Goal: Task Accomplishment & Management: Use online tool/utility

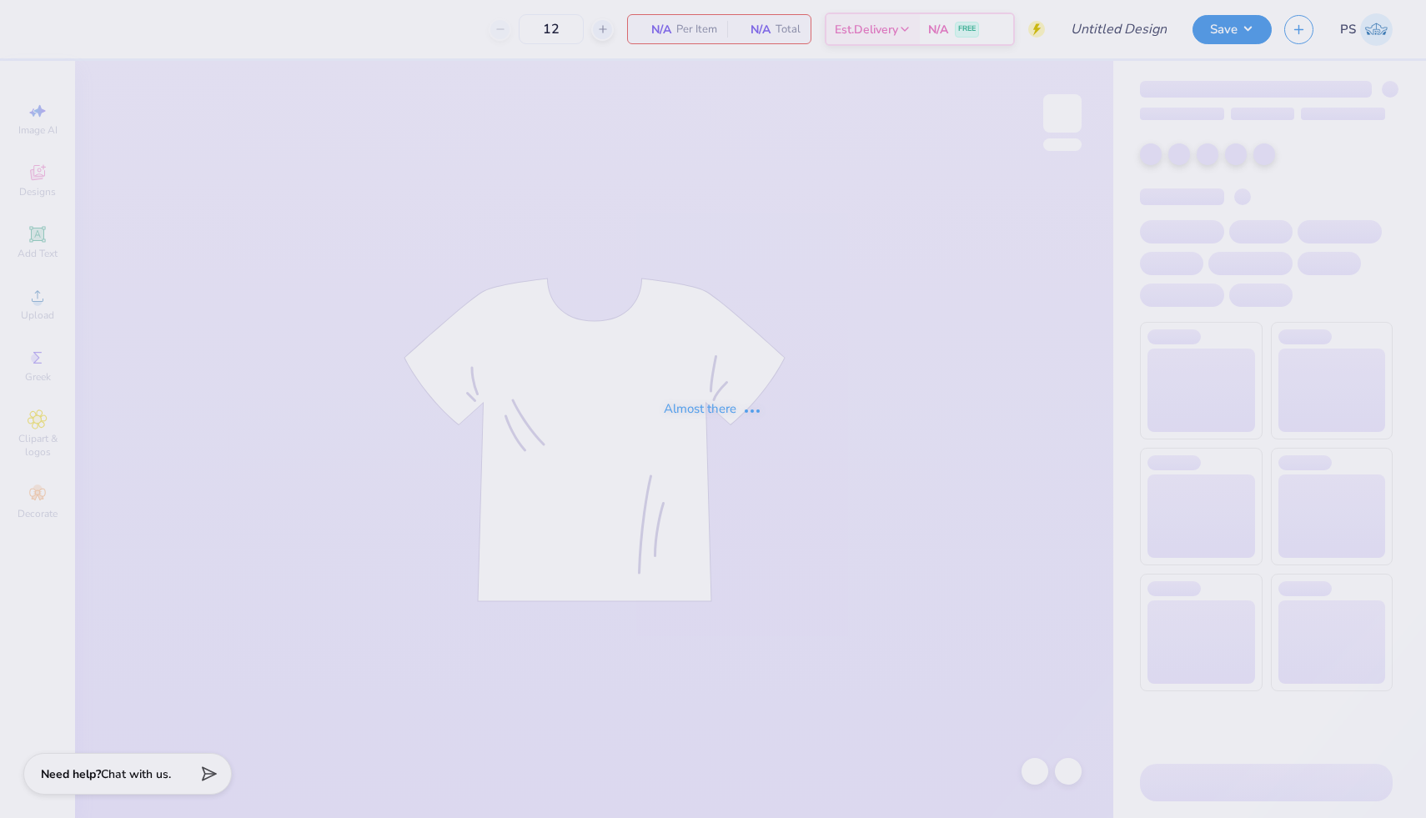
type input "aephi fall drop"
type input "24"
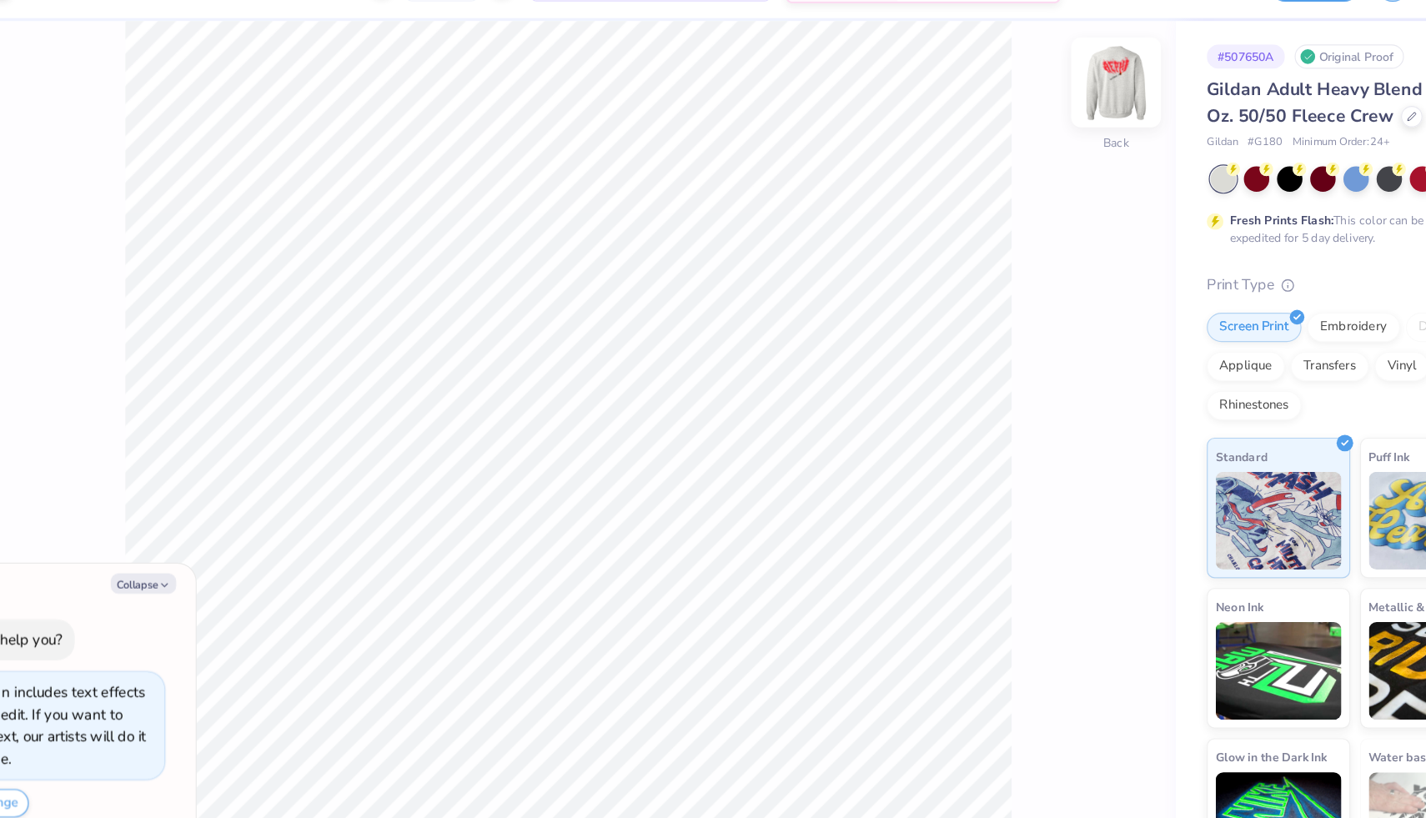
click at [1066, 118] on img at bounding box center [1062, 113] width 67 height 67
type textarea "x"
type input "5.94"
click at [1072, 120] on img at bounding box center [1062, 113] width 67 height 67
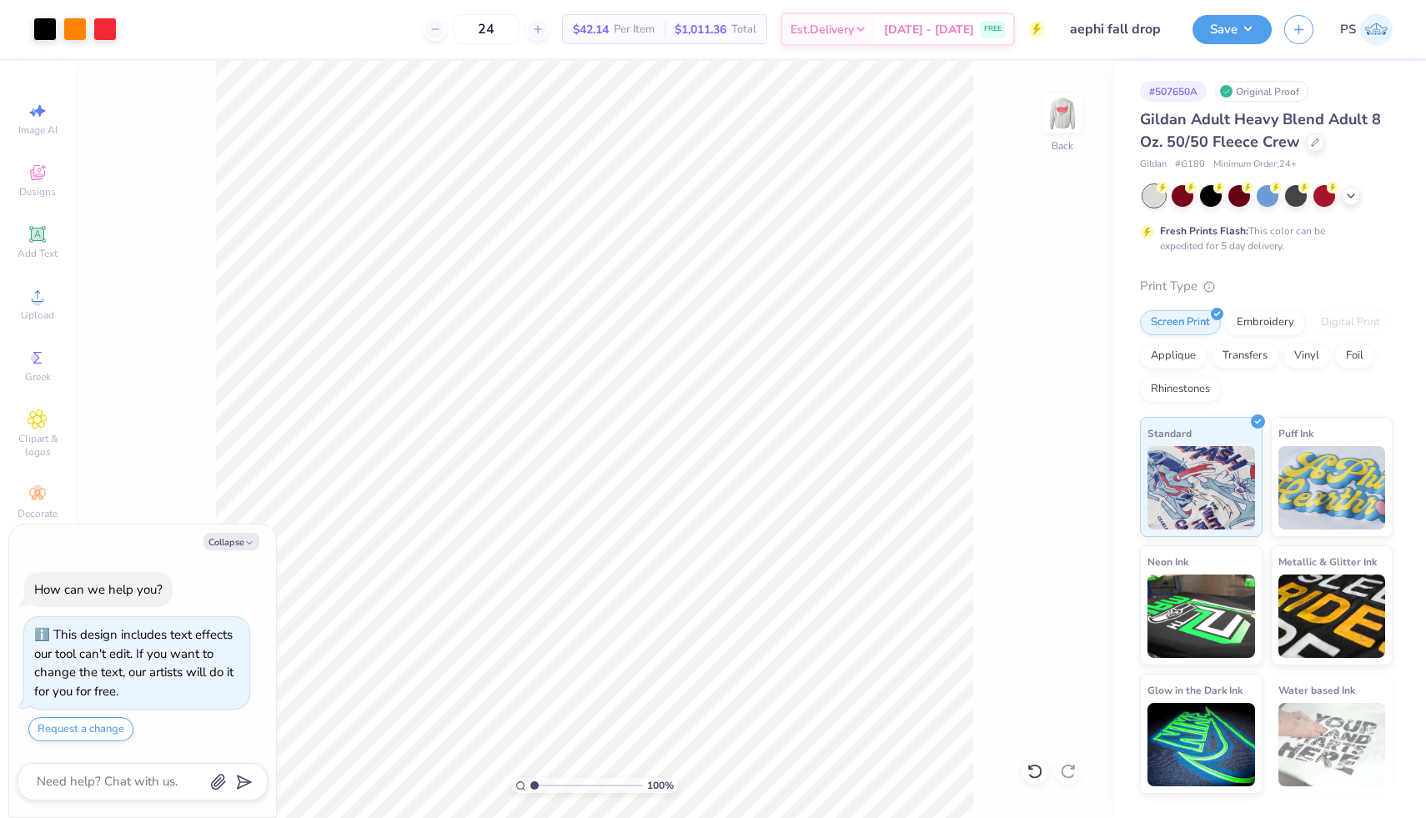
type textarea "x"
click at [141, 774] on textarea at bounding box center [119, 781] width 169 height 23
type textarea "c"
type textarea "x"
type textarea "ch"
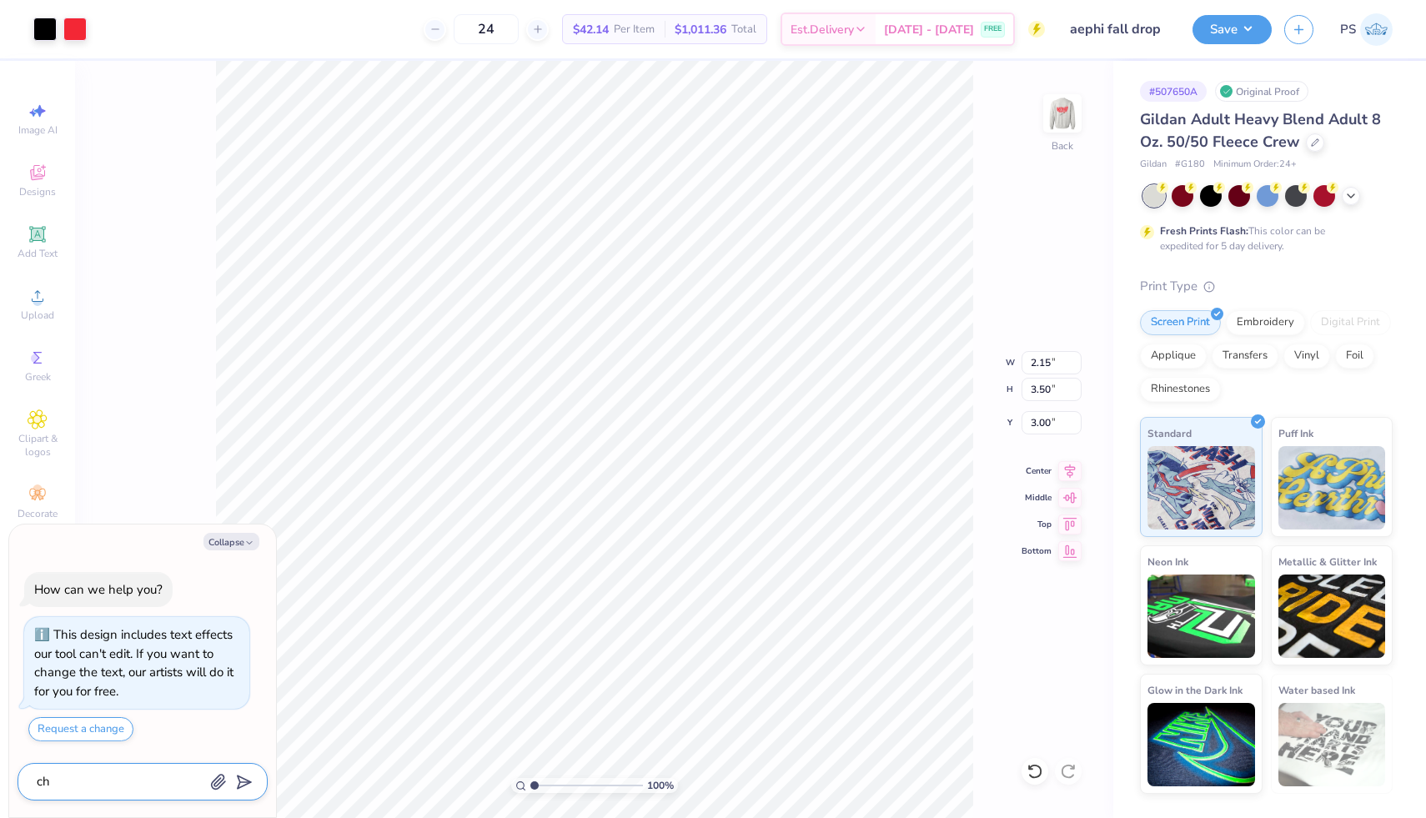
type textarea "x"
type textarea "cha"
type textarea "x"
type textarea "chan"
type textarea "x"
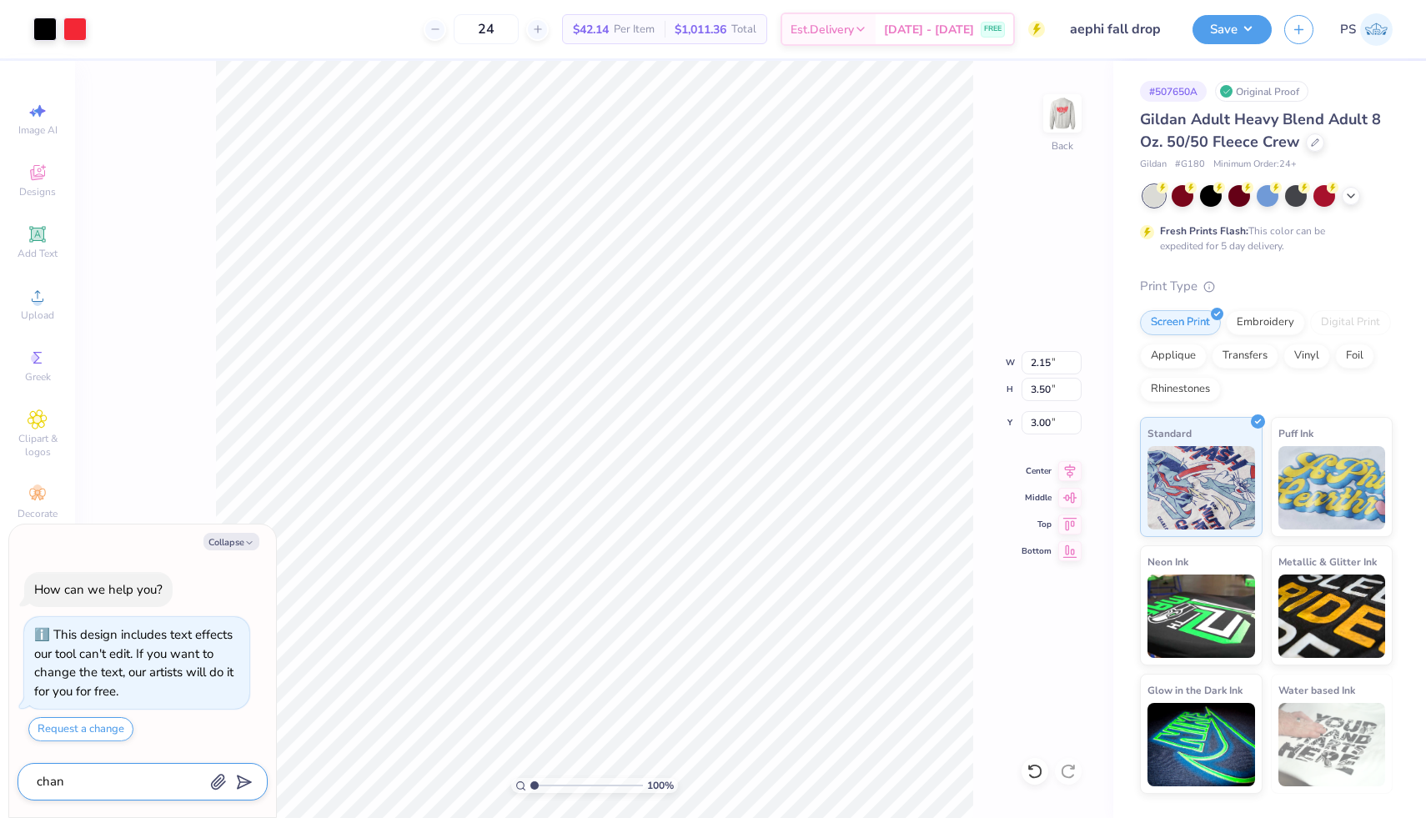
type textarea "[PERSON_NAME]"
type textarea "x"
type textarea "change"
type textarea "x"
type textarea "change"
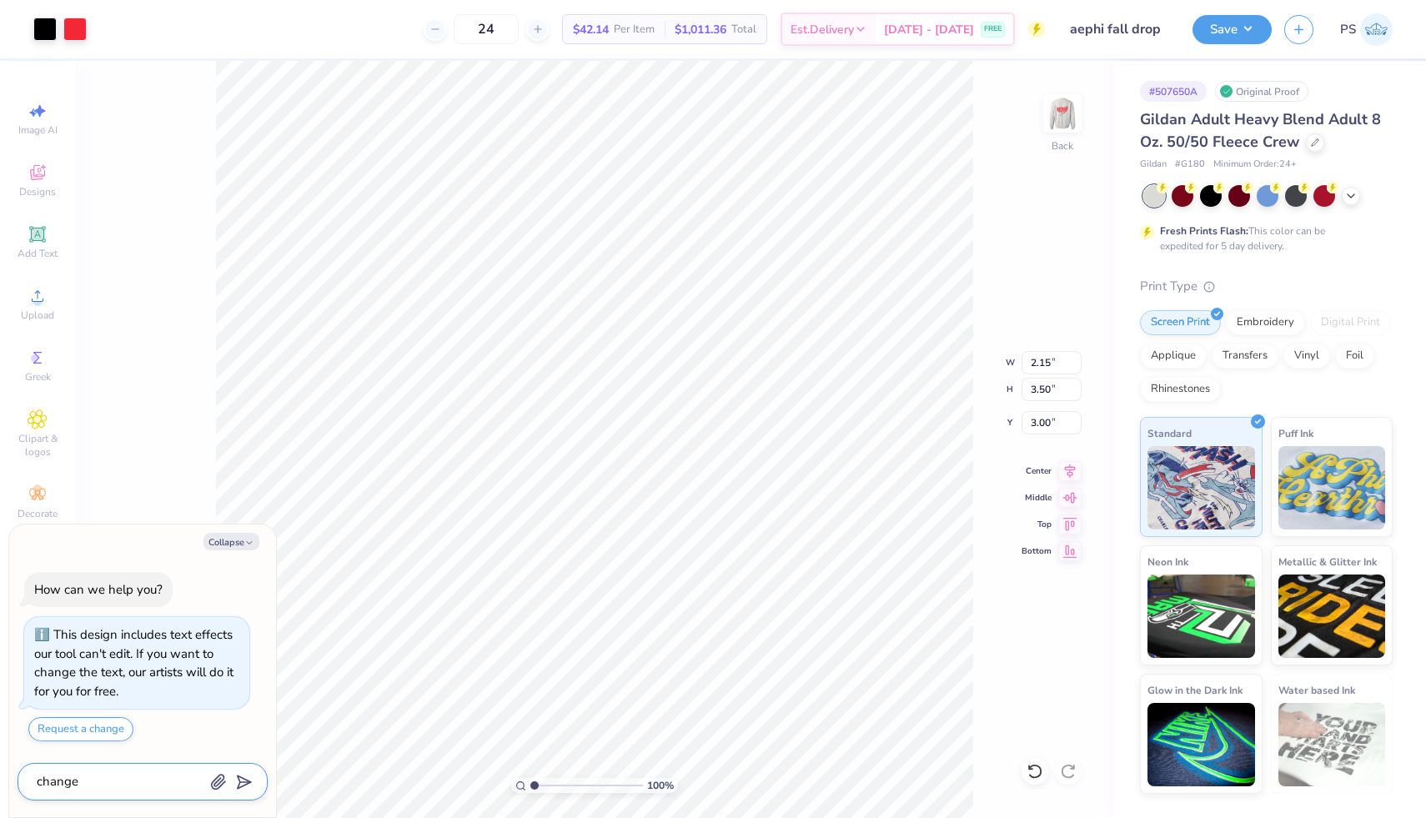
type textarea "x"
type textarea "change t"
type textarea "x"
type textarea "change th"
type textarea "x"
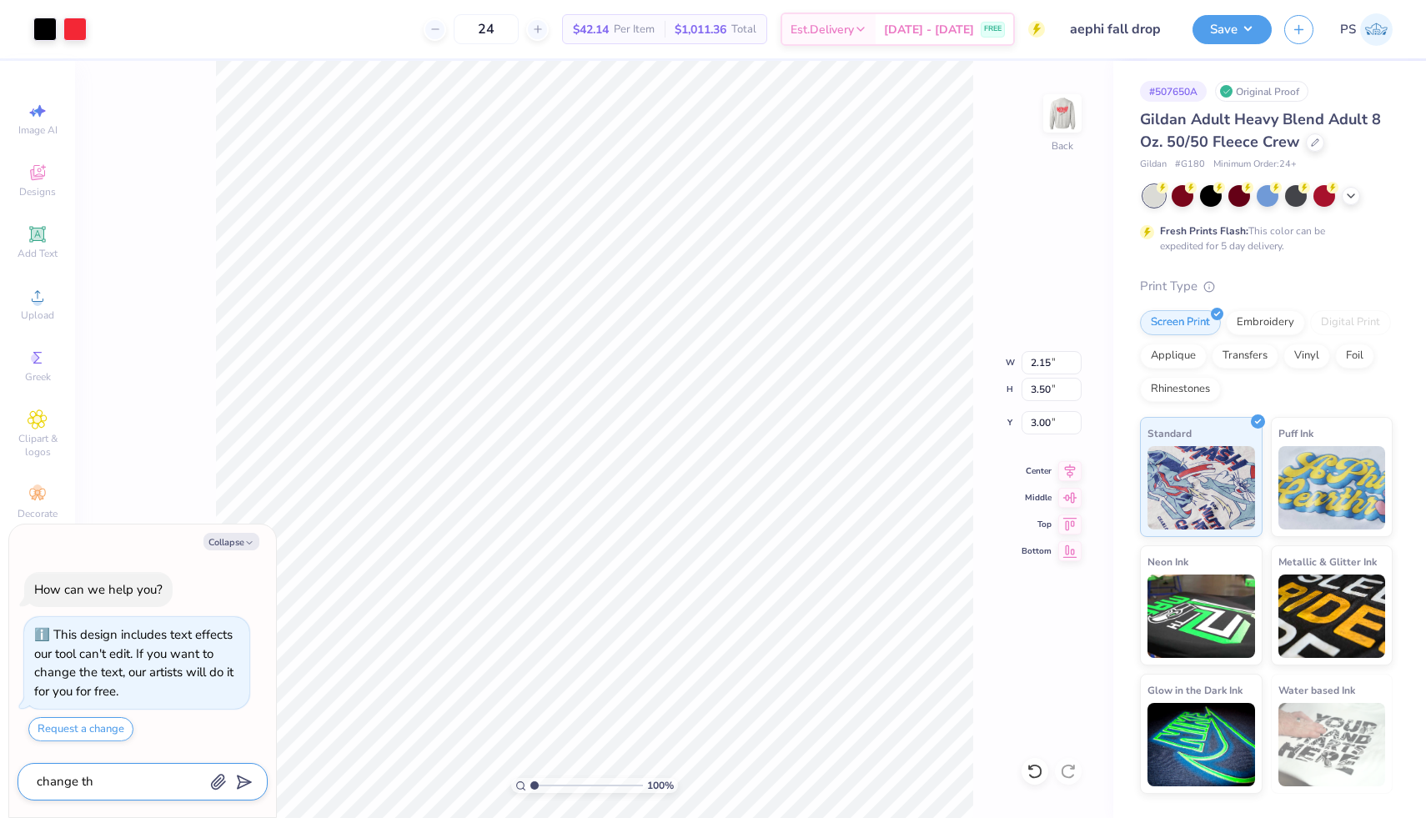
type textarea "change the"
type textarea "x"
type textarea "change the"
type textarea "x"
type textarea "change the a"
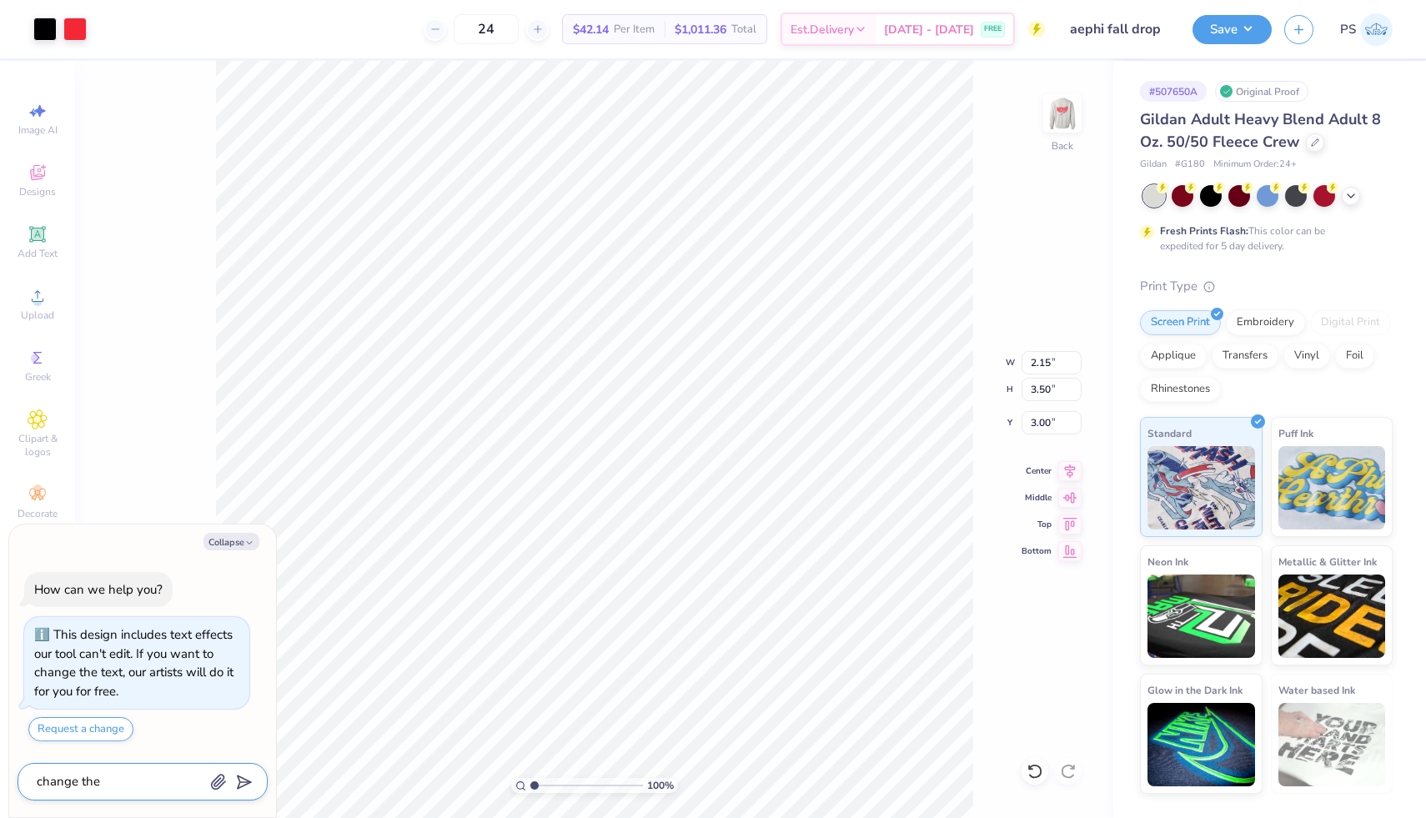
type textarea "x"
type textarea "change the ae"
type textarea "x"
type textarea "change the aep"
type textarea "x"
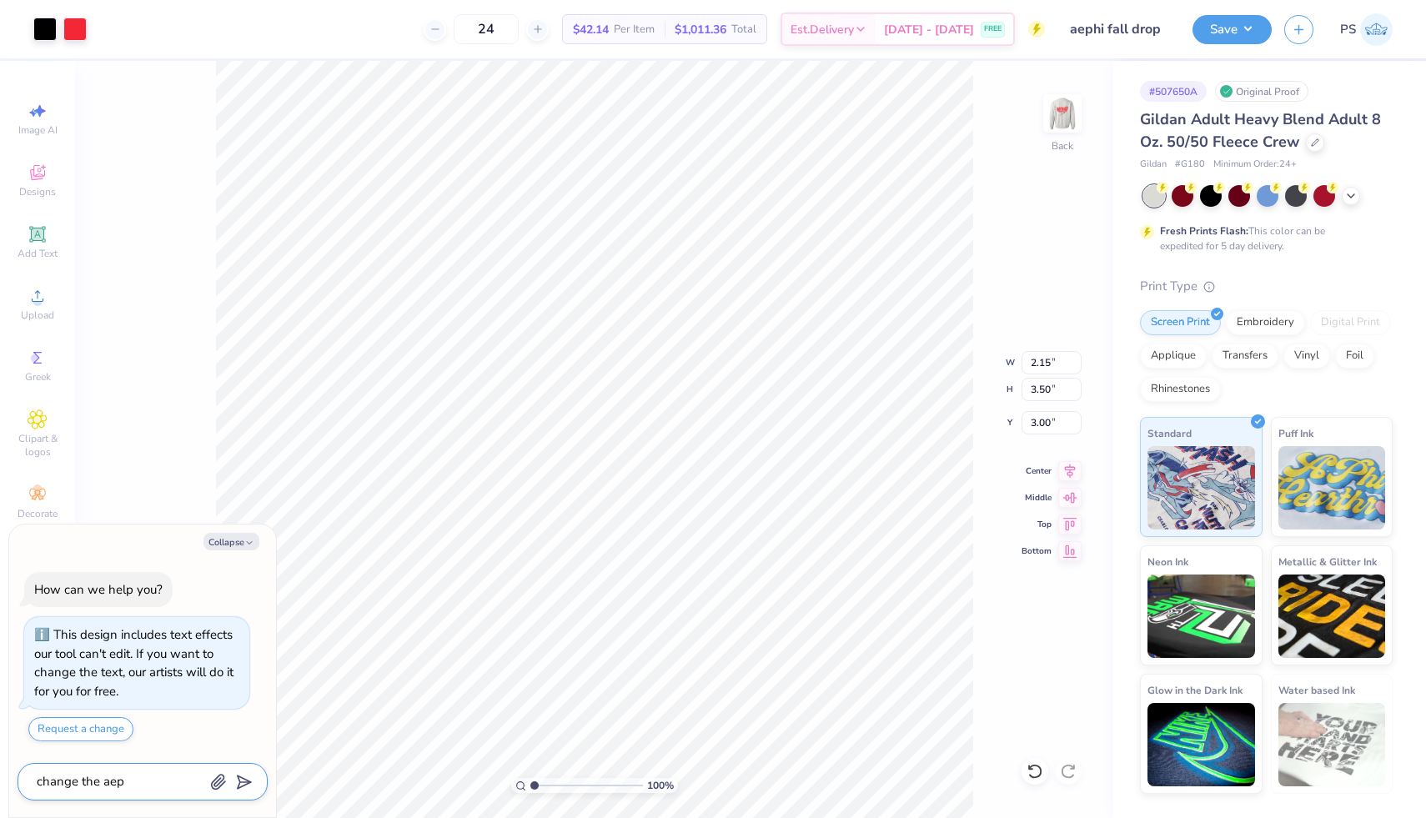
type textarea "change the aeph"
type textarea "x"
type textarea "change the aephi"
type textarea "x"
type textarea "change the aephi"
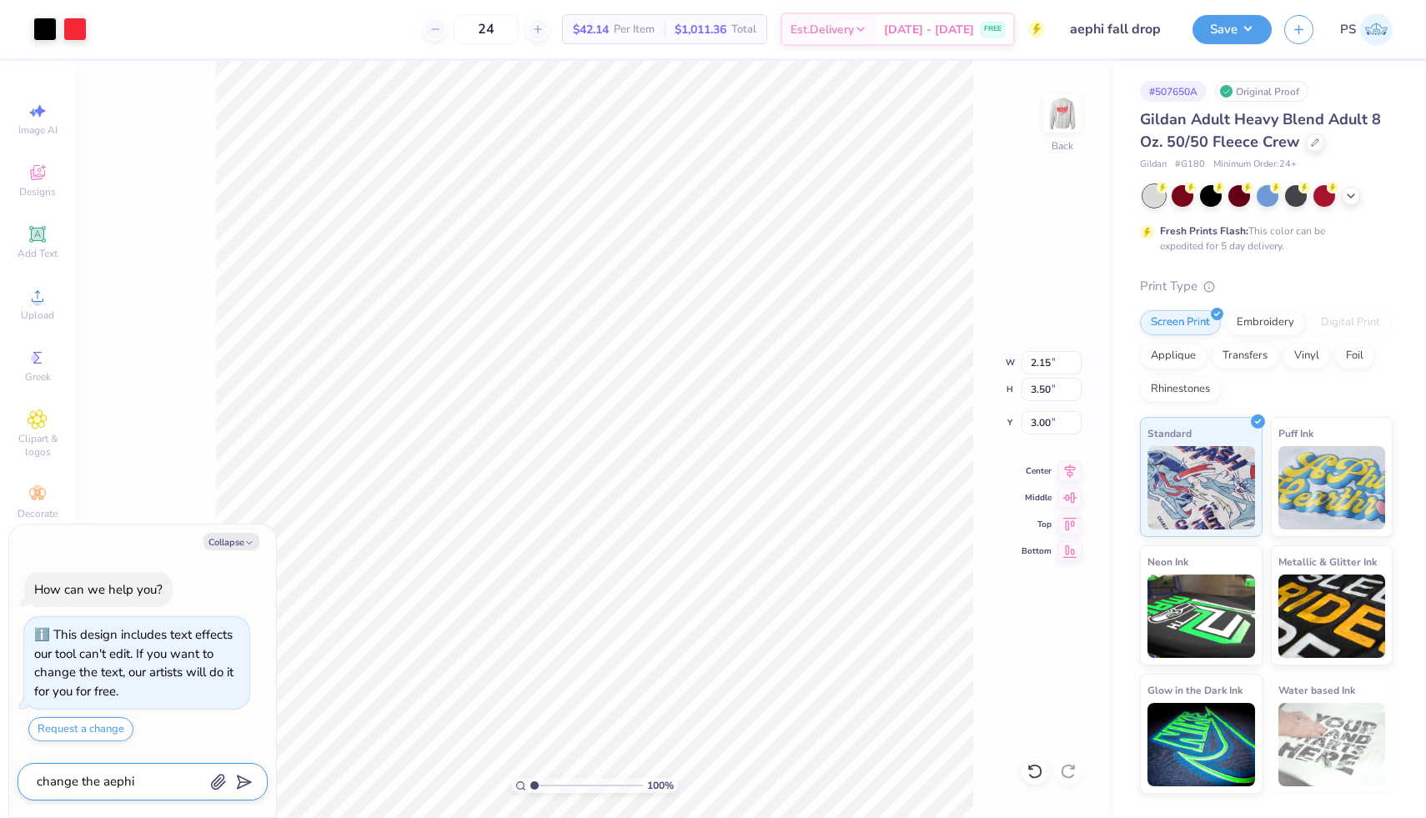
type textarea "x"
type textarea "change the aephi f"
type textarea "x"
type textarea "change the aephi fo"
type textarea "x"
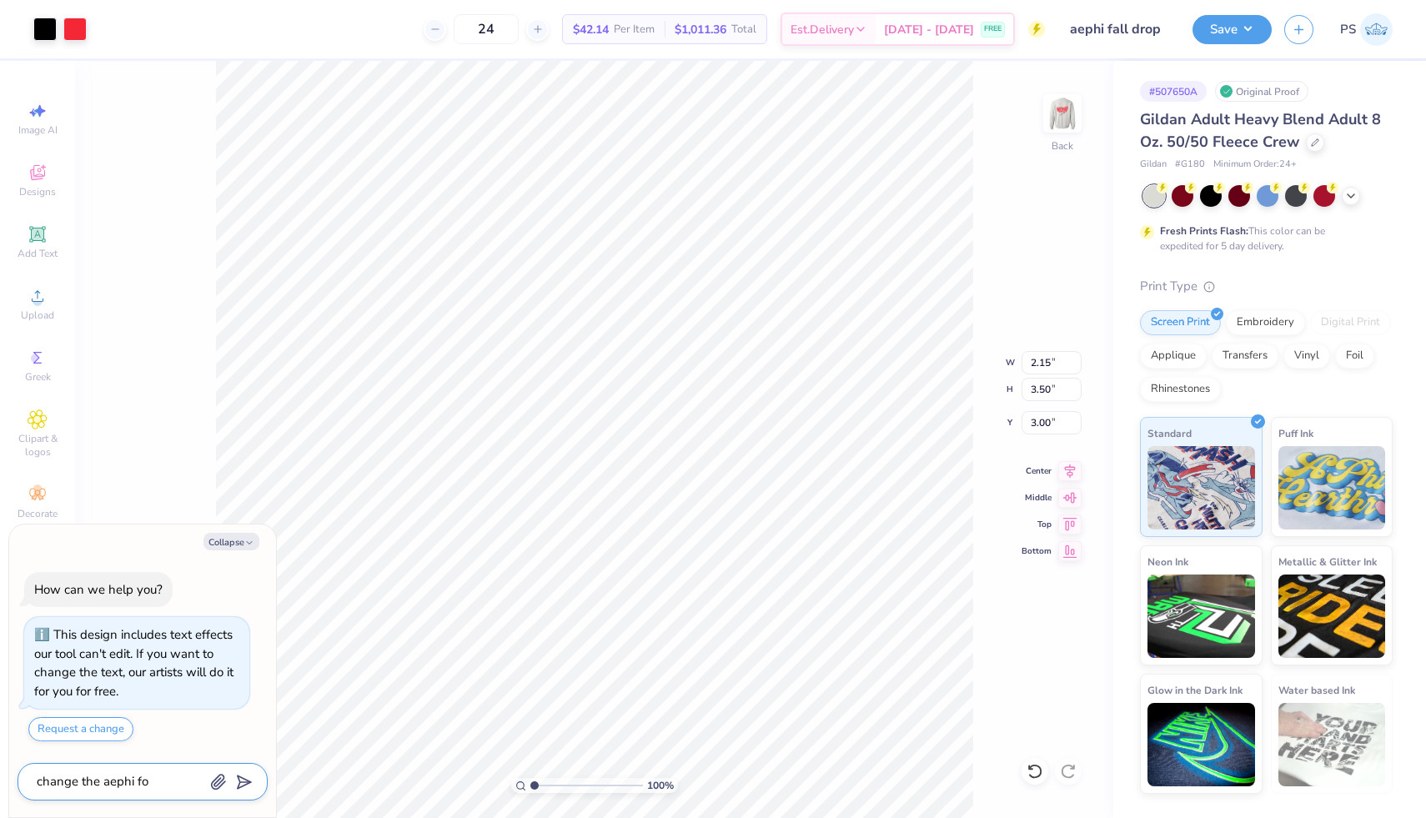
type textarea "change the aephi fon"
type textarea "x"
type textarea "change the aephi font"
type textarea "x"
type textarea "change the aephi font"
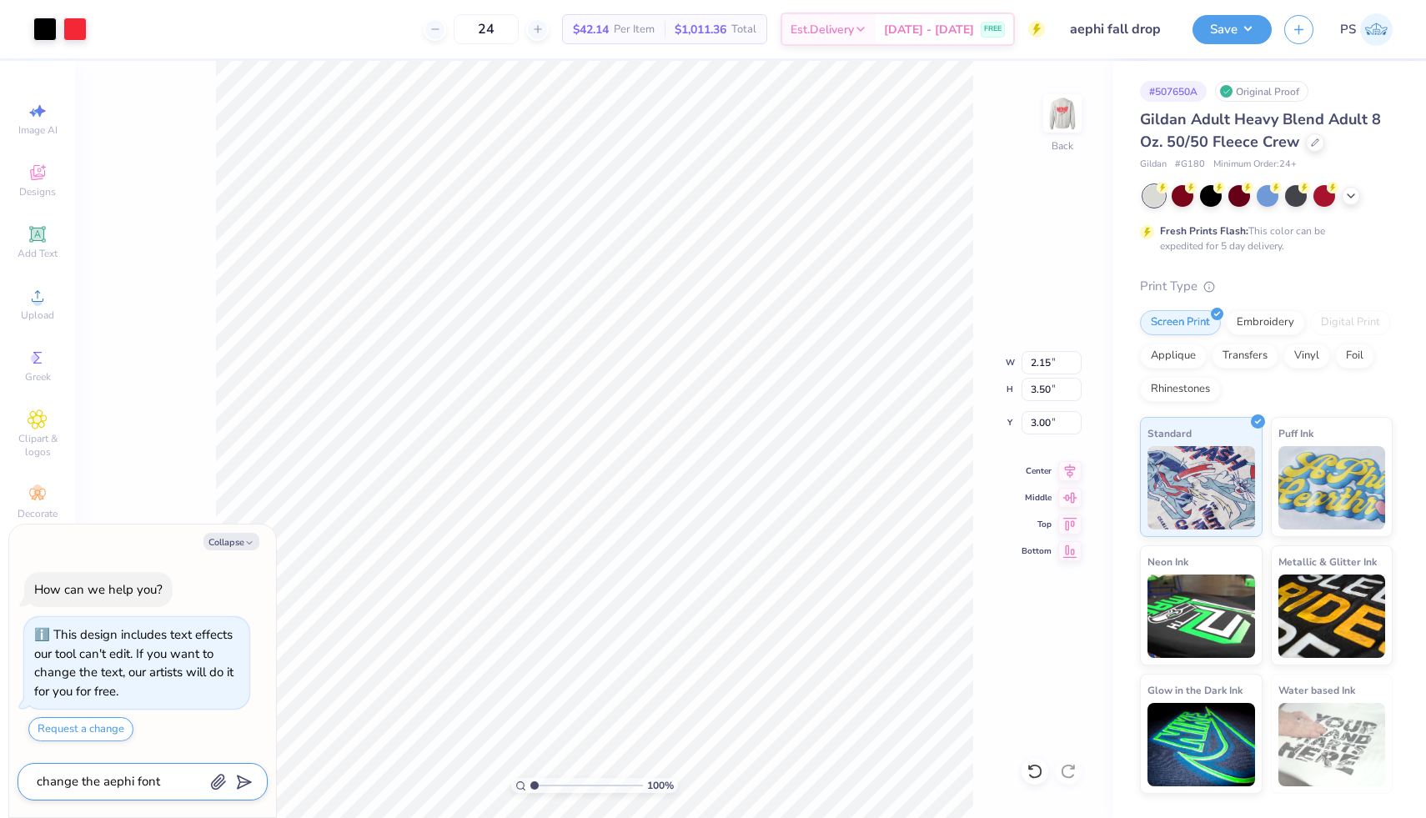
click at [242, 775] on icon "submit" at bounding box center [240, 781] width 23 height 23
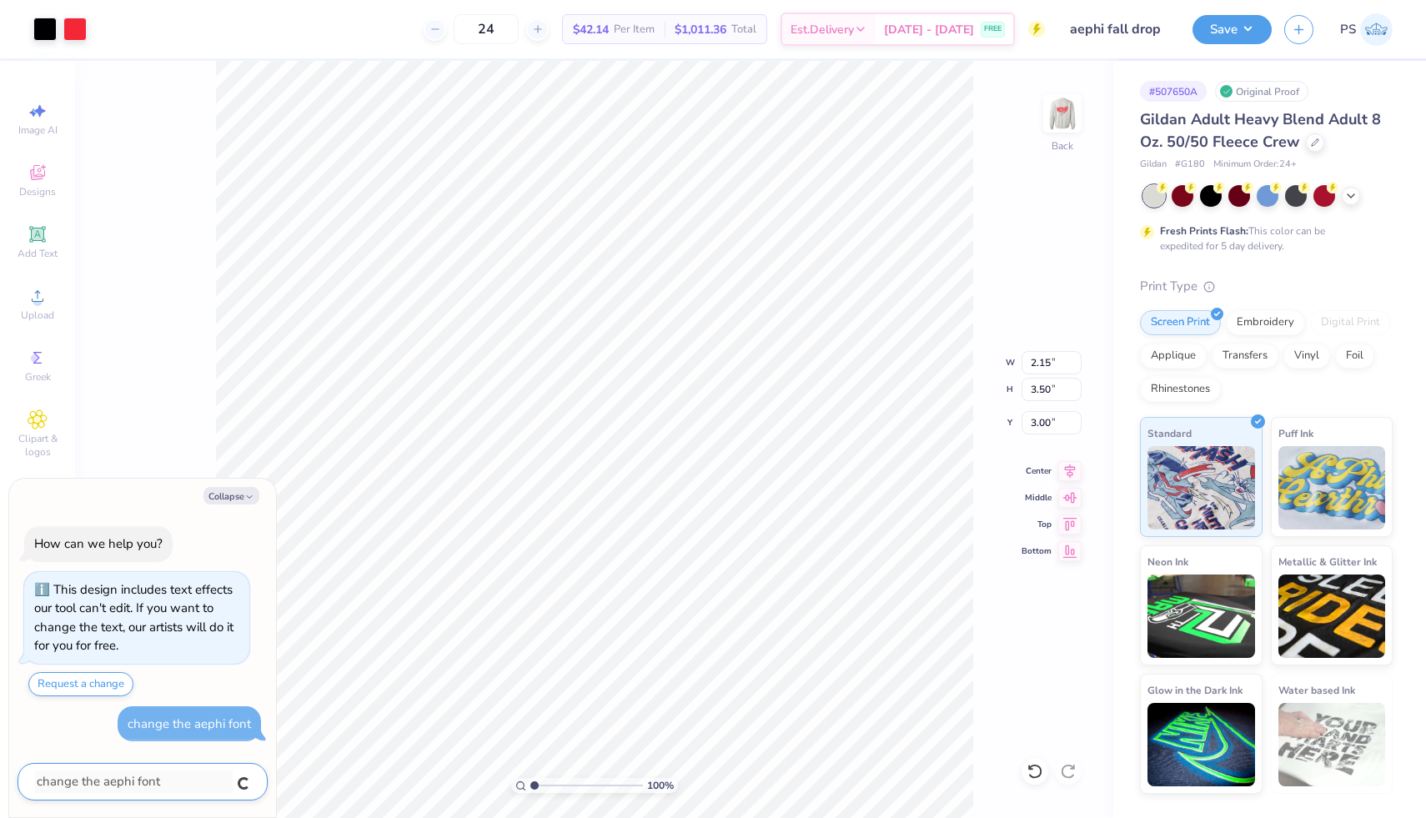
type textarea "x"
click at [43, 236] on icon at bounding box center [37, 234] width 16 height 16
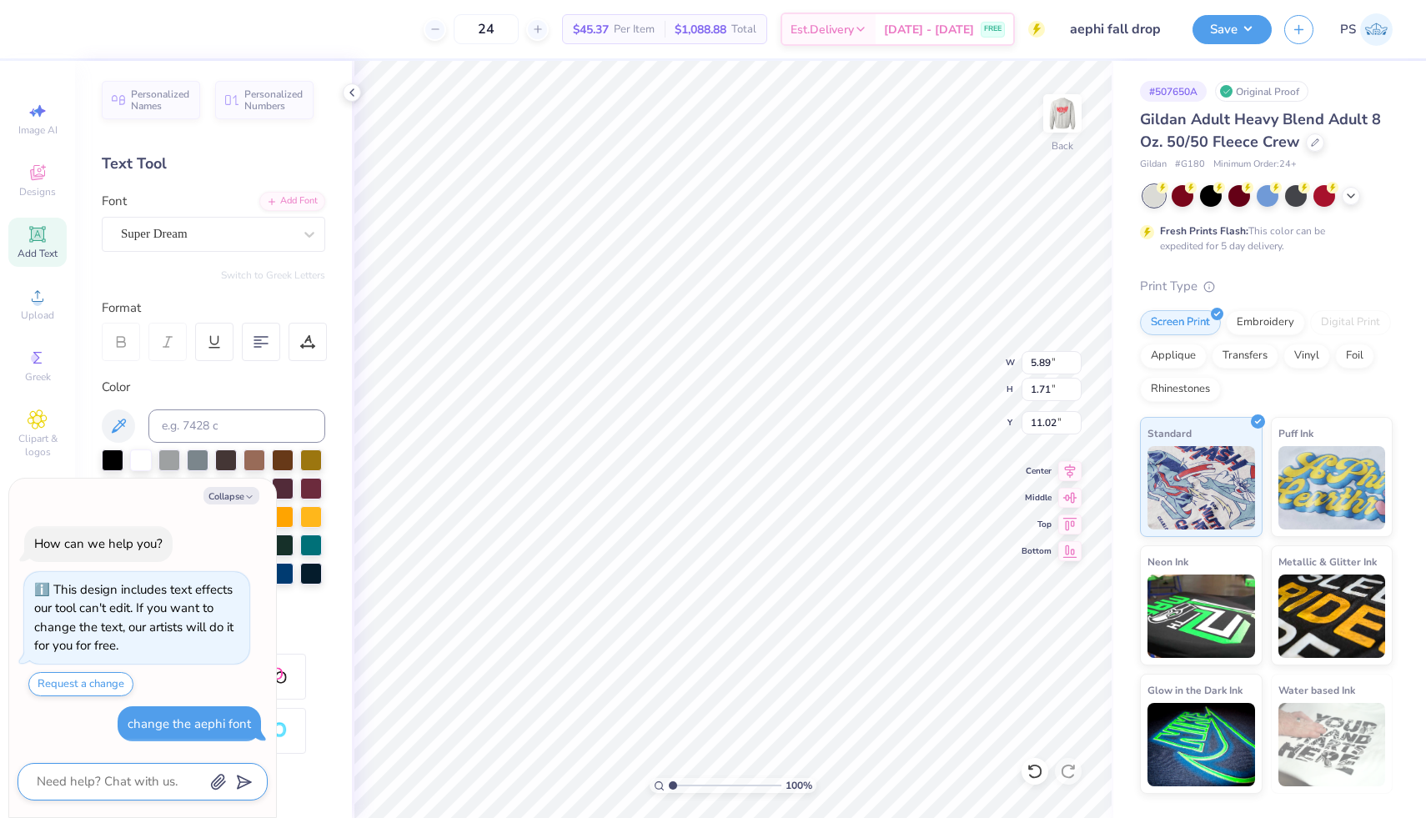
type textarea "x"
type textarea "A"
type textarea "x"
type textarea "AE"
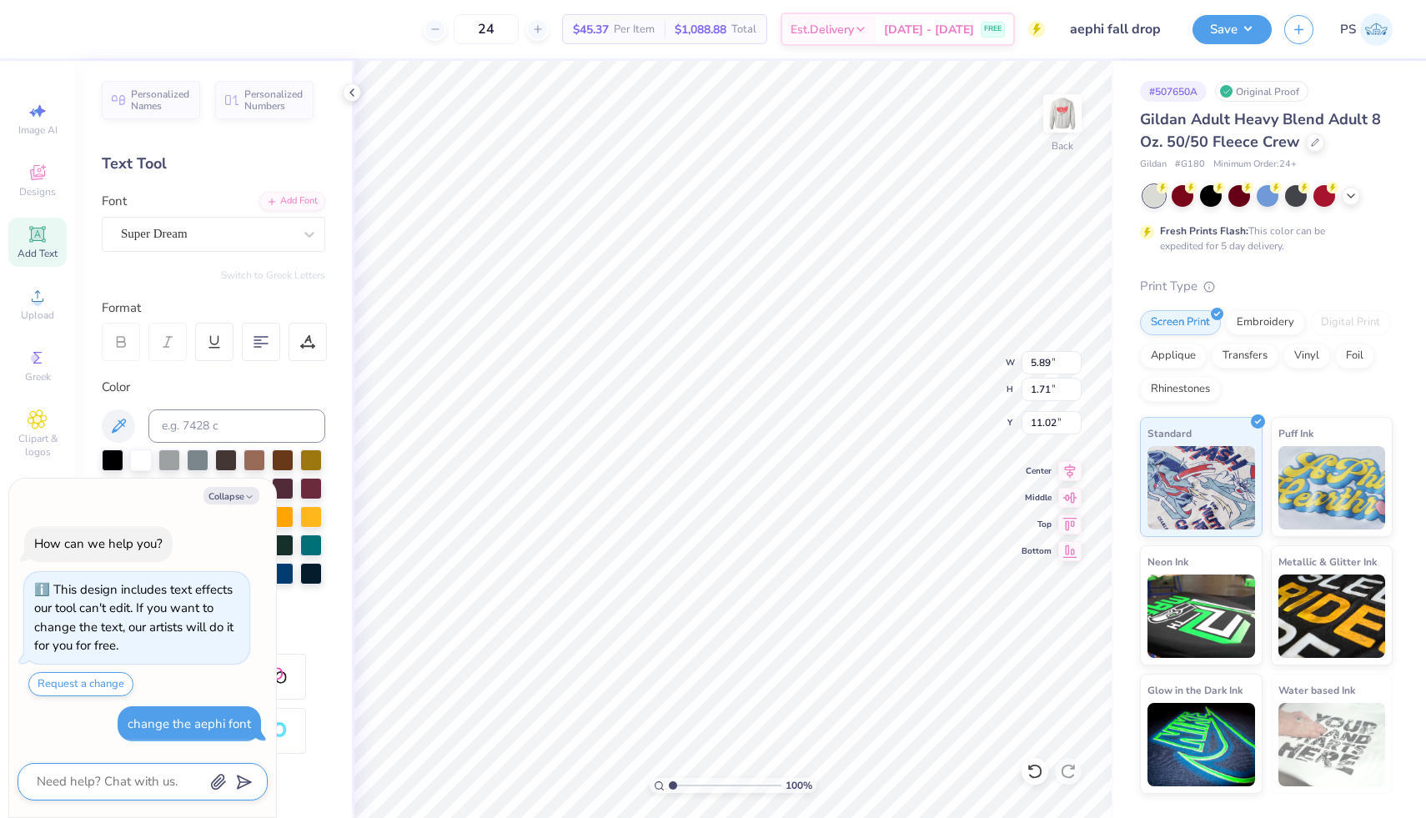
type textarea "x"
type textarea "AEp"
type textarea "x"
type textarea "AEph"
type textarea "x"
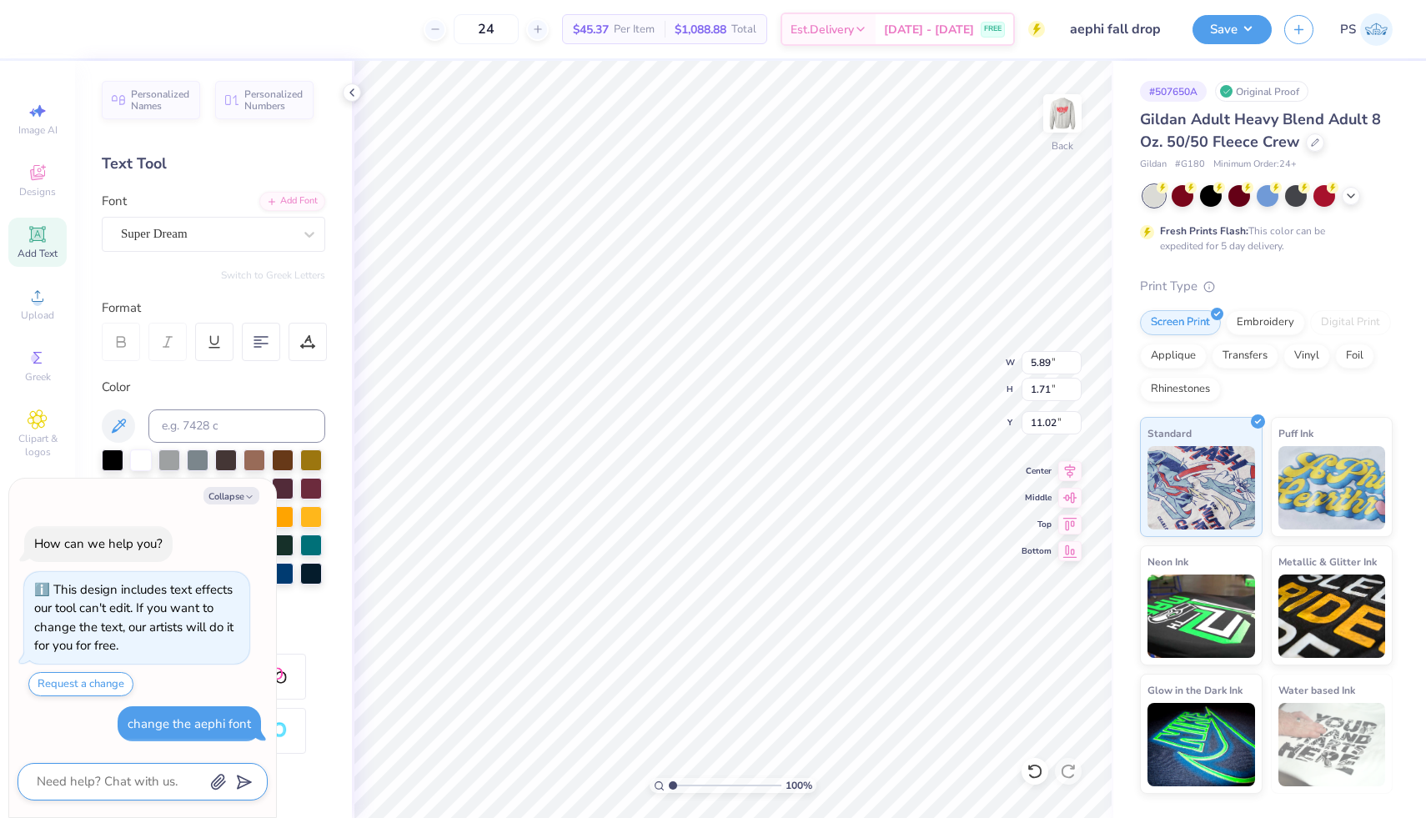
type textarea "AEphi"
type textarea "x"
type textarea "AEph"
type textarea "x"
type textarea "AEp"
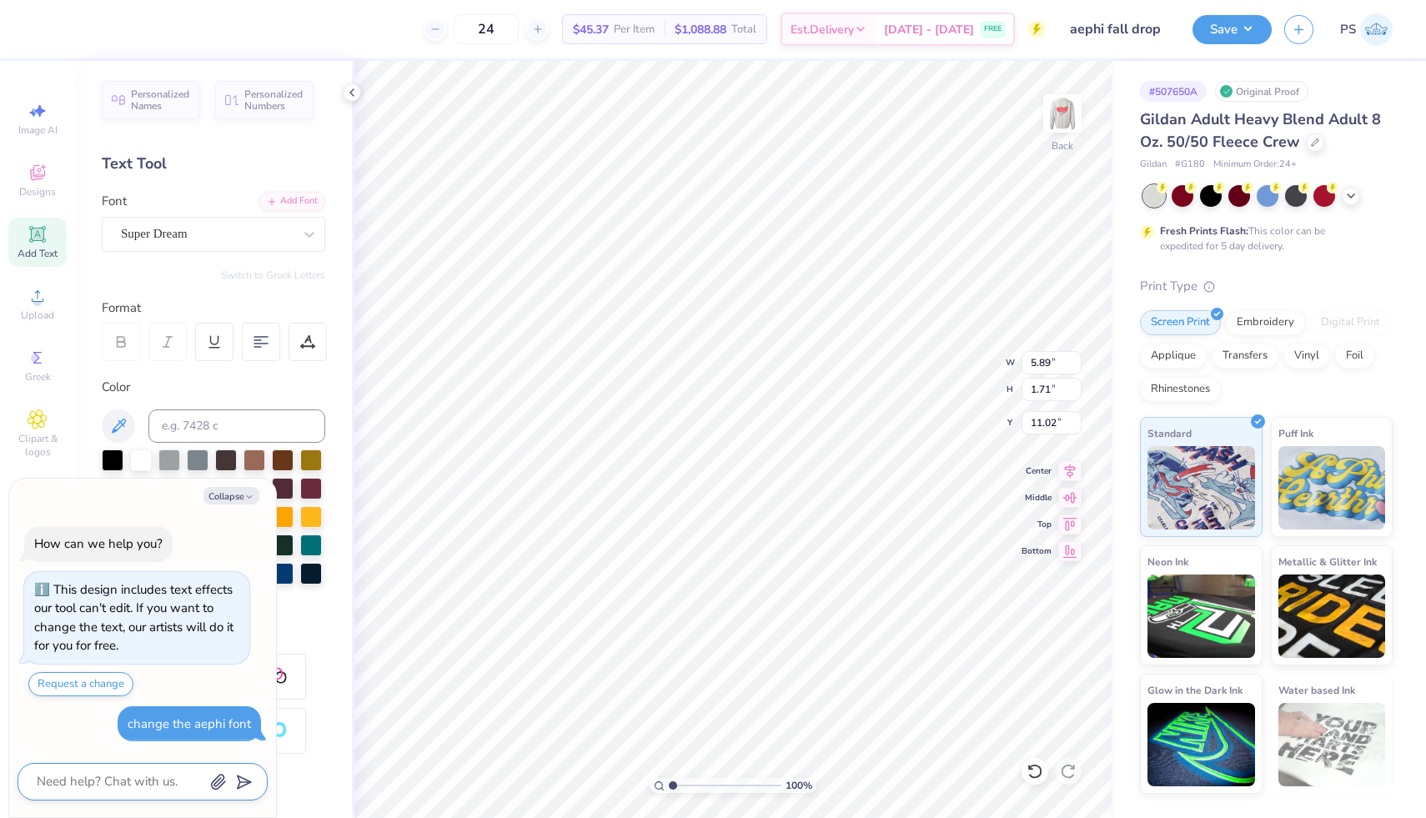
type textarea "x"
type textarea "AE"
type textarea "x"
type textarea "A"
type textarea "x"
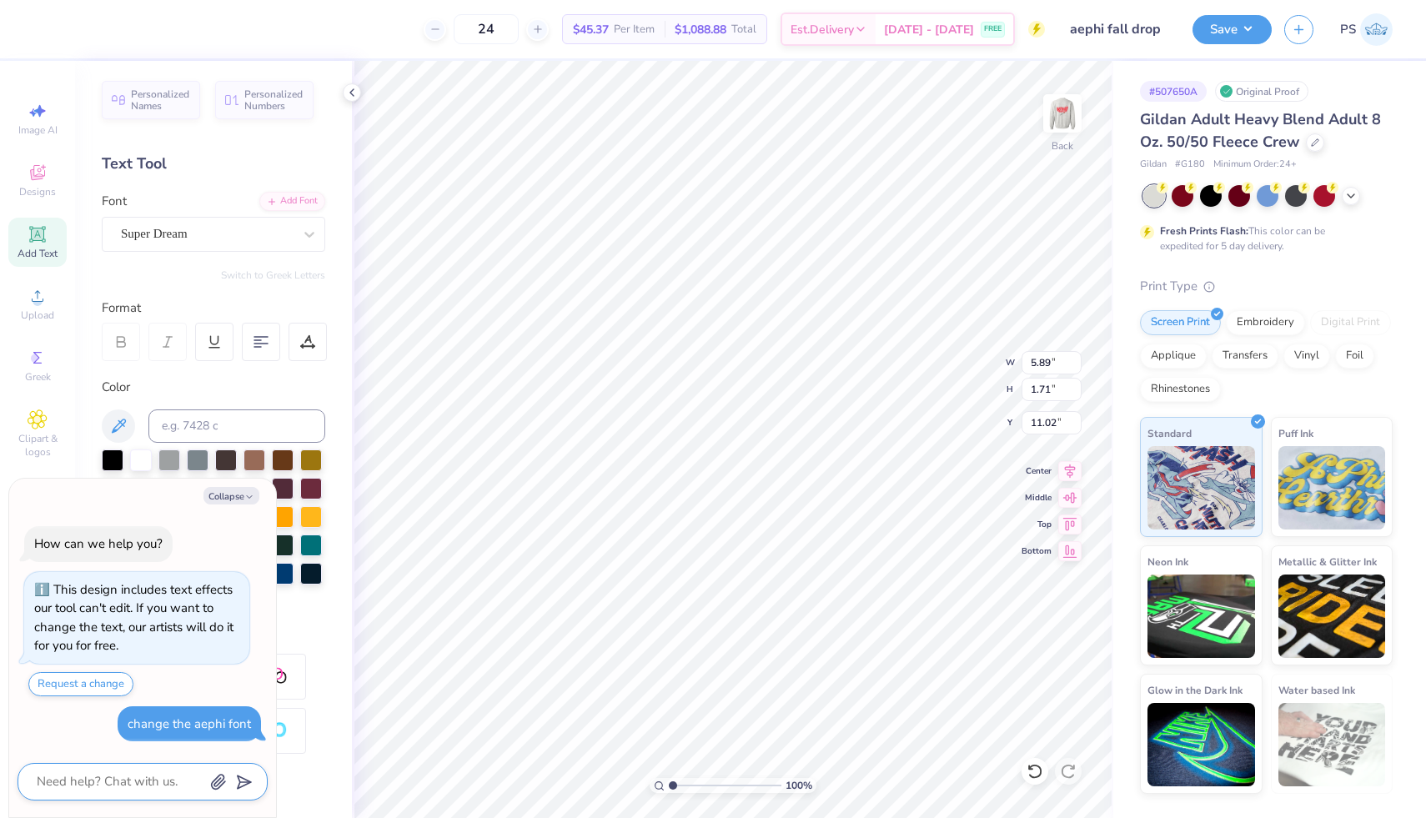
type textarea "AE"
type textarea "x"
type textarea "AEP"
type textarea "x"
type textarea "AEPH"
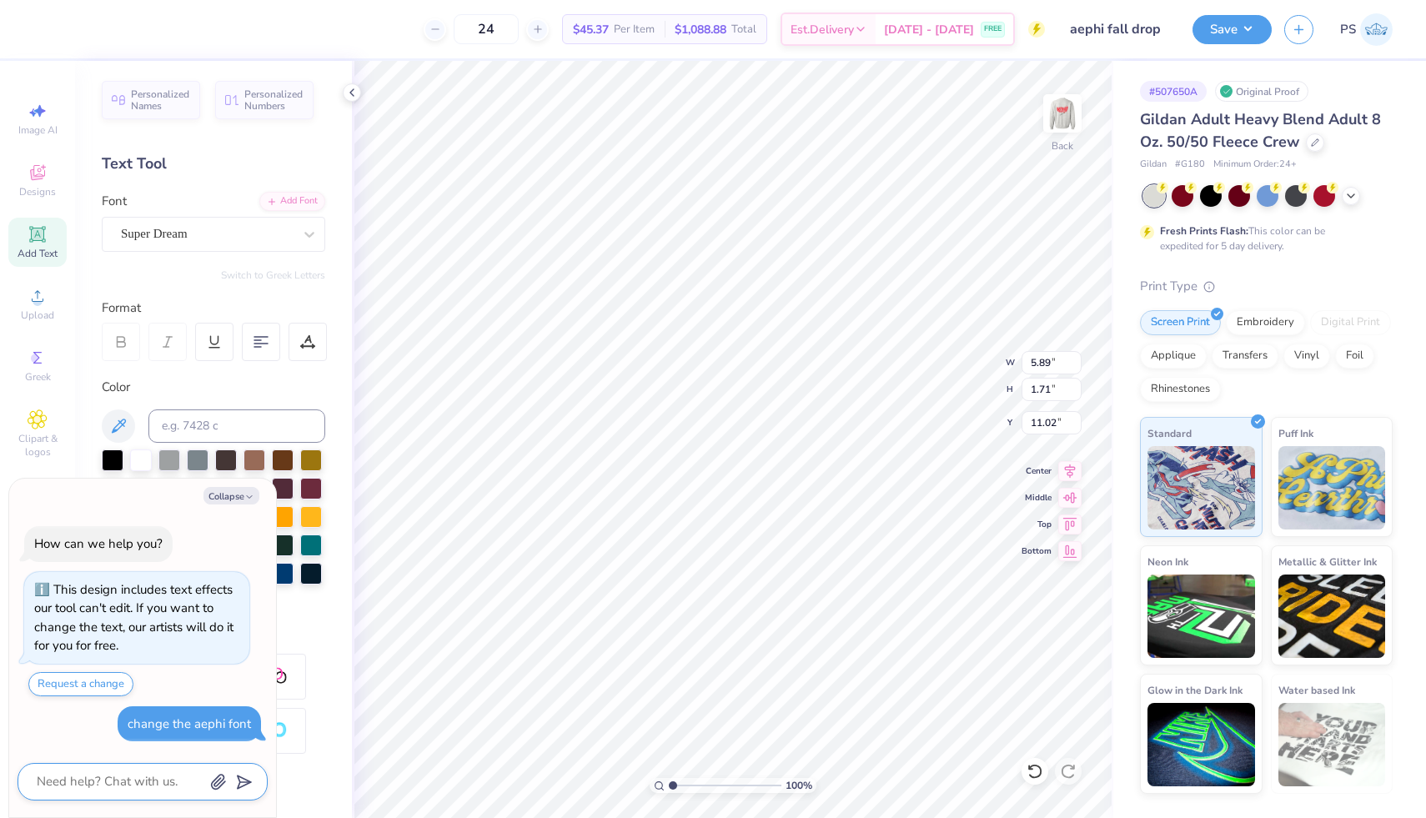
type textarea "x"
type textarea "AEPHI"
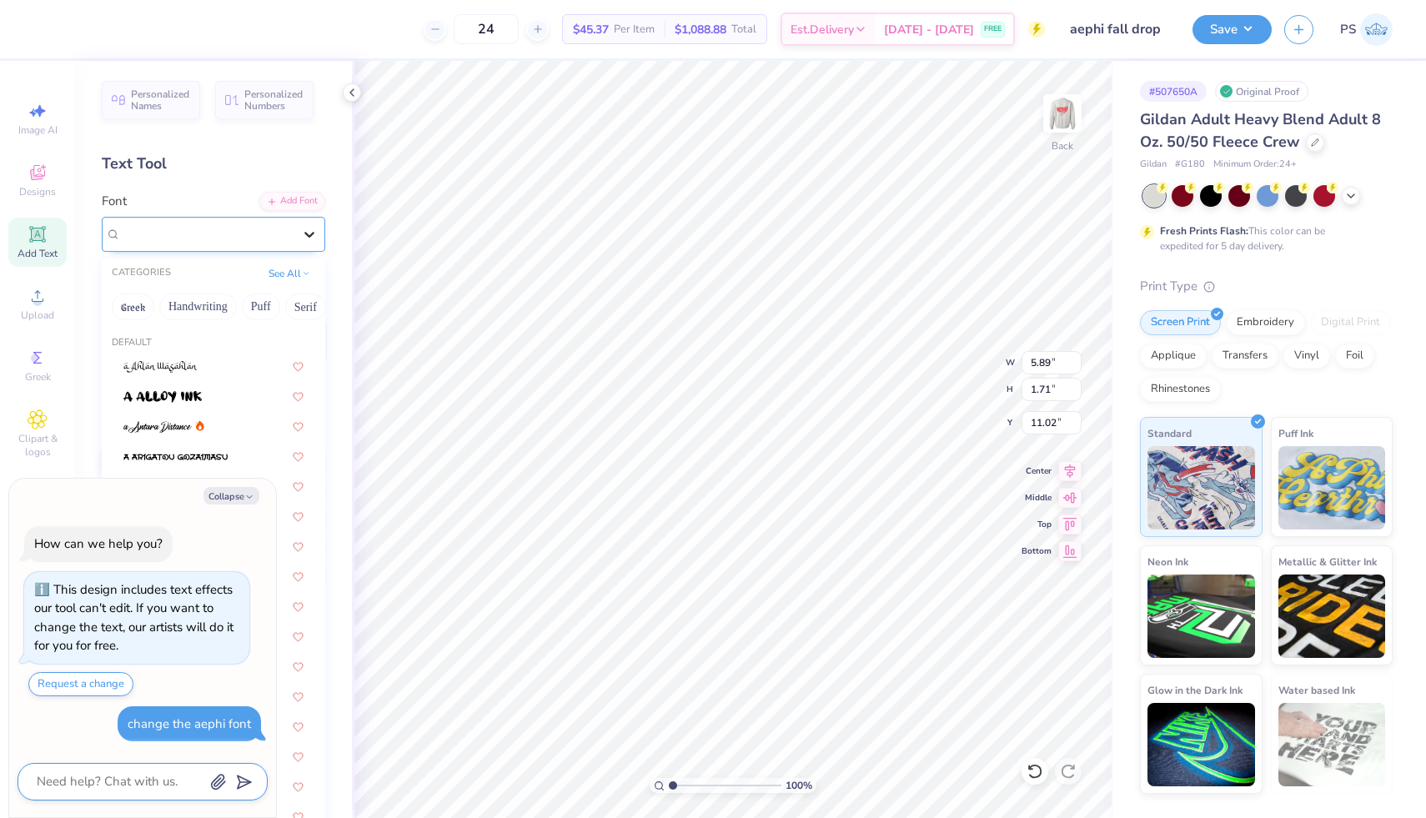
click at [302, 243] on div at bounding box center [309, 234] width 30 height 30
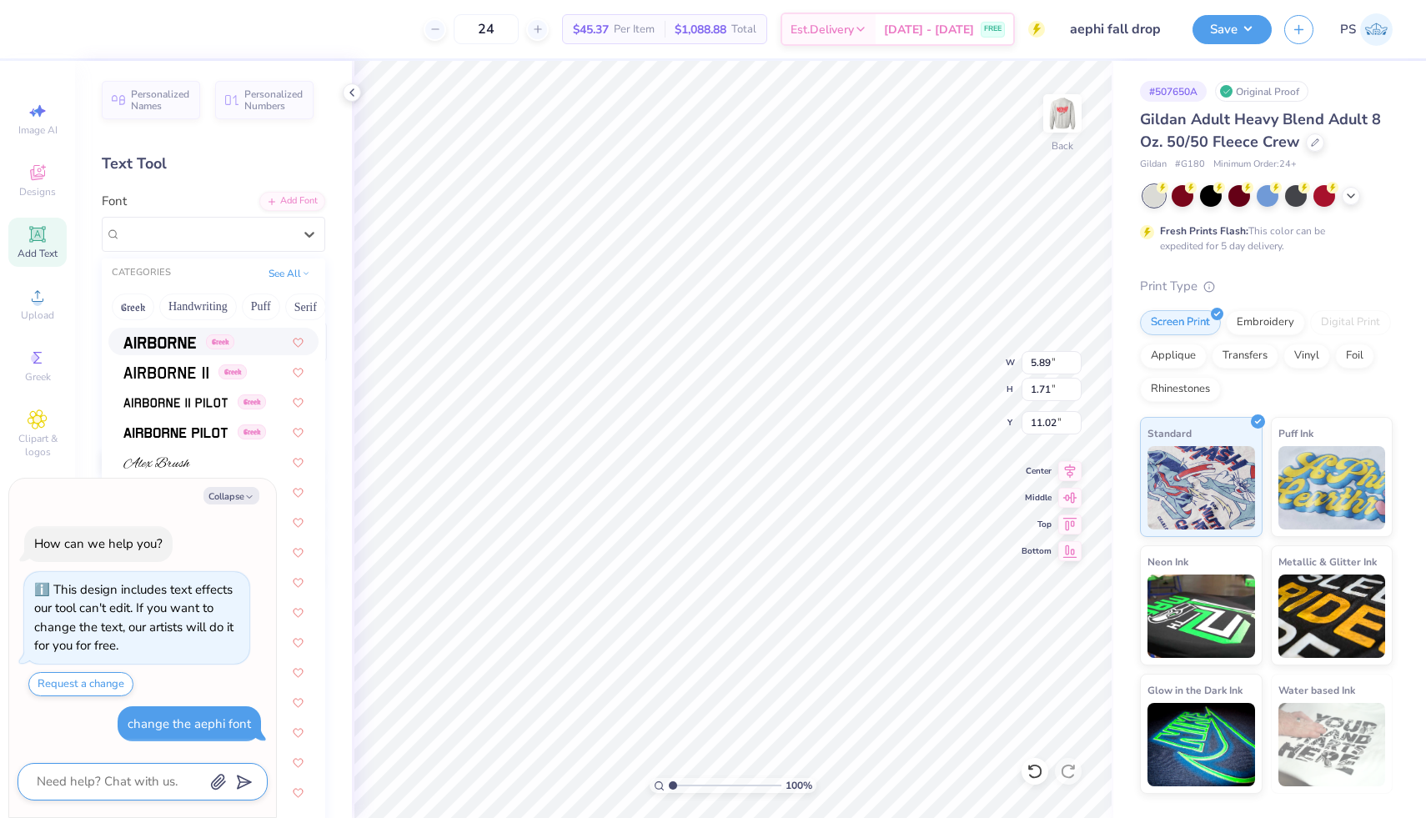
scroll to position [296, 0]
click at [230, 487] on button "Collapse" at bounding box center [231, 496] width 56 height 18
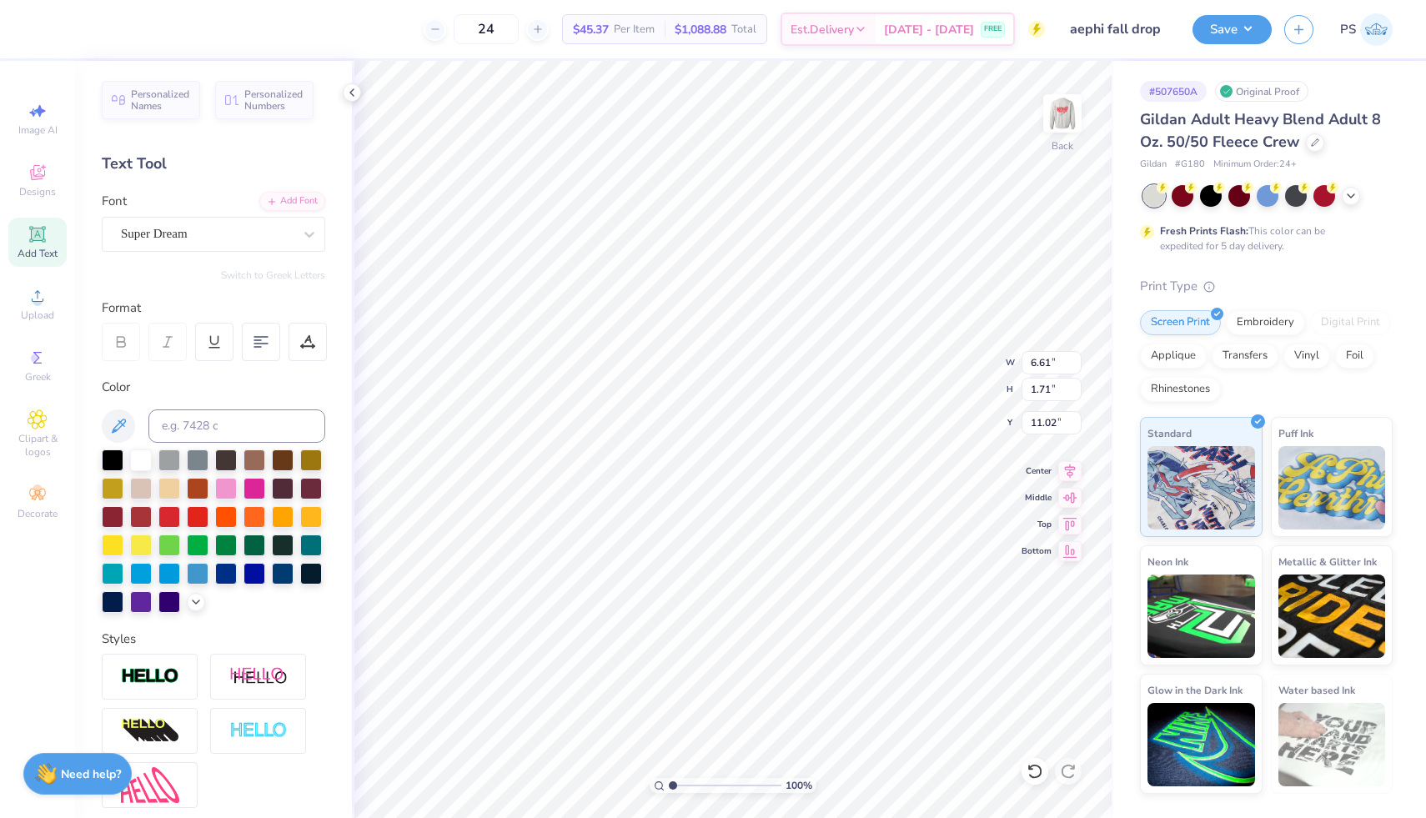
type textarea "x"
click at [288, 233] on div "Super Dream" at bounding box center [206, 234] width 175 height 26
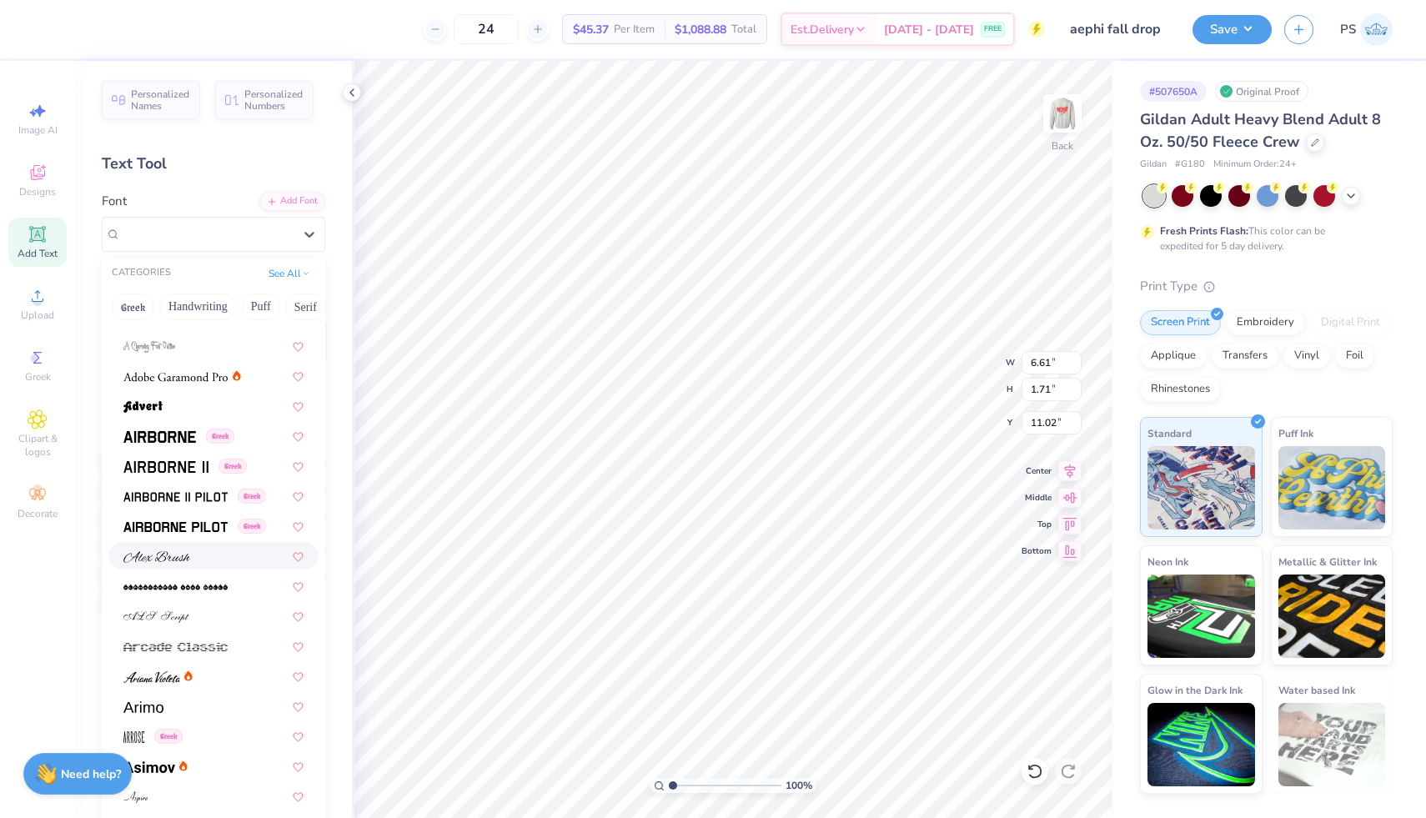
scroll to position [206, 0]
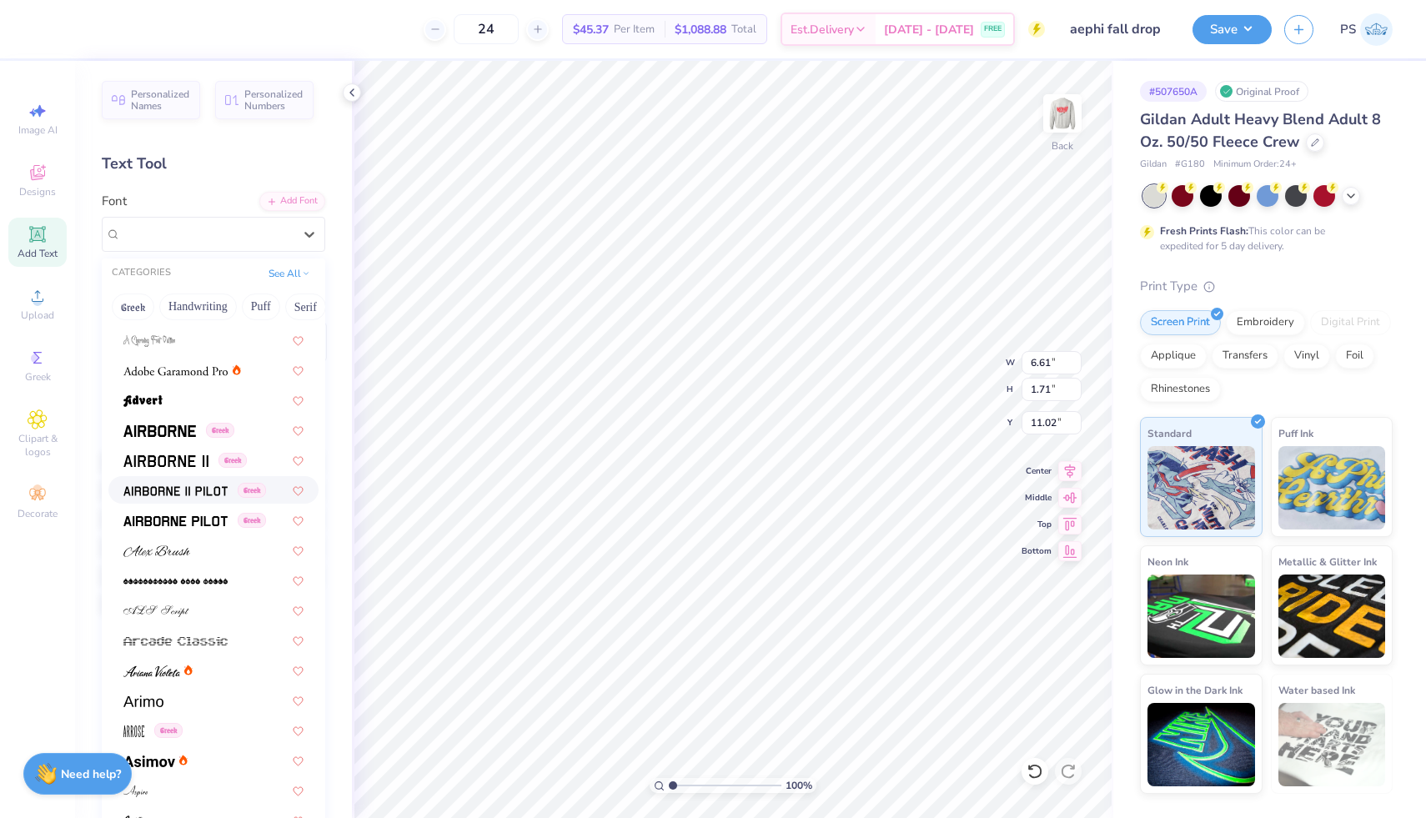
click at [198, 496] on img at bounding box center [175, 491] width 104 height 12
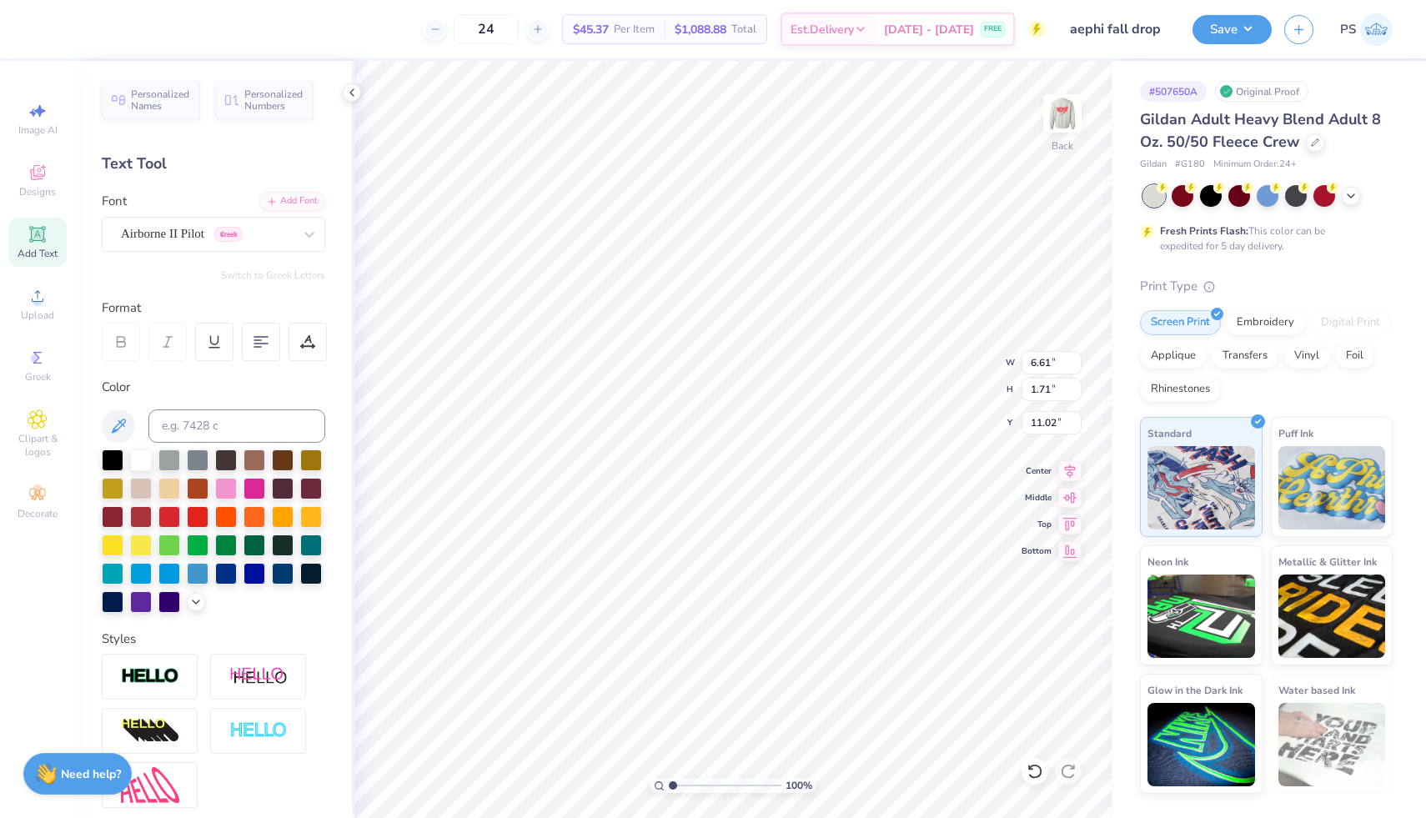
type input "6.42"
type input "1.78"
type input "10.98"
click at [276, 228] on div "Airborne II Pilot Greek" at bounding box center [206, 234] width 175 height 26
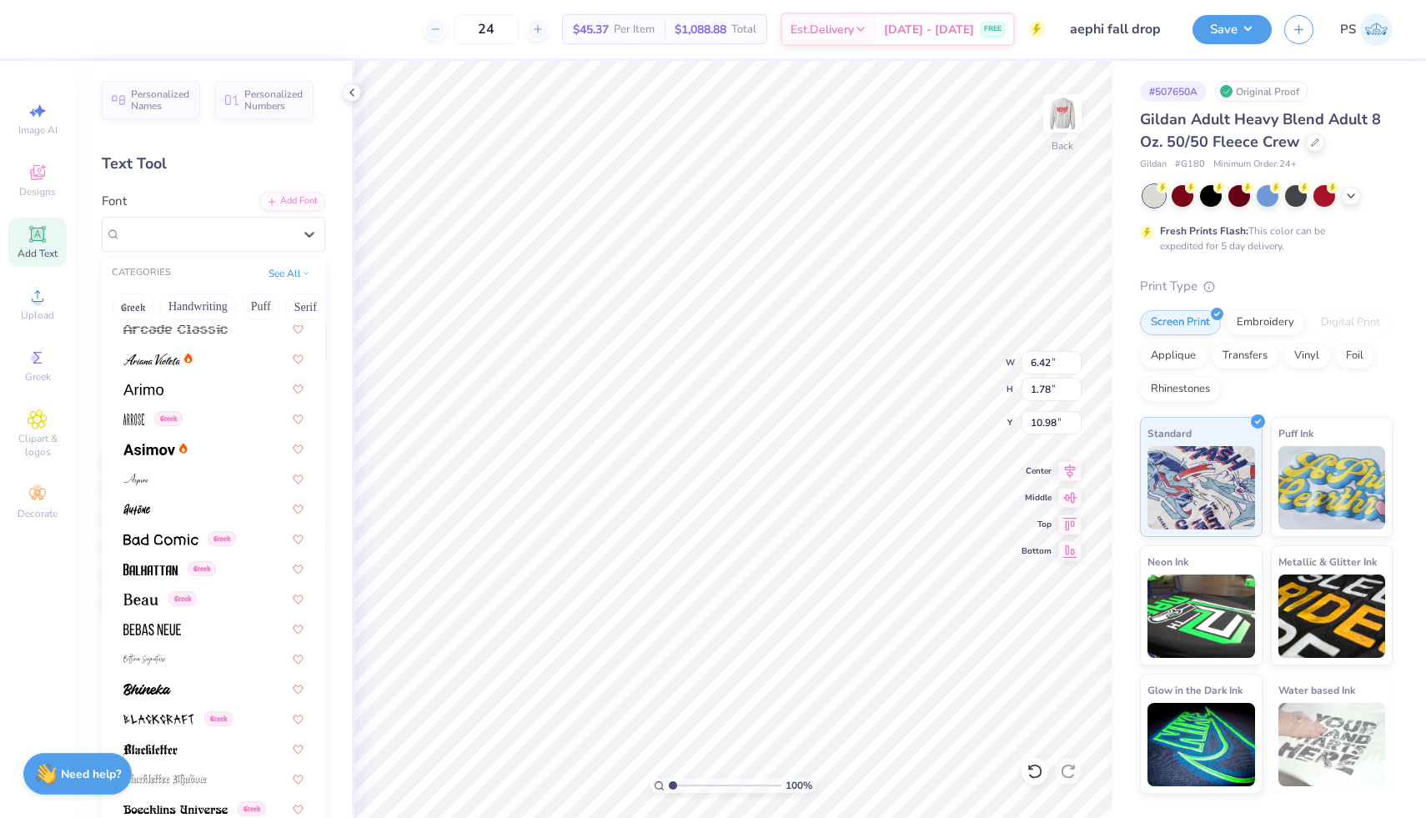
scroll to position [519, 0]
click at [218, 449] on div at bounding box center [213, 447] width 180 height 18
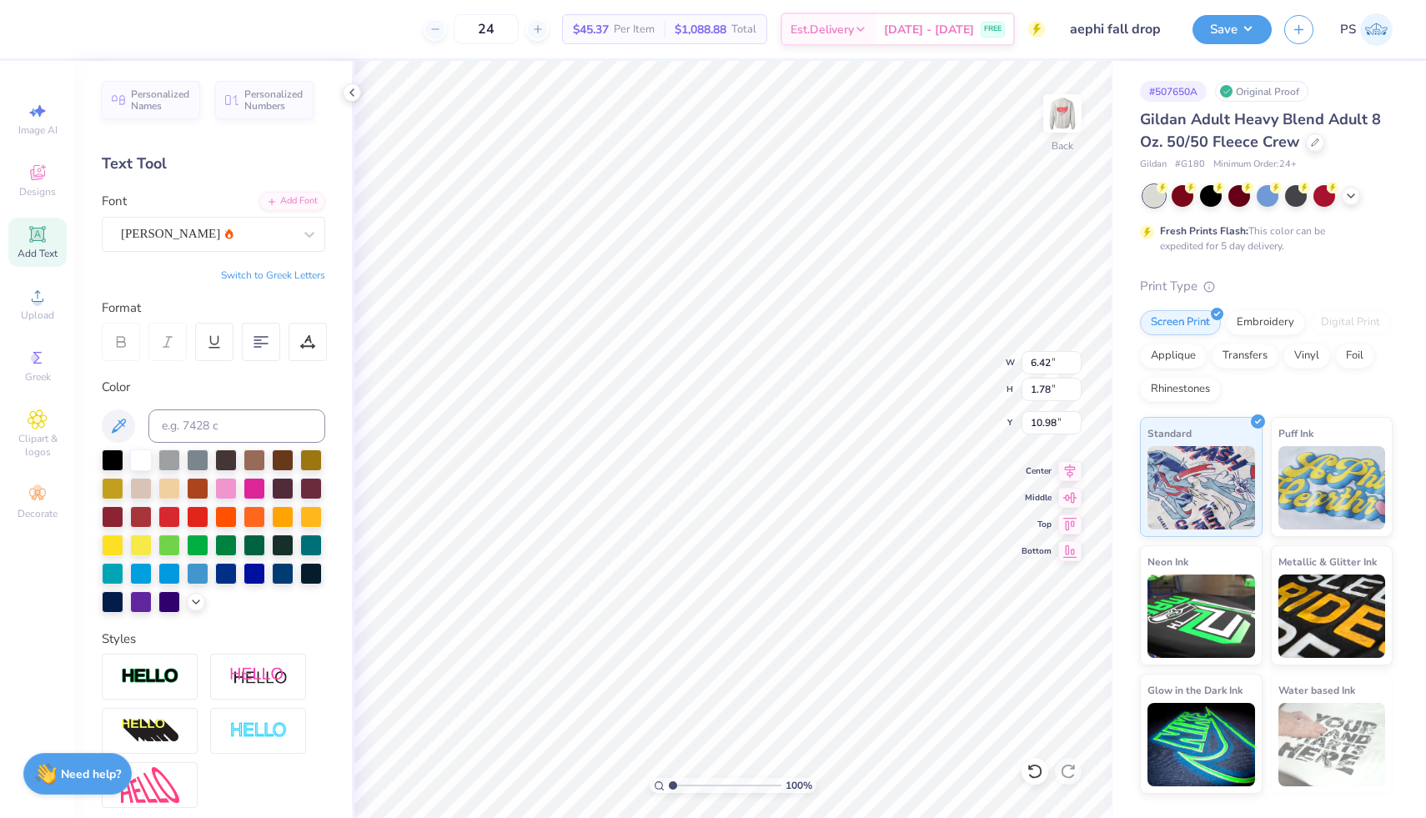
type input "6.82"
type input "1.73"
type input "11.01"
type input "2.30"
type input "0.58"
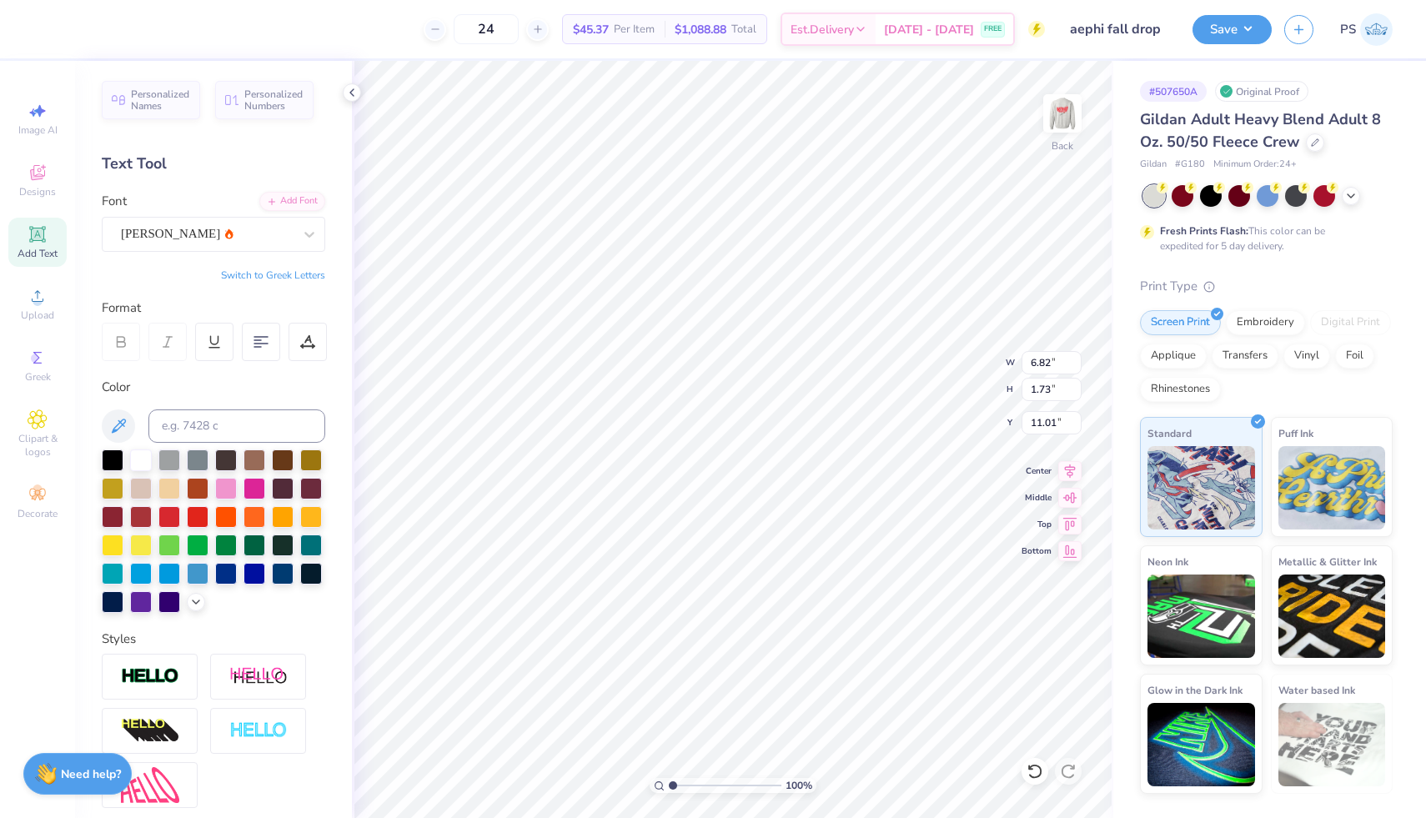
type input "12.16"
click at [265, 239] on div "Asimov" at bounding box center [206, 234] width 175 height 26
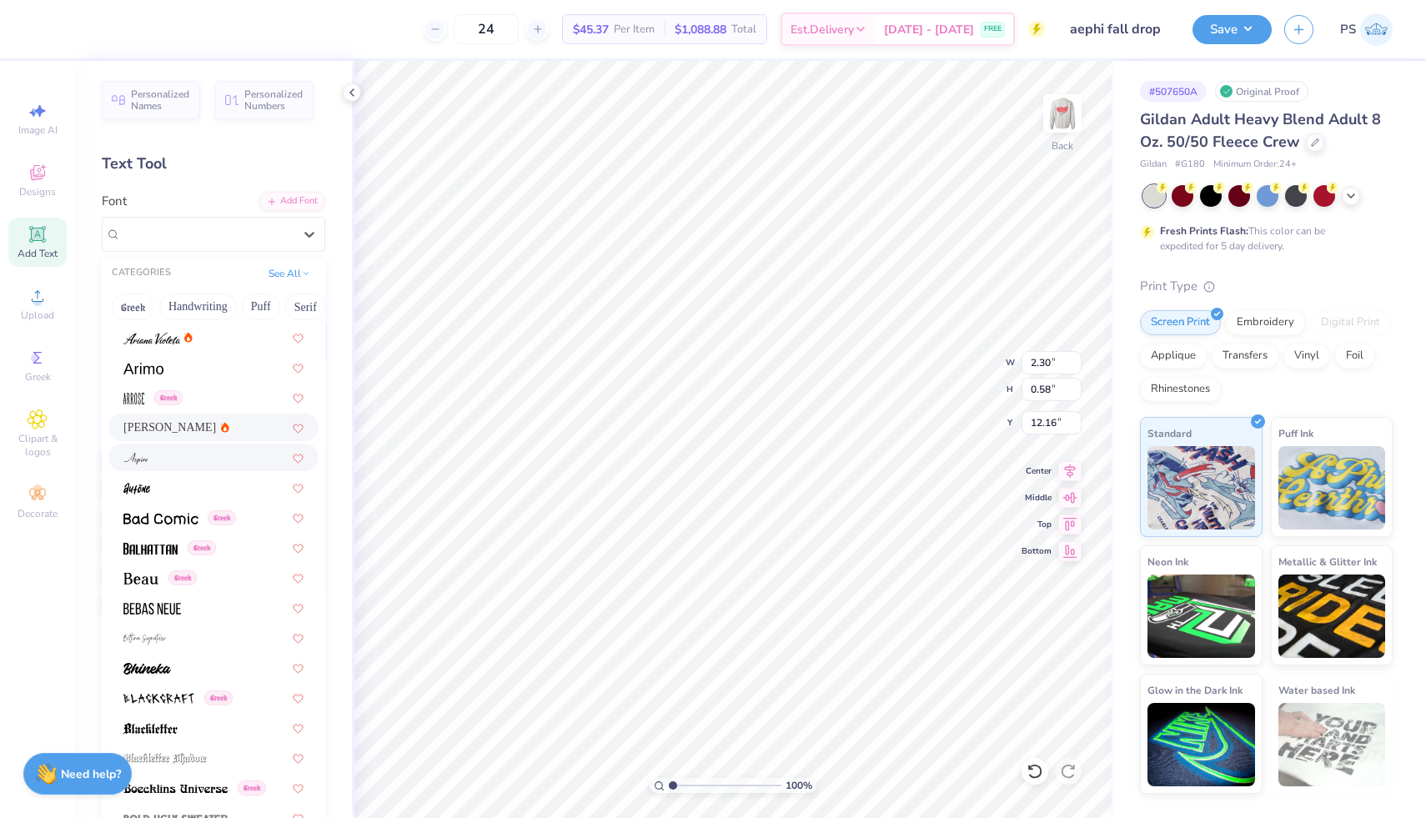
scroll to position [550, 0]
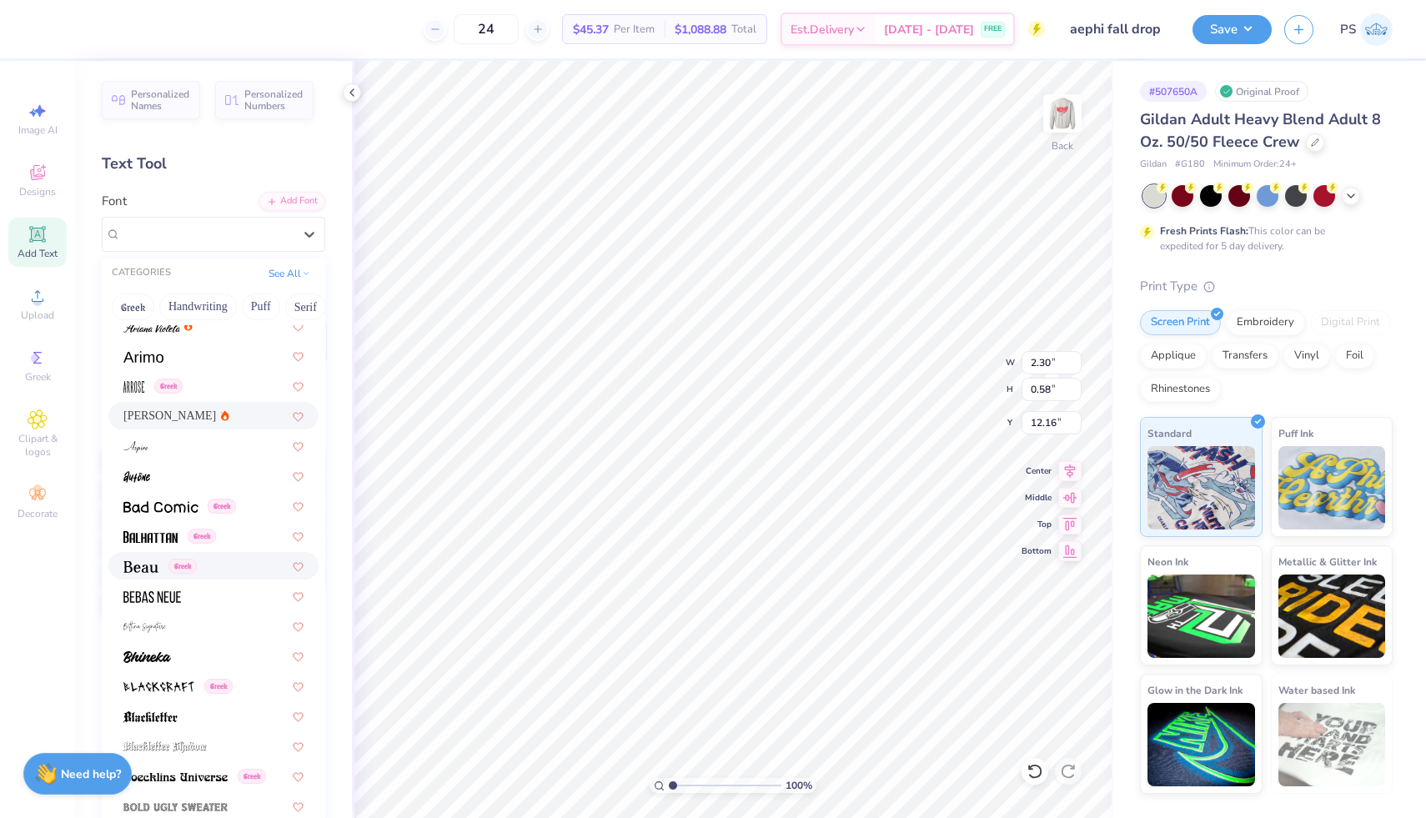
click at [243, 570] on div "Greek" at bounding box center [213, 566] width 180 height 18
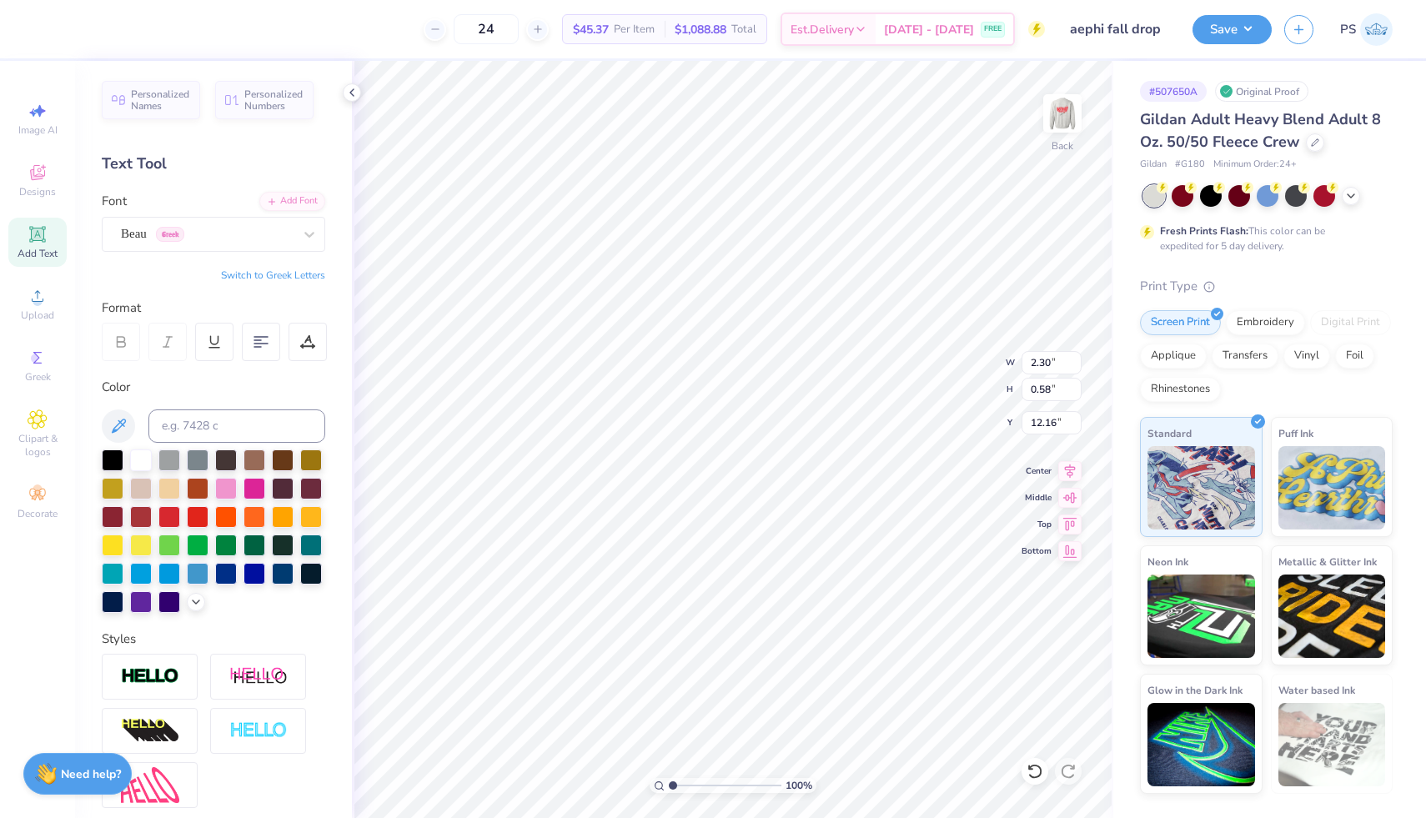
type input "2.24"
type input "0.57"
type input "12.17"
click at [245, 225] on div "Beau Greek" at bounding box center [206, 234] width 175 height 26
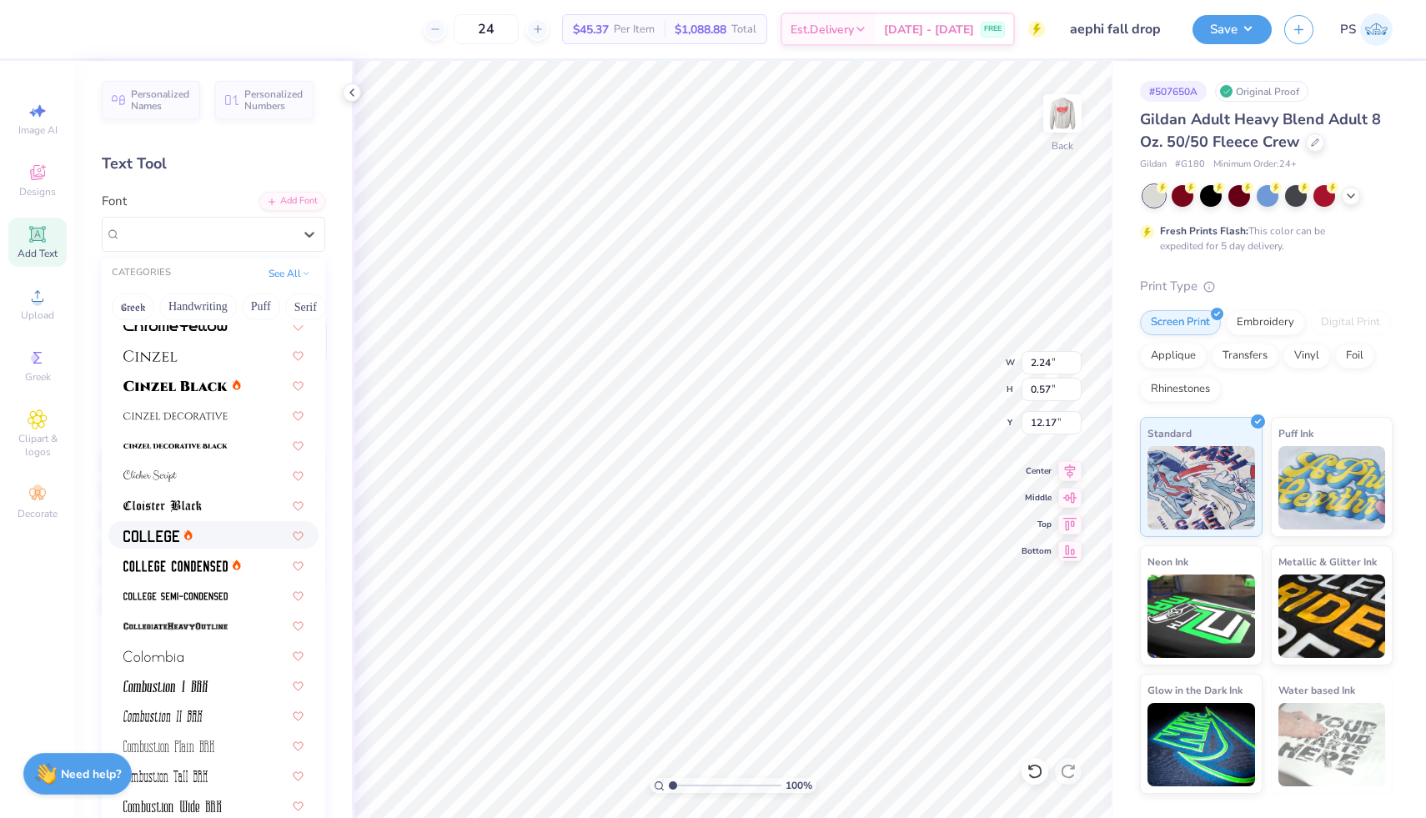
scroll to position [1992, 0]
click at [206, 566] on img at bounding box center [175, 565] width 104 height 12
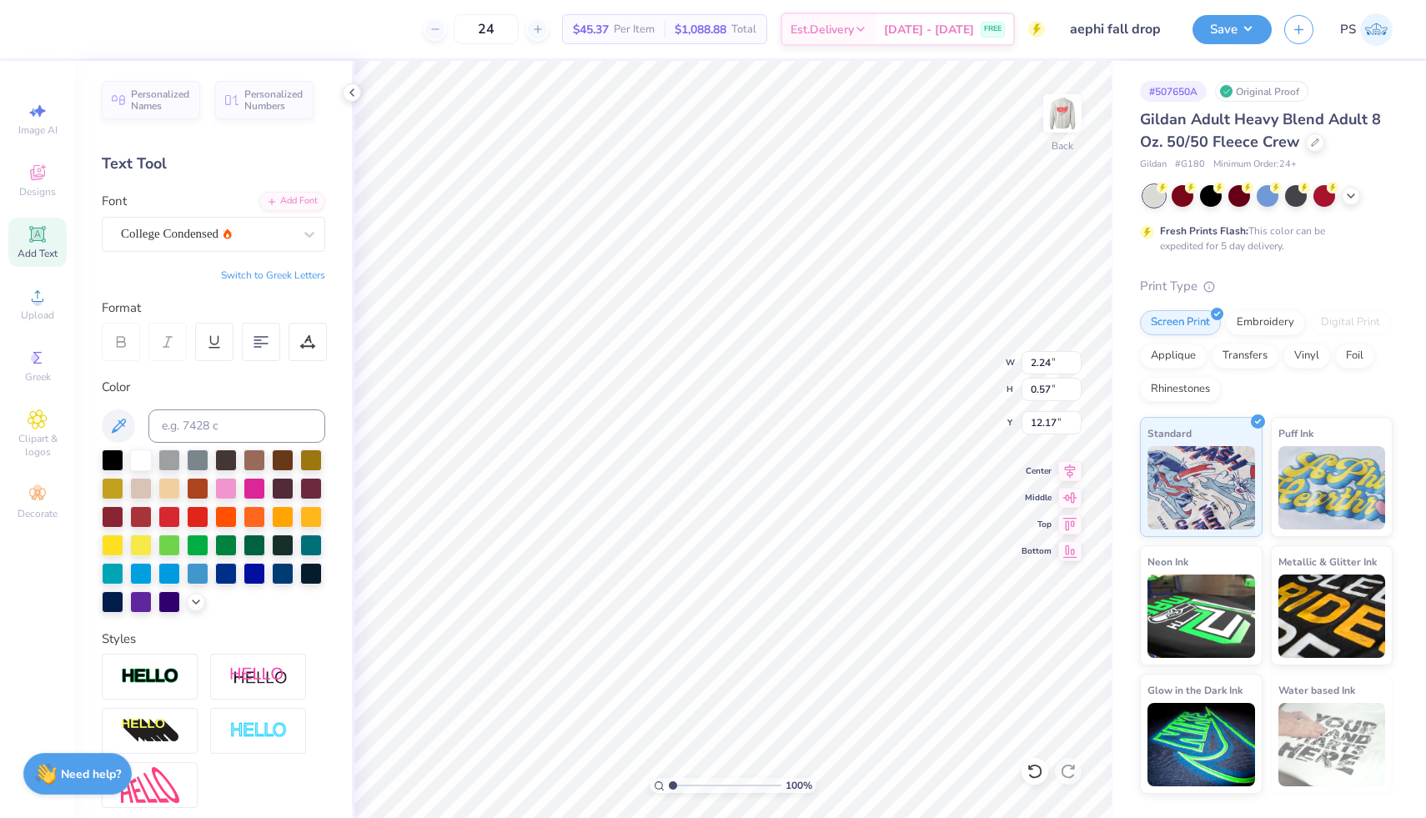
type input "1.68"
type input "0.56"
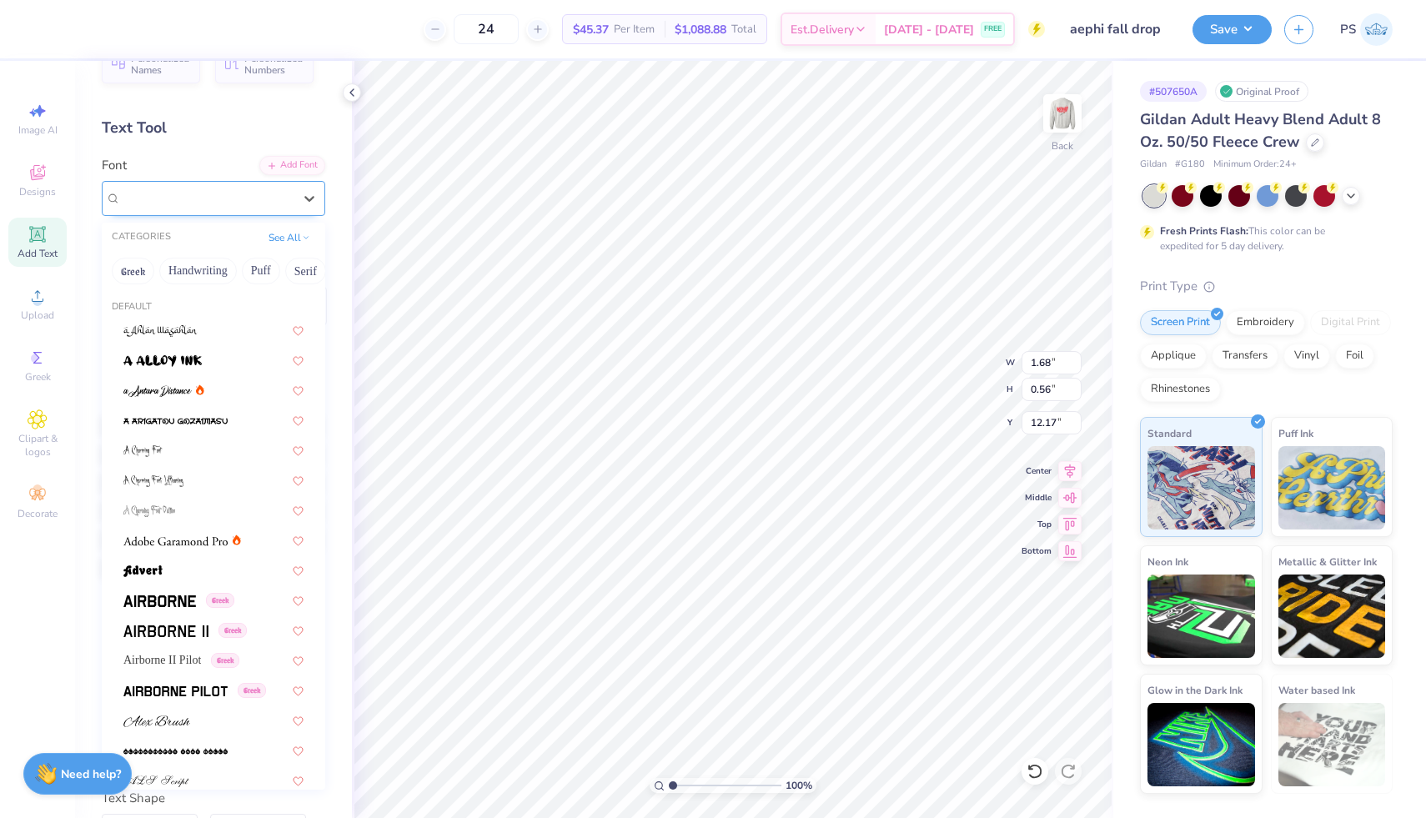
click at [246, 207] on div "College Condensed" at bounding box center [206, 198] width 175 height 26
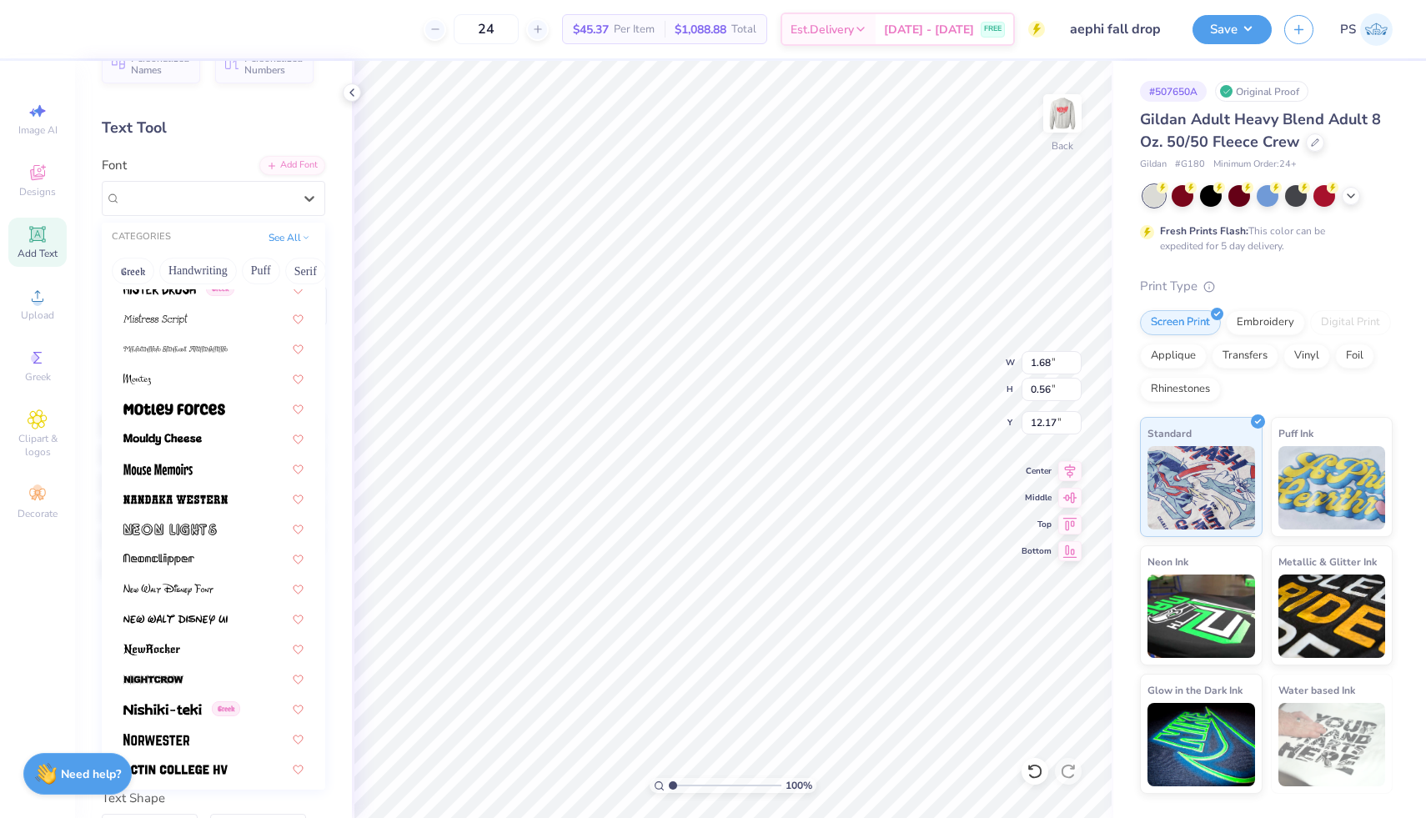
scroll to position [6110, 0]
click at [226, 429] on div at bounding box center [213, 432] width 180 height 18
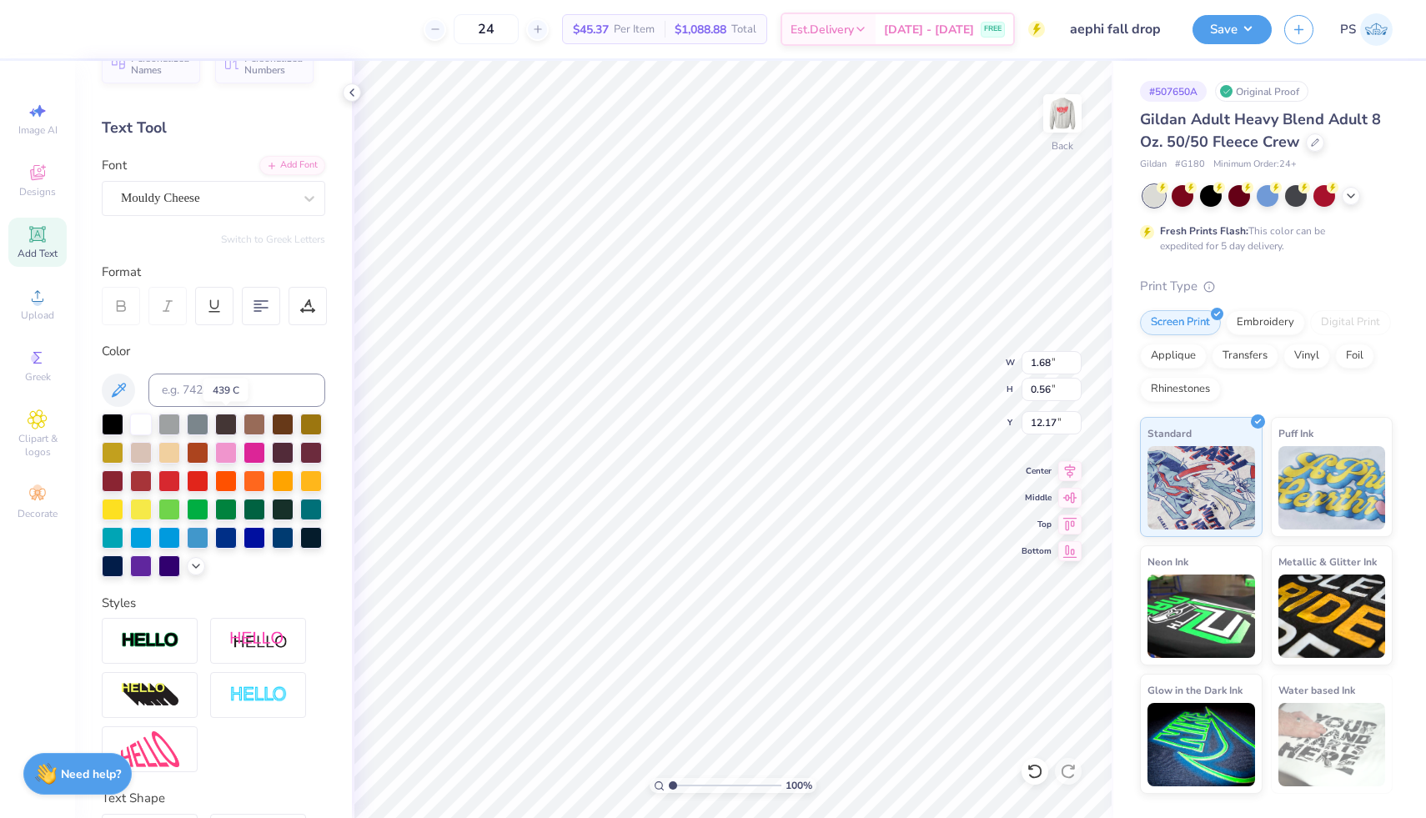
type input "2.08"
type input "0.62"
type input "12.14"
type input "6.51"
type input "1.93"
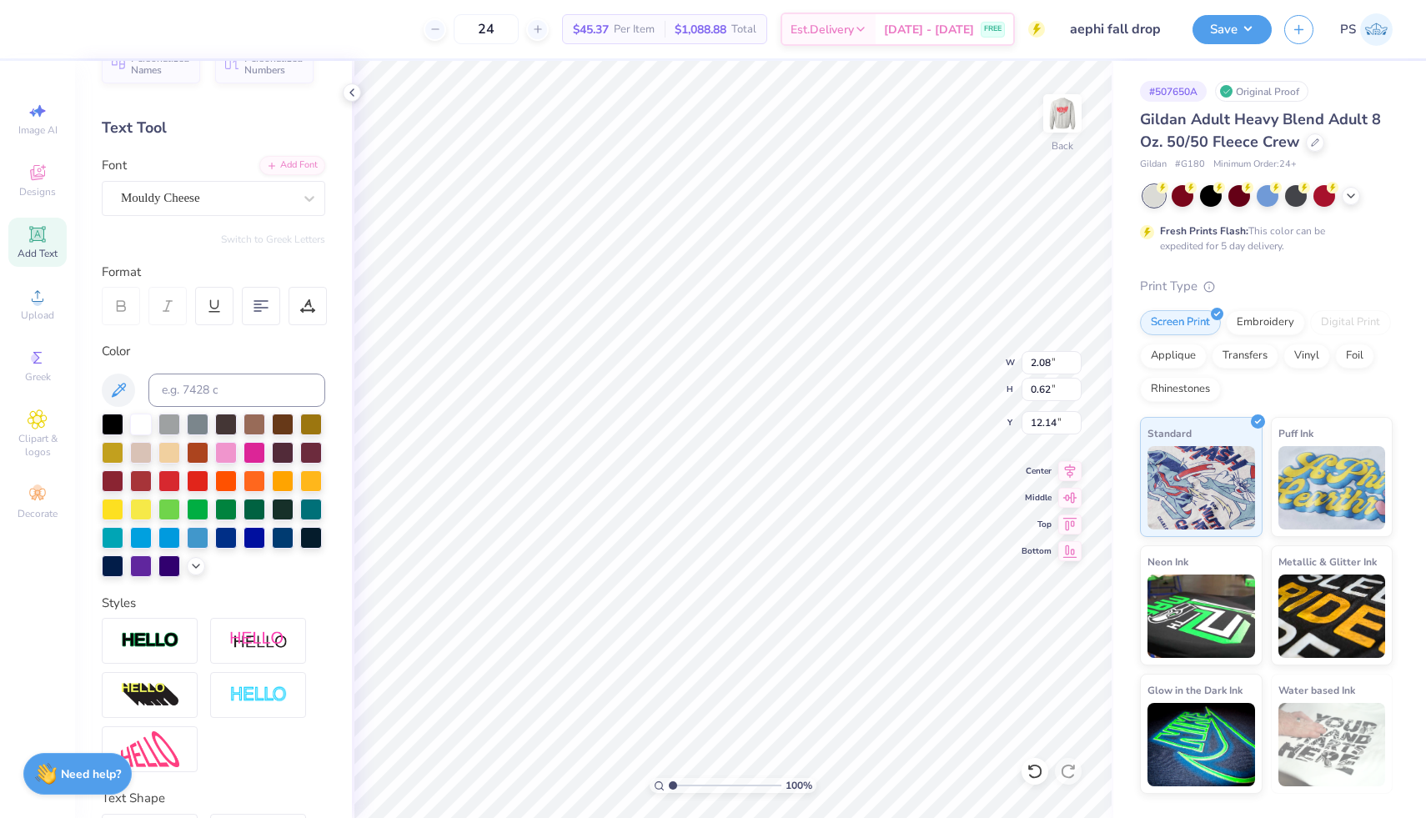
type input "10.83"
click at [302, 198] on icon at bounding box center [309, 198] width 17 height 17
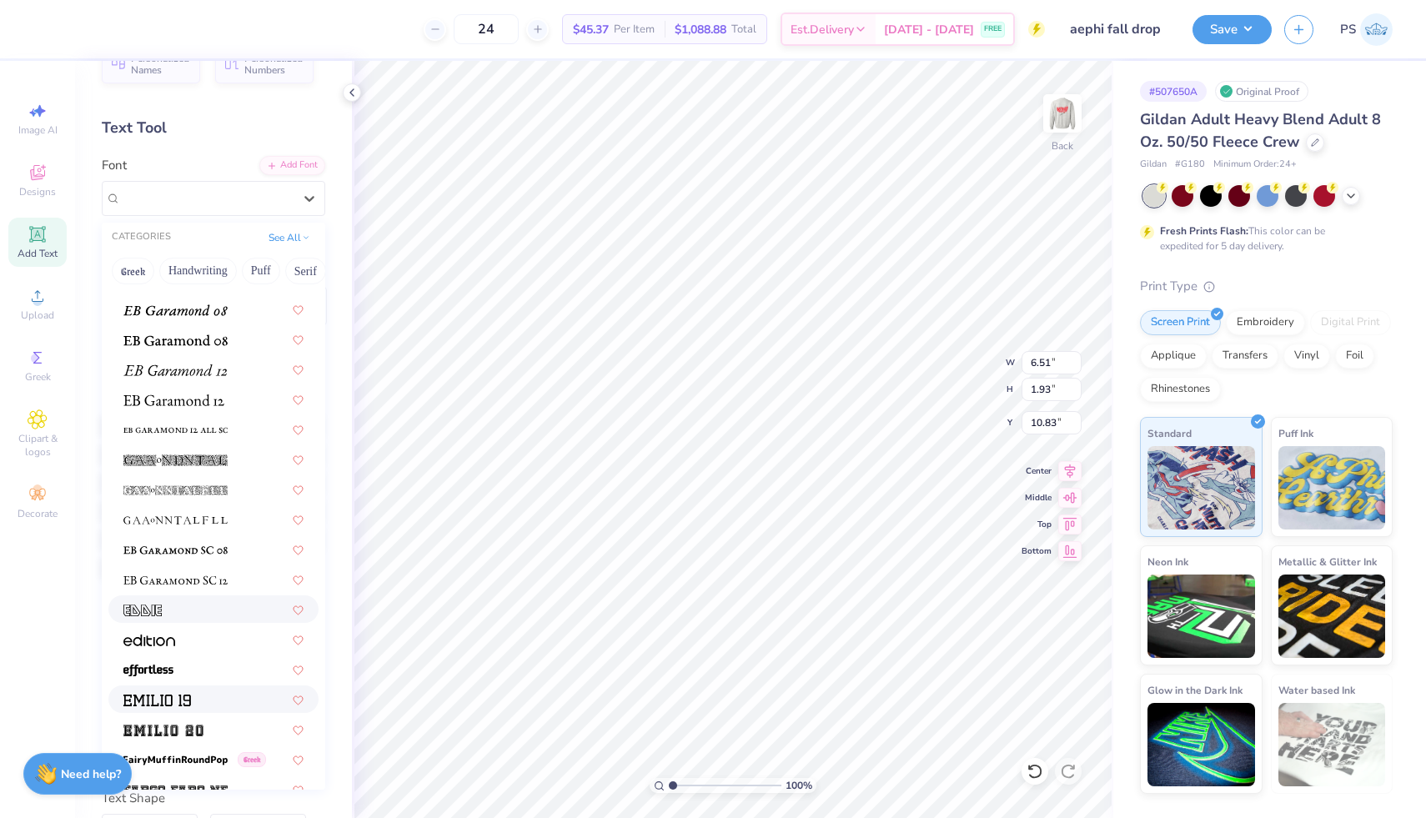
scroll to position [3180, 0]
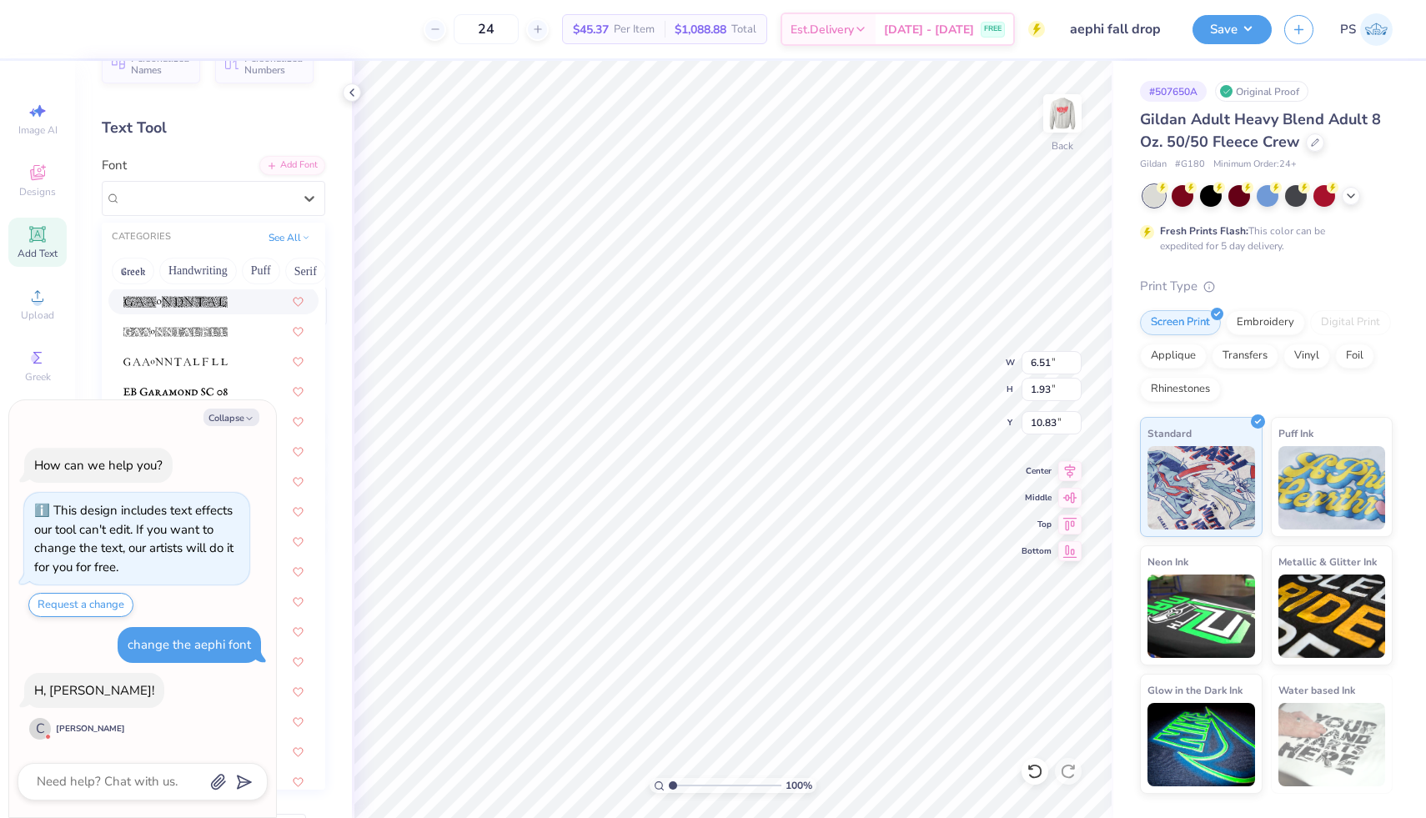
drag, startPoint x: 307, startPoint y: 274, endPoint x: 157, endPoint y: 273, distance: 150.1
click at [158, 273] on div "Greek Handwriting Puff Serif Bold Calligraphy Retro Sans Serif Minimal Fantasy …" at bounding box center [213, 271] width 223 height 37
click at [248, 275] on button "Retro" at bounding box center [247, 271] width 44 height 27
click at [249, 418] on icon "button" at bounding box center [249, 418] width 10 height 10
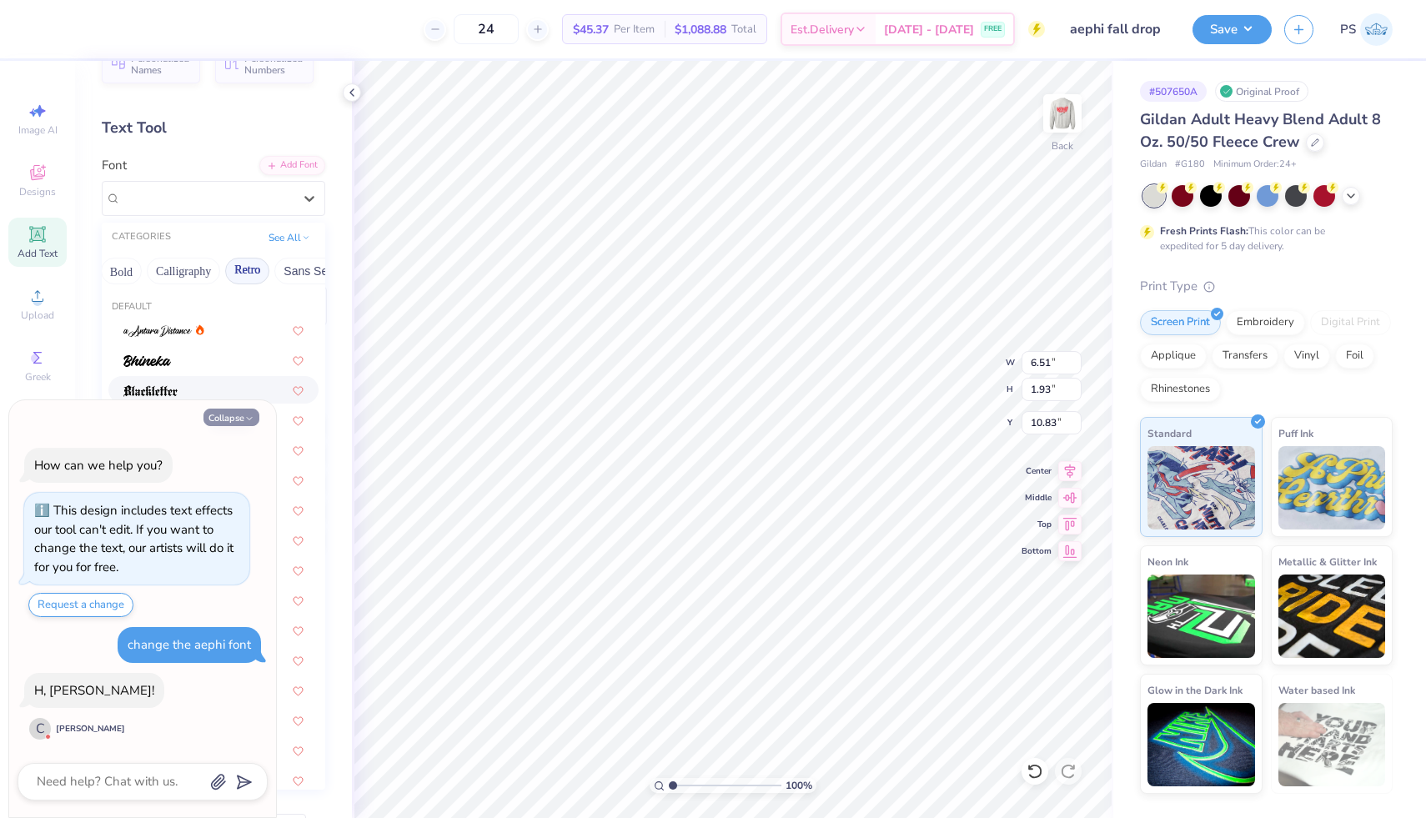
type textarea "x"
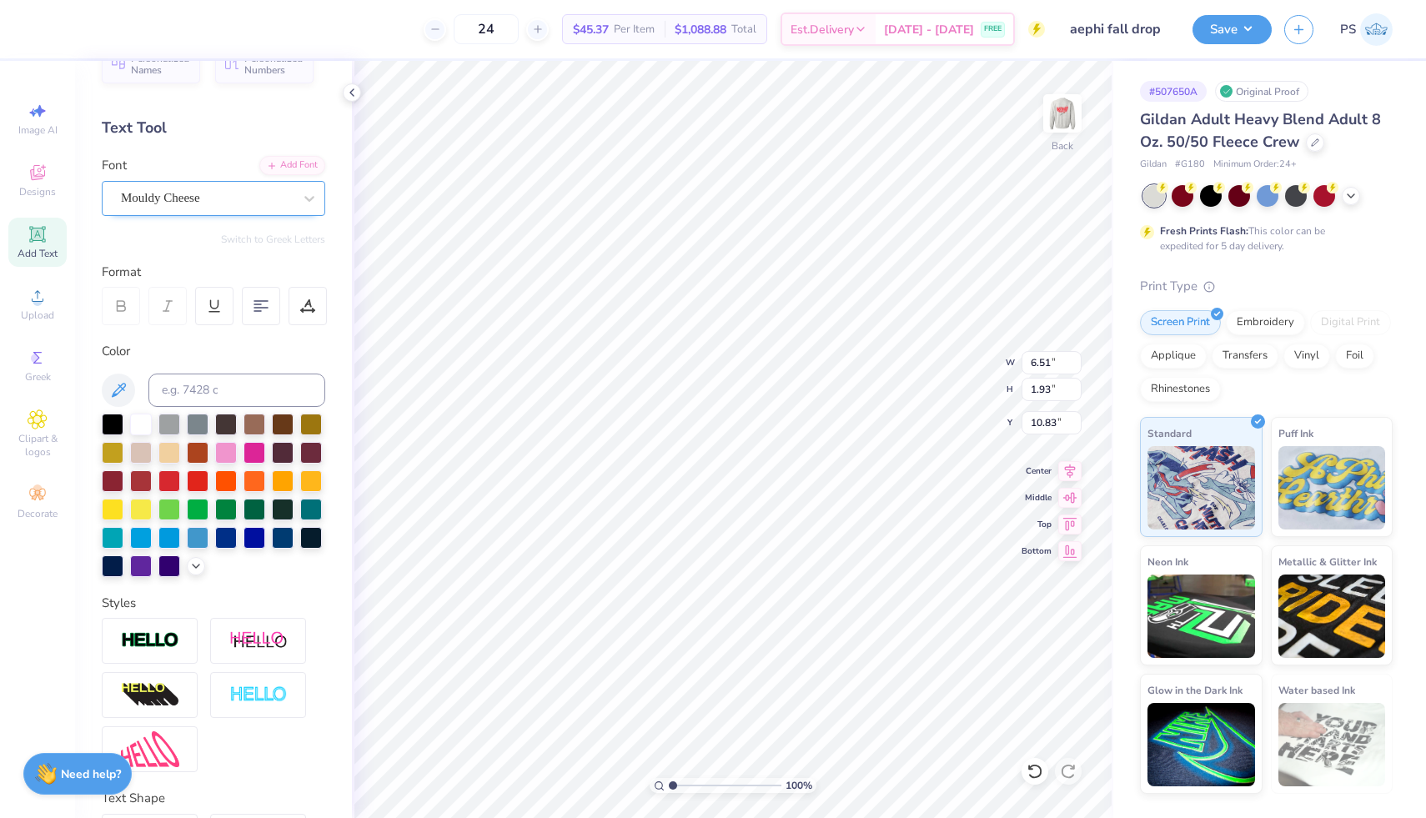
click at [272, 203] on div "Mouldy Cheese" at bounding box center [206, 198] width 175 height 26
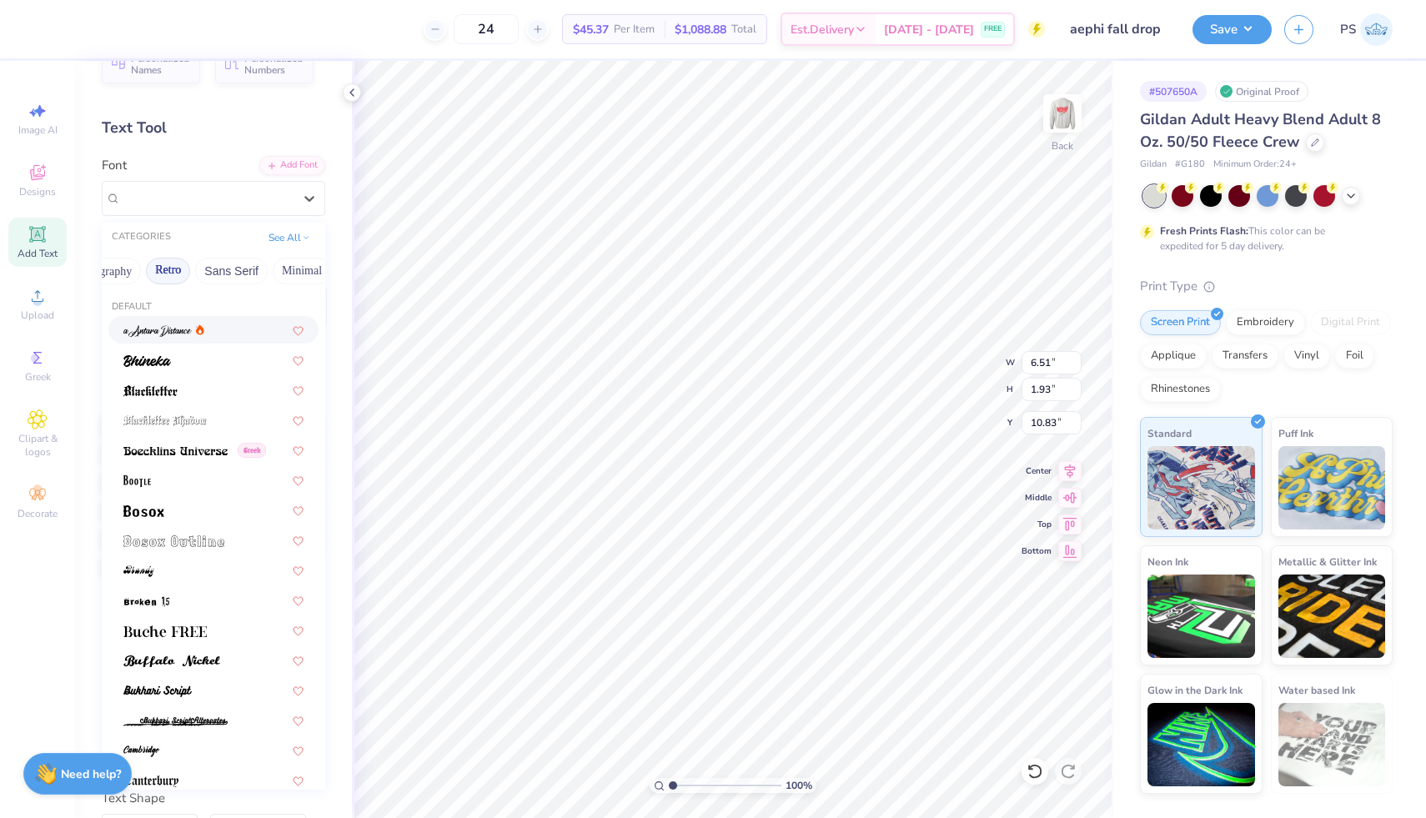
scroll to position [0, 313]
click at [158, 274] on button "Retro" at bounding box center [165, 271] width 44 height 27
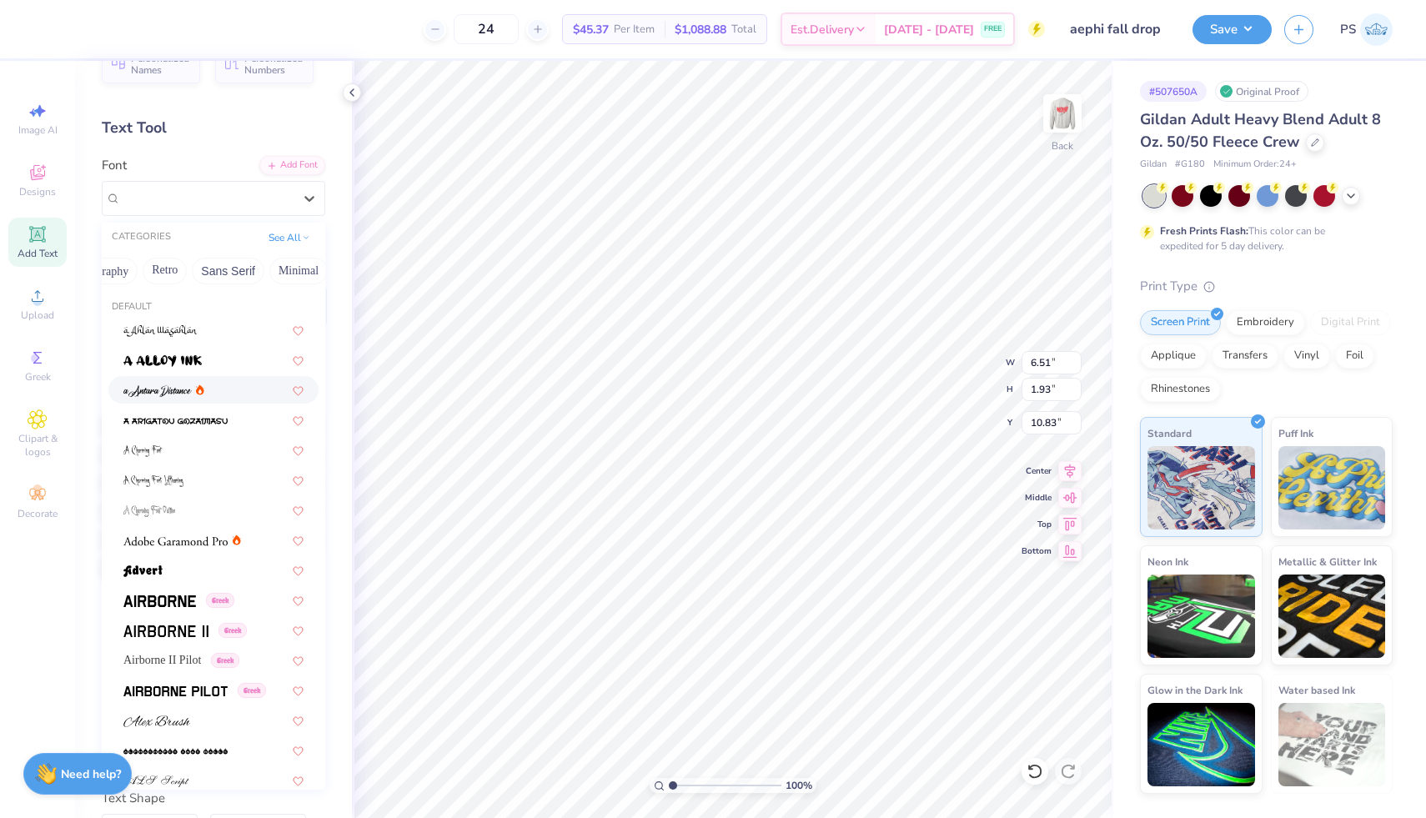
click at [181, 403] on div at bounding box center [213, 390] width 210 height 28
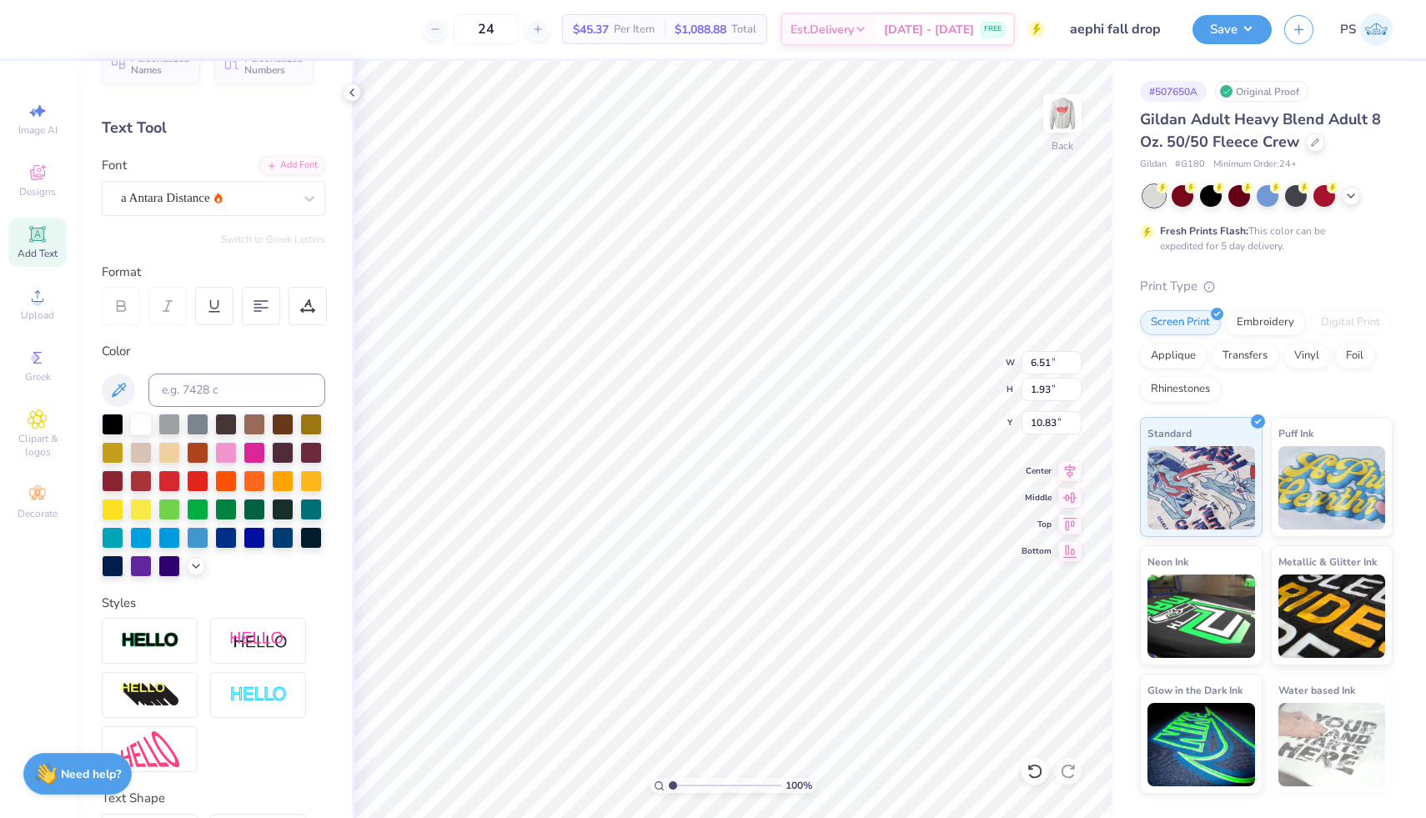
type input "9.04"
type input "2.45"
type input "10.57"
click at [282, 209] on div "a Antara Distance" at bounding box center [206, 198] width 175 height 26
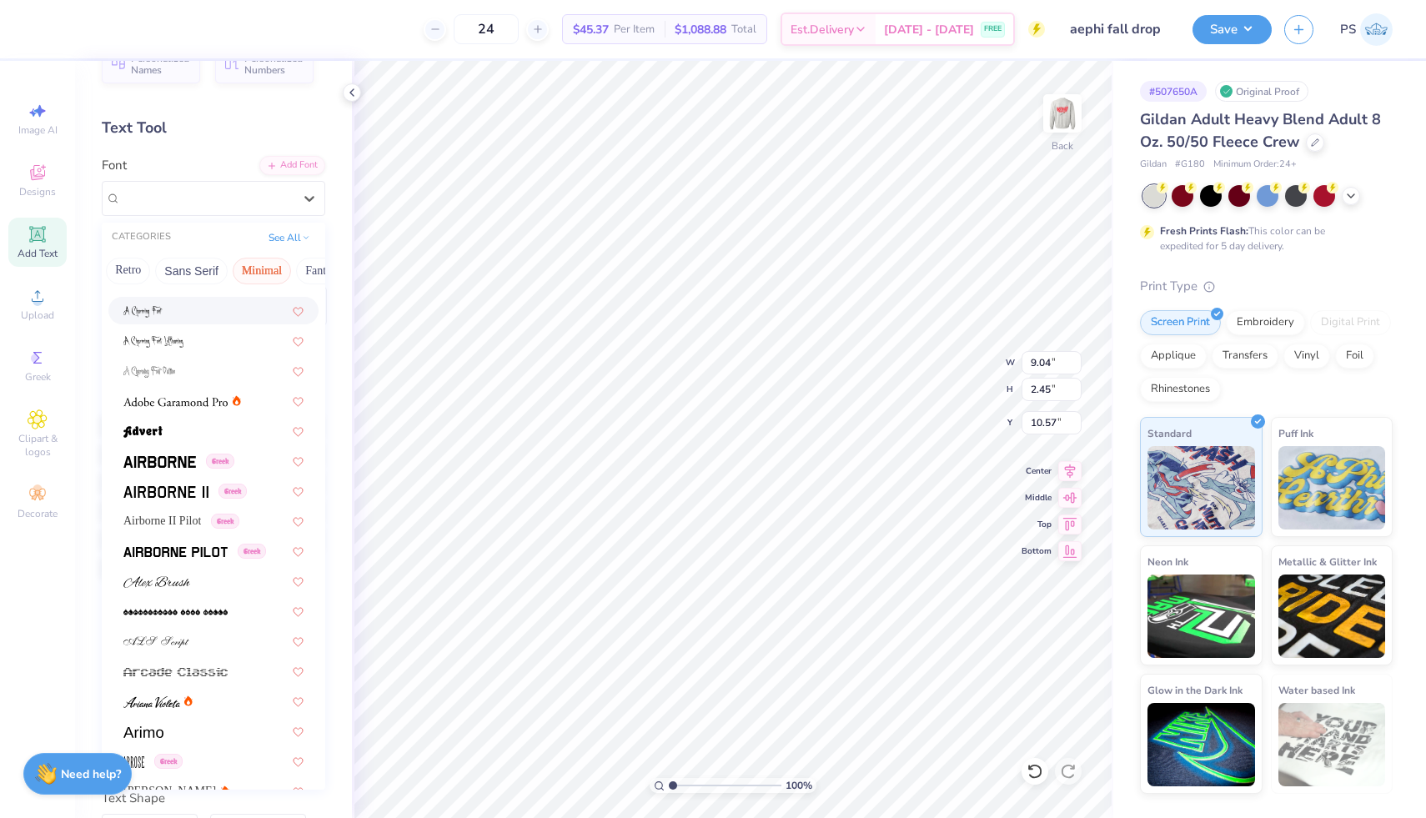
scroll to position [0, 348]
click at [260, 268] on button "Minimal" at bounding box center [263, 271] width 58 height 27
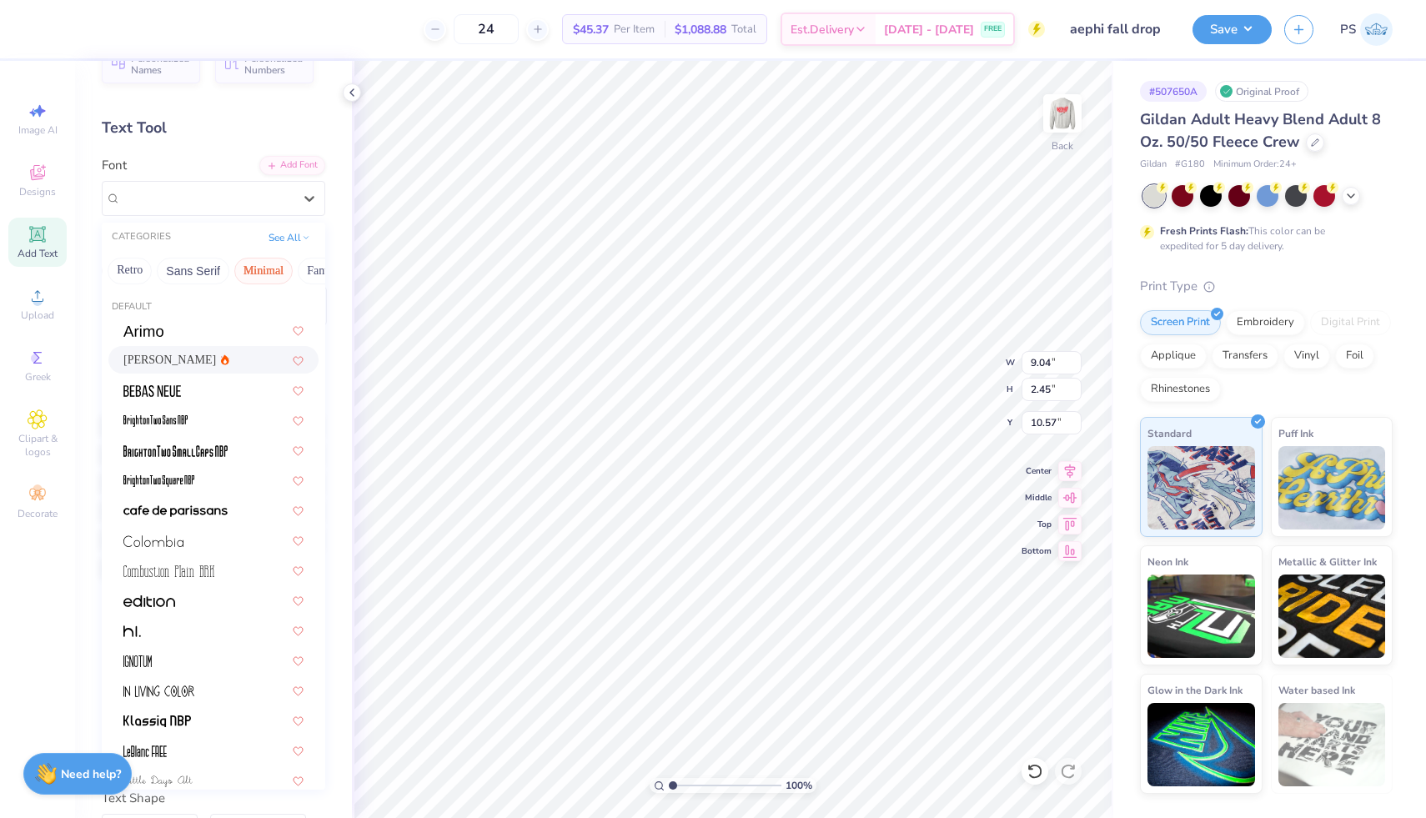
click at [203, 354] on div "Asimov" at bounding box center [213, 360] width 180 height 18
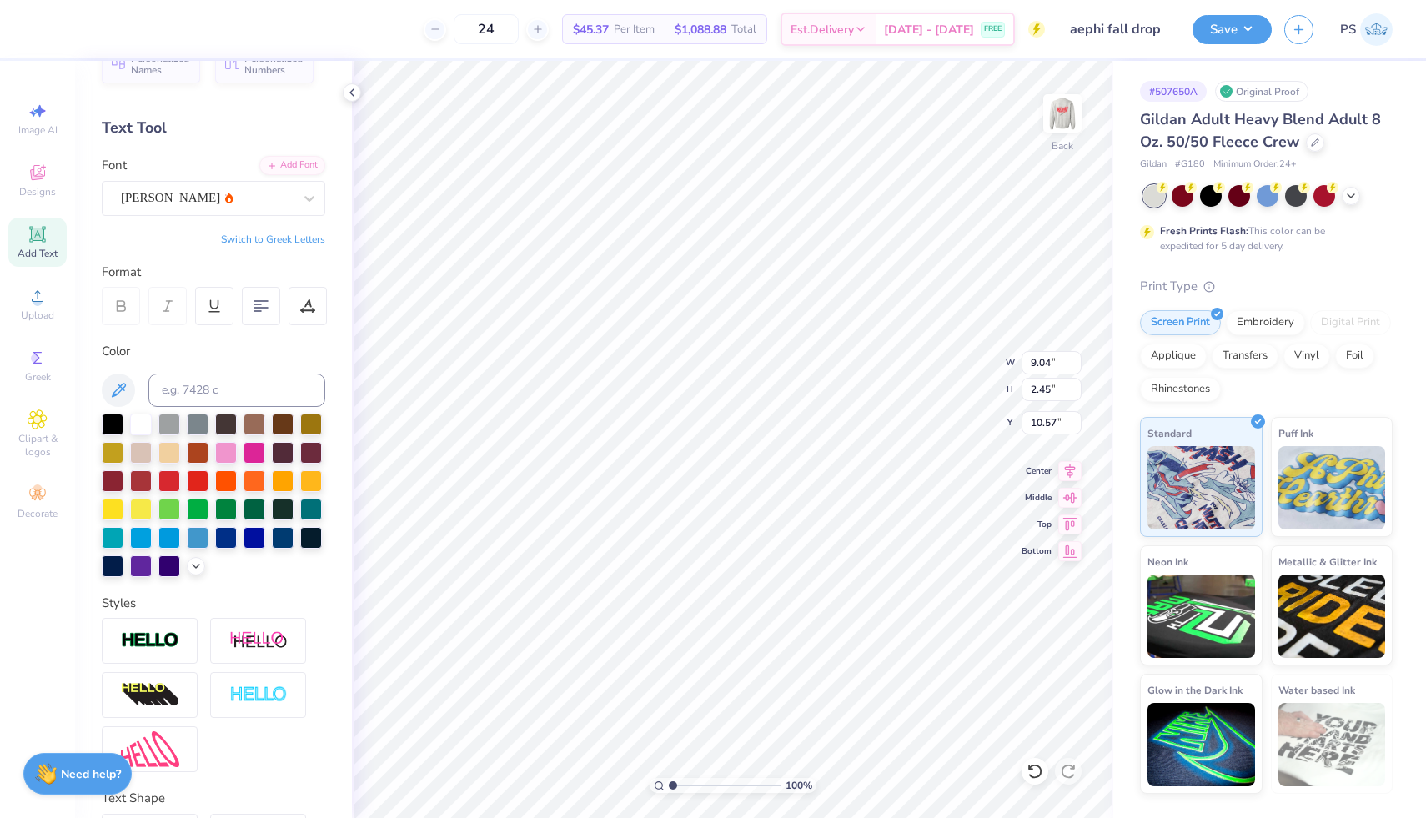
type input "7.18"
type input "1.82"
type input "10.88"
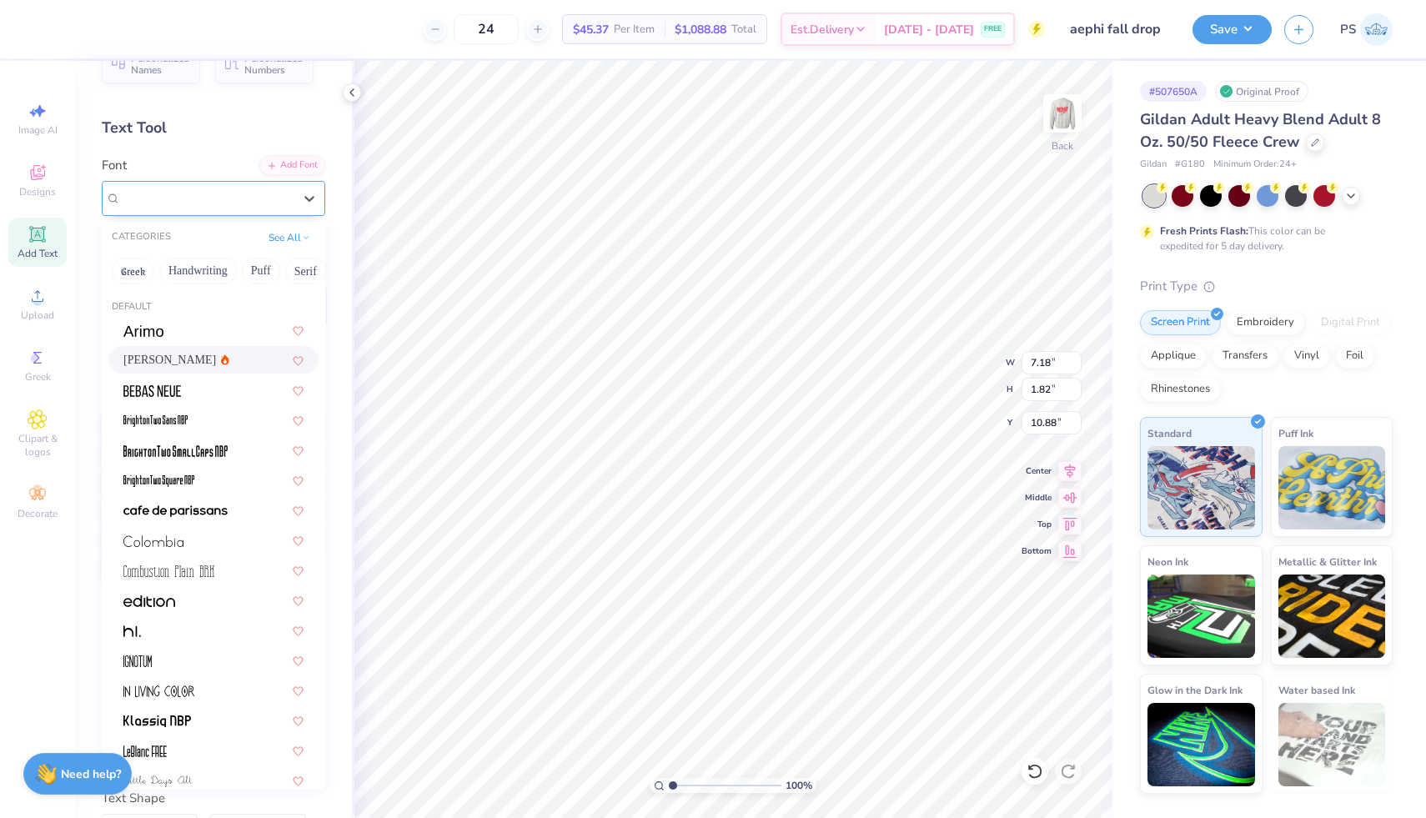
click at [224, 206] on div "Asimov" at bounding box center [206, 198] width 175 height 26
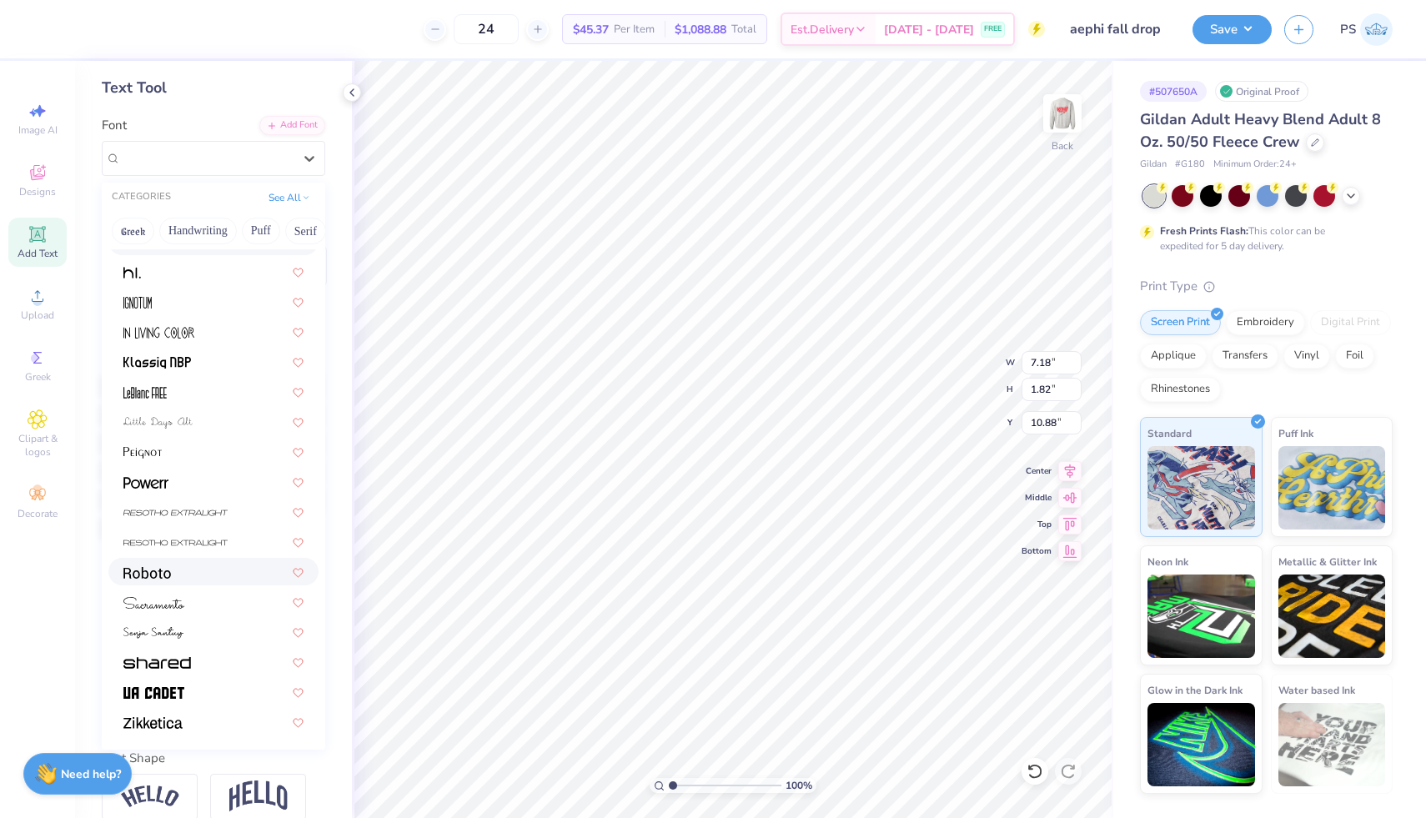
scroll to position [91, 0]
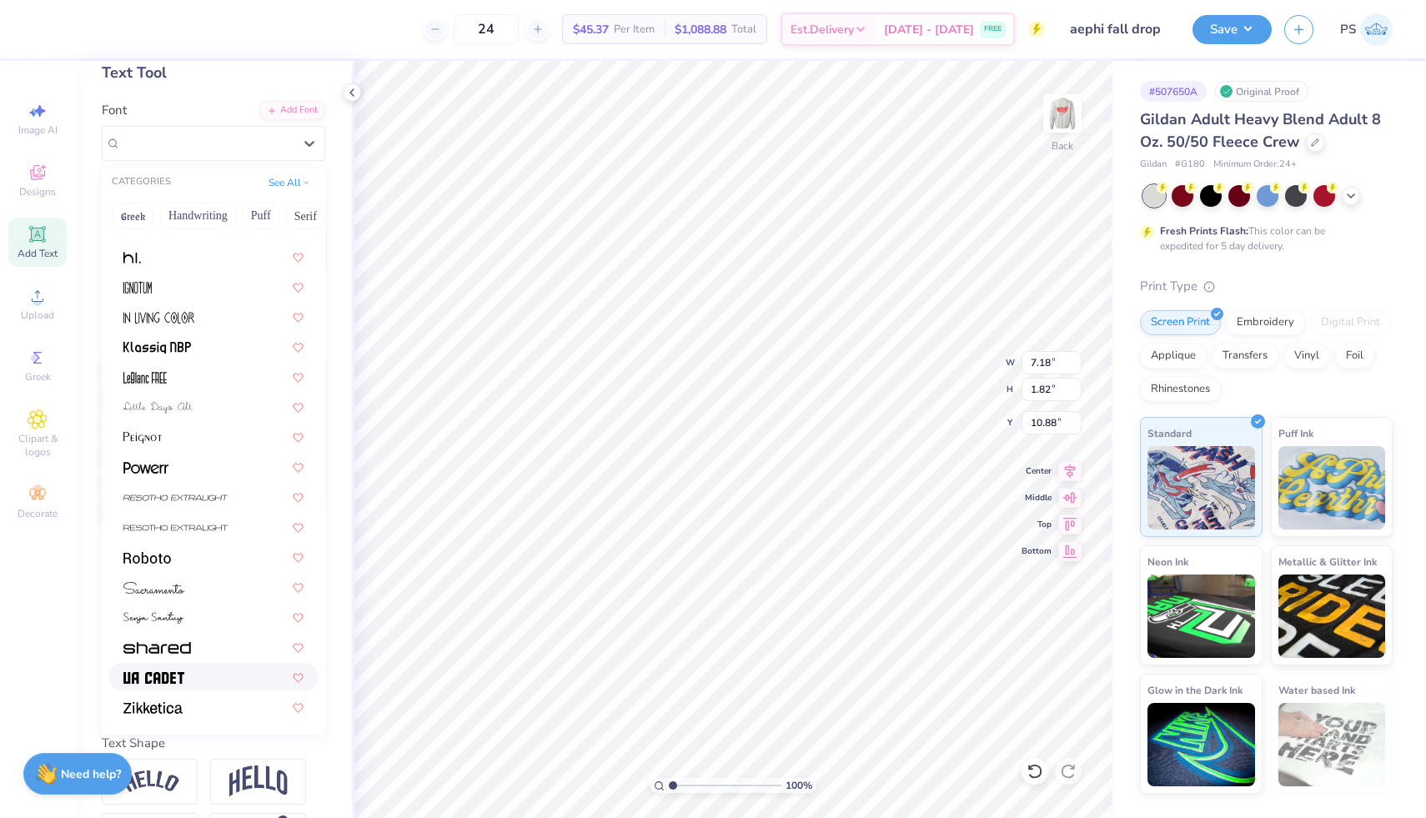
click at [196, 670] on div at bounding box center [213, 677] width 180 height 18
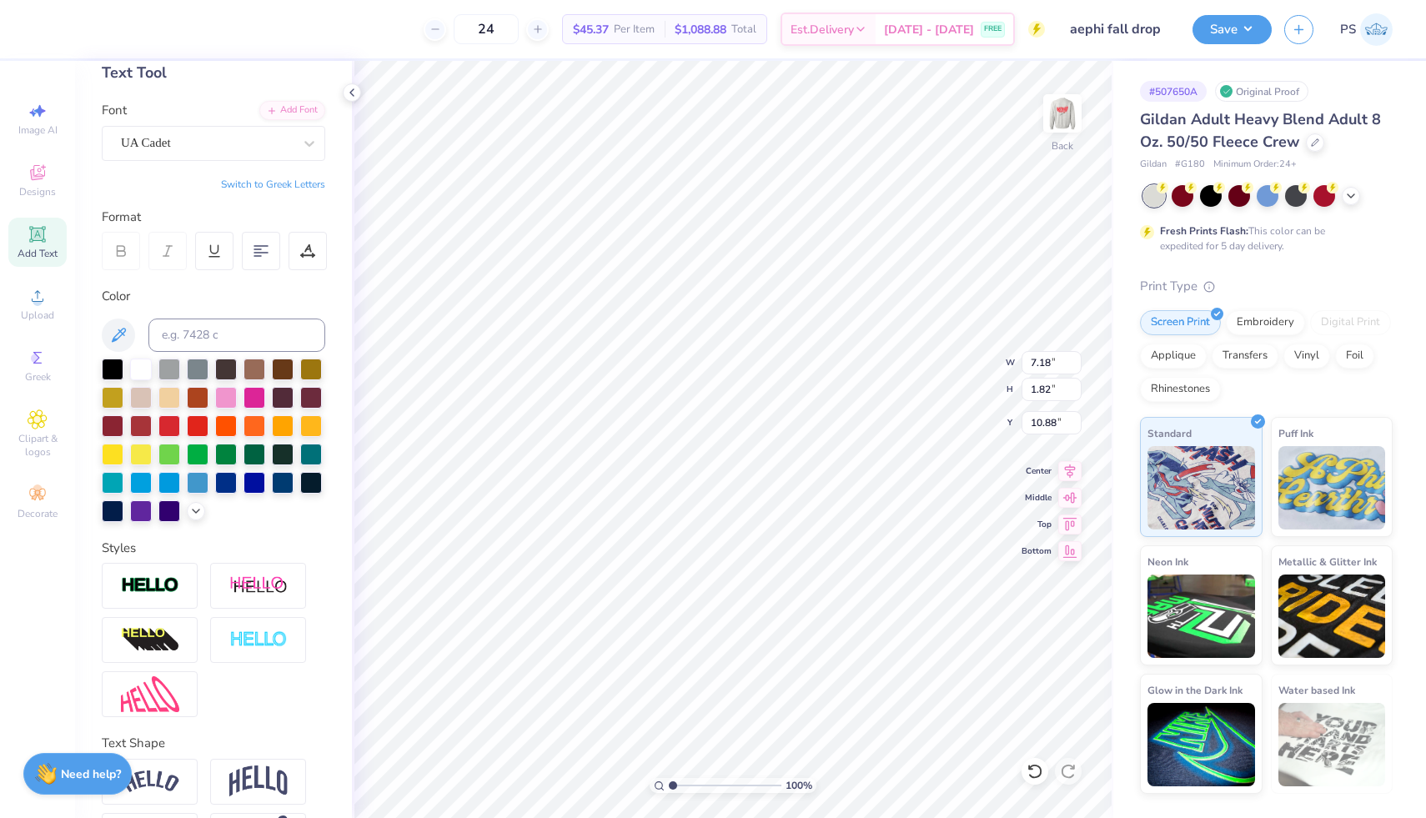
type input "6.35"
type input "2.05"
type input "10.77"
click at [305, 148] on icon at bounding box center [309, 143] width 17 height 17
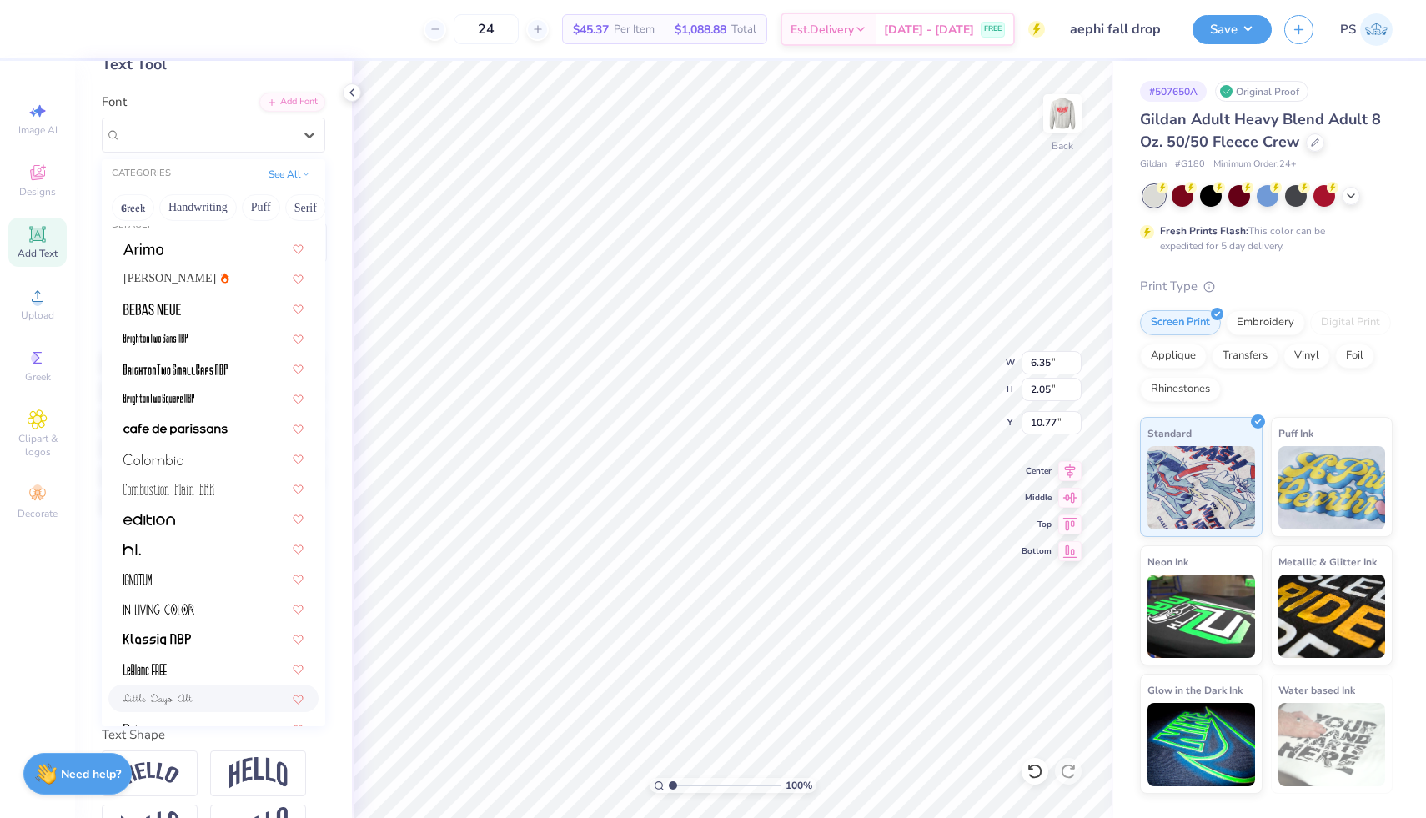
scroll to position [0, 0]
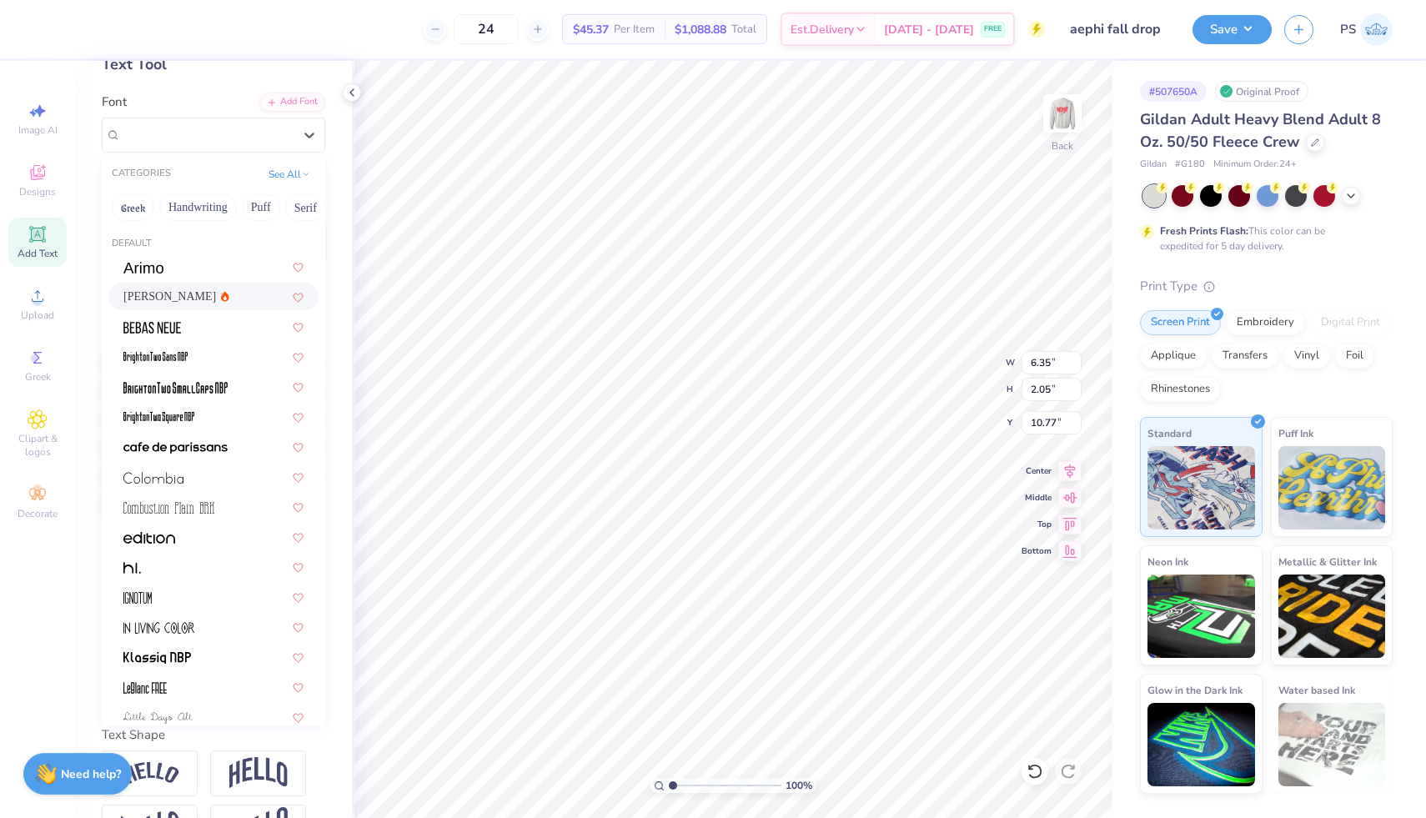
click at [197, 296] on div "Asimov" at bounding box center [213, 297] width 180 height 18
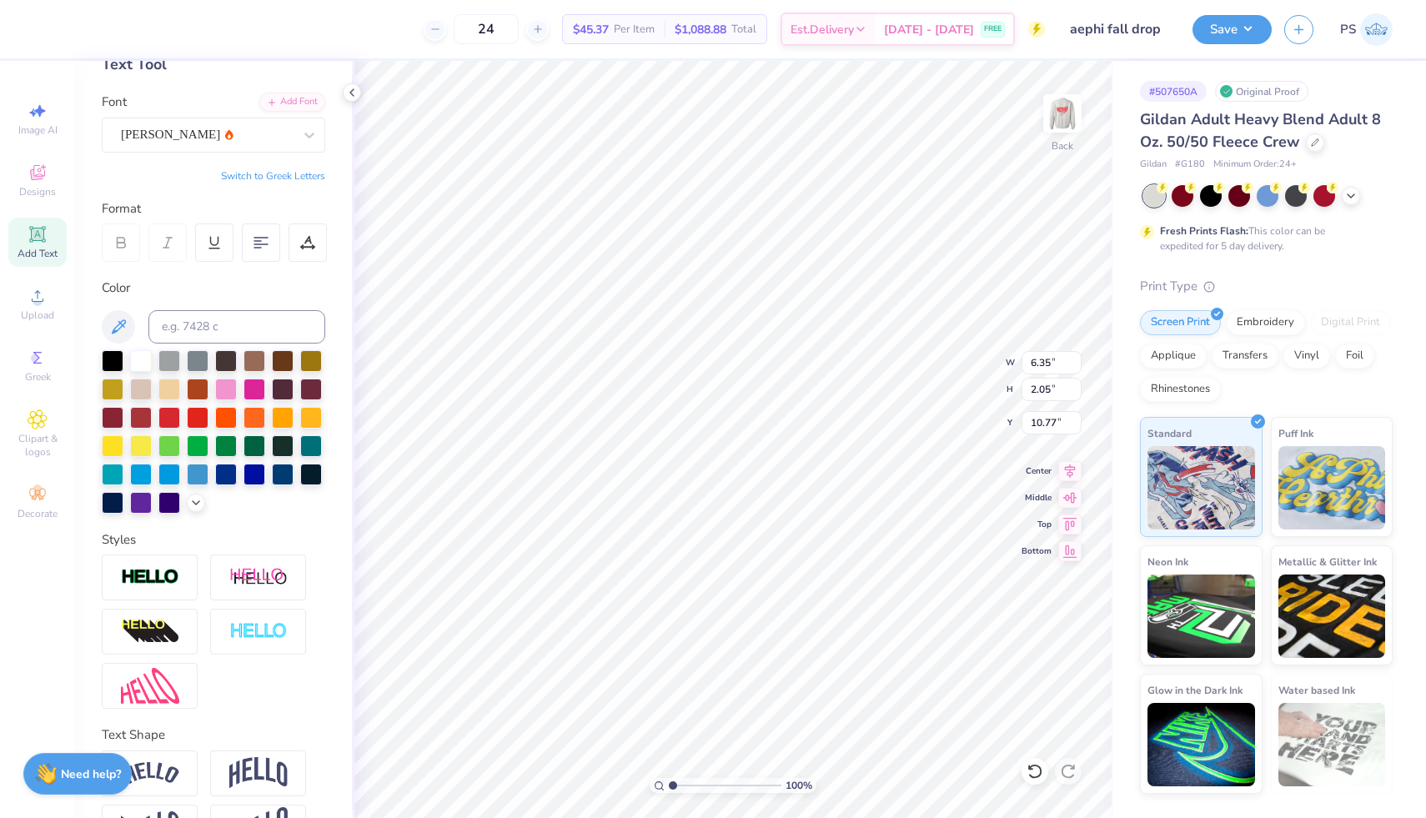
type input "7.18"
type input "1.82"
type input "10.88"
click at [190, 413] on div at bounding box center [198, 416] width 22 height 22
type input "1.94"
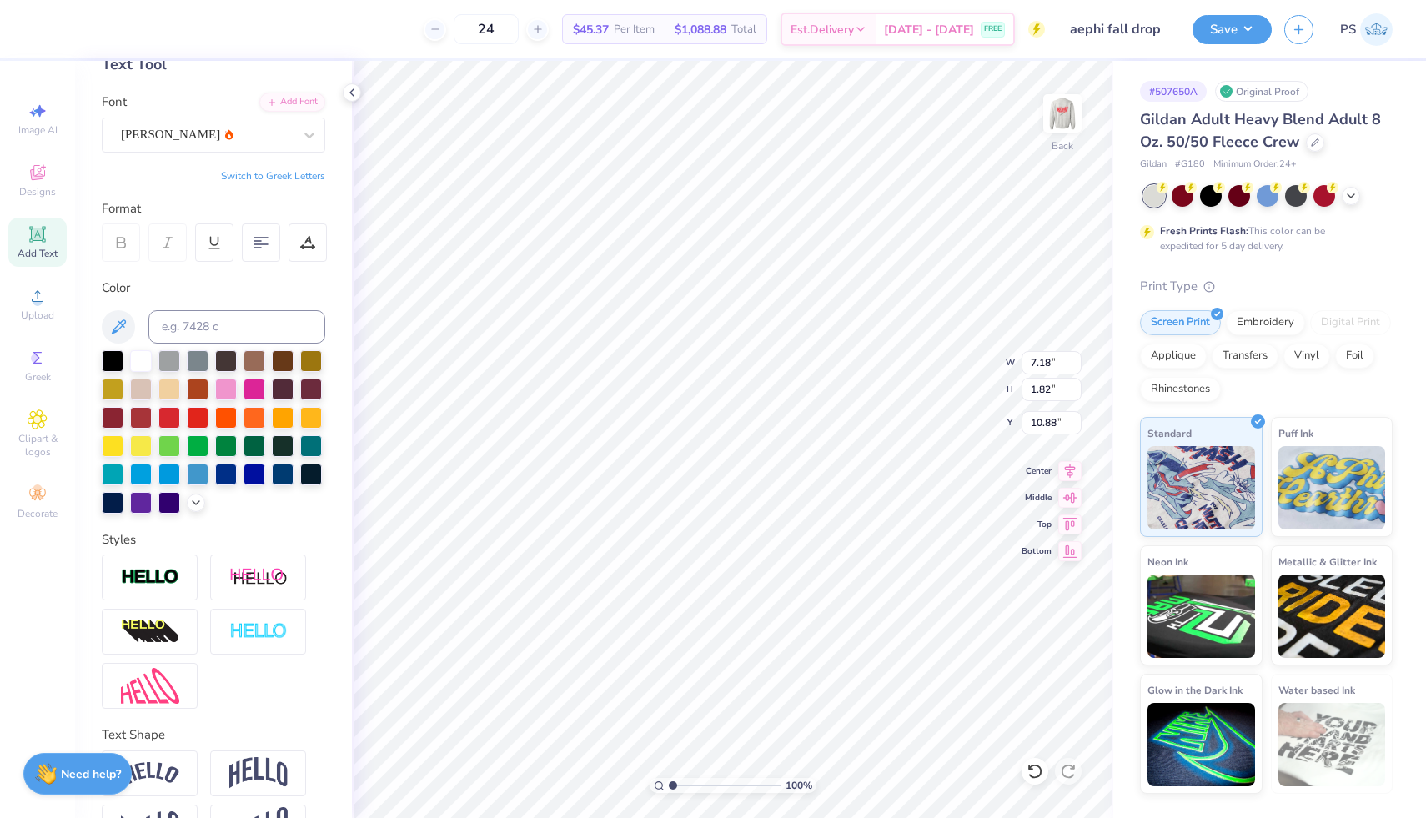
type input "0.49"
type input "12.21"
type input "15.22"
type input "6.47"
type input "10.52"
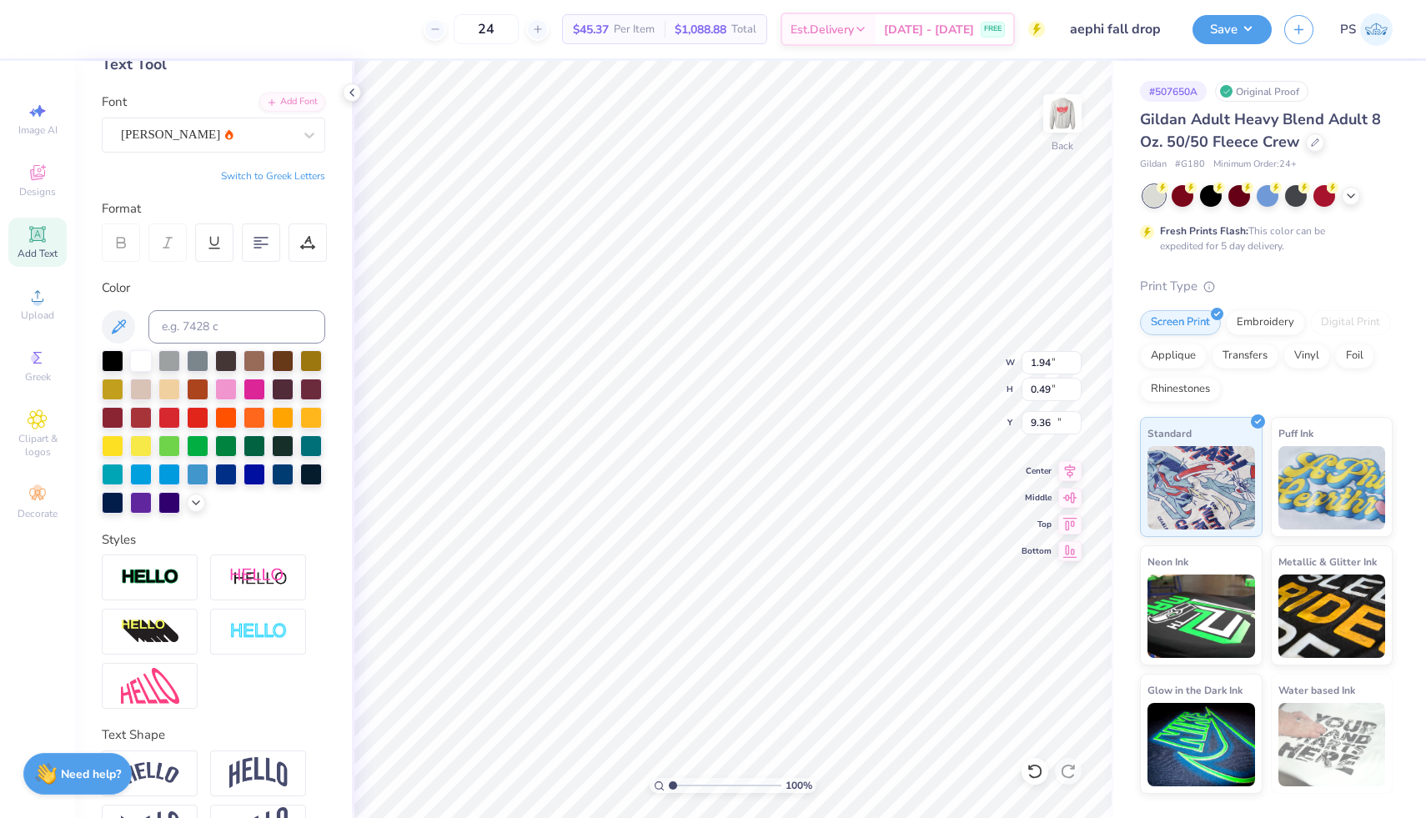
type input "12.72"
type input "12.30"
click at [1056, 118] on img at bounding box center [1062, 113] width 67 height 67
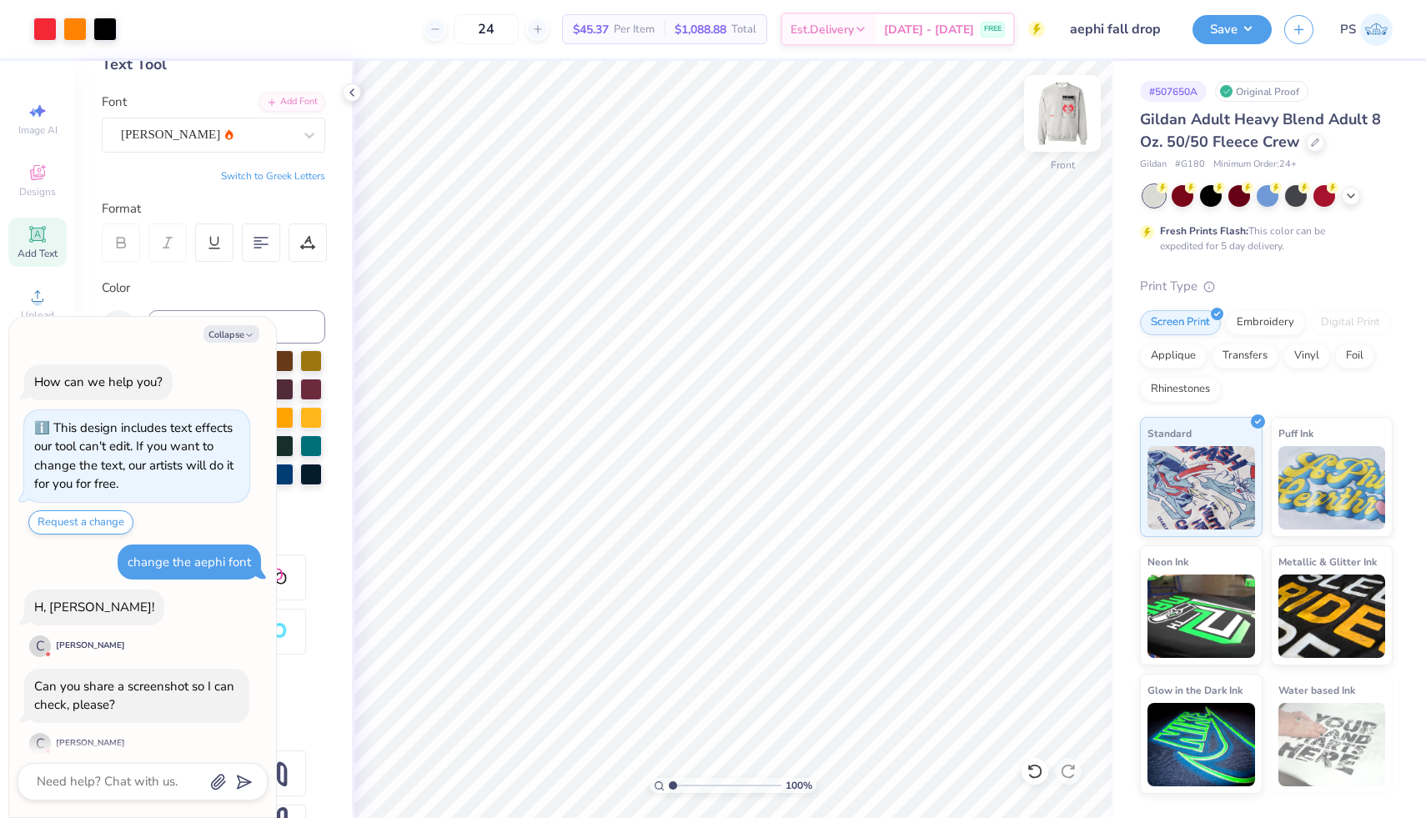
scroll to position [14, 0]
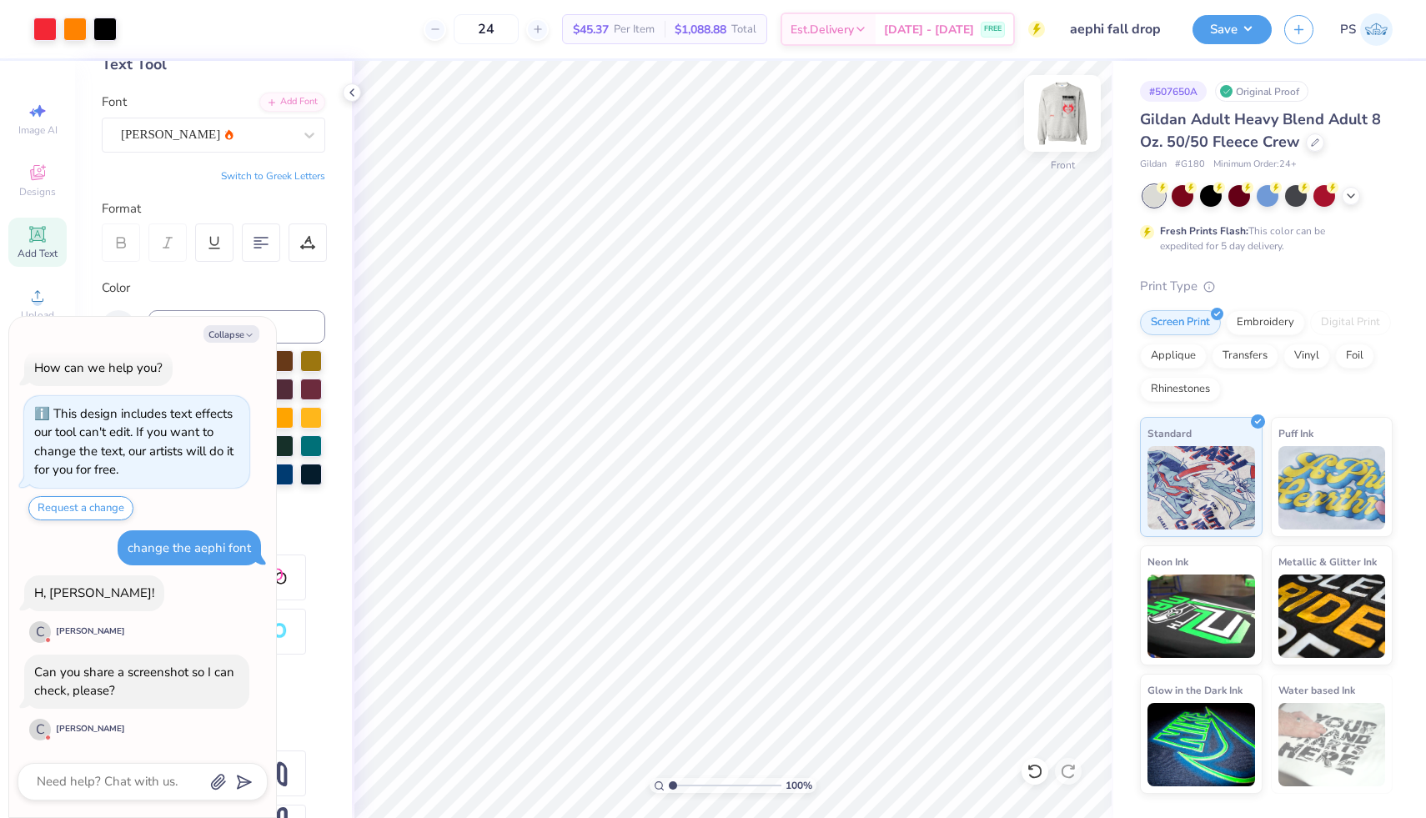
click at [1063, 114] on img at bounding box center [1062, 113] width 67 height 67
click at [1027, 775] on icon at bounding box center [1034, 771] width 17 height 17
click at [1029, 769] on icon at bounding box center [1030, 766] width 3 height 3
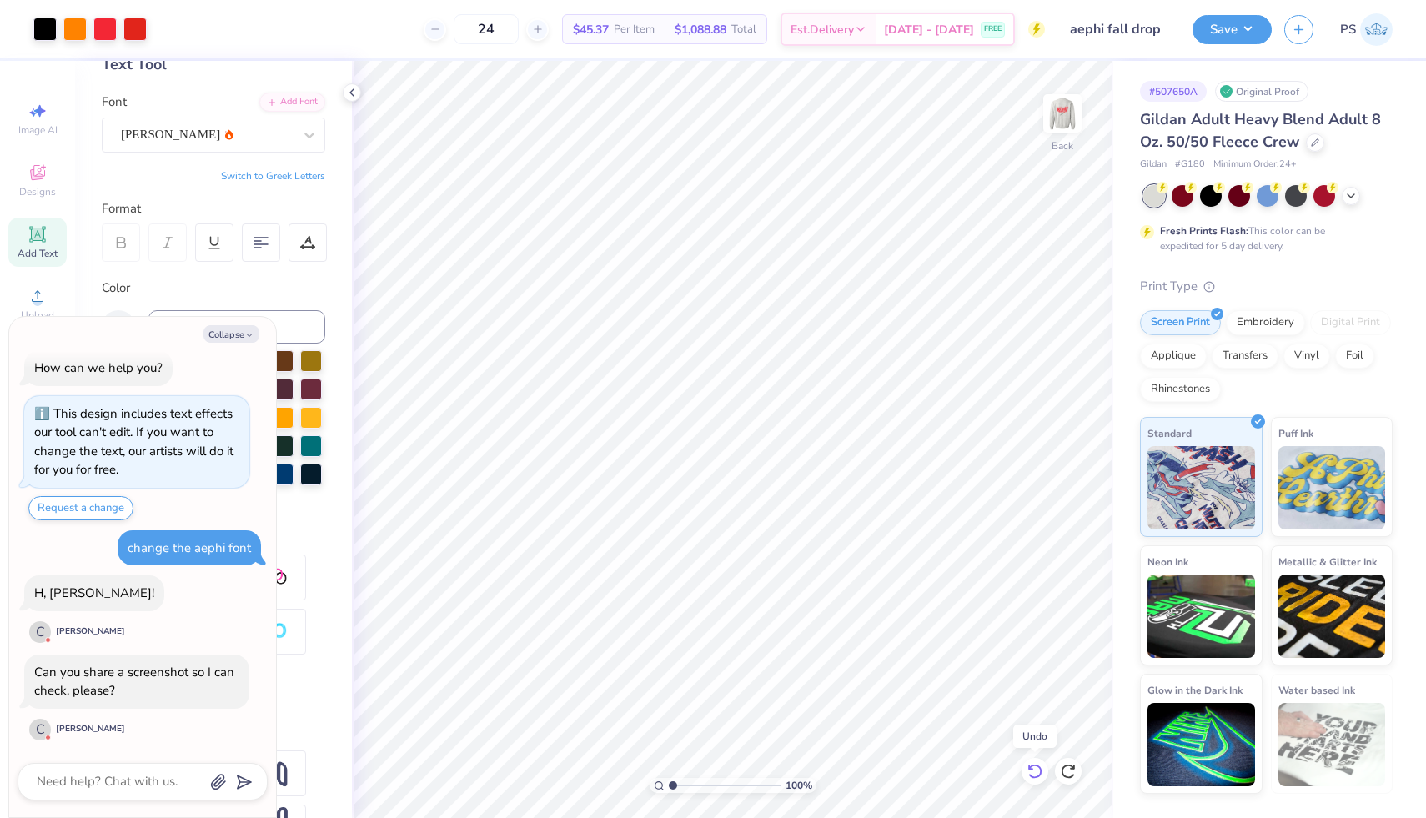
click at [1029, 769] on icon at bounding box center [1034, 771] width 17 height 17
click at [1029, 771] on icon at bounding box center [1034, 771] width 17 height 17
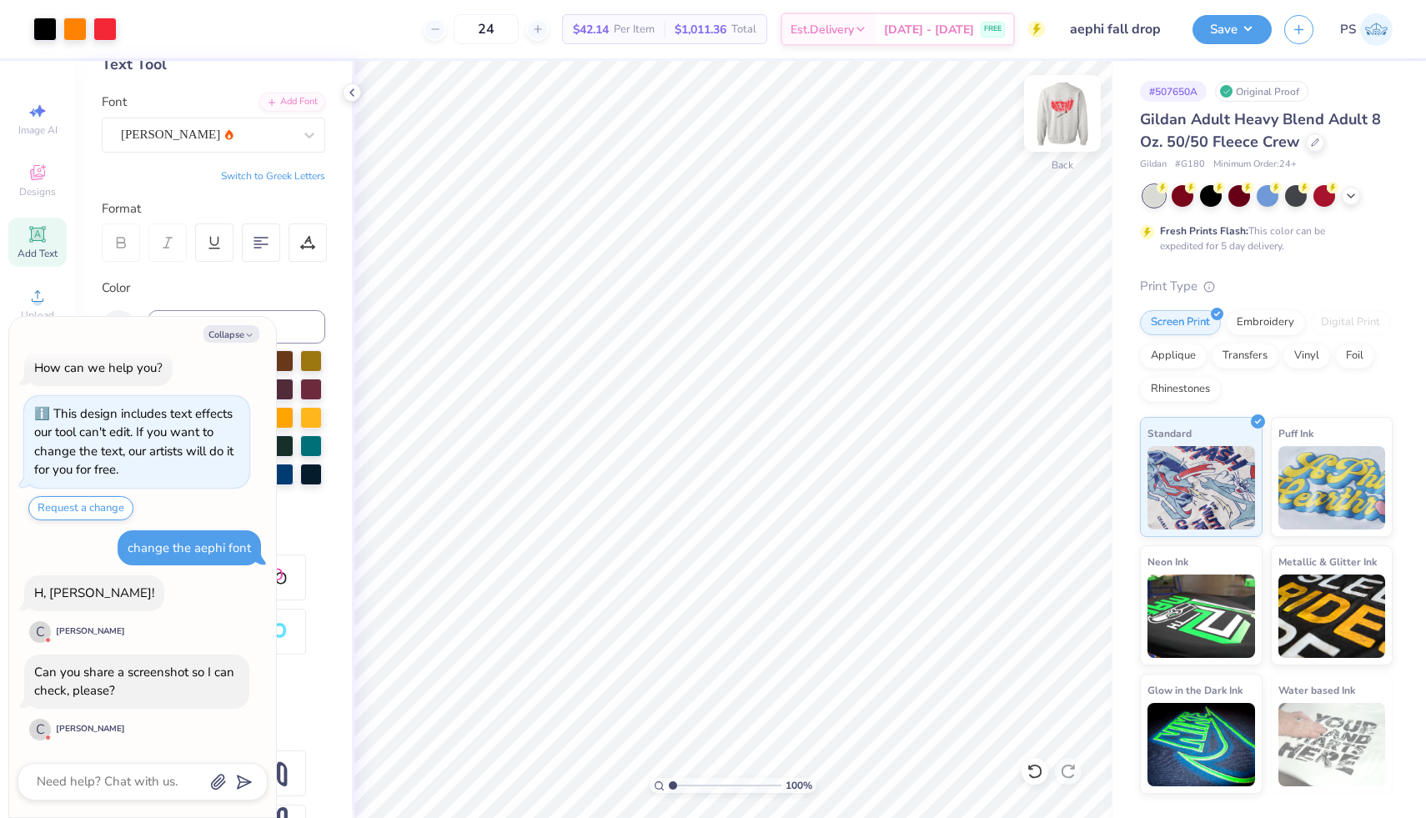
click at [1048, 113] on img at bounding box center [1062, 113] width 67 height 67
type textarea "x"
type input "7.12"
click at [1230, 25] on button "Save" at bounding box center [1231, 27] width 79 height 29
type textarea "x"
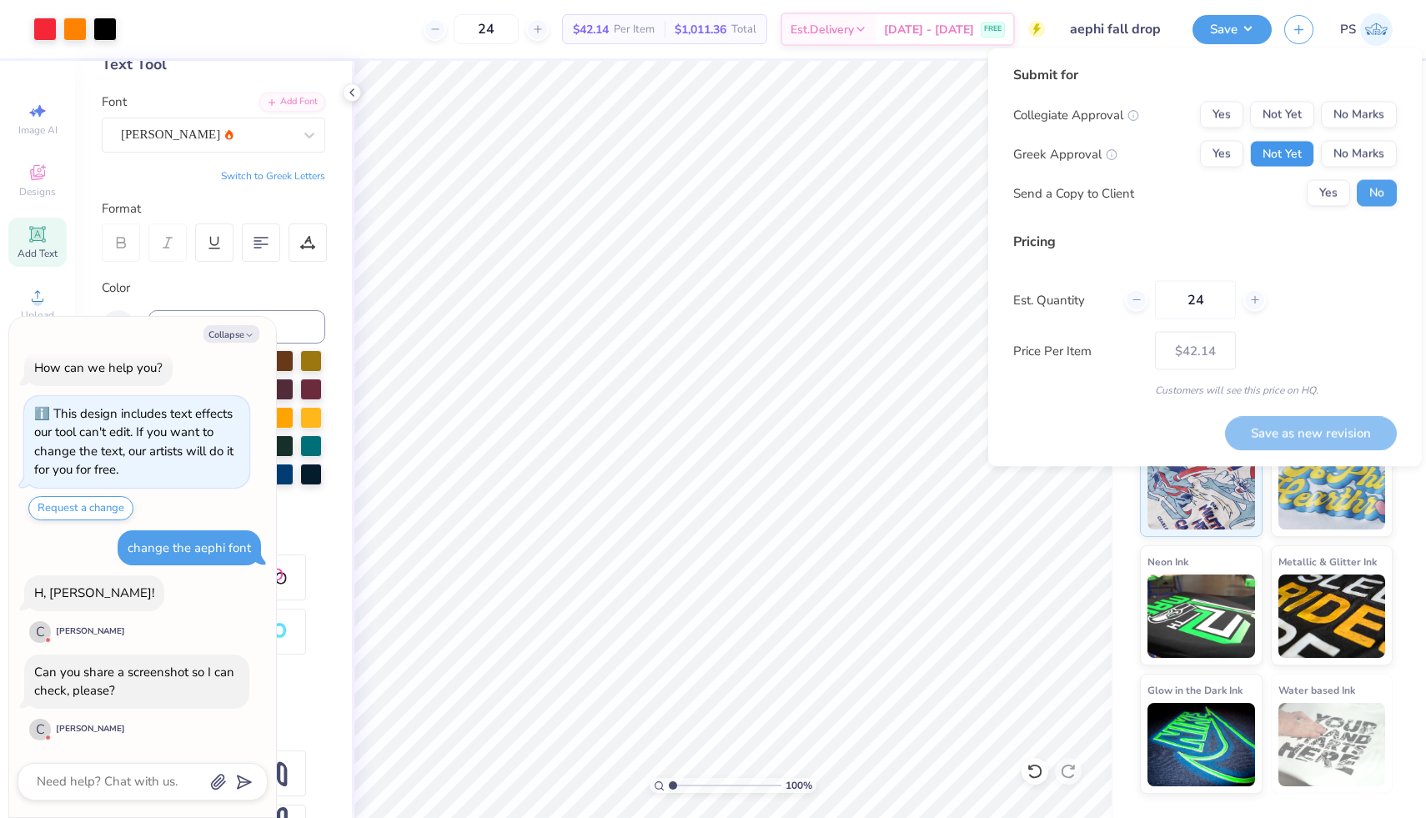
click at [1306, 155] on button "Not Yet" at bounding box center [1282, 154] width 64 height 27
click at [1290, 103] on button "Not Yet" at bounding box center [1282, 115] width 64 height 27
click at [1311, 439] on button "Save as new revision" at bounding box center [1311, 433] width 172 height 34
type input "$42.14"
type textarea "x"
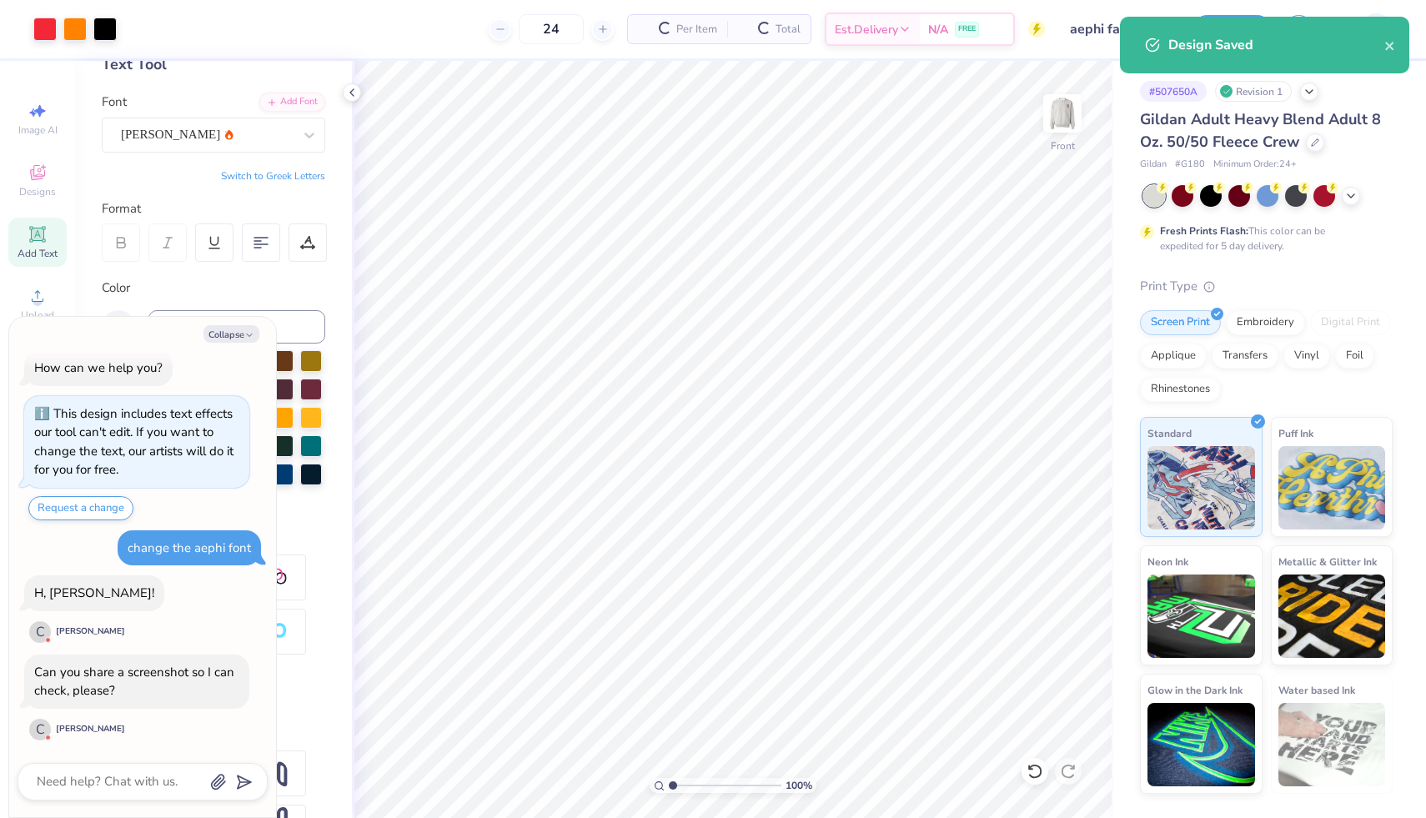
type input "$42.14"
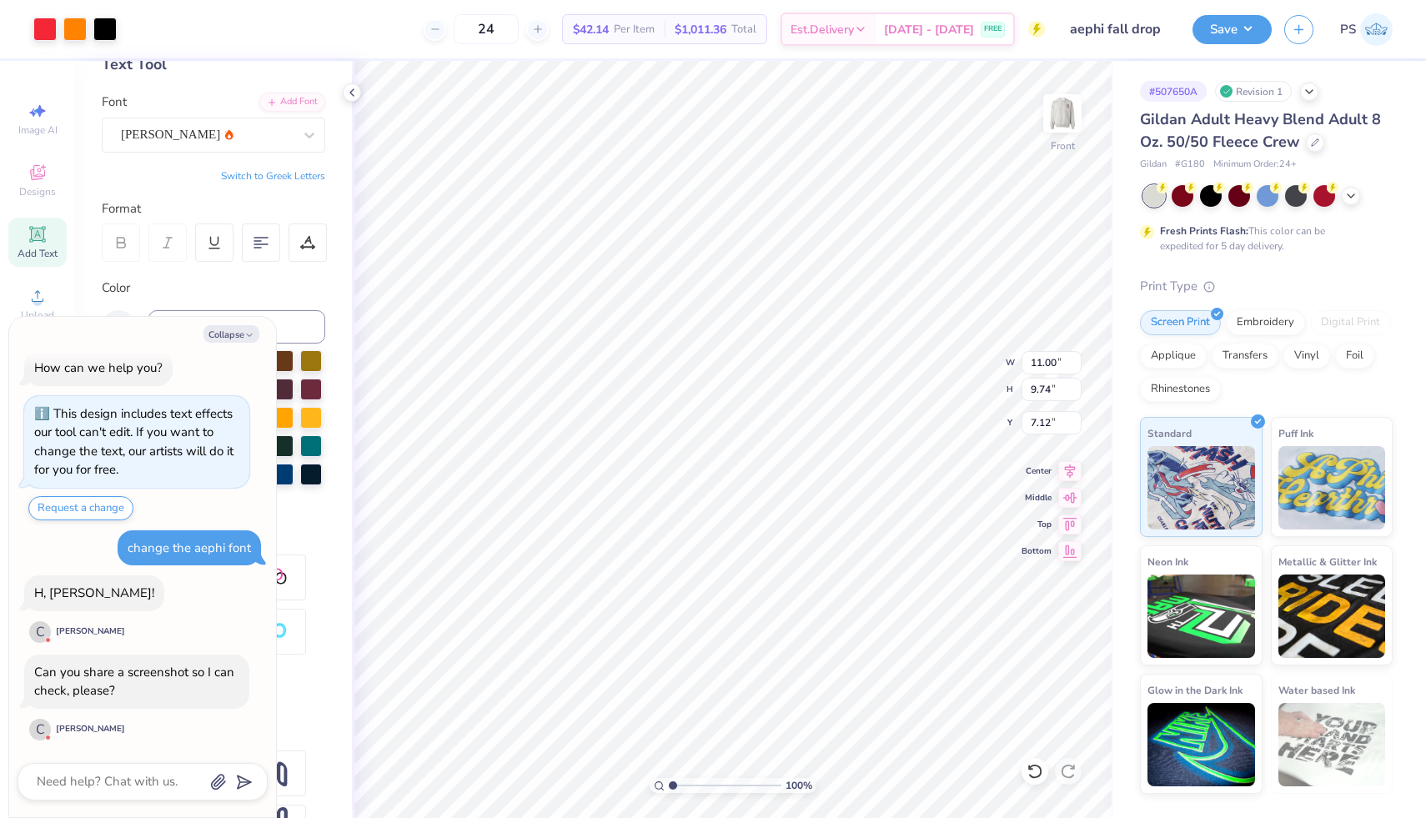
type textarea "x"
type input "4.53"
type textarea "x"
type input "5.33"
click at [1221, 38] on button "Save" at bounding box center [1231, 27] width 79 height 29
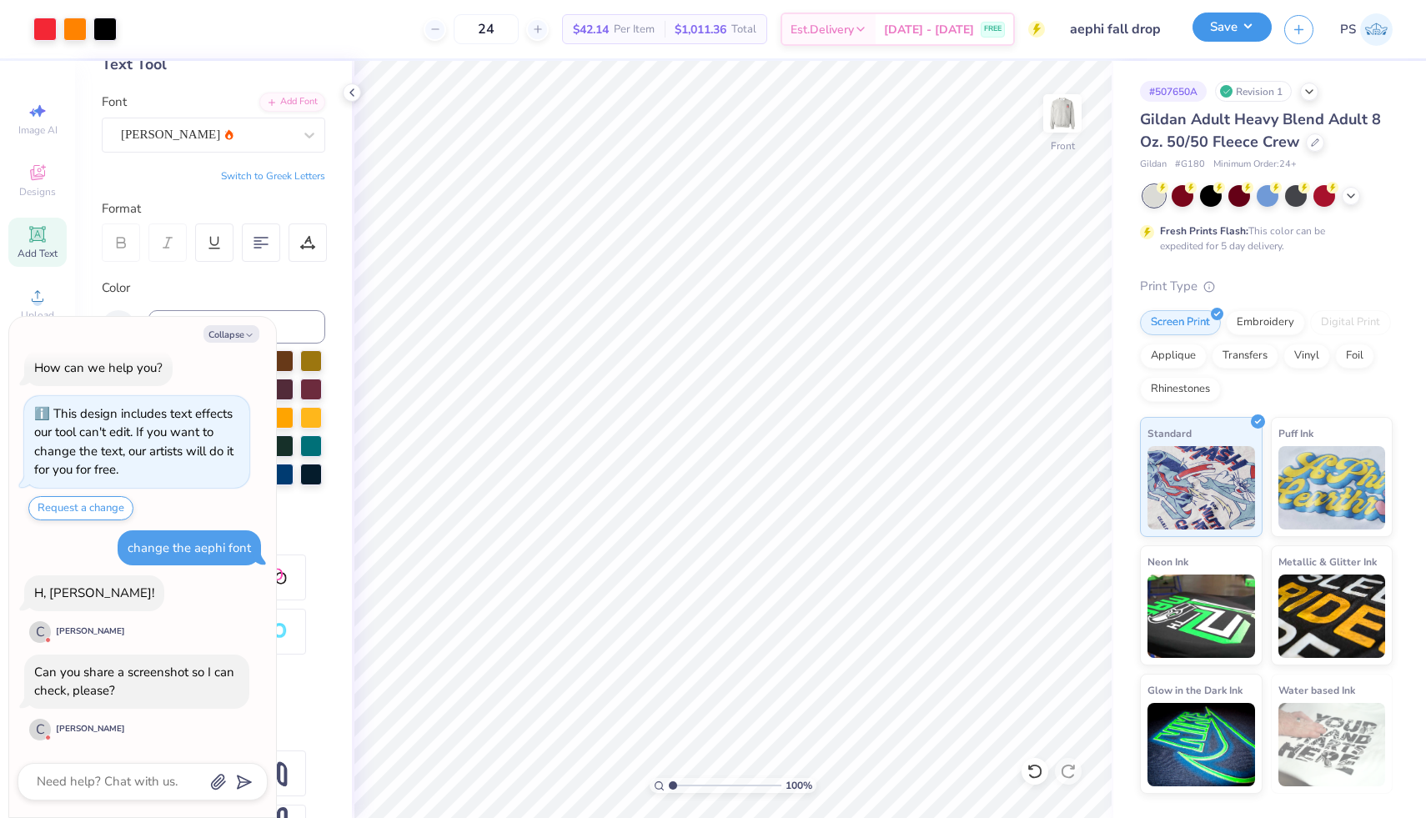
type textarea "x"
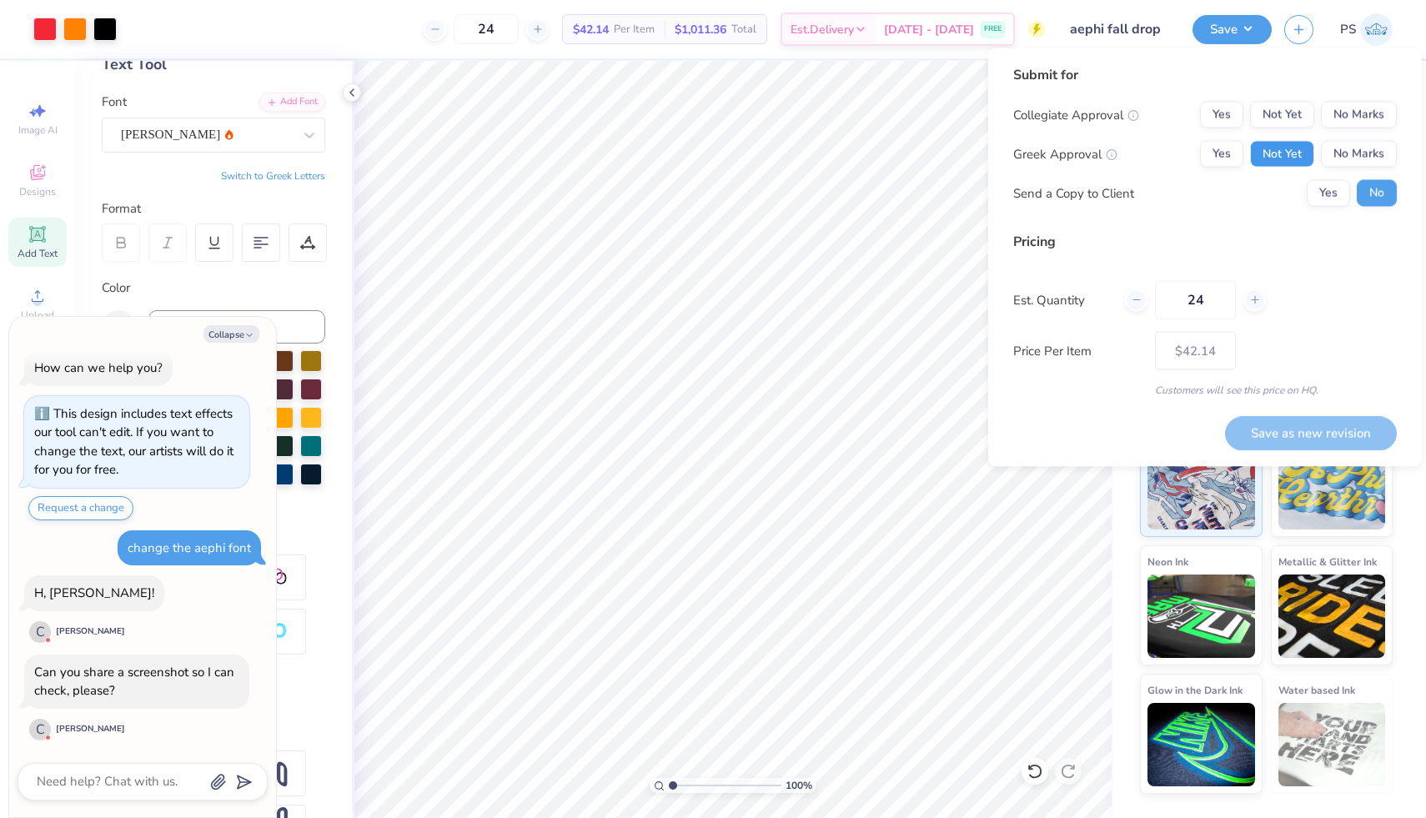
click at [1299, 148] on button "Not Yet" at bounding box center [1282, 154] width 64 height 27
click at [1299, 118] on button "Not Yet" at bounding box center [1282, 115] width 64 height 27
click at [1265, 429] on button "Save as new revision" at bounding box center [1311, 433] width 172 height 34
type input "$42.14"
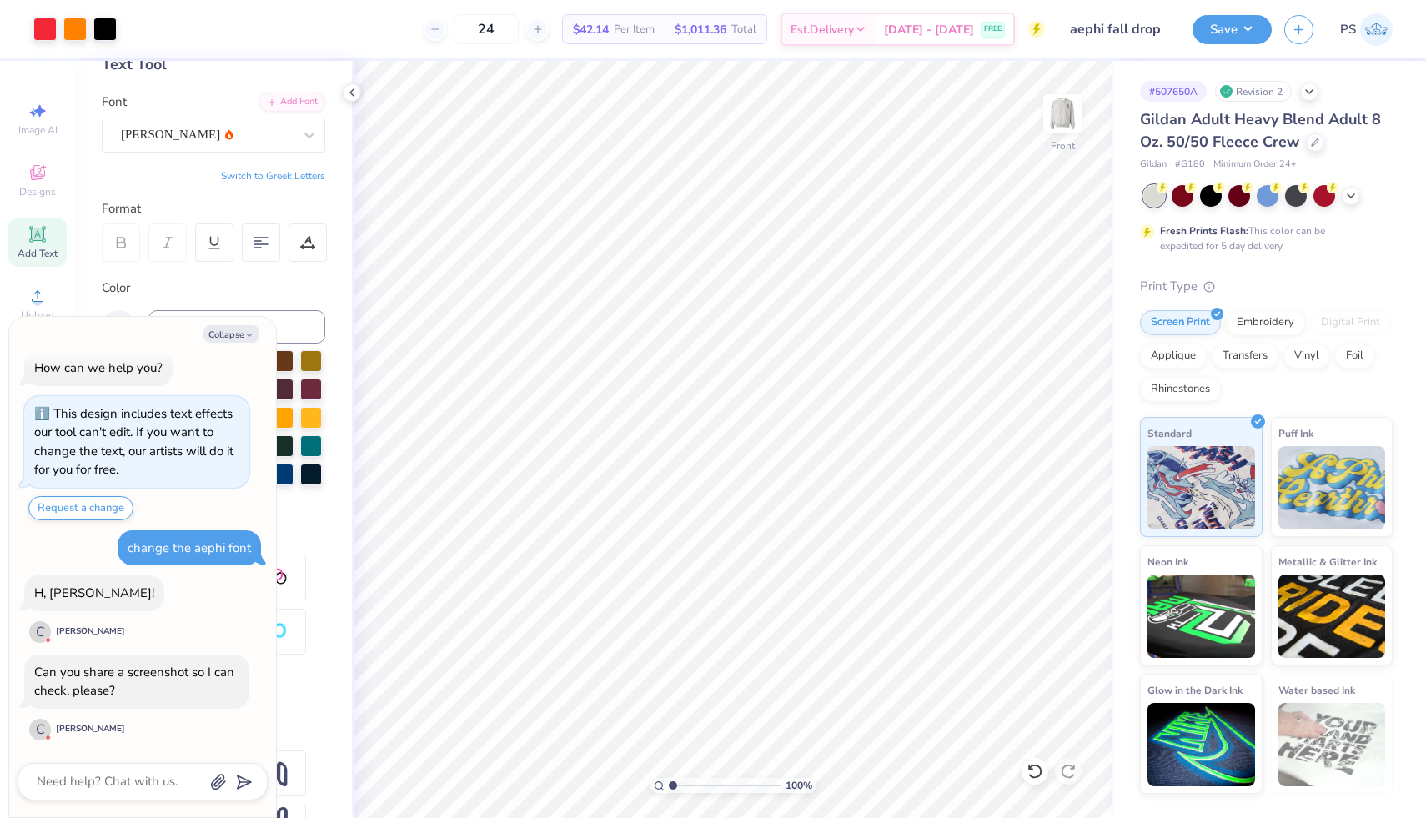
type textarea "x"
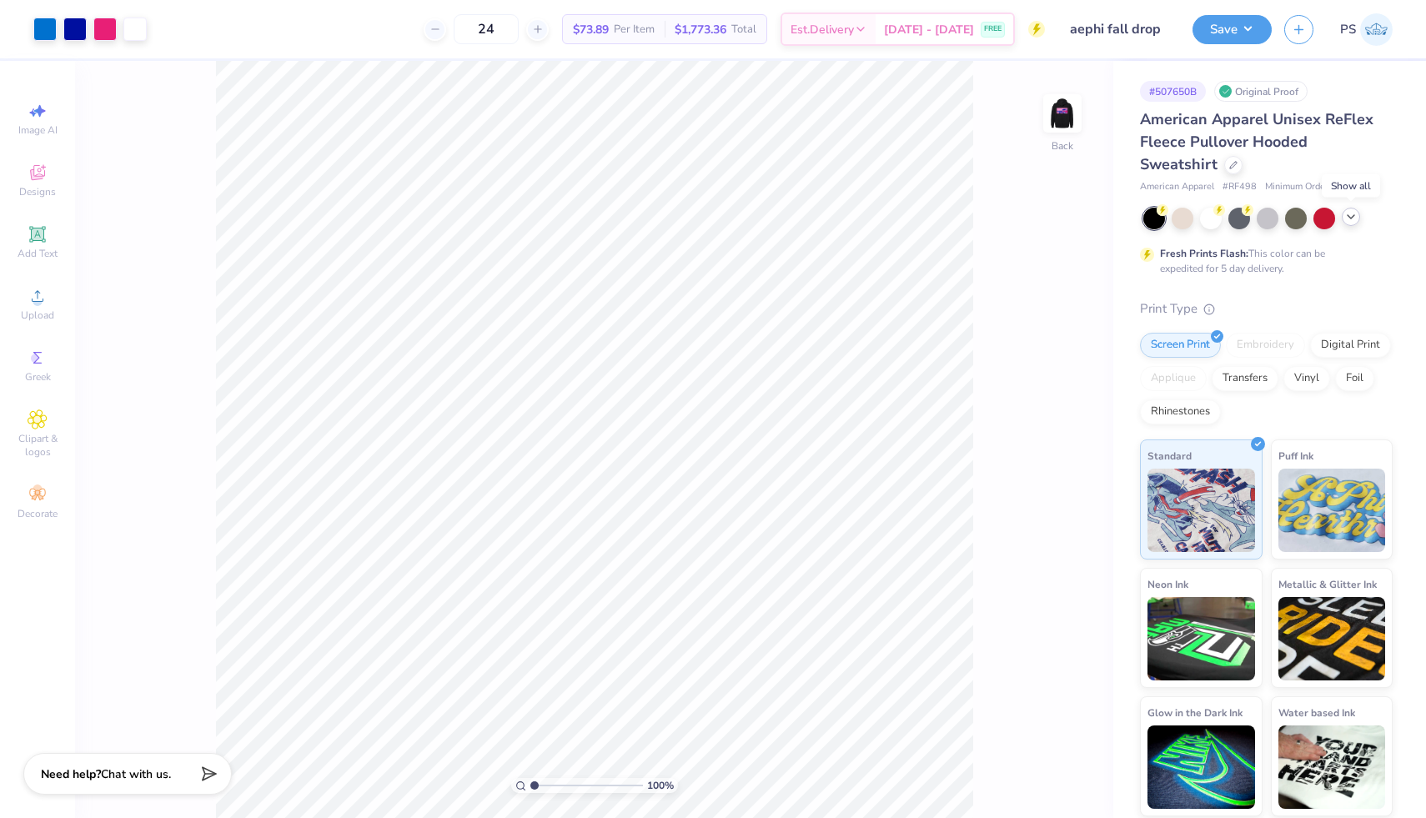
click at [1351, 216] on icon at bounding box center [1350, 216] width 13 height 13
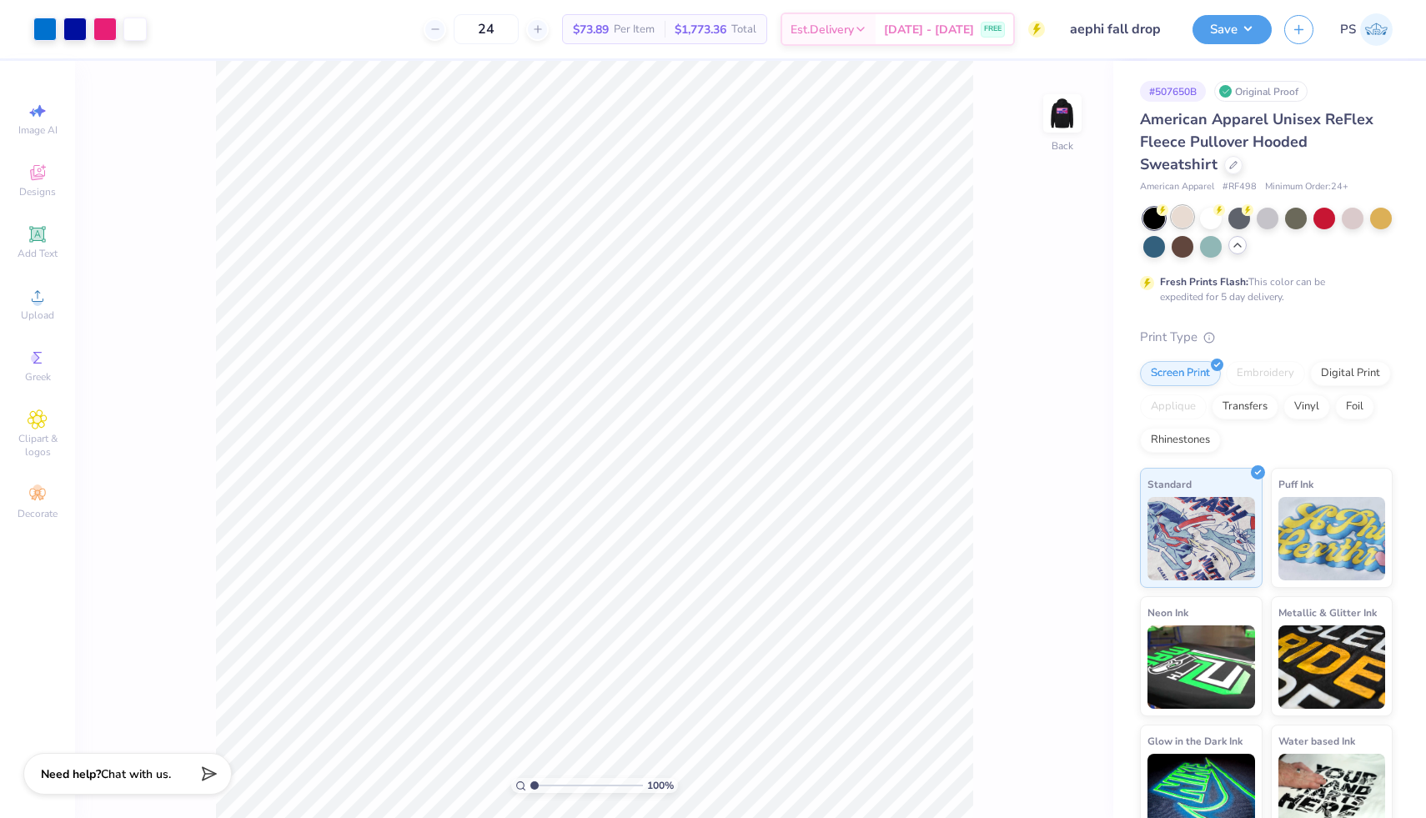
click at [1186, 217] on div at bounding box center [1182, 217] width 22 height 22
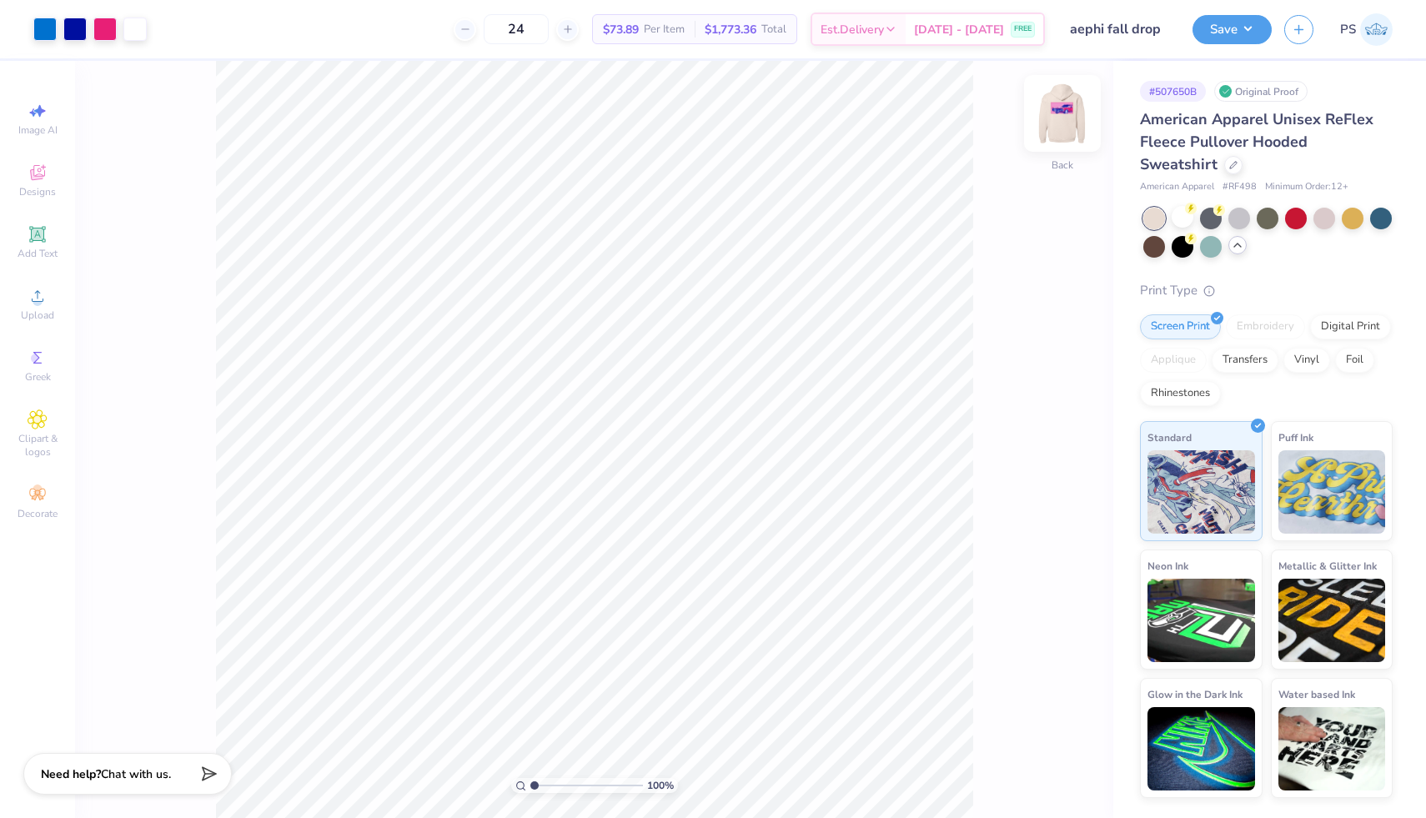
click at [1069, 138] on img at bounding box center [1062, 113] width 67 height 67
click at [1068, 140] on img at bounding box center [1062, 113] width 67 height 67
click at [1145, 251] on div at bounding box center [1154, 245] width 22 height 22
click at [1208, 217] on div at bounding box center [1211, 217] width 22 height 22
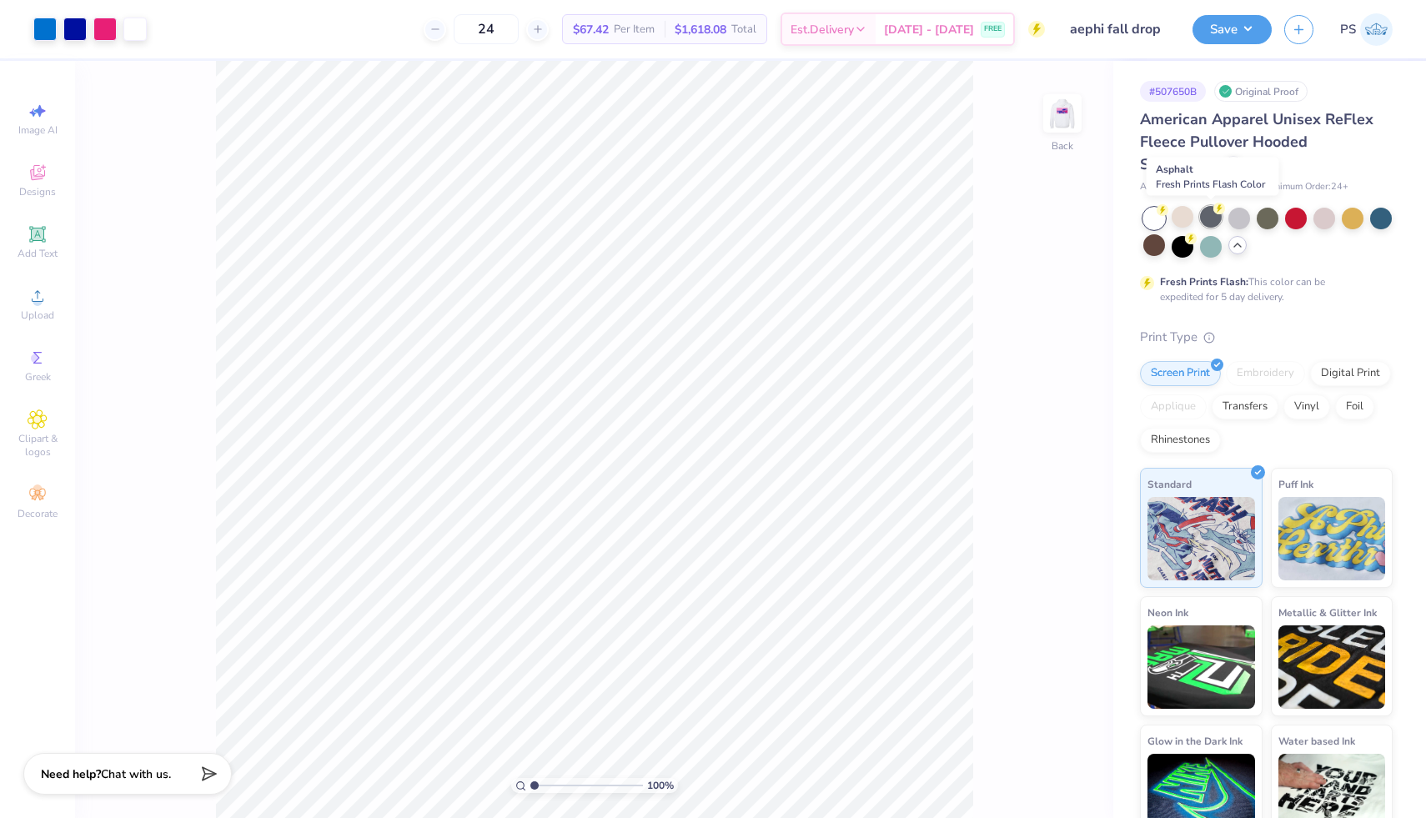
click at [1213, 215] on div at bounding box center [1211, 217] width 22 height 22
click at [1269, 218] on div at bounding box center [1267, 217] width 22 height 22
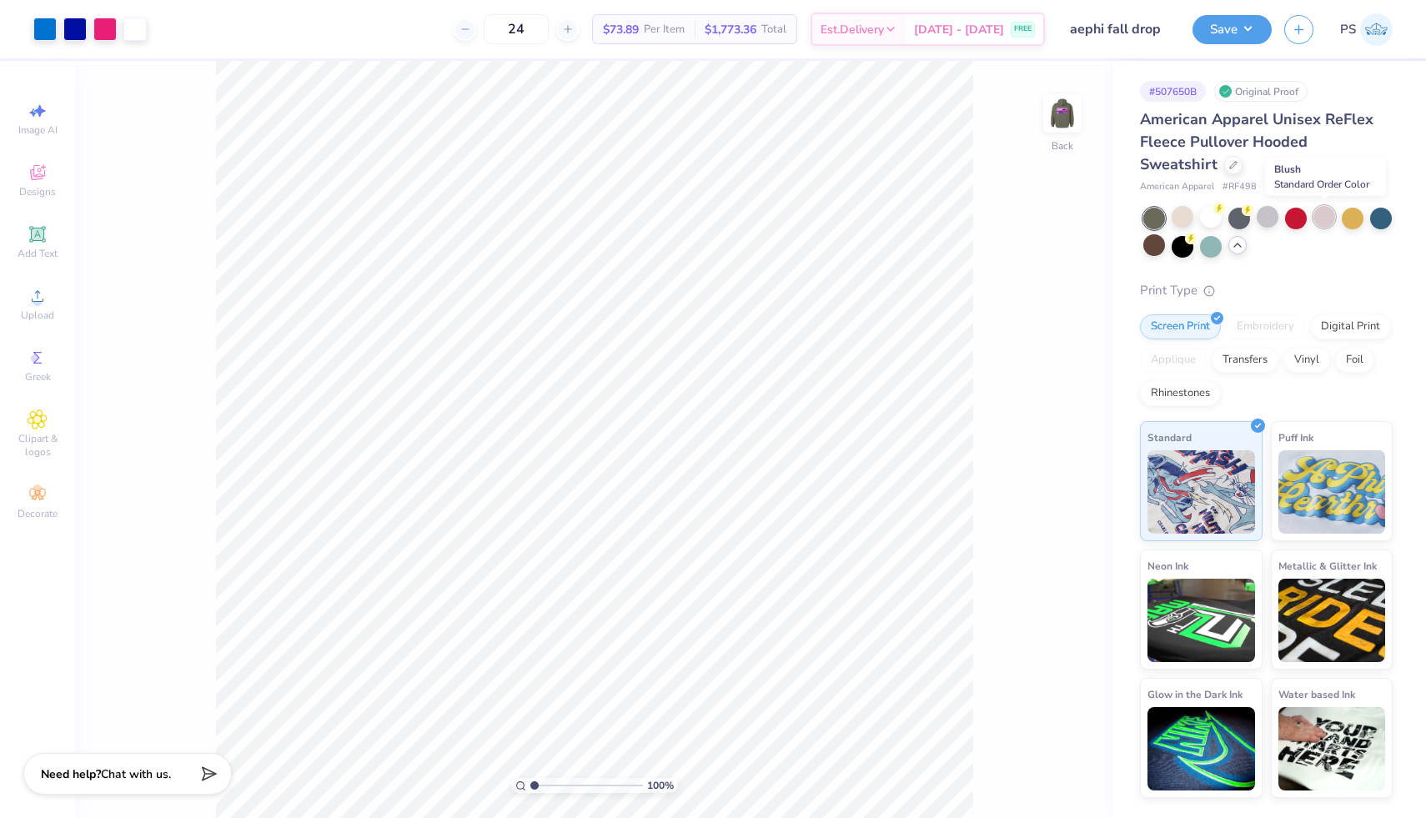
click at [1325, 223] on div at bounding box center [1324, 217] width 22 height 22
click at [1070, 106] on img at bounding box center [1062, 113] width 67 height 67
click at [1070, 106] on img at bounding box center [1061, 113] width 33 height 33
click at [1068, 124] on img at bounding box center [1062, 113] width 67 height 67
type input "6.38"
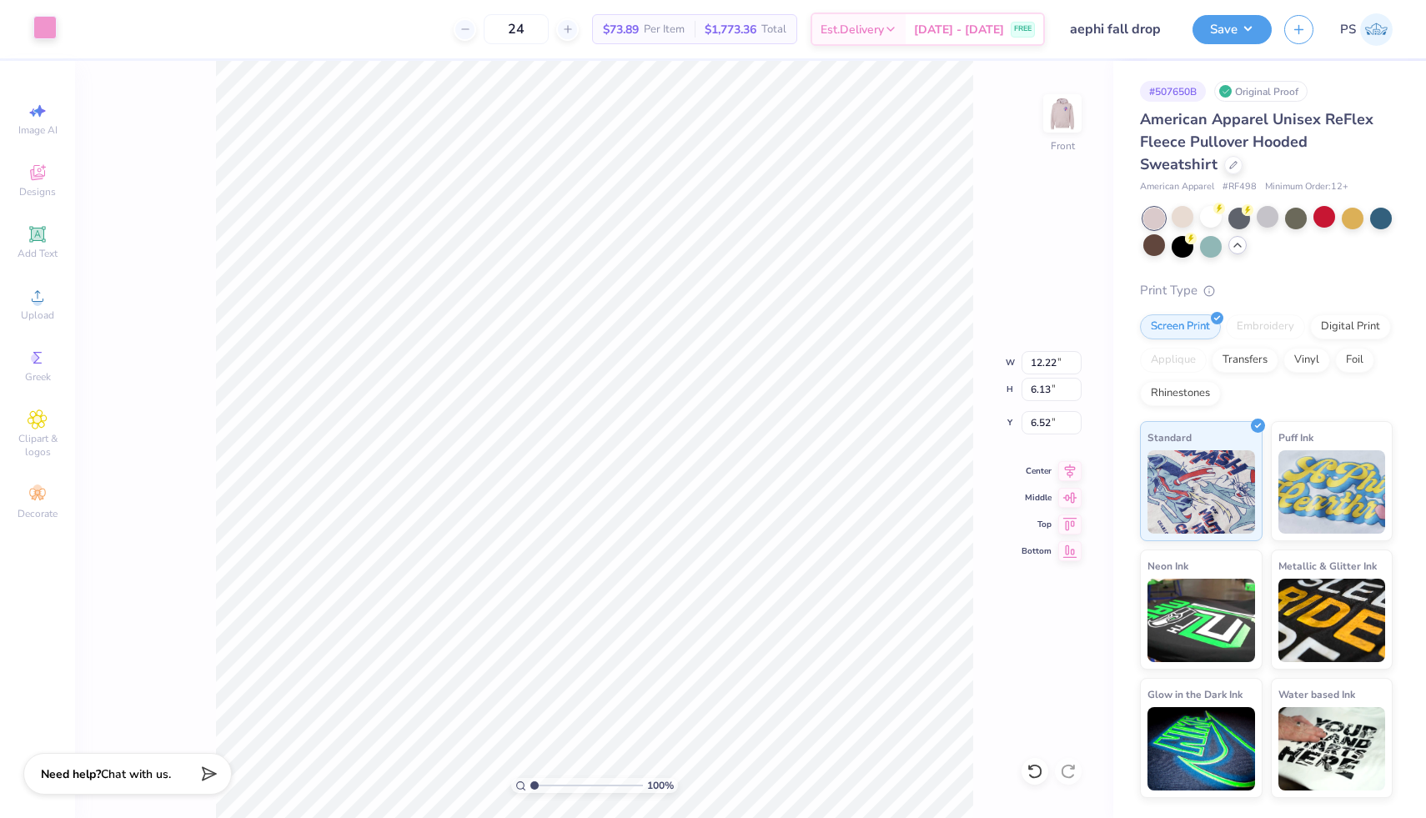
click at [36, 29] on div at bounding box center [44, 27] width 23 height 23
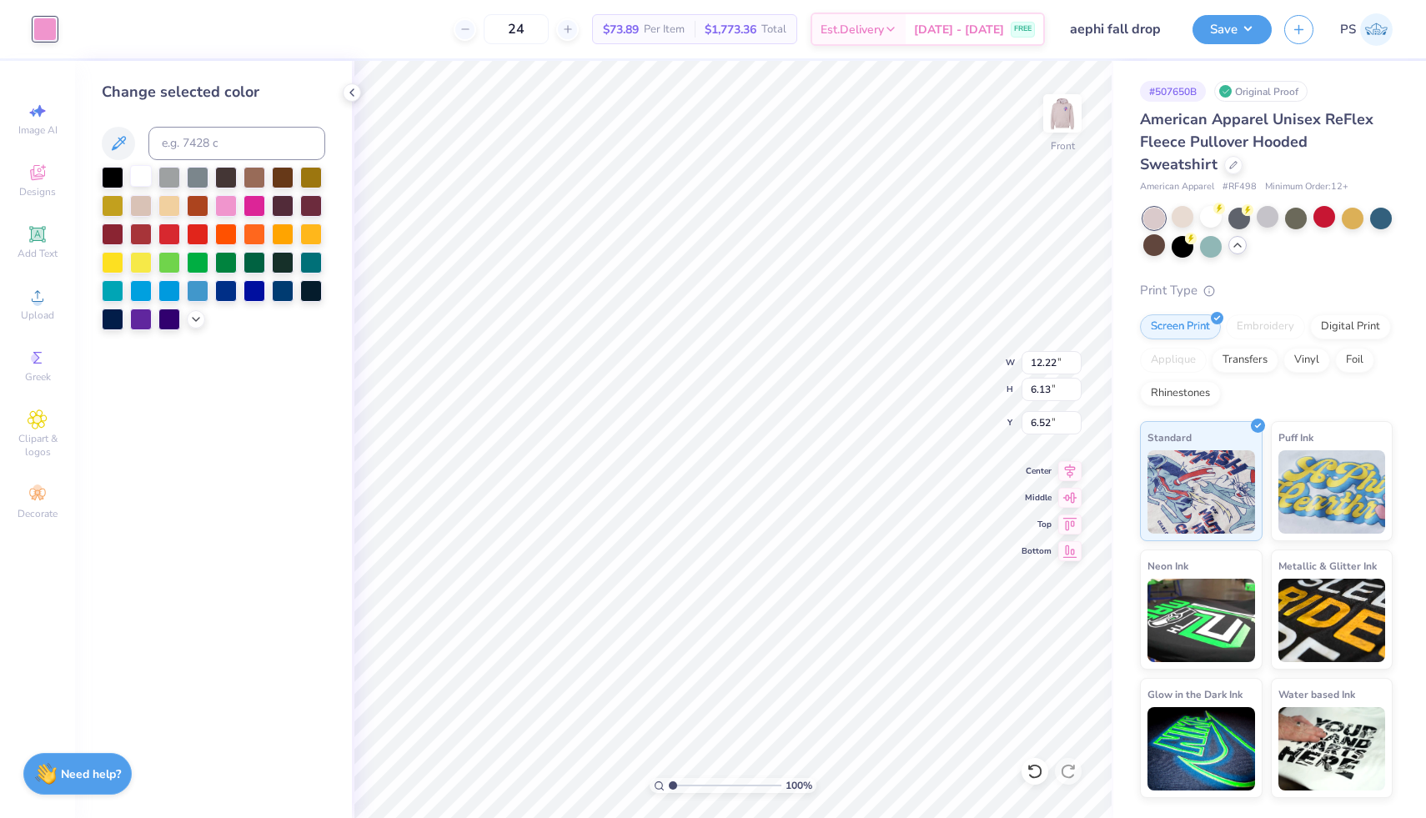
click at [134, 177] on div at bounding box center [141, 176] width 22 height 22
click at [196, 324] on div at bounding box center [196, 317] width 18 height 18
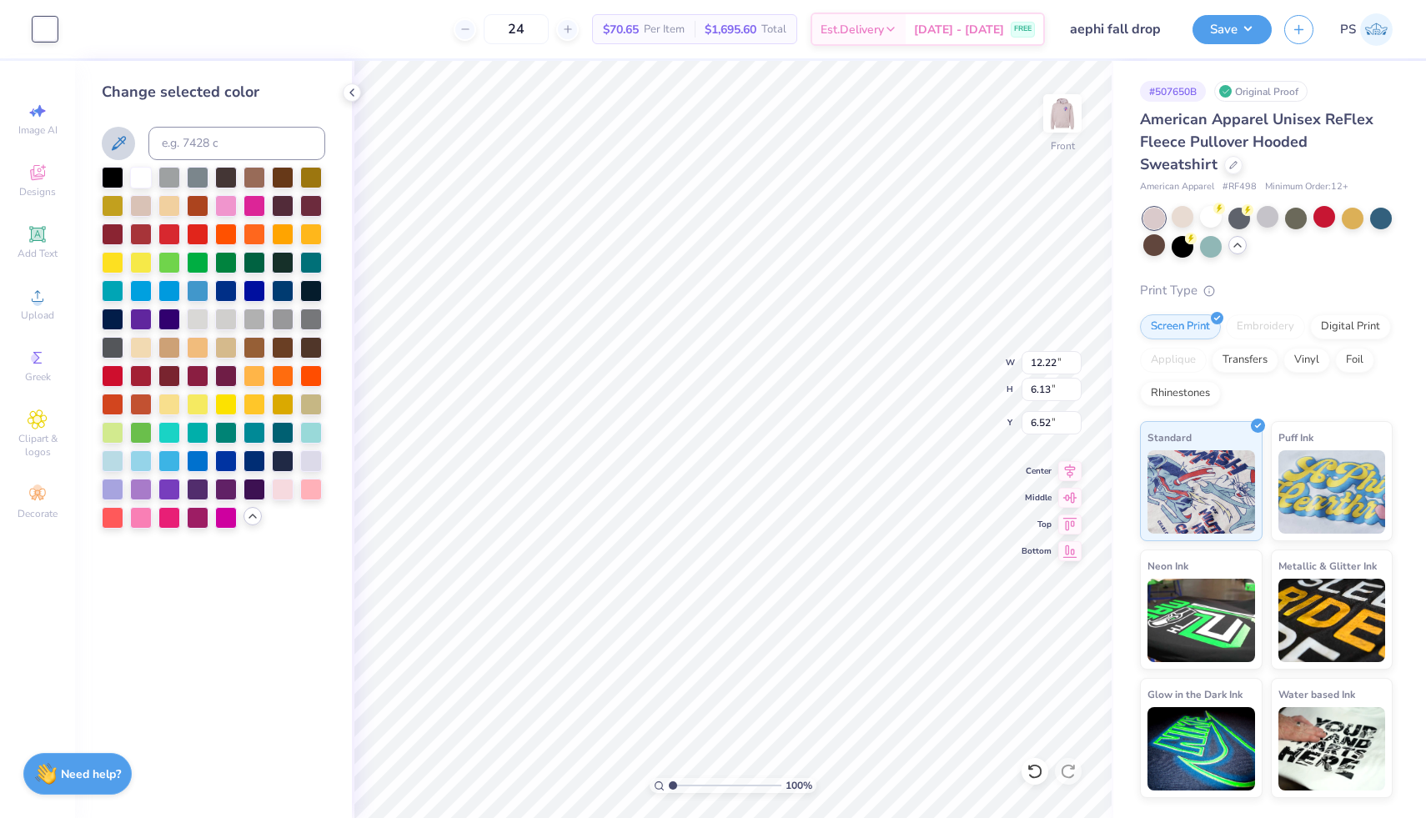
click at [124, 139] on icon at bounding box center [119, 143] width 14 height 14
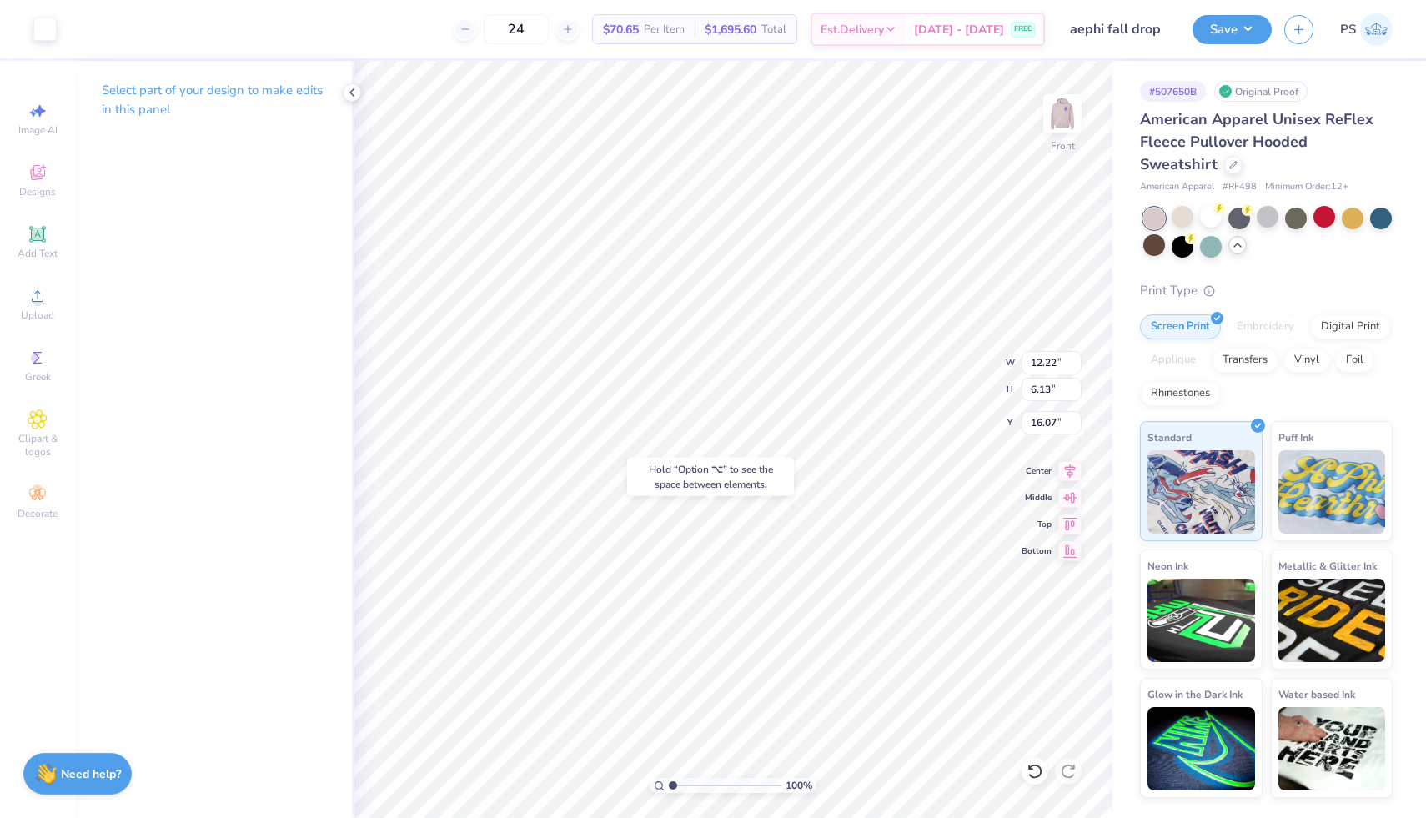
type input "16.07"
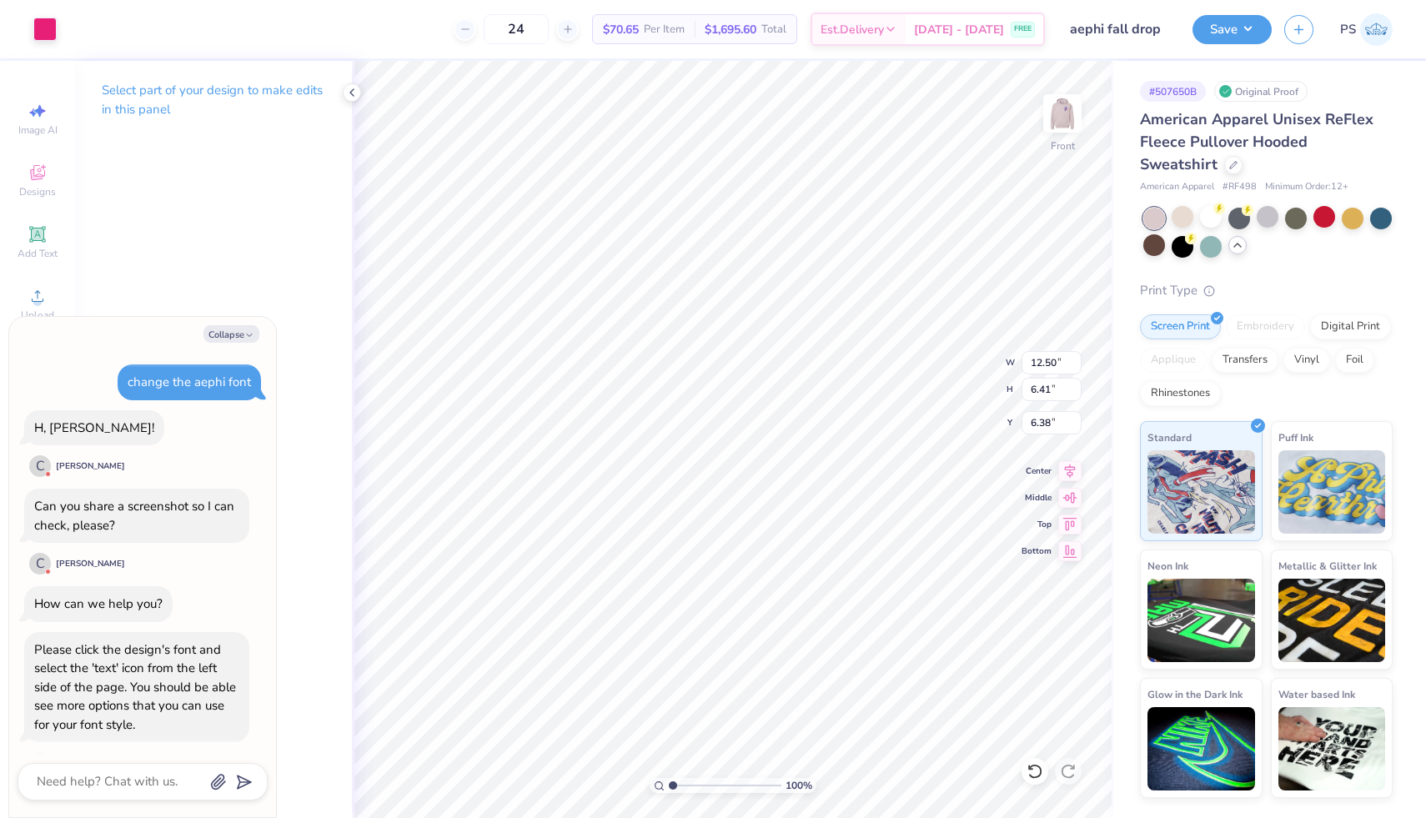
scroll to position [113, 0]
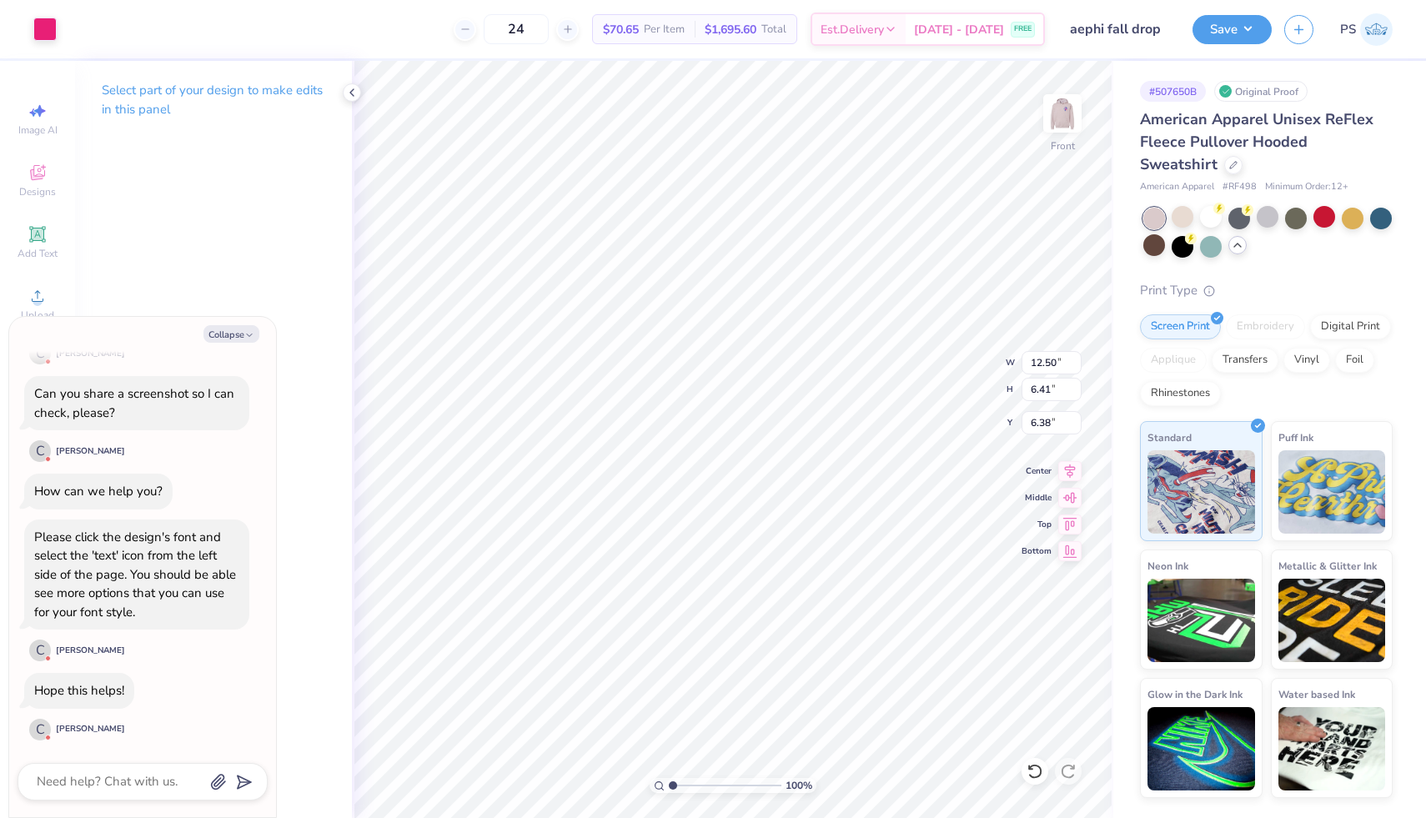
type input "6.50"
click at [42, 38] on div at bounding box center [44, 27] width 23 height 23
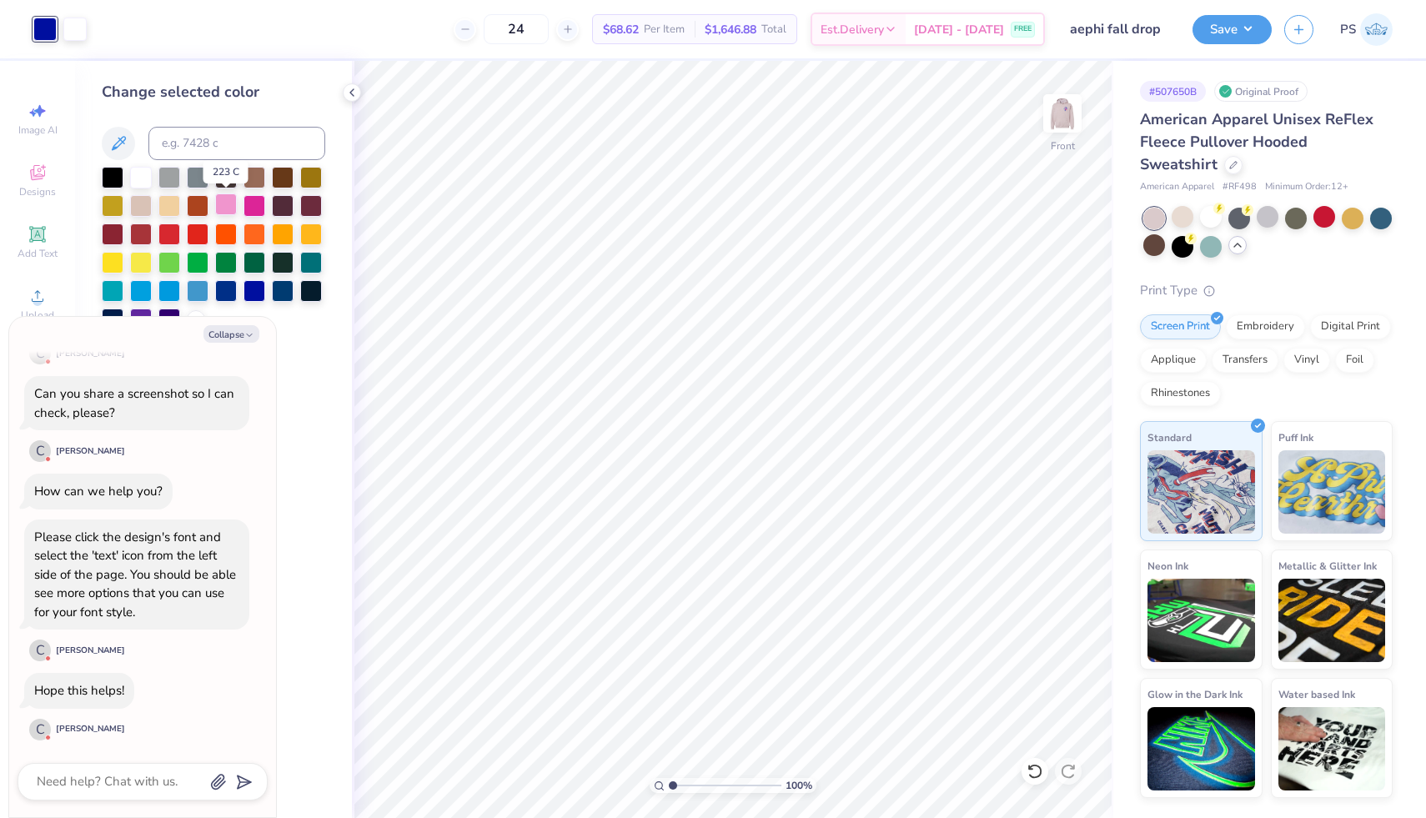
click at [228, 213] on div at bounding box center [226, 204] width 22 height 22
click at [257, 208] on div at bounding box center [254, 204] width 22 height 22
click at [232, 333] on button "Collapse" at bounding box center [231, 334] width 56 height 18
type textarea "x"
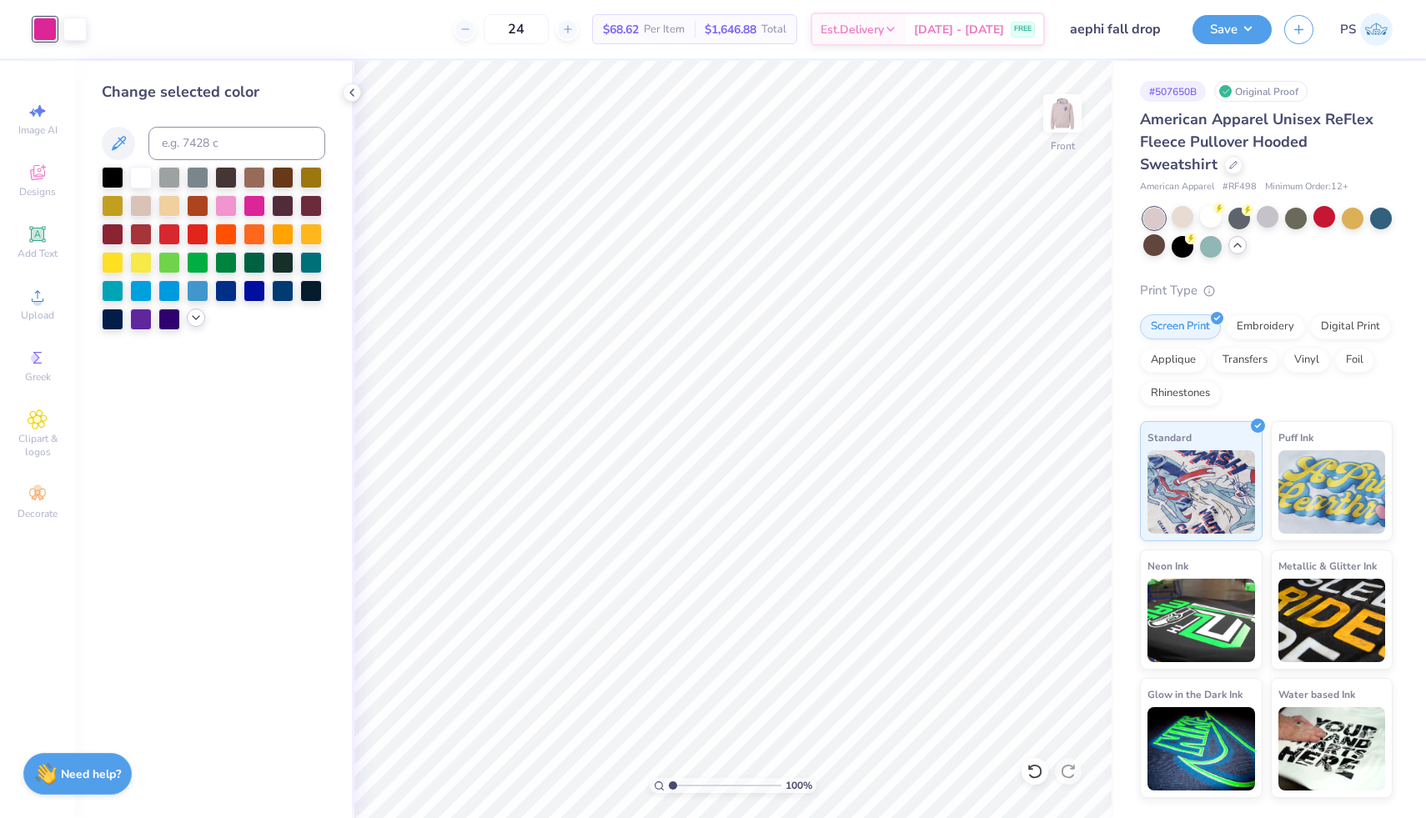
click at [196, 318] on polyline at bounding box center [196, 317] width 7 height 3
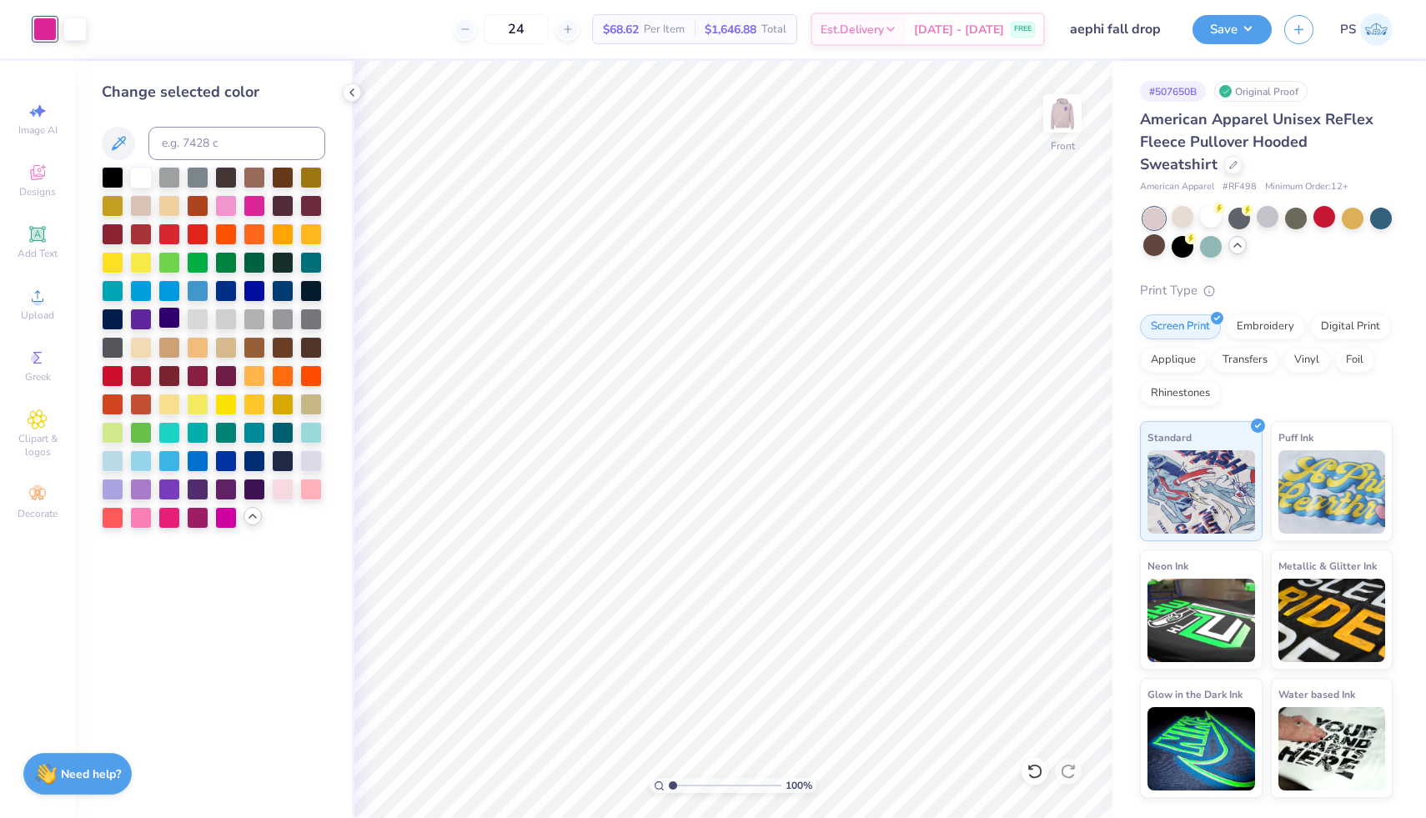
click at [178, 323] on div at bounding box center [169, 318] width 22 height 22
click at [223, 524] on div at bounding box center [226, 516] width 22 height 22
click at [143, 517] on div at bounding box center [141, 516] width 22 height 22
click at [167, 516] on div at bounding box center [169, 516] width 22 height 22
click at [200, 516] on div at bounding box center [198, 516] width 22 height 22
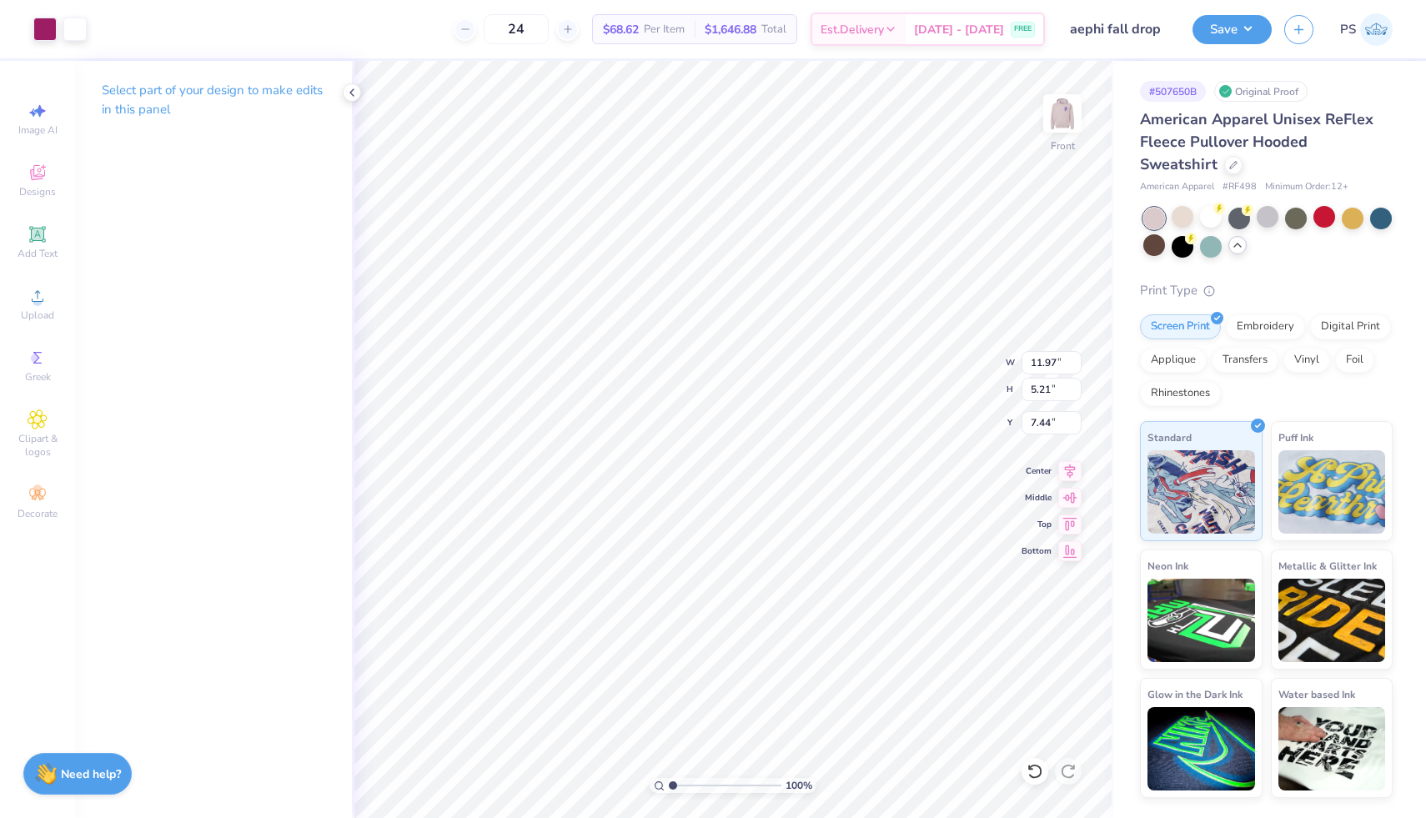
type input "7.52"
click at [1061, 116] on img at bounding box center [1062, 113] width 67 height 67
click at [1061, 116] on img at bounding box center [1061, 113] width 33 height 33
click at [75, 34] on div at bounding box center [74, 27] width 23 height 23
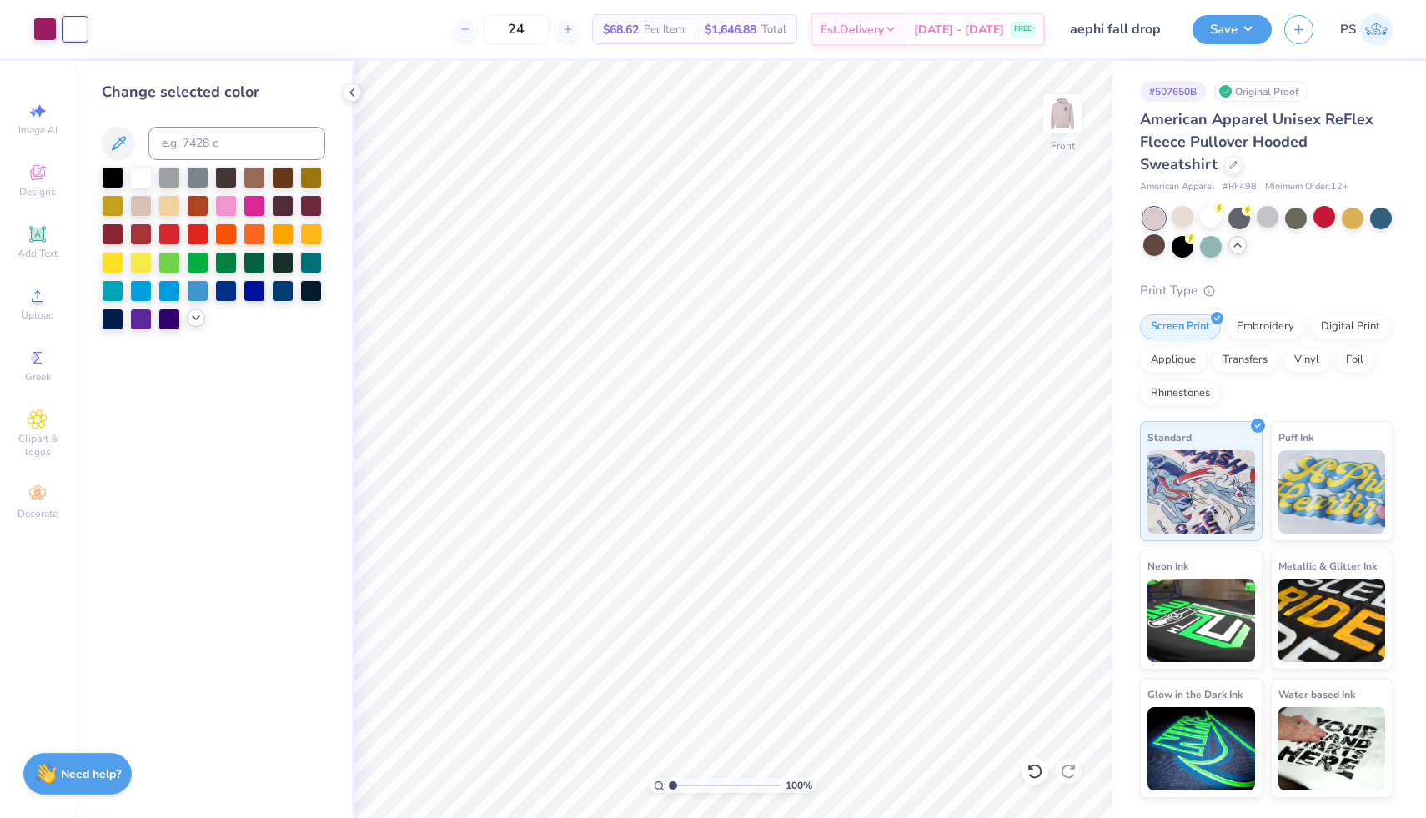
click at [190, 317] on icon at bounding box center [195, 317] width 13 height 13
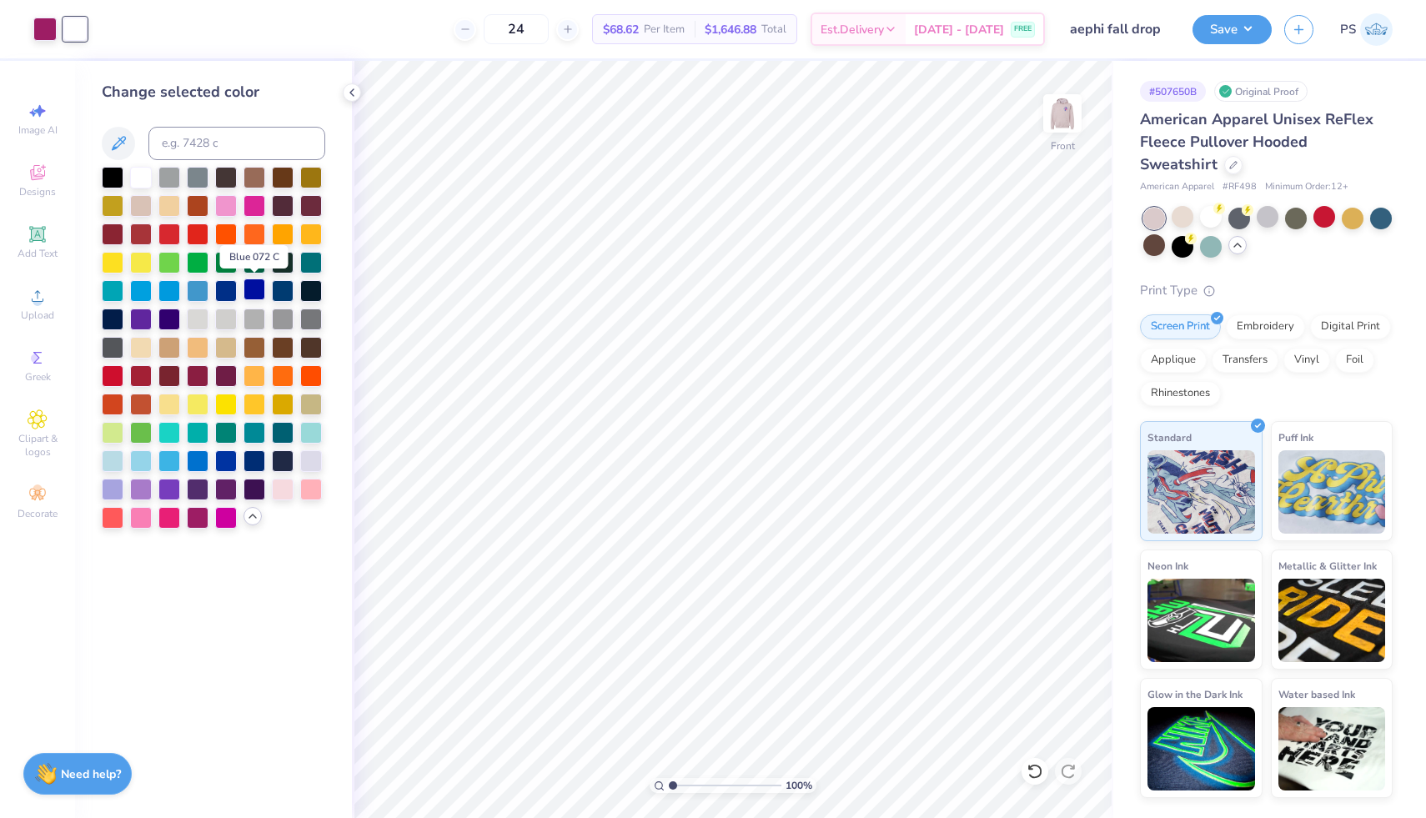
click at [244, 289] on div at bounding box center [254, 289] width 22 height 22
click at [201, 322] on div at bounding box center [198, 318] width 22 height 22
click at [284, 490] on div at bounding box center [283, 488] width 22 height 22
click at [196, 524] on div at bounding box center [198, 516] width 22 height 22
click at [1033, 769] on icon at bounding box center [1034, 771] width 17 height 17
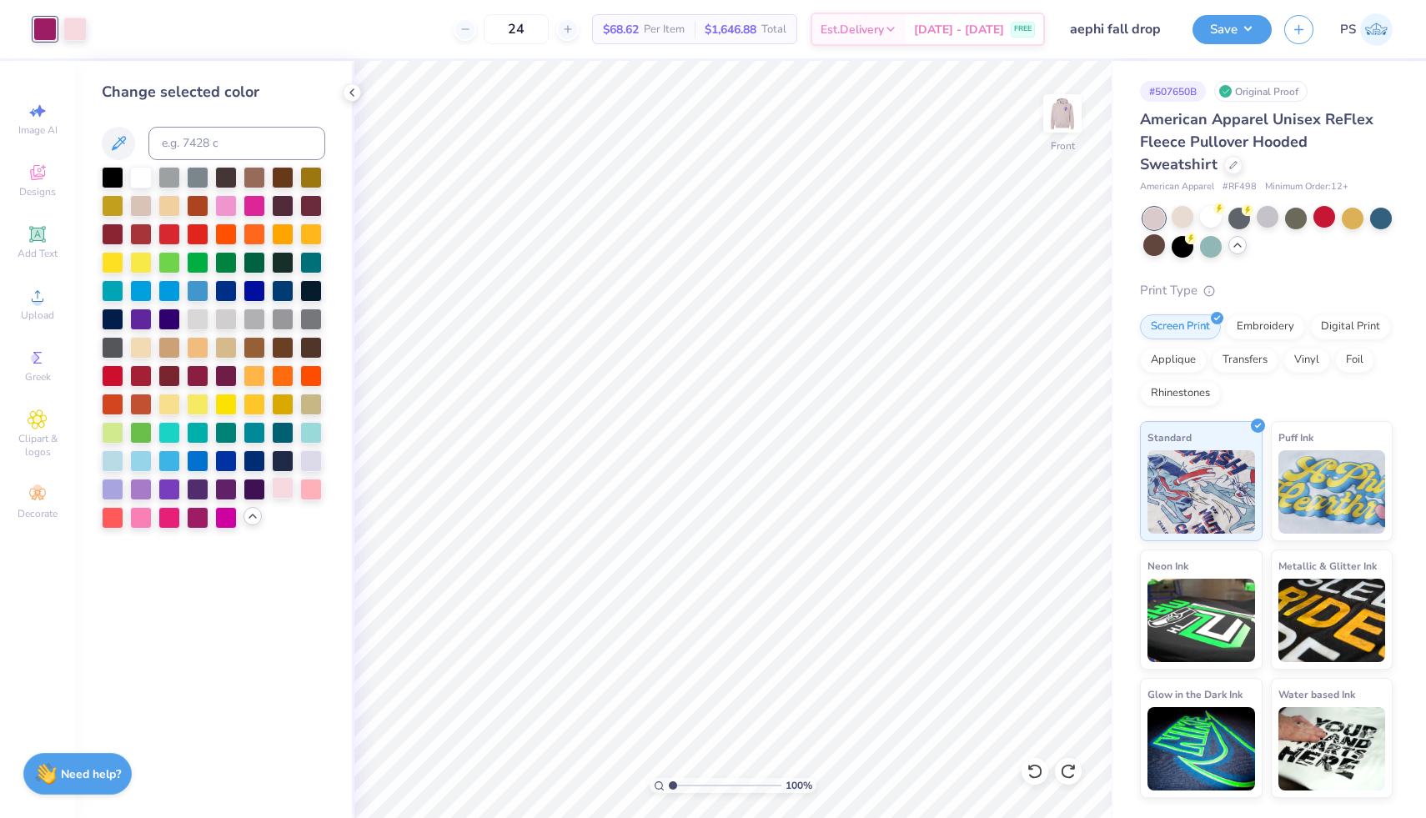
click at [284, 486] on div at bounding box center [283, 488] width 22 height 22
click at [1029, 767] on icon at bounding box center [1030, 766] width 3 height 3
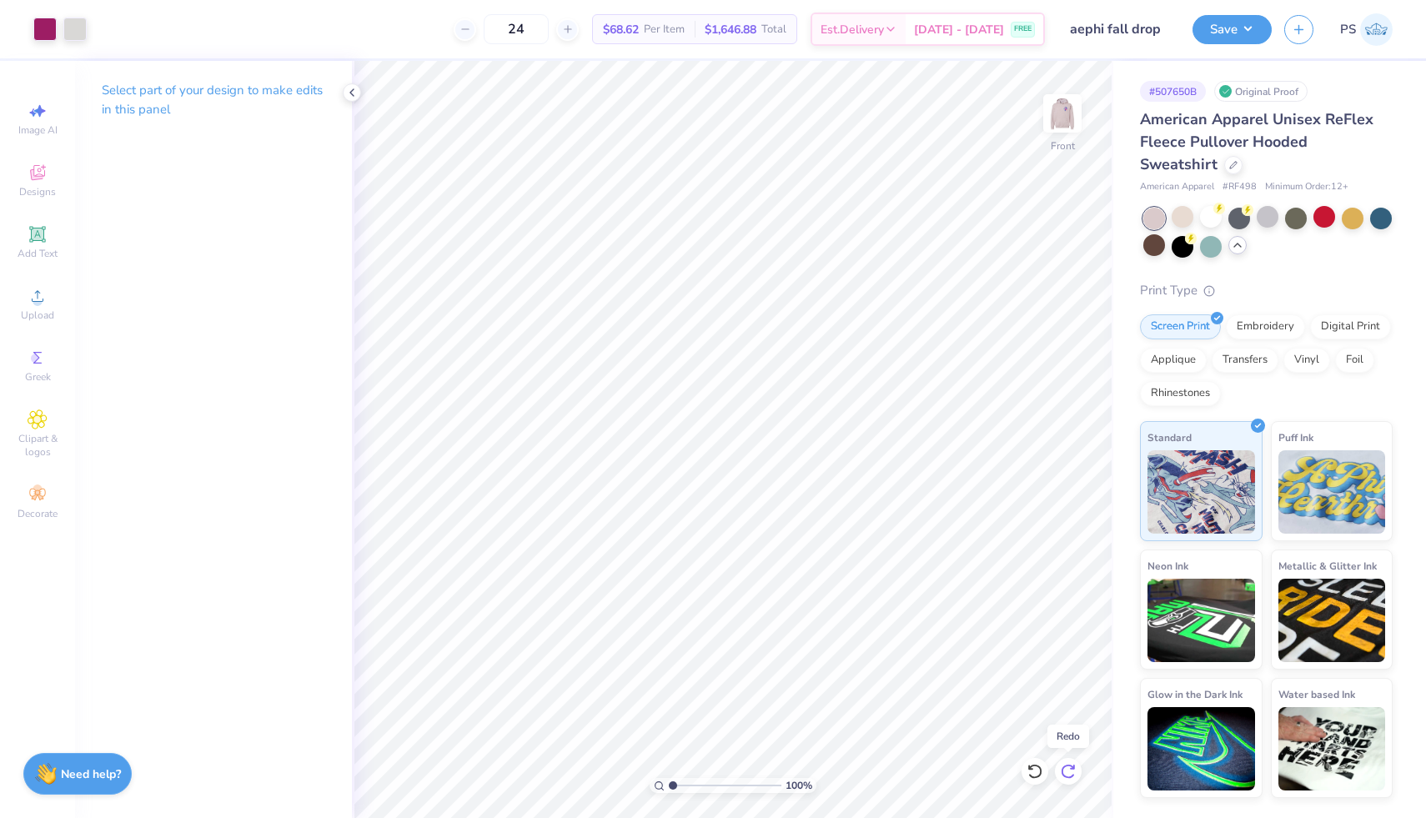
click at [1057, 762] on div at bounding box center [1068, 771] width 27 height 27
click at [69, 33] on div at bounding box center [74, 27] width 23 height 23
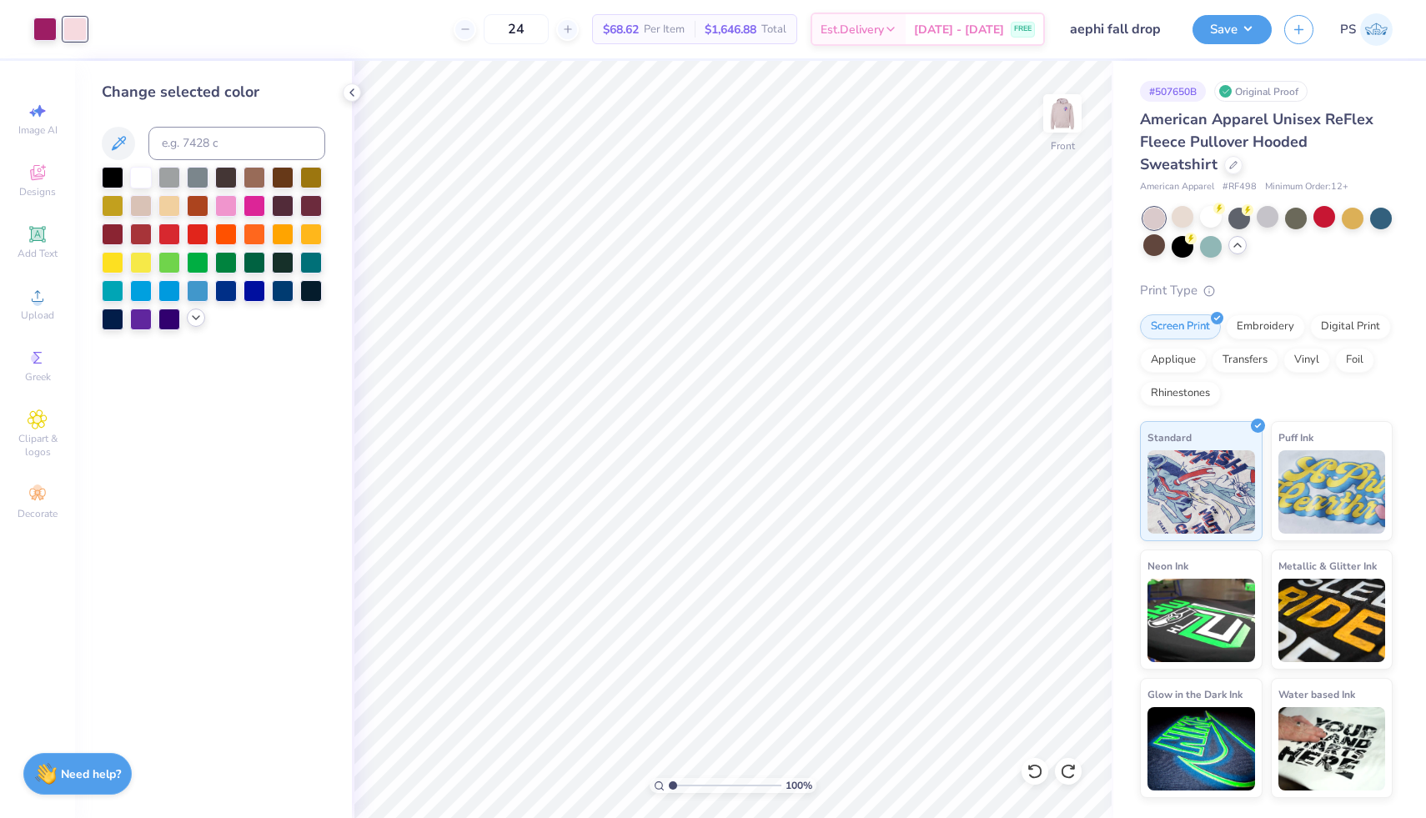
click at [193, 322] on icon at bounding box center [195, 317] width 13 height 13
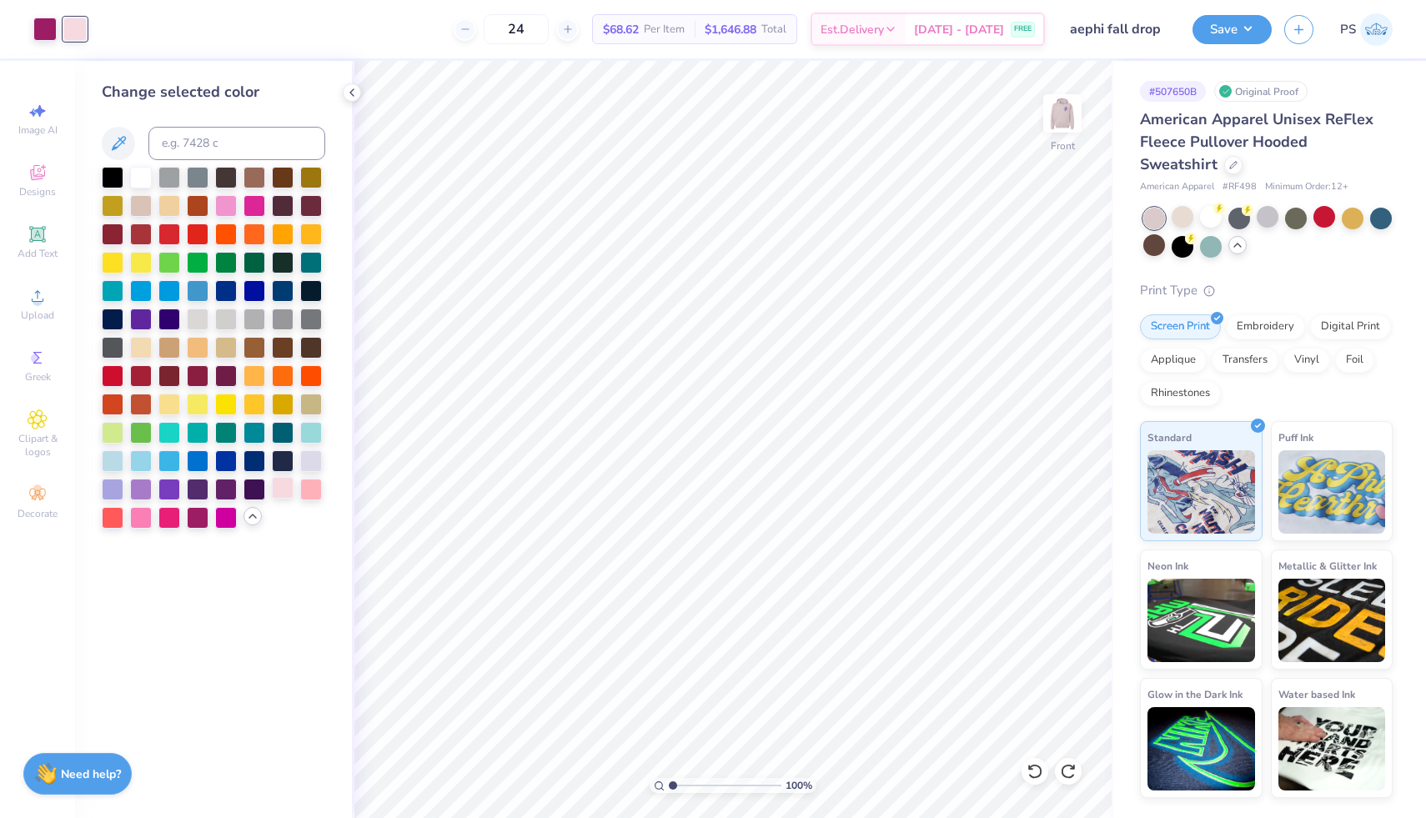
click at [289, 491] on div at bounding box center [283, 488] width 22 height 22
click at [313, 490] on div at bounding box center [311, 488] width 22 height 22
click at [310, 434] on div at bounding box center [311, 431] width 22 height 22
click at [223, 207] on div at bounding box center [226, 204] width 22 height 22
click at [253, 211] on div at bounding box center [254, 204] width 22 height 22
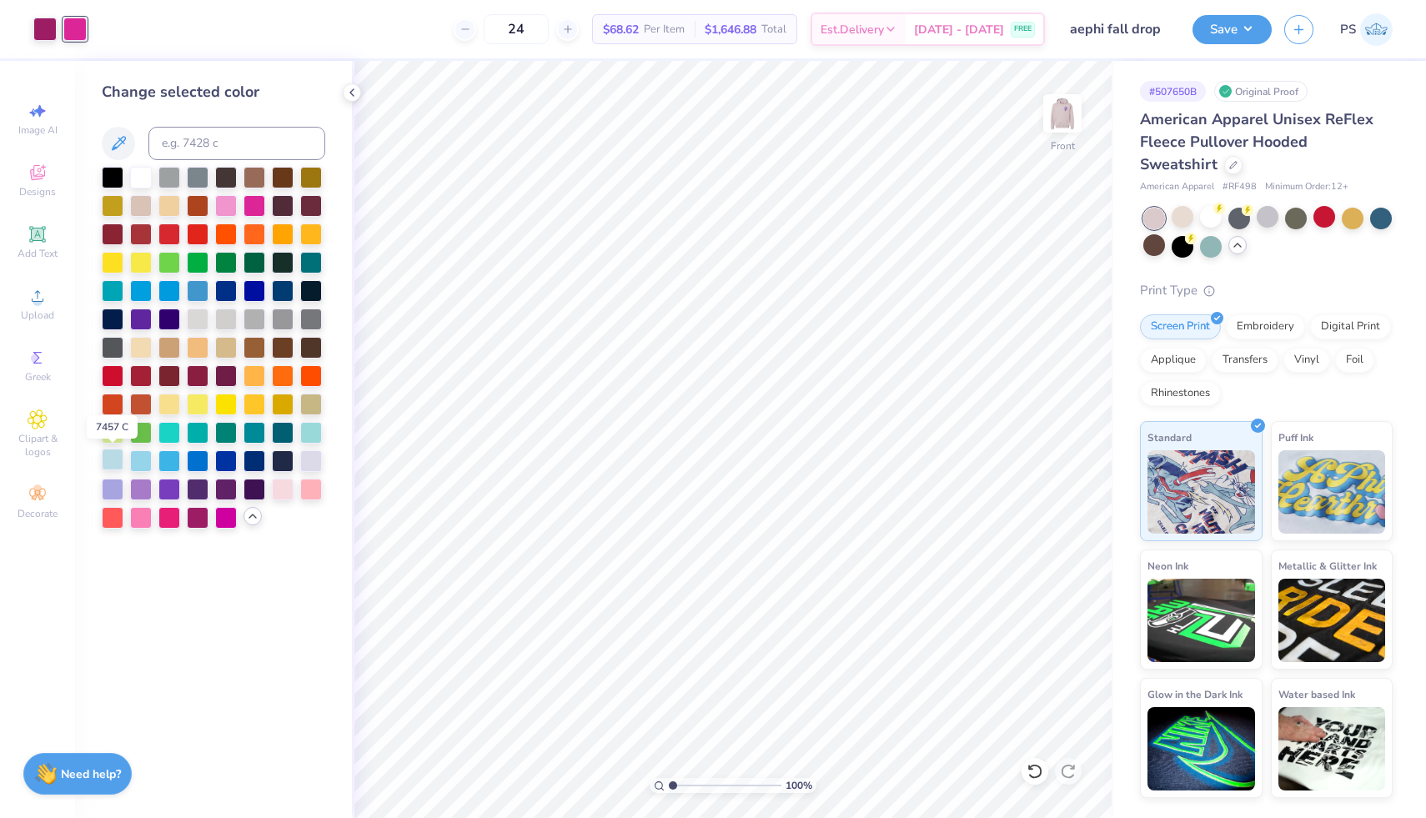
click at [108, 451] on div at bounding box center [113, 460] width 22 height 22
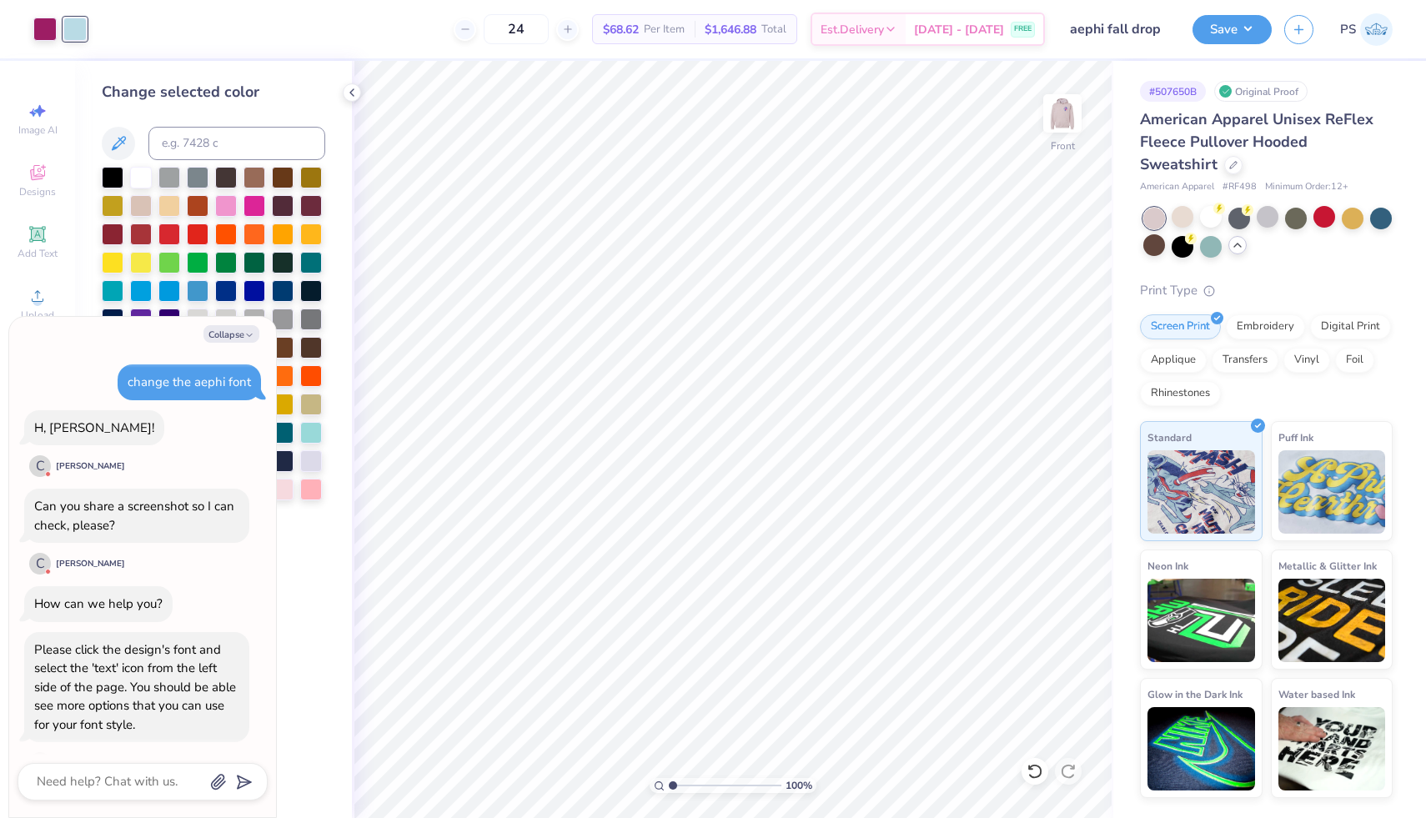
scroll to position [289, 0]
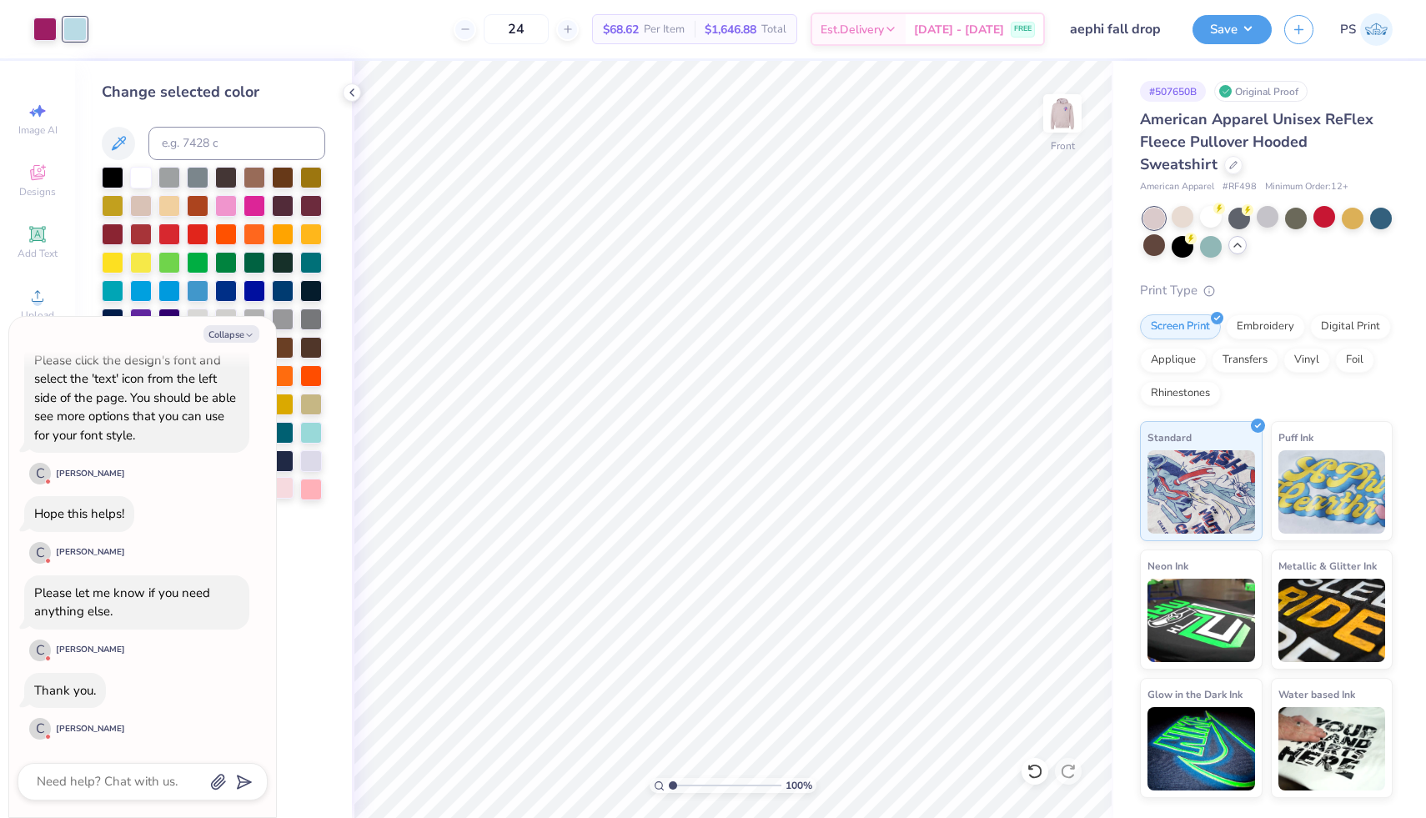
click at [282, 487] on div at bounding box center [283, 488] width 22 height 22
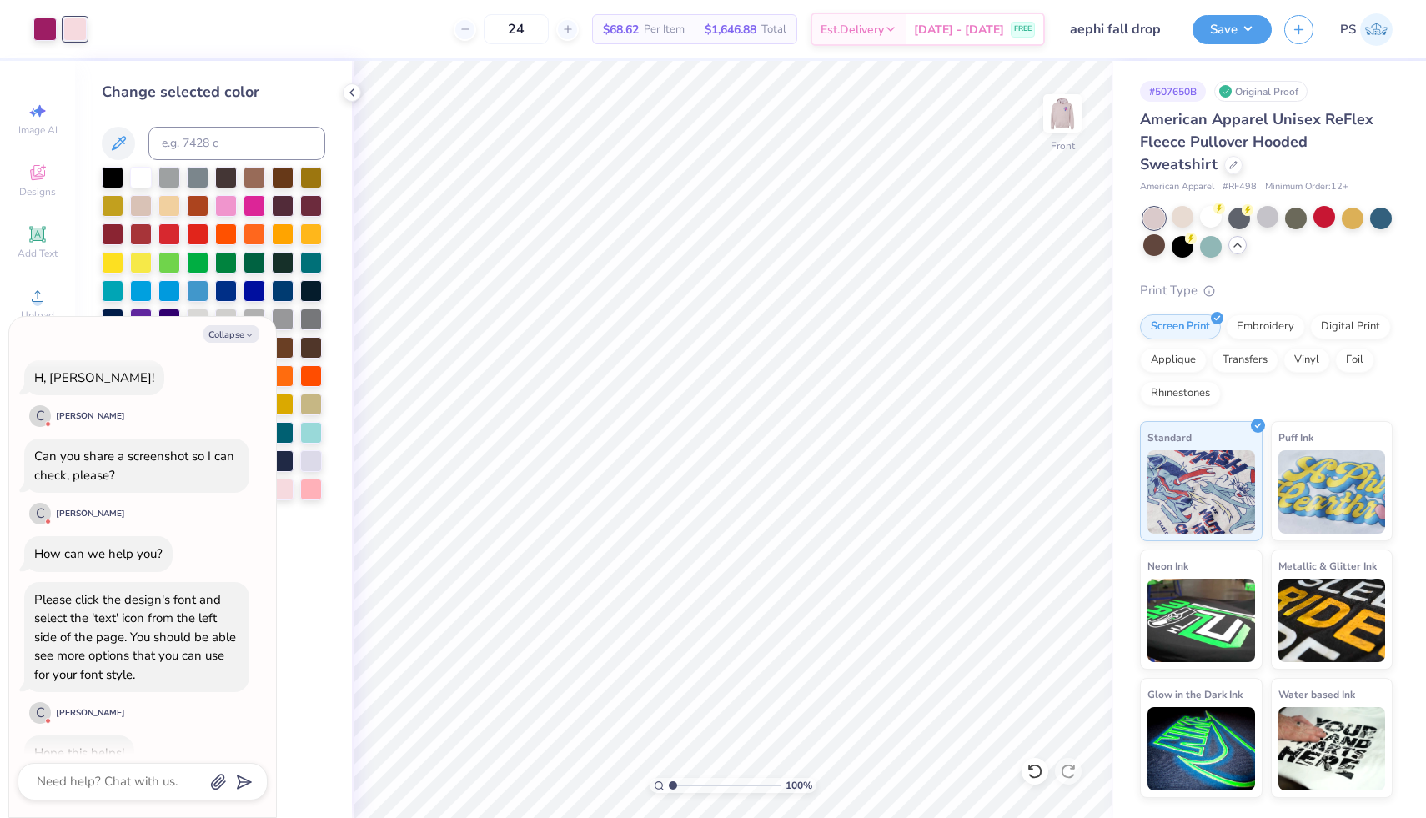
scroll to position [0, 0]
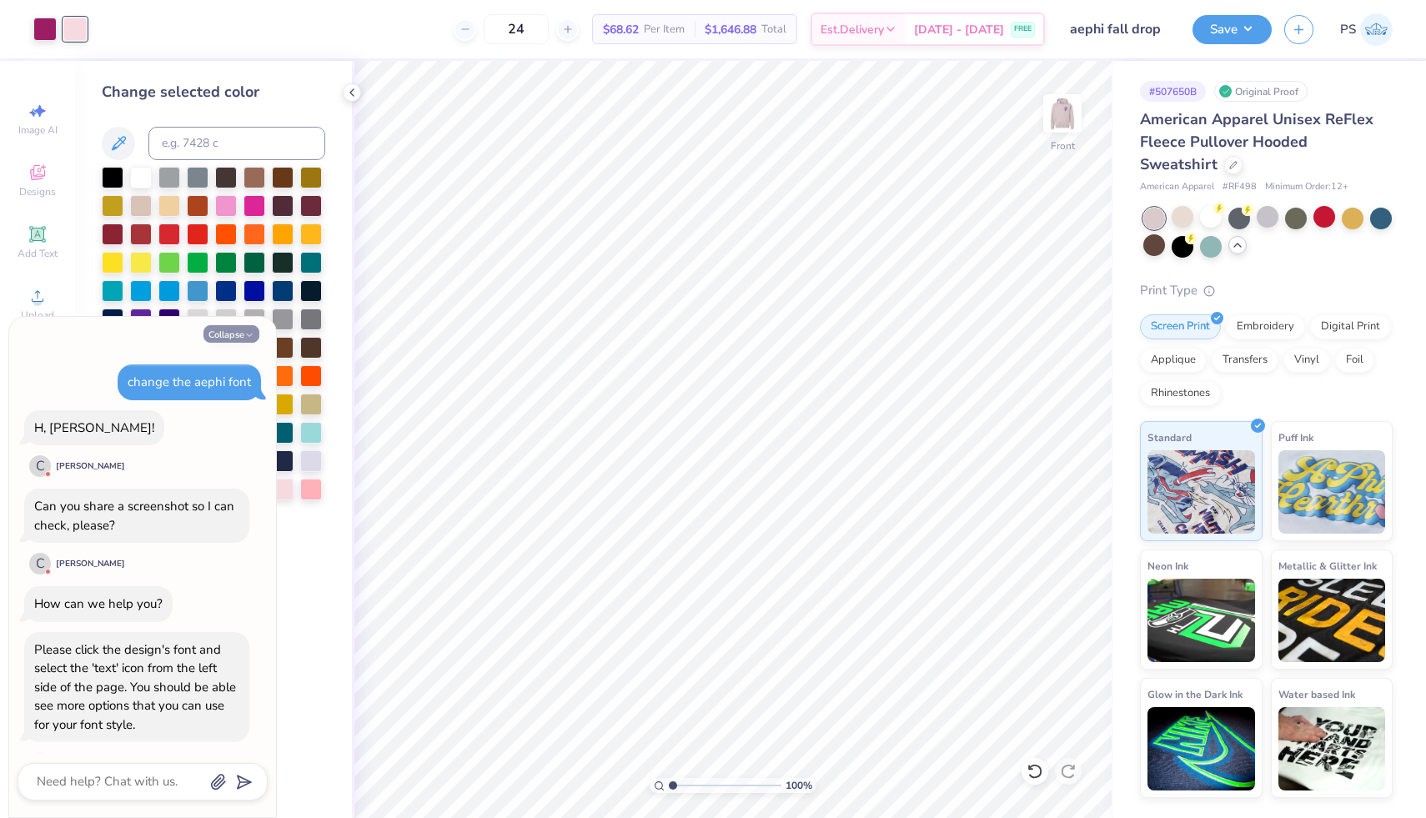
click at [232, 325] on button "Collapse" at bounding box center [231, 334] width 56 height 18
type textarea "x"
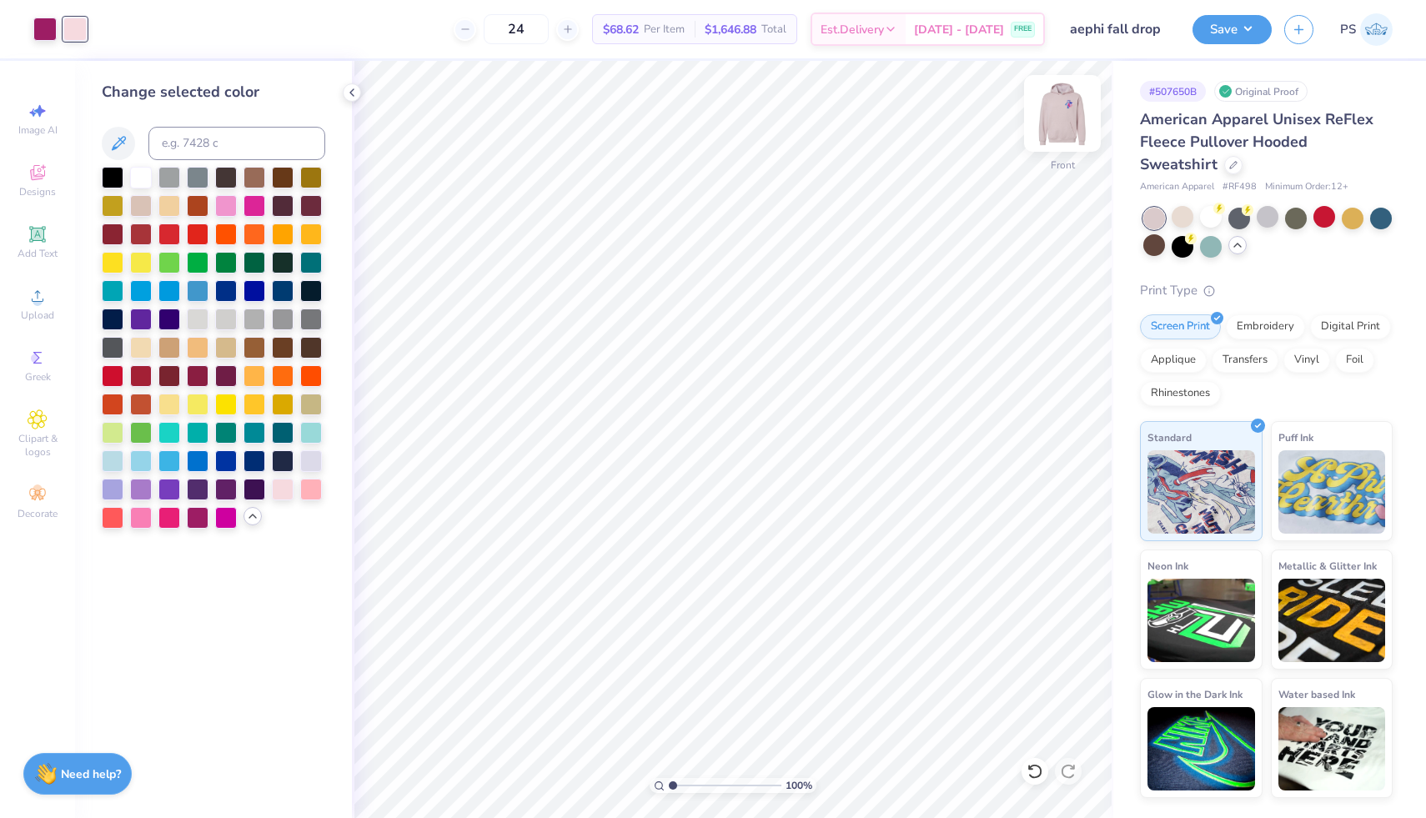
click at [1064, 119] on img at bounding box center [1062, 113] width 67 height 67
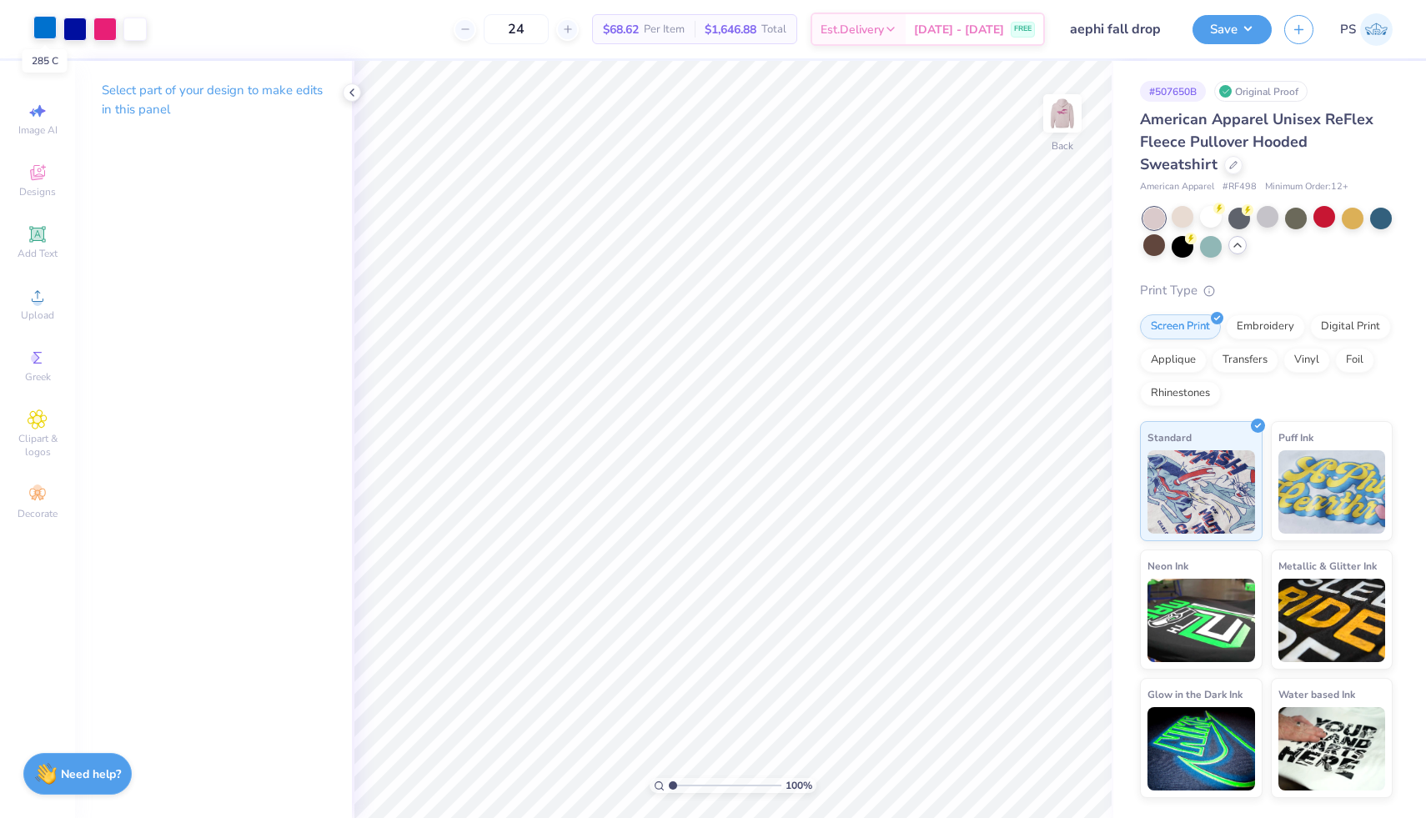
click at [48, 32] on div at bounding box center [44, 27] width 23 height 23
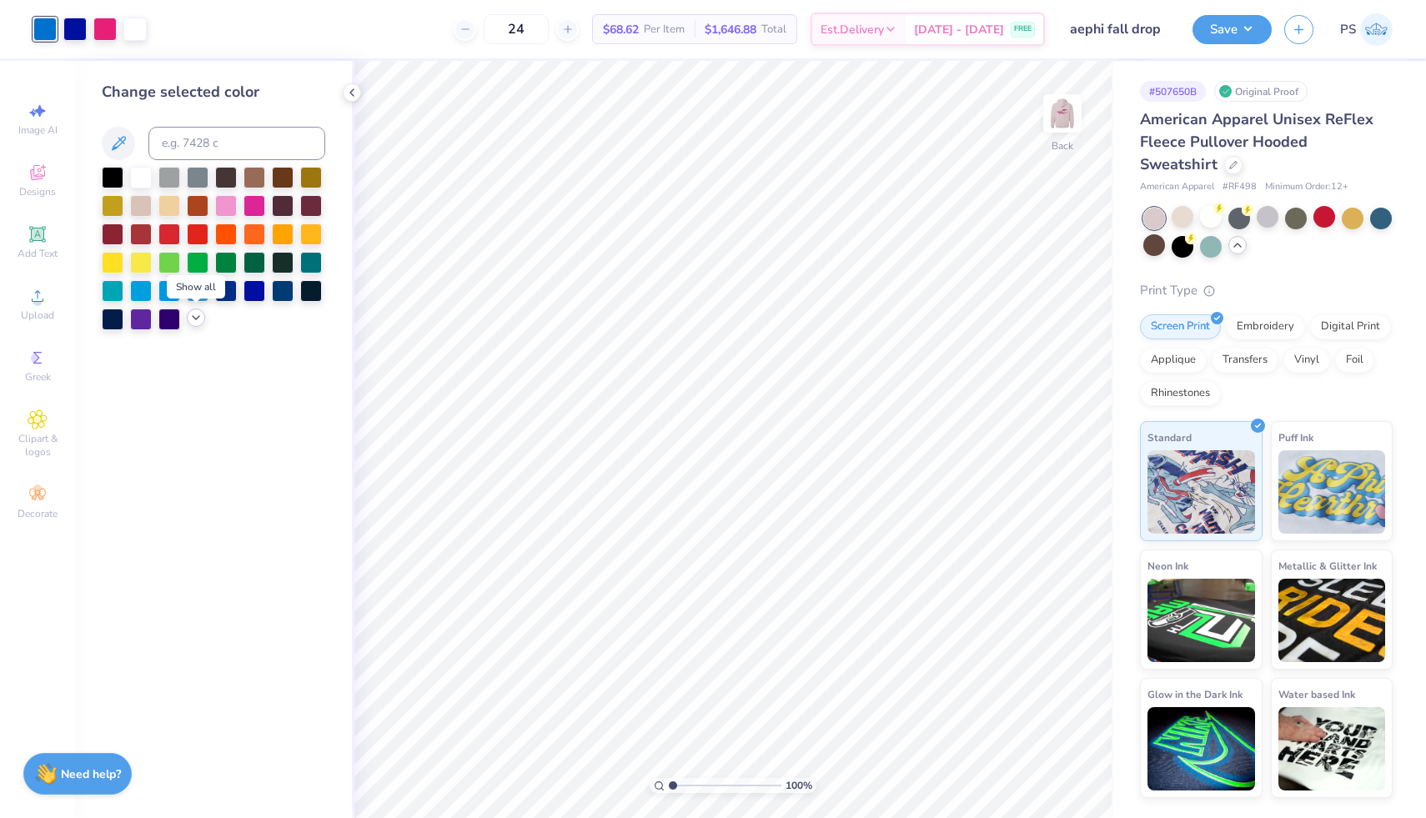
click at [195, 325] on div at bounding box center [196, 317] width 18 height 18
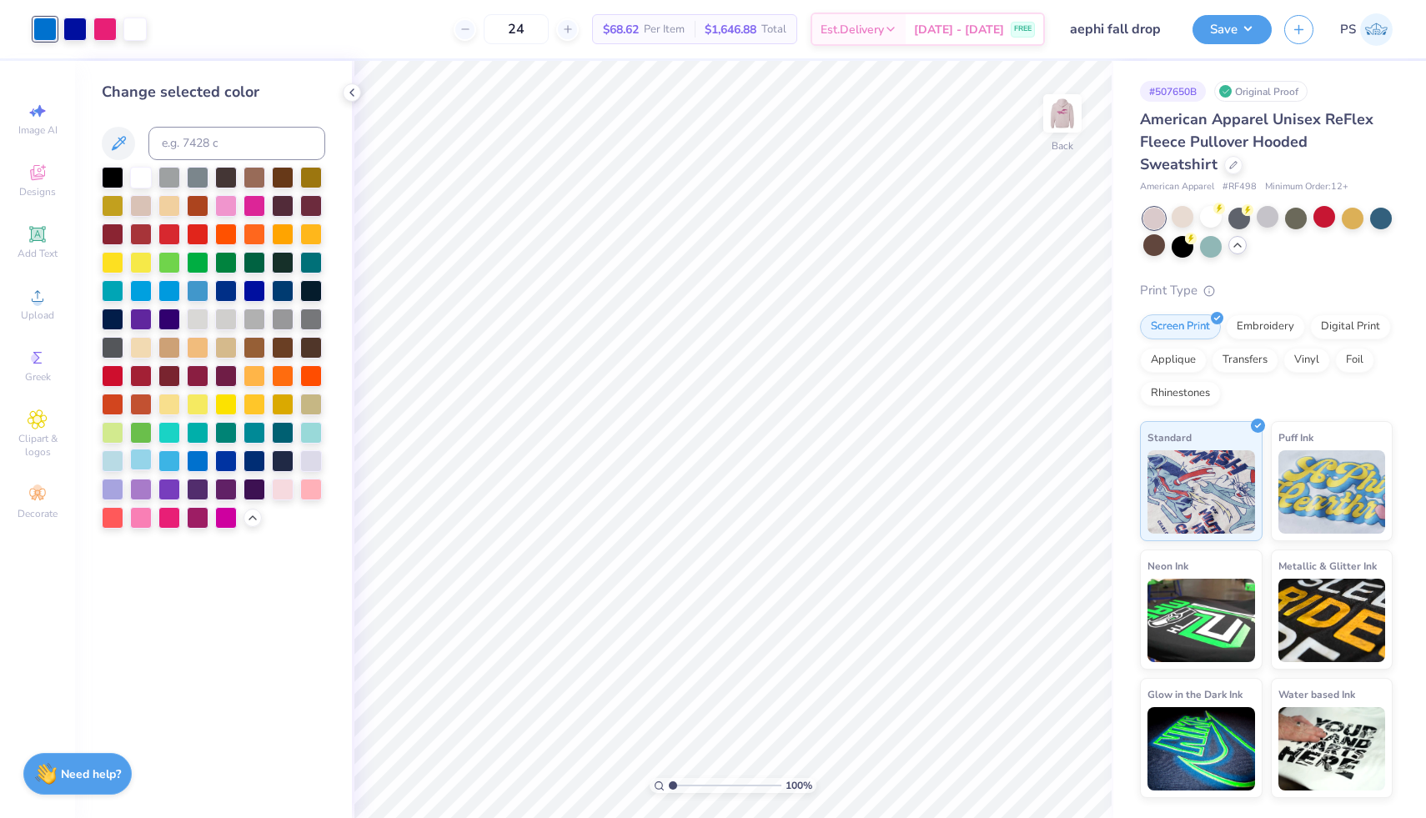
click at [143, 457] on div at bounding box center [141, 460] width 22 height 22
click at [313, 433] on div at bounding box center [311, 431] width 22 height 22
click at [113, 466] on div at bounding box center [113, 460] width 22 height 22
click at [1032, 775] on icon at bounding box center [1034, 771] width 17 height 17
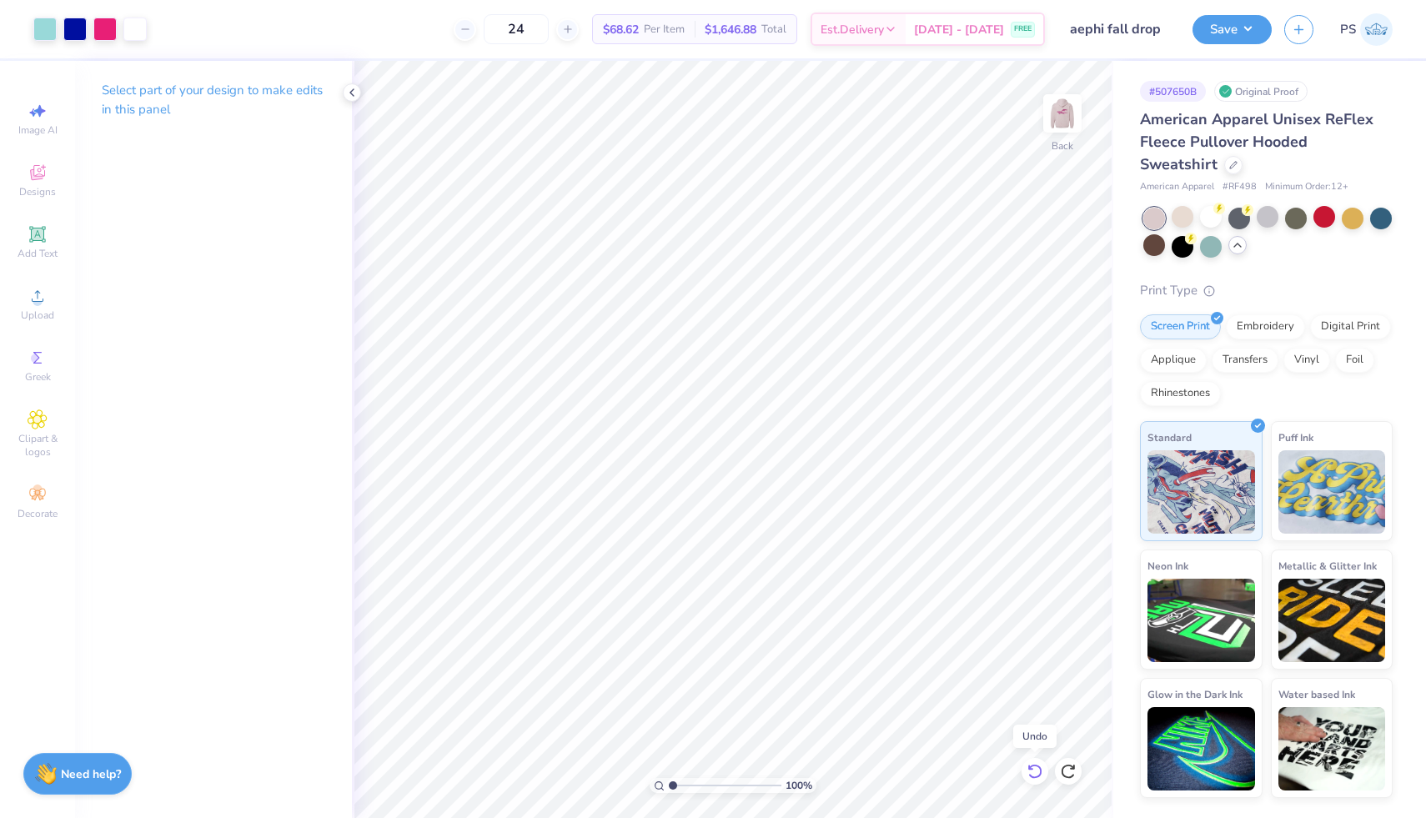
click at [1032, 775] on icon at bounding box center [1034, 771] width 17 height 17
click at [1034, 774] on icon at bounding box center [1034, 771] width 17 height 17
click at [48, 29] on div at bounding box center [44, 27] width 23 height 23
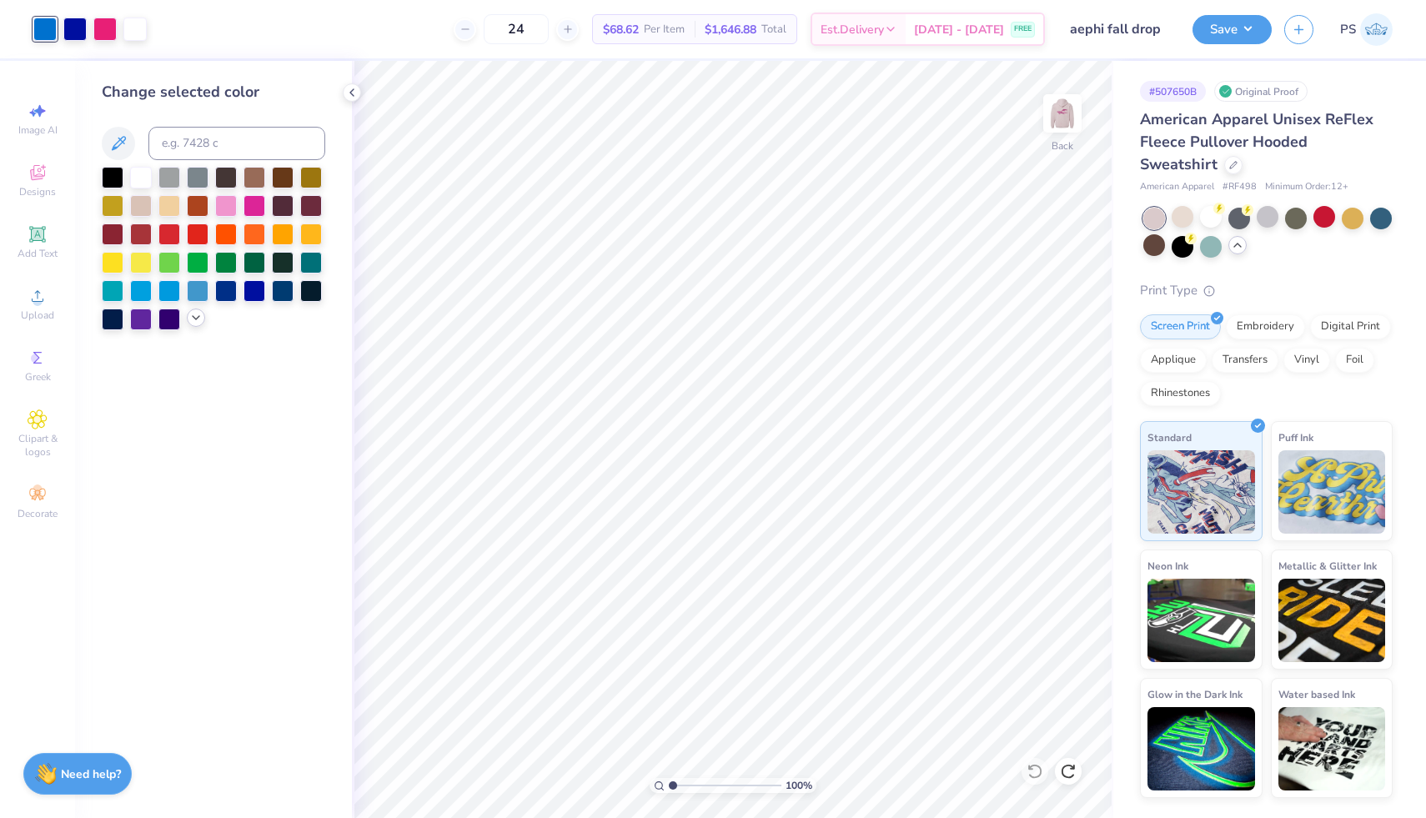
click at [190, 318] on icon at bounding box center [195, 317] width 13 height 13
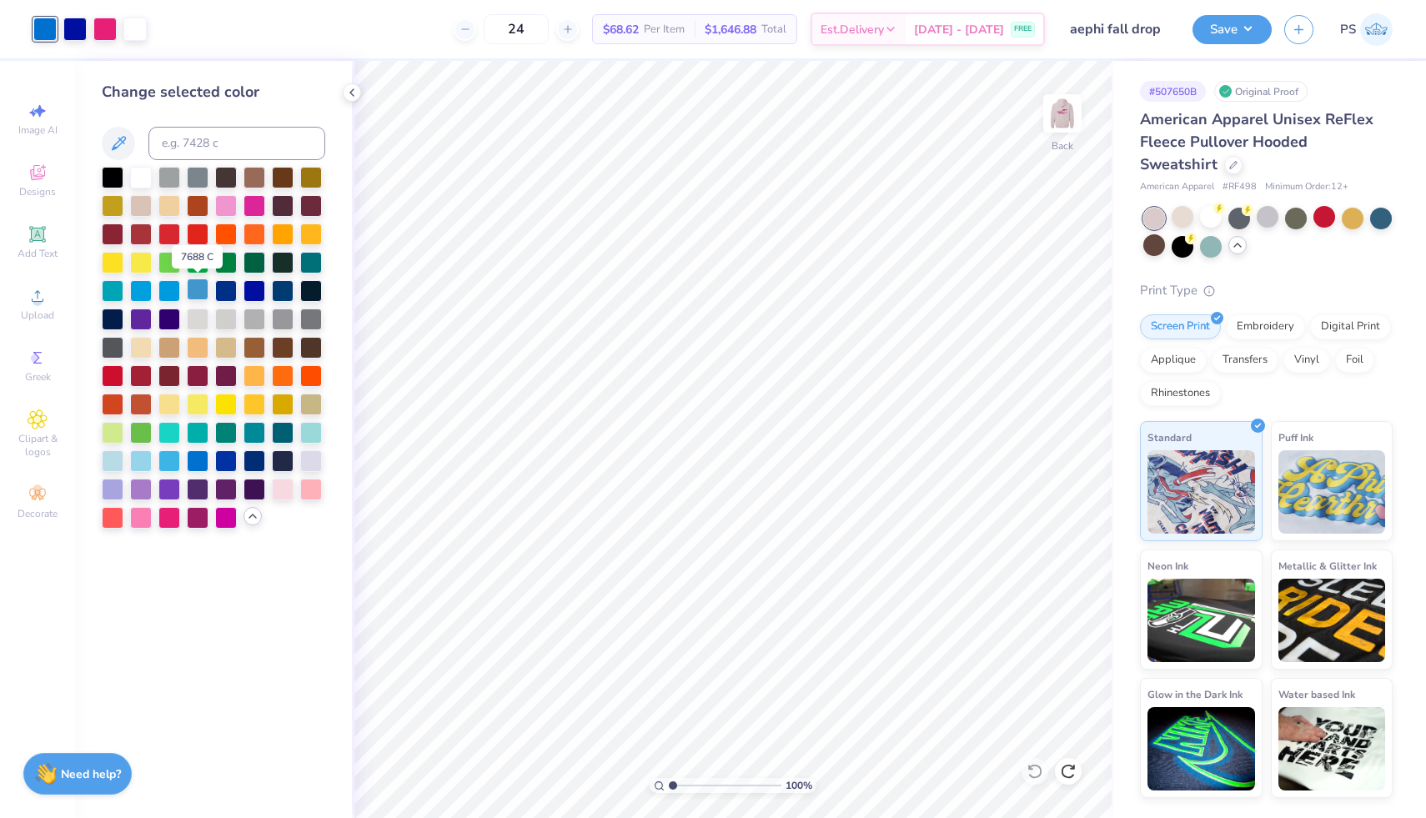
click at [195, 293] on div at bounding box center [198, 289] width 22 height 22
click at [168, 293] on div at bounding box center [169, 289] width 22 height 22
click at [111, 463] on div at bounding box center [113, 460] width 22 height 22
click at [136, 492] on div at bounding box center [141, 488] width 22 height 22
click at [282, 491] on div at bounding box center [283, 488] width 22 height 22
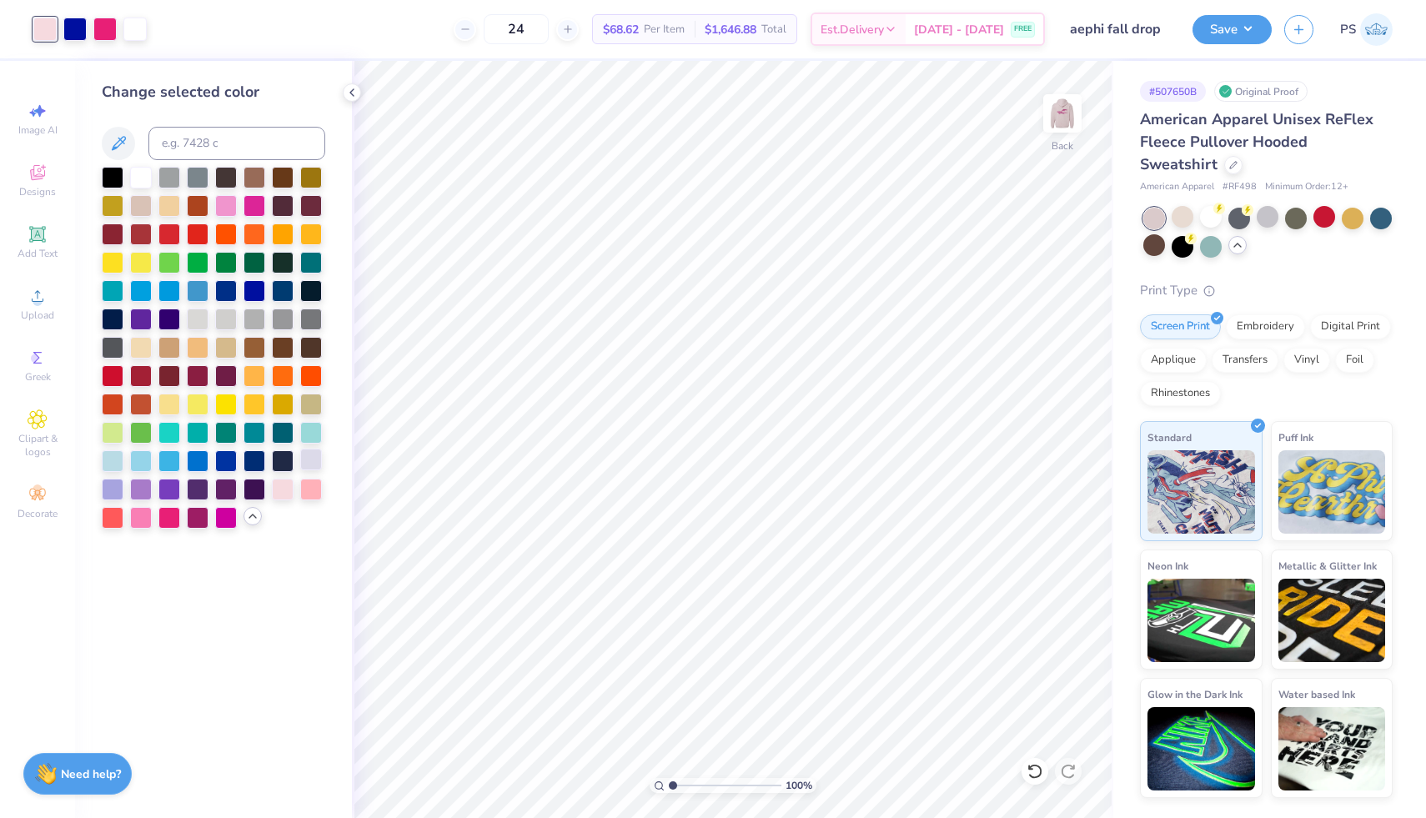
click at [316, 464] on div at bounding box center [311, 460] width 22 height 22
click at [287, 487] on div at bounding box center [283, 488] width 22 height 22
click at [193, 522] on div at bounding box center [198, 516] width 22 height 22
click at [221, 516] on div at bounding box center [226, 516] width 22 height 22
click at [137, 521] on div at bounding box center [141, 516] width 22 height 22
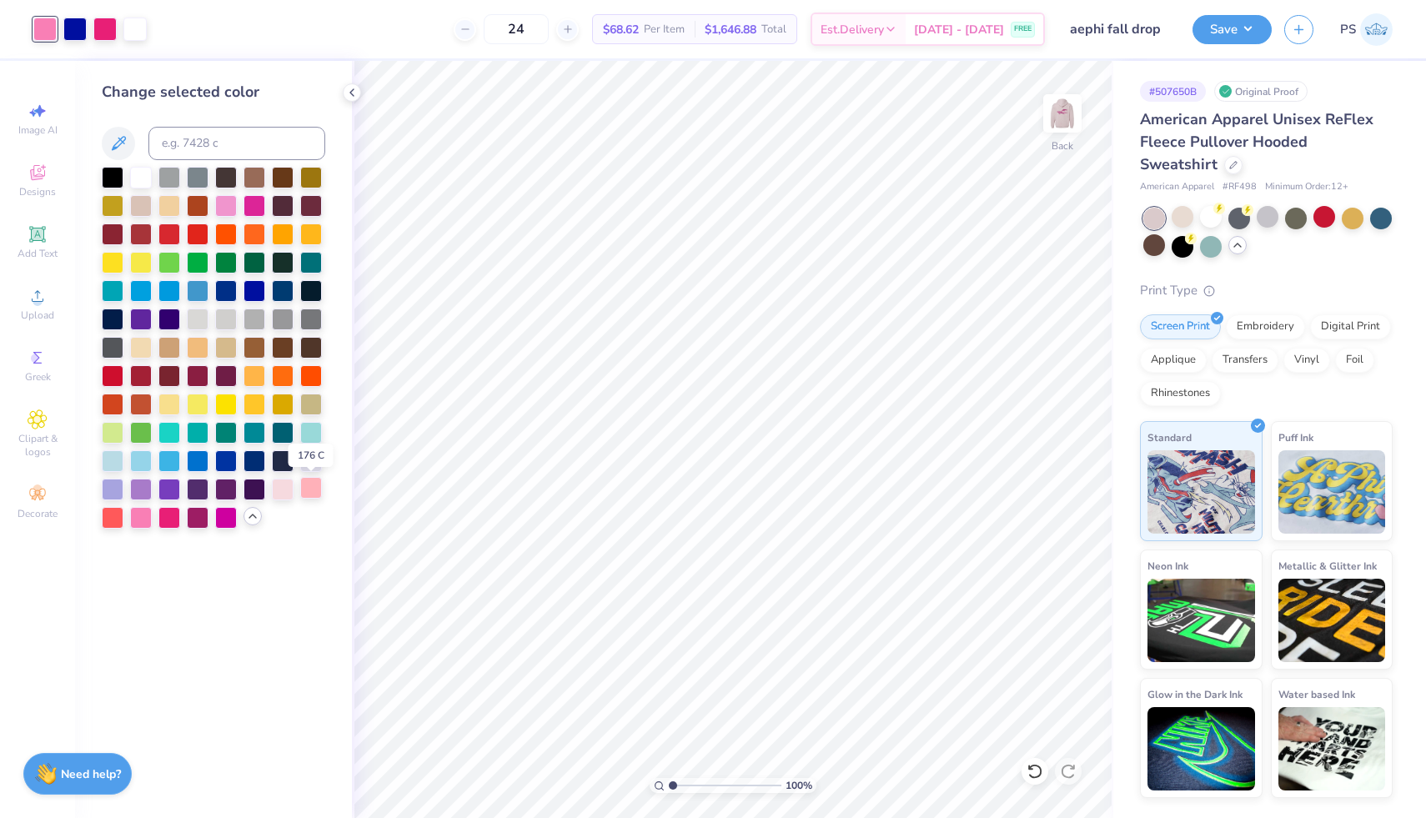
click at [317, 489] on div at bounding box center [311, 488] width 22 height 22
click at [285, 489] on div at bounding box center [283, 488] width 22 height 22
click at [308, 491] on div at bounding box center [311, 488] width 22 height 22
click at [1180, 249] on div at bounding box center [1182, 245] width 22 height 22
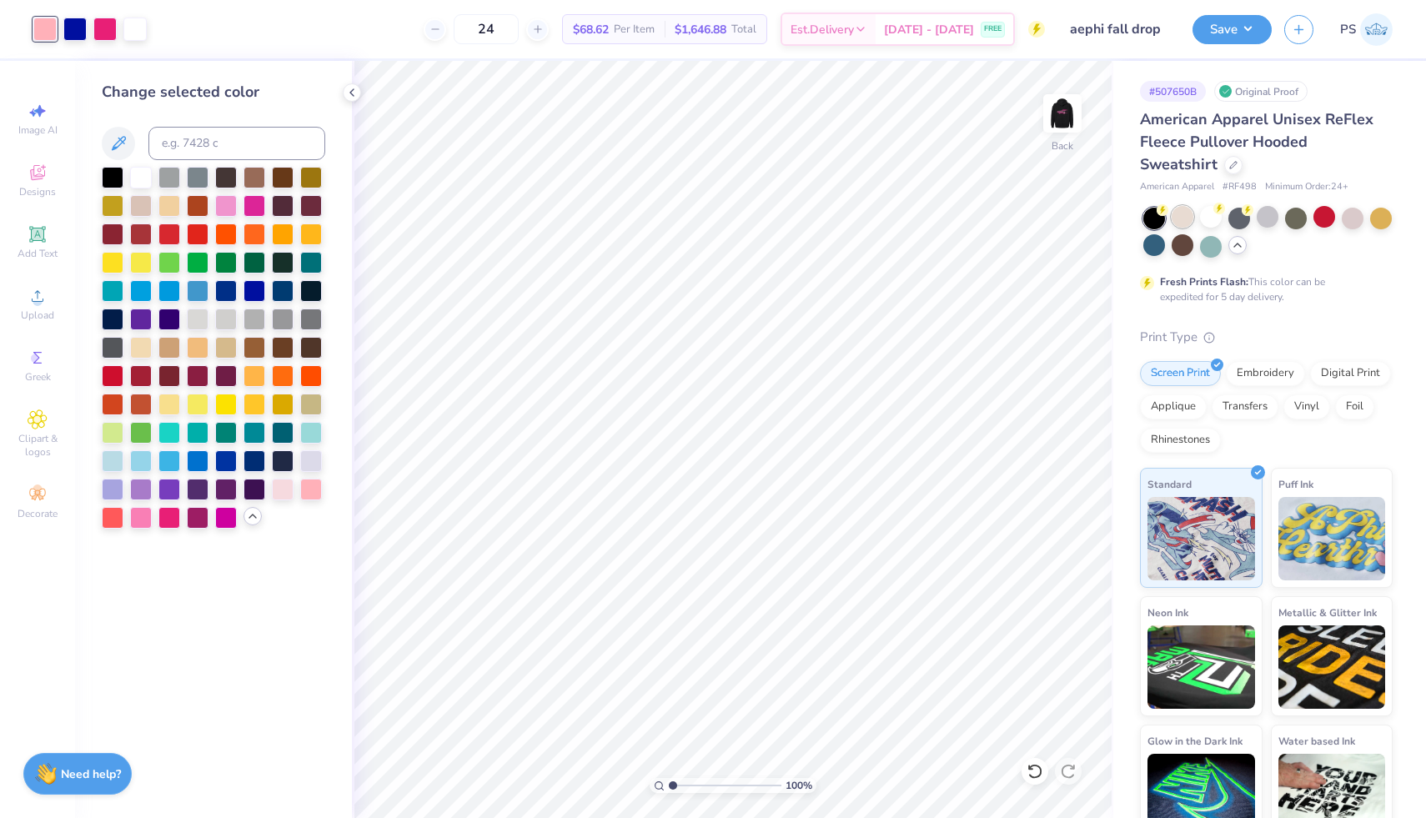
click at [1185, 222] on div at bounding box center [1182, 217] width 22 height 22
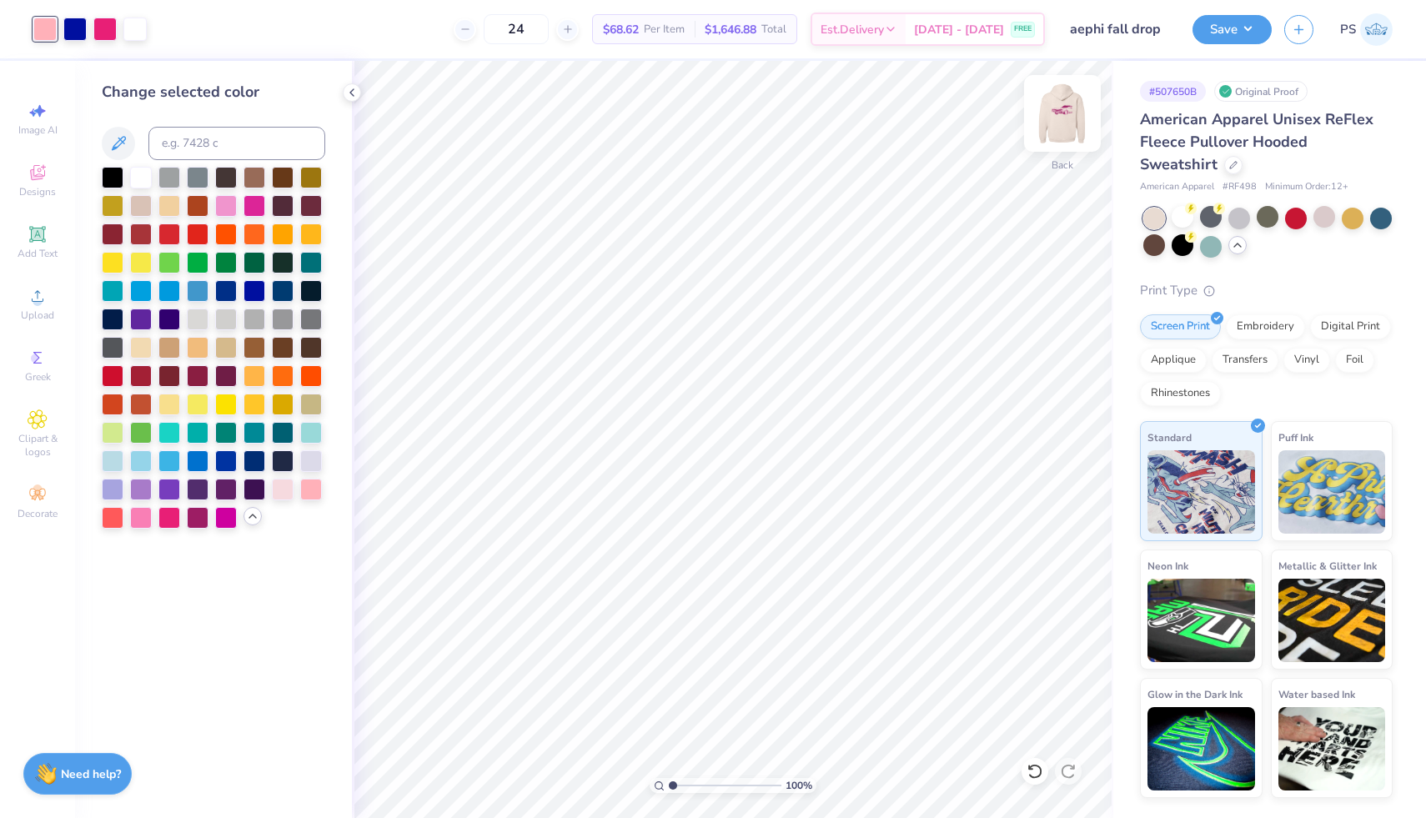
click at [1060, 118] on img at bounding box center [1062, 113] width 67 height 67
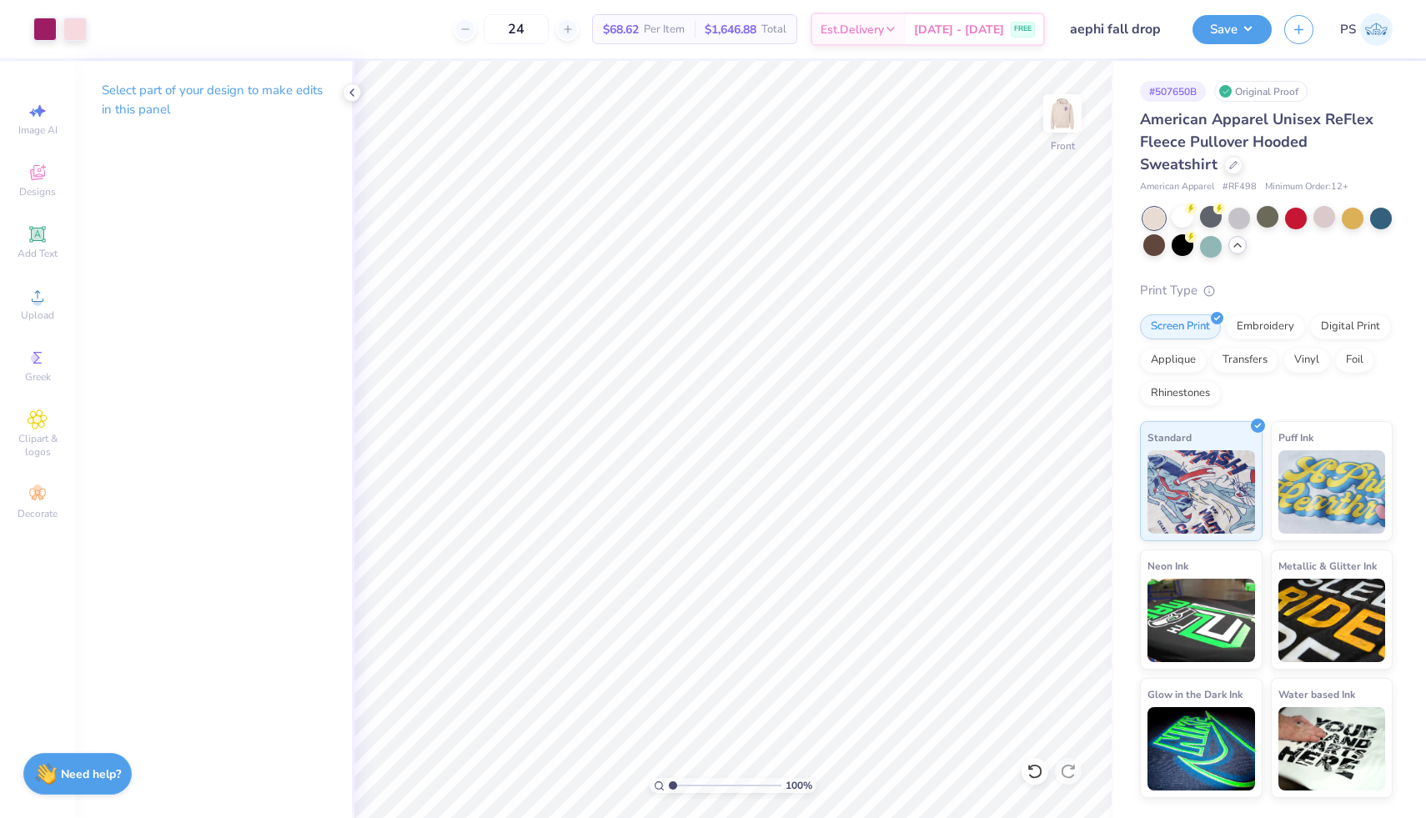
click at [1060, 118] on img at bounding box center [1061, 113] width 33 height 33
click at [1238, 256] on div at bounding box center [1267, 233] width 249 height 50
click at [1320, 222] on div at bounding box center [1324, 217] width 22 height 22
click at [1062, 110] on img at bounding box center [1062, 113] width 67 height 67
click at [1062, 111] on img at bounding box center [1062, 113] width 67 height 67
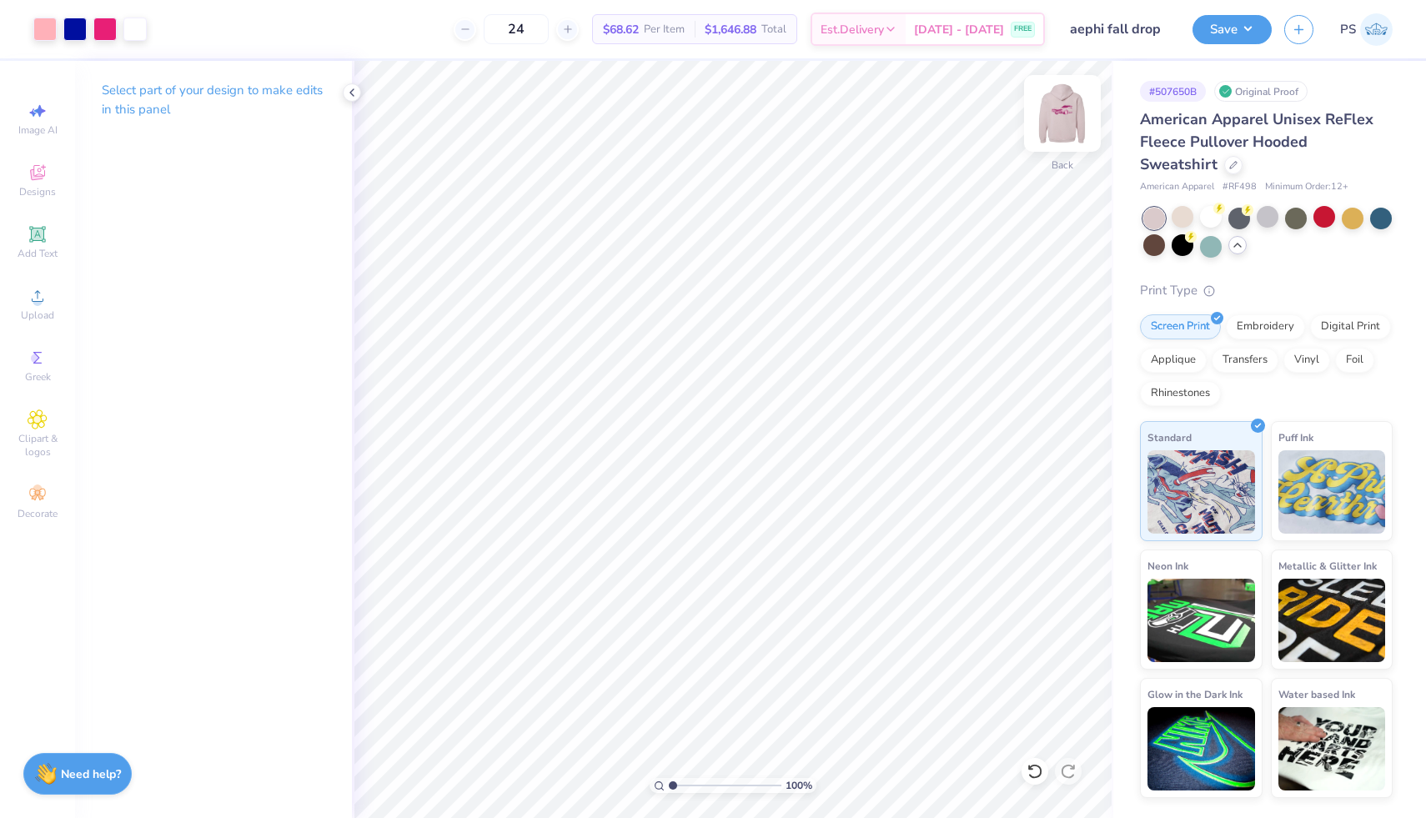
click at [1078, 103] on img at bounding box center [1062, 113] width 67 height 67
click at [45, 242] on icon at bounding box center [38, 234] width 20 height 20
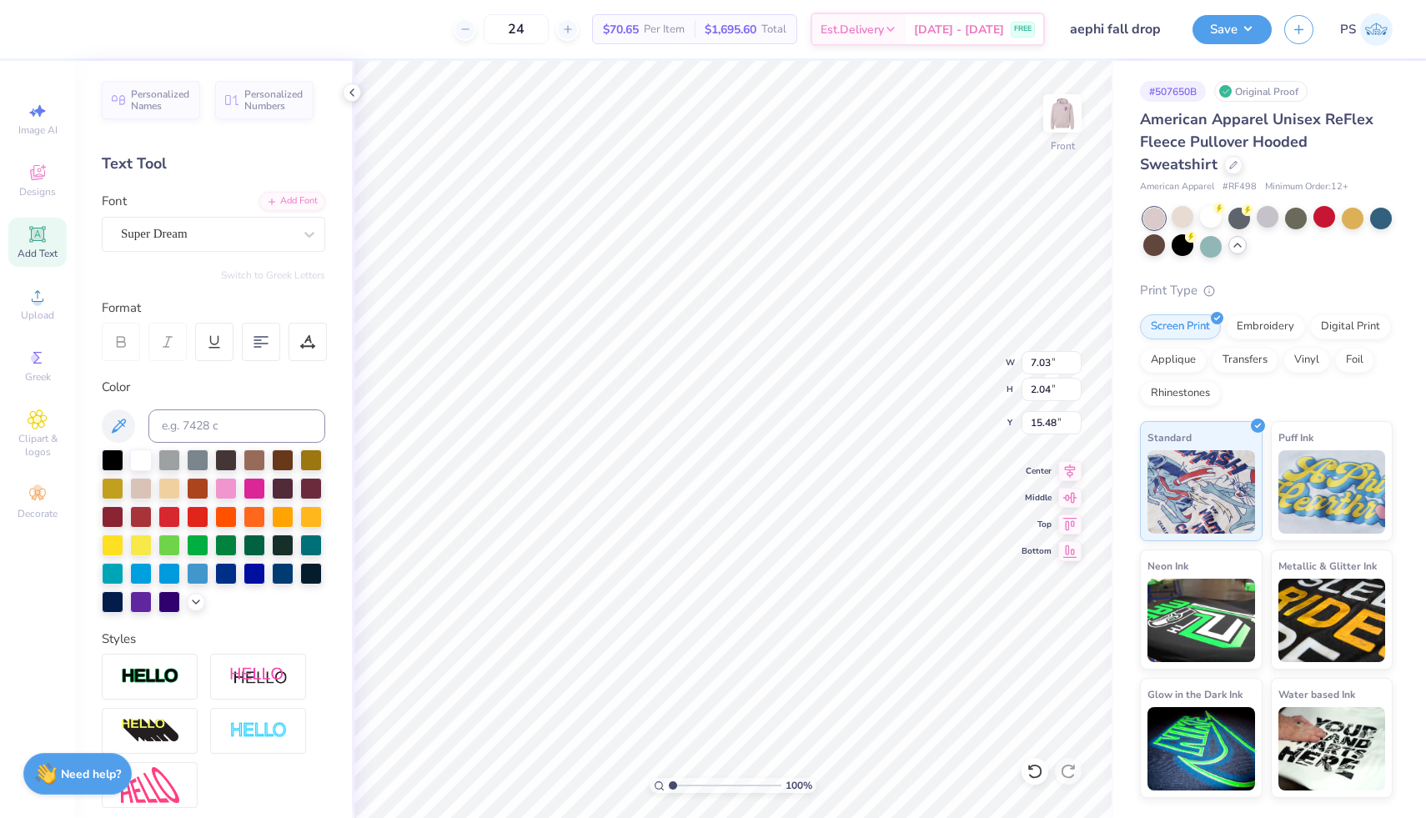
type textarea "a"
type textarea "AEPHI"
click at [284, 248] on div "Super Dream" at bounding box center [213, 234] width 223 height 35
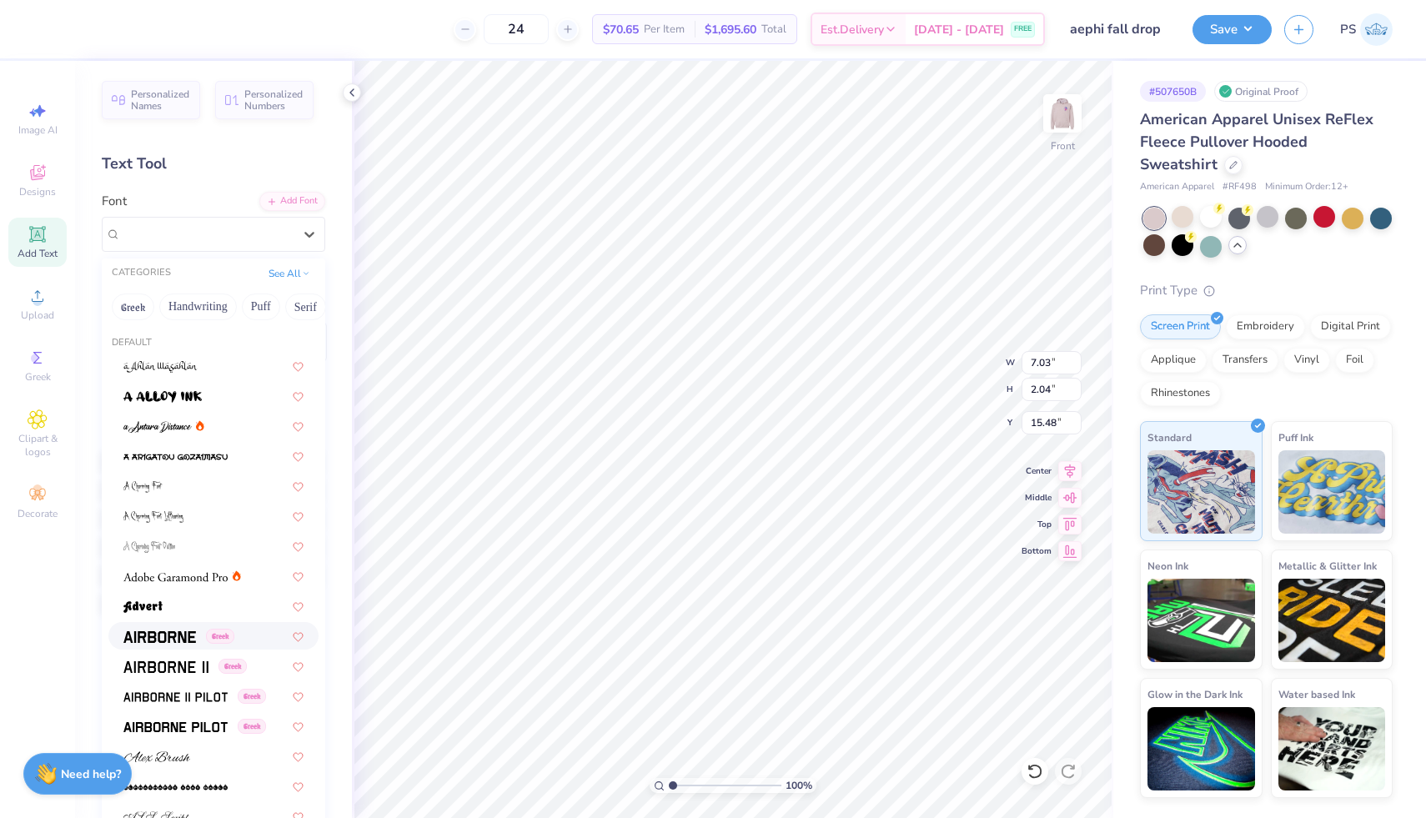
click at [180, 628] on span at bounding box center [159, 636] width 73 height 18
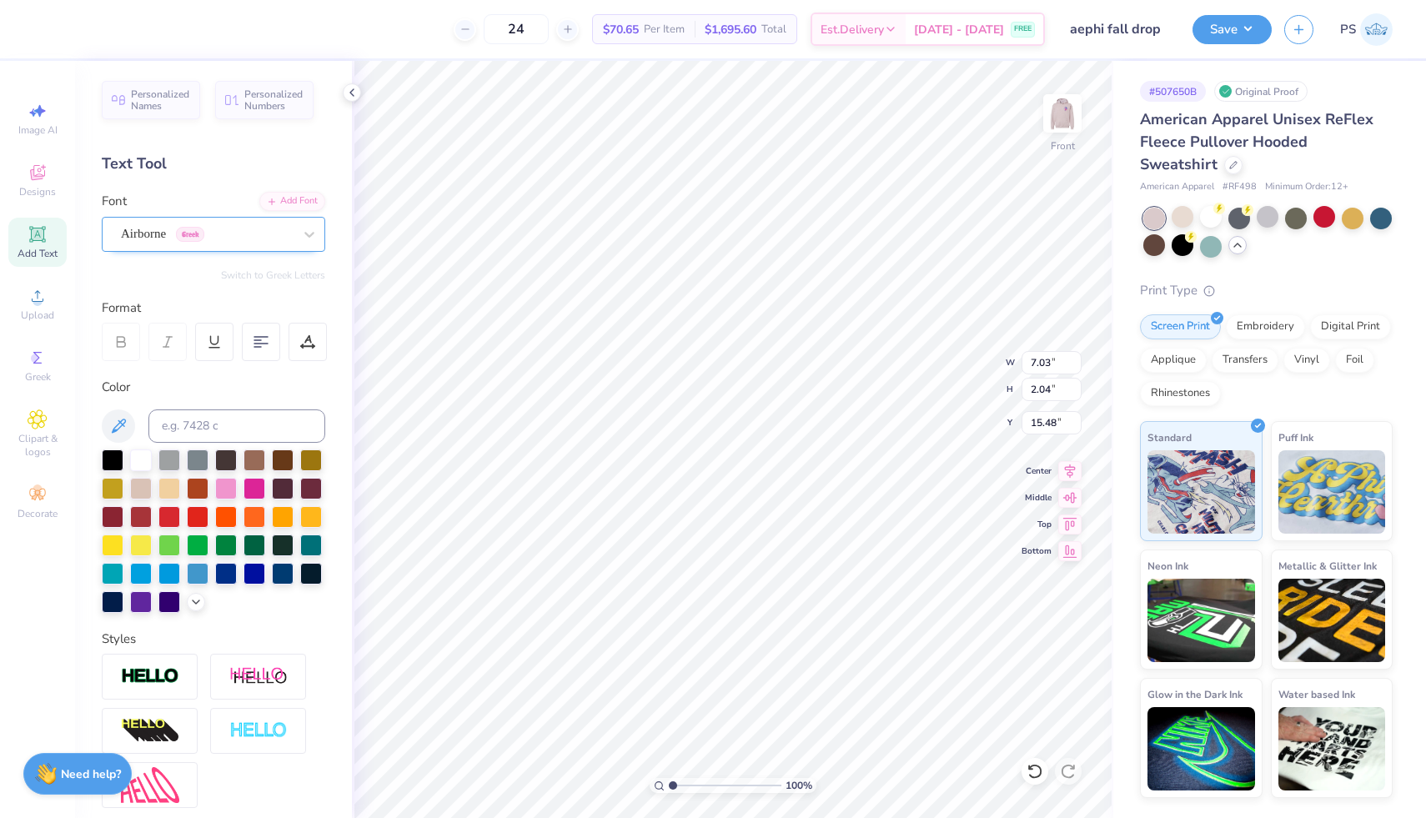
click at [253, 238] on div "Airborne Greek" at bounding box center [206, 234] width 175 height 26
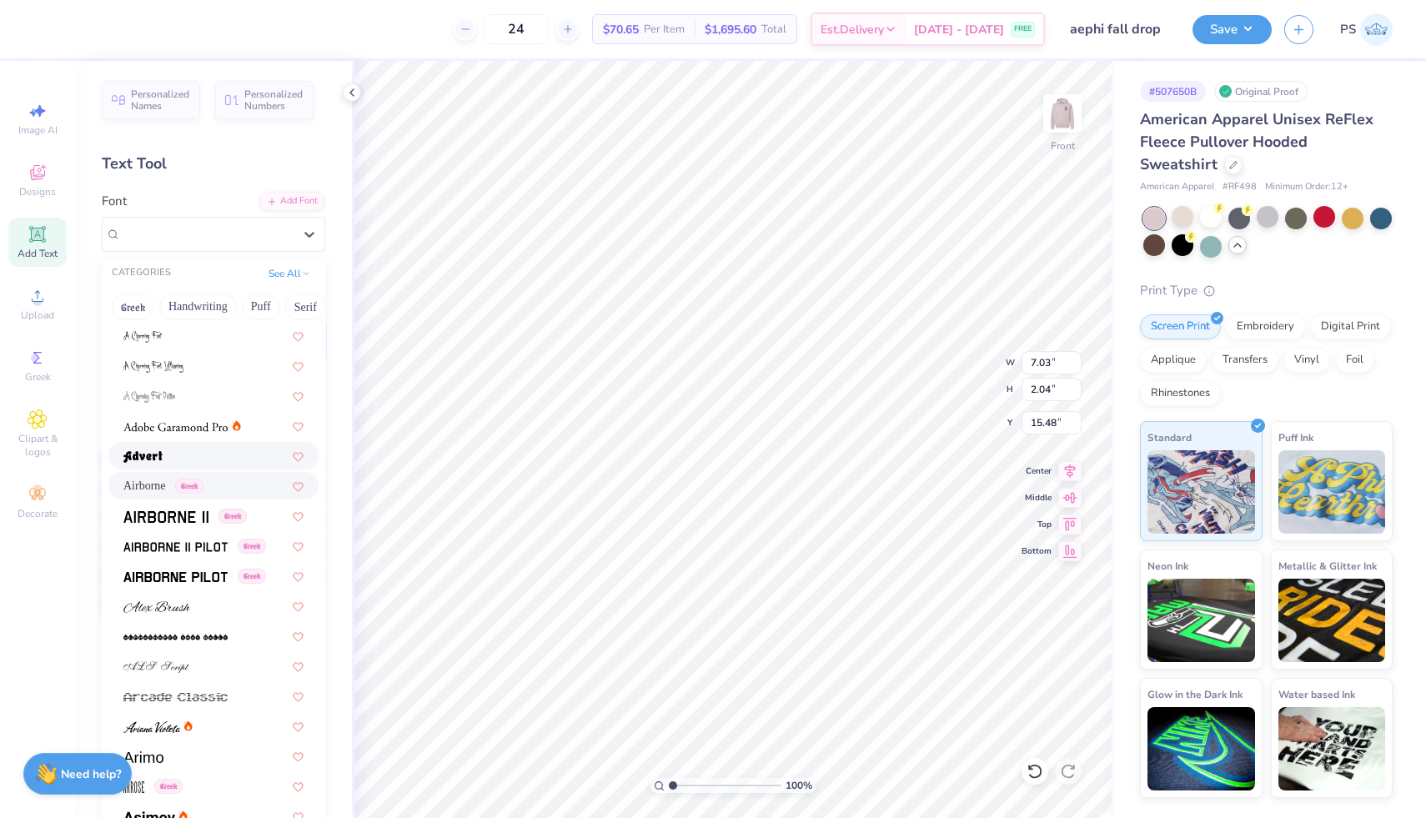
scroll to position [184, 0]
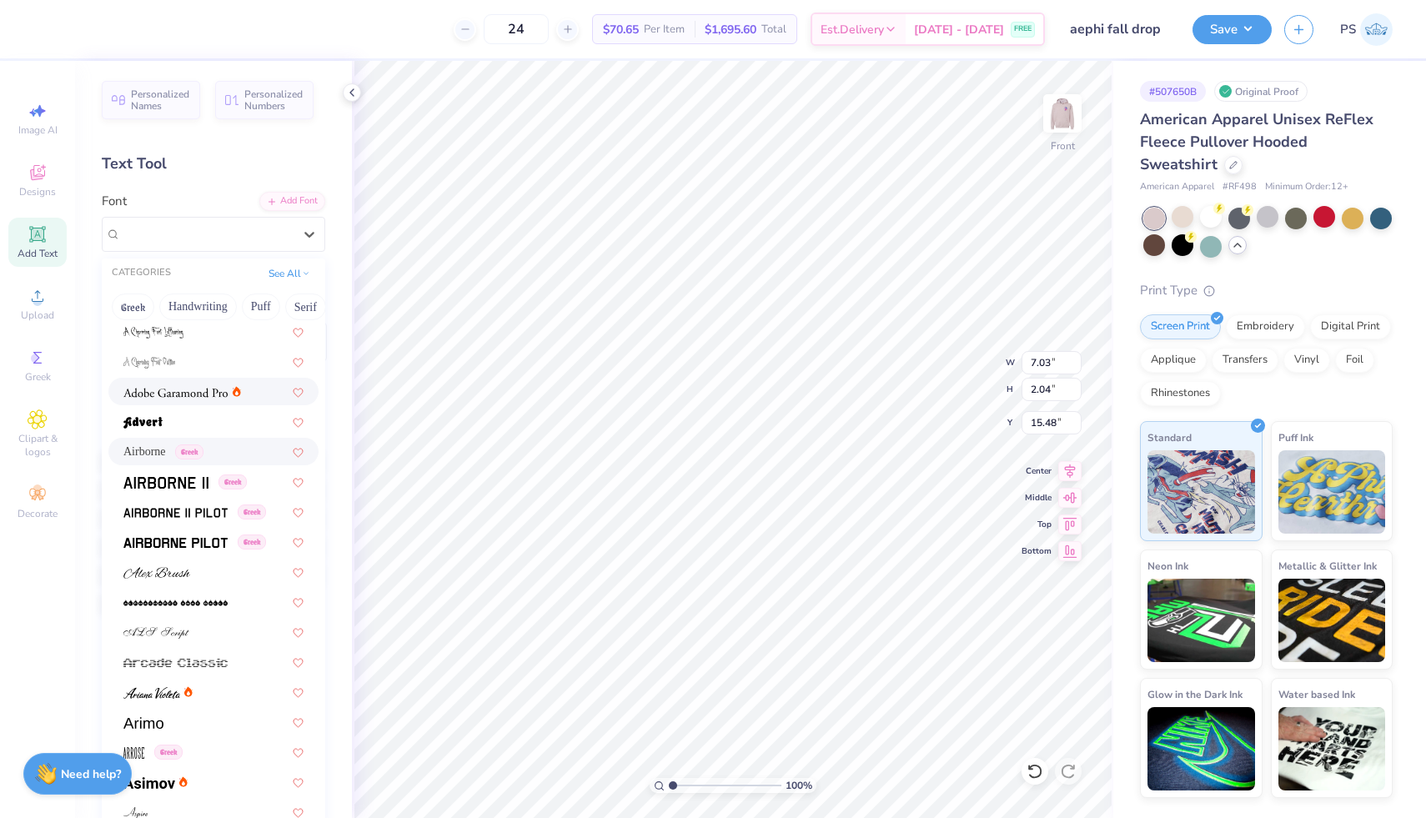
click at [224, 402] on div at bounding box center [213, 392] width 210 height 28
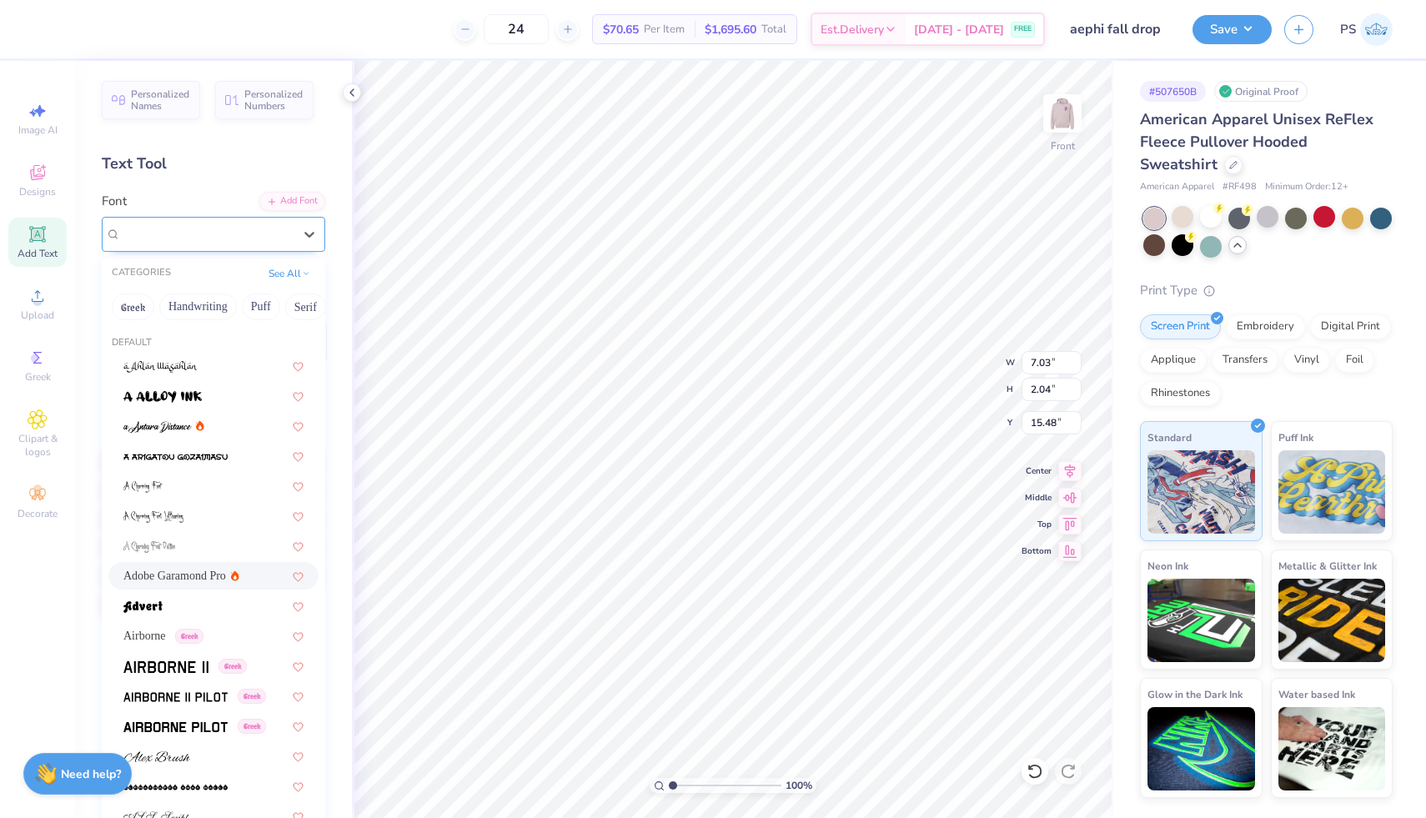
click at [238, 238] on div "Adobe Garamond Pro" at bounding box center [206, 234] width 175 height 26
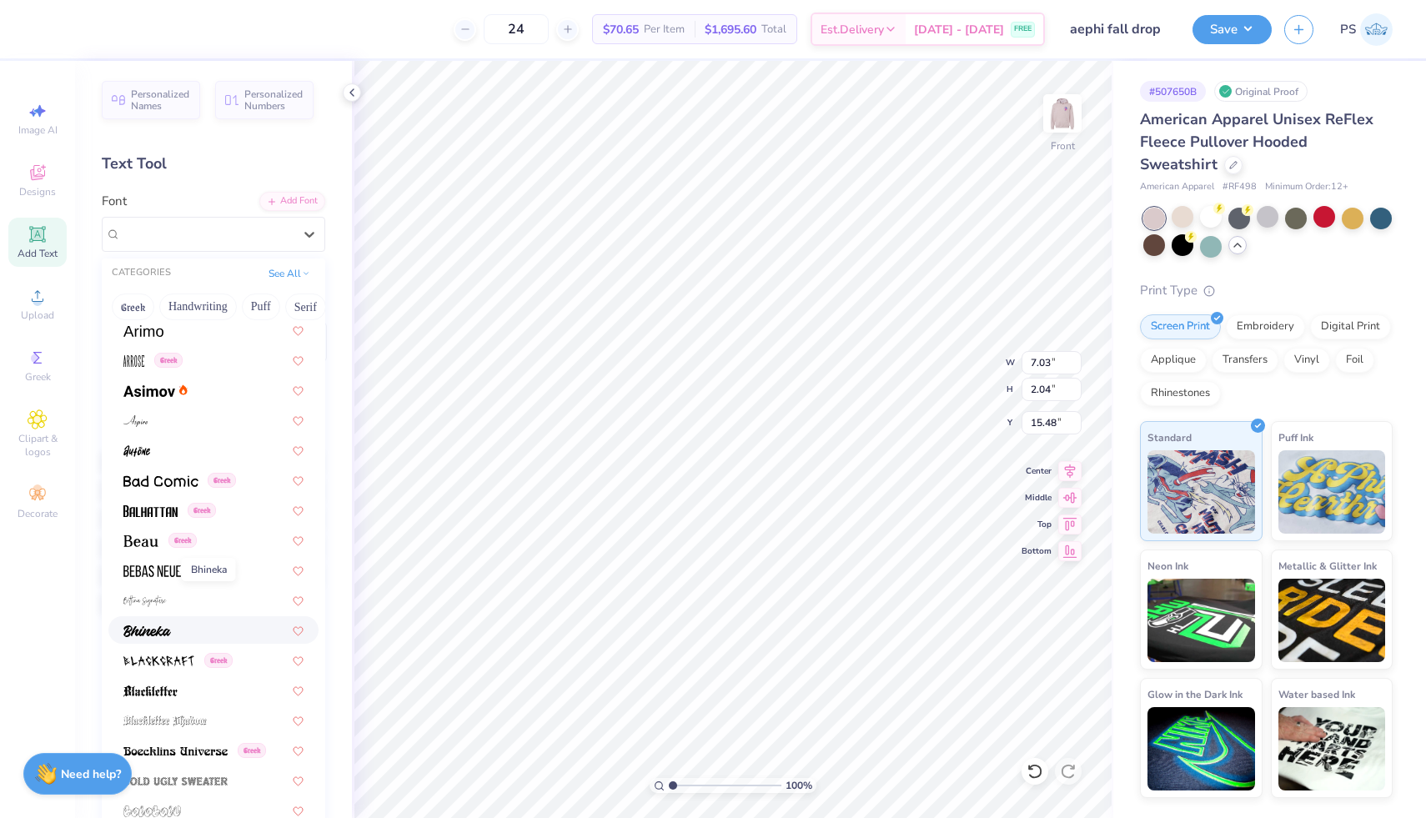
scroll to position [514, 0]
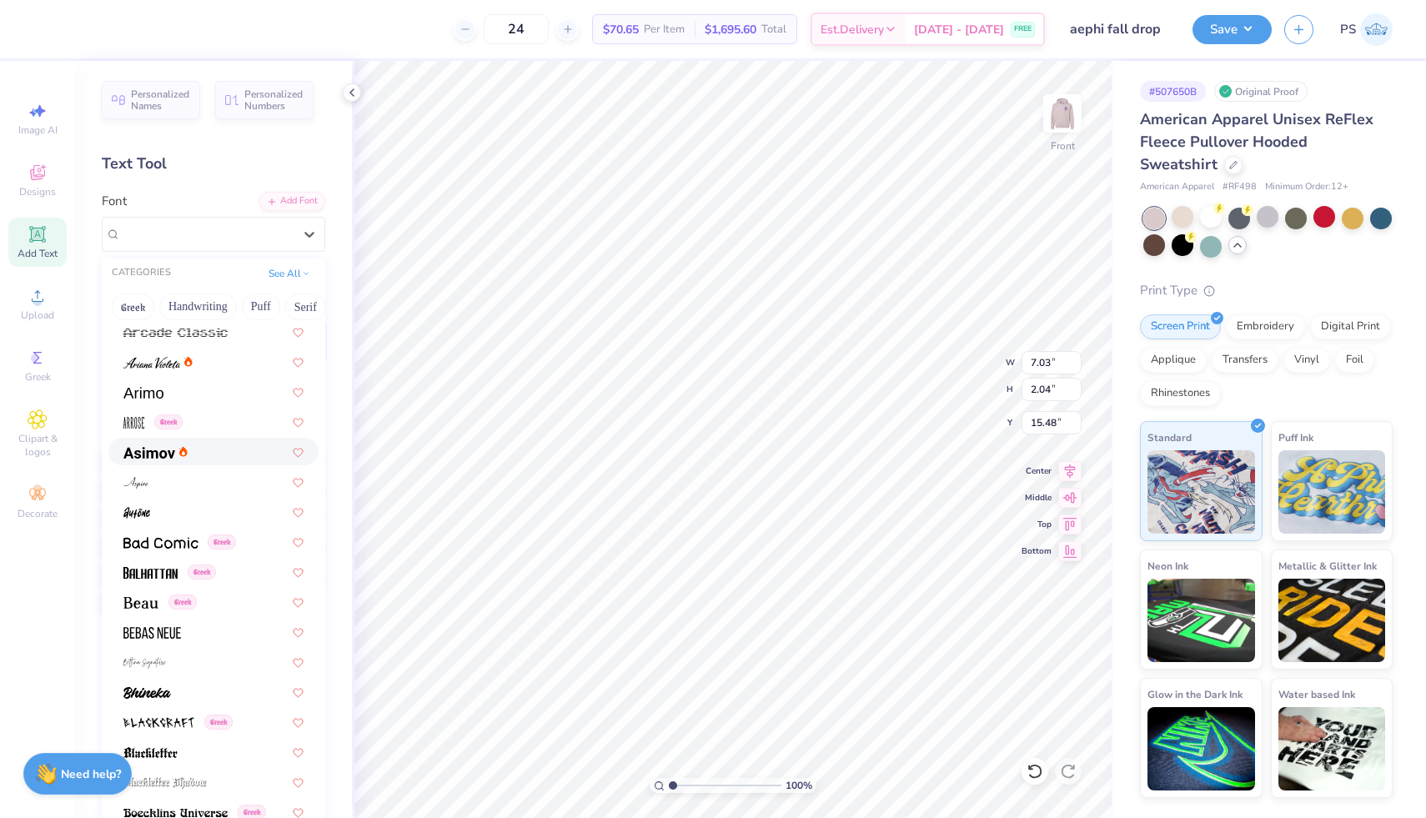
click at [181, 446] on icon at bounding box center [183, 451] width 8 height 11
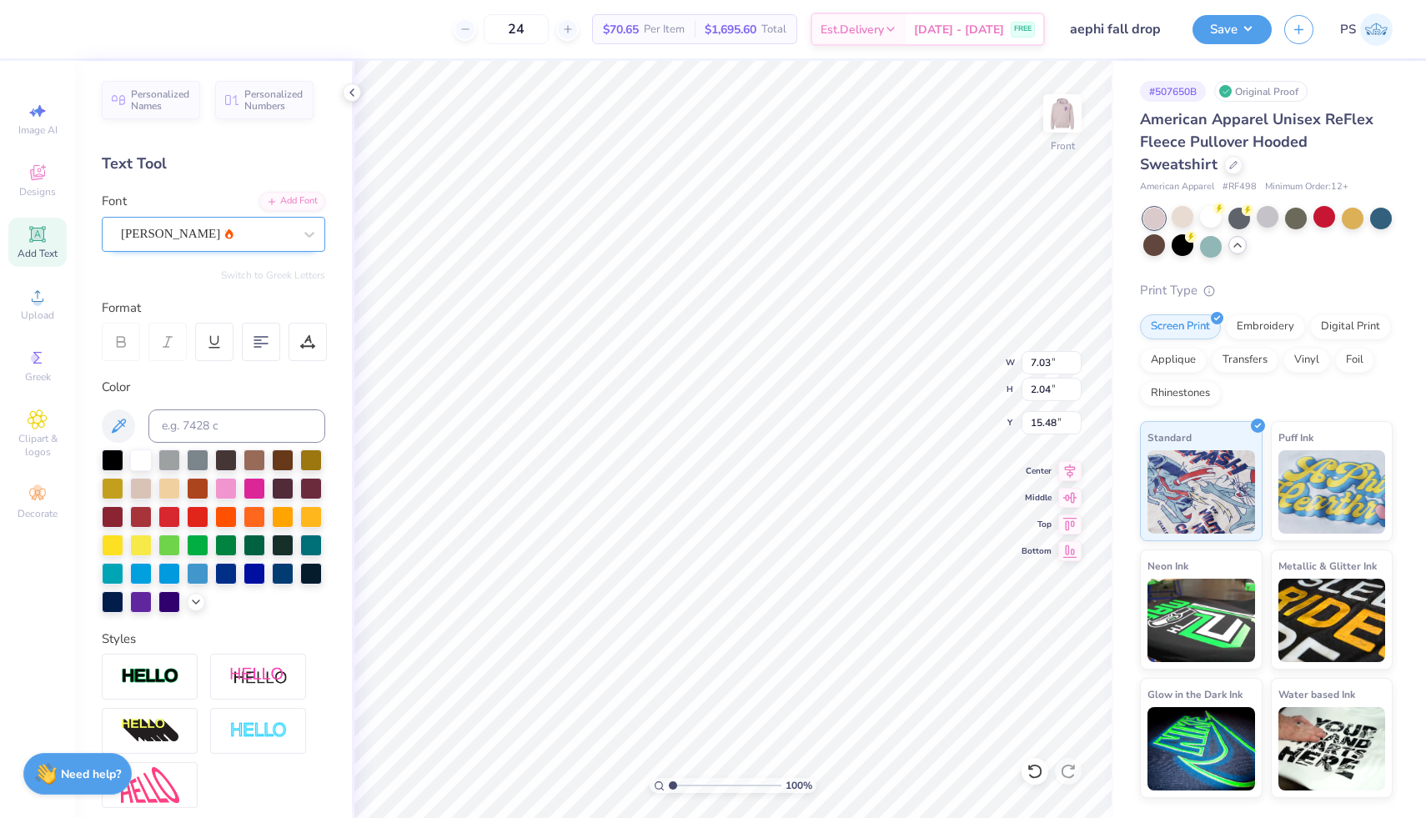
click at [206, 234] on div "Asimov" at bounding box center [206, 234] width 175 height 26
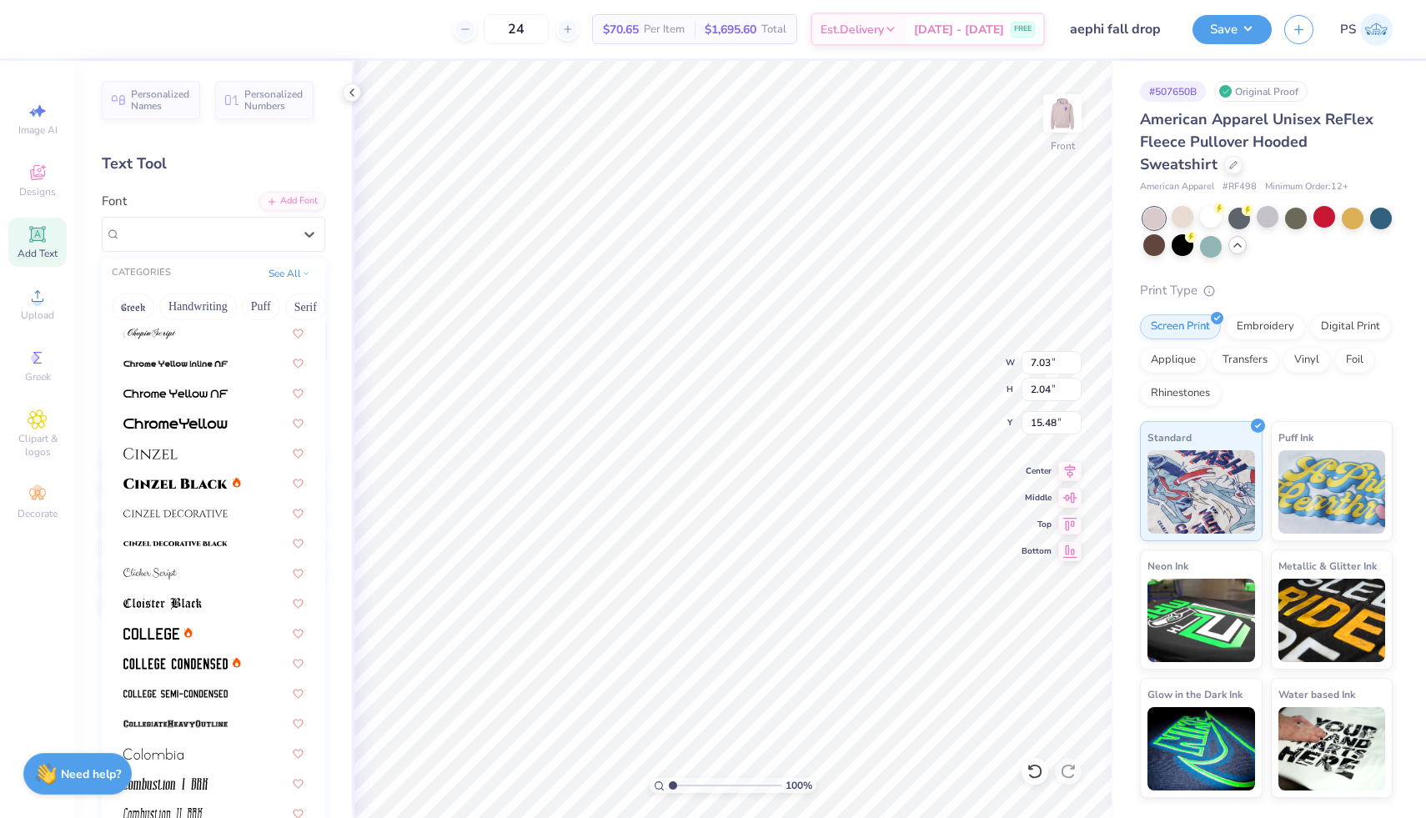
scroll to position [1938, 0]
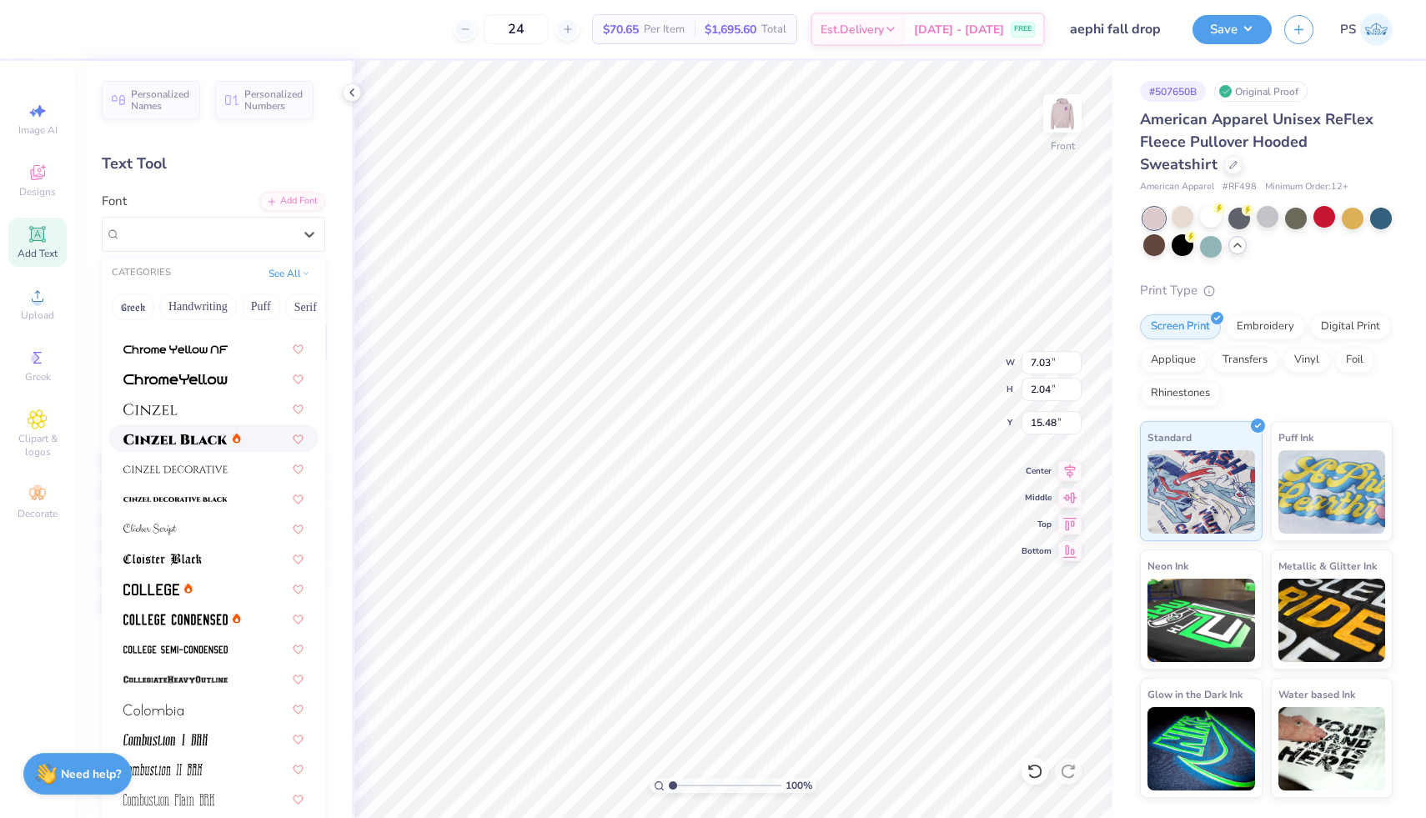
click at [226, 434] on img at bounding box center [175, 440] width 104 height 12
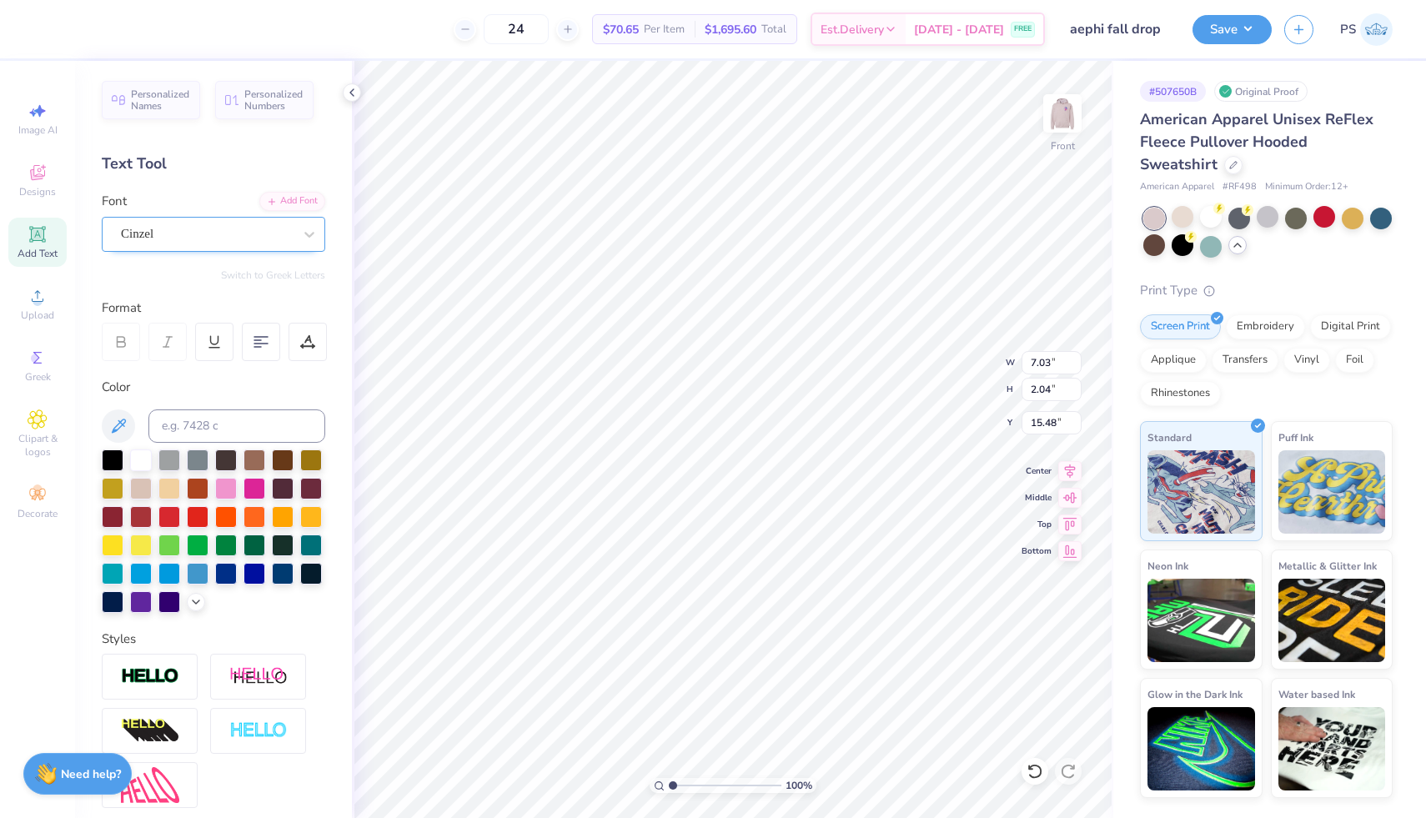
click at [225, 231] on div "Cinzel" at bounding box center [206, 234] width 175 height 26
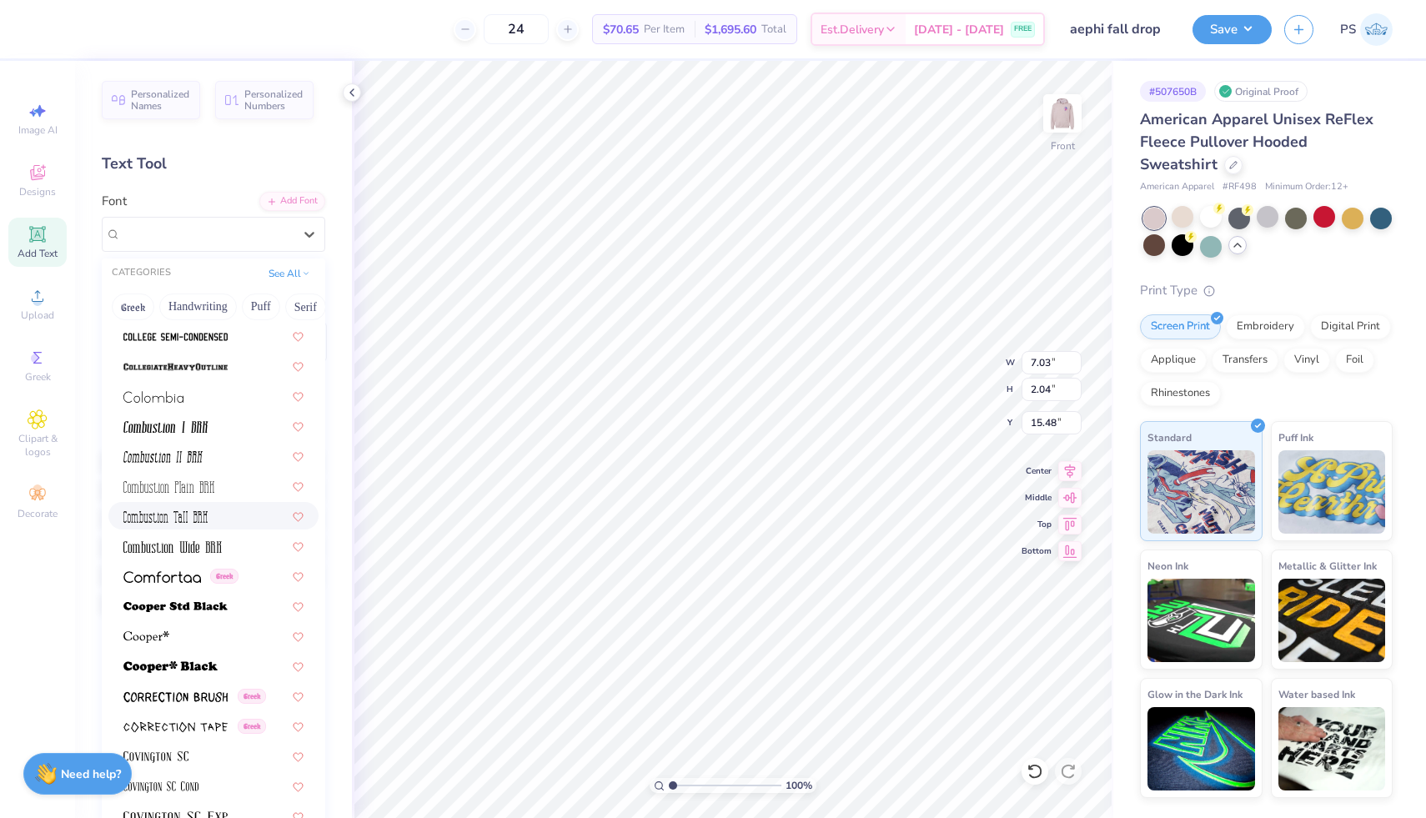
scroll to position [2285, 0]
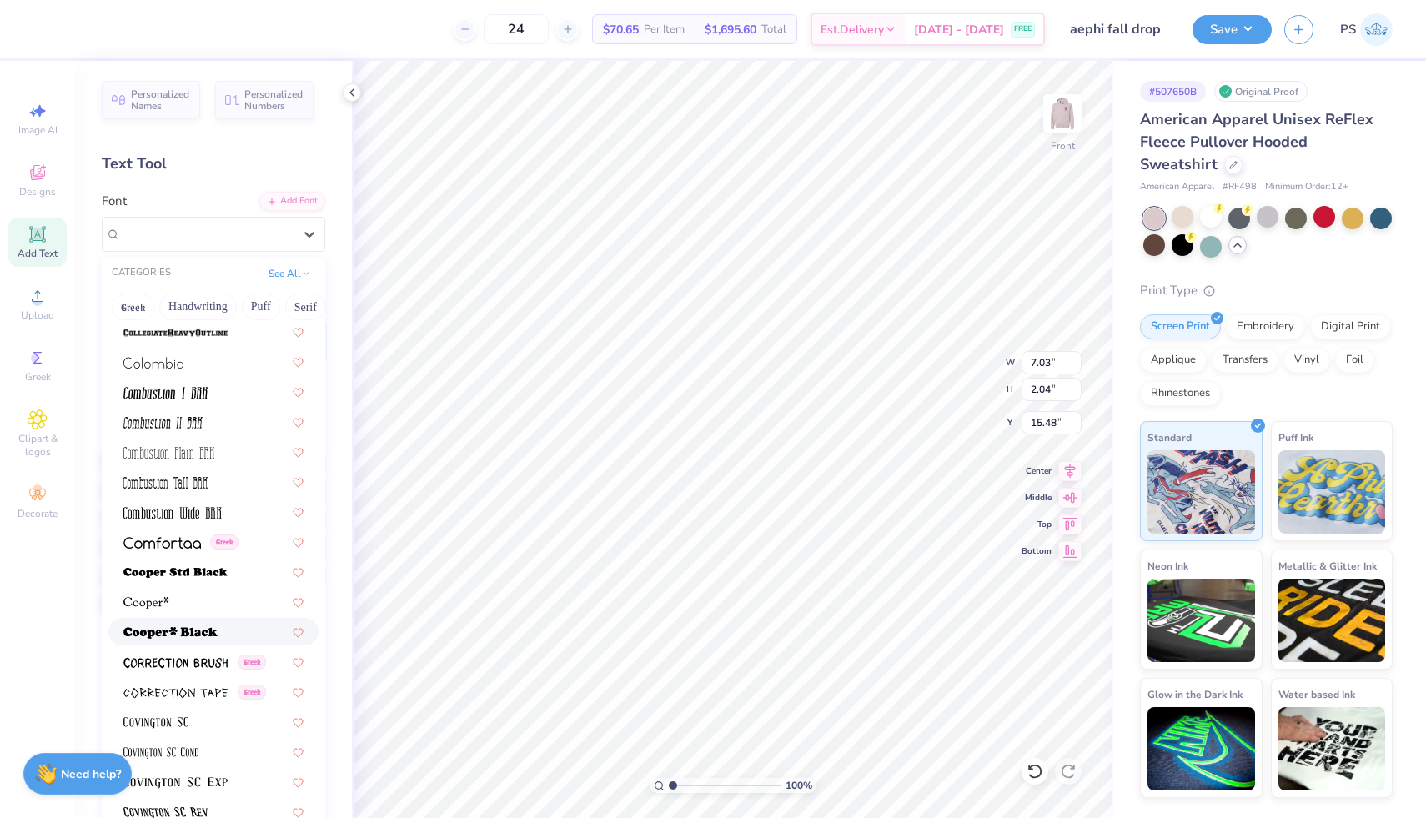
click at [228, 629] on div at bounding box center [213, 632] width 180 height 18
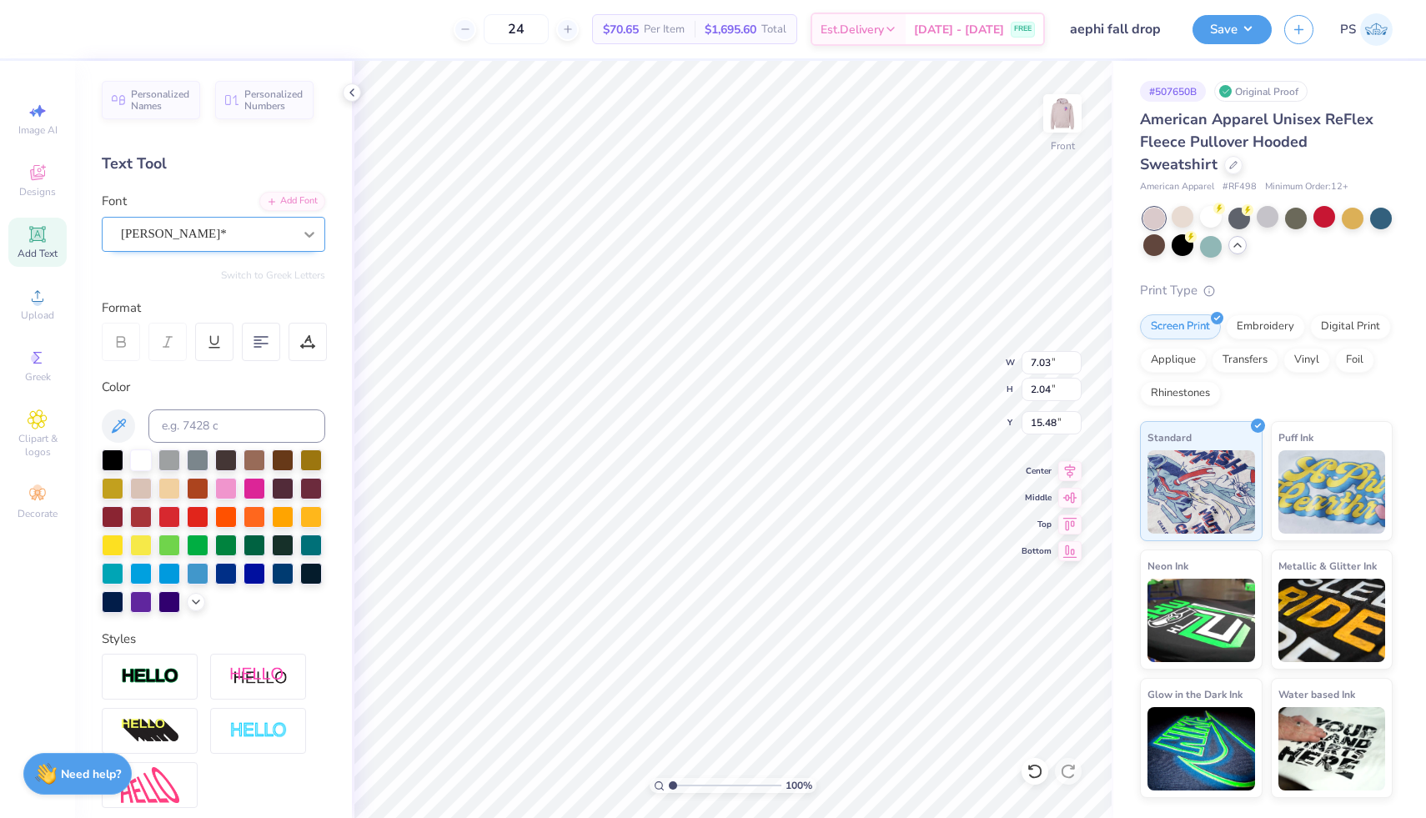
click at [303, 226] on icon at bounding box center [309, 234] width 17 height 17
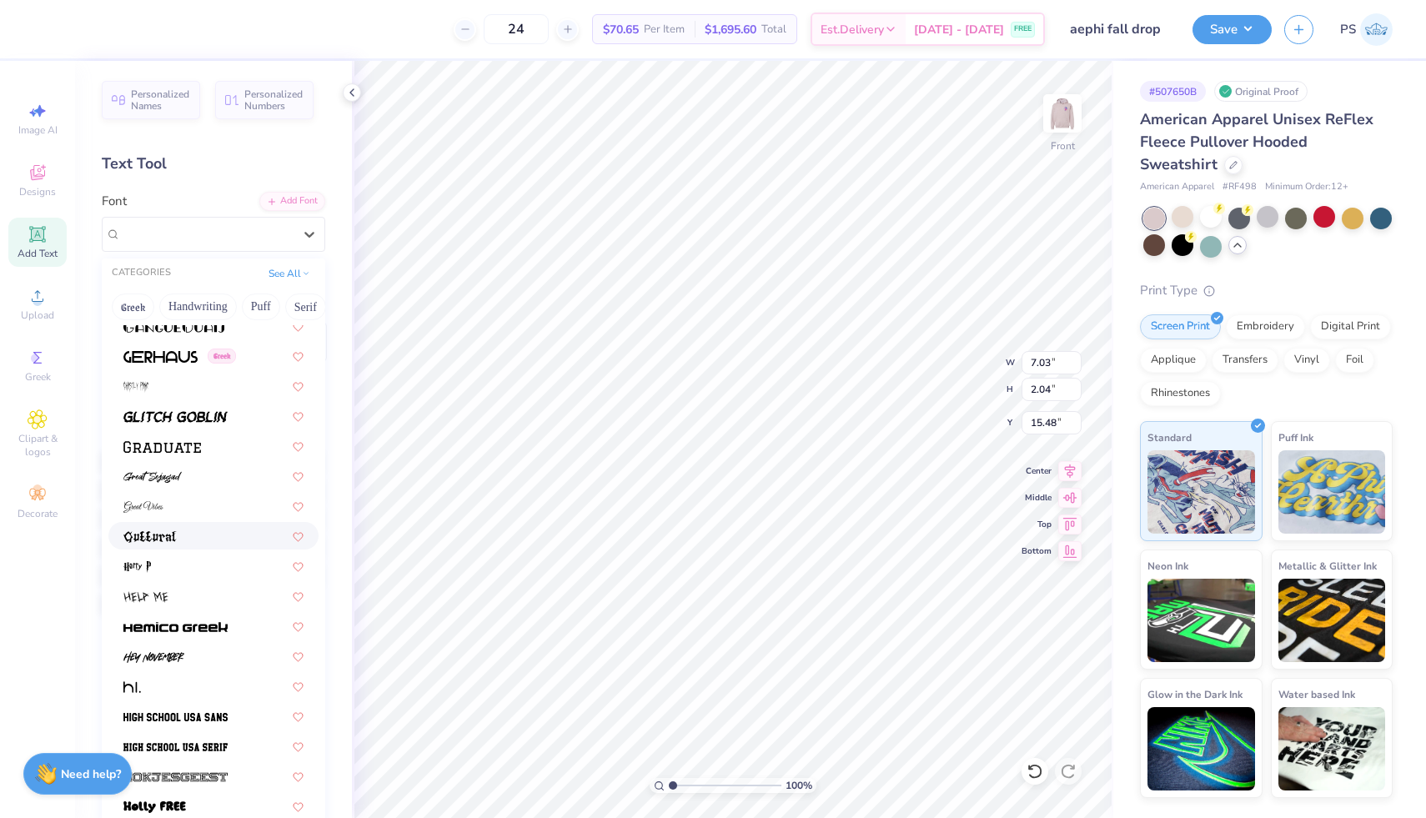
scroll to position [3949, 0]
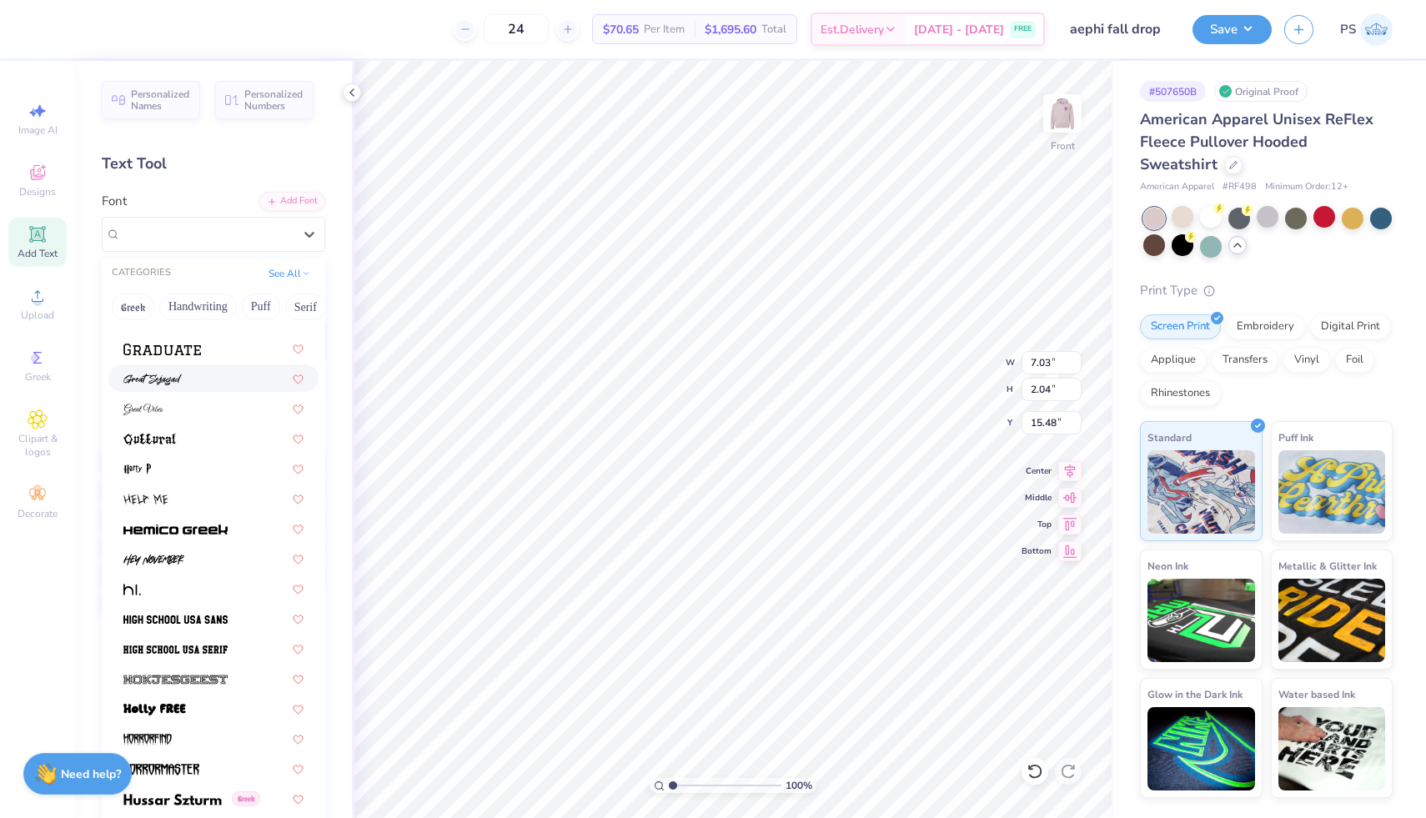
click at [225, 371] on div at bounding box center [213, 378] width 180 height 18
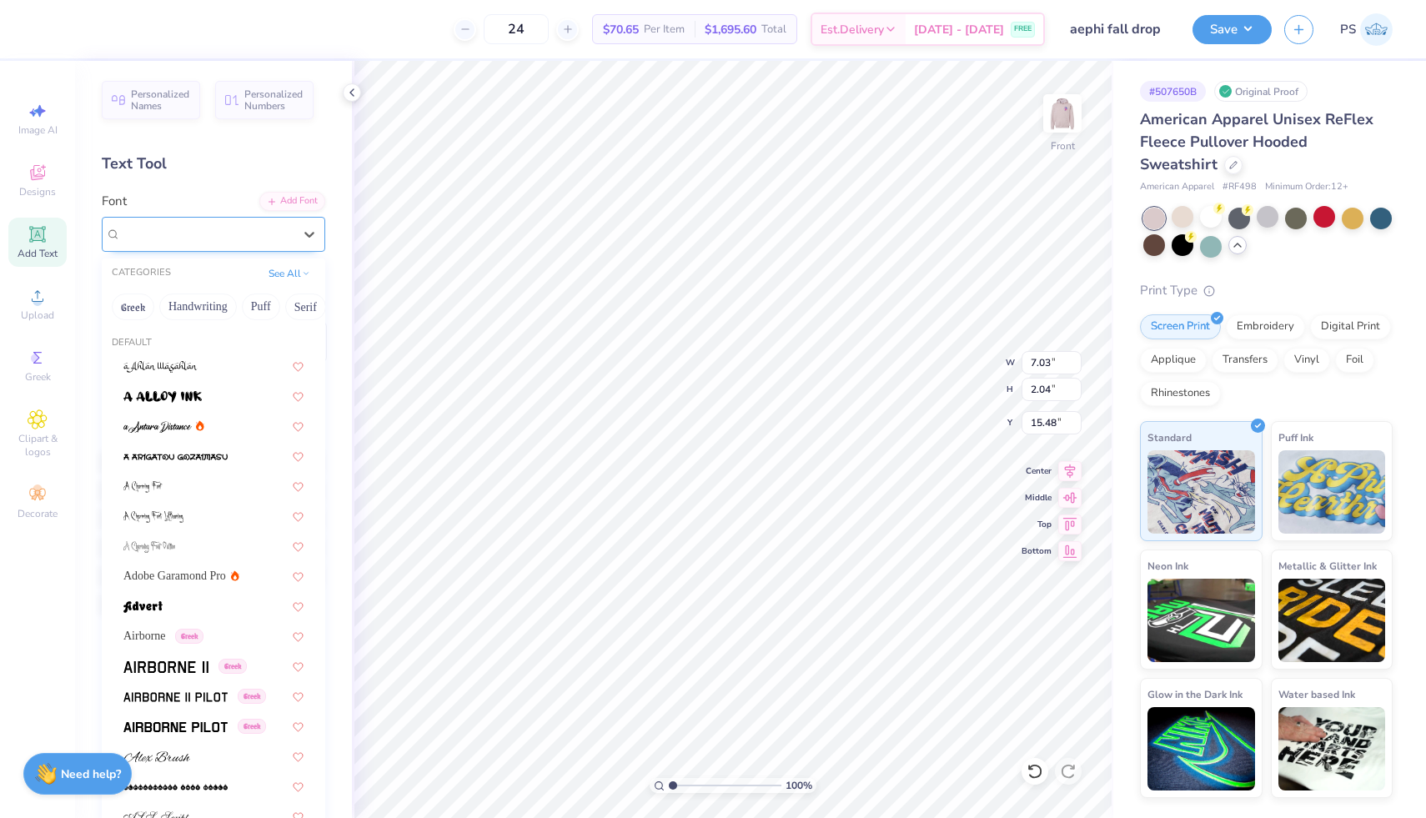
click at [219, 243] on div at bounding box center [207, 234] width 172 height 23
click at [211, 307] on button "Handwriting" at bounding box center [198, 306] width 78 height 27
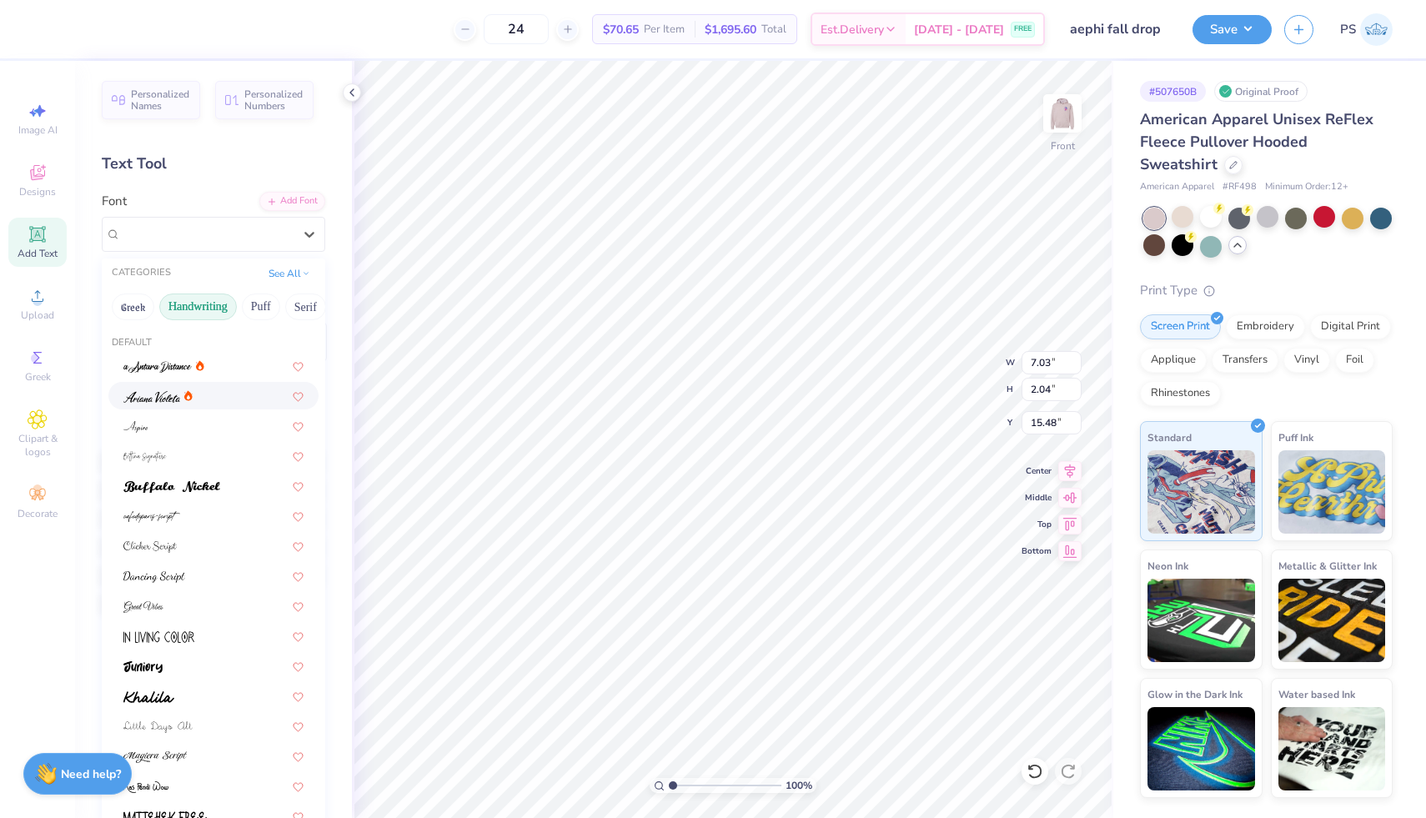
click at [193, 403] on div at bounding box center [213, 396] width 180 height 18
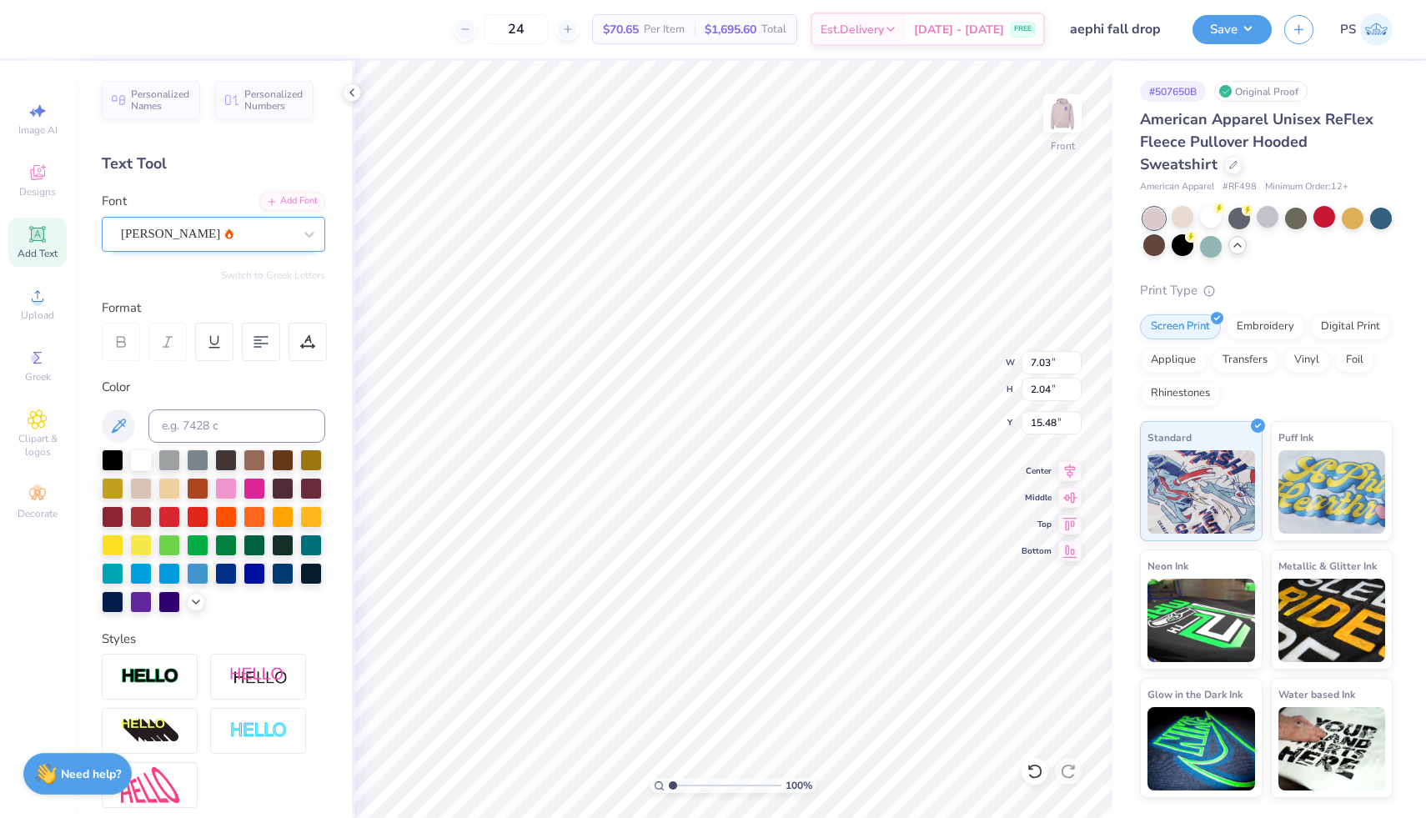
click at [231, 233] on div "Ariana Violeta" at bounding box center [206, 234] width 175 height 26
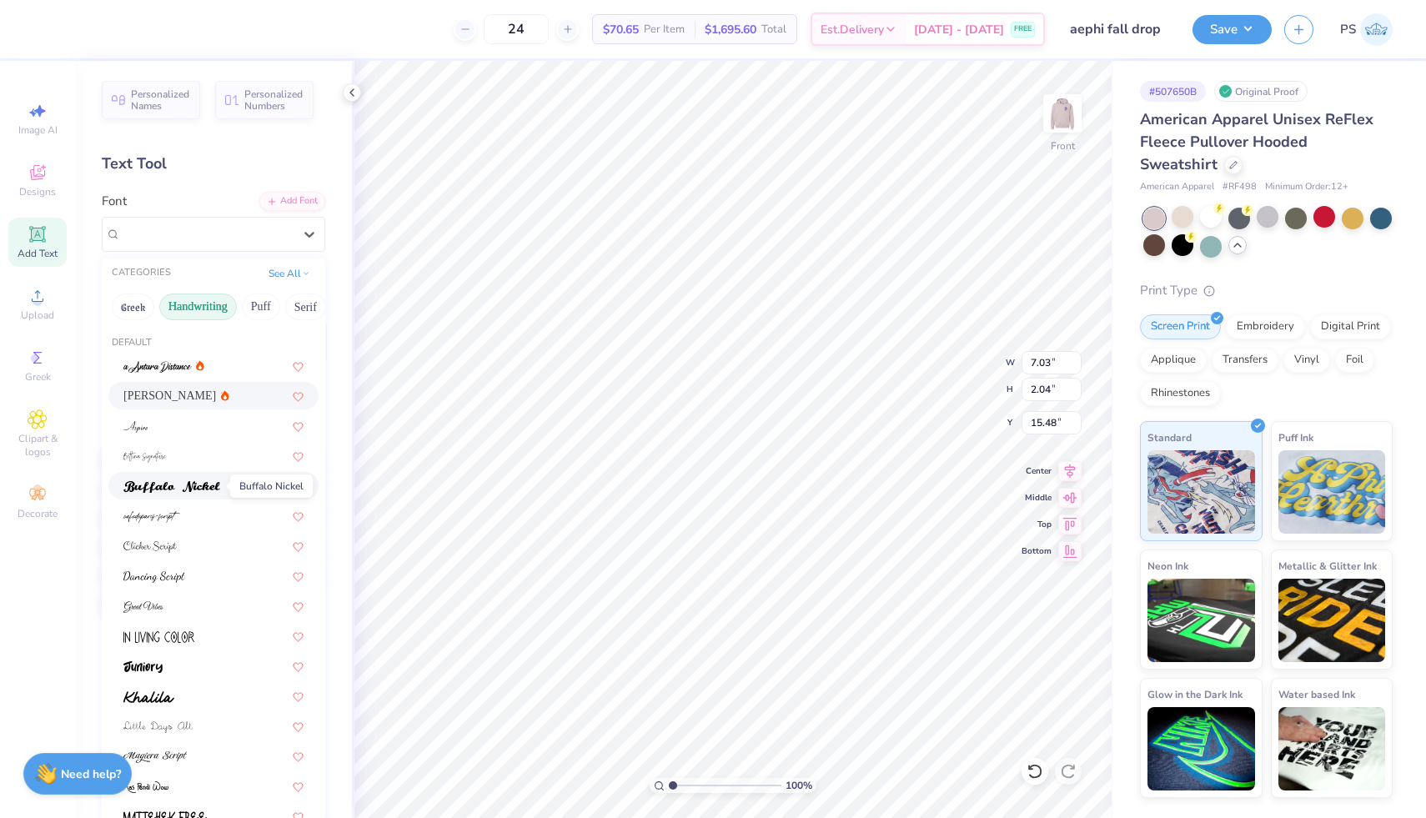
click at [197, 486] on img at bounding box center [171, 487] width 97 height 12
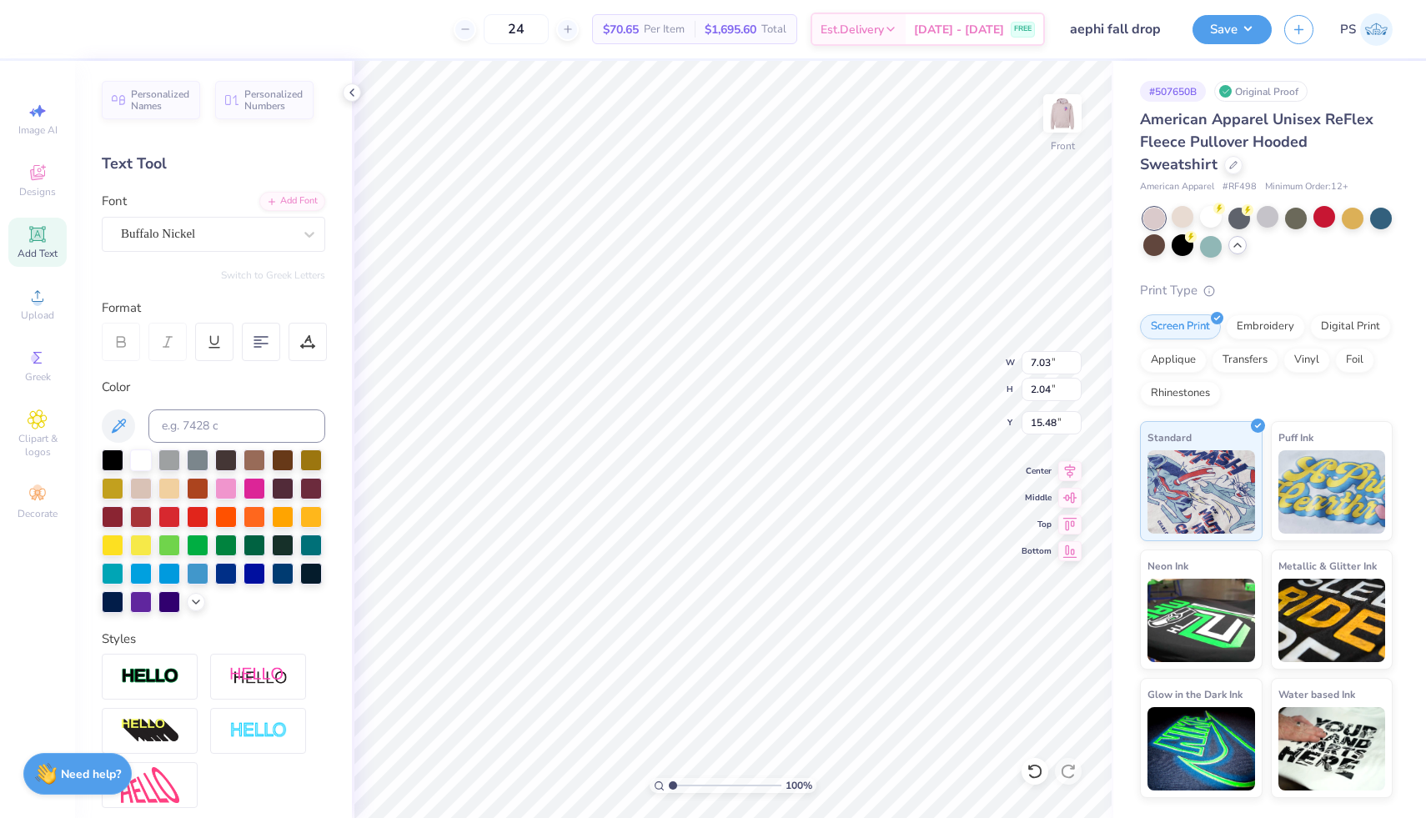
click at [257, 253] on div "Personalized Names Personalized Numbers Text Tool Add Font Font Buffalo Nickel …" at bounding box center [213, 439] width 277 height 757
click at [257, 242] on div "Buffalo Nickel" at bounding box center [206, 234] width 175 height 26
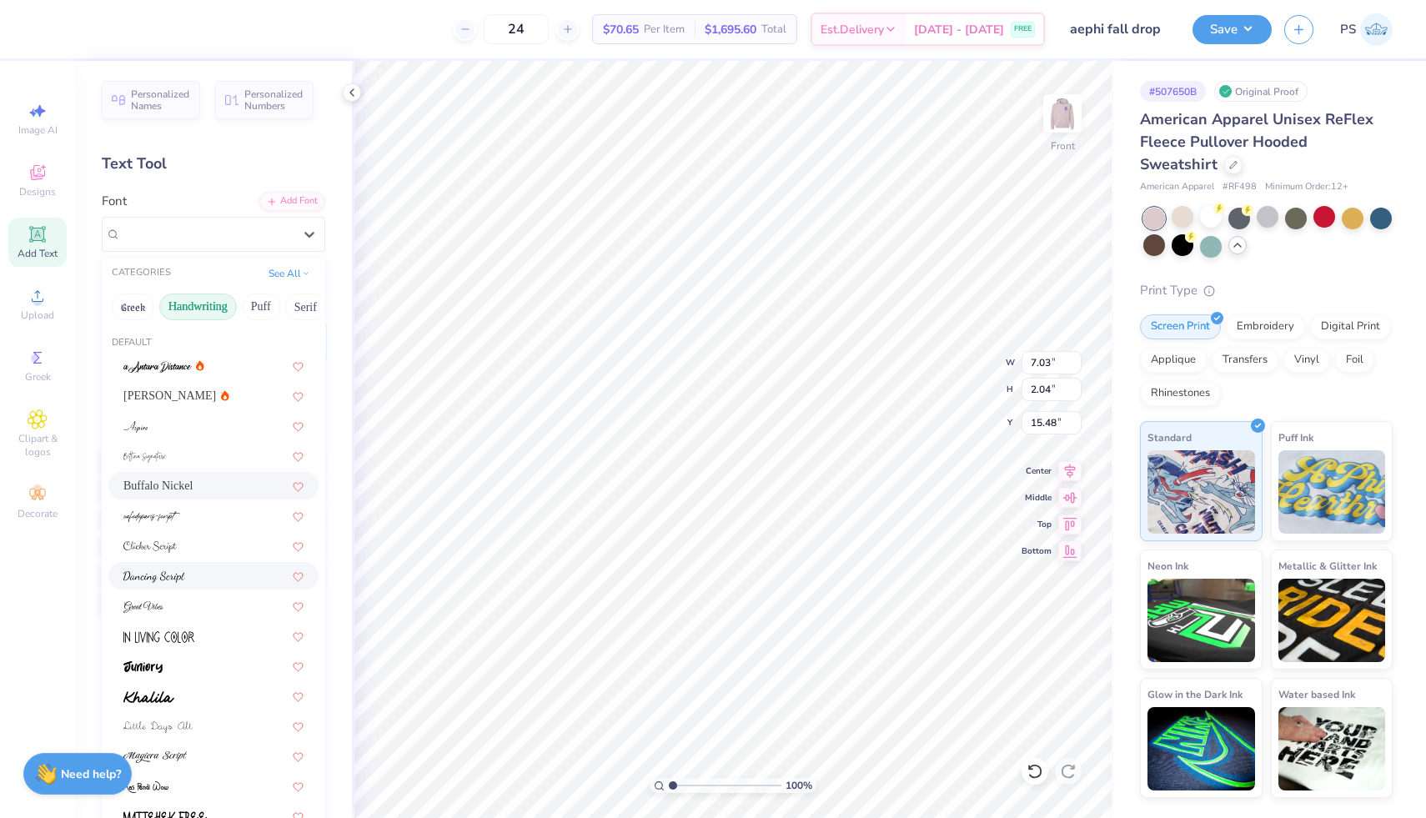
click at [189, 582] on div at bounding box center [213, 576] width 180 height 18
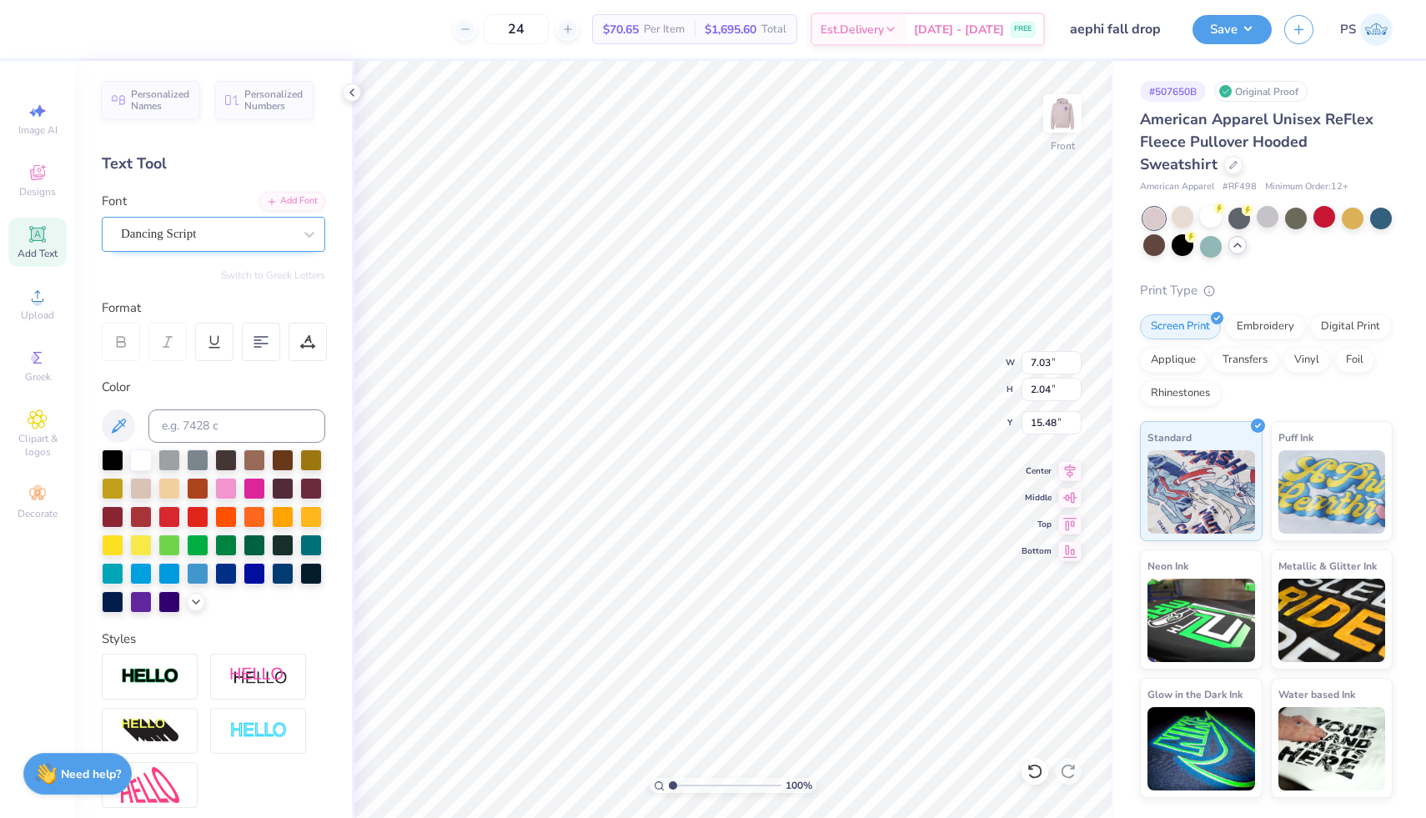
click at [202, 227] on div "Dancing Script" at bounding box center [206, 234] width 175 height 26
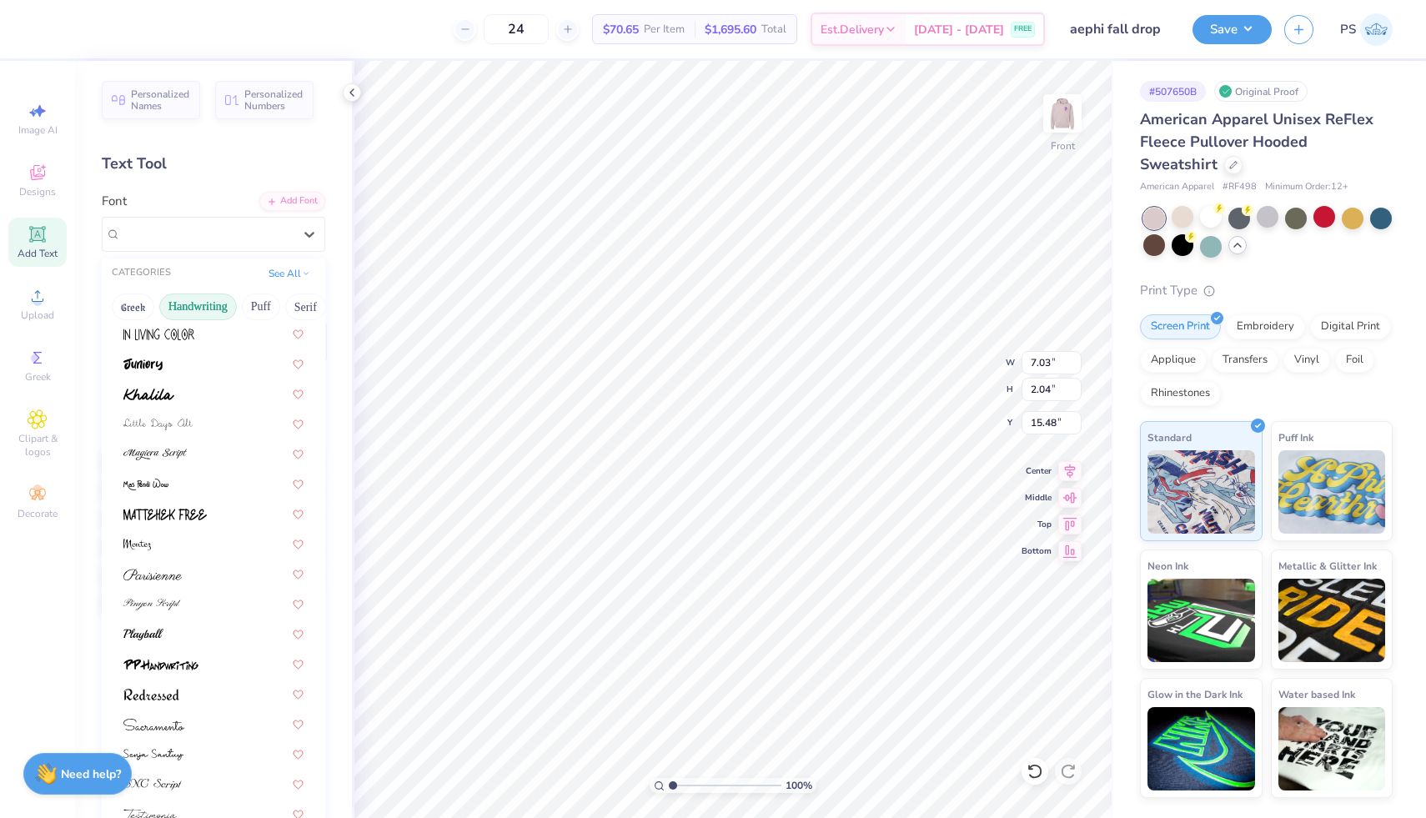
scroll to position [378, 0]
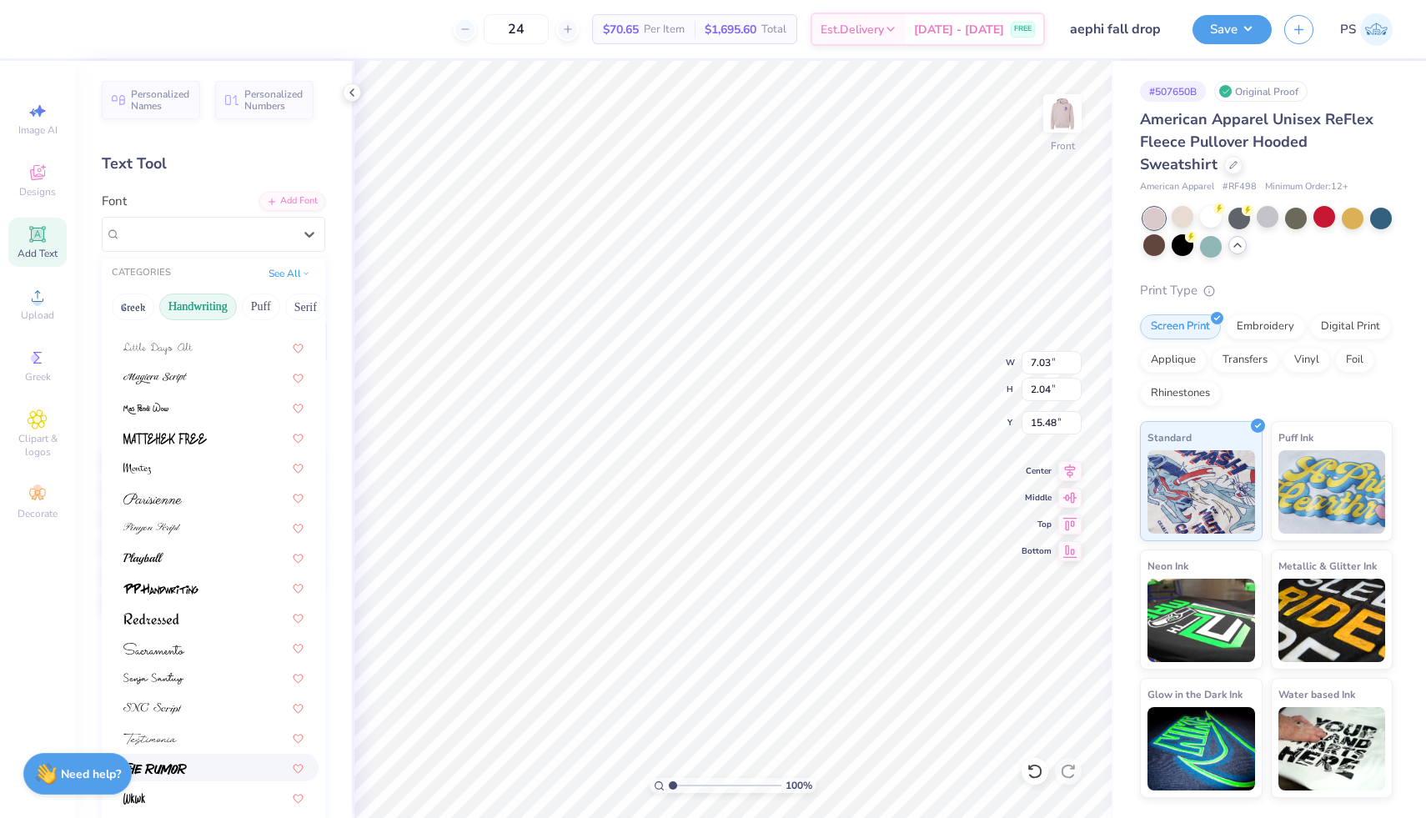
click at [183, 763] on img at bounding box center [154, 769] width 63 height 12
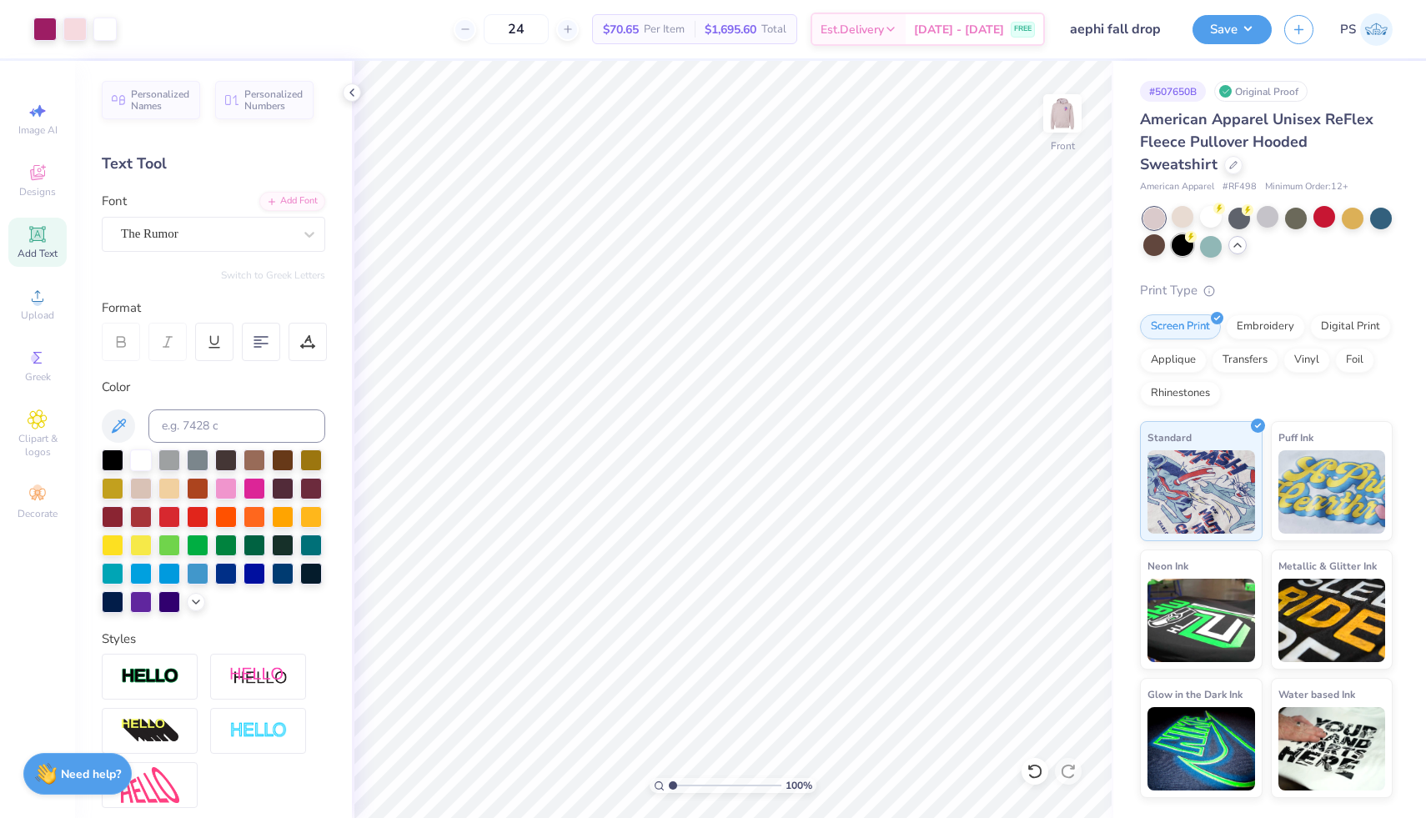
click at [1185, 253] on div at bounding box center [1182, 245] width 22 height 22
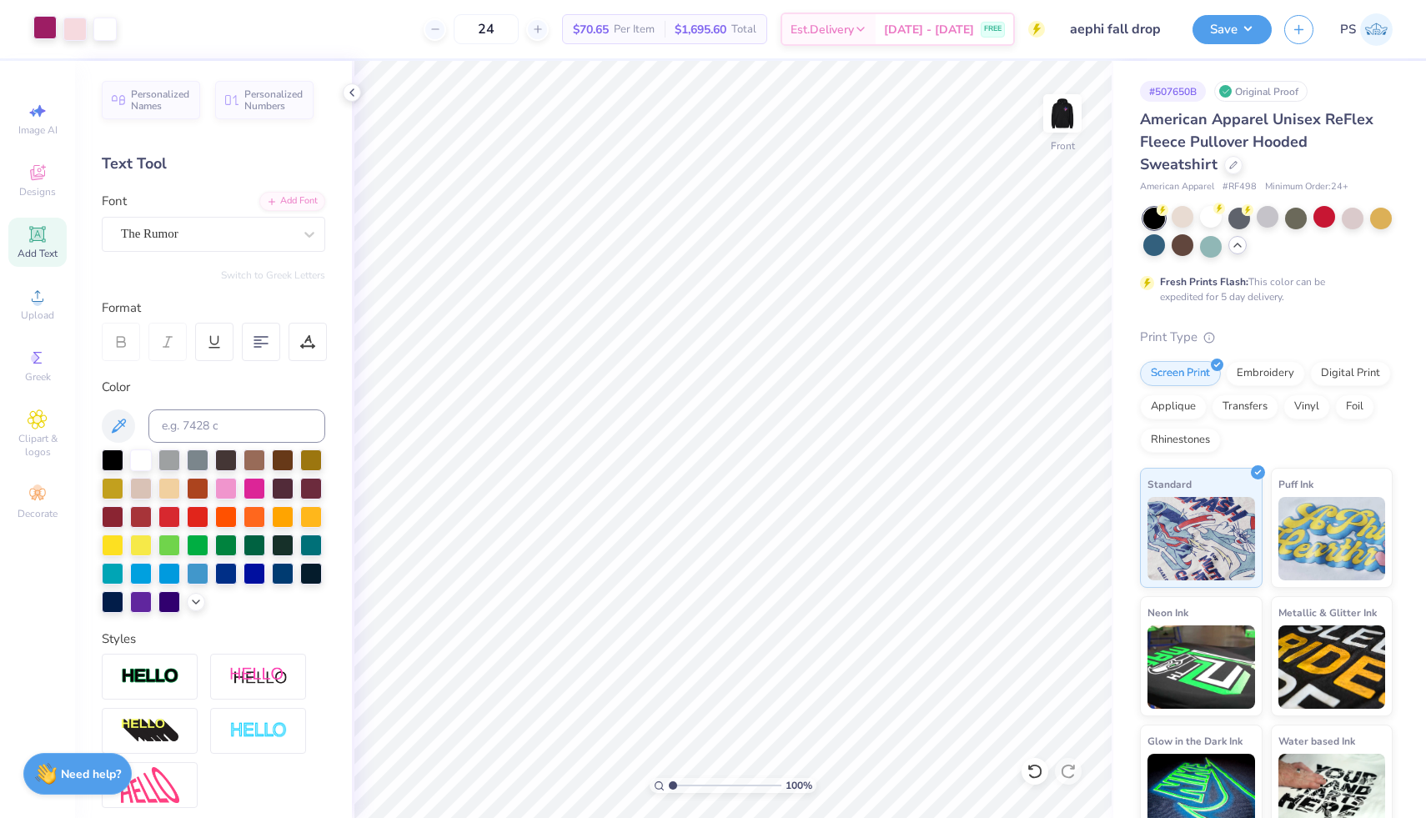
click at [42, 29] on div at bounding box center [44, 27] width 23 height 23
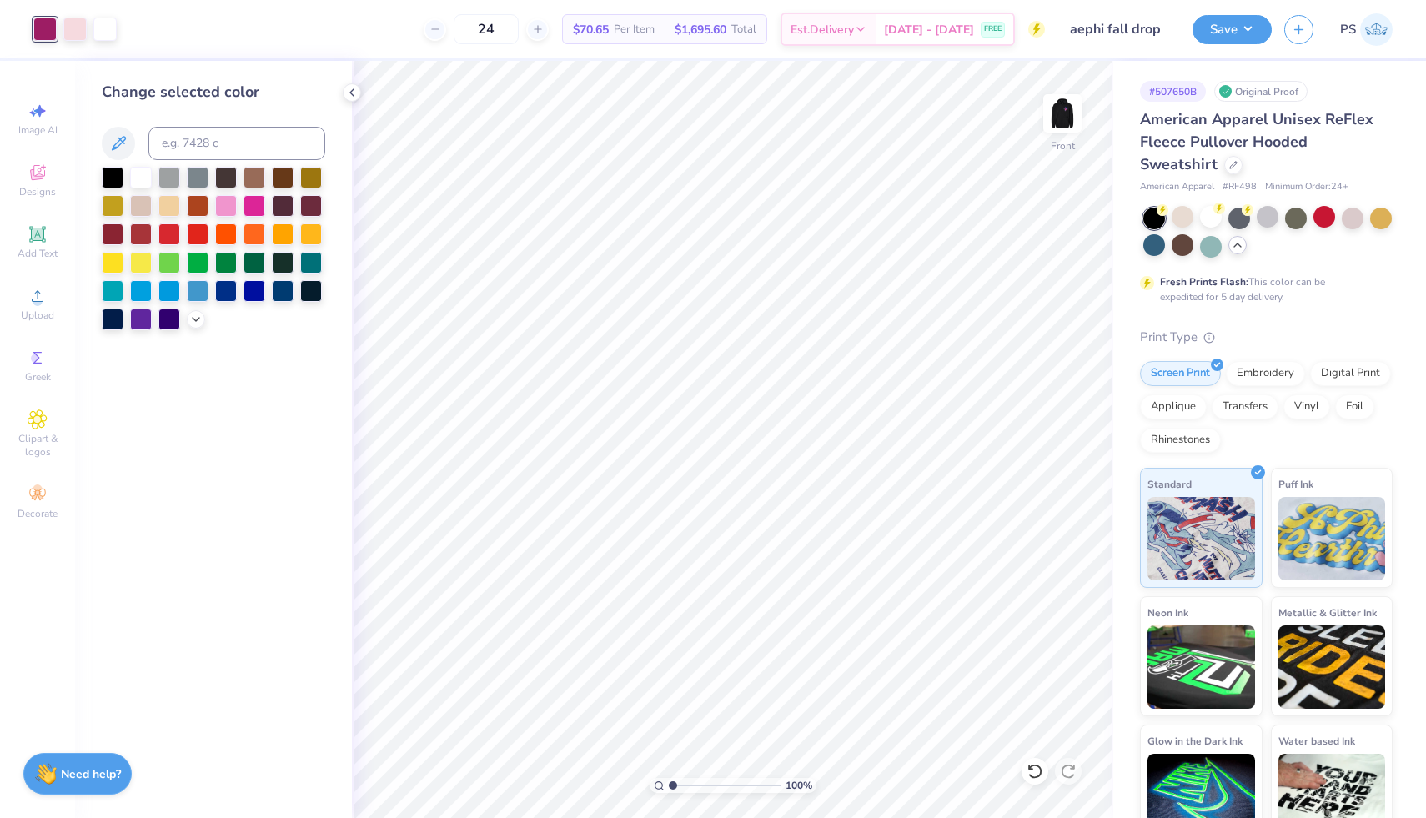
click at [198, 327] on div at bounding box center [213, 248] width 223 height 163
click at [198, 324] on div at bounding box center [196, 317] width 18 height 18
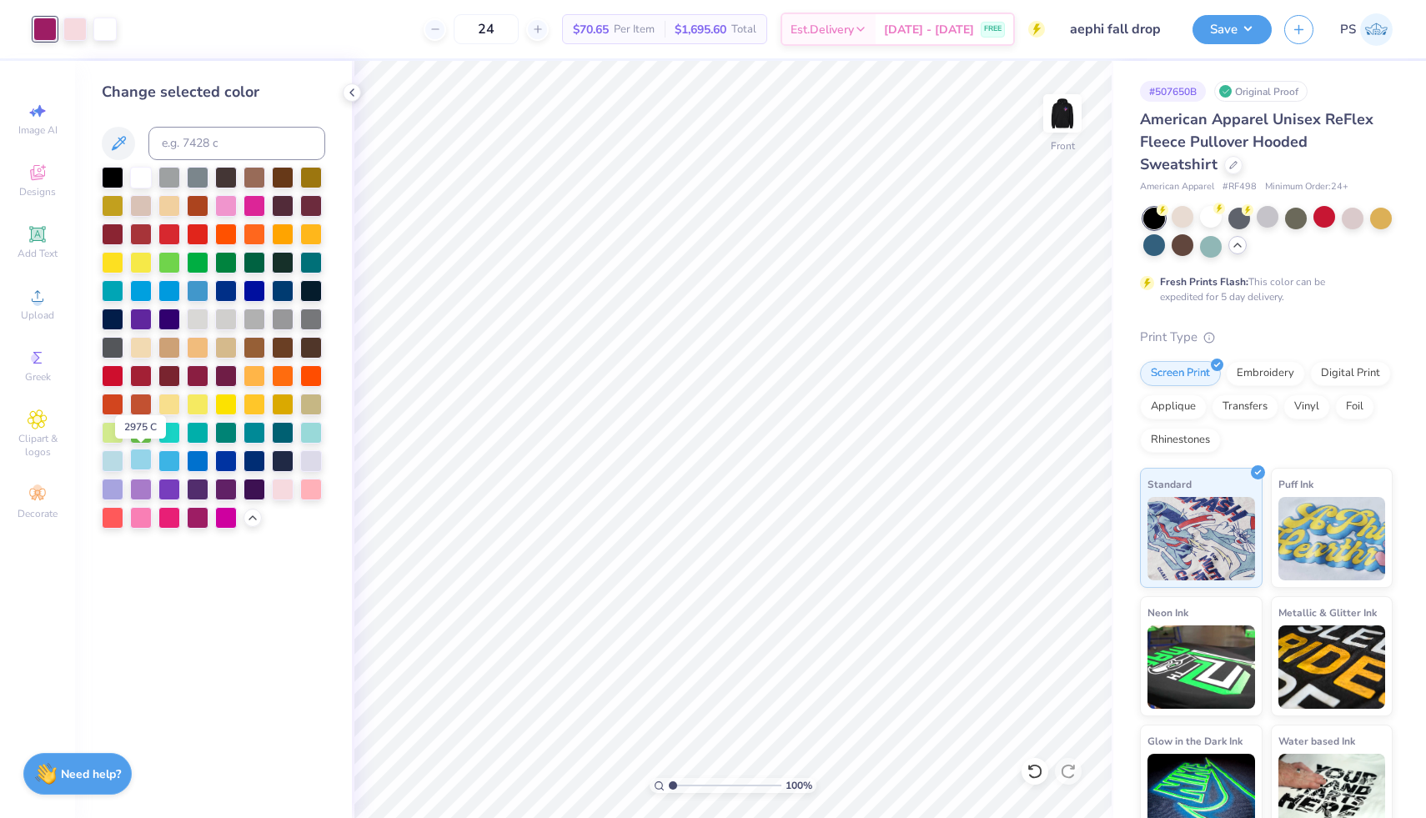
click at [139, 459] on div at bounding box center [141, 460] width 22 height 22
click at [1030, 769] on icon at bounding box center [1034, 771] width 17 height 17
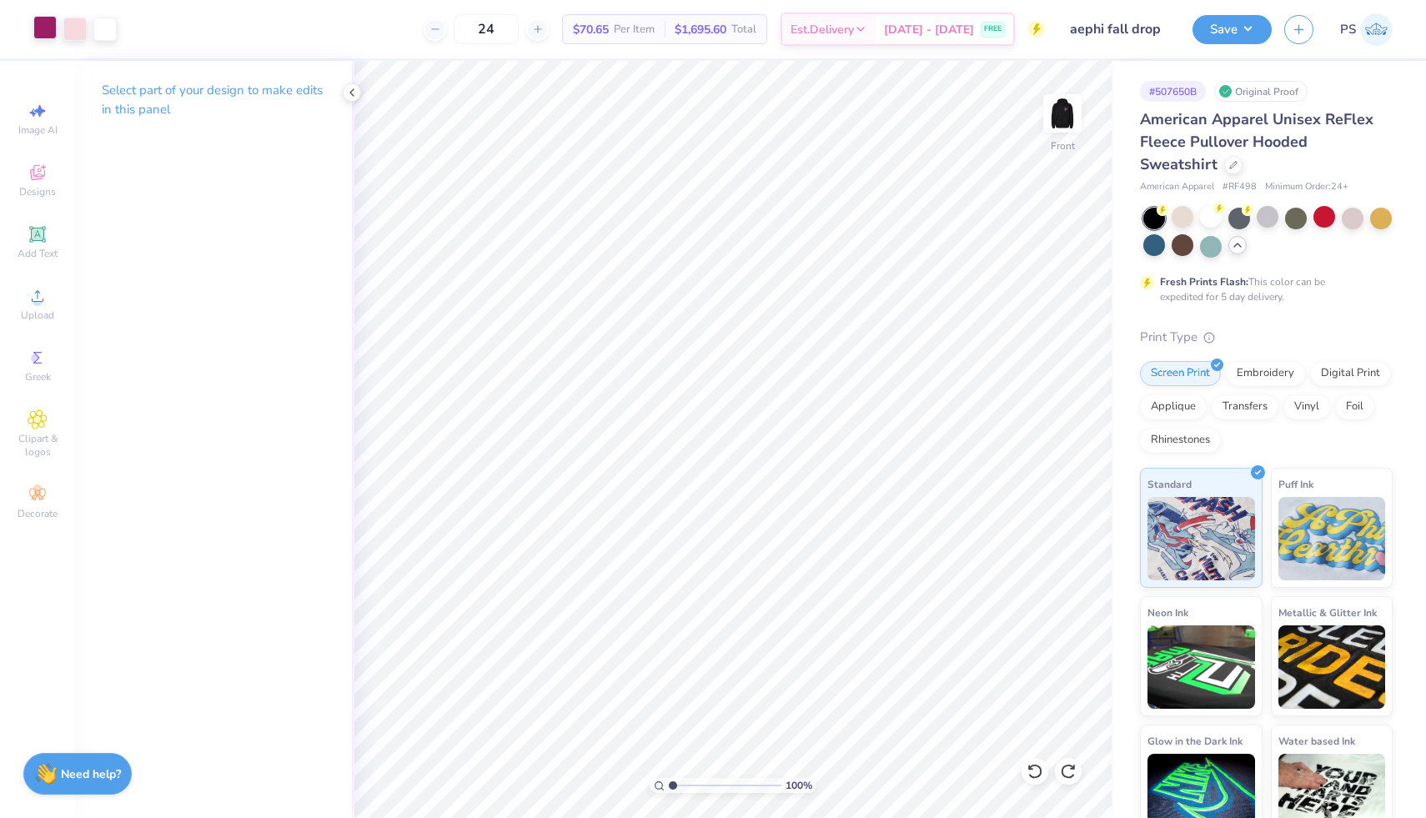
click at [44, 27] on div at bounding box center [44, 27] width 23 height 23
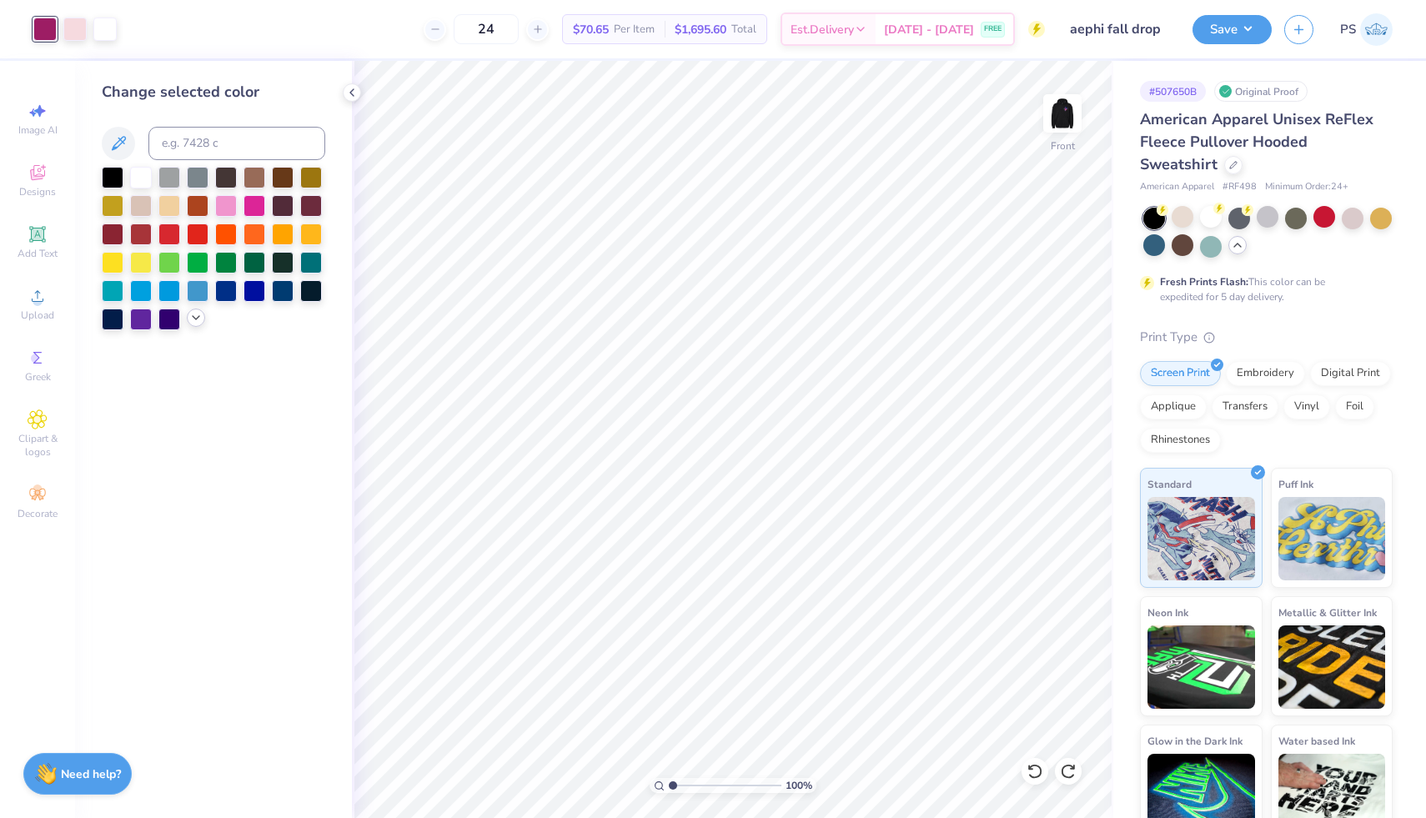
click at [197, 321] on icon at bounding box center [195, 317] width 13 height 13
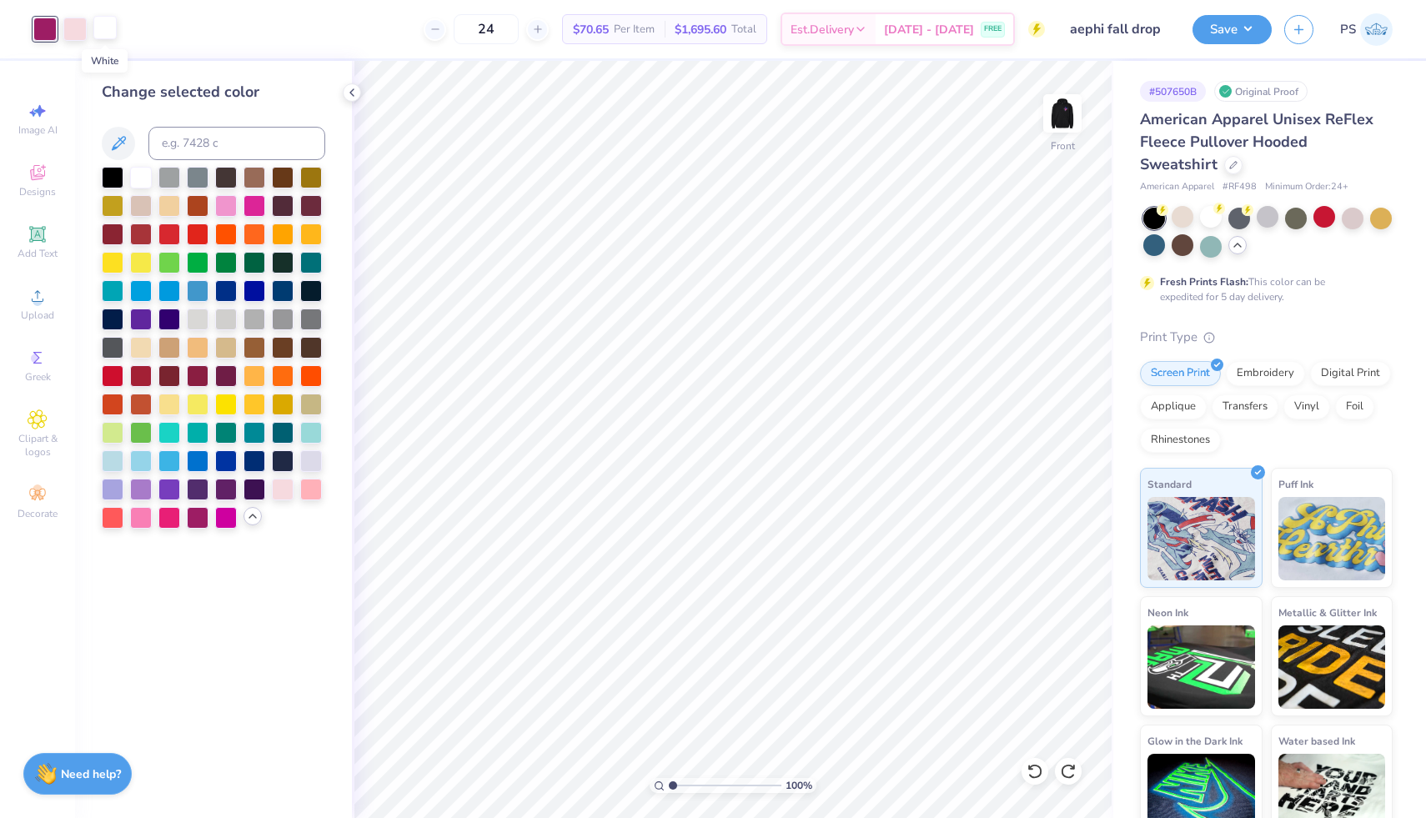
click at [106, 32] on div at bounding box center [104, 27] width 23 height 23
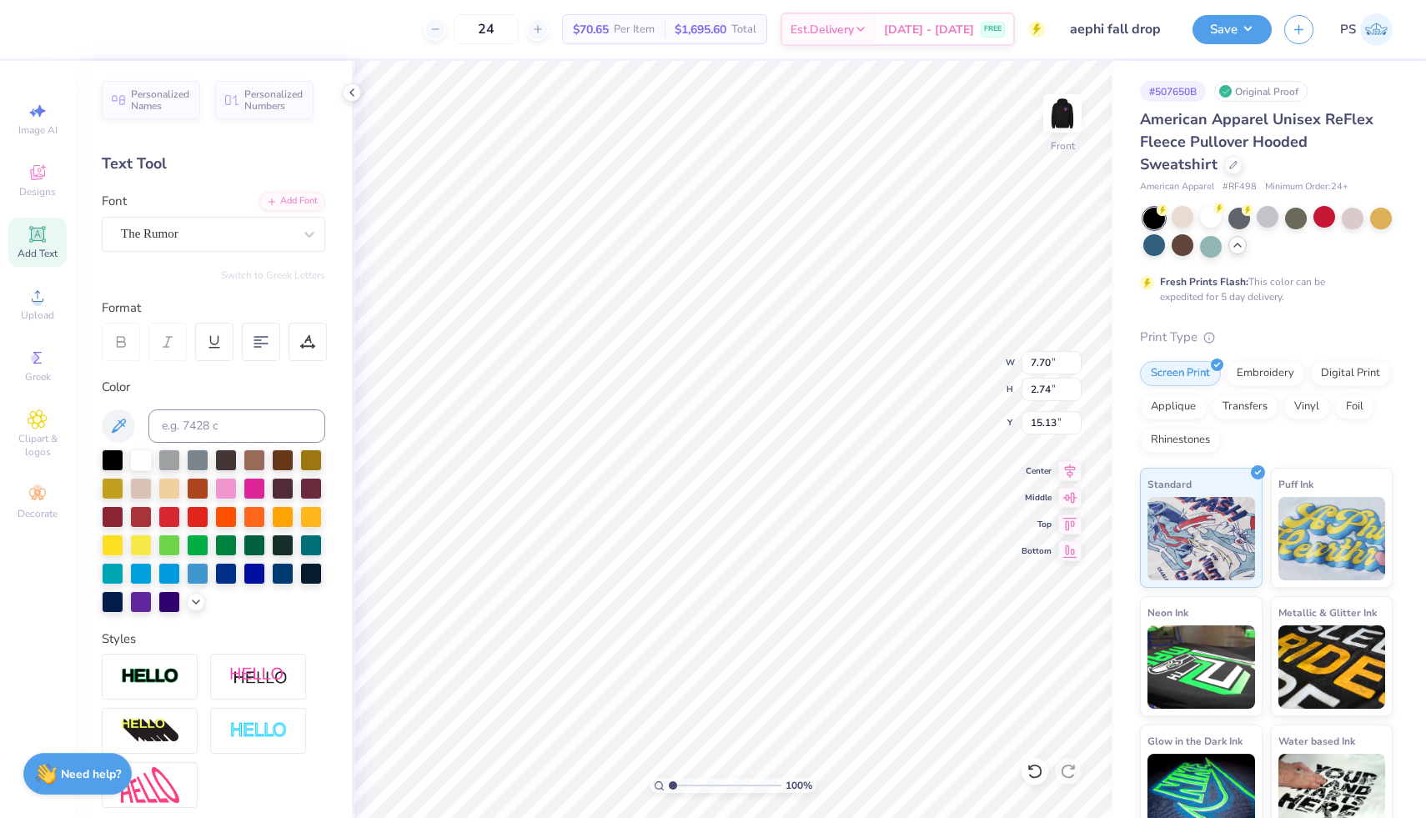
type input "2.41"
type input "0.86"
type input "17.01"
type input "12.73"
click at [1180, 210] on div at bounding box center [1182, 217] width 22 height 22
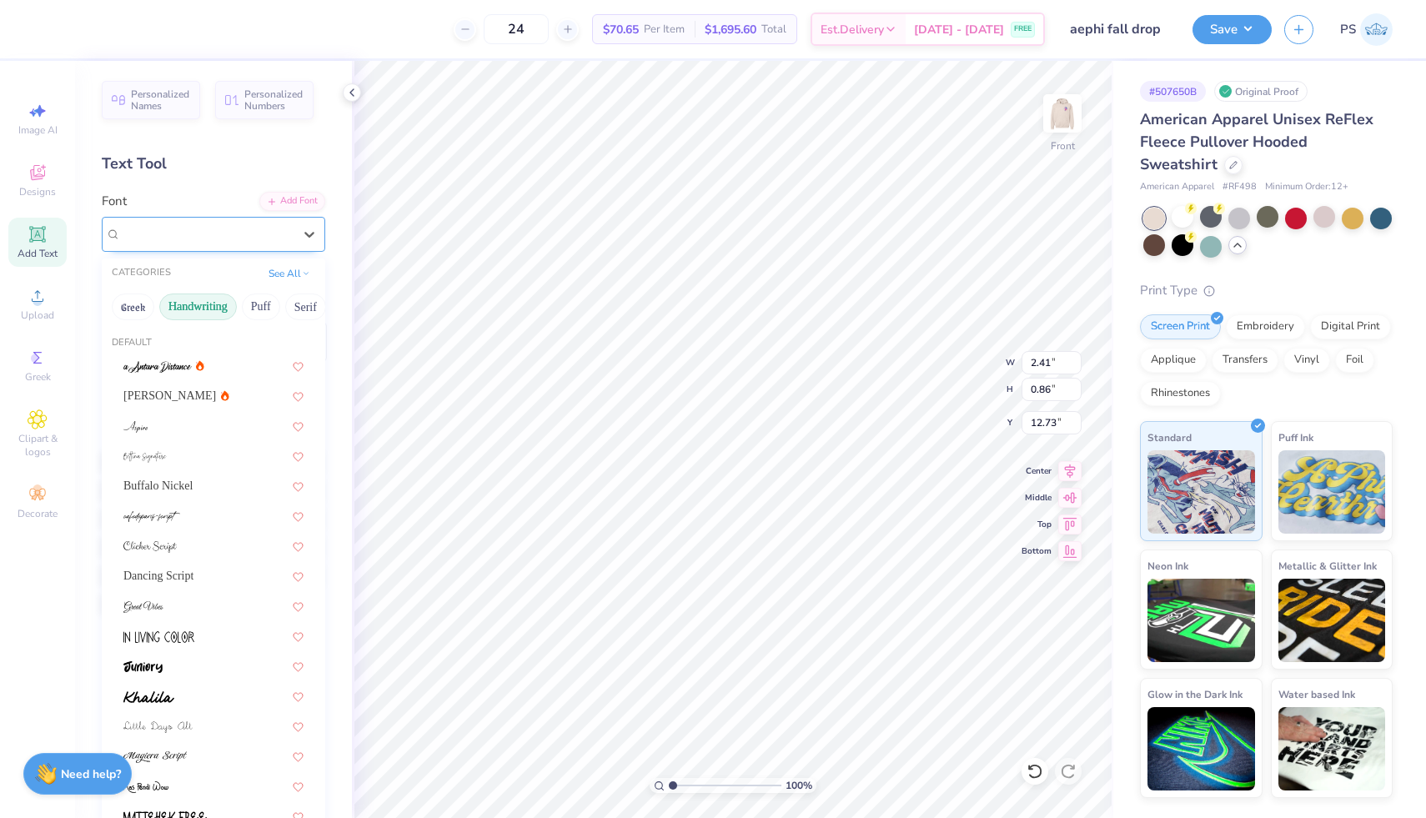
click at [167, 243] on div "The Rumor" at bounding box center [206, 234] width 175 height 26
click at [304, 298] on button "Serif" at bounding box center [305, 306] width 41 height 27
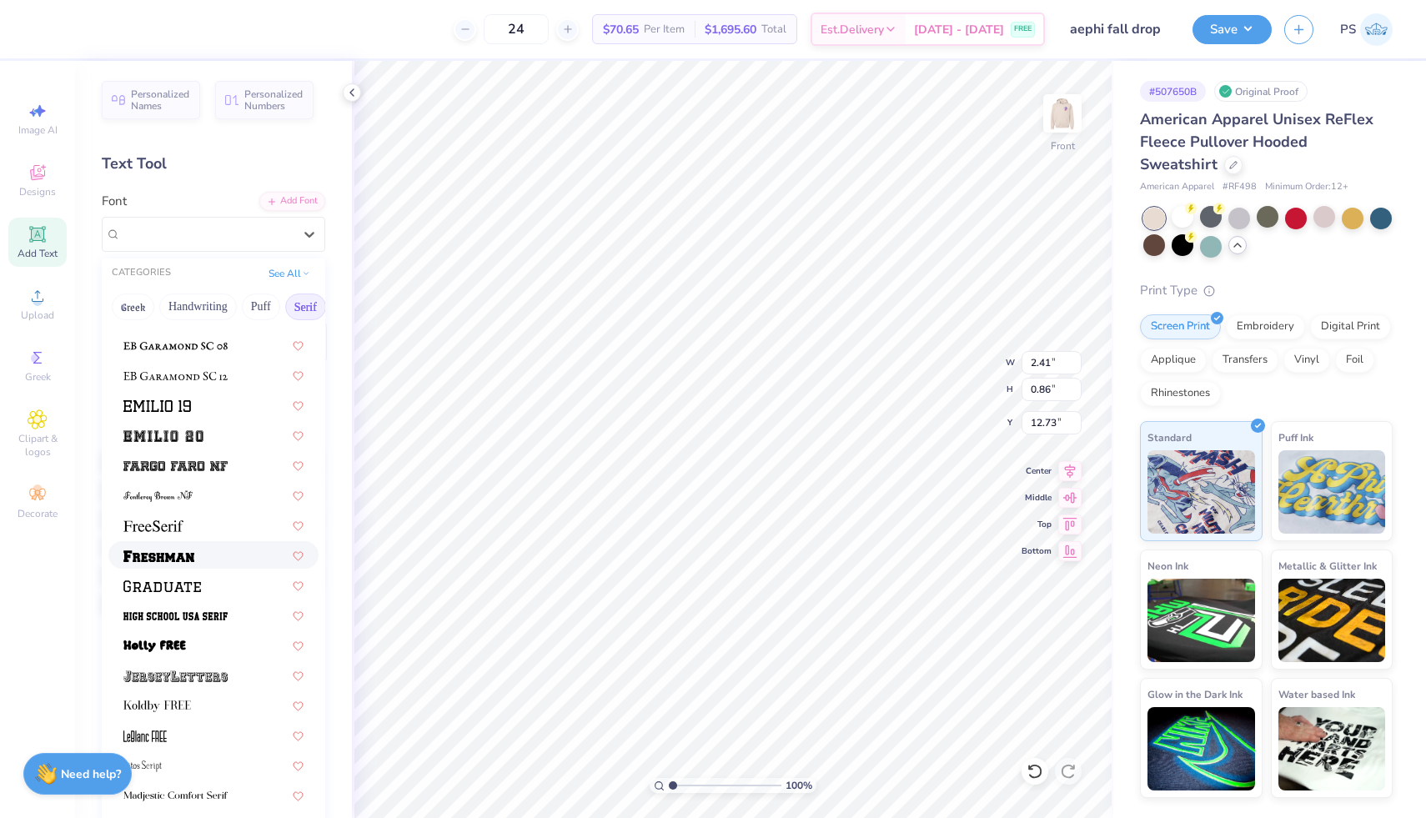
scroll to position [1287, 0]
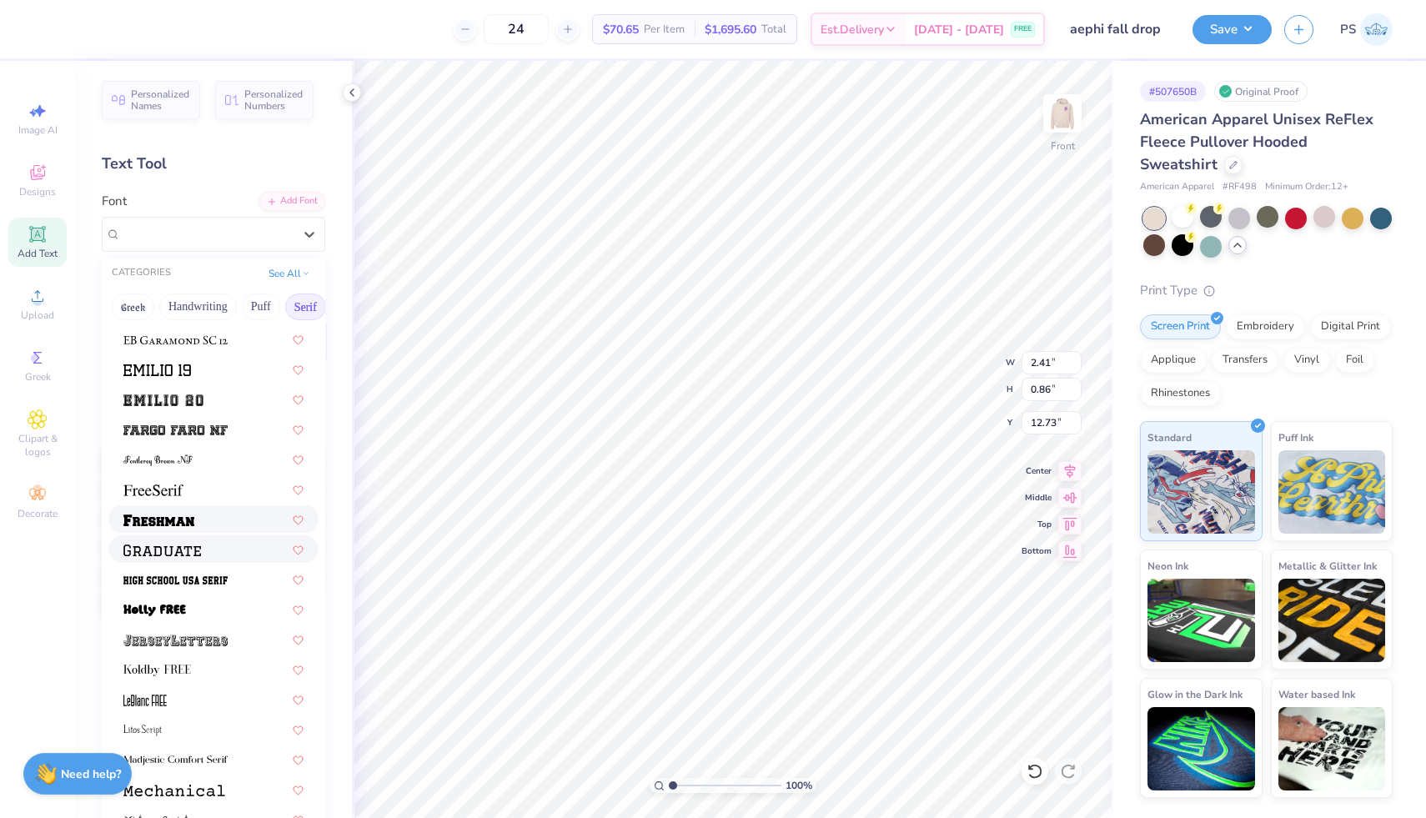
click at [226, 532] on div at bounding box center [213, 519] width 210 height 28
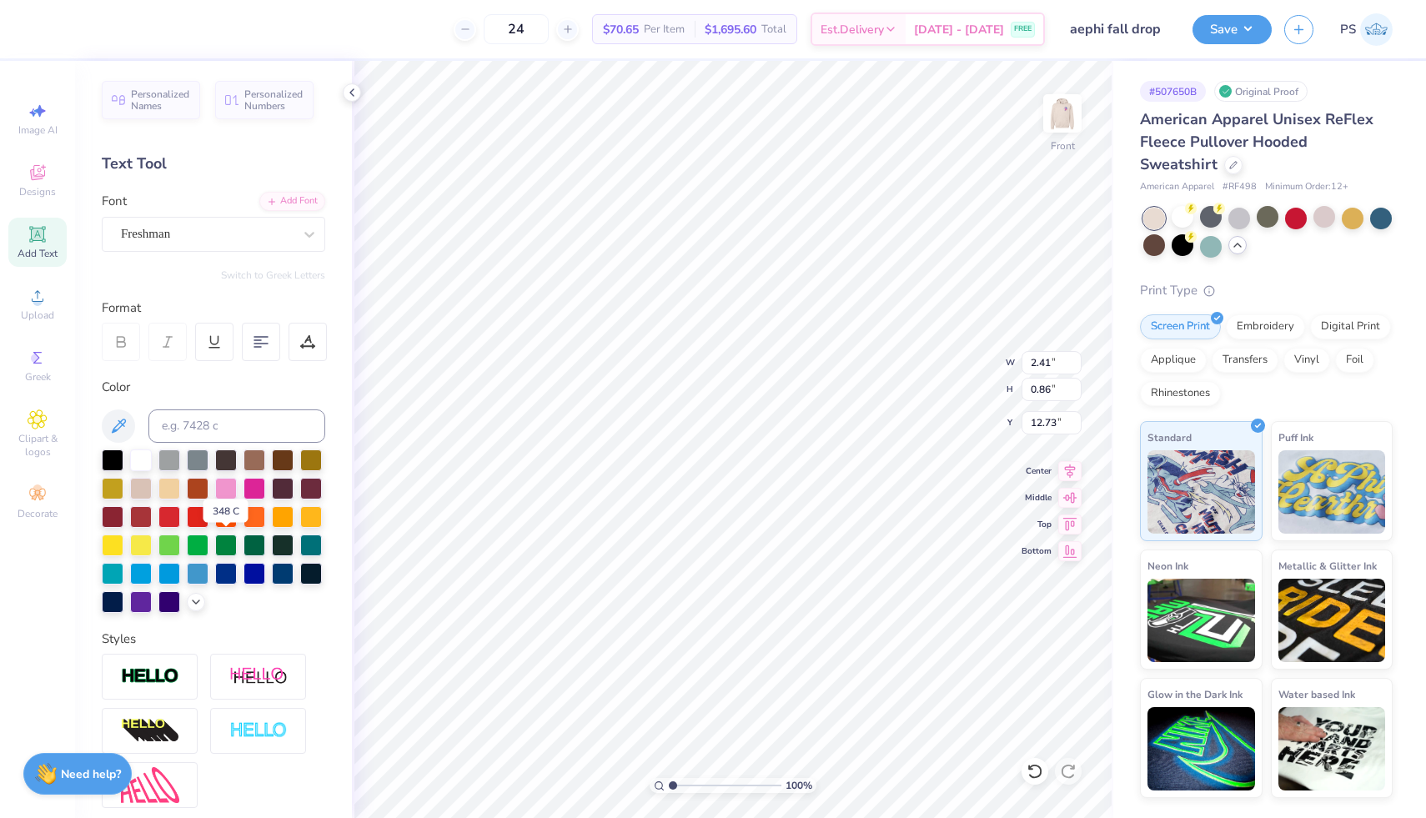
type input "3.06"
type input "0.76"
type input "12.73"
click at [105, 31] on div at bounding box center [104, 27] width 23 height 23
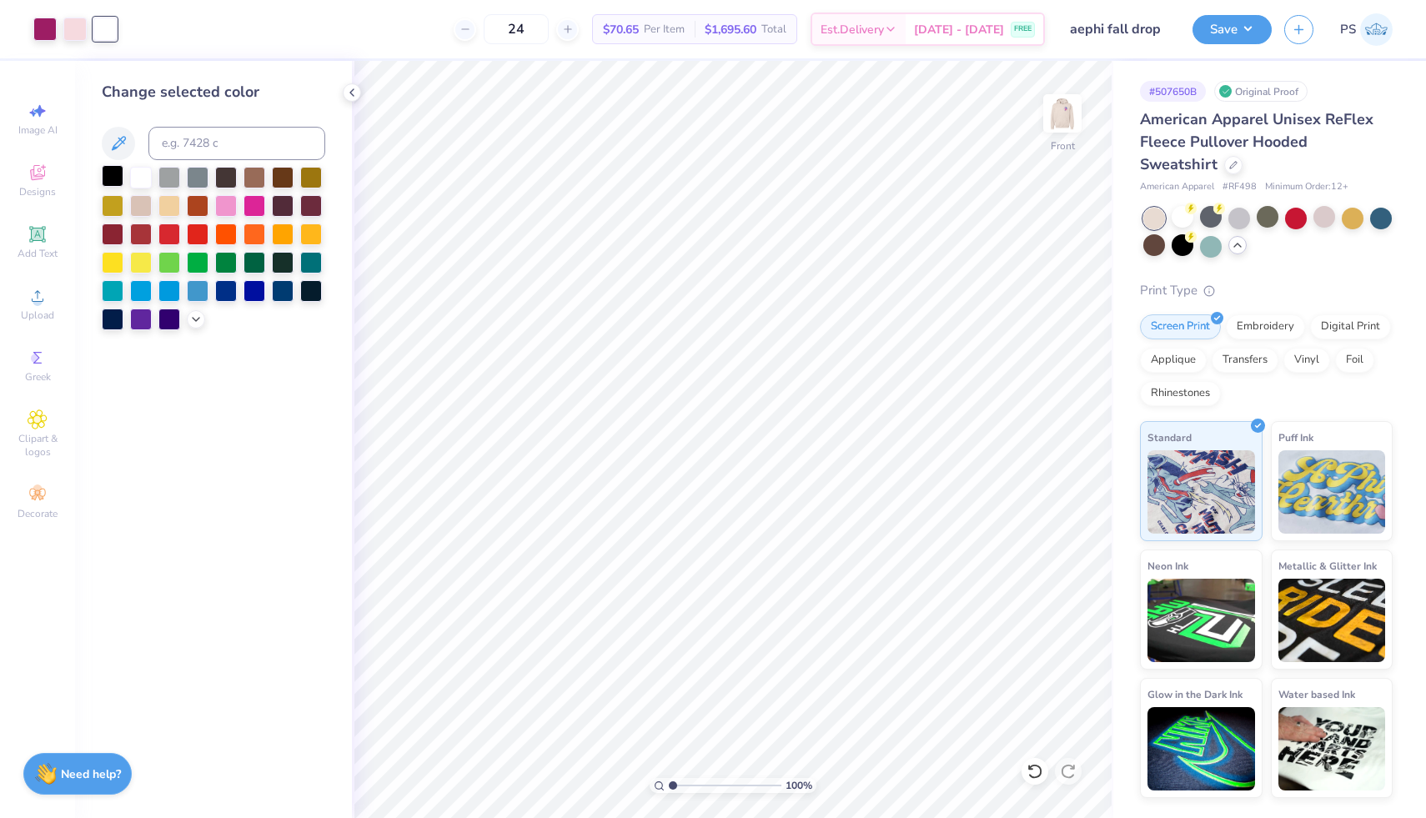
click at [113, 172] on div at bounding box center [113, 176] width 22 height 22
click at [192, 323] on icon at bounding box center [195, 317] width 13 height 13
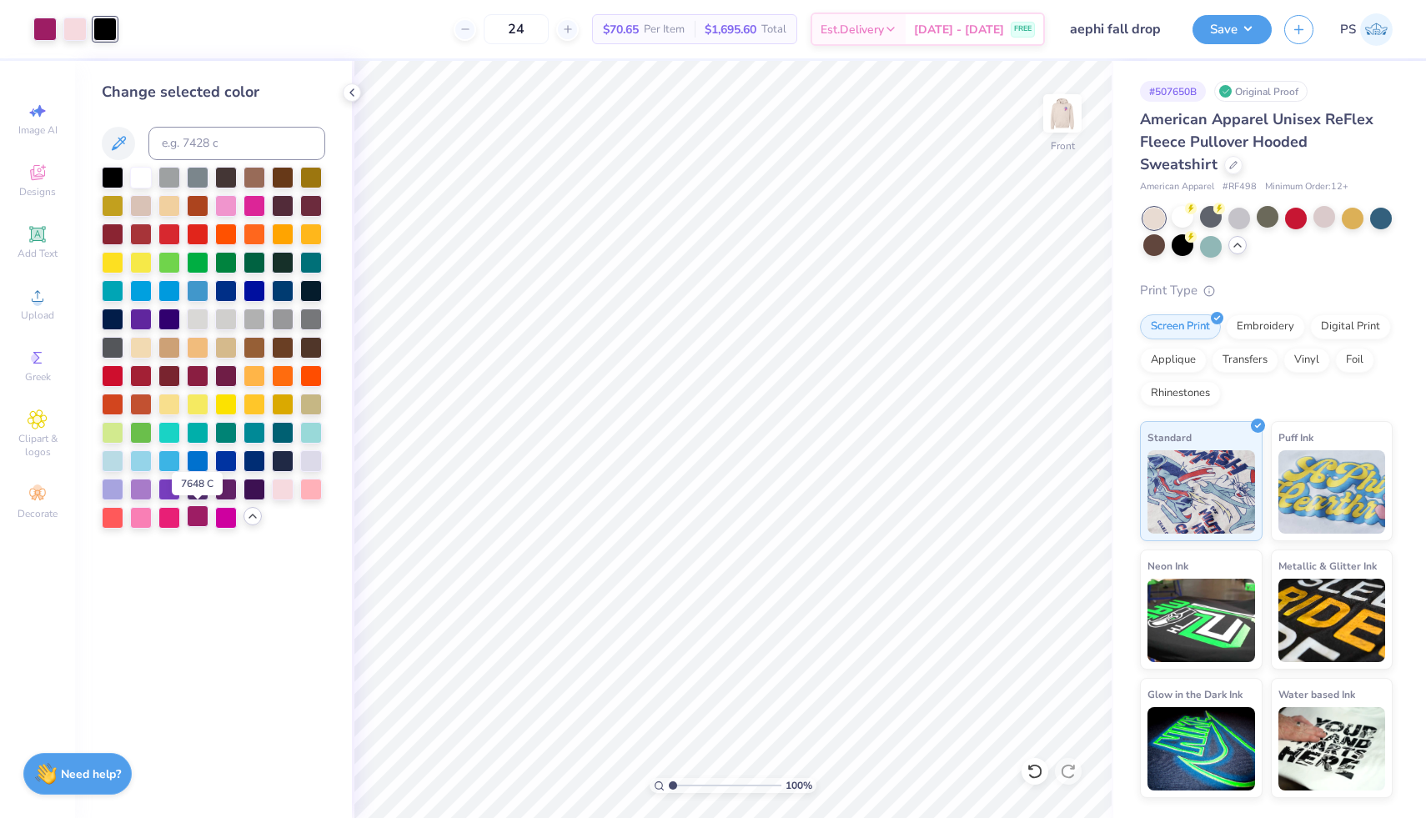
click at [193, 519] on div at bounding box center [198, 516] width 22 height 22
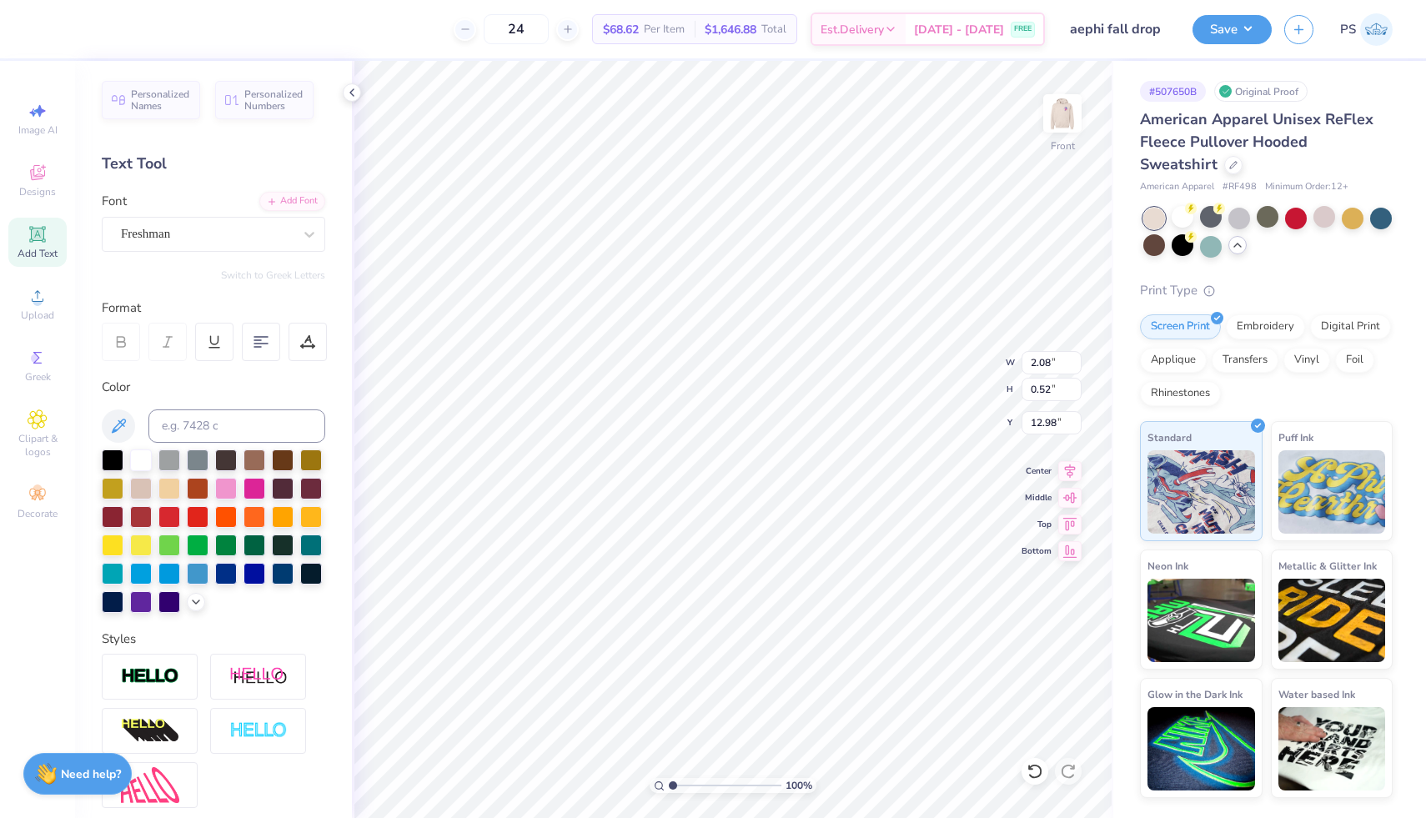
type input "2.08"
type input "0.52"
type input "12.98"
type input "9.61"
type input "9.87"
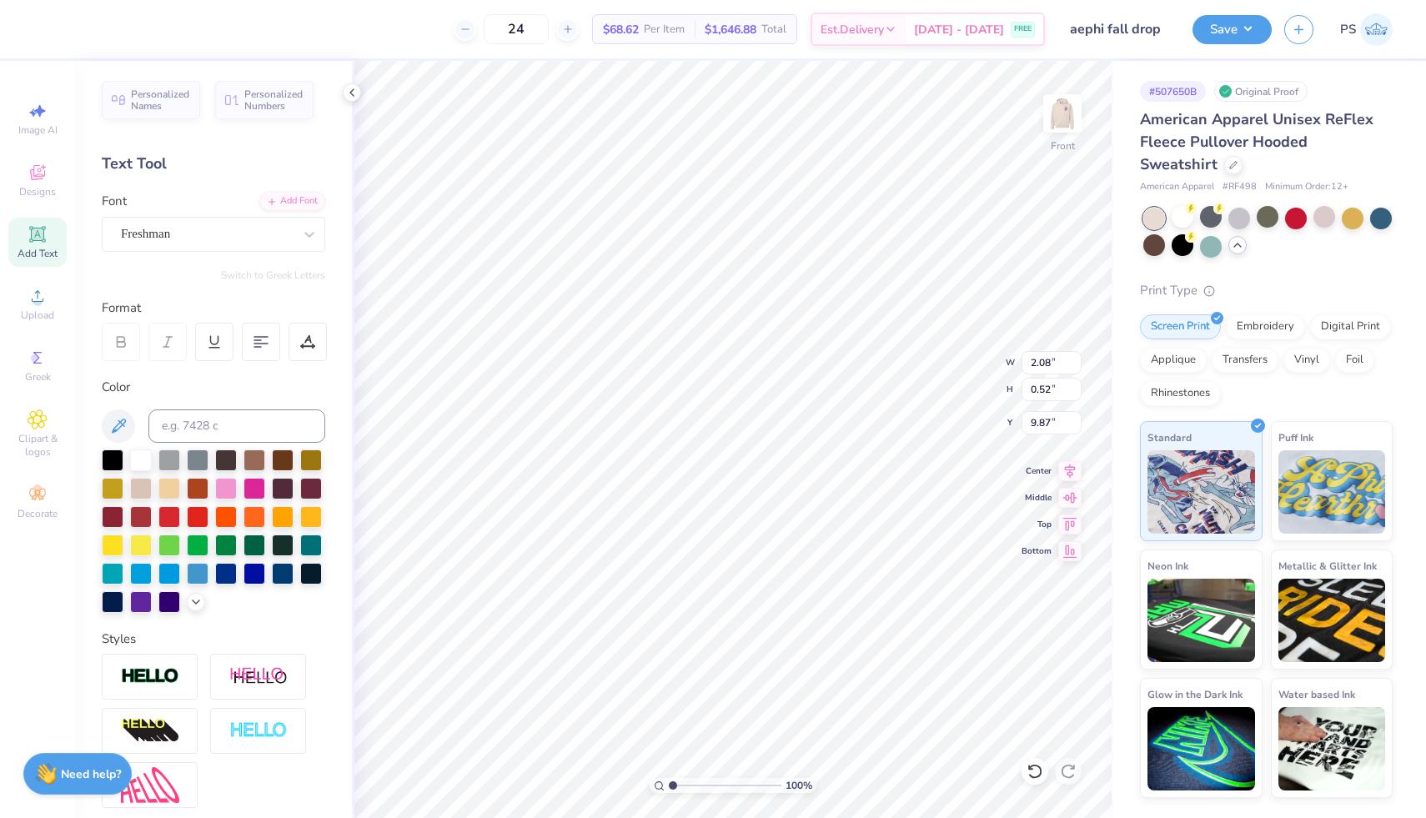
type input "1.77"
type input "0.44"
type input "9.69"
type input "12.51"
type input "7.08"
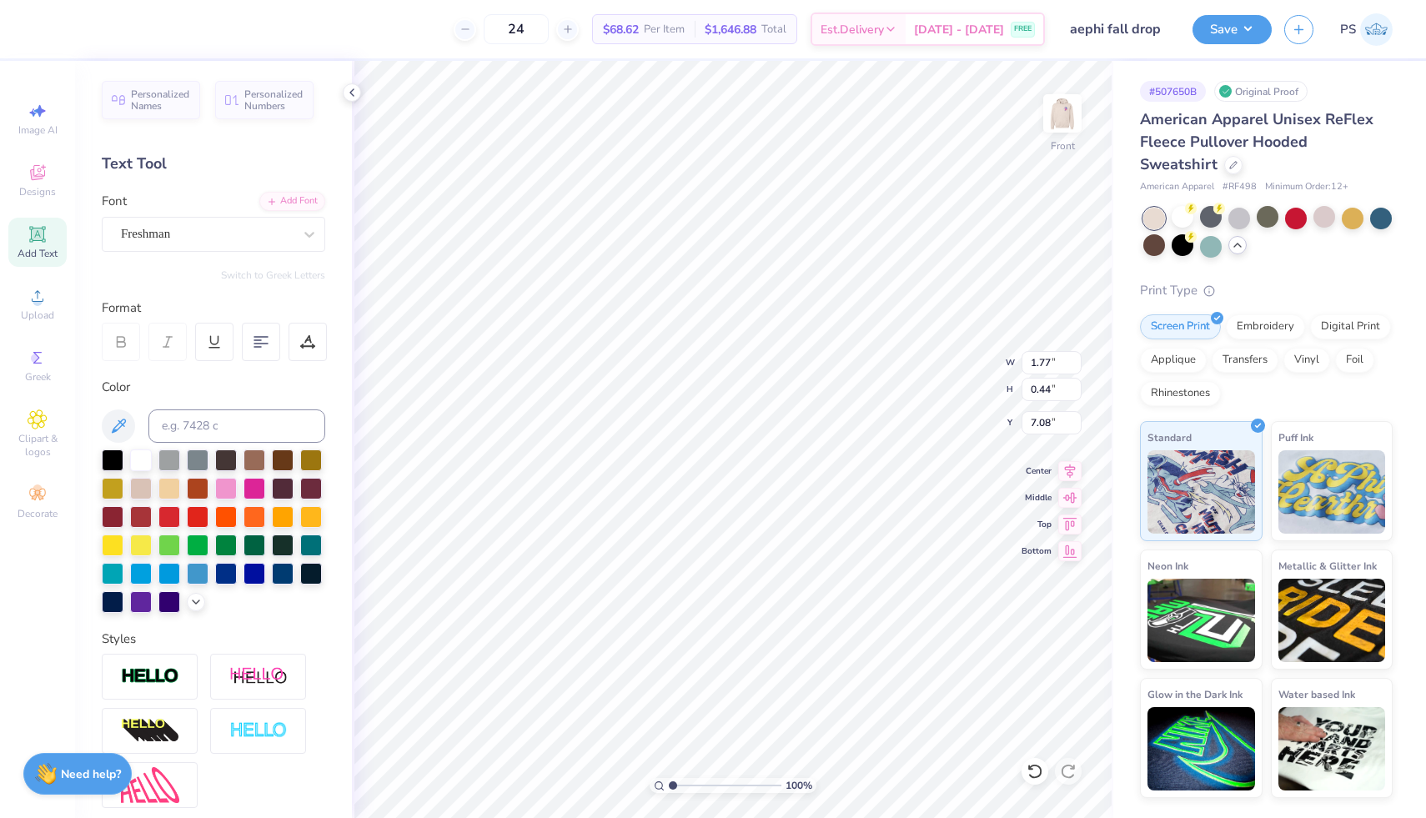
type input "12.51"
click at [1053, 119] on img at bounding box center [1062, 113] width 67 height 67
click at [1057, 113] on img at bounding box center [1062, 113] width 67 height 67
click at [36, 33] on div at bounding box center [44, 27] width 23 height 23
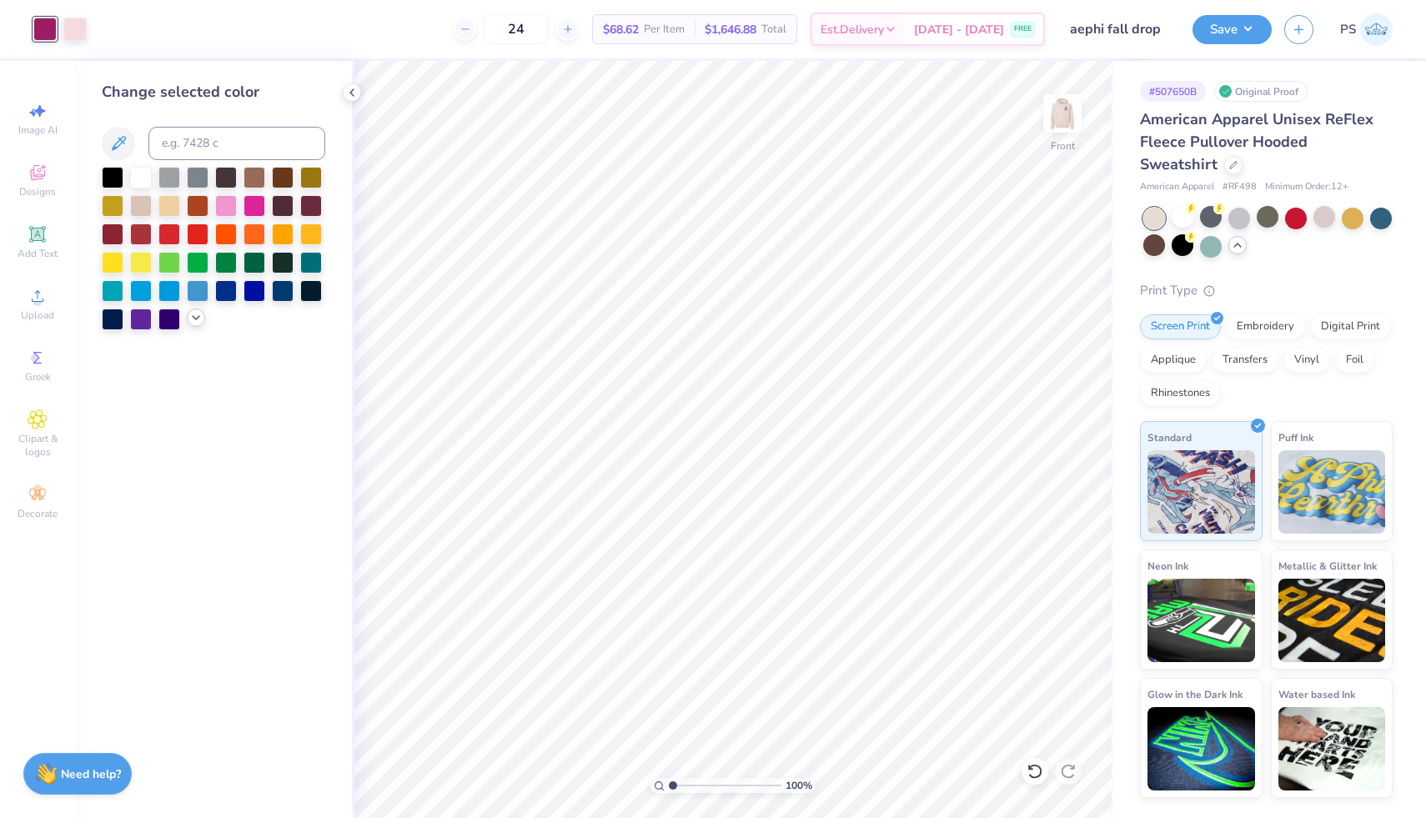
click at [190, 316] on icon at bounding box center [195, 317] width 13 height 13
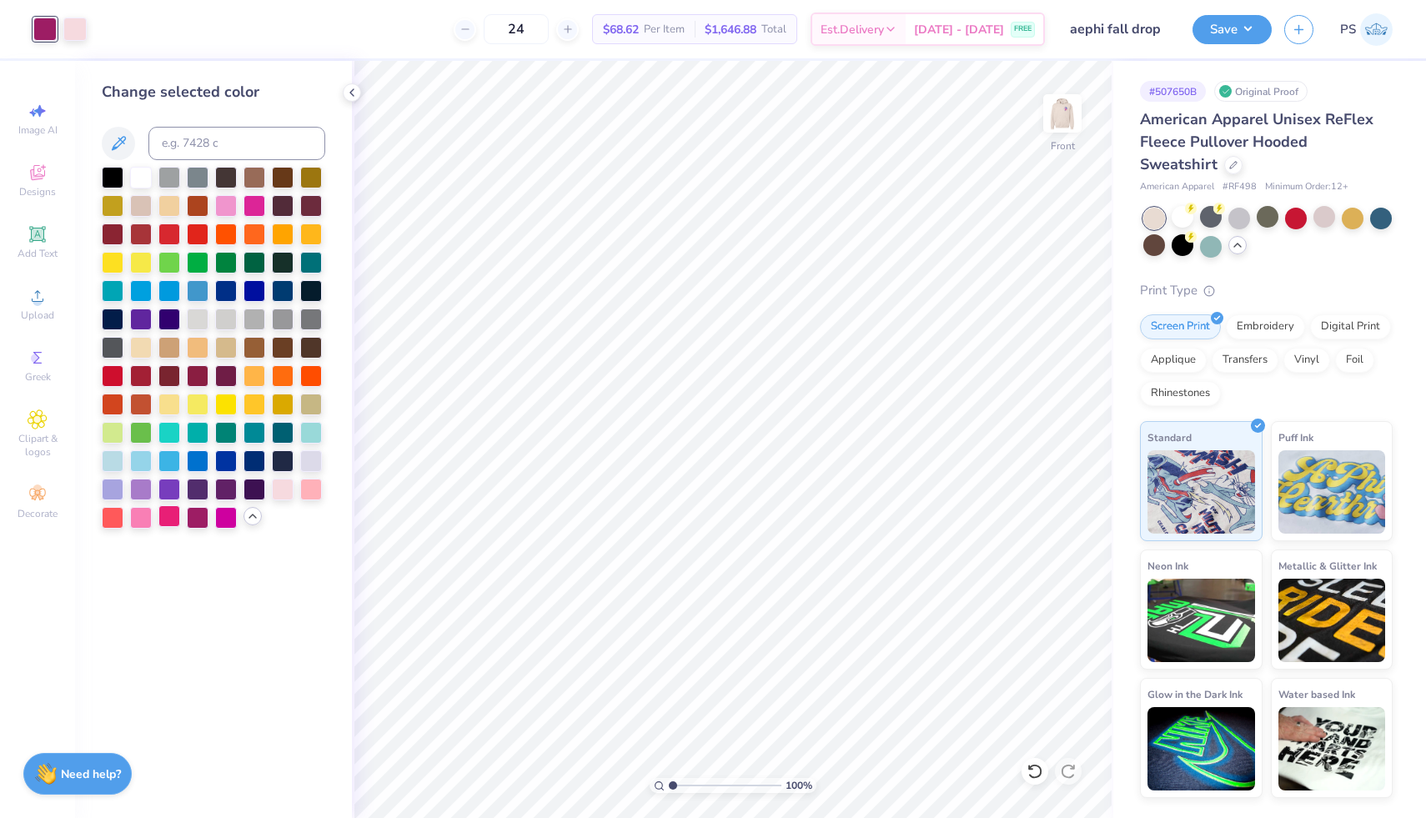
click at [163, 522] on div at bounding box center [169, 516] width 22 height 22
click at [73, 30] on div at bounding box center [74, 27] width 23 height 23
click at [143, 182] on div at bounding box center [141, 176] width 22 height 22
click at [1067, 105] on img at bounding box center [1062, 113] width 67 height 67
click at [1067, 105] on img at bounding box center [1061, 113] width 33 height 33
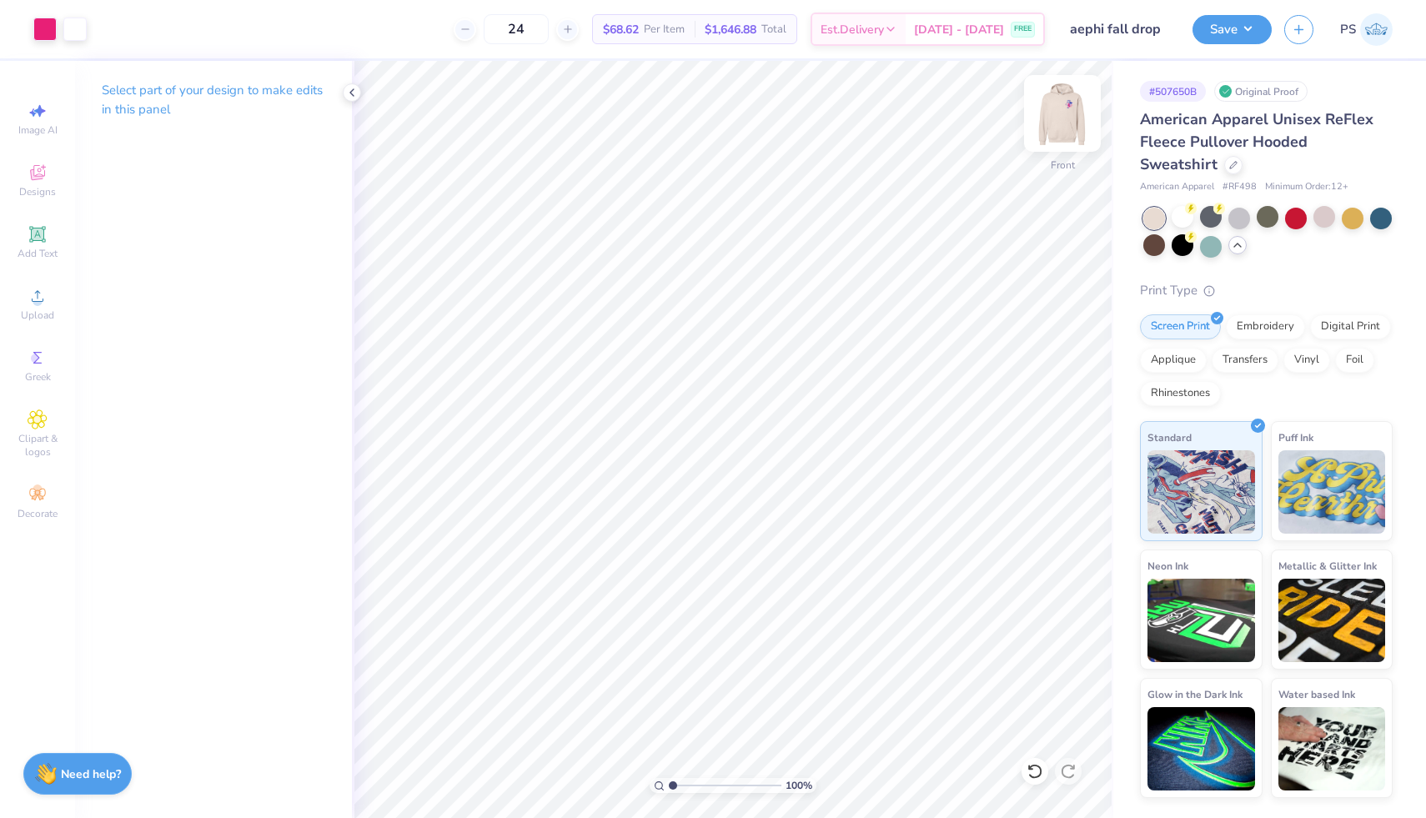
click at [1065, 121] on img at bounding box center [1062, 113] width 67 height 67
click at [1065, 121] on img at bounding box center [1061, 113] width 33 height 33
click at [41, 444] on span "Clipart & logos" at bounding box center [37, 445] width 58 height 27
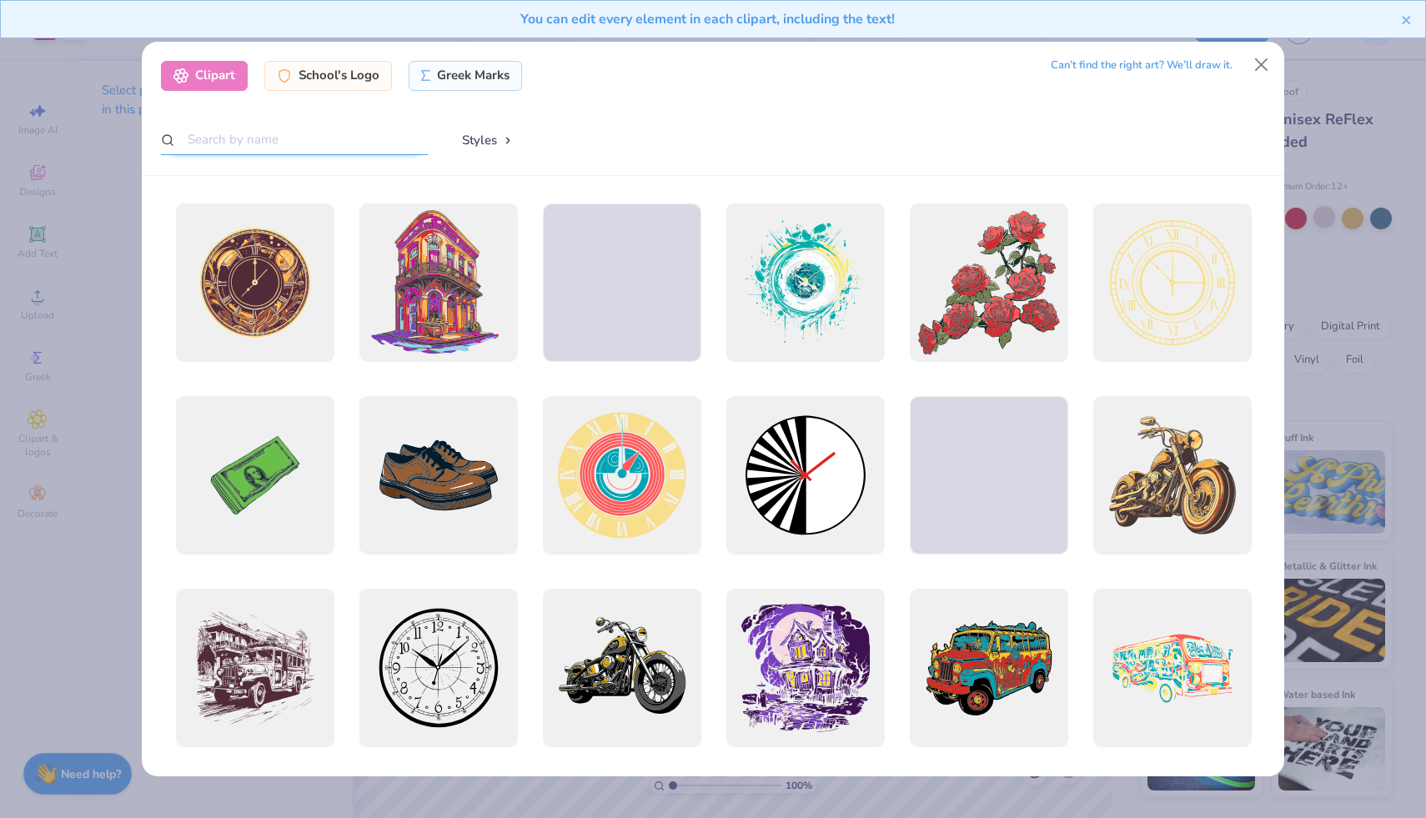
click at [261, 147] on input "text" at bounding box center [294, 139] width 267 height 31
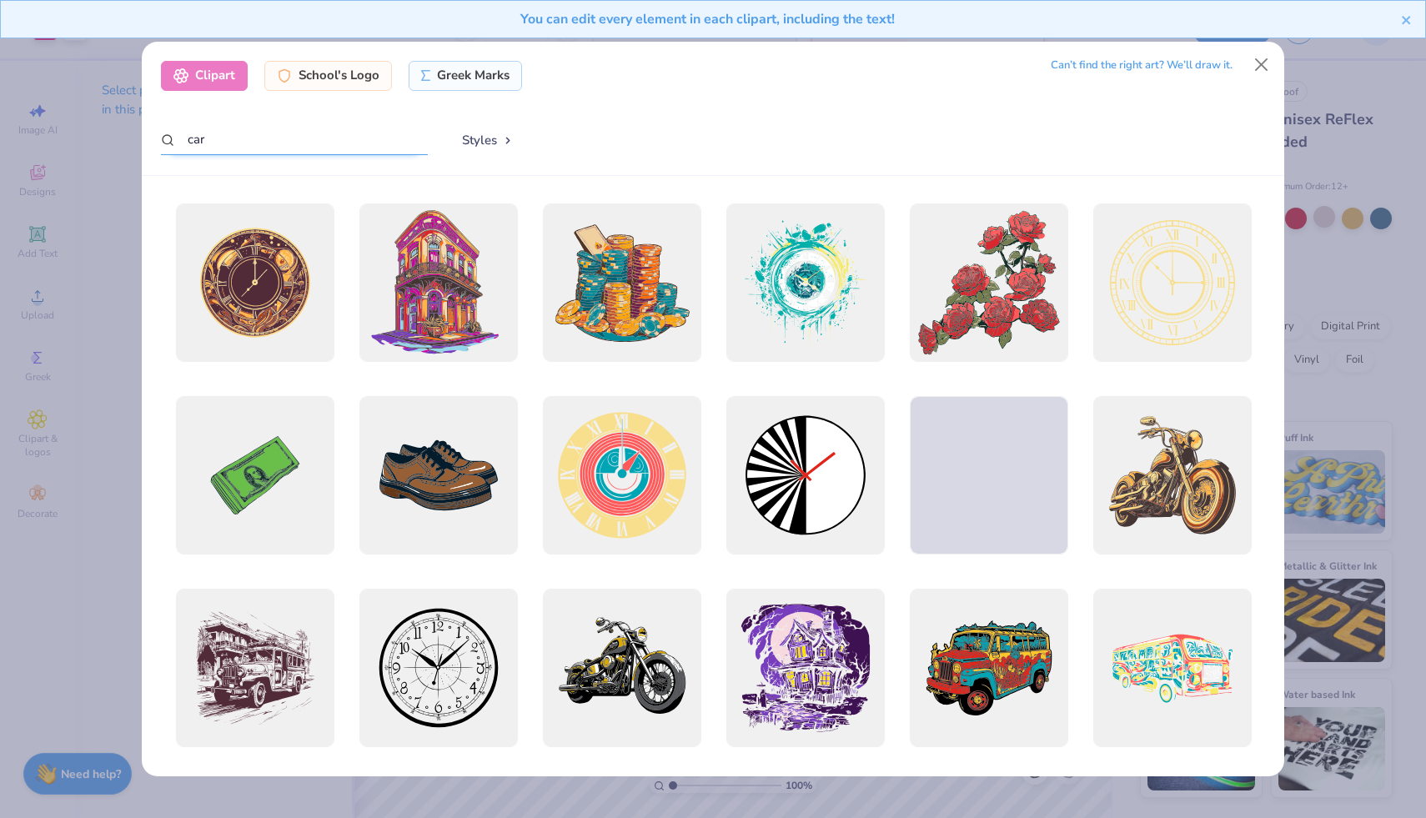
type input "car"
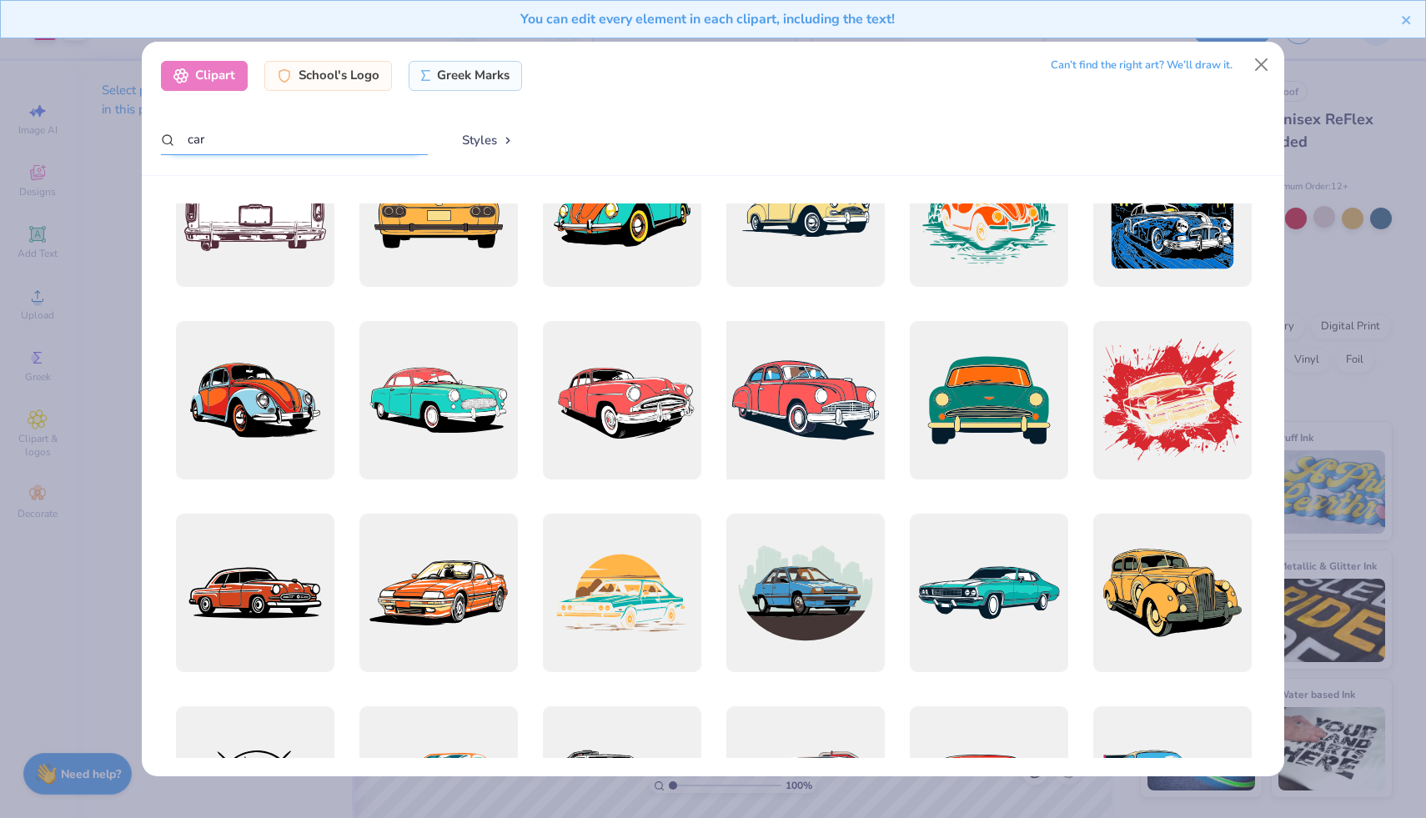
scroll to position [464, 0]
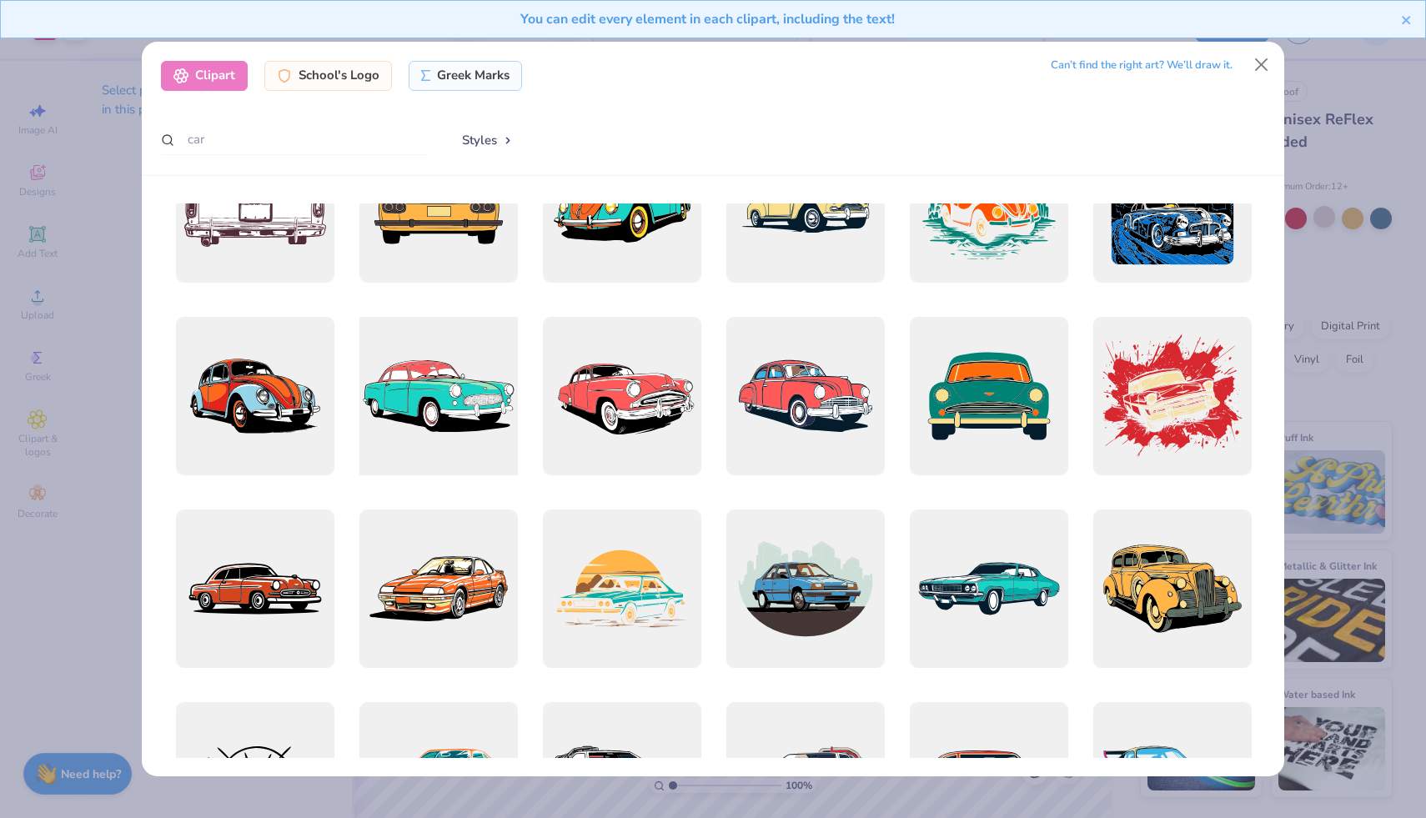
click at [460, 395] on div at bounding box center [438, 395] width 174 height 174
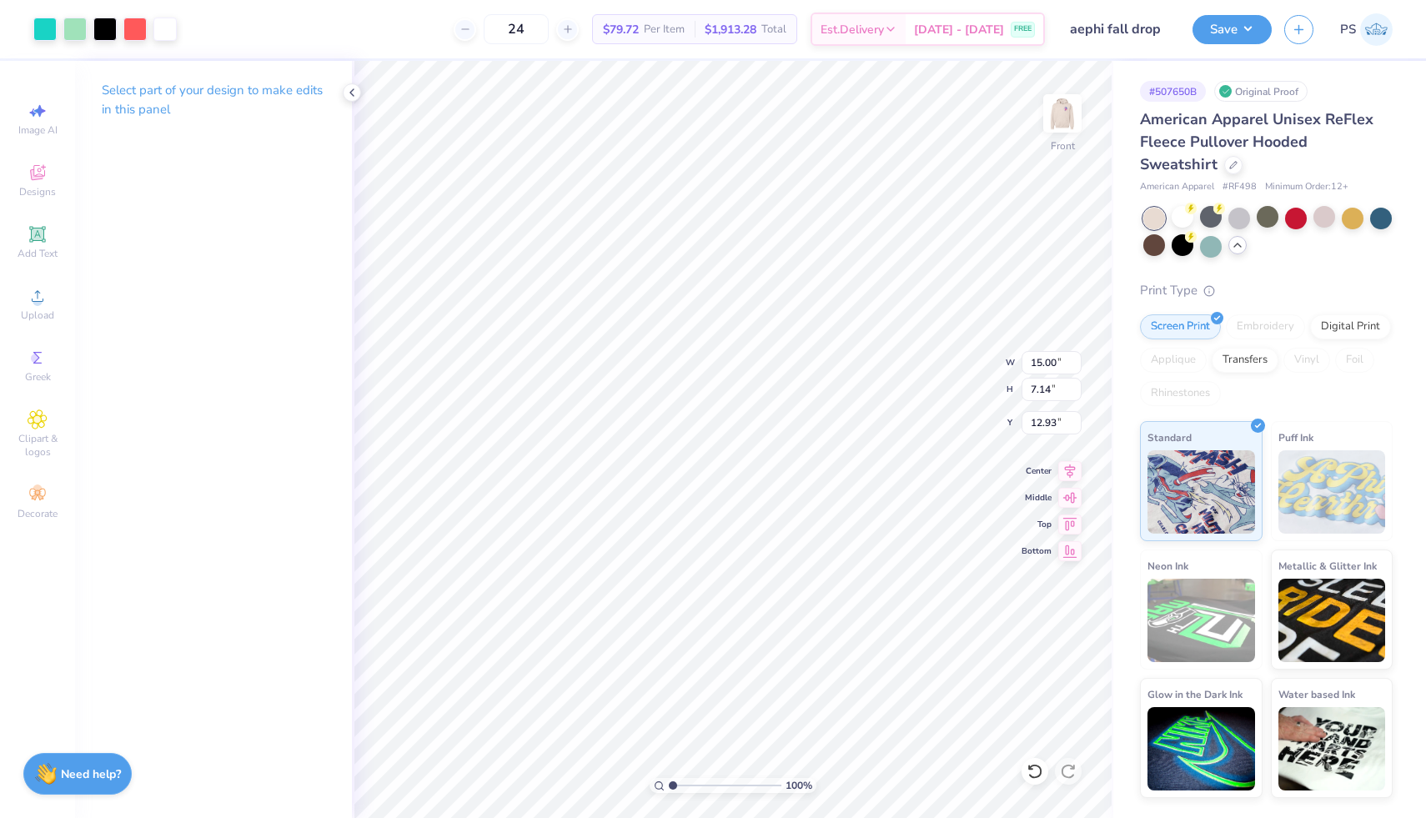
type input "11.38"
type input "5.42"
type input "14.65"
type input "13.48"
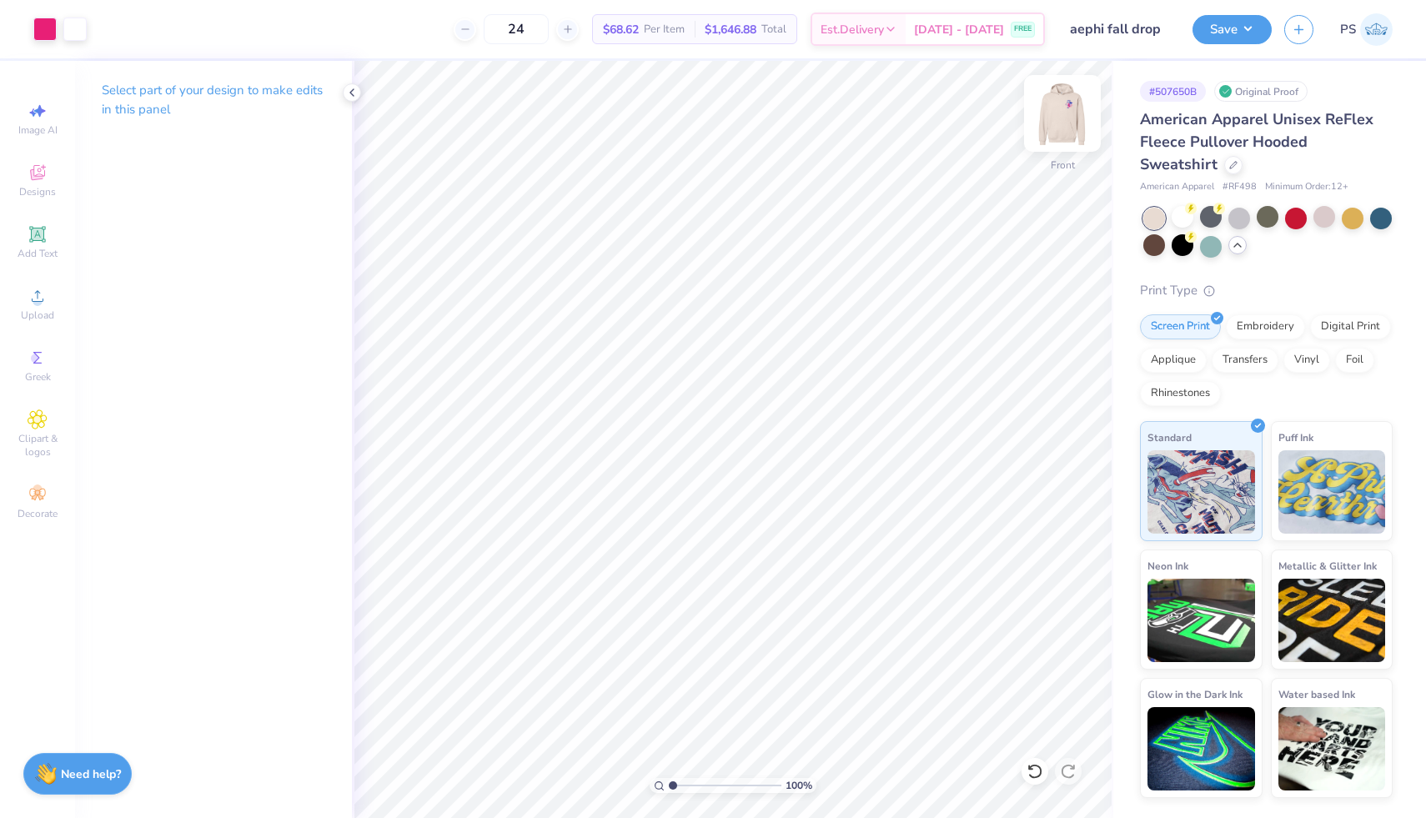
click at [1060, 118] on img at bounding box center [1062, 113] width 67 height 67
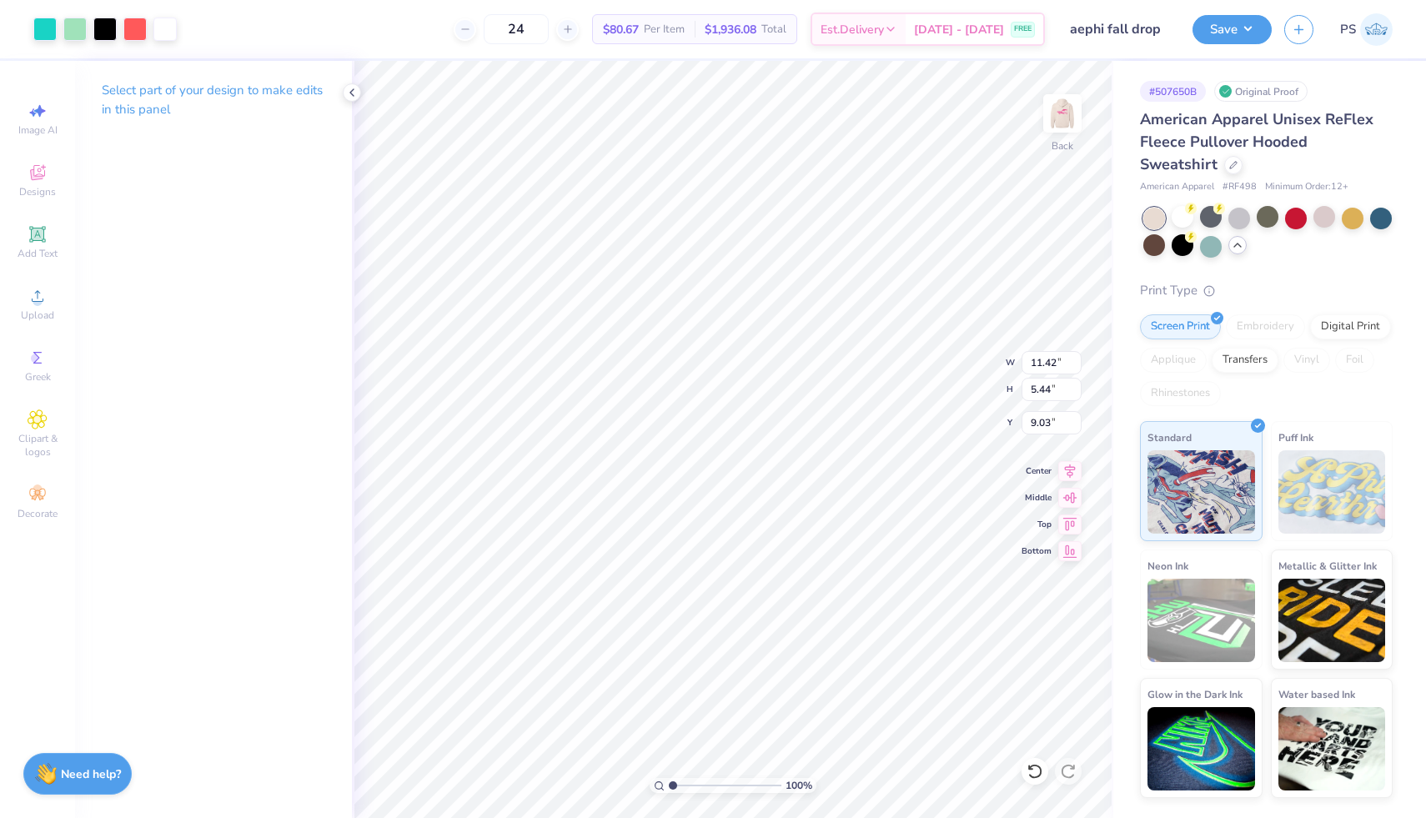
type input "2.95"
type input "1.41"
type input "0.84"
type input "4.64"
type input "5.00"
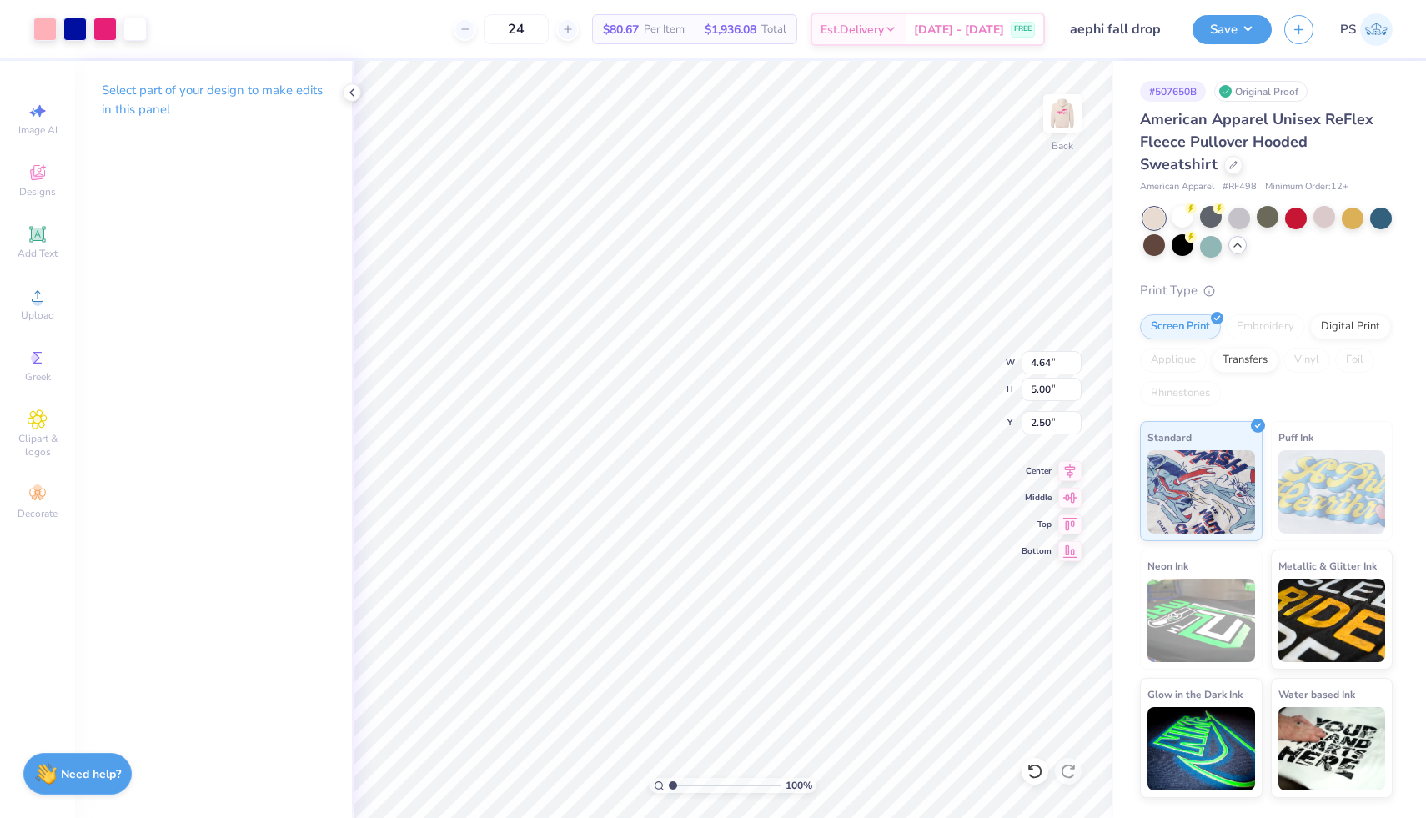
type input "8.99"
type input "2.54"
type input "2.74"
type input "3.00"
type input "2.95"
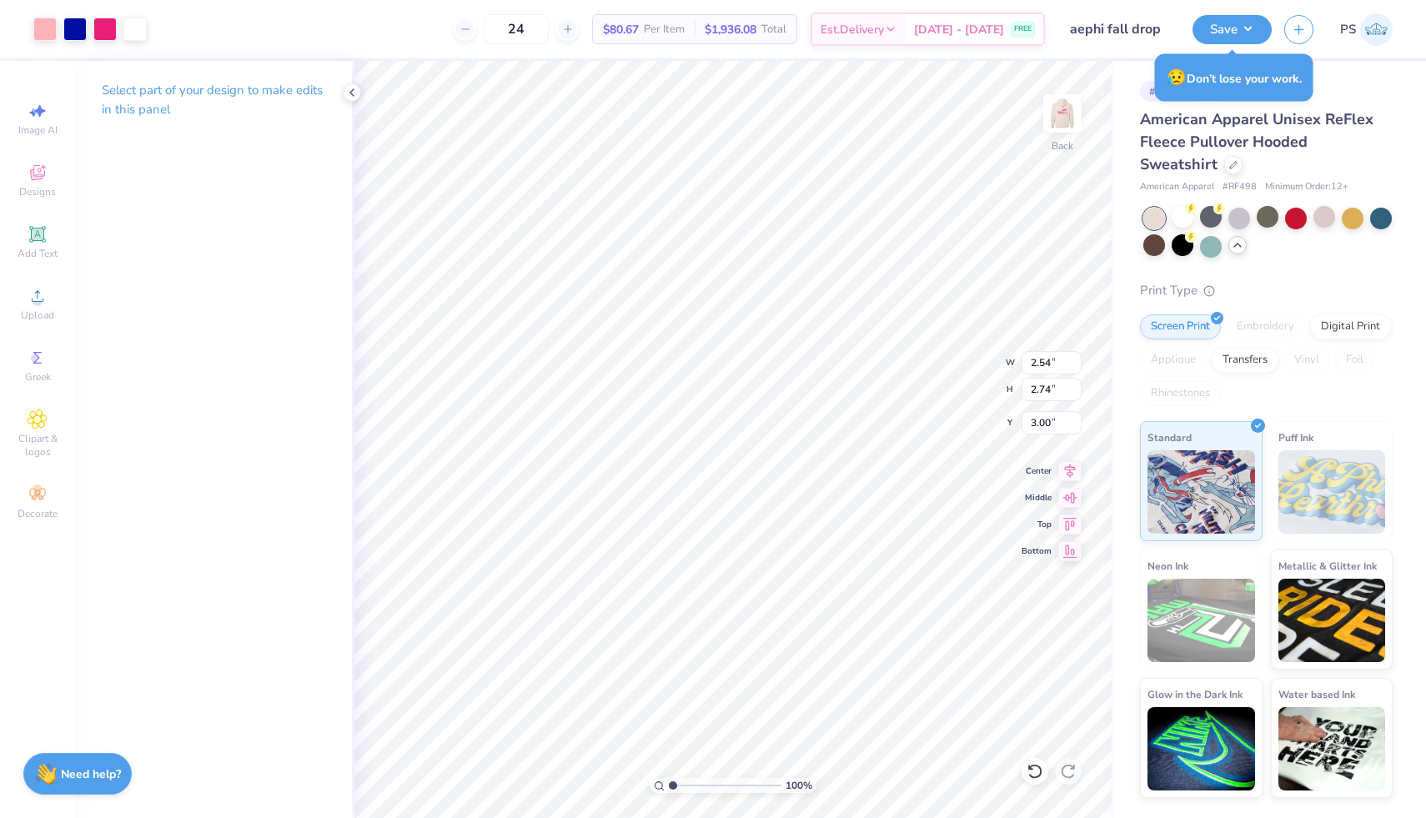
type input "1.41"
type input "5.74"
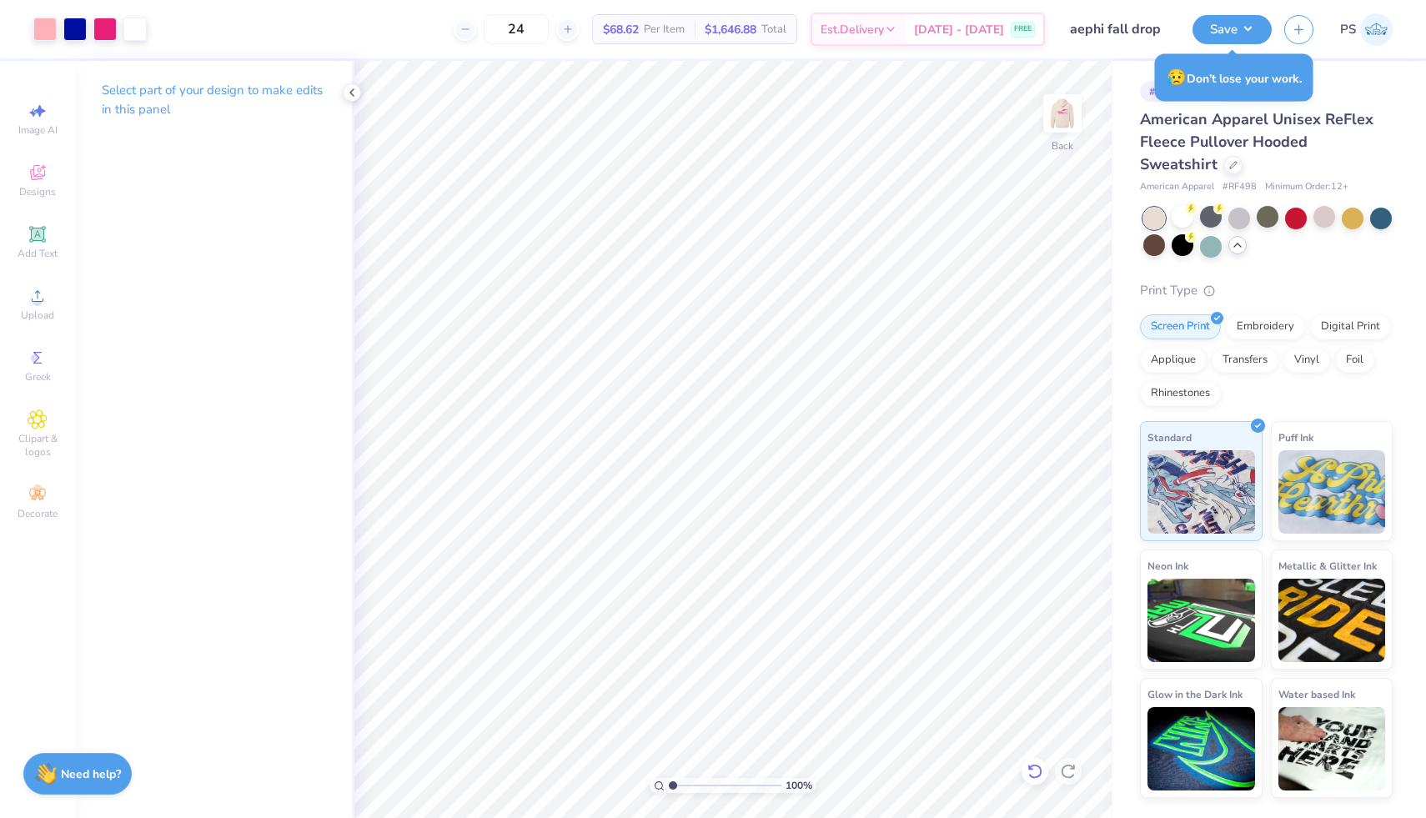
click at [1027, 770] on icon at bounding box center [1034, 771] width 17 height 17
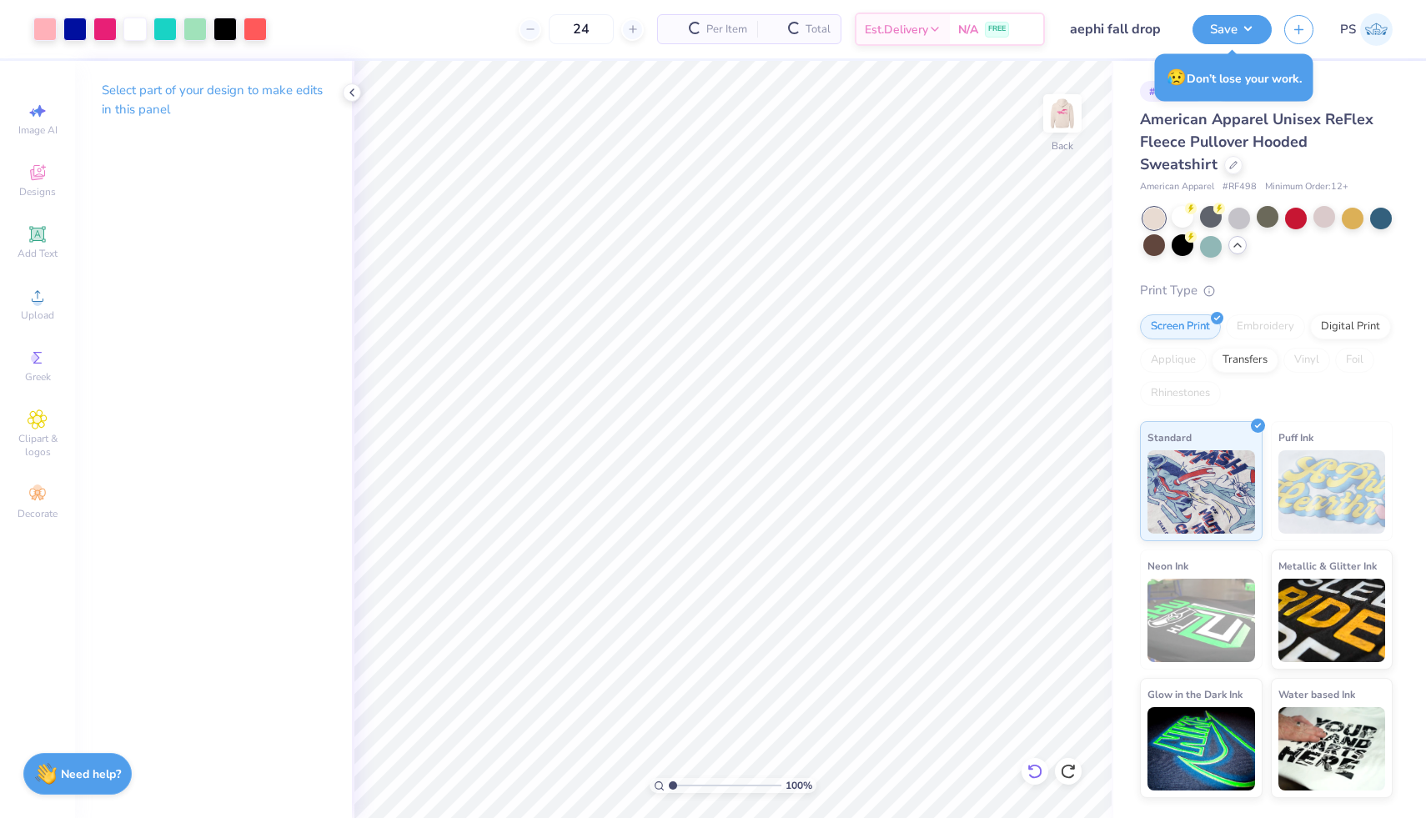
click at [1027, 770] on icon at bounding box center [1034, 771] width 17 height 17
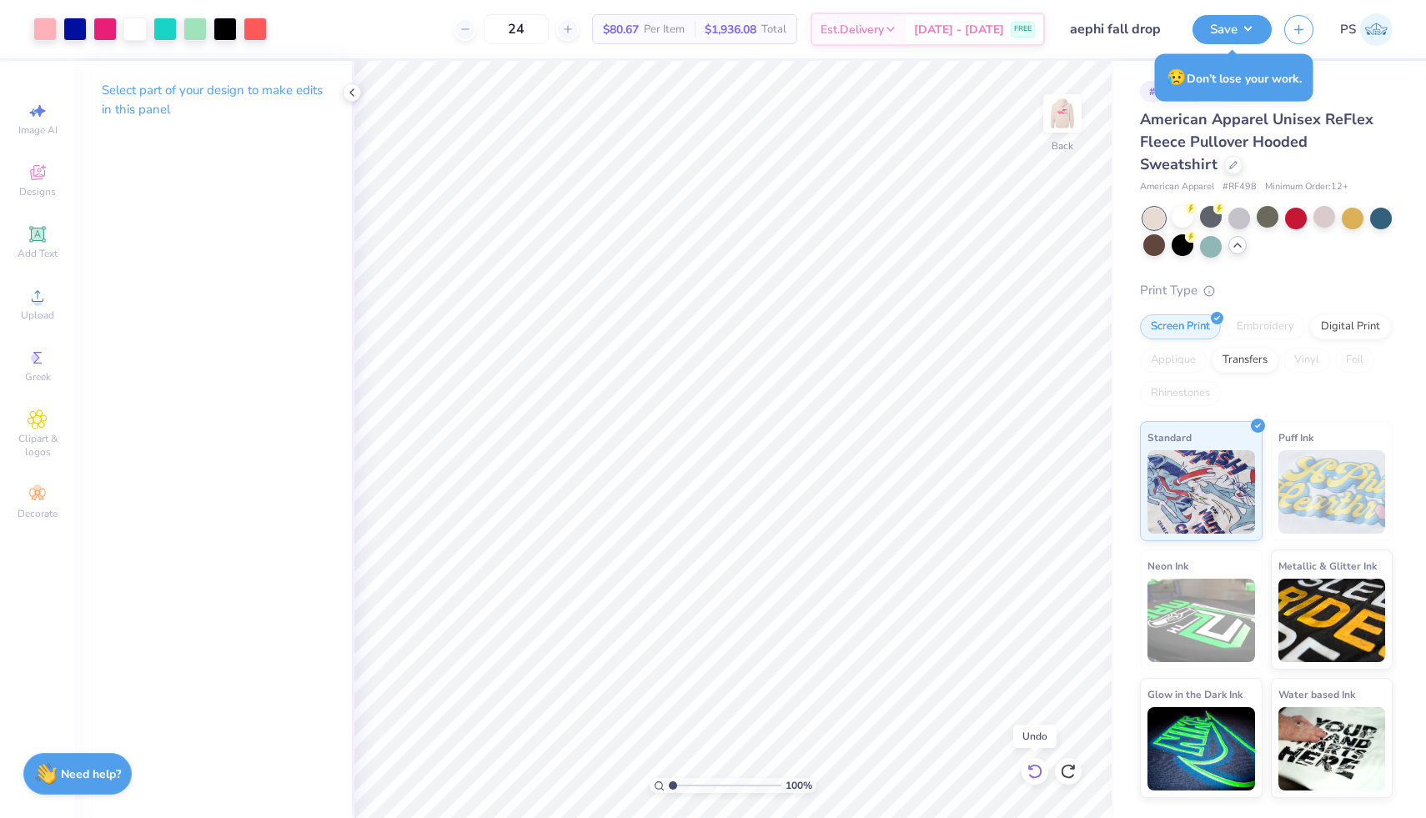
click at [1027, 770] on icon at bounding box center [1034, 771] width 17 height 17
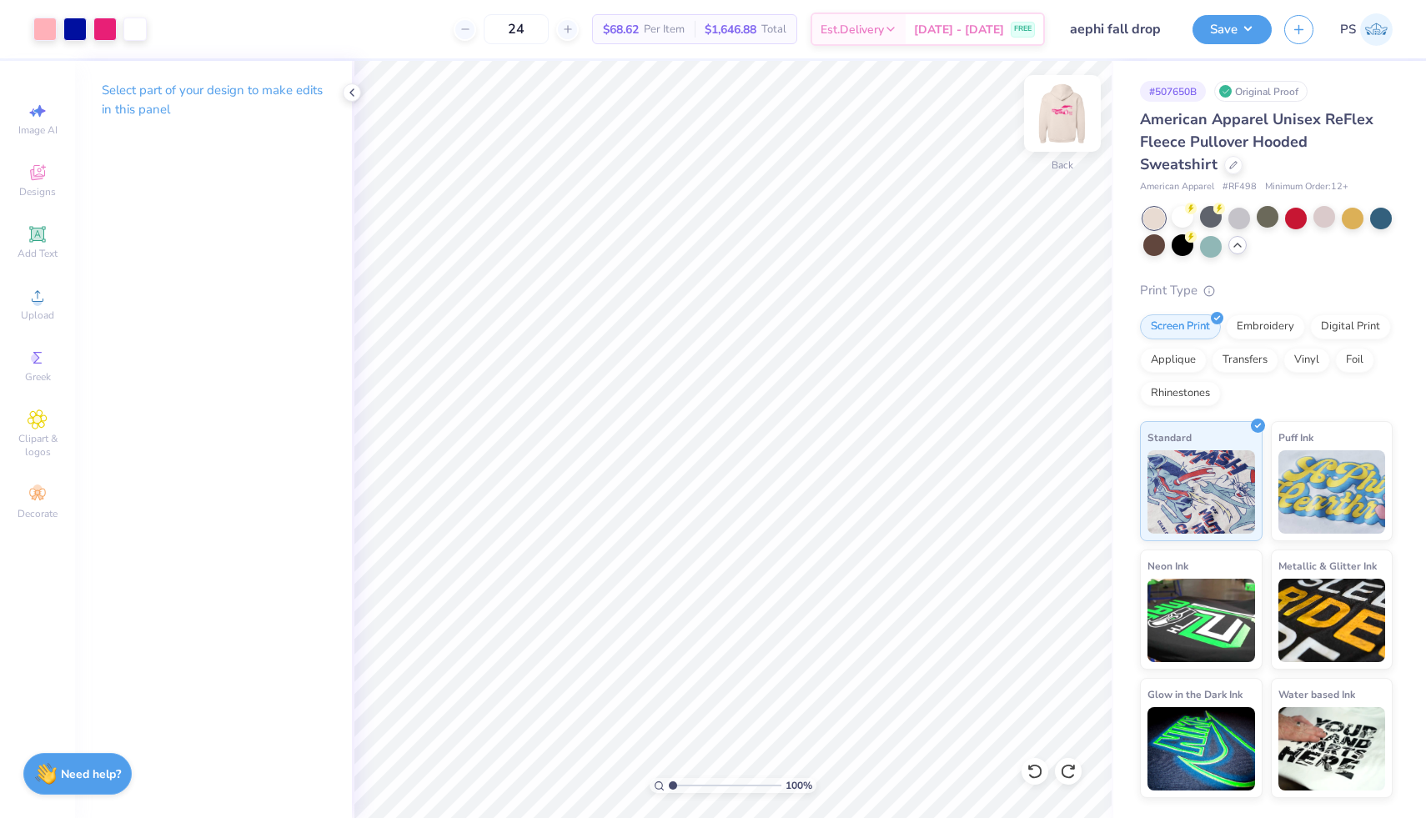
click at [1064, 108] on img at bounding box center [1062, 113] width 67 height 67
click at [1235, 251] on icon at bounding box center [1236, 244] width 13 height 13
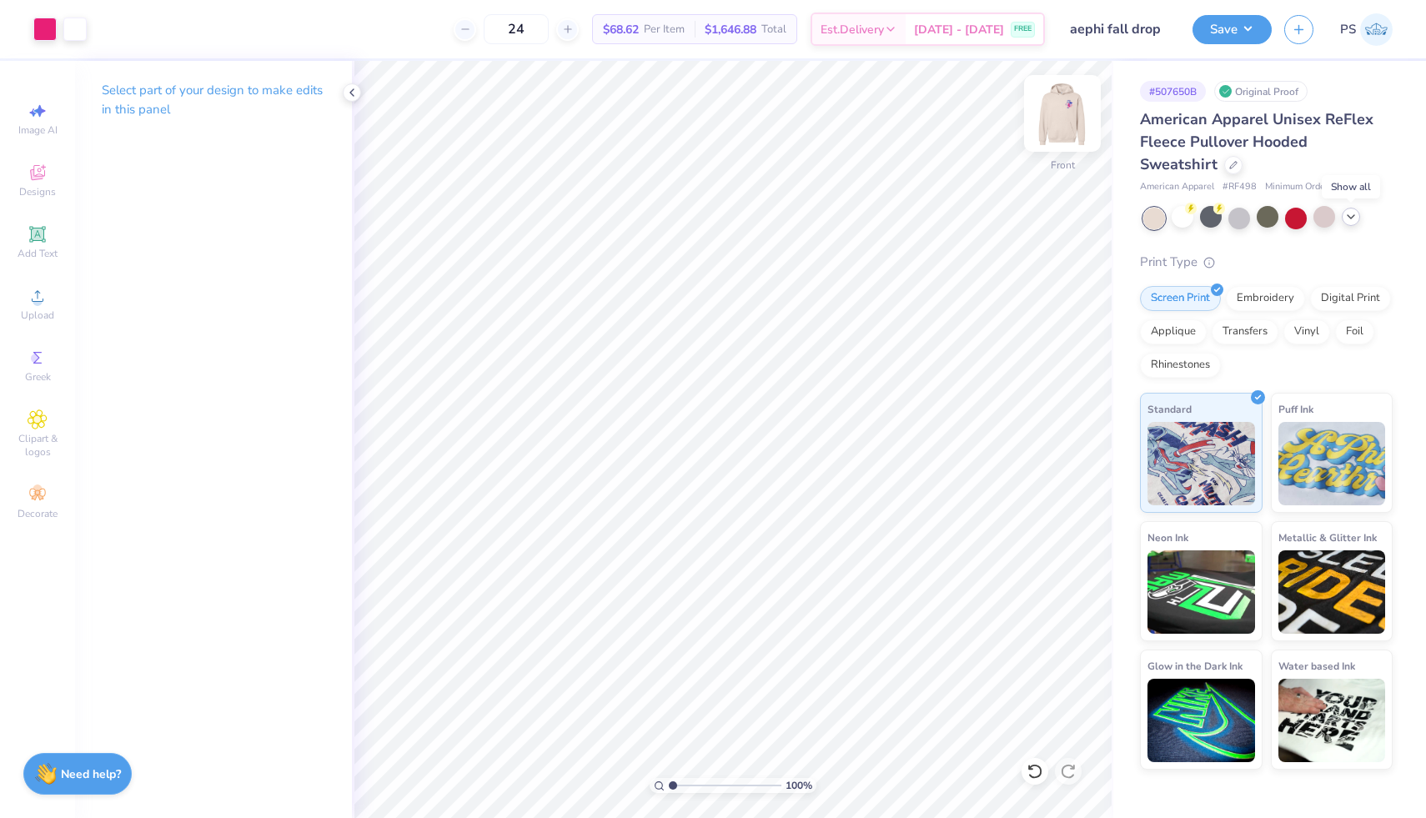
click at [1061, 129] on img at bounding box center [1062, 113] width 67 height 67
click at [1066, 110] on img at bounding box center [1062, 113] width 67 height 67
click at [36, 33] on div at bounding box center [44, 27] width 23 height 23
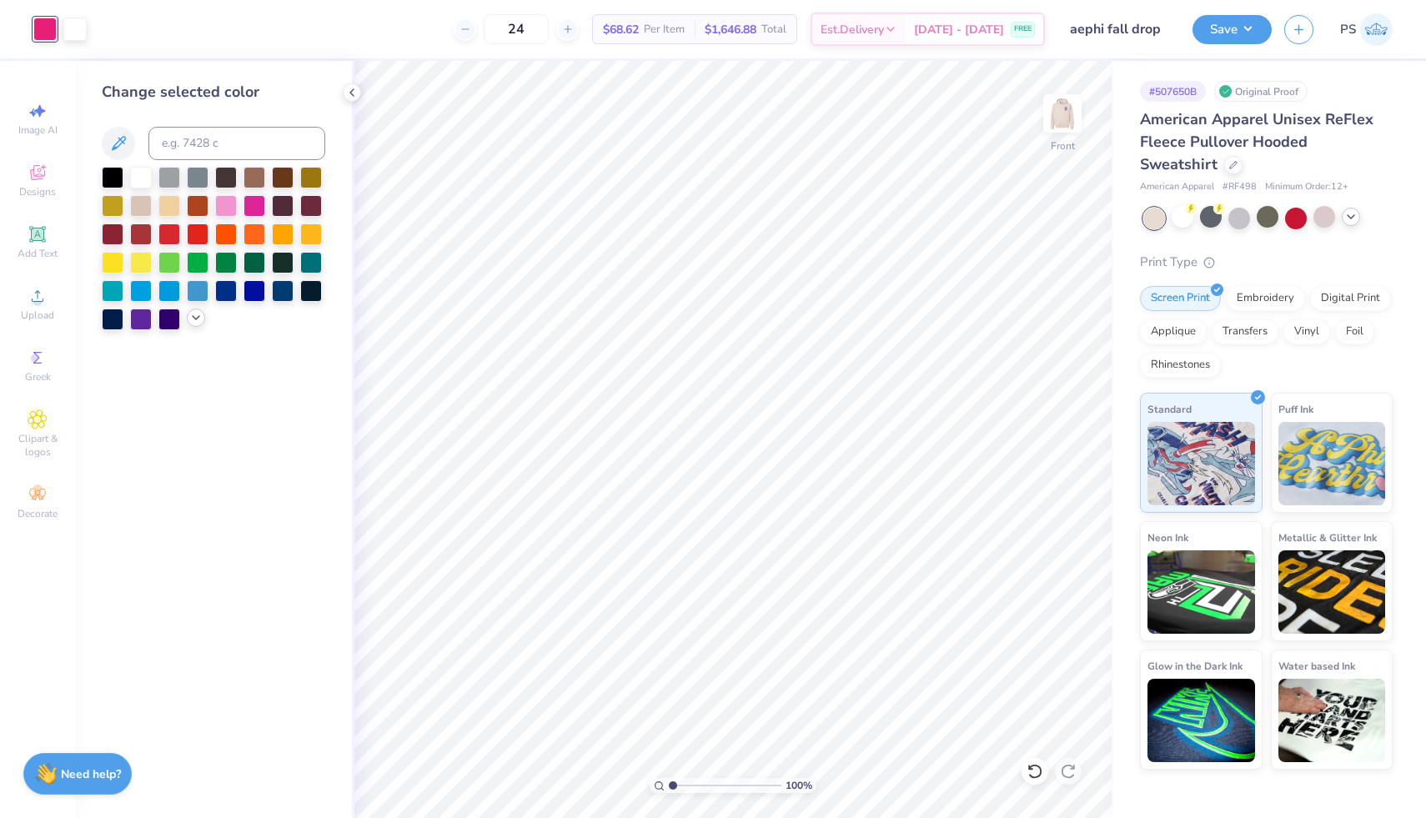
click at [193, 322] on icon at bounding box center [195, 317] width 13 height 13
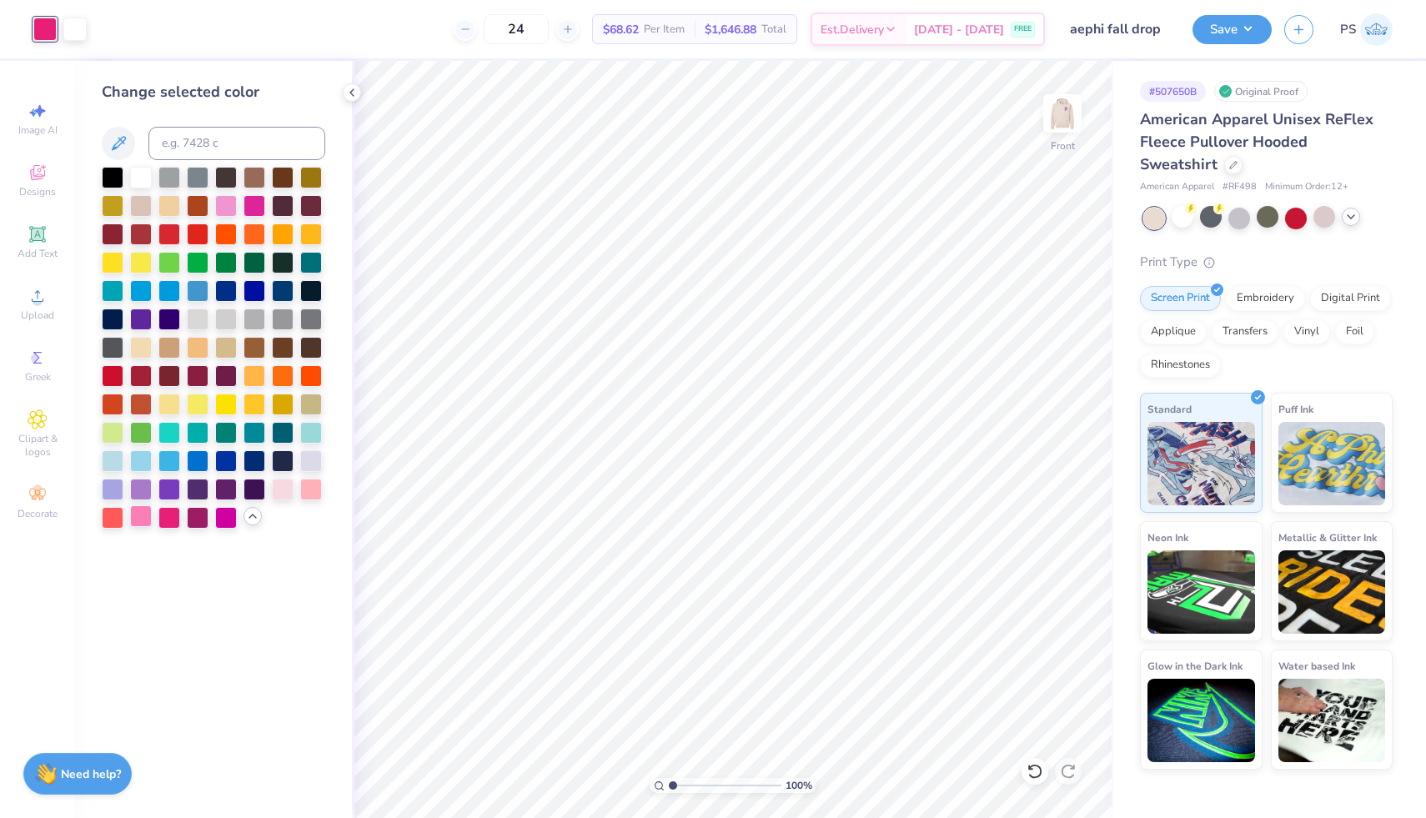
click at [144, 515] on div at bounding box center [141, 516] width 22 height 22
click at [1069, 113] on img at bounding box center [1062, 113] width 67 height 67
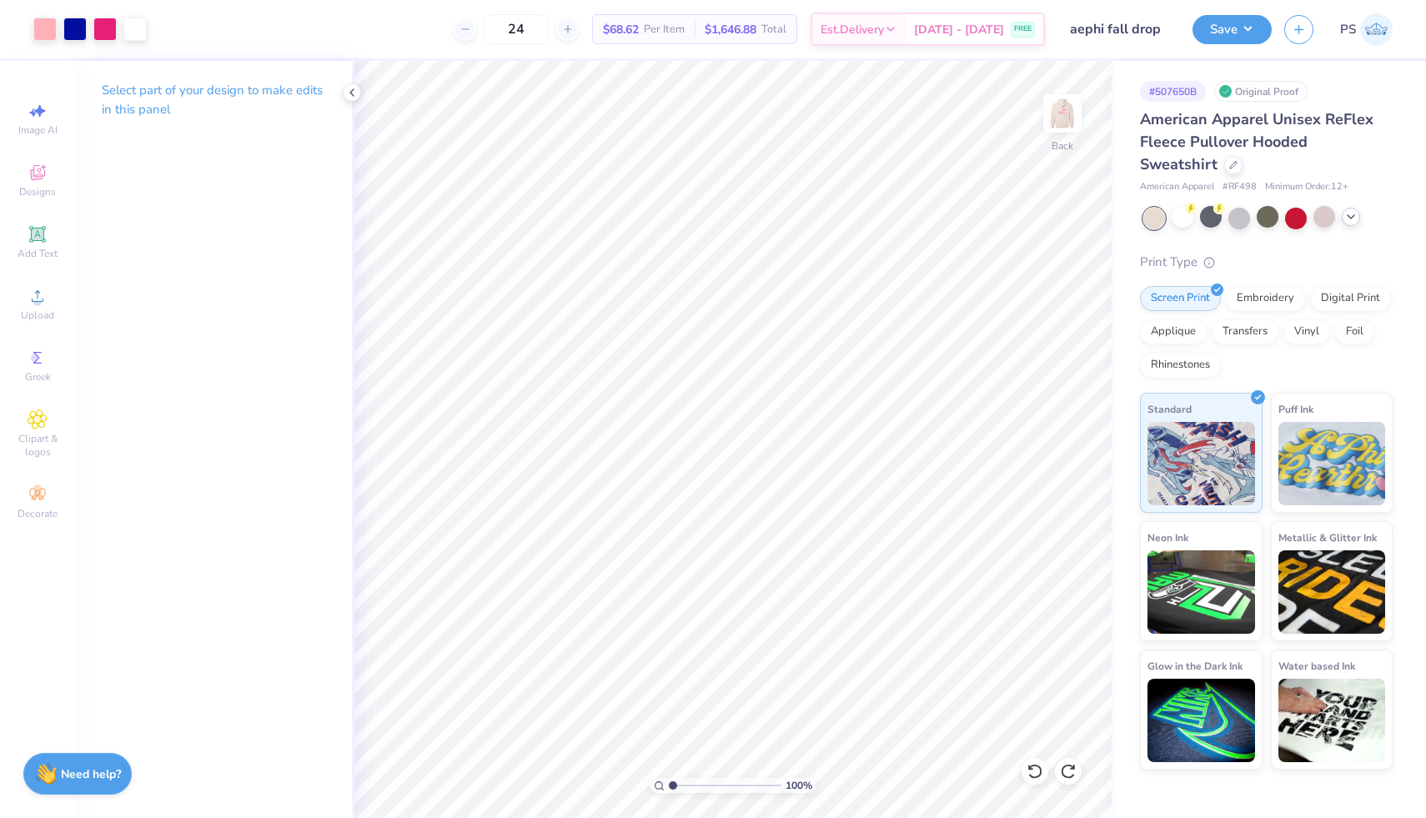
click at [1069, 113] on img at bounding box center [1061, 113] width 33 height 33
click at [1062, 118] on img at bounding box center [1062, 113] width 67 height 67
click at [36, 21] on div at bounding box center [44, 27] width 23 height 23
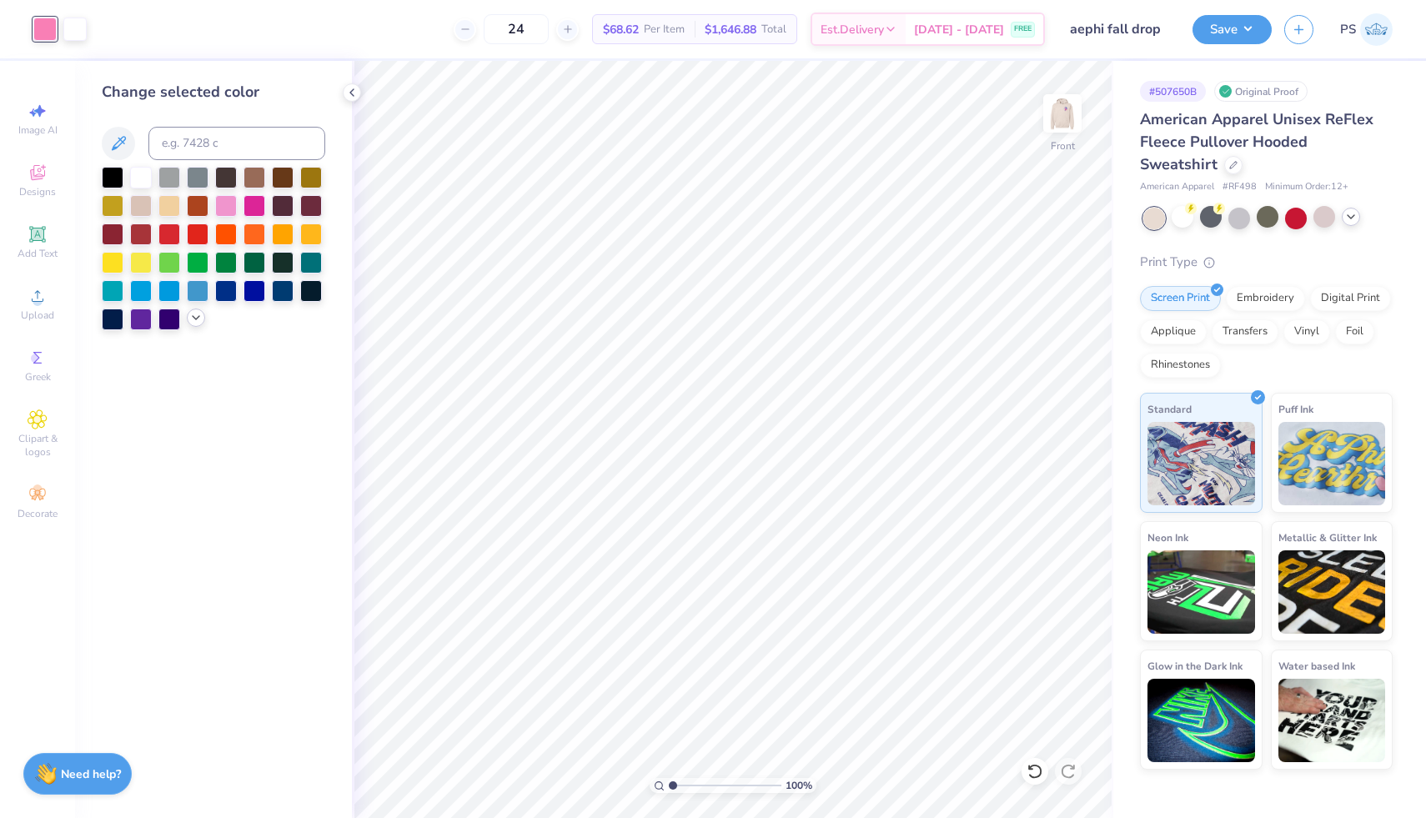
click at [197, 320] on icon at bounding box center [195, 317] width 13 height 13
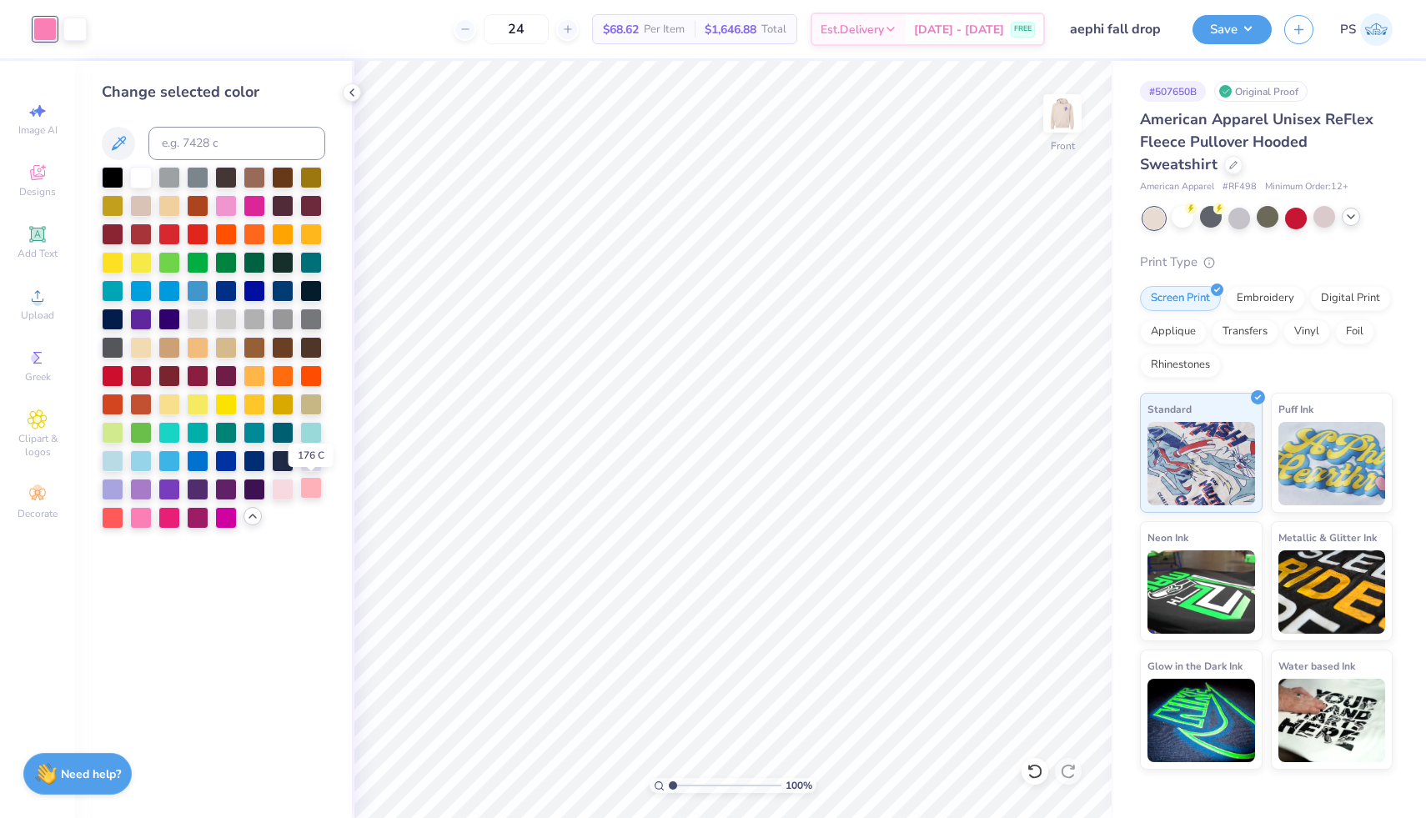
click at [311, 494] on div at bounding box center [311, 488] width 22 height 22
click at [138, 524] on div at bounding box center [141, 516] width 22 height 22
click at [1063, 115] on img at bounding box center [1061, 113] width 33 height 33
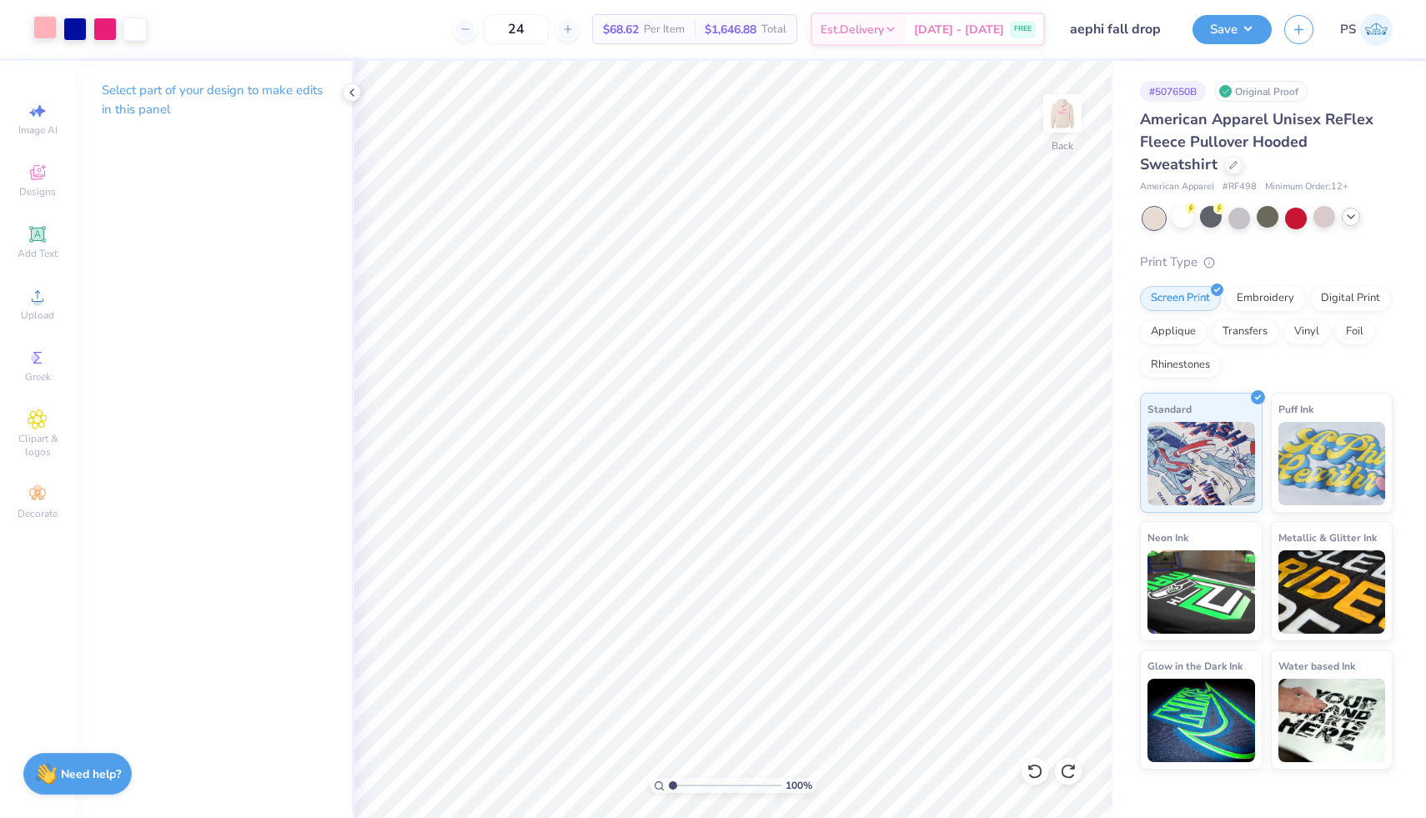
click at [40, 25] on div at bounding box center [44, 27] width 23 height 23
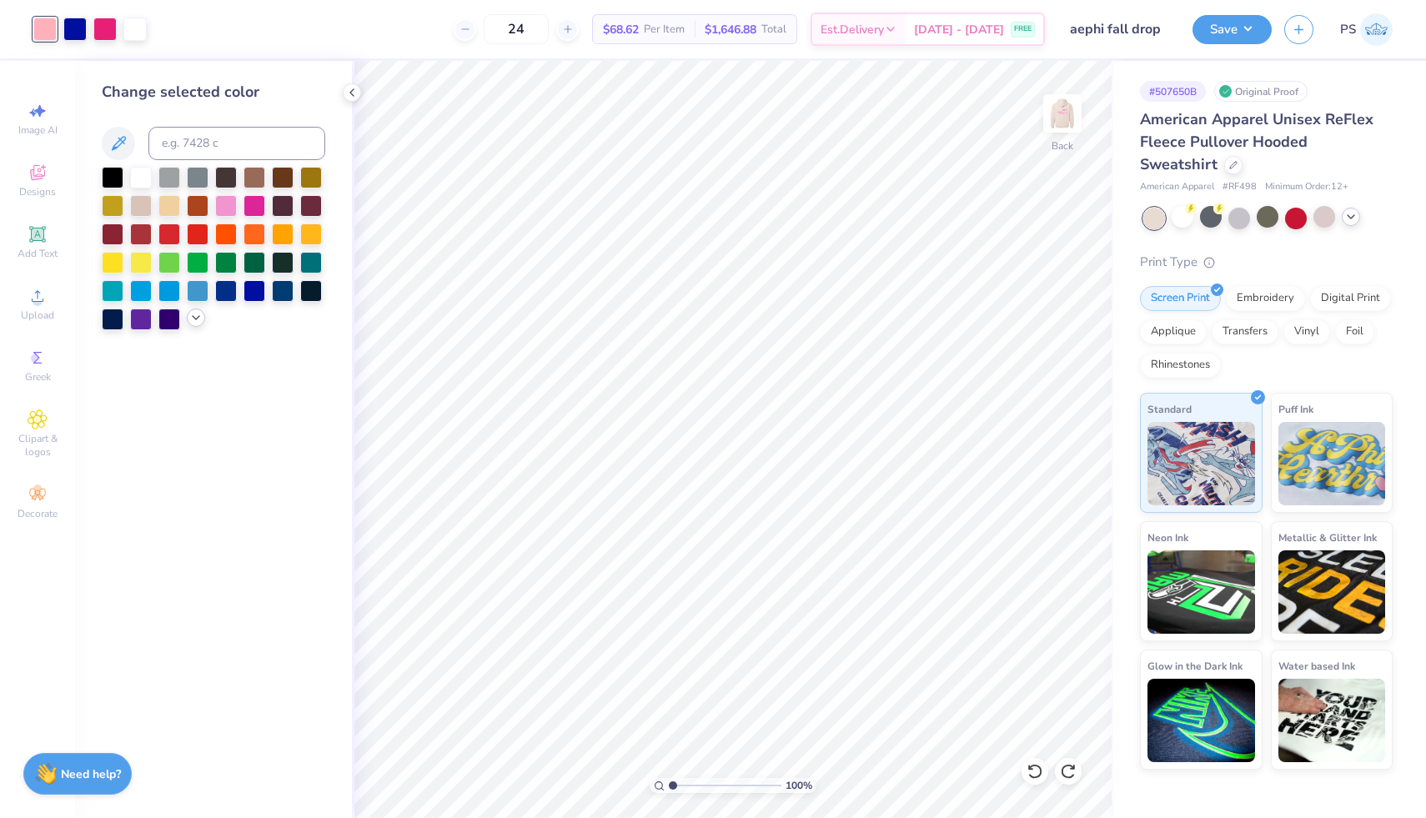
click at [194, 319] on icon at bounding box center [195, 317] width 13 height 13
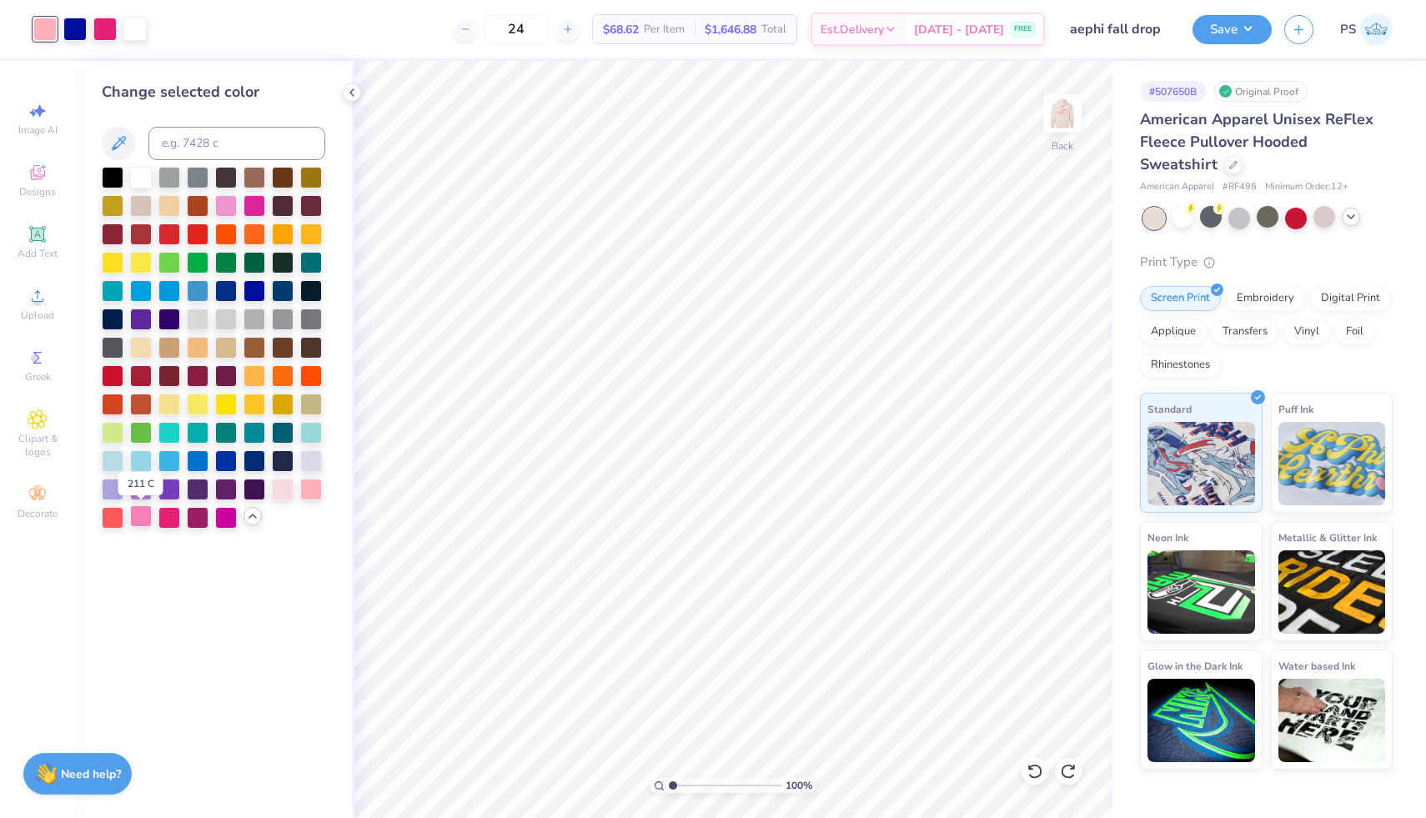
click at [135, 524] on div at bounding box center [141, 516] width 22 height 22
click at [1062, 113] on img at bounding box center [1062, 113] width 67 height 67
click at [1067, 128] on img at bounding box center [1062, 113] width 67 height 67
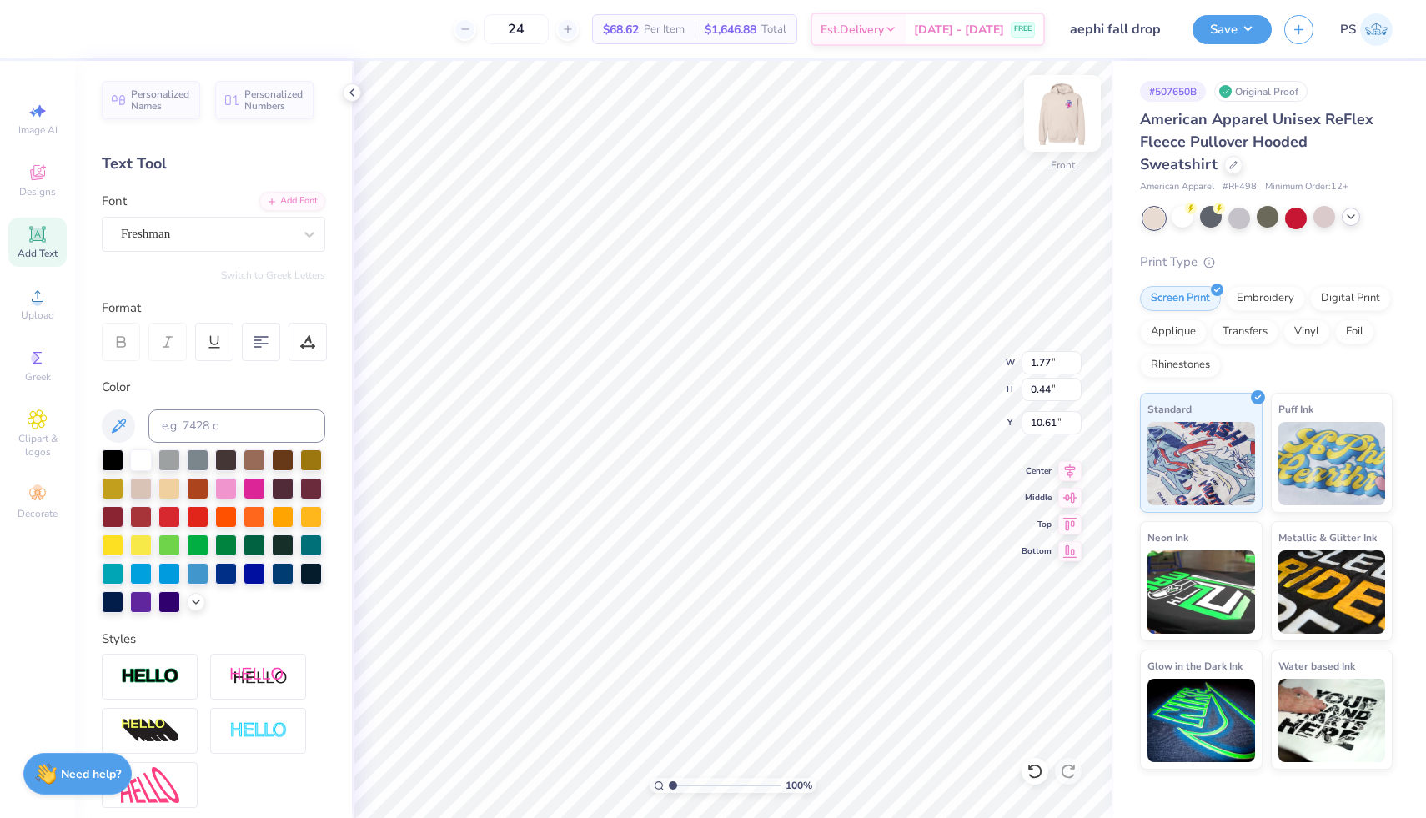
type input "10.42"
click at [135, 456] on div at bounding box center [141, 459] width 22 height 22
type input "18.18"
type input "11.97"
type input "5.21"
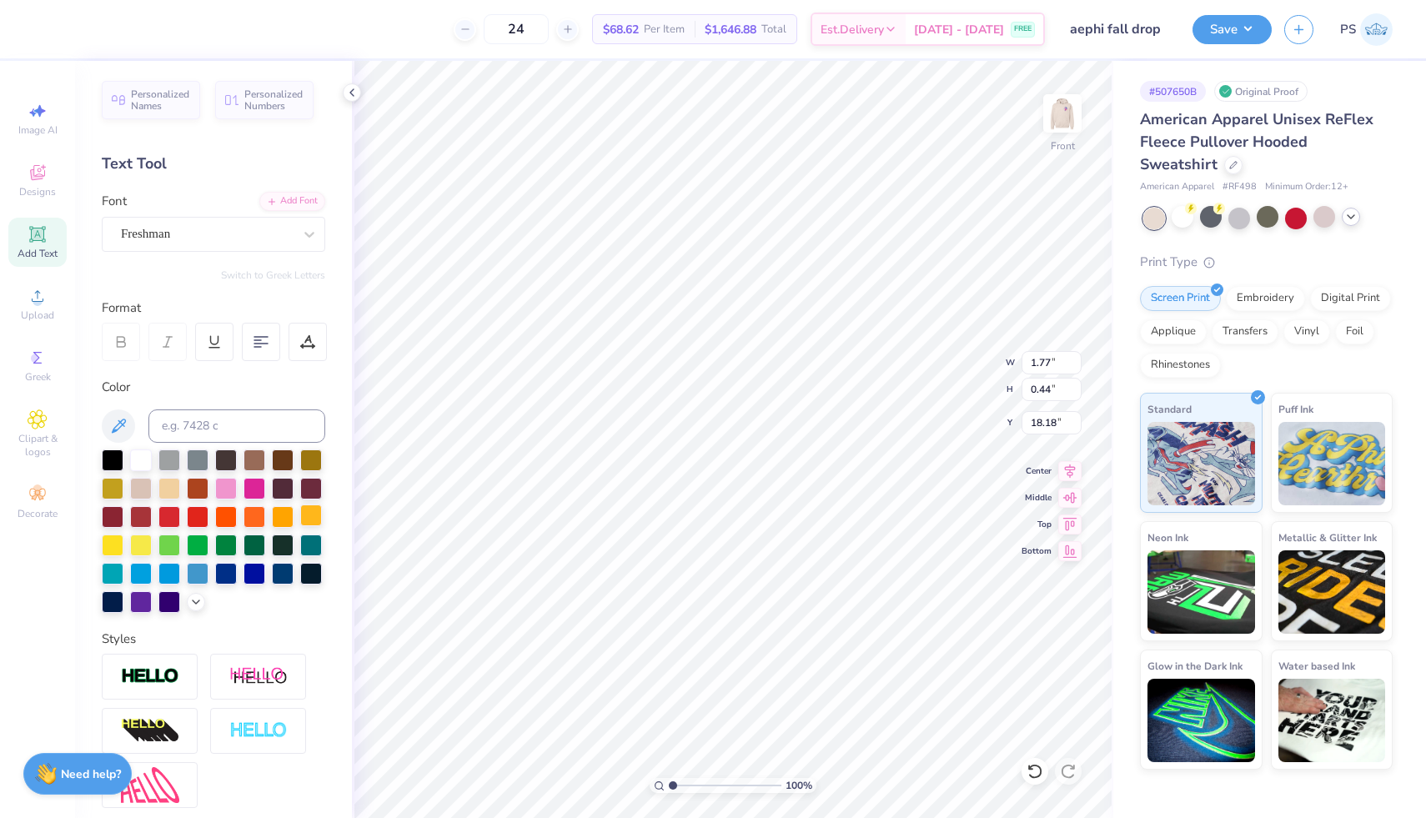
type input "7.52"
type input "14.28"
type input "6.22"
type input "8.83"
click at [227, 454] on div at bounding box center [226, 459] width 22 height 22
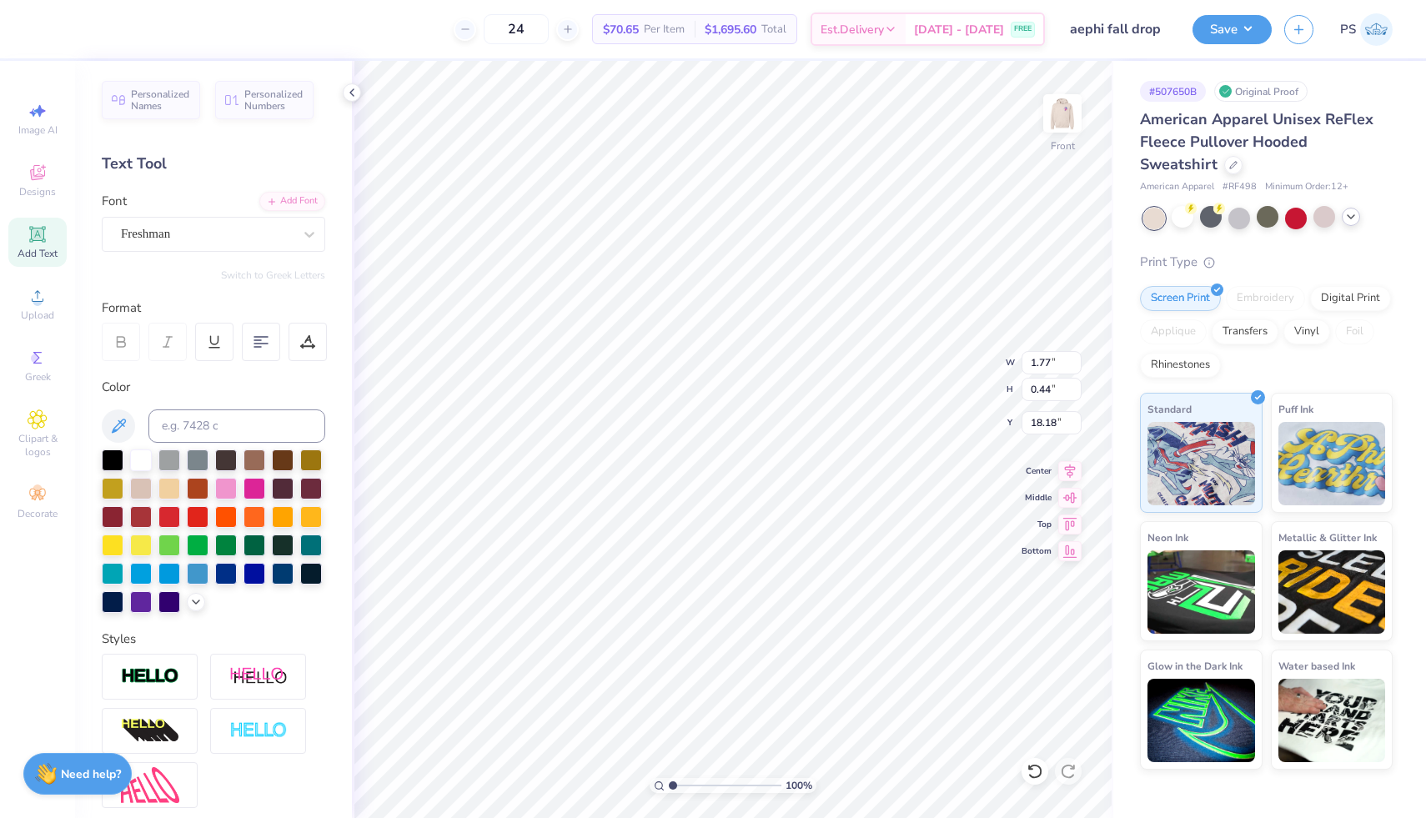
type input "1.04"
type input "0.26"
type input "18.36"
type input "14.08"
type input "0.70"
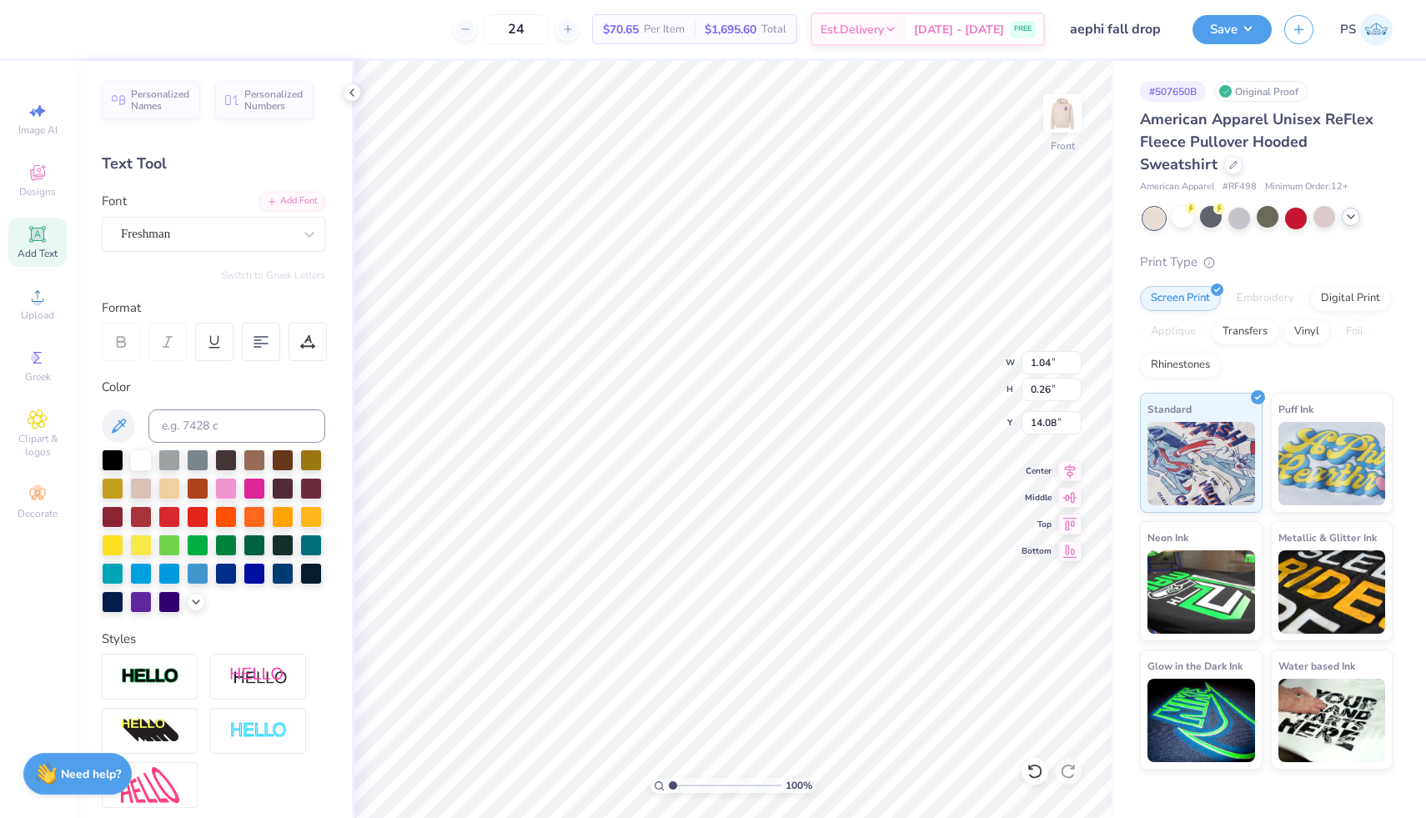
type input "0.17"
type input "14.04"
click at [223, 576] on div at bounding box center [226, 572] width 22 height 22
click at [108, 37] on div at bounding box center [104, 27] width 23 height 23
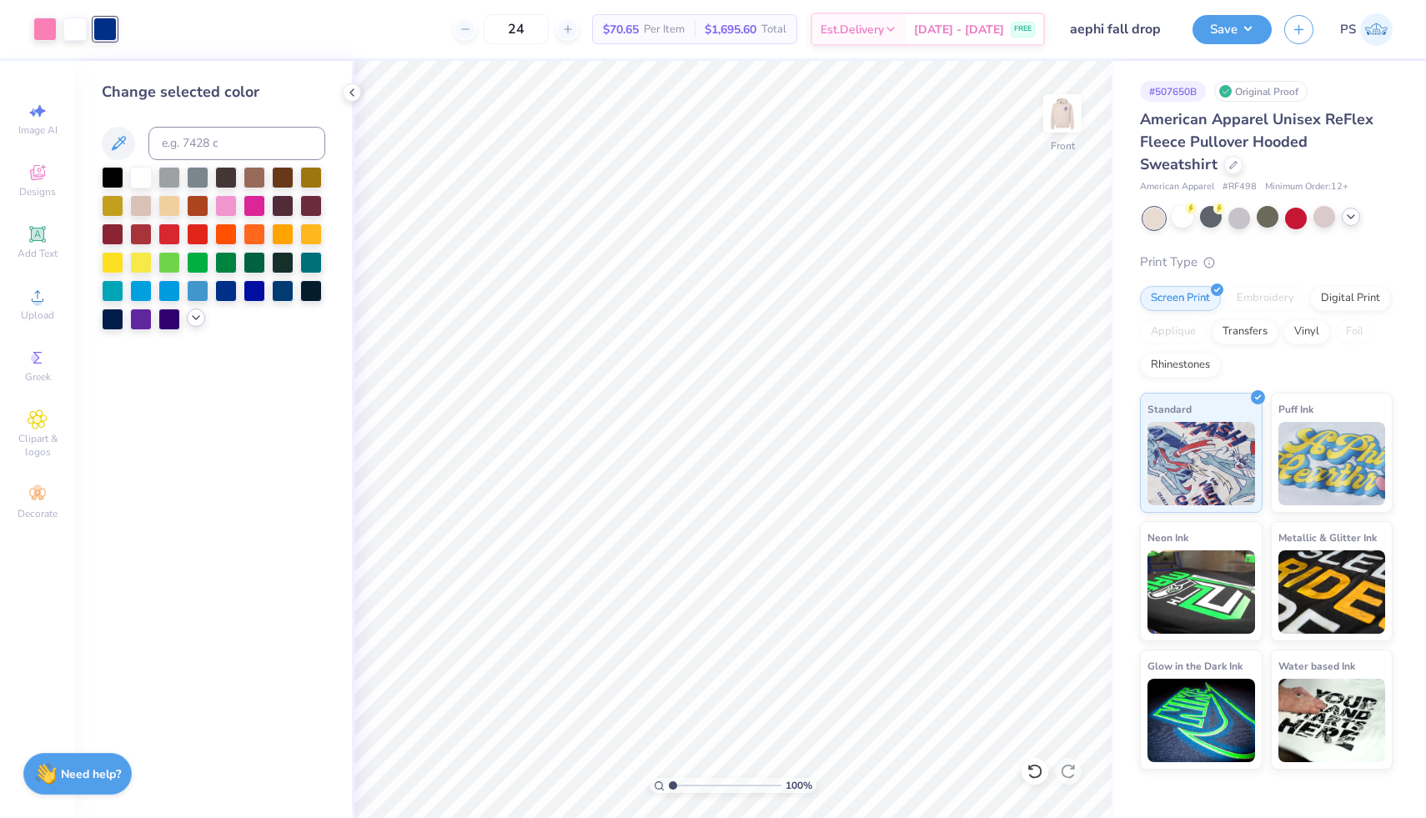
click at [192, 319] on icon at bounding box center [195, 317] width 13 height 13
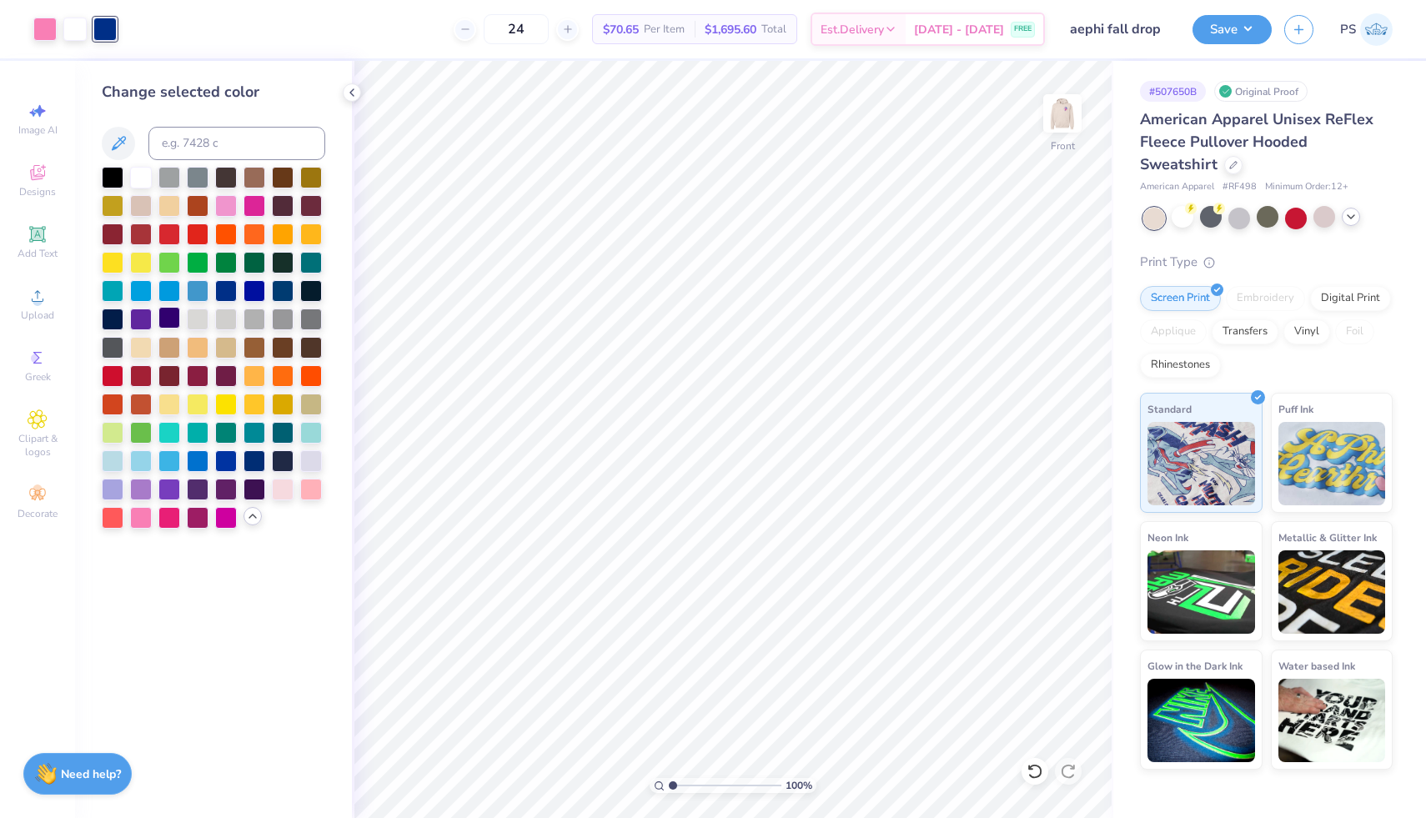
click at [168, 318] on div at bounding box center [169, 318] width 22 height 22
click at [258, 288] on div at bounding box center [254, 289] width 22 height 22
click at [201, 287] on div at bounding box center [198, 289] width 22 height 22
click at [109, 298] on div at bounding box center [113, 289] width 22 height 22
click at [1065, 113] on img at bounding box center [1062, 113] width 67 height 67
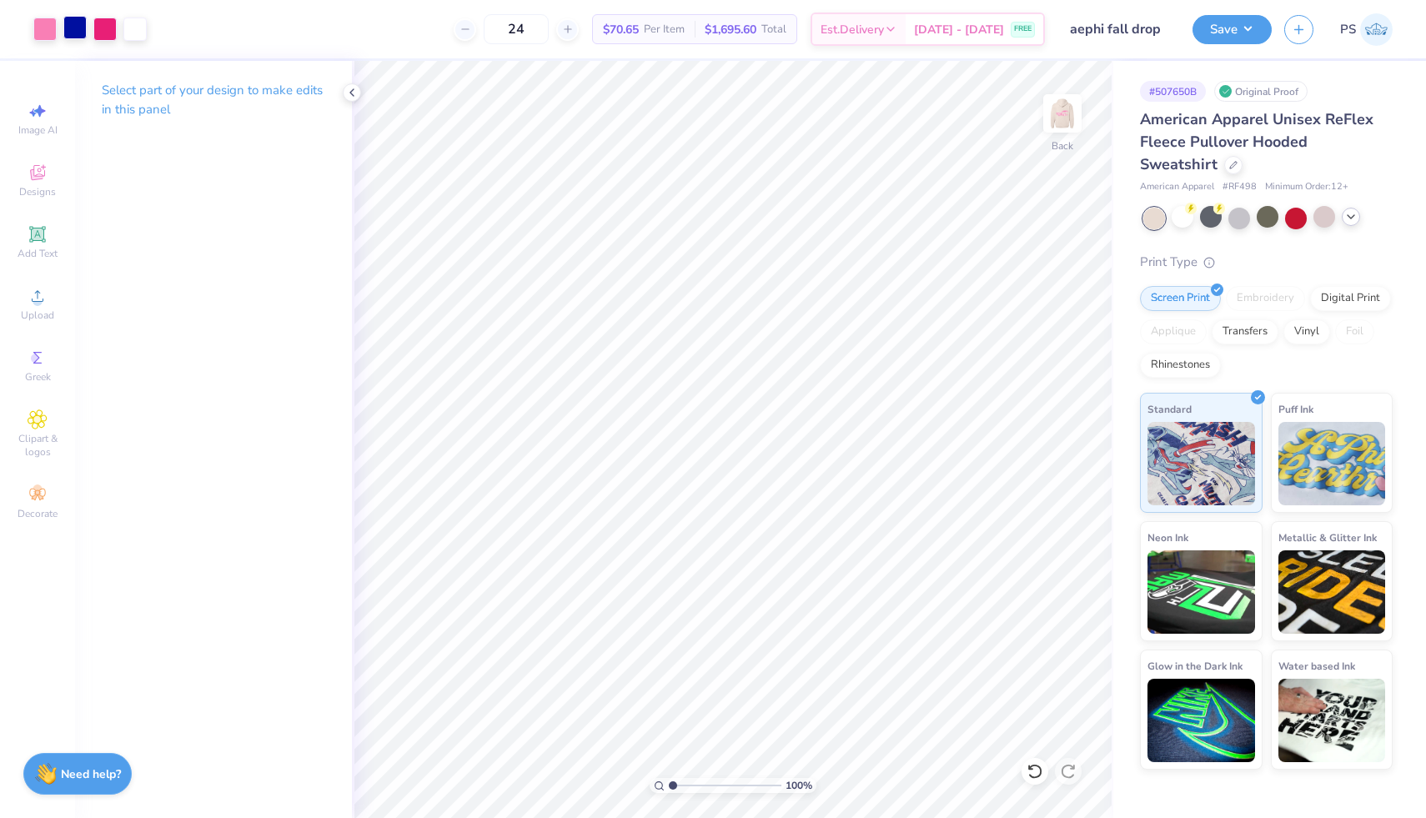
click at [73, 26] on div at bounding box center [74, 27] width 23 height 23
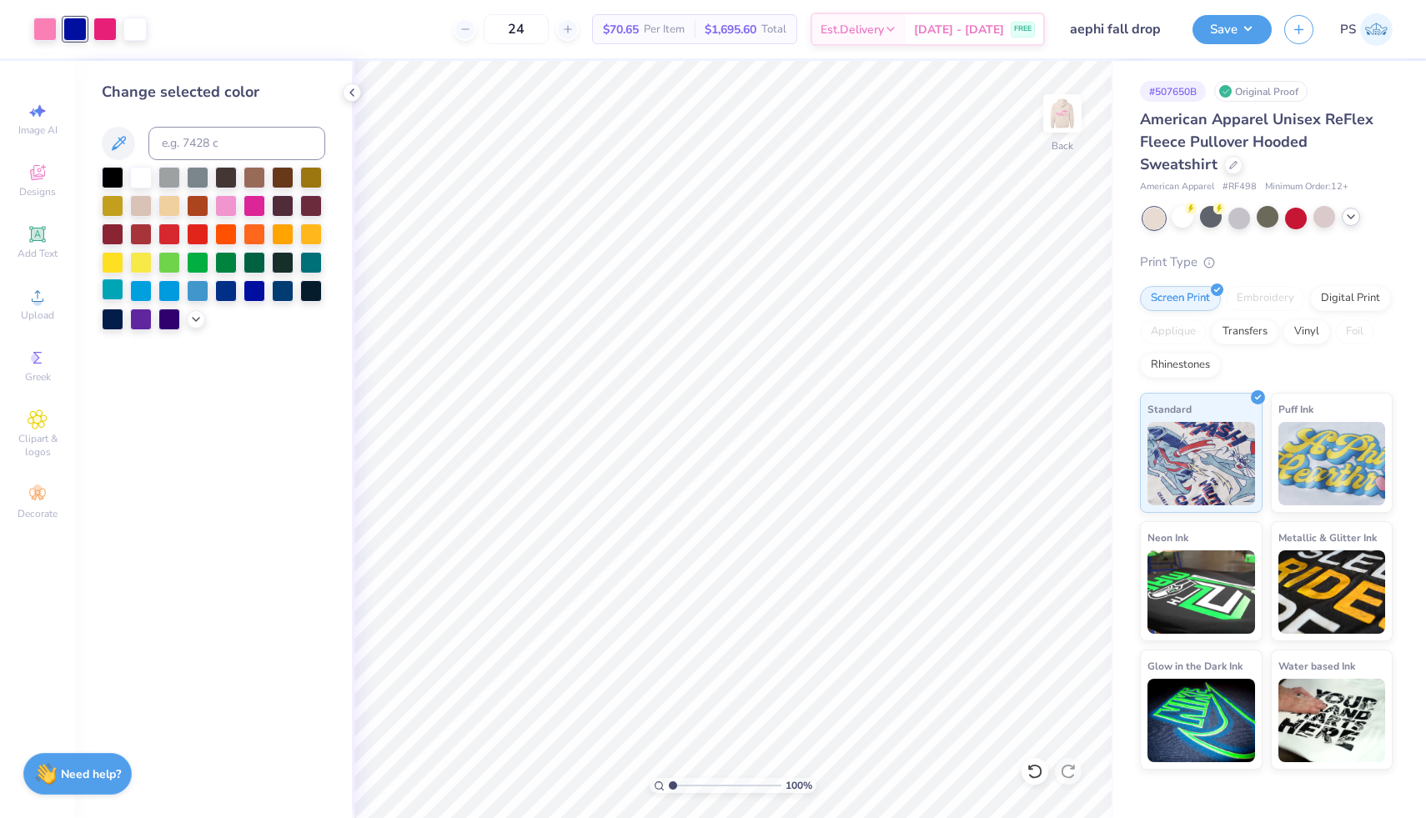
click at [118, 293] on div at bounding box center [113, 289] width 22 height 22
click at [1034, 777] on icon at bounding box center [1034, 771] width 14 height 15
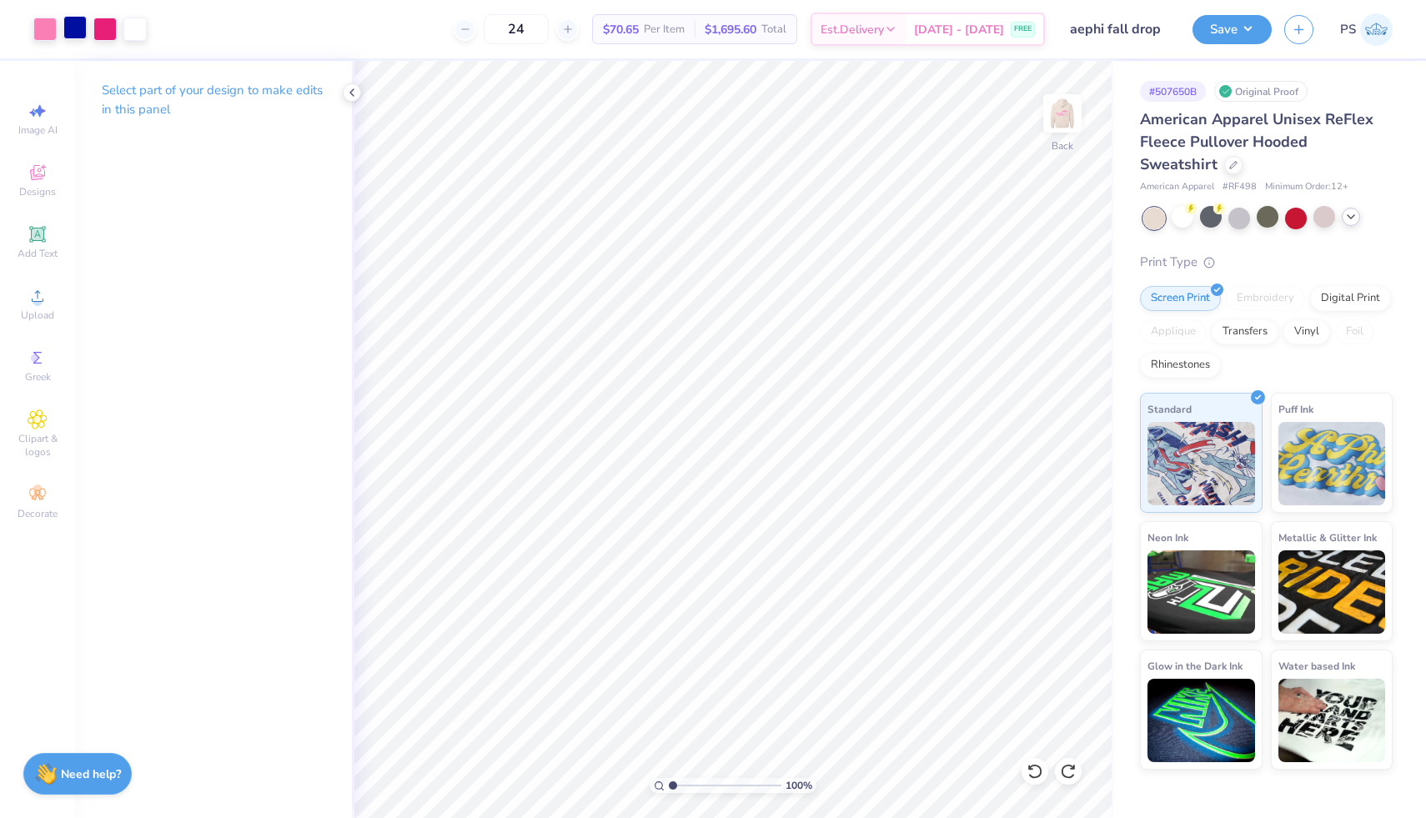
click at [66, 38] on div at bounding box center [74, 27] width 23 height 23
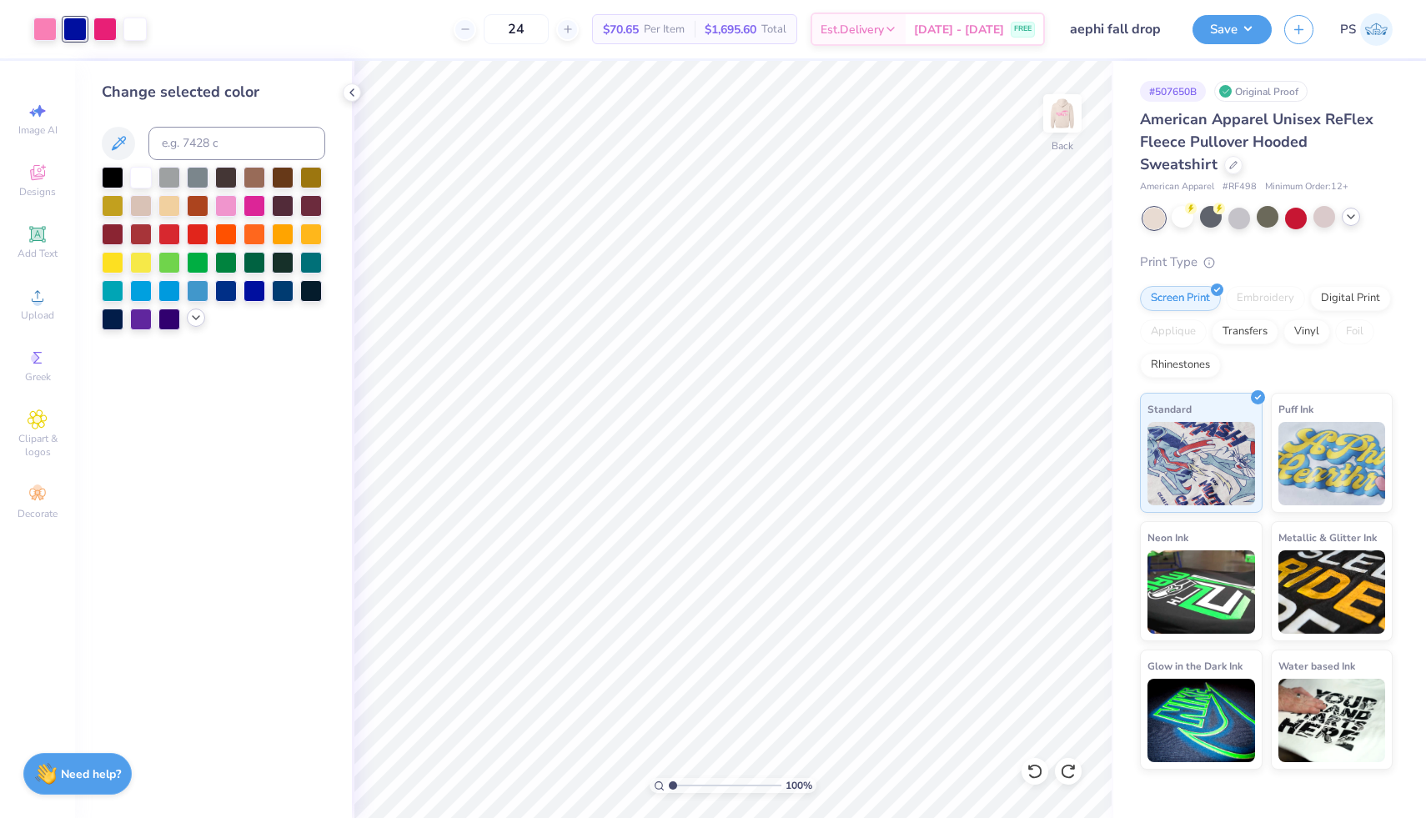
click at [189, 322] on icon at bounding box center [195, 317] width 13 height 13
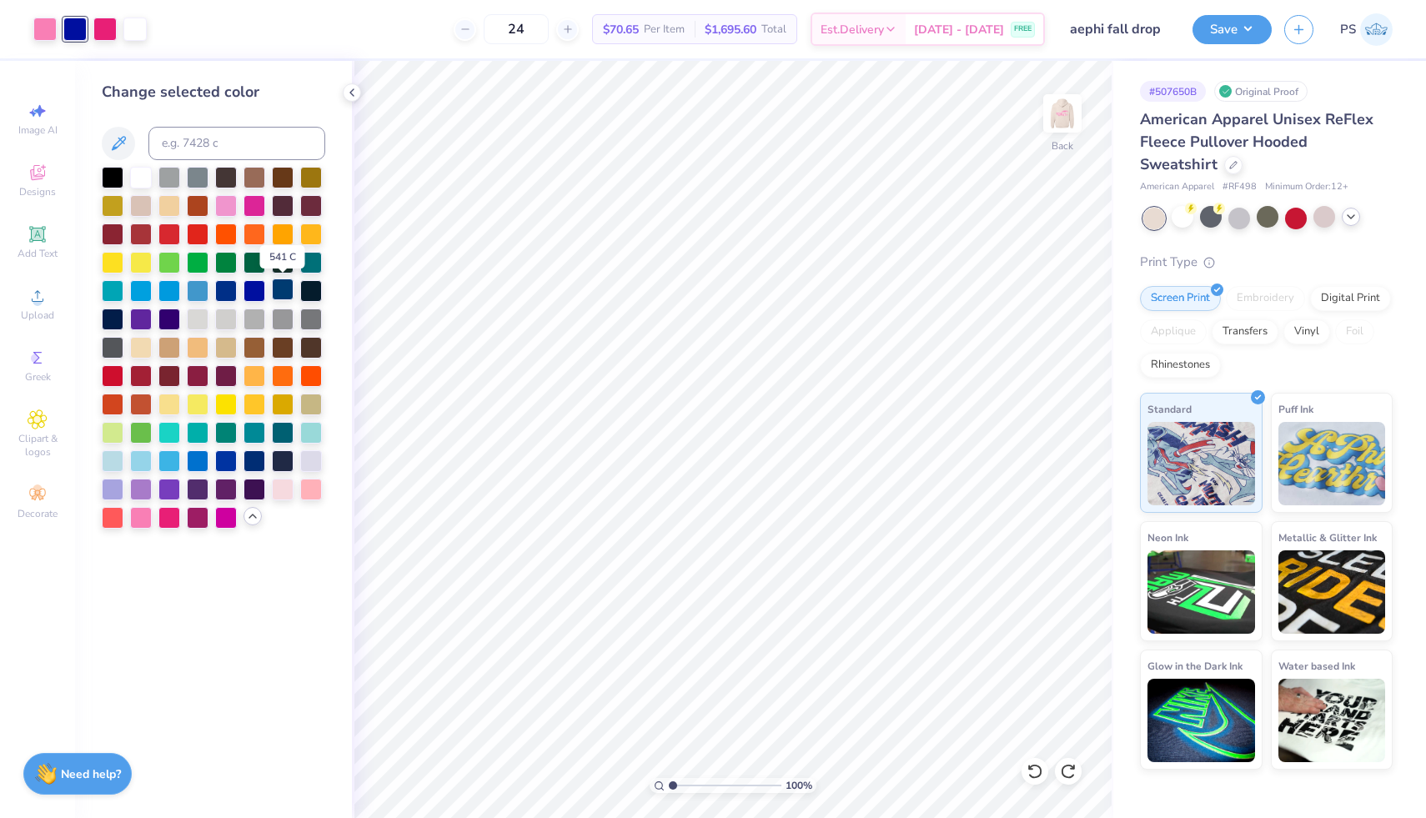
click at [287, 295] on div at bounding box center [283, 289] width 22 height 22
click at [114, 464] on div at bounding box center [113, 460] width 22 height 22
click at [313, 457] on div at bounding box center [311, 460] width 22 height 22
click at [198, 517] on div at bounding box center [198, 516] width 22 height 22
click at [230, 488] on div at bounding box center [226, 488] width 22 height 22
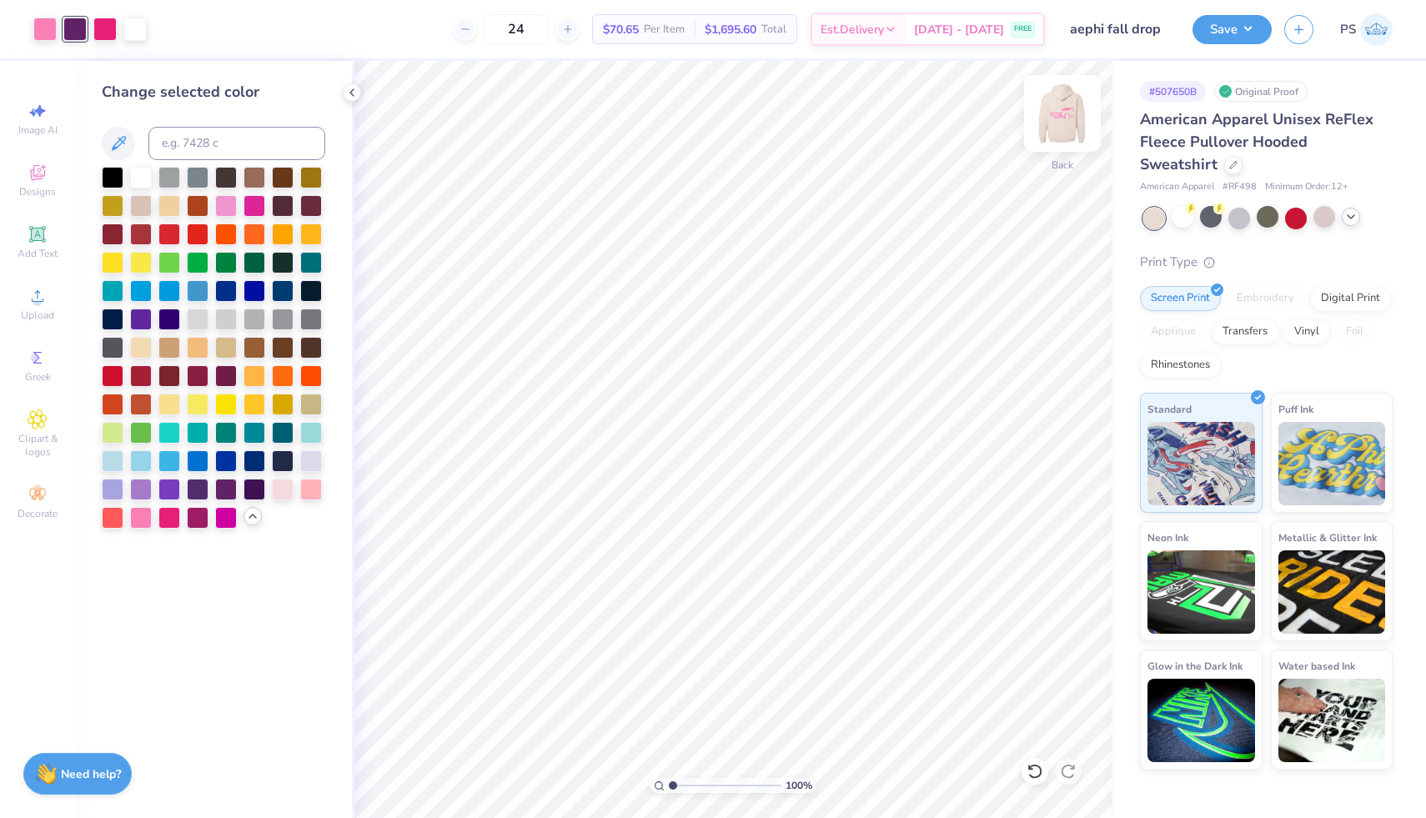
click at [1052, 126] on img at bounding box center [1062, 113] width 67 height 67
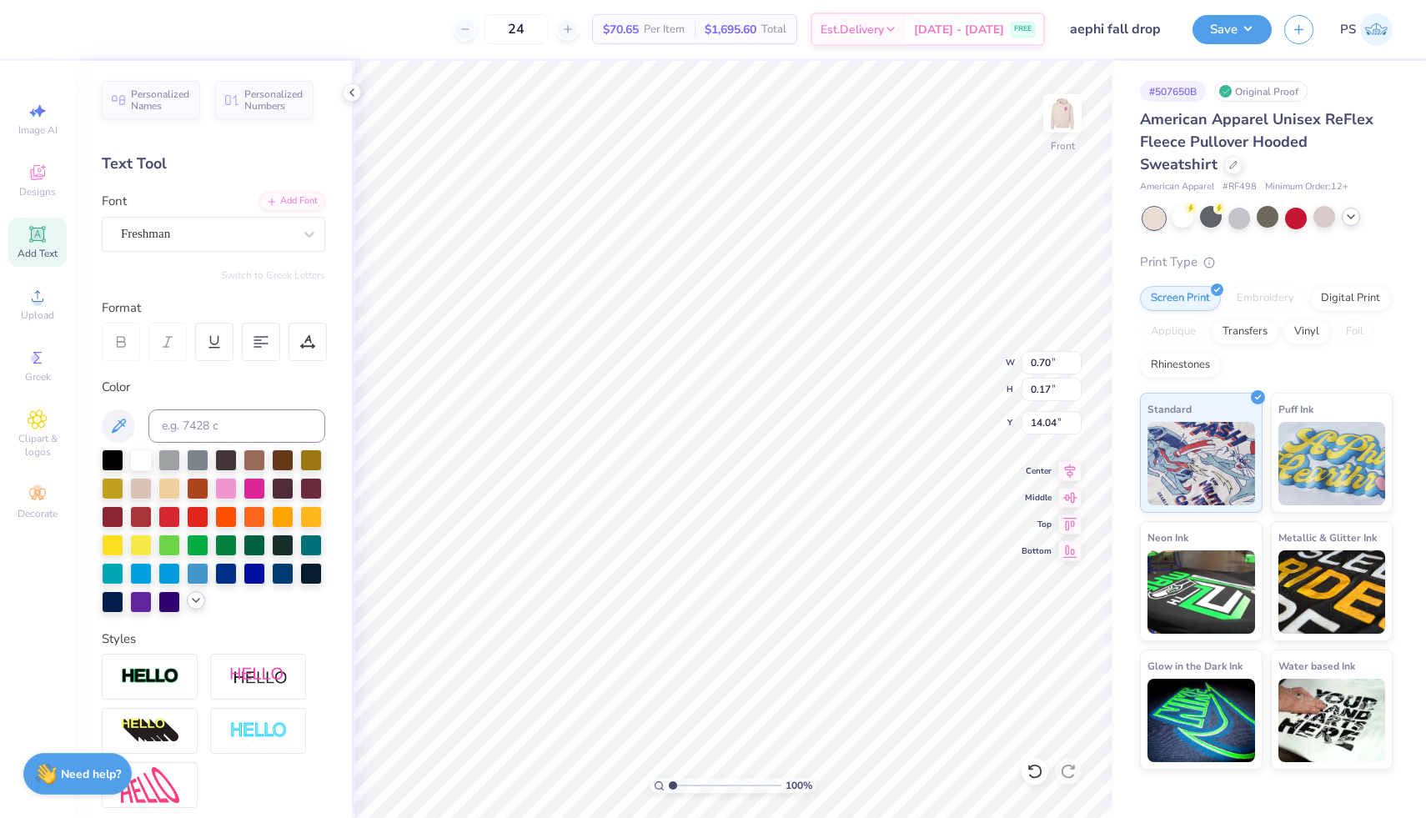
click at [191, 604] on icon at bounding box center [195, 600] width 13 height 13
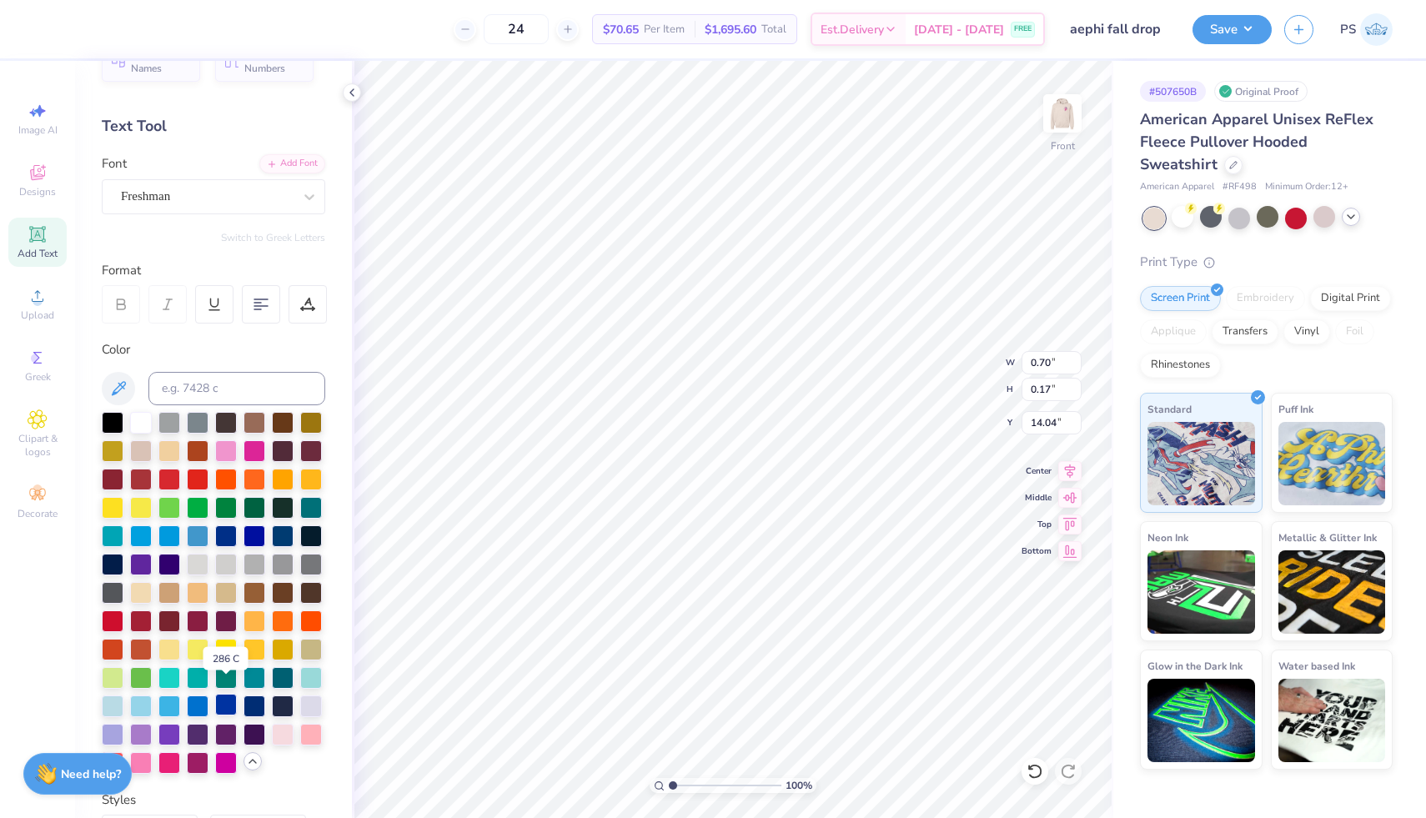
scroll to position [51, 0]
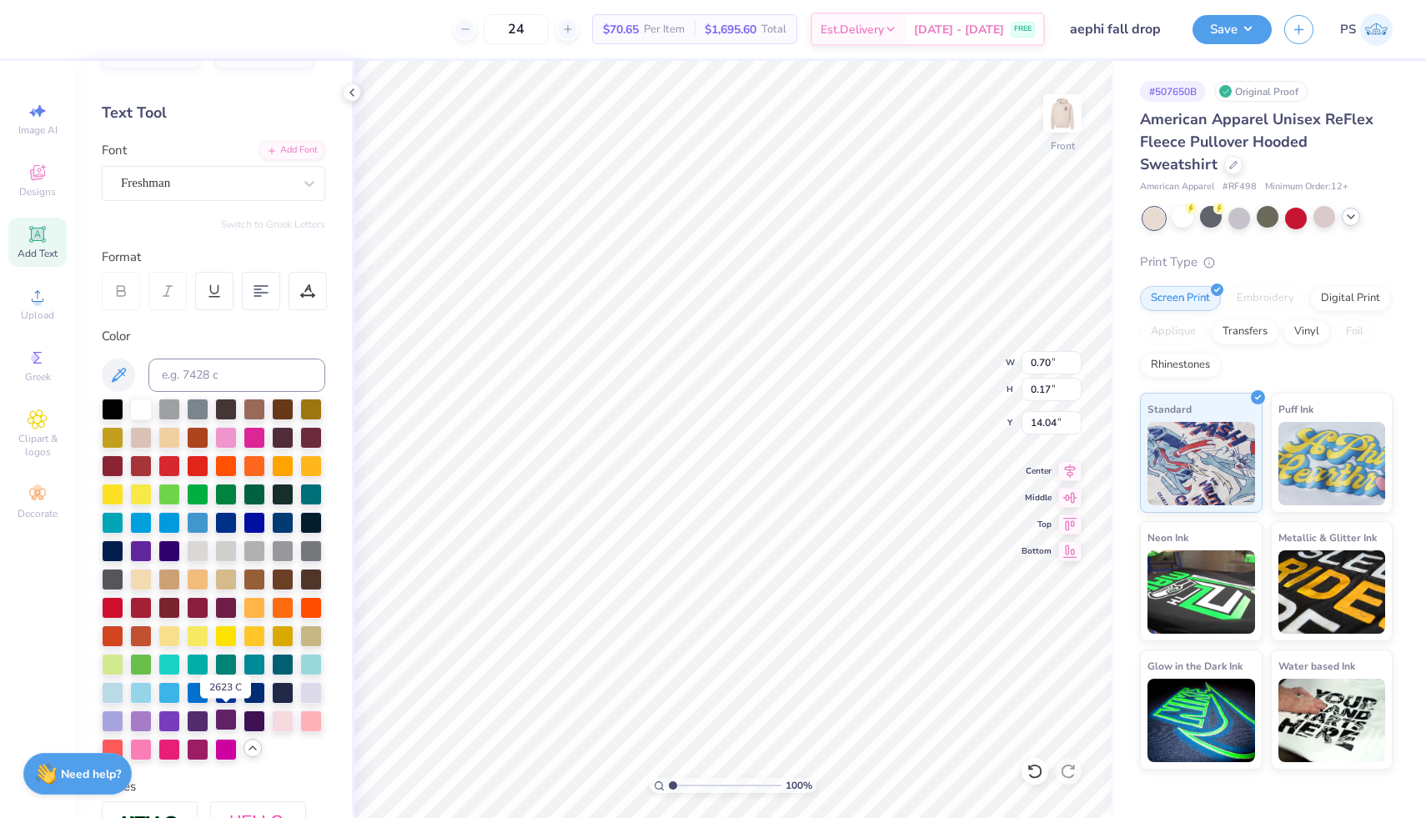
click at [229, 723] on div at bounding box center [226, 720] width 22 height 22
click at [1059, 113] on img at bounding box center [1062, 113] width 67 height 67
click at [1064, 128] on img at bounding box center [1062, 113] width 67 height 67
click at [1064, 128] on img at bounding box center [1061, 113] width 33 height 33
type input "2.72"
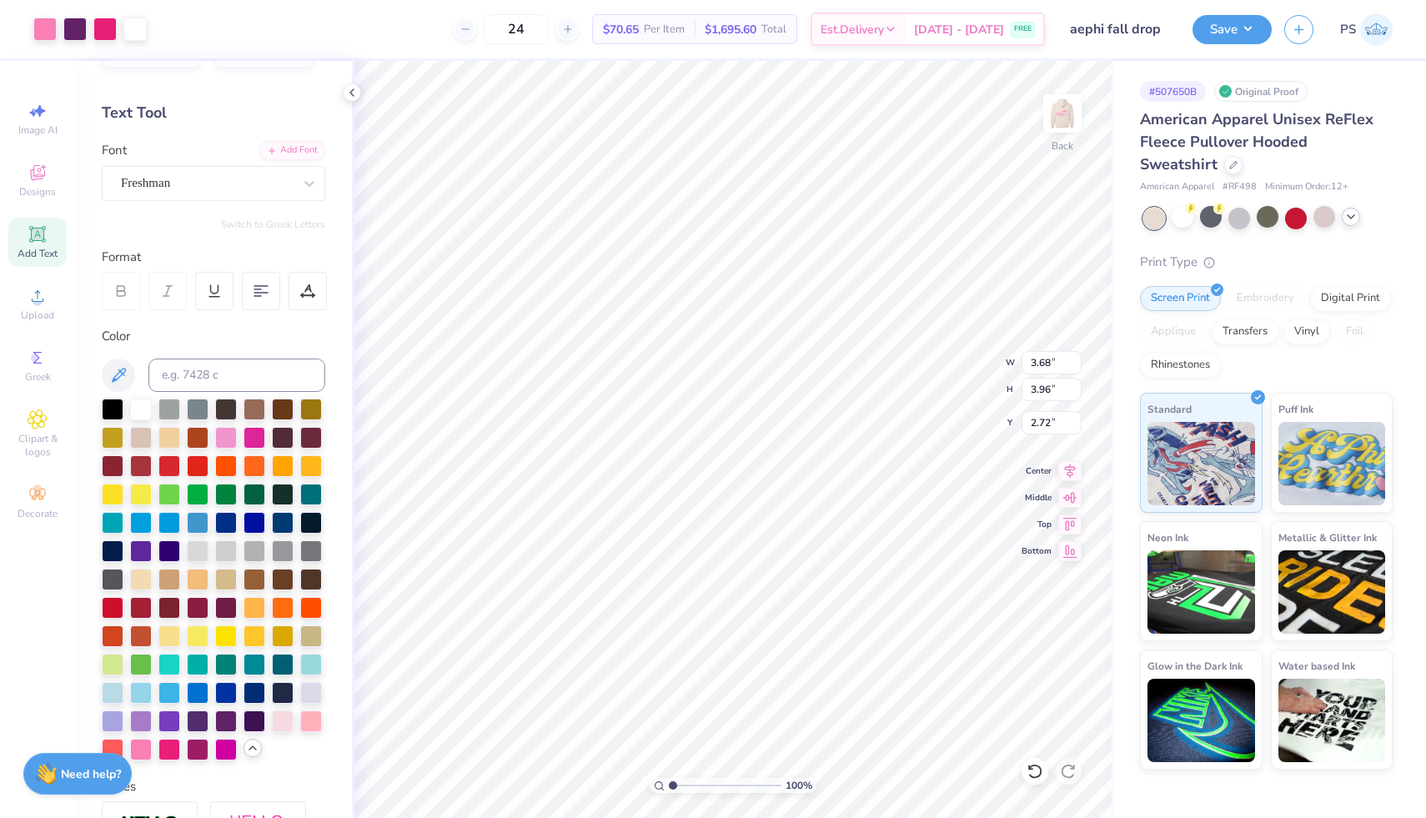
type input "3.68"
type input "3.96"
type input "3.00"
click at [1073, 120] on img at bounding box center [1062, 113] width 67 height 67
click at [72, 30] on div at bounding box center [74, 27] width 23 height 23
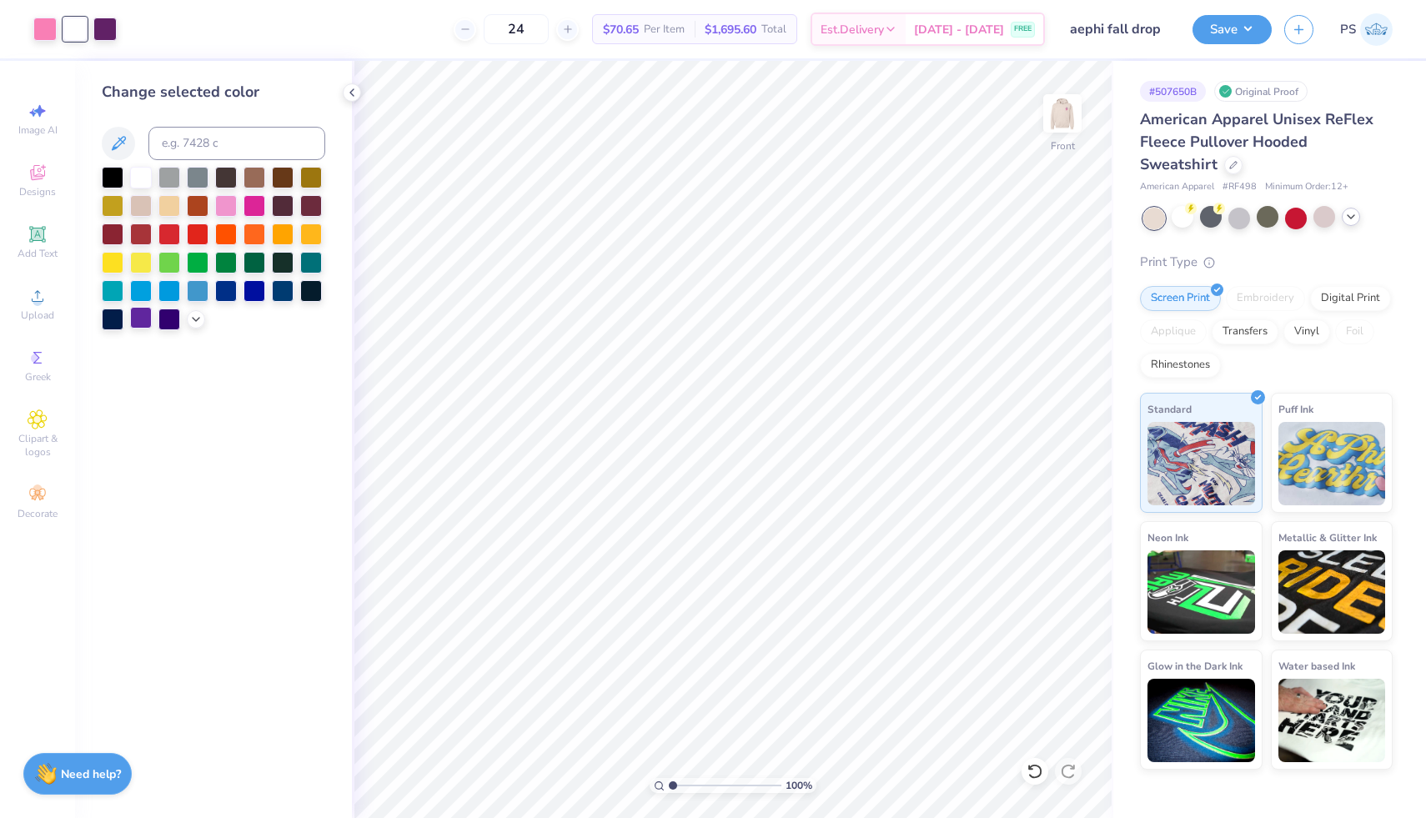
click at [142, 318] on div at bounding box center [141, 318] width 22 height 22
click at [199, 318] on icon at bounding box center [195, 317] width 13 height 13
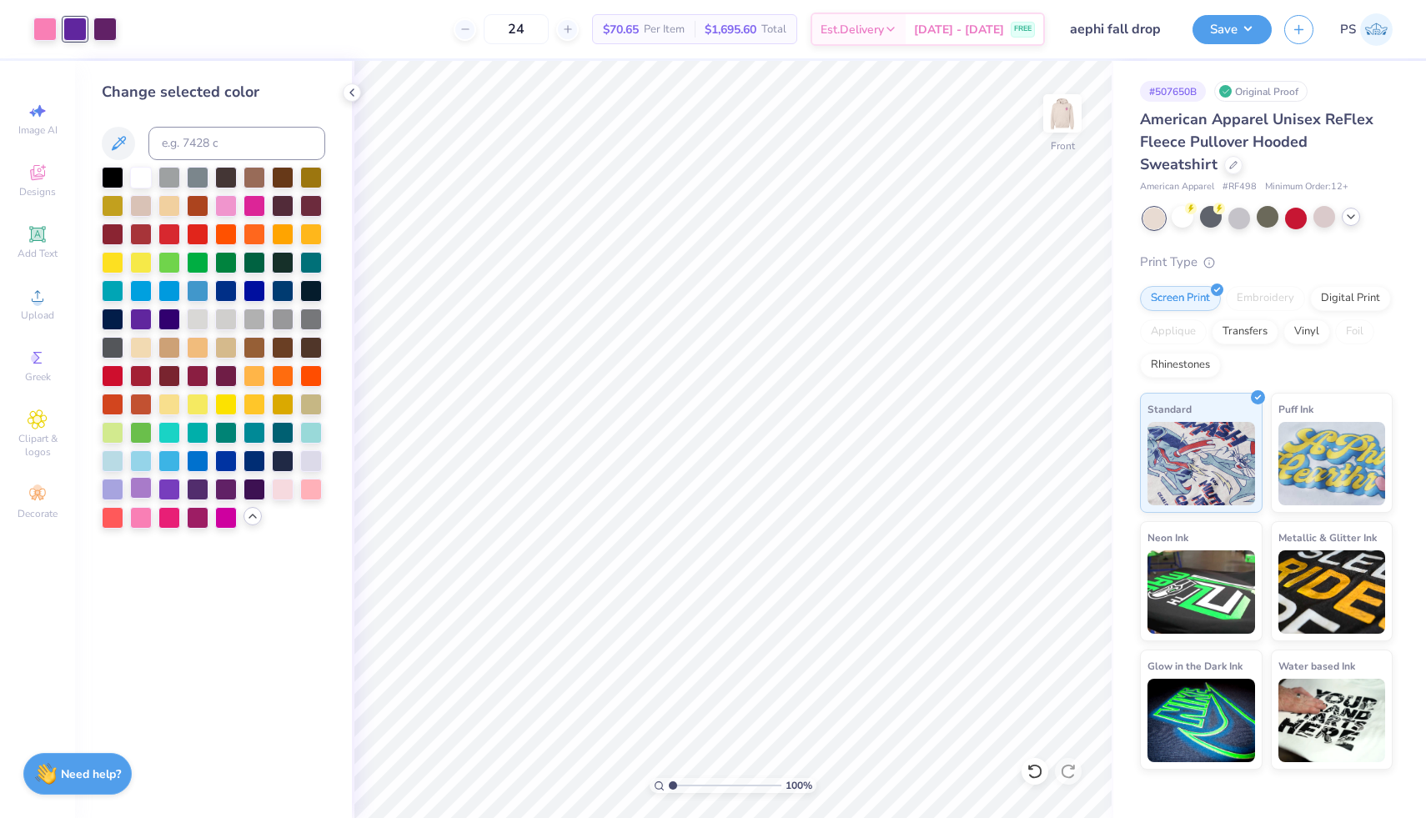
click at [139, 482] on div at bounding box center [141, 488] width 22 height 22
click at [315, 464] on div at bounding box center [311, 460] width 22 height 22
click at [283, 494] on div at bounding box center [283, 488] width 22 height 22
click at [192, 519] on div at bounding box center [198, 516] width 22 height 22
click at [170, 522] on div at bounding box center [169, 516] width 22 height 22
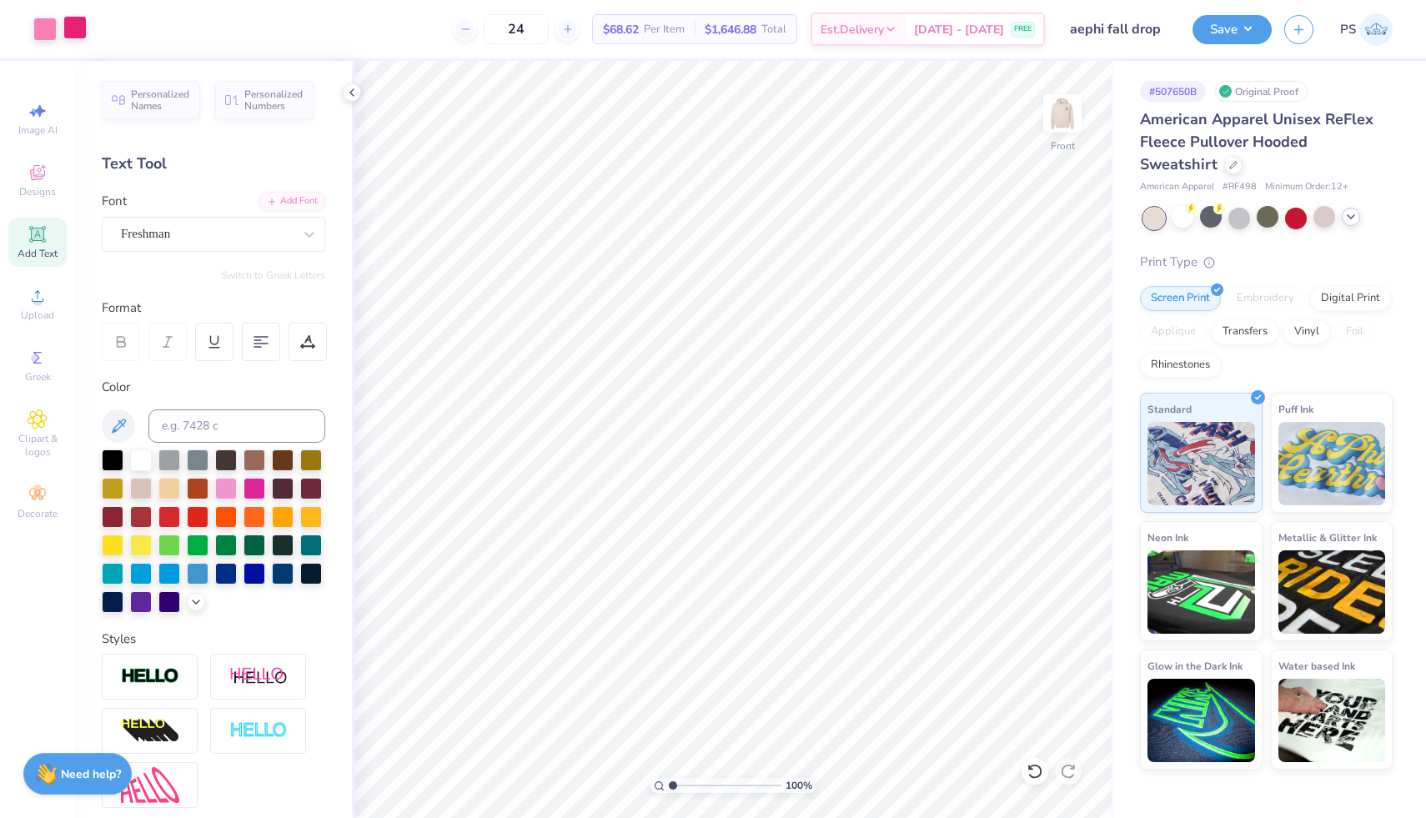
click at [75, 32] on div at bounding box center [74, 27] width 23 height 23
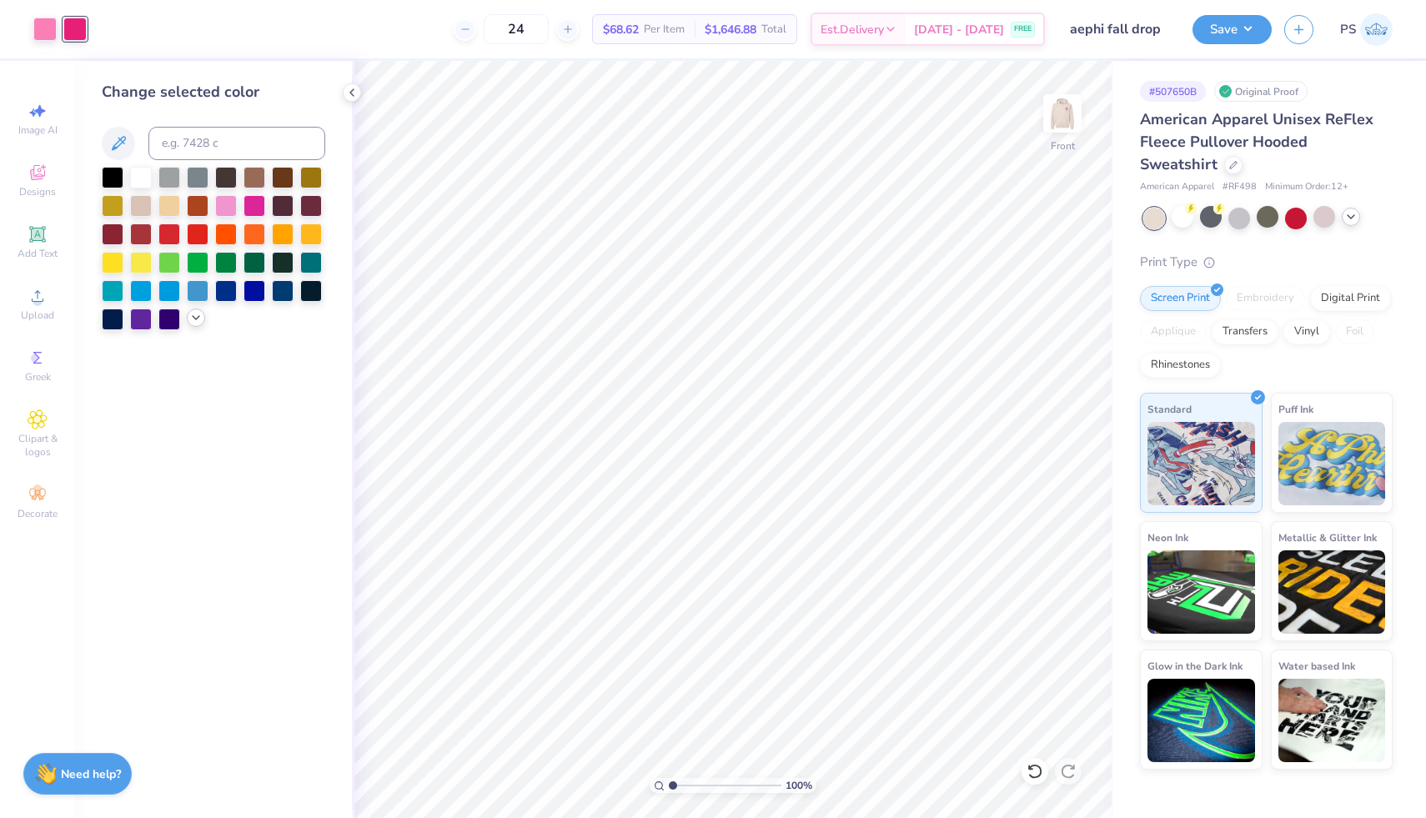
click at [197, 323] on icon at bounding box center [195, 317] width 13 height 13
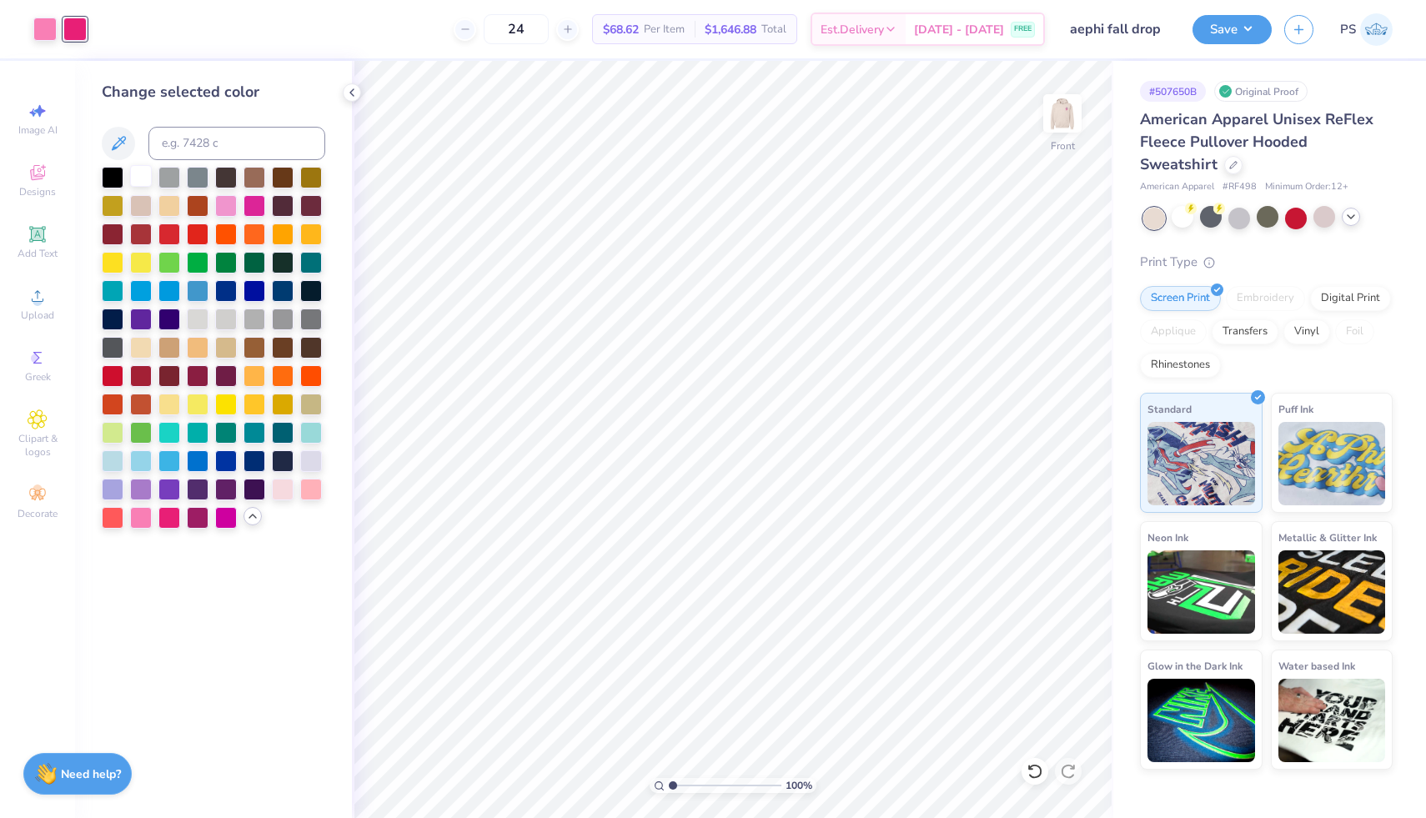
click at [135, 177] on div at bounding box center [141, 176] width 22 height 22
click at [47, 31] on div at bounding box center [44, 27] width 23 height 23
click at [136, 486] on div at bounding box center [141, 488] width 22 height 22
click at [165, 493] on div at bounding box center [169, 488] width 22 height 22
click at [222, 527] on div at bounding box center [226, 516] width 22 height 22
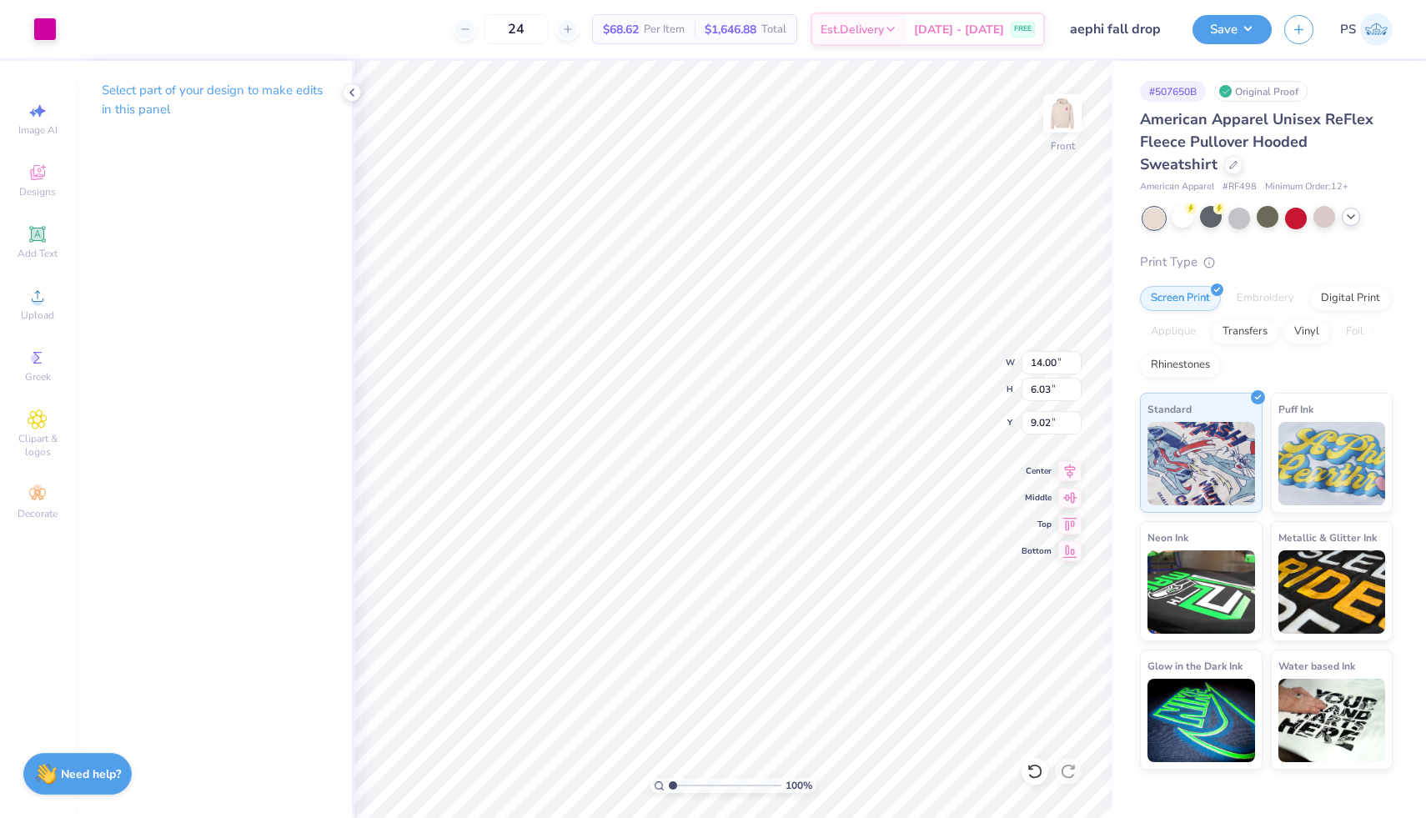
type input "18.23"
type input "4.51"
type input "1.94"
type input "21.49"
click at [1031, 773] on icon at bounding box center [1034, 771] width 17 height 17
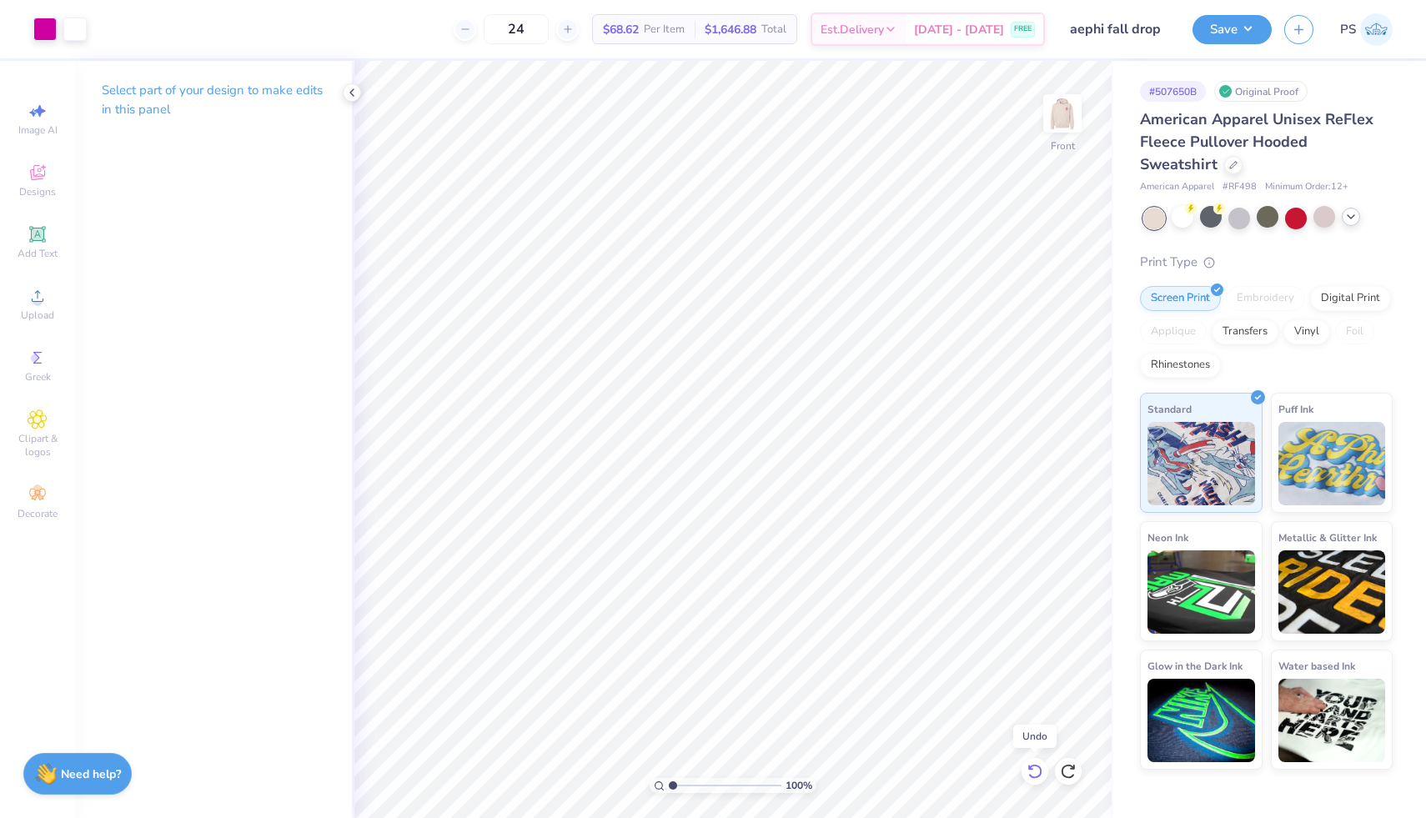
click at [1031, 773] on icon at bounding box center [1034, 771] width 17 height 17
type input "6.64"
type input "2.89"
type input "22.85"
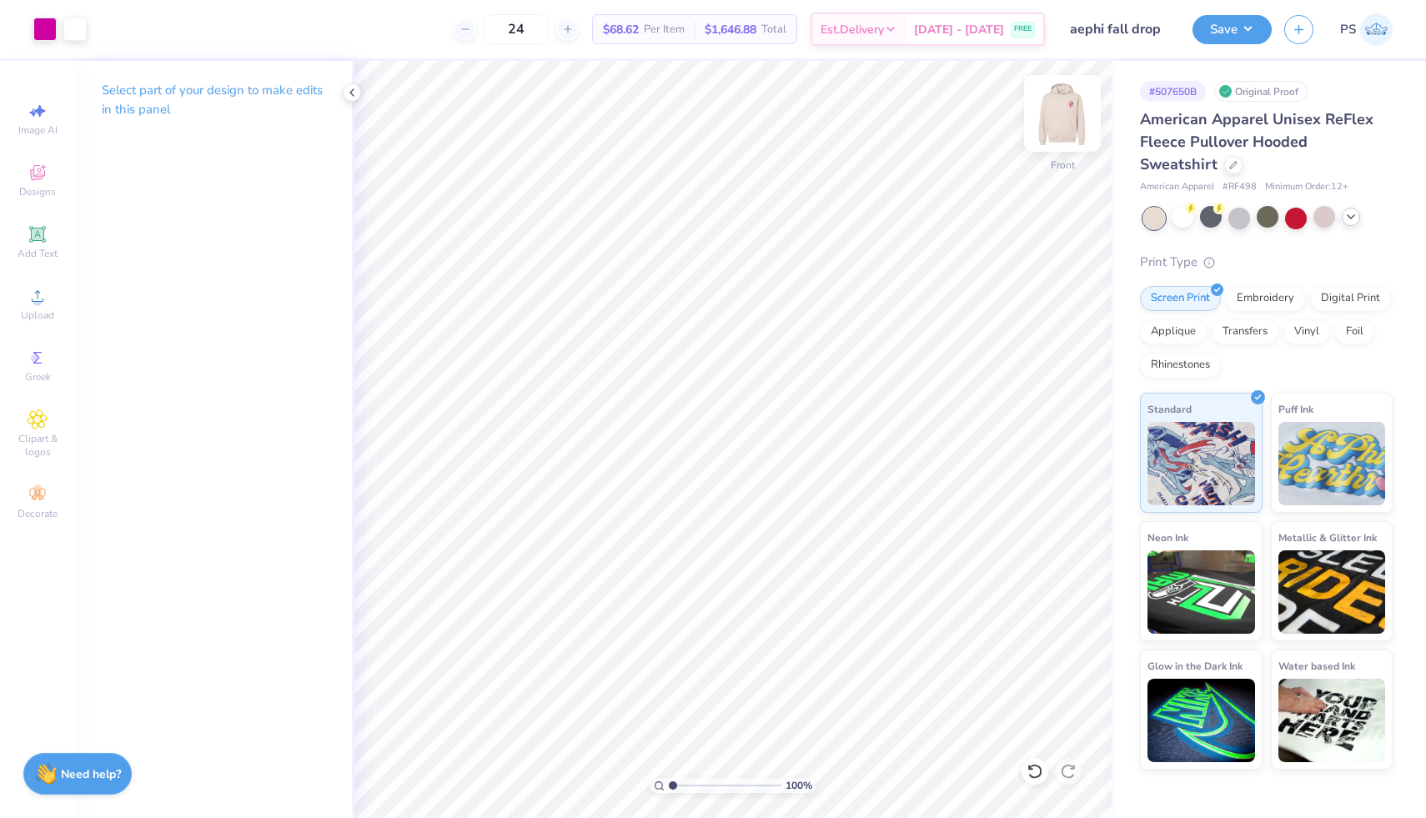
click at [1074, 116] on img at bounding box center [1062, 113] width 67 height 67
click at [1055, 107] on img at bounding box center [1062, 113] width 67 height 67
click at [41, 23] on div at bounding box center [44, 27] width 23 height 23
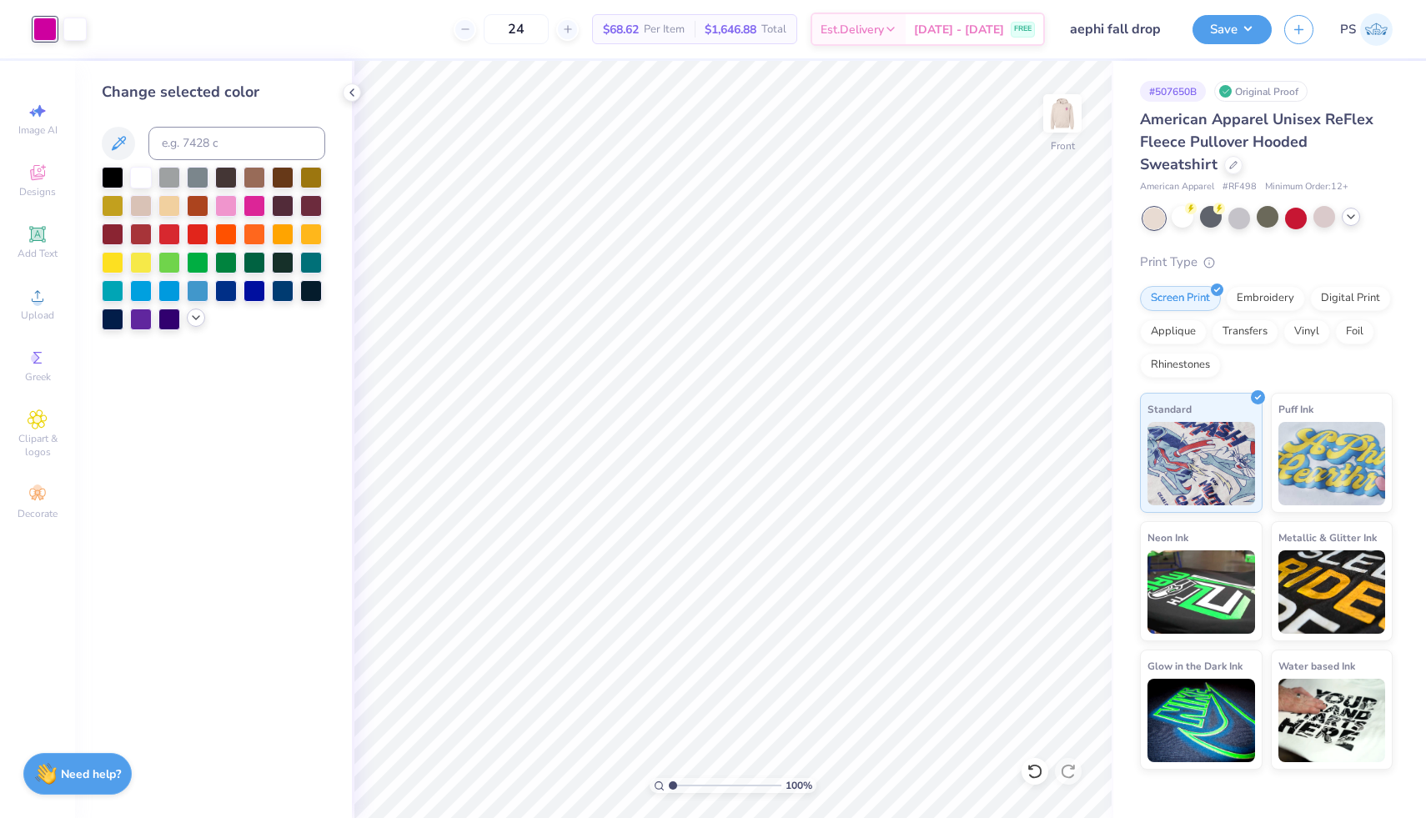
click at [198, 324] on div at bounding box center [196, 317] width 18 height 18
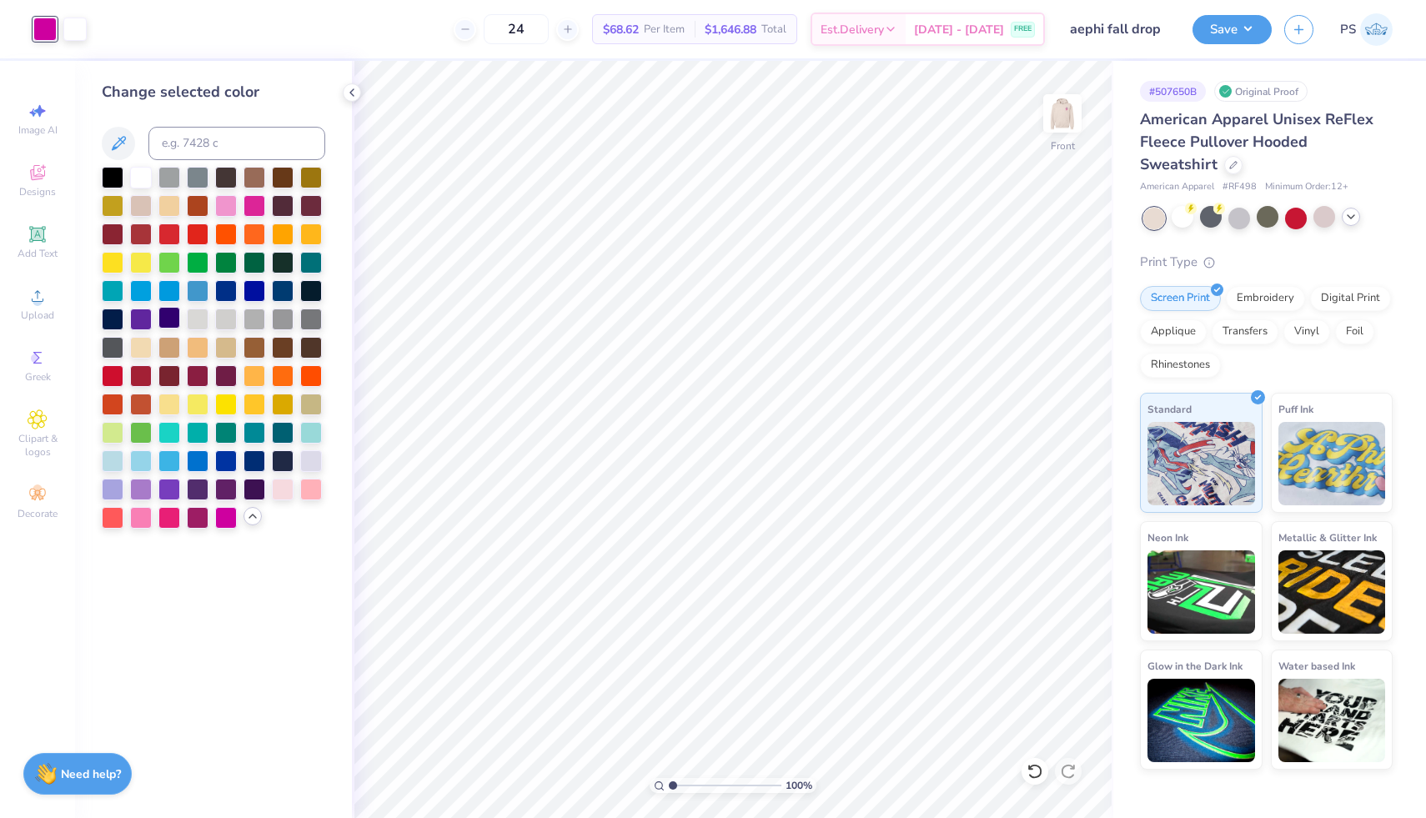
click at [173, 328] on div at bounding box center [169, 318] width 22 height 22
click at [223, 492] on div at bounding box center [226, 488] width 22 height 22
click at [134, 489] on div at bounding box center [141, 488] width 22 height 22
click at [117, 488] on div at bounding box center [113, 488] width 22 height 22
click at [188, 462] on div at bounding box center [198, 460] width 22 height 22
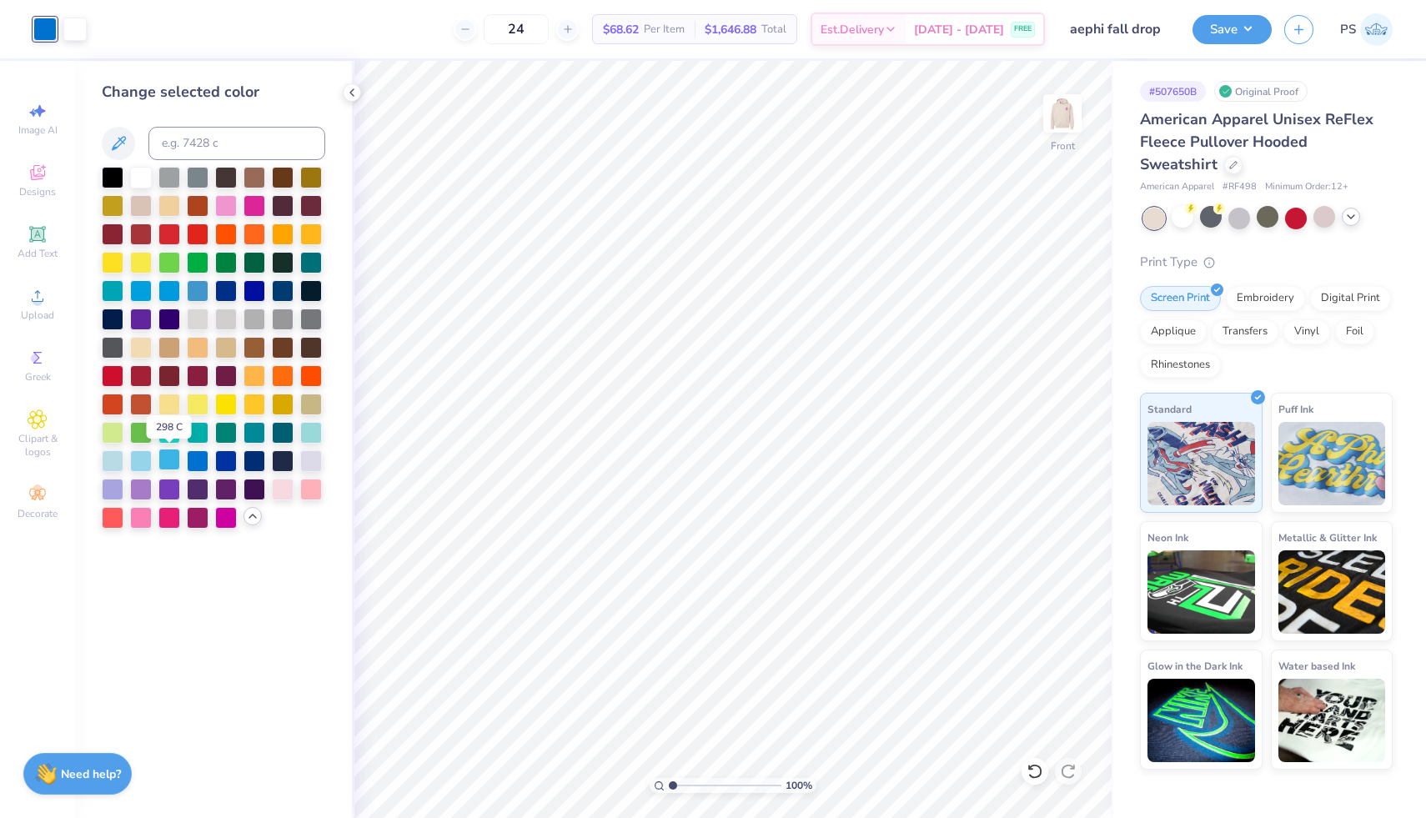
click at [170, 461] on div at bounding box center [169, 460] width 22 height 22
click at [312, 428] on div at bounding box center [311, 431] width 22 height 22
click at [222, 439] on div at bounding box center [226, 431] width 22 height 22
click at [260, 489] on div at bounding box center [254, 488] width 22 height 22
click at [114, 429] on div at bounding box center [113, 431] width 22 height 22
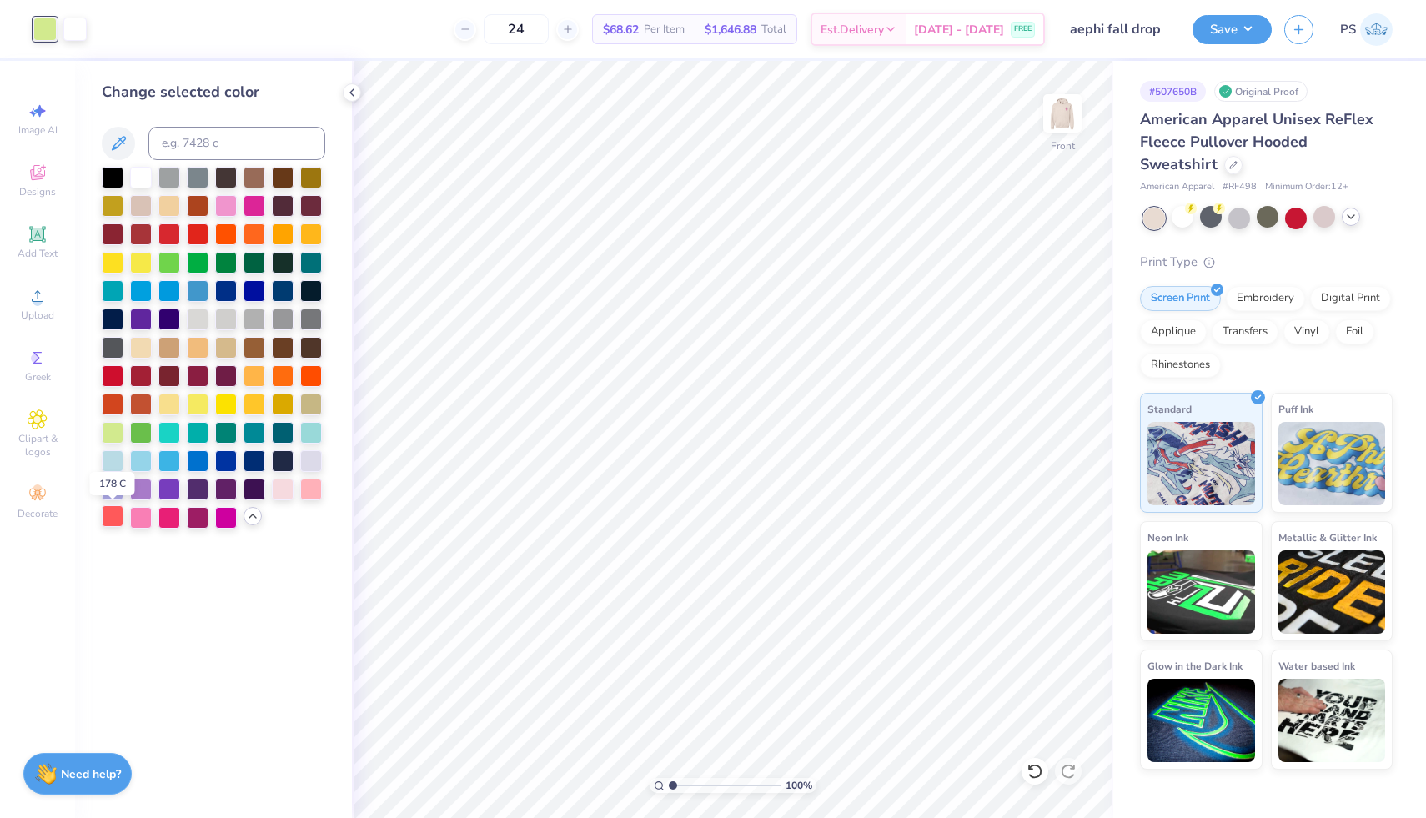
click at [114, 518] on div at bounding box center [113, 516] width 22 height 22
click at [140, 518] on div at bounding box center [141, 516] width 22 height 22
drag, startPoint x: 168, startPoint y: 491, endPoint x: 185, endPoint y: 492, distance: 17.5
click at [168, 492] on div at bounding box center [169, 490] width 22 height 22
click at [200, 492] on div at bounding box center [198, 488] width 22 height 22
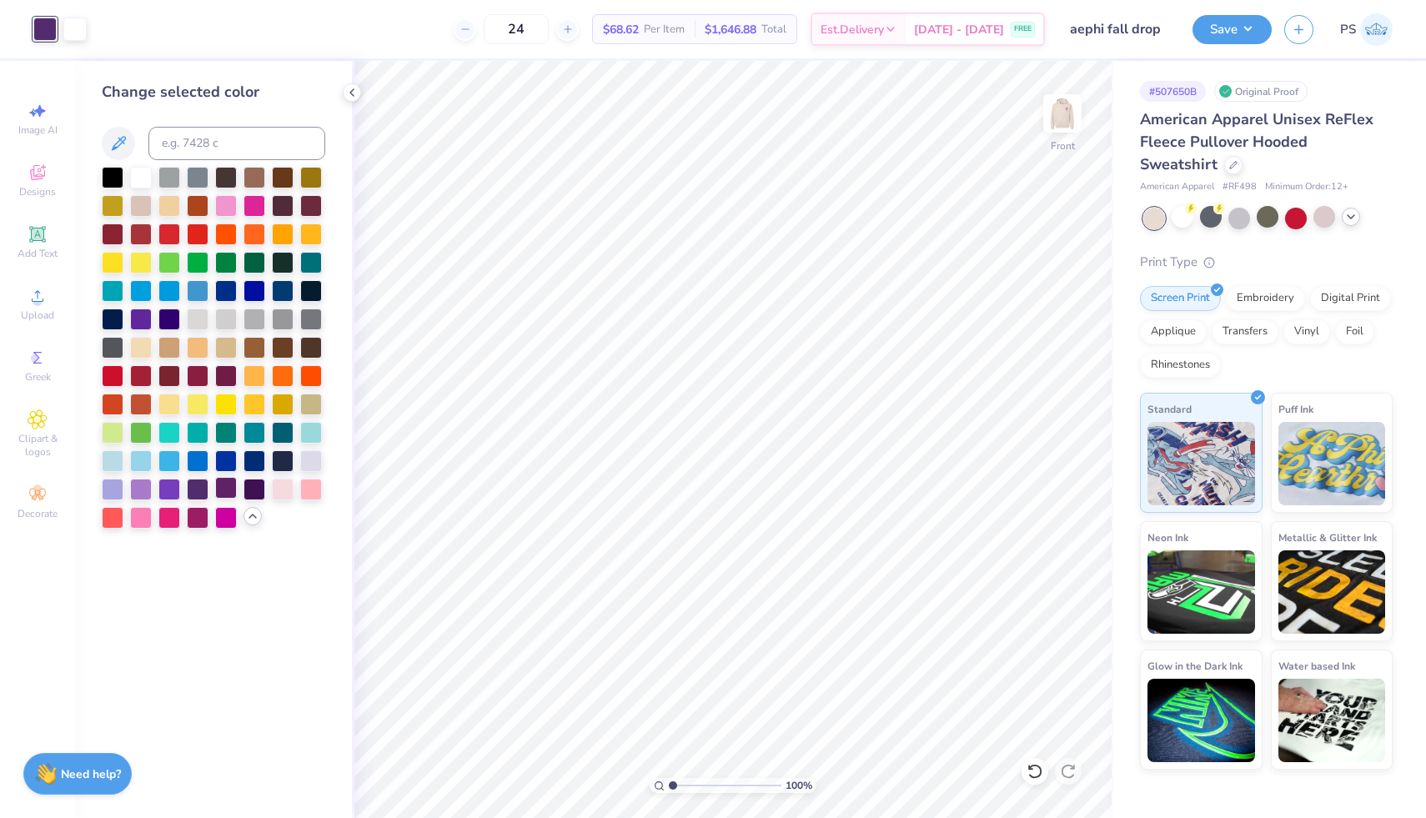
click at [222, 490] on div at bounding box center [226, 488] width 22 height 22
click at [257, 203] on div at bounding box center [254, 204] width 22 height 22
click at [312, 200] on div at bounding box center [311, 204] width 22 height 22
click at [287, 208] on div at bounding box center [283, 204] width 22 height 22
click at [276, 174] on div at bounding box center [283, 176] width 22 height 22
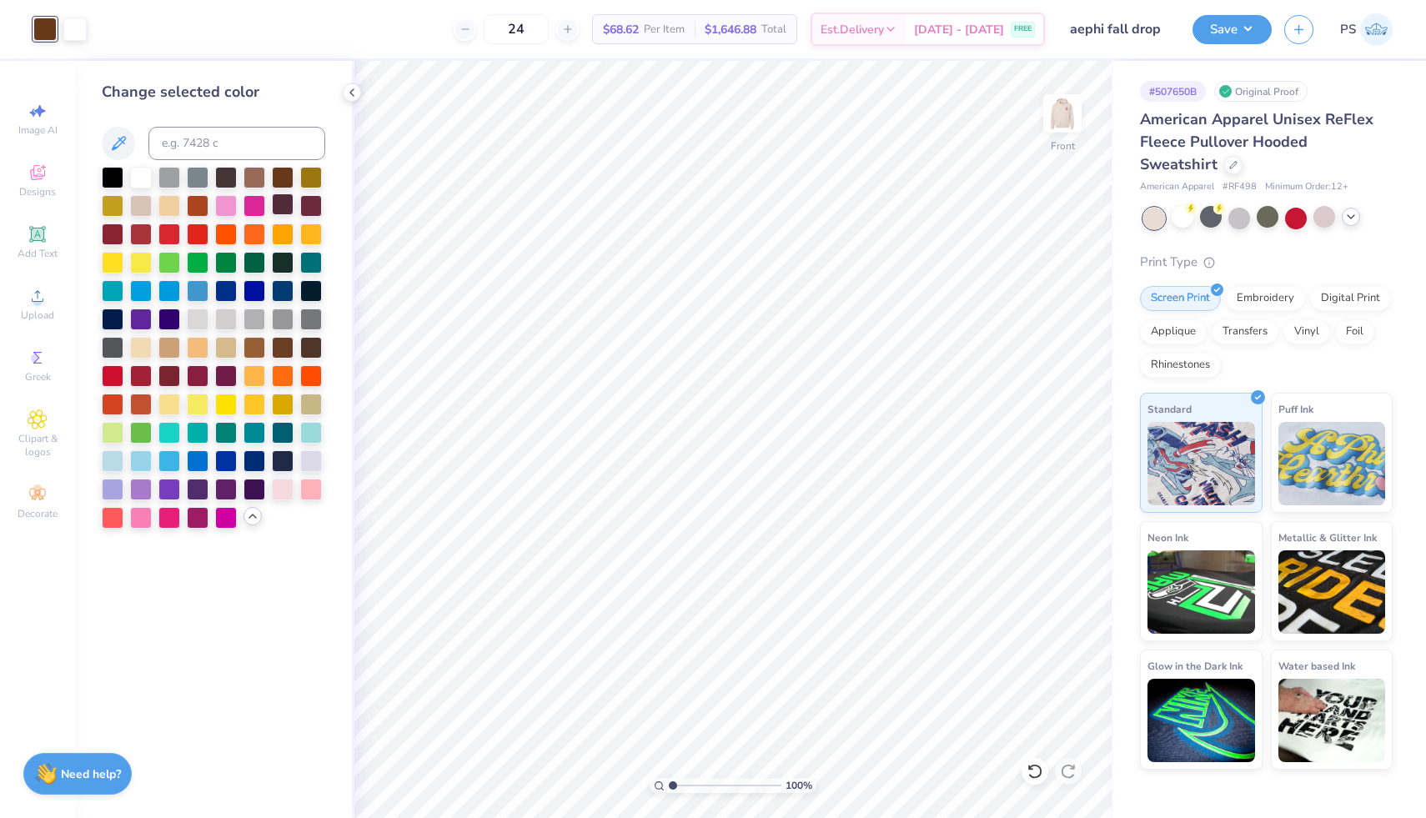
click at [283, 207] on div at bounding box center [283, 204] width 22 height 22
click at [308, 205] on div at bounding box center [311, 204] width 22 height 22
click at [113, 234] on div at bounding box center [113, 233] width 22 height 22
click at [222, 379] on div at bounding box center [226, 374] width 22 height 22
click at [281, 431] on div at bounding box center [283, 431] width 22 height 22
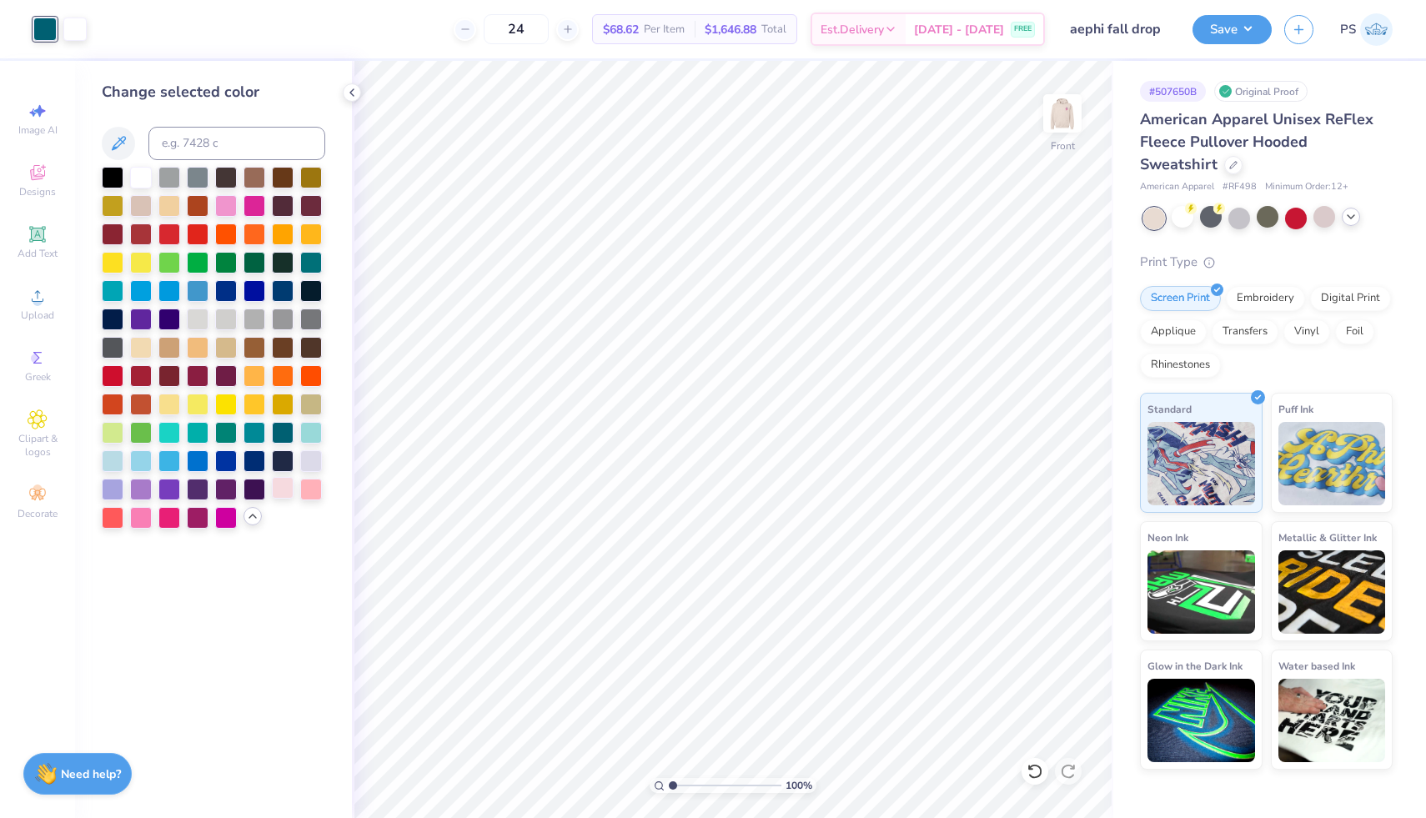
click at [283, 488] on div at bounding box center [283, 488] width 22 height 22
click at [316, 494] on div at bounding box center [311, 488] width 22 height 22
click at [166, 523] on div at bounding box center [169, 516] width 22 height 22
click at [168, 489] on div at bounding box center [169, 488] width 22 height 22
click at [140, 489] on div at bounding box center [141, 488] width 22 height 22
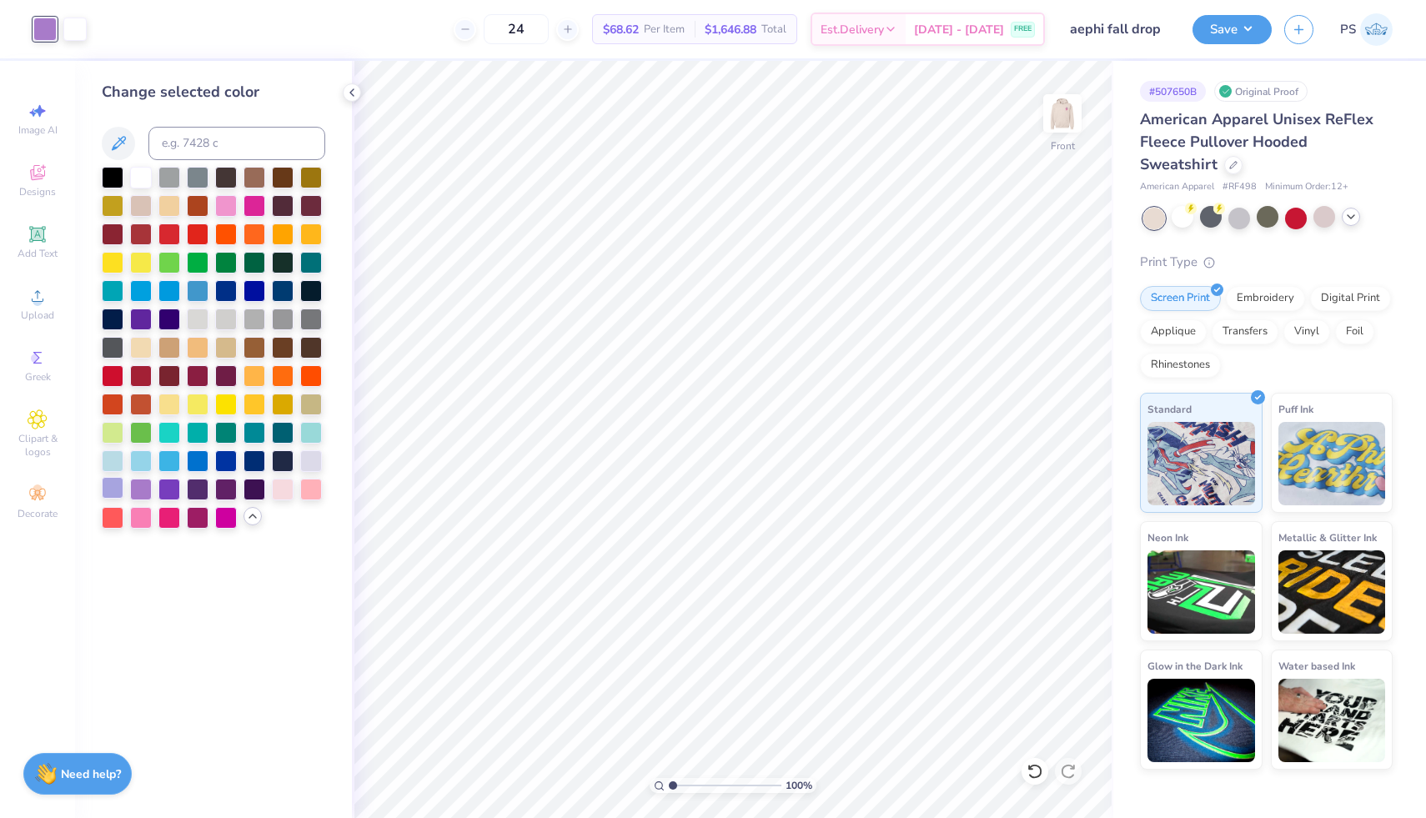
click at [115, 494] on div at bounding box center [113, 488] width 22 height 22
click at [138, 464] on div at bounding box center [141, 460] width 22 height 22
click at [108, 464] on div at bounding box center [113, 460] width 22 height 22
click at [193, 464] on div at bounding box center [198, 460] width 22 height 22
click at [169, 321] on div at bounding box center [169, 318] width 22 height 22
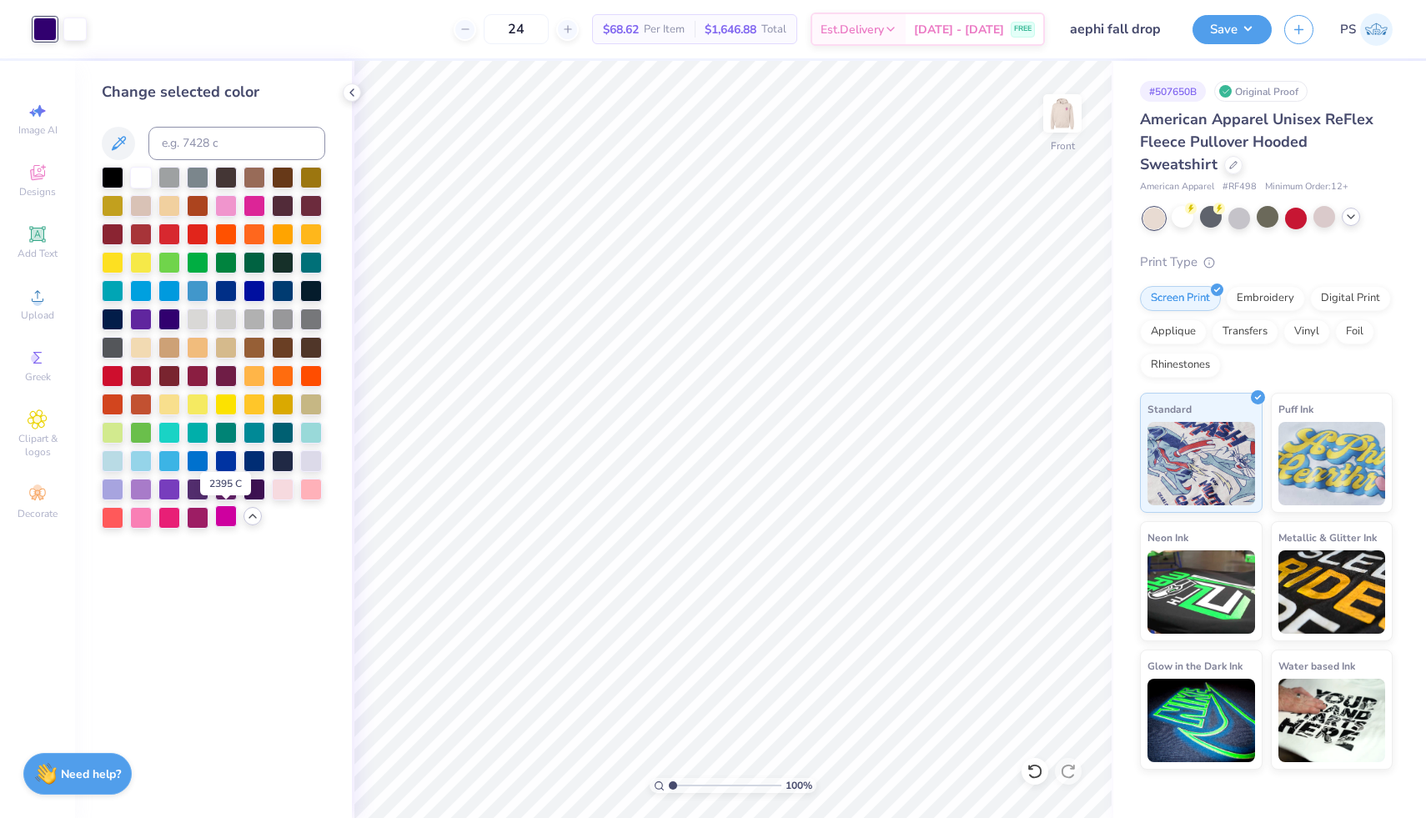
click at [231, 518] on div at bounding box center [226, 516] width 22 height 22
click at [203, 516] on div at bounding box center [198, 516] width 22 height 22
click at [1070, 123] on img at bounding box center [1062, 113] width 67 height 67
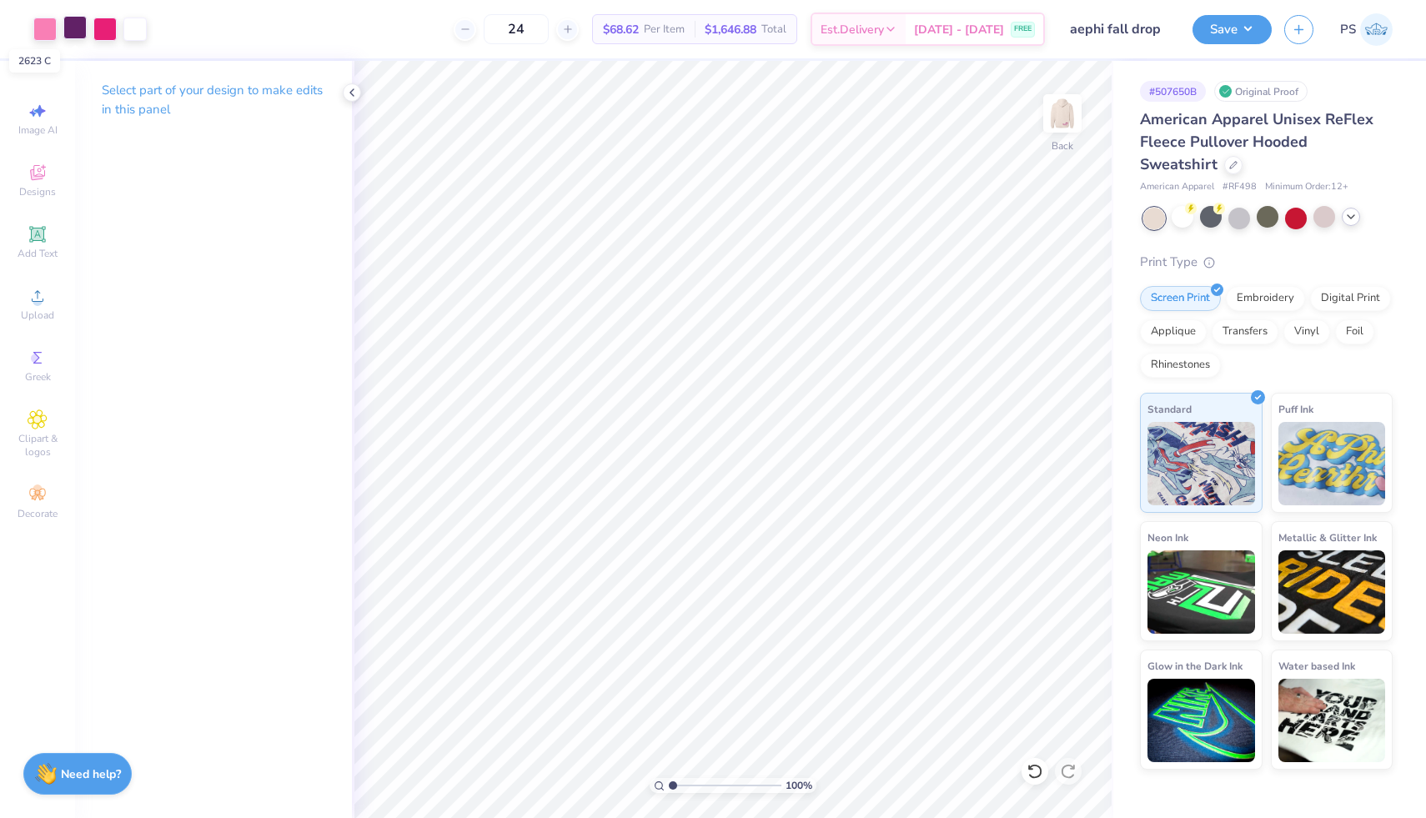
click at [76, 26] on div at bounding box center [74, 27] width 23 height 23
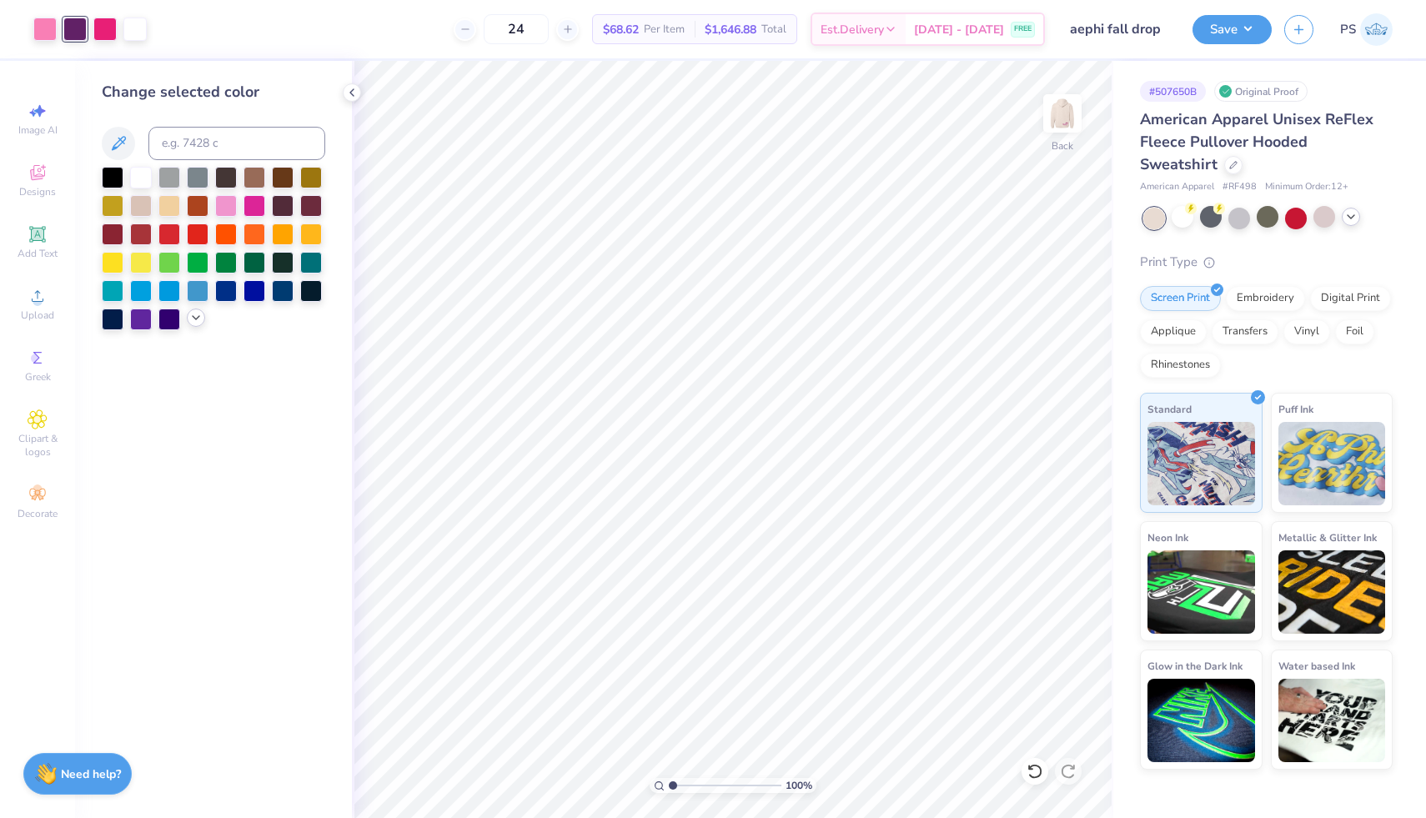
click at [195, 324] on div at bounding box center [196, 317] width 18 height 18
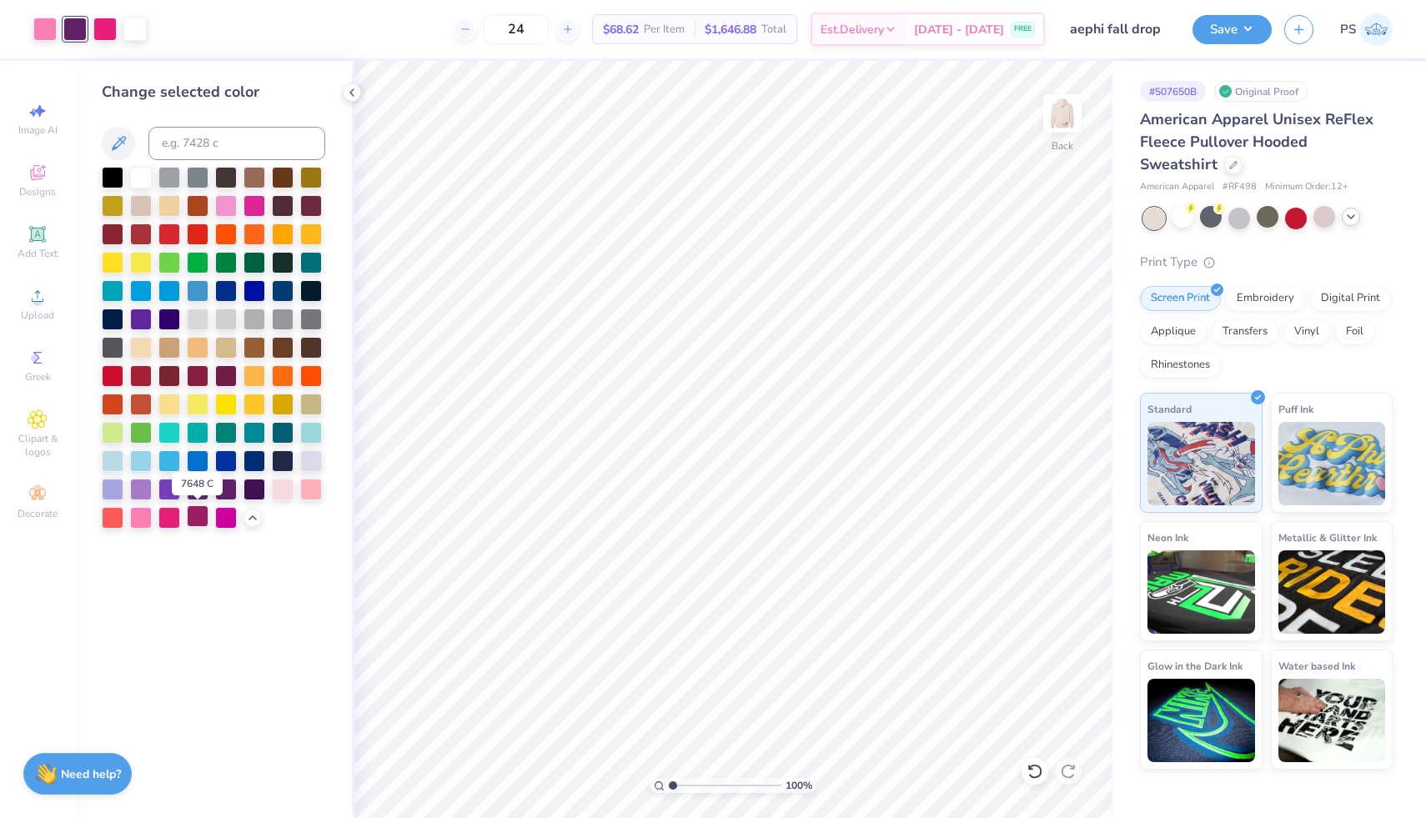
click at [201, 518] on div at bounding box center [198, 516] width 22 height 22
click at [45, 26] on div at bounding box center [44, 27] width 23 height 23
click at [286, 492] on div at bounding box center [283, 488] width 22 height 22
click at [1057, 127] on img at bounding box center [1062, 113] width 67 height 67
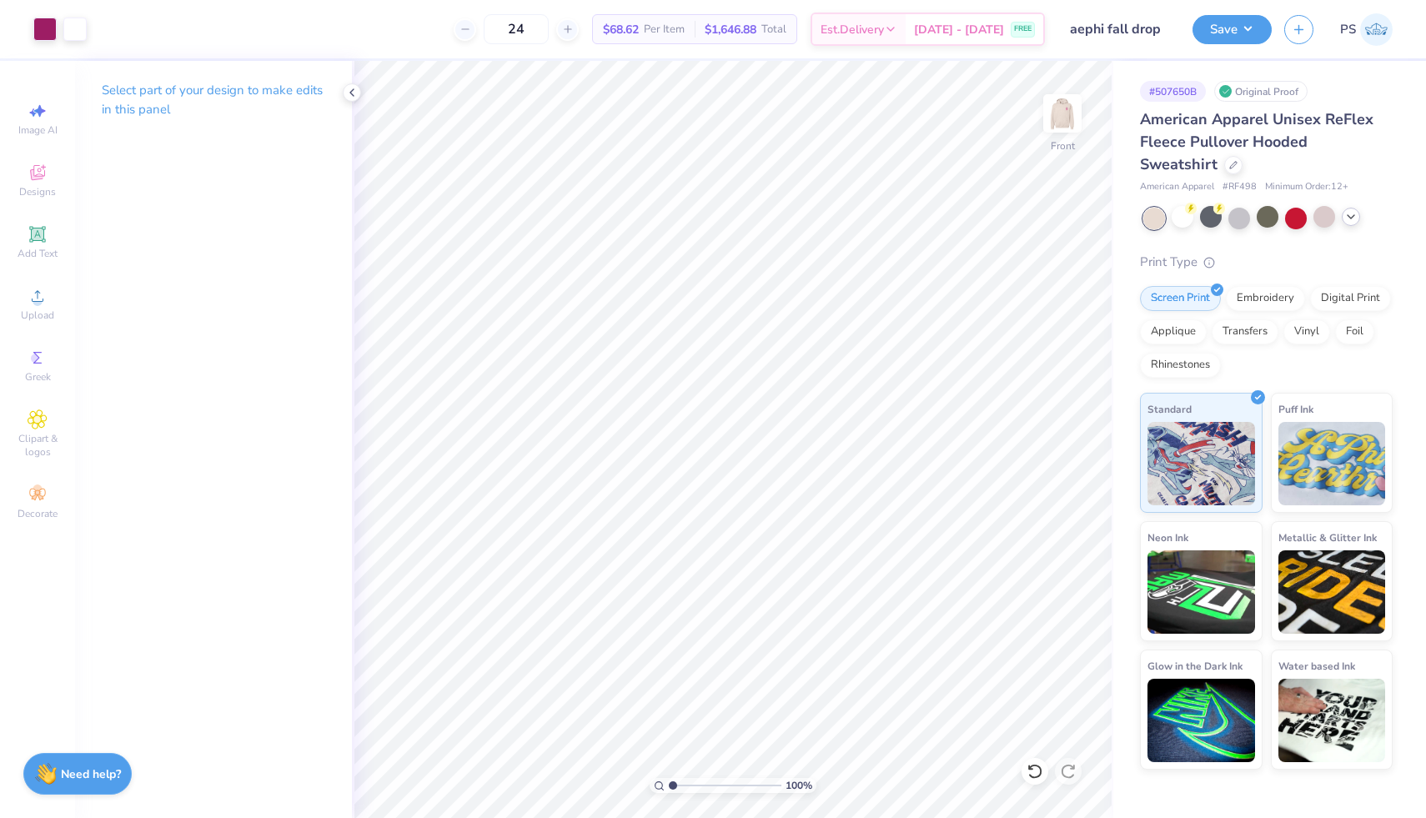
click at [1057, 127] on img at bounding box center [1061, 113] width 33 height 33
click at [1067, 105] on img at bounding box center [1062, 113] width 67 height 67
click at [1060, 129] on img at bounding box center [1062, 113] width 67 height 67
type input "21.47"
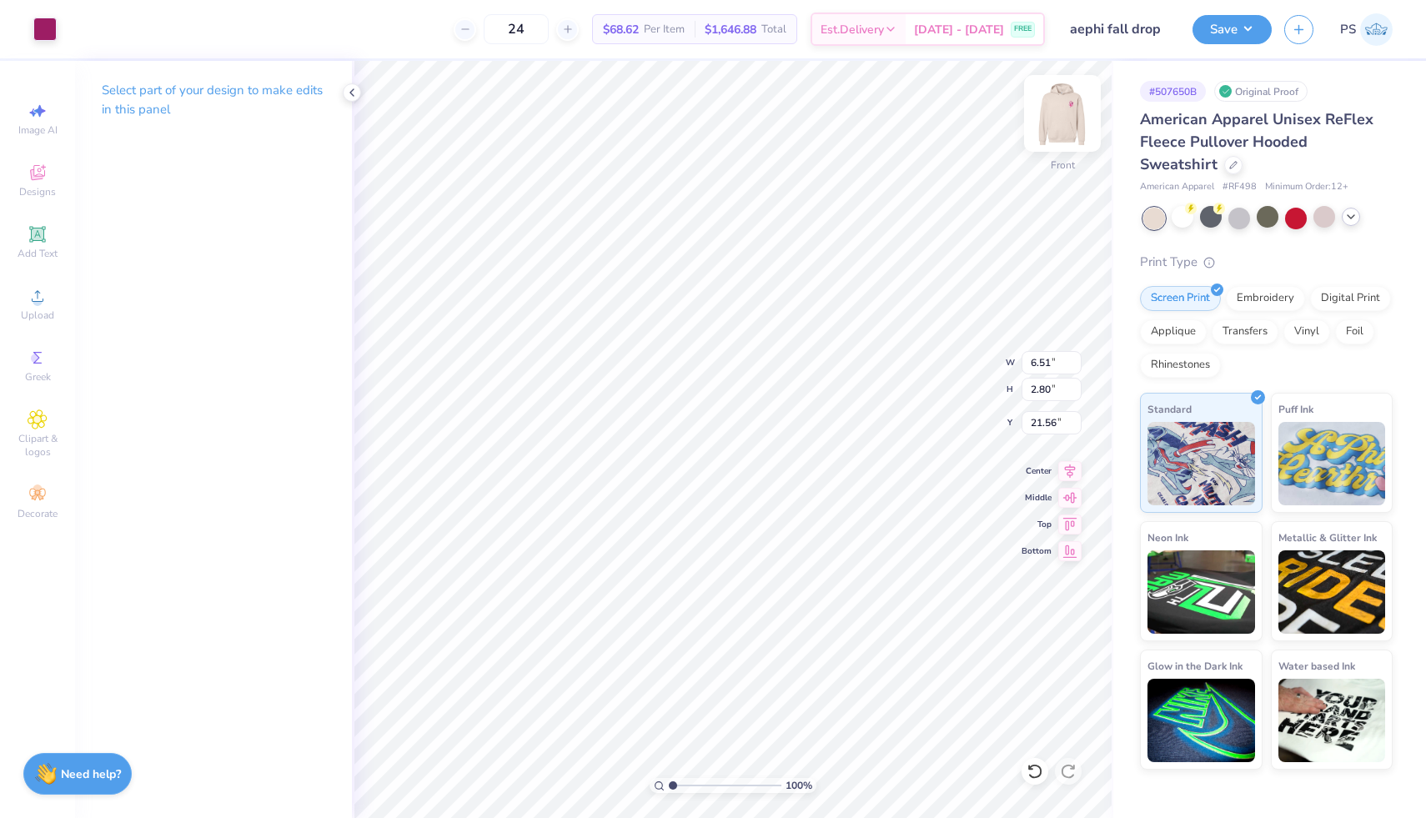
type input "21.51"
click at [1034, 769] on icon at bounding box center [1034, 771] width 17 height 17
type input "21.40"
click at [1071, 115] on img at bounding box center [1062, 113] width 67 height 67
click at [1348, 219] on icon at bounding box center [1350, 216] width 13 height 13
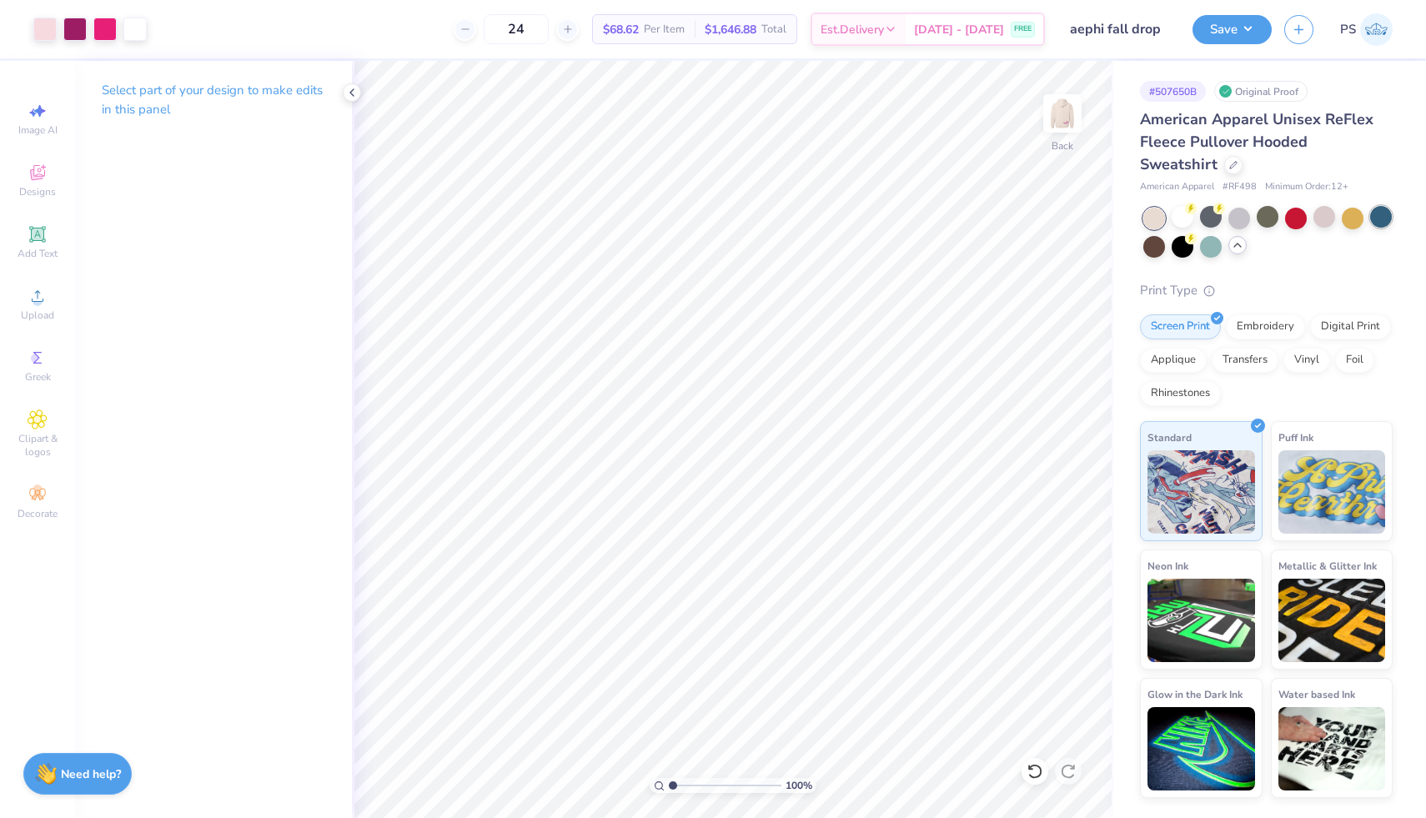
click at [1379, 224] on div at bounding box center [1381, 217] width 22 height 22
click at [1177, 255] on div at bounding box center [1182, 245] width 22 height 22
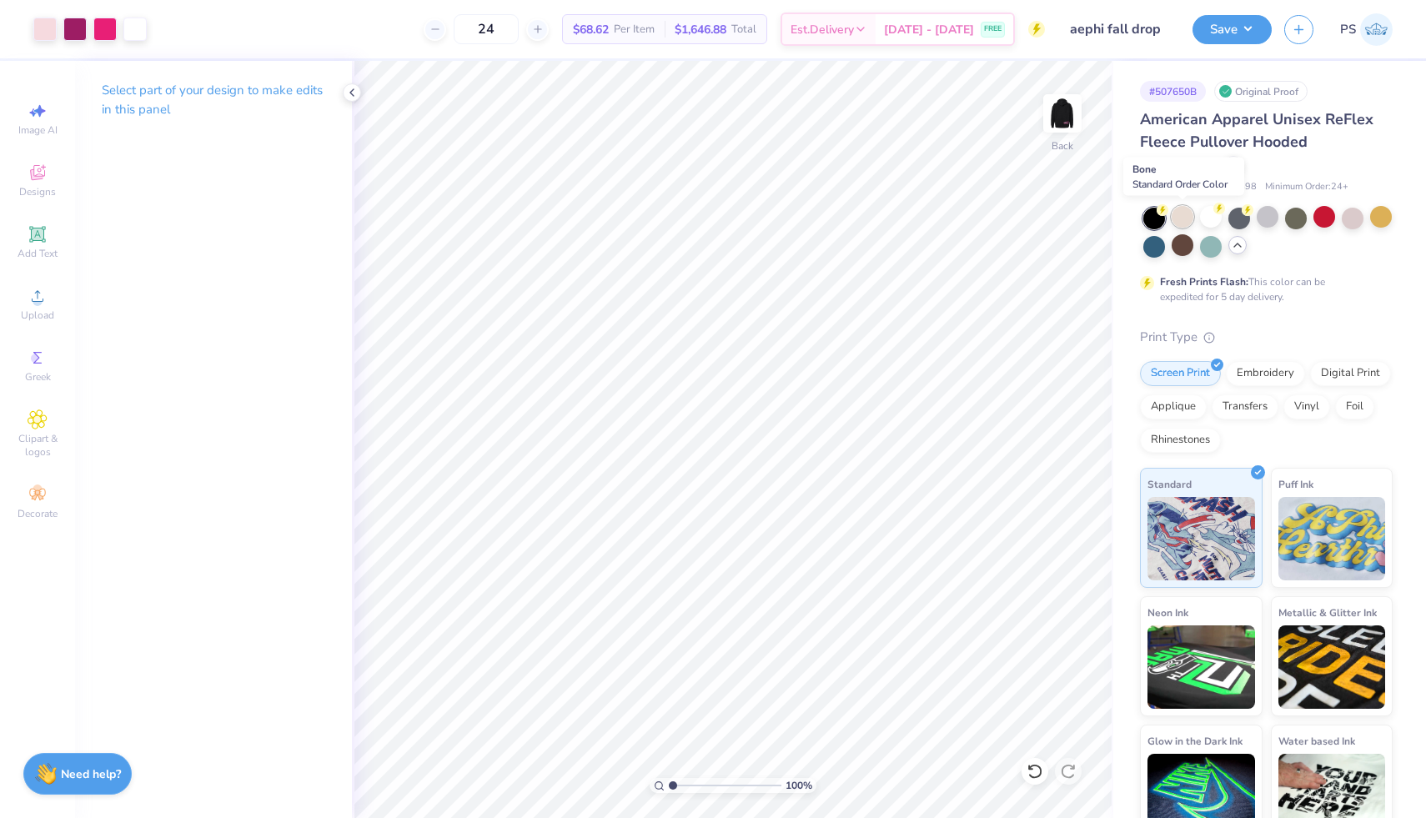
click at [1185, 219] on div at bounding box center [1182, 217] width 22 height 22
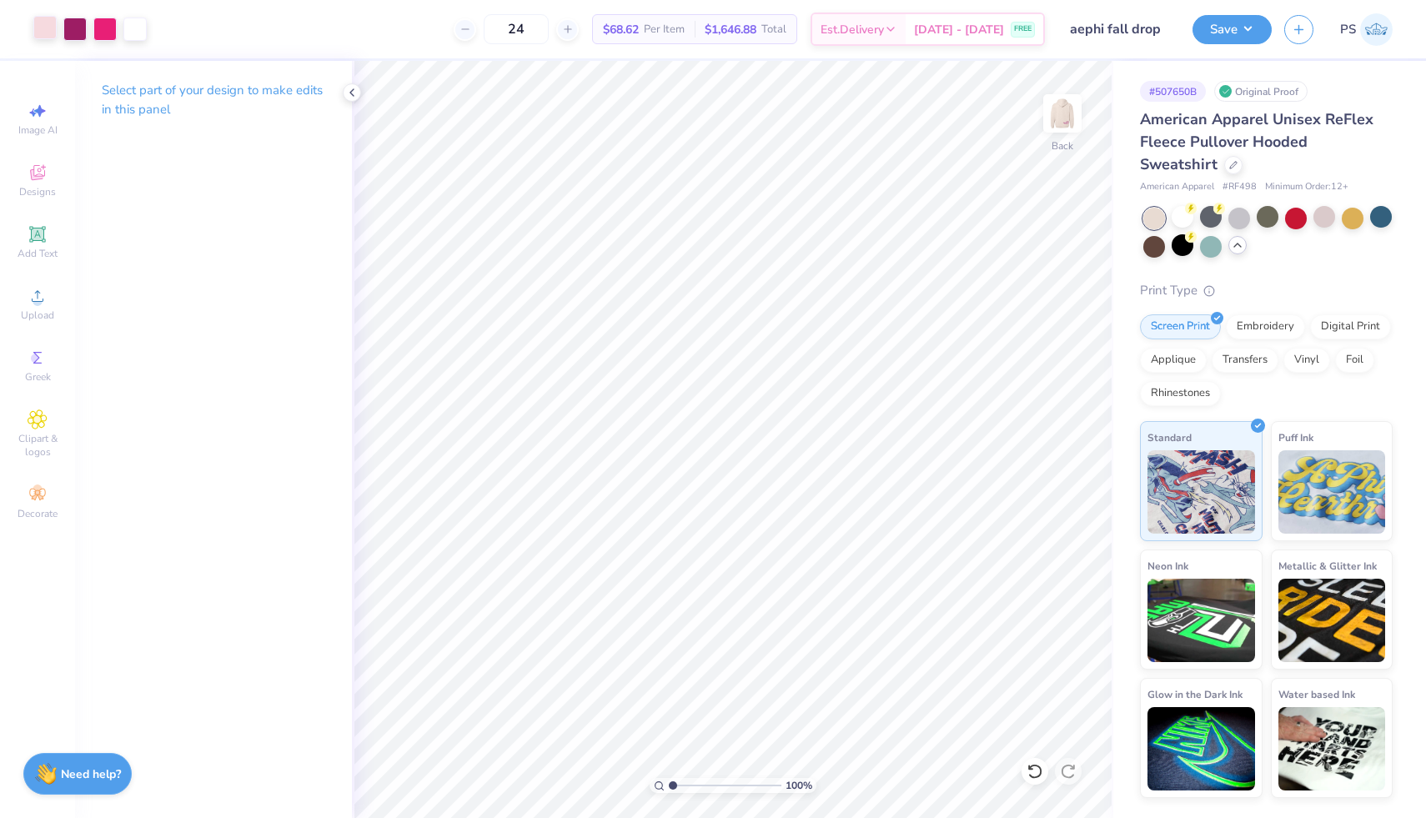
click at [48, 25] on div at bounding box center [44, 27] width 23 height 23
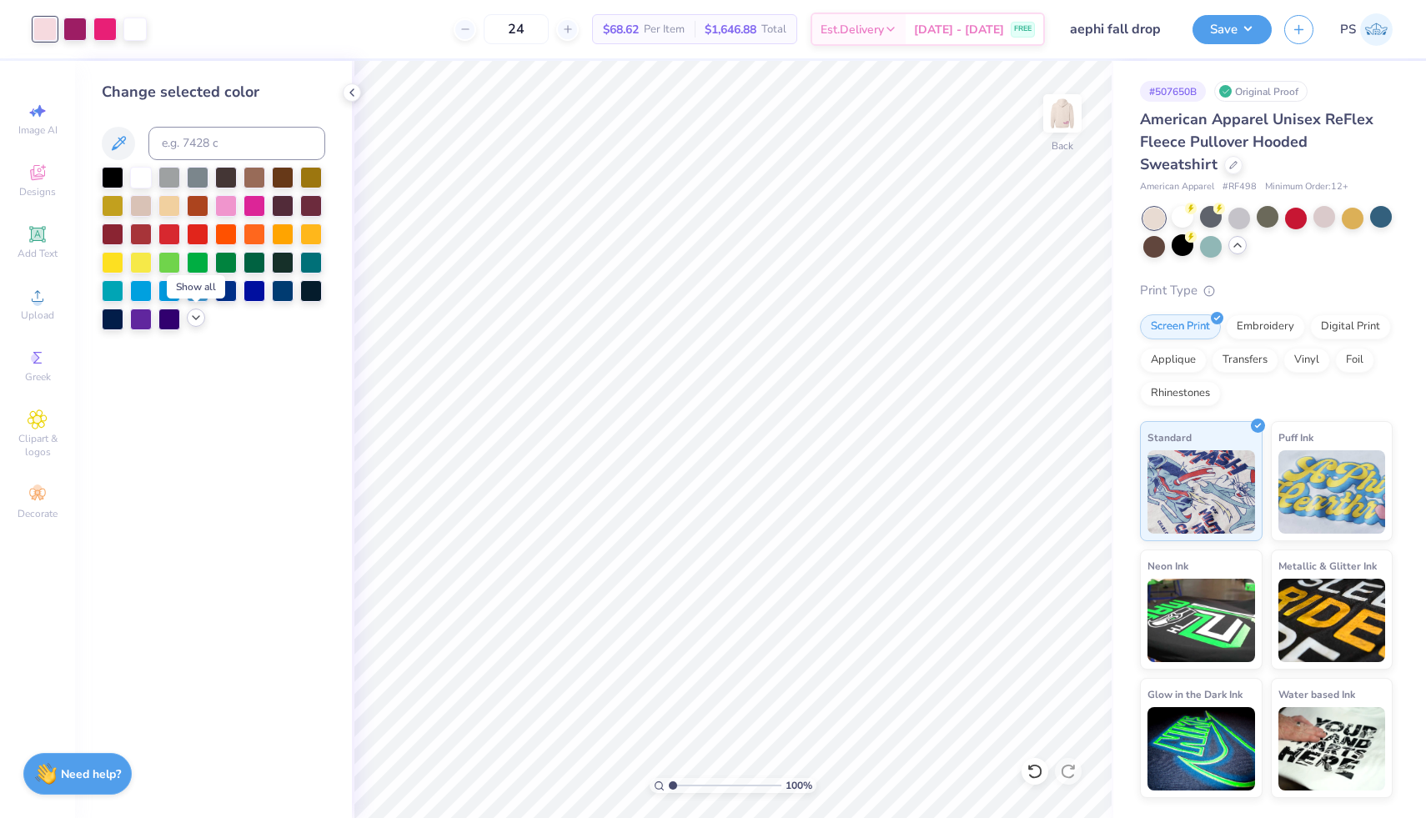
click at [189, 320] on icon at bounding box center [195, 317] width 13 height 13
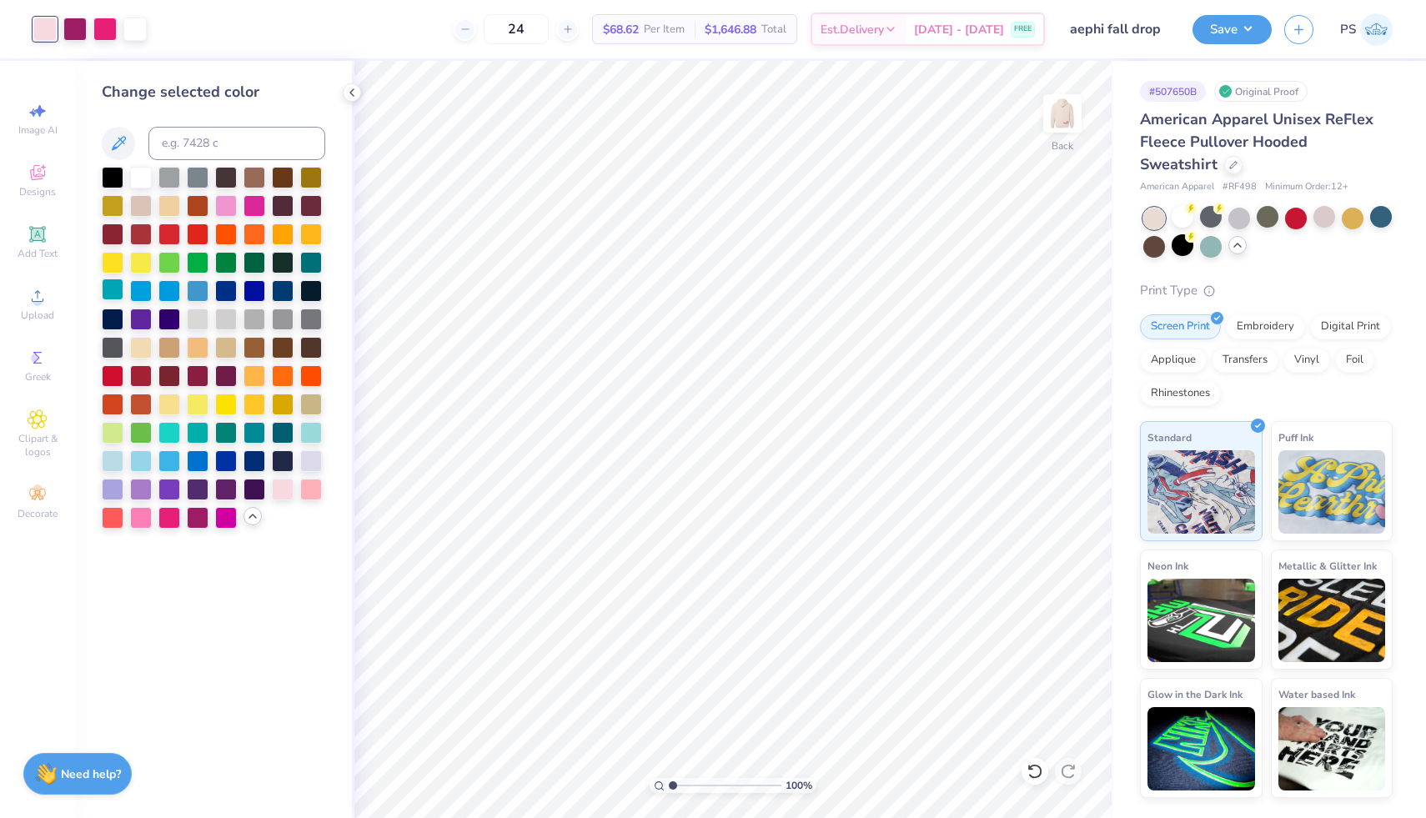
click at [110, 287] on div at bounding box center [113, 289] width 22 height 22
click at [110, 462] on div at bounding box center [113, 460] width 22 height 22
click at [104, 28] on div at bounding box center [104, 27] width 23 height 23
click at [316, 485] on div at bounding box center [311, 488] width 22 height 22
click at [140, 520] on div at bounding box center [141, 516] width 22 height 22
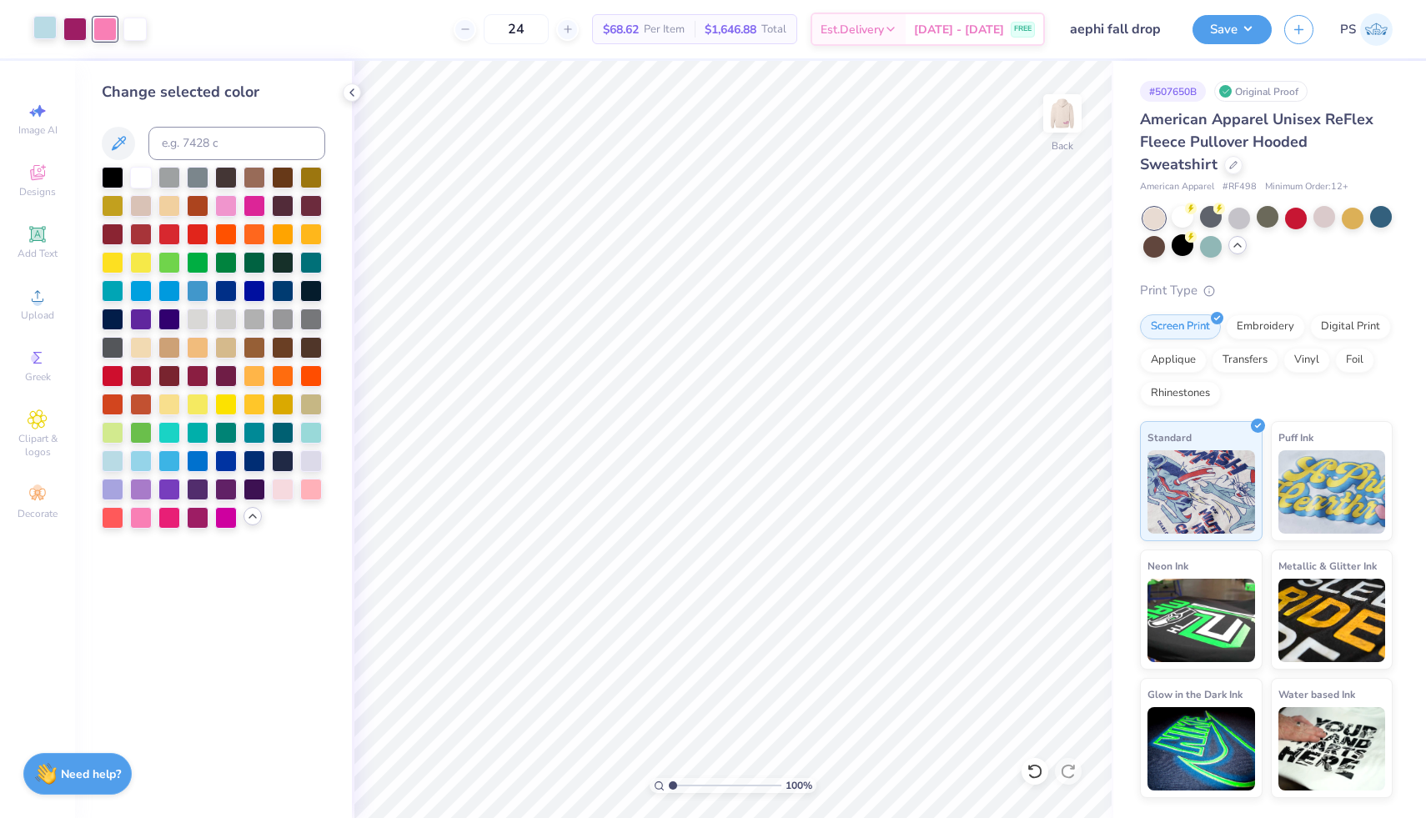
click at [43, 27] on div at bounding box center [44, 27] width 23 height 23
click at [113, 488] on div at bounding box center [113, 488] width 22 height 22
click at [309, 434] on div at bounding box center [311, 431] width 22 height 22
click at [1060, 114] on img at bounding box center [1062, 113] width 67 height 67
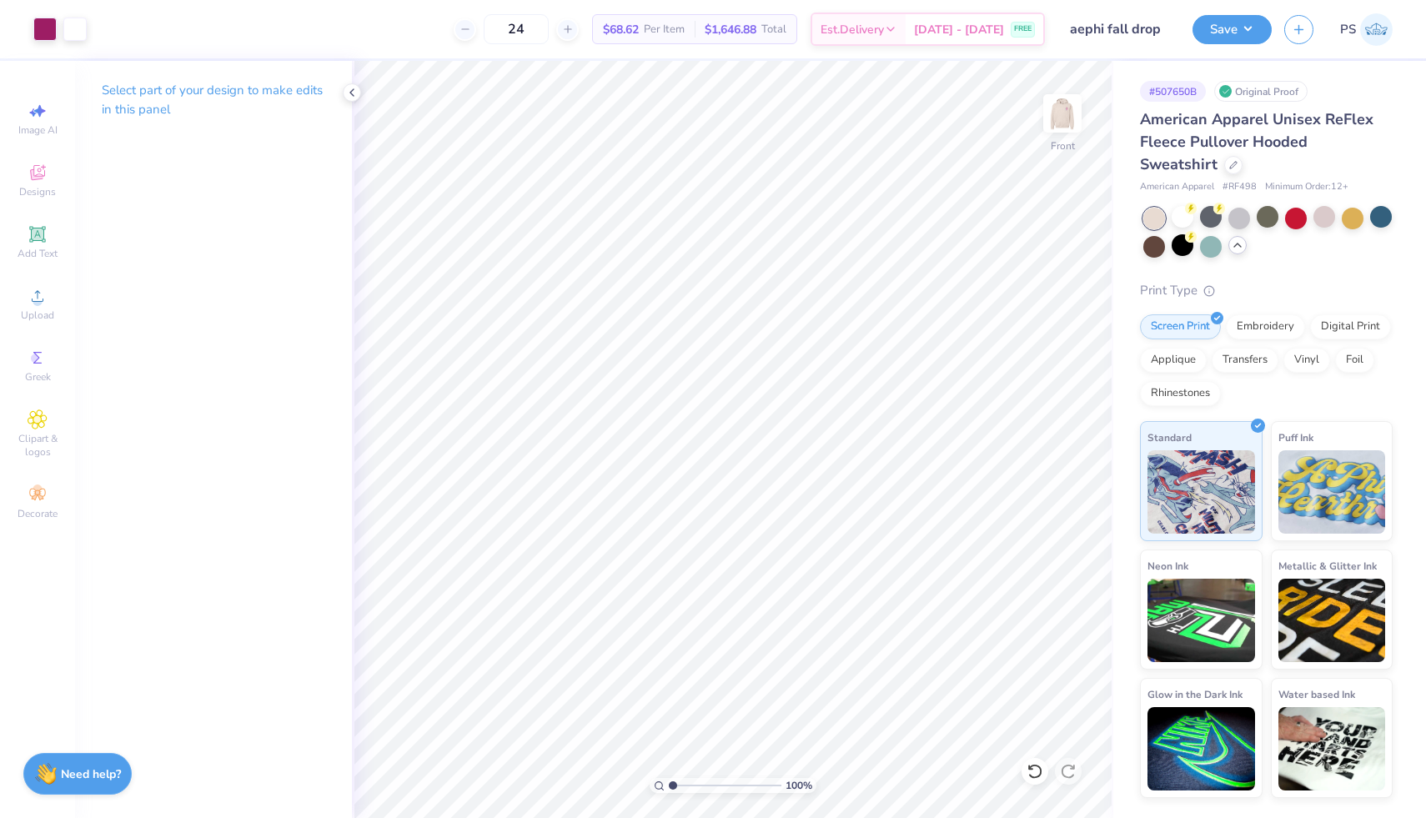
click at [1060, 114] on img at bounding box center [1061, 113] width 33 height 33
click at [1060, 107] on img at bounding box center [1062, 113] width 67 height 67
click at [46, 25] on div at bounding box center [44, 27] width 23 height 23
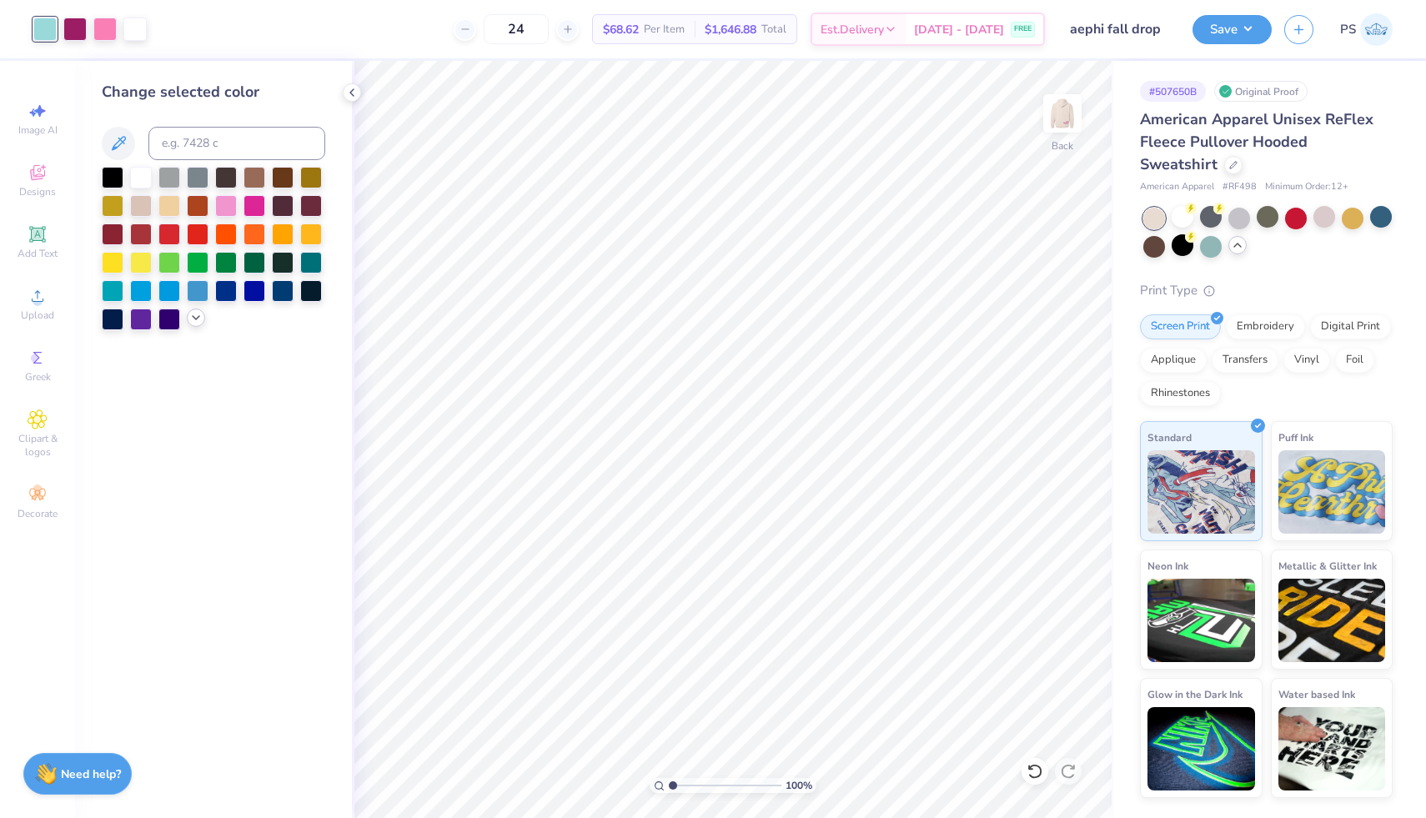
click at [195, 320] on icon at bounding box center [195, 317] width 13 height 13
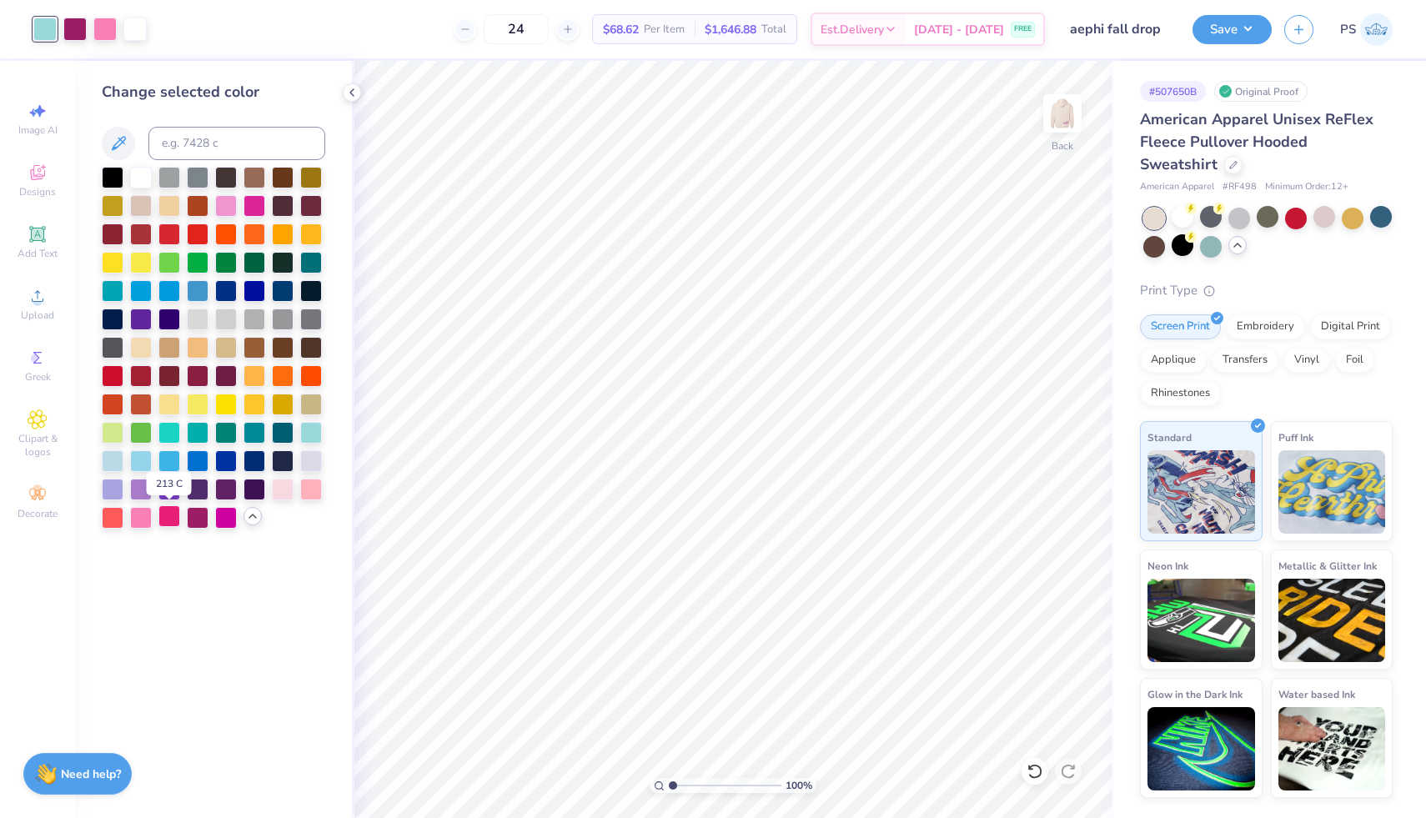
click at [164, 519] on div at bounding box center [169, 516] width 22 height 22
click at [227, 519] on div at bounding box center [226, 516] width 22 height 22
click at [232, 490] on div at bounding box center [226, 488] width 22 height 22
click at [174, 488] on div at bounding box center [169, 488] width 22 height 22
click at [143, 484] on div at bounding box center [141, 488] width 22 height 22
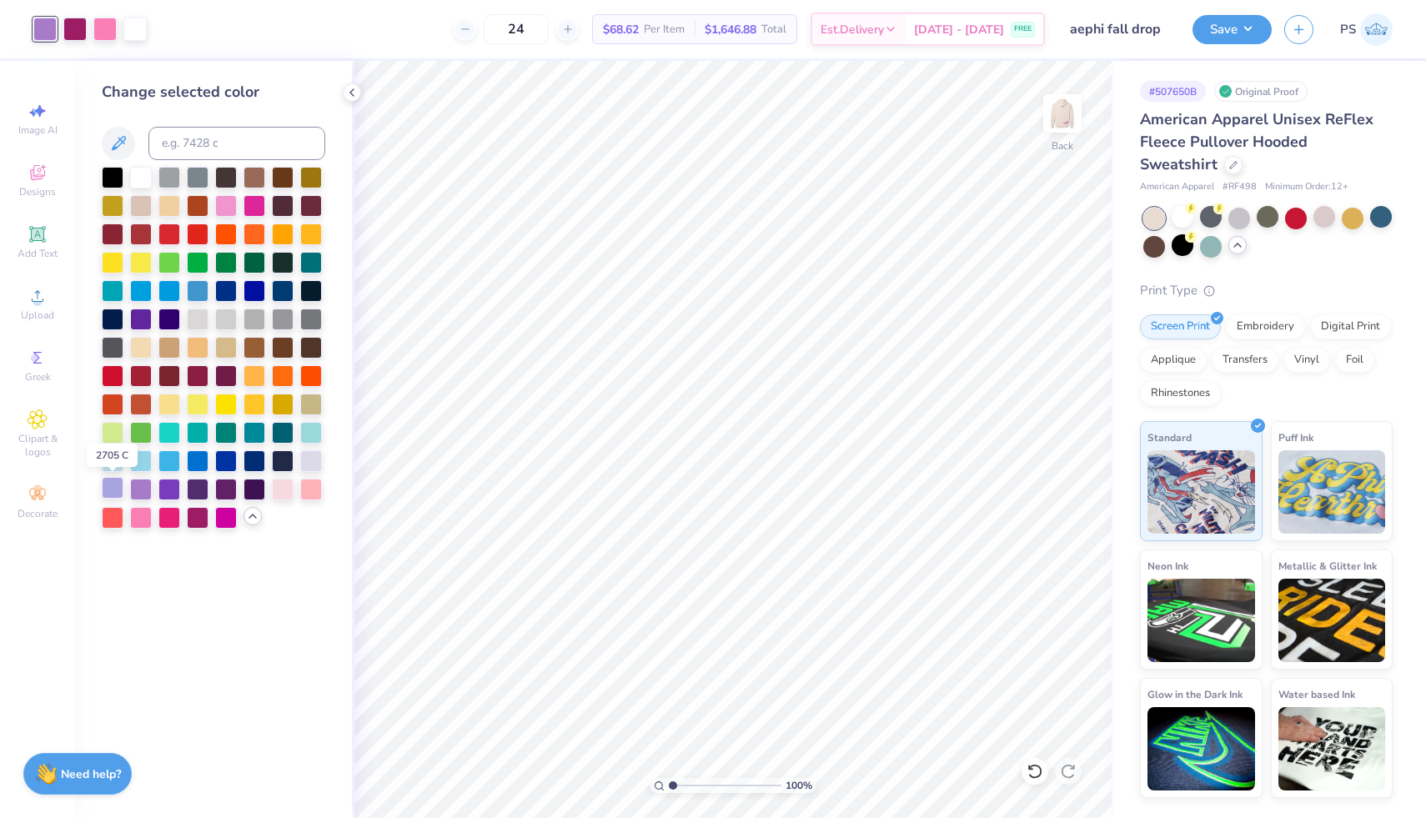
click at [105, 488] on div at bounding box center [113, 488] width 22 height 22
click at [310, 459] on div at bounding box center [311, 460] width 22 height 22
click at [1059, 113] on img at bounding box center [1062, 113] width 67 height 67
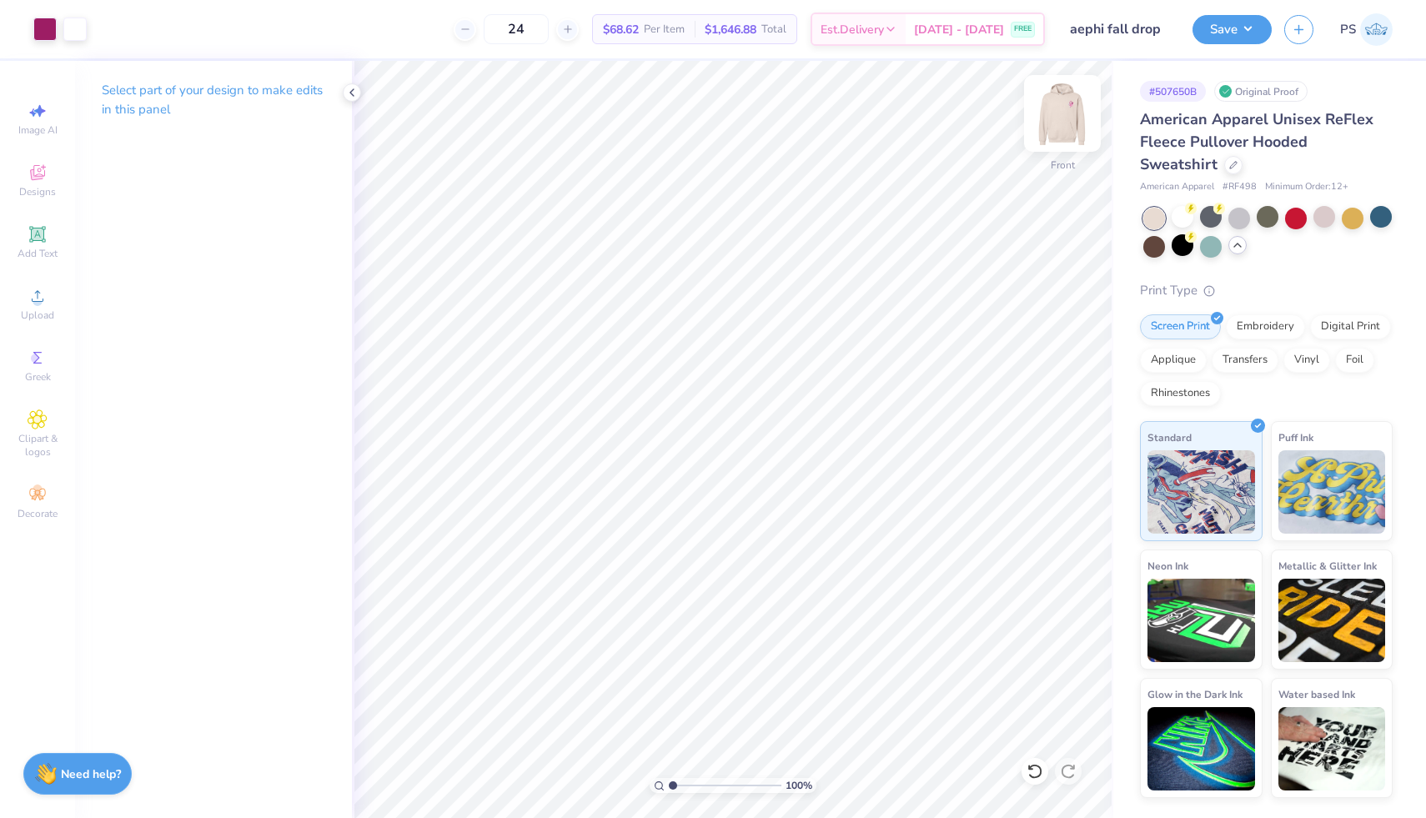
click at [1060, 131] on img at bounding box center [1062, 113] width 67 height 67
click at [1062, 126] on img at bounding box center [1062, 113] width 67 height 67
click at [37, 413] on icon at bounding box center [37, 419] width 18 height 18
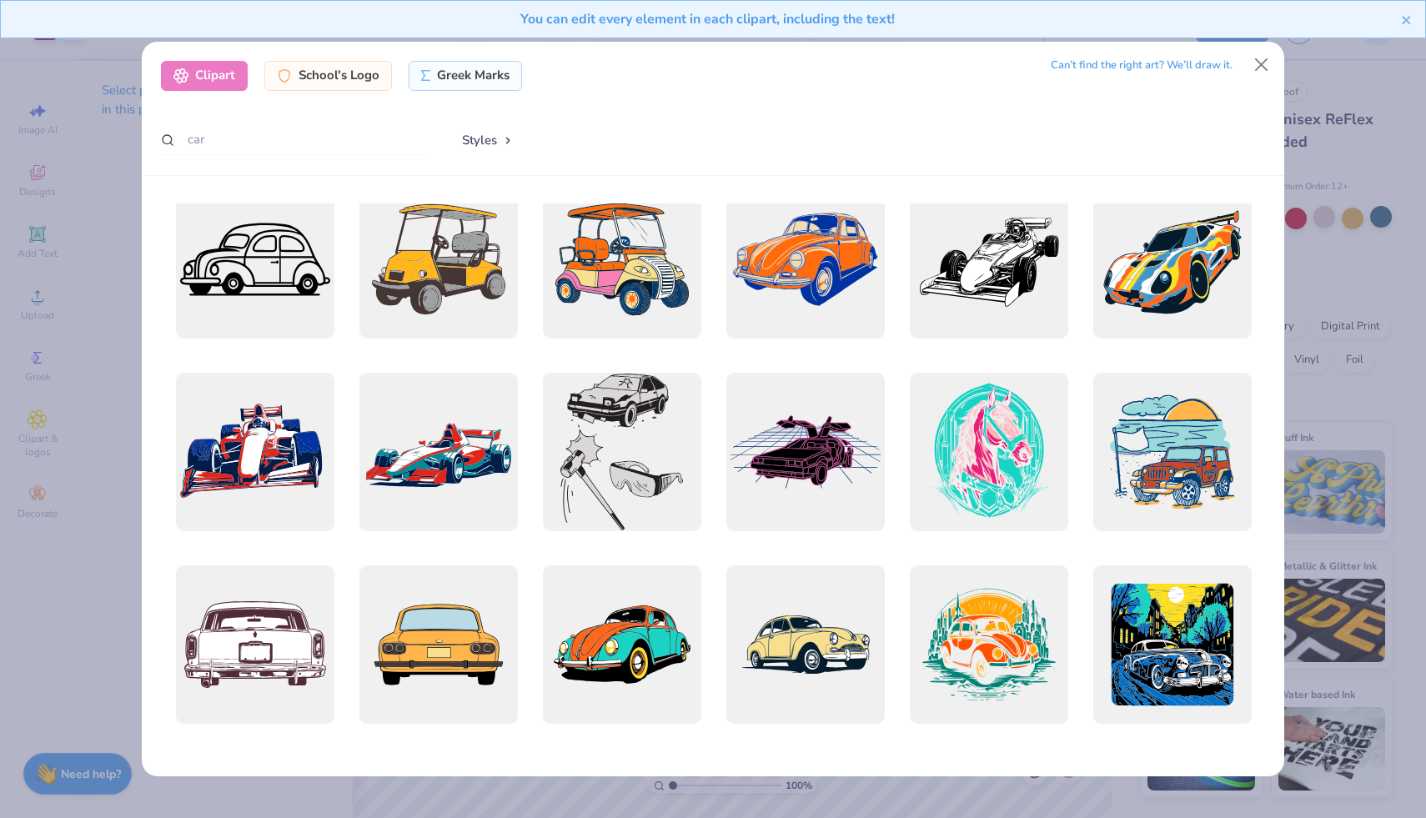
scroll to position [27, 0]
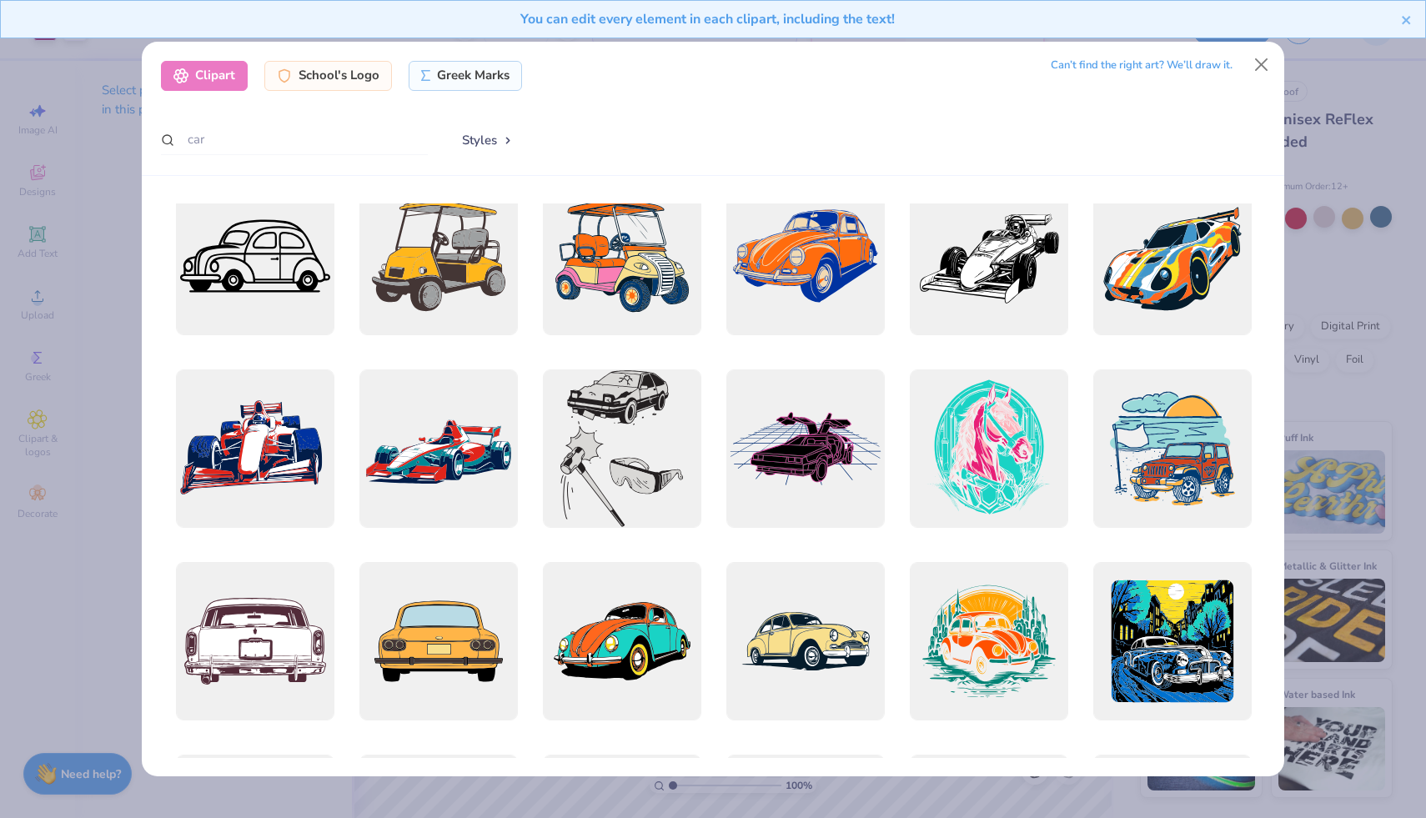
click at [303, 114] on div "Clipart School's Logo Greek Marks Can’t find the right art? We’ll draw it. car …" at bounding box center [713, 109] width 1142 height 134
click at [286, 128] on input "car" at bounding box center [294, 139] width 267 height 31
drag, startPoint x: 227, startPoint y: 141, endPoint x: 113, endPoint y: 138, distance: 114.2
click at [113, 138] on div "Clipart School's Logo Greek Marks Can’t find the right art? We’ll draw it. car …" at bounding box center [713, 409] width 1426 height 818
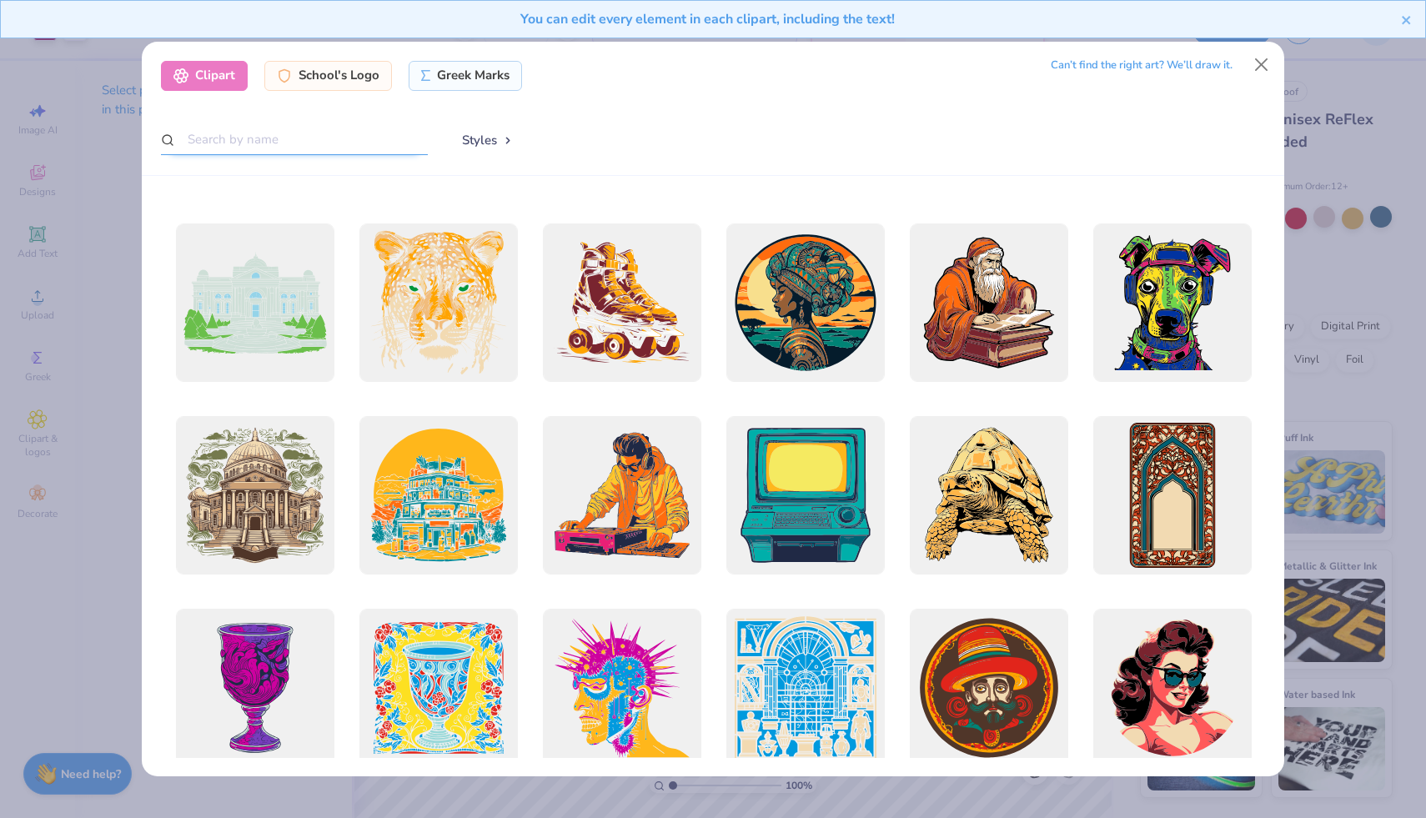
scroll to position [2104, 0]
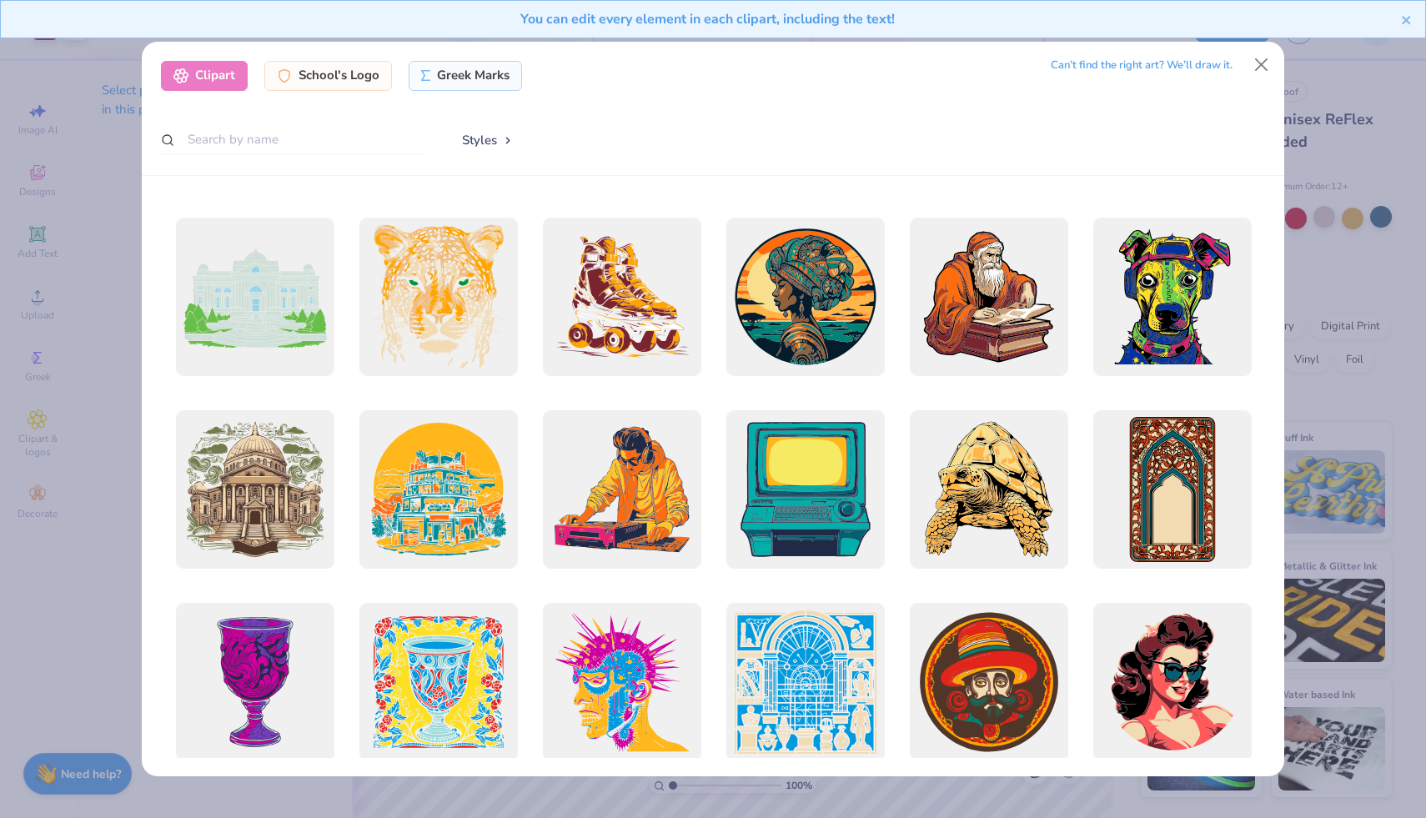
click at [486, 143] on button "Styles" at bounding box center [487, 140] width 87 height 32
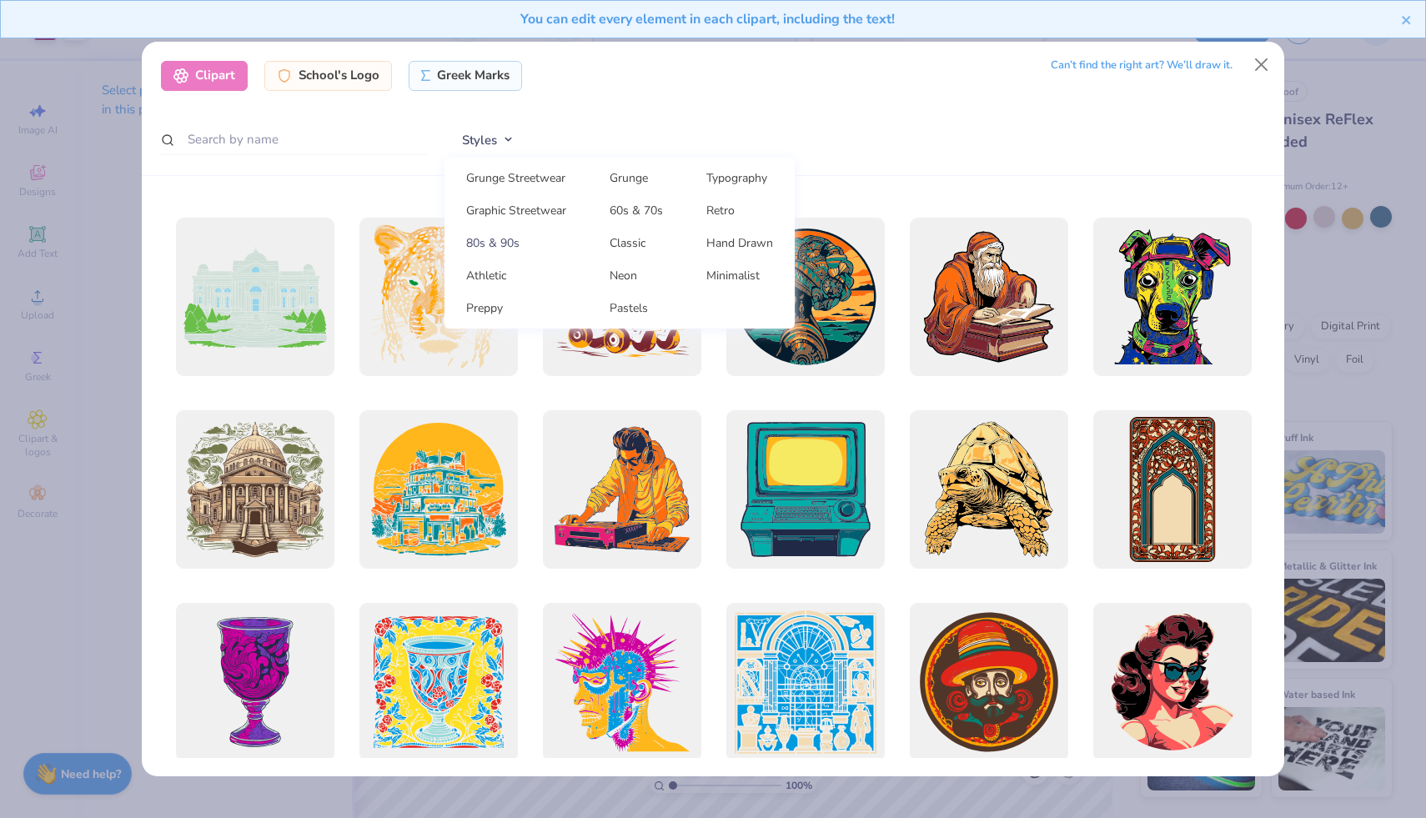
click at [505, 243] on link "80s & 90s" at bounding box center [516, 243] width 130 height 28
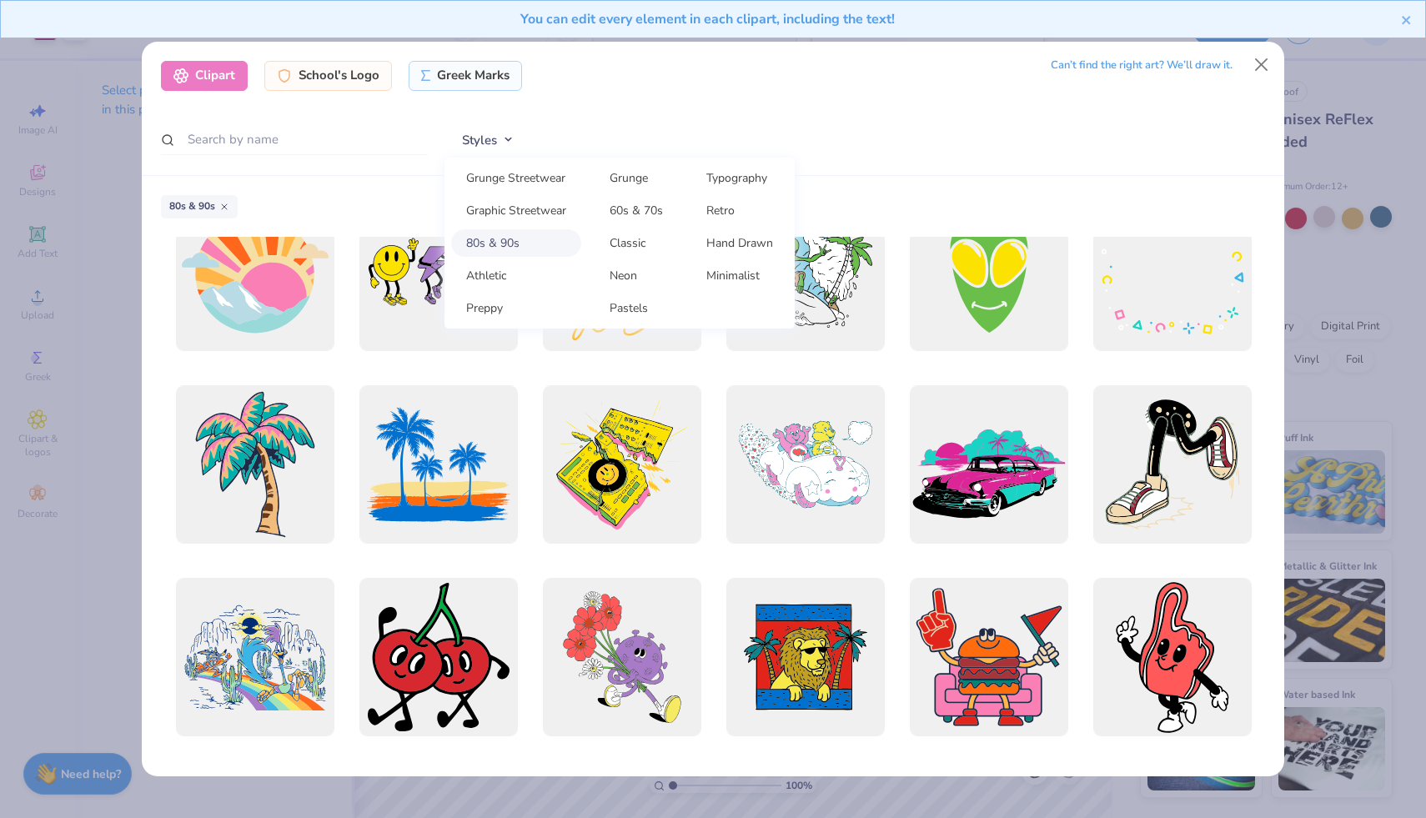
scroll to position [2566, 0]
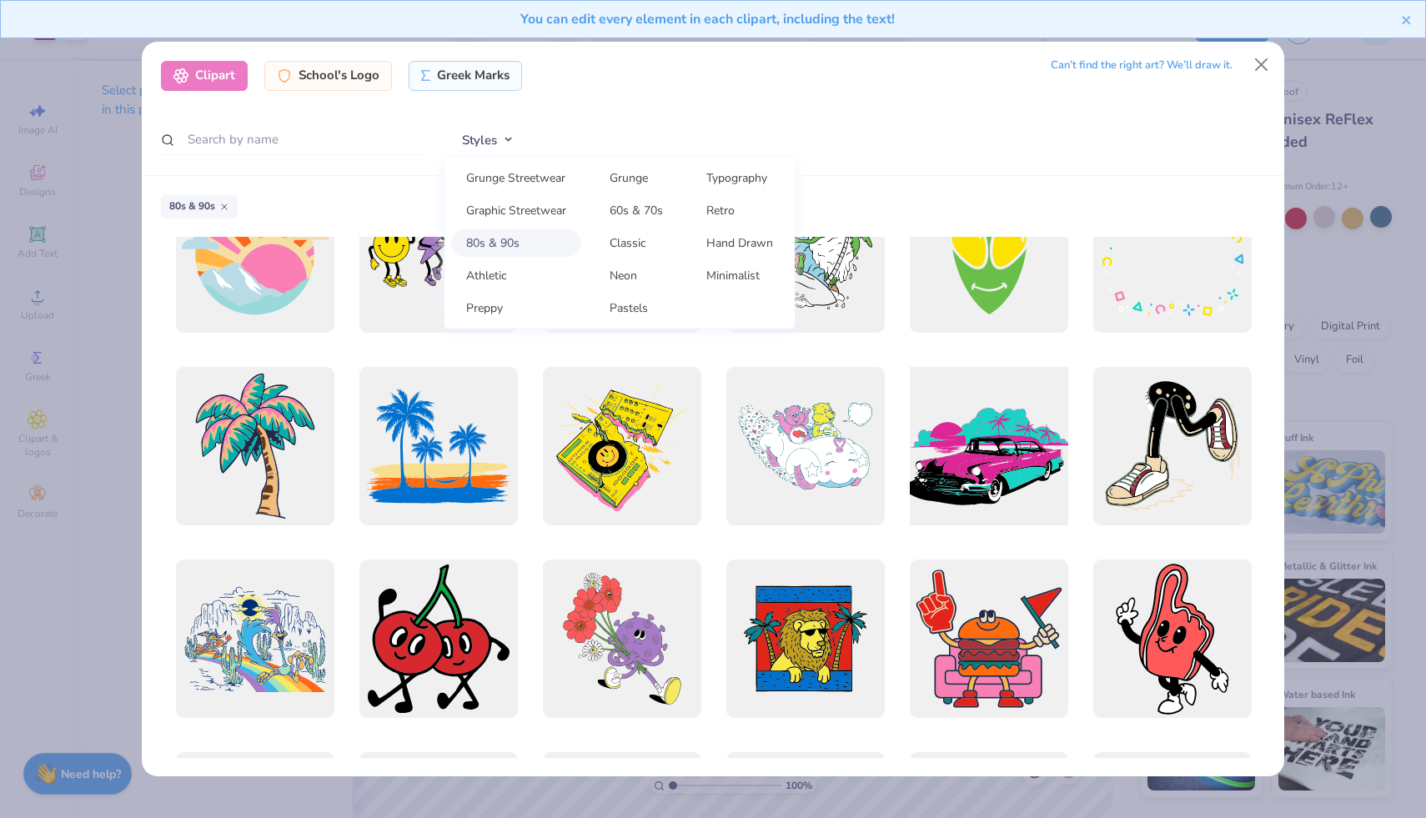
click at [954, 479] on div at bounding box center [988, 445] width 174 height 174
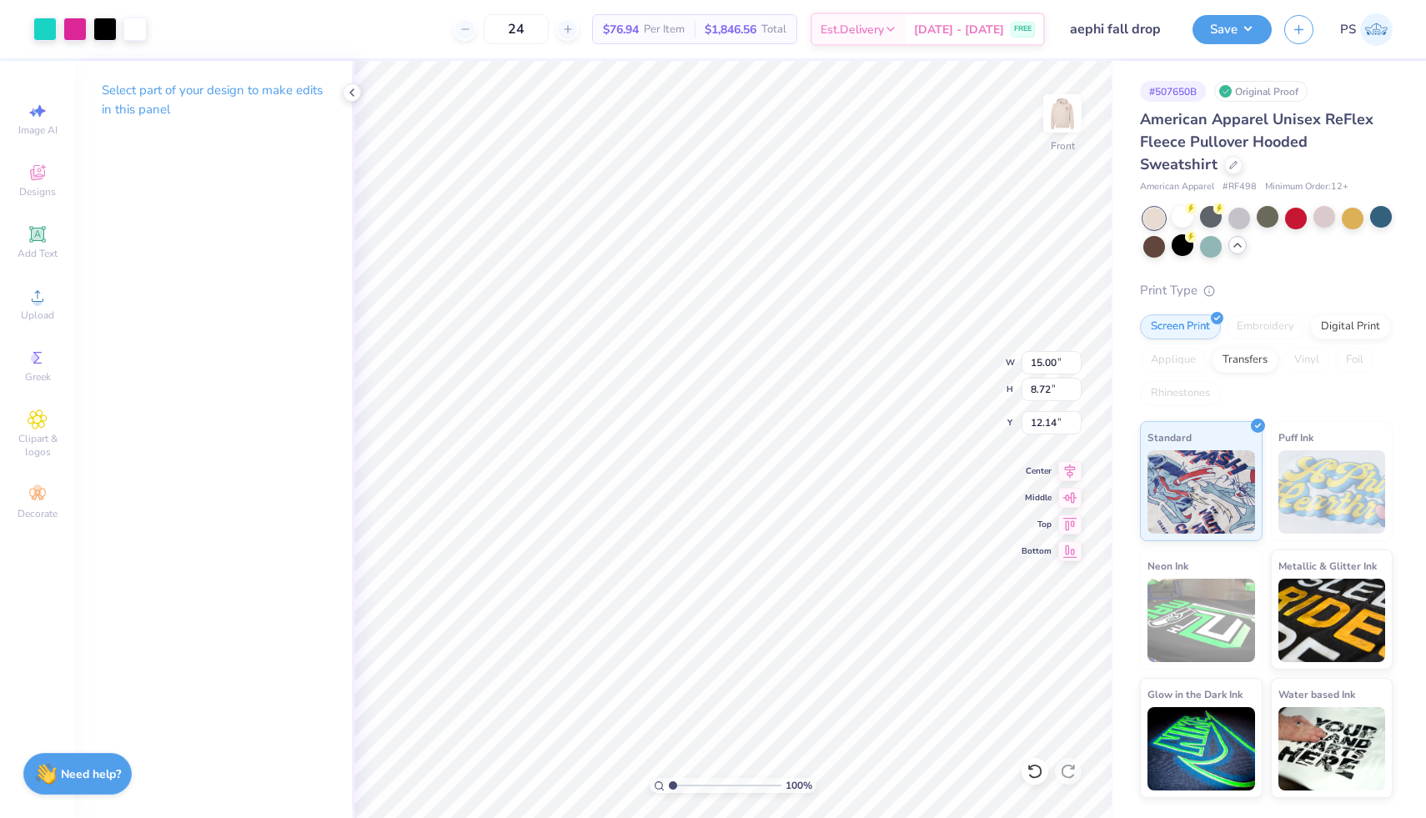
type input "6.73"
type input "7.19"
click at [1043, 765] on div at bounding box center [1034, 771] width 27 height 27
type input "9.73"
type input "8.20"
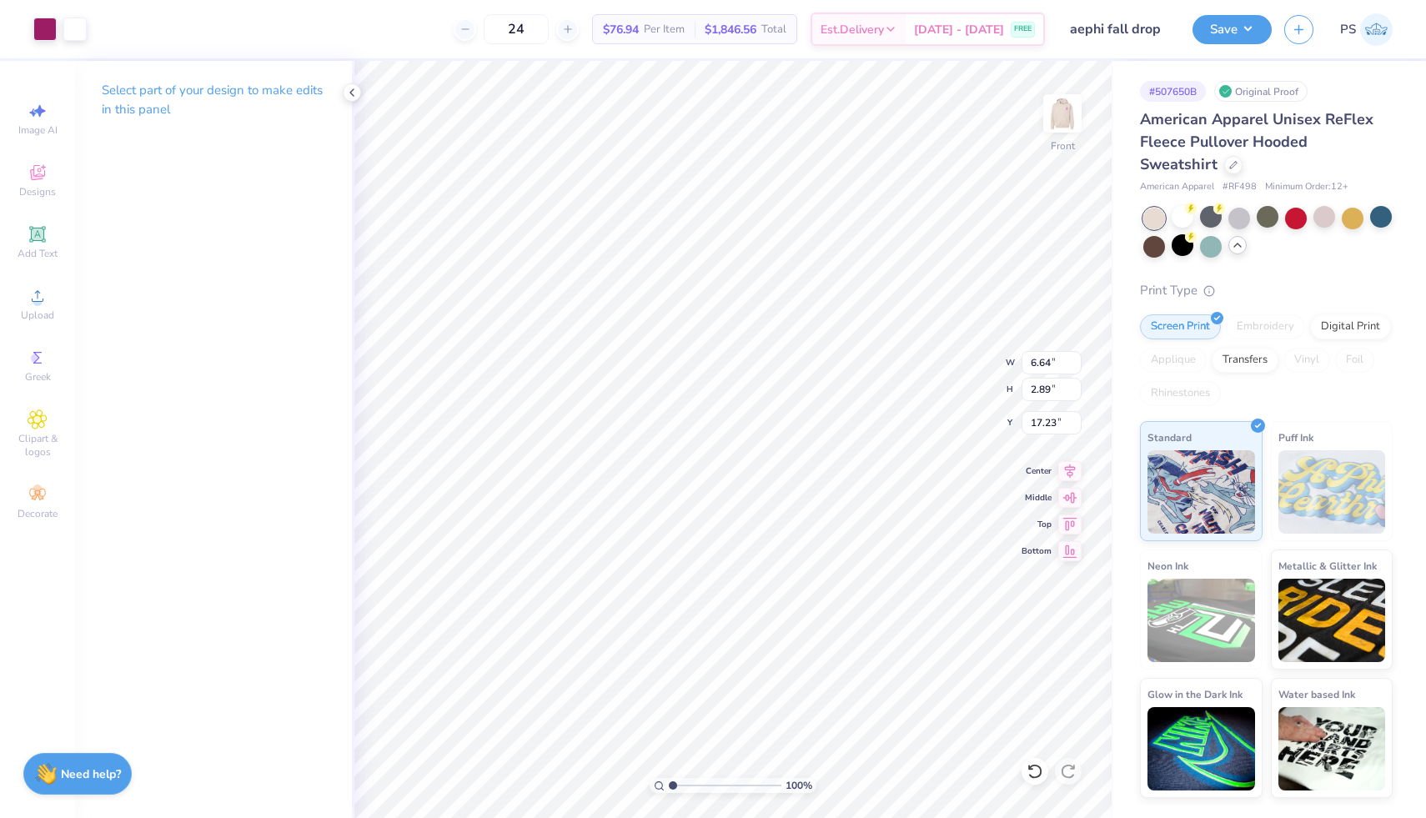
type input "16.21"
type input "12.59"
type input "5.49"
click at [138, 36] on div at bounding box center [134, 27] width 23 height 23
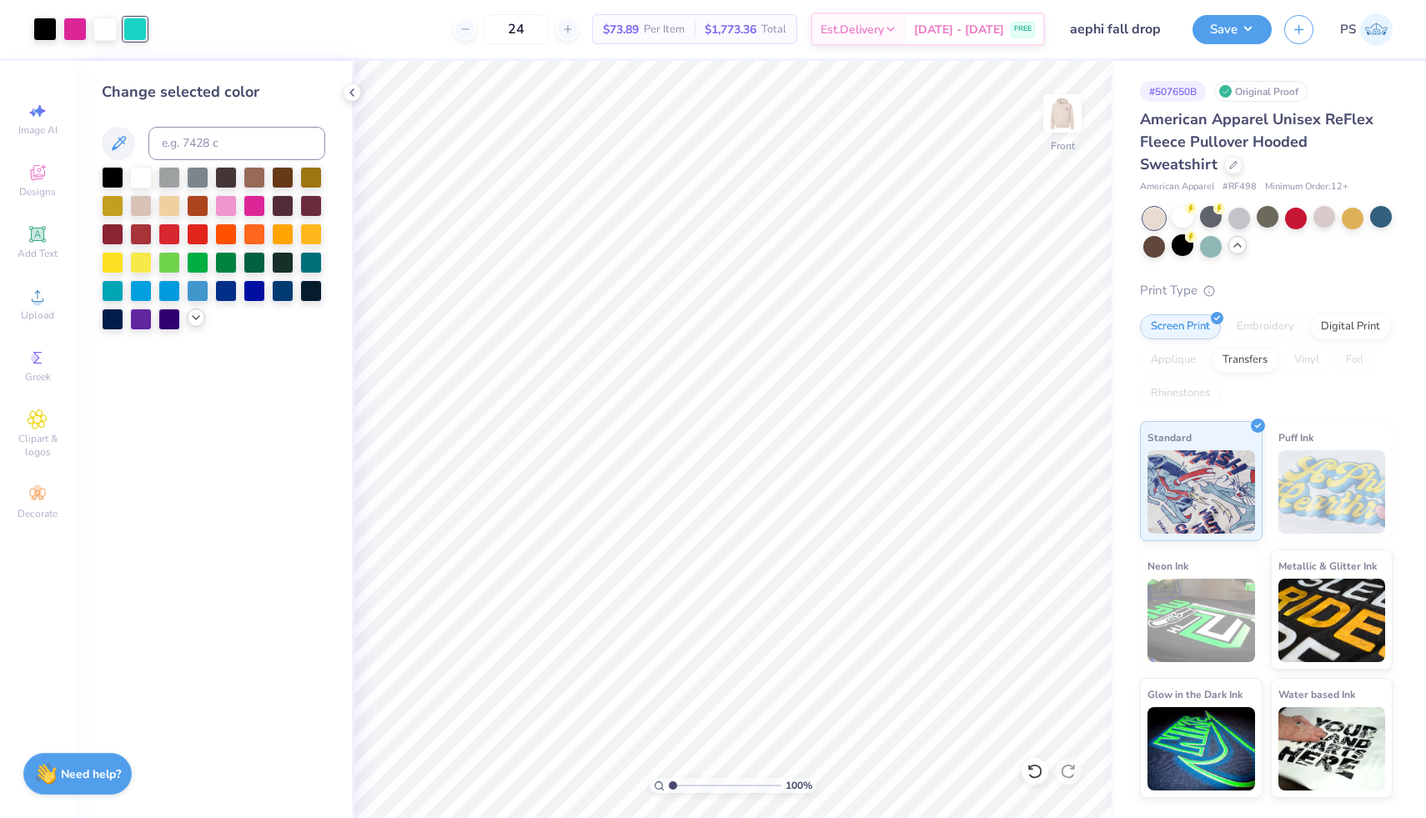
click at [201, 326] on div at bounding box center [213, 248] width 223 height 163
click at [199, 321] on icon at bounding box center [195, 317] width 13 height 13
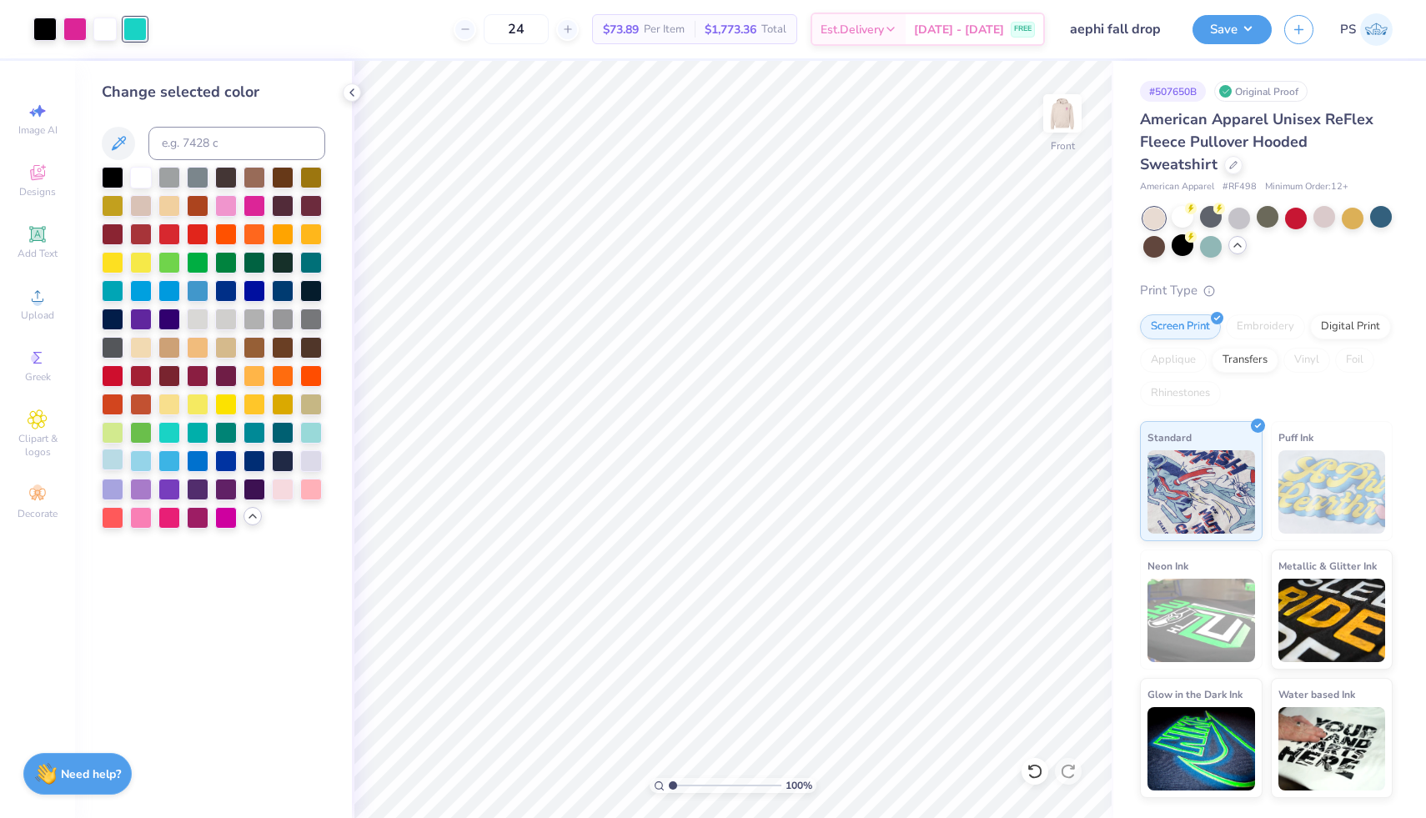
click at [117, 467] on div at bounding box center [113, 460] width 22 height 22
click at [43, 39] on div at bounding box center [44, 27] width 23 height 23
click at [43, 37] on div at bounding box center [44, 29] width 23 height 23
click at [224, 519] on div at bounding box center [226, 516] width 22 height 22
click at [1040, 770] on icon at bounding box center [1034, 771] width 14 height 15
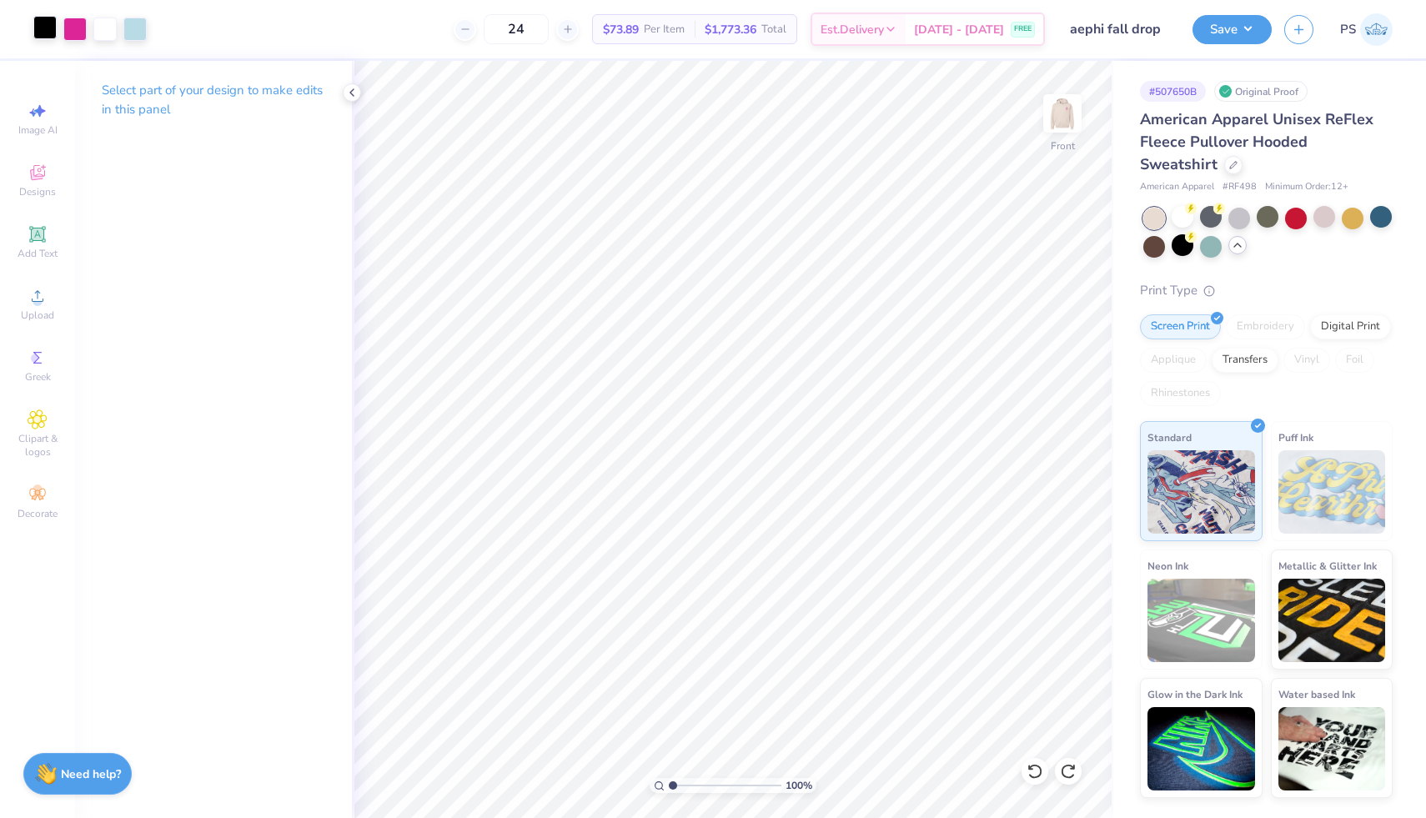
click at [41, 30] on div at bounding box center [44, 27] width 23 height 23
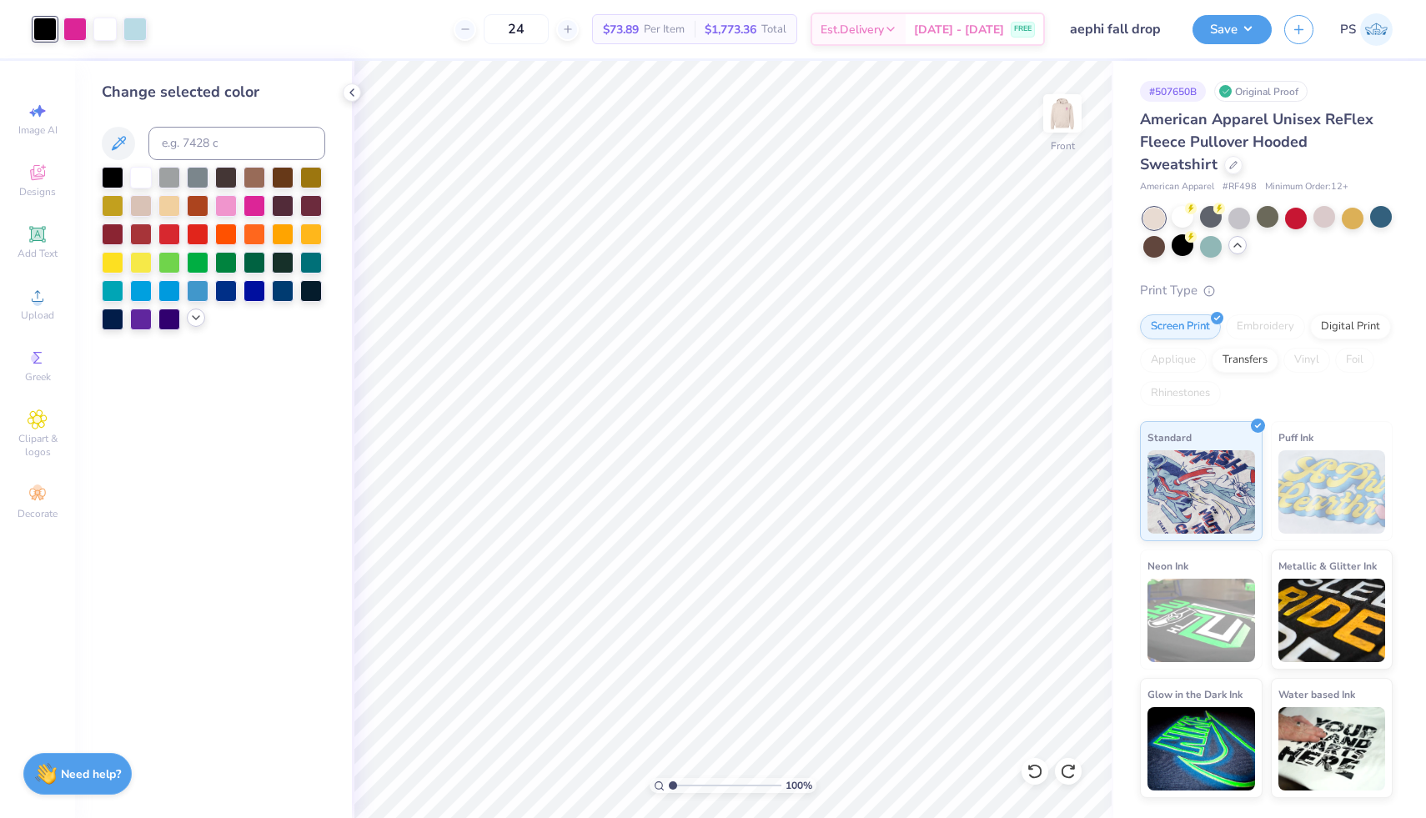
click at [193, 320] on icon at bounding box center [195, 317] width 13 height 13
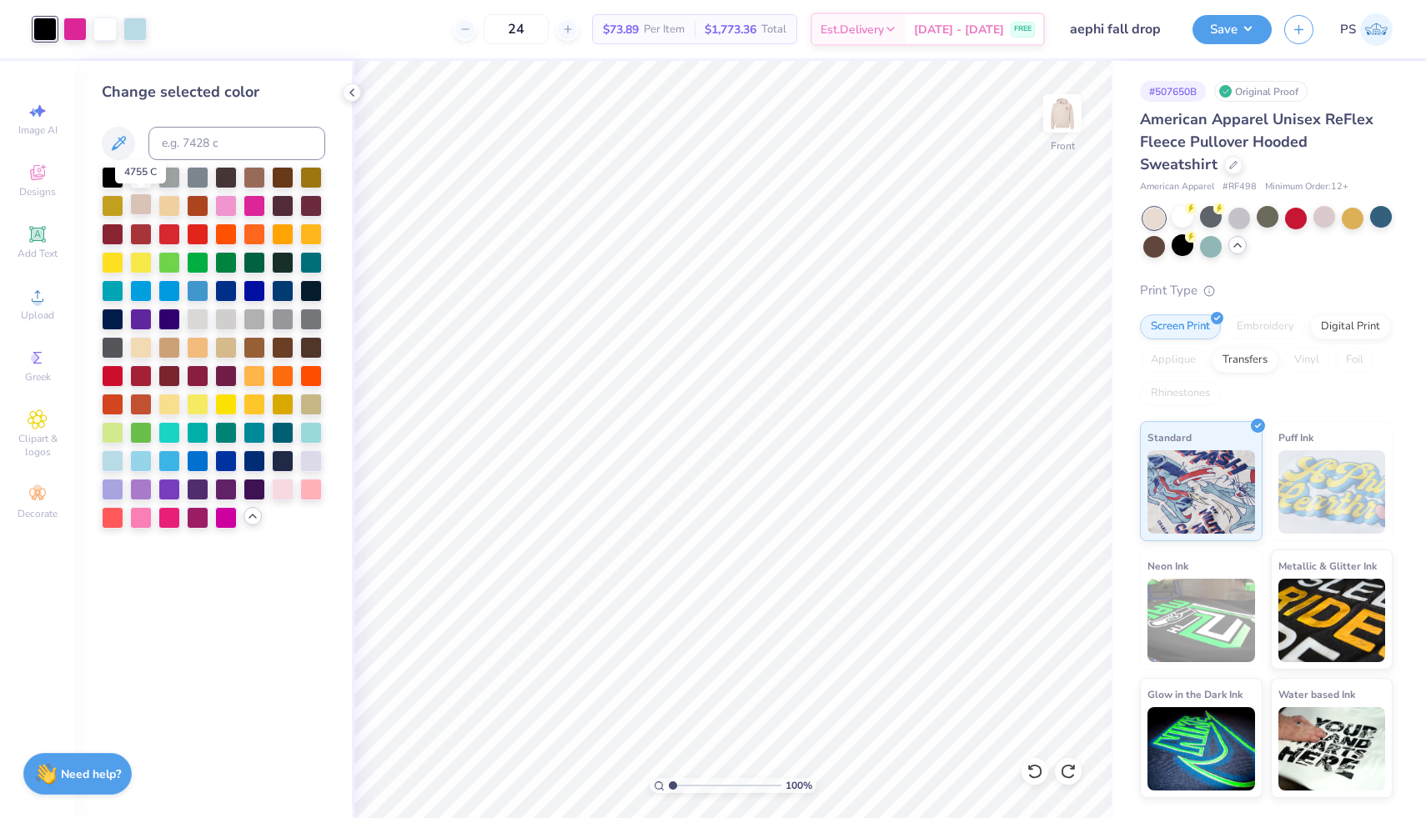
click at [141, 208] on div at bounding box center [141, 204] width 22 height 22
click at [1176, 248] on div at bounding box center [1182, 245] width 22 height 22
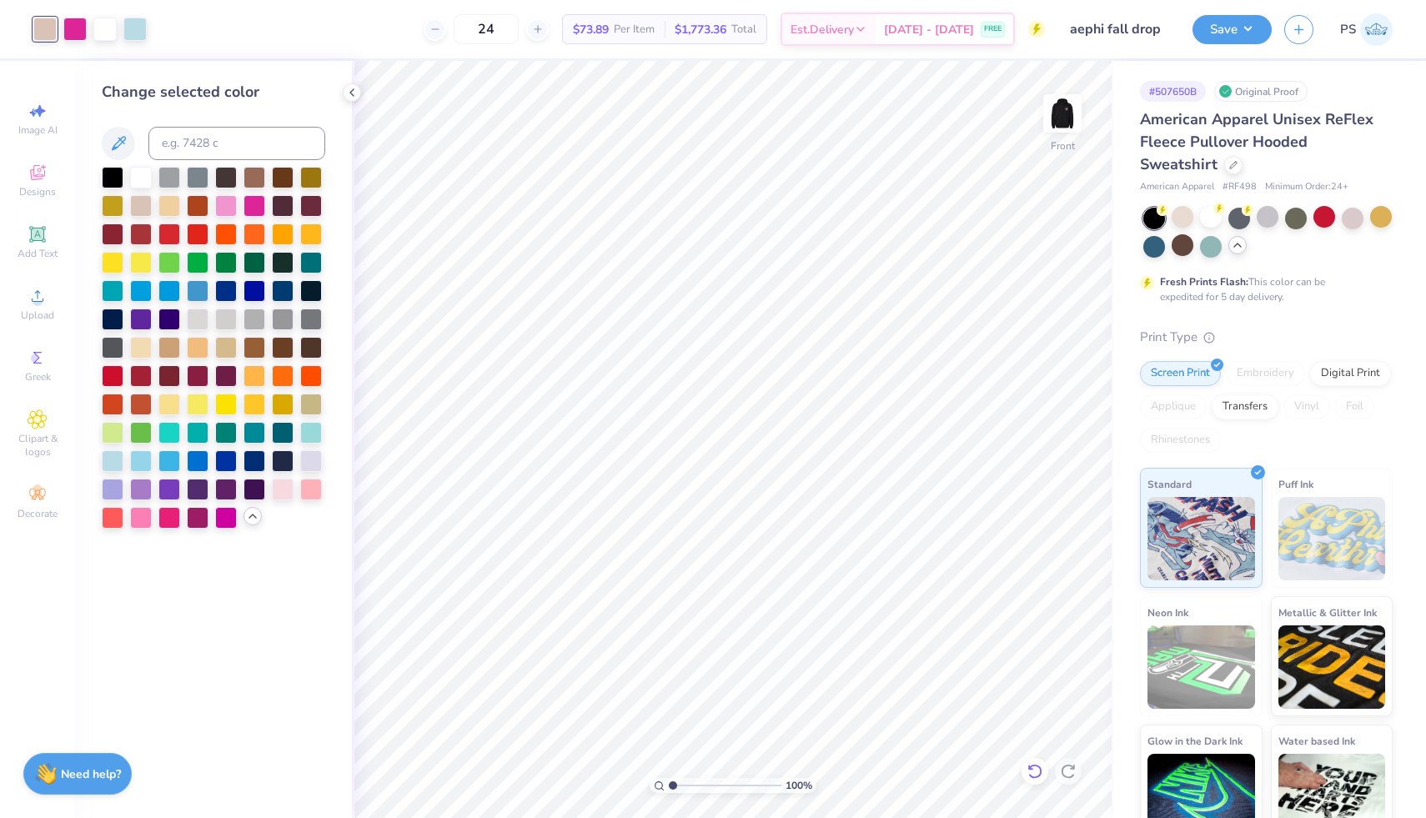
click at [1031, 777] on icon at bounding box center [1034, 771] width 14 height 15
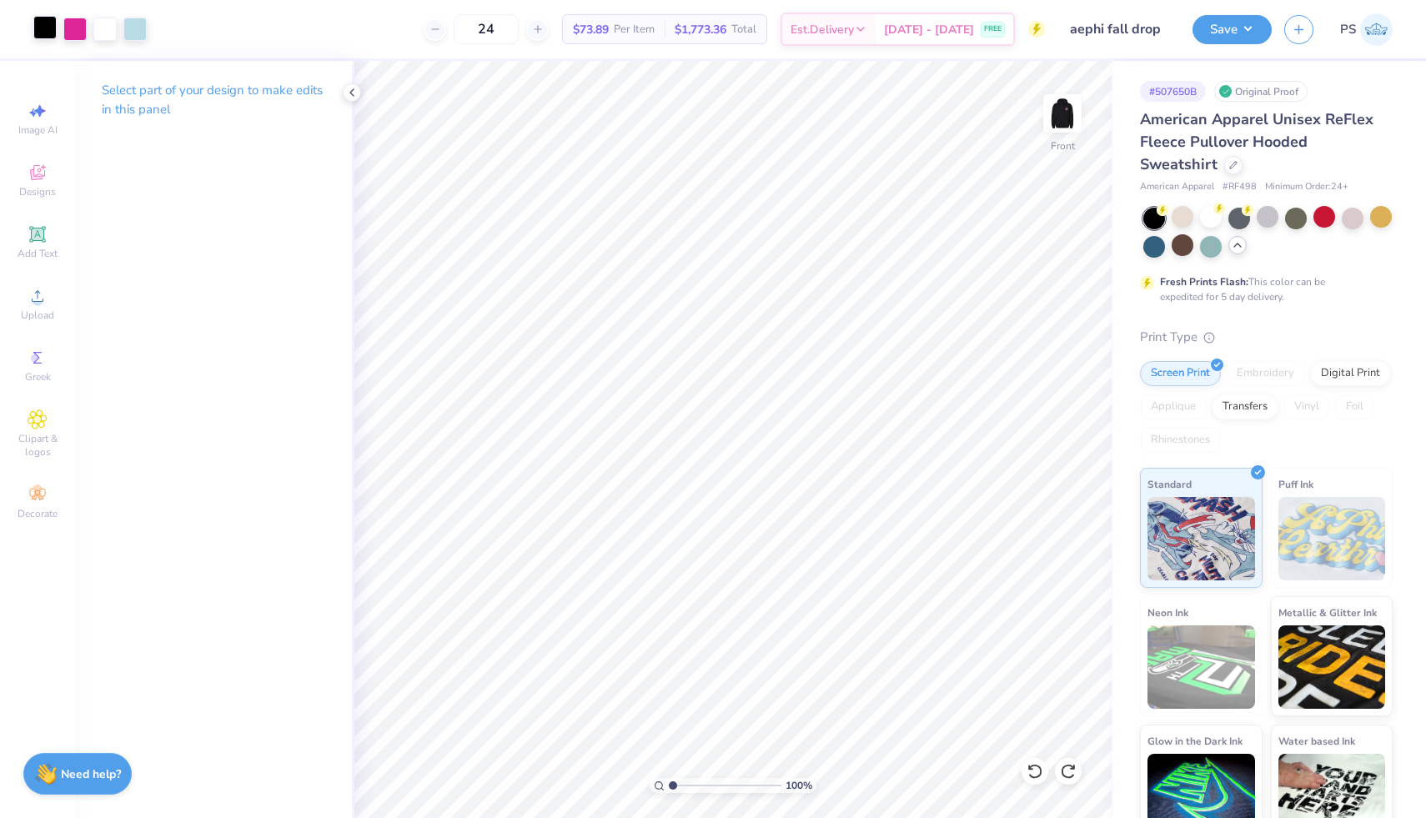
click at [48, 19] on div at bounding box center [44, 27] width 23 height 23
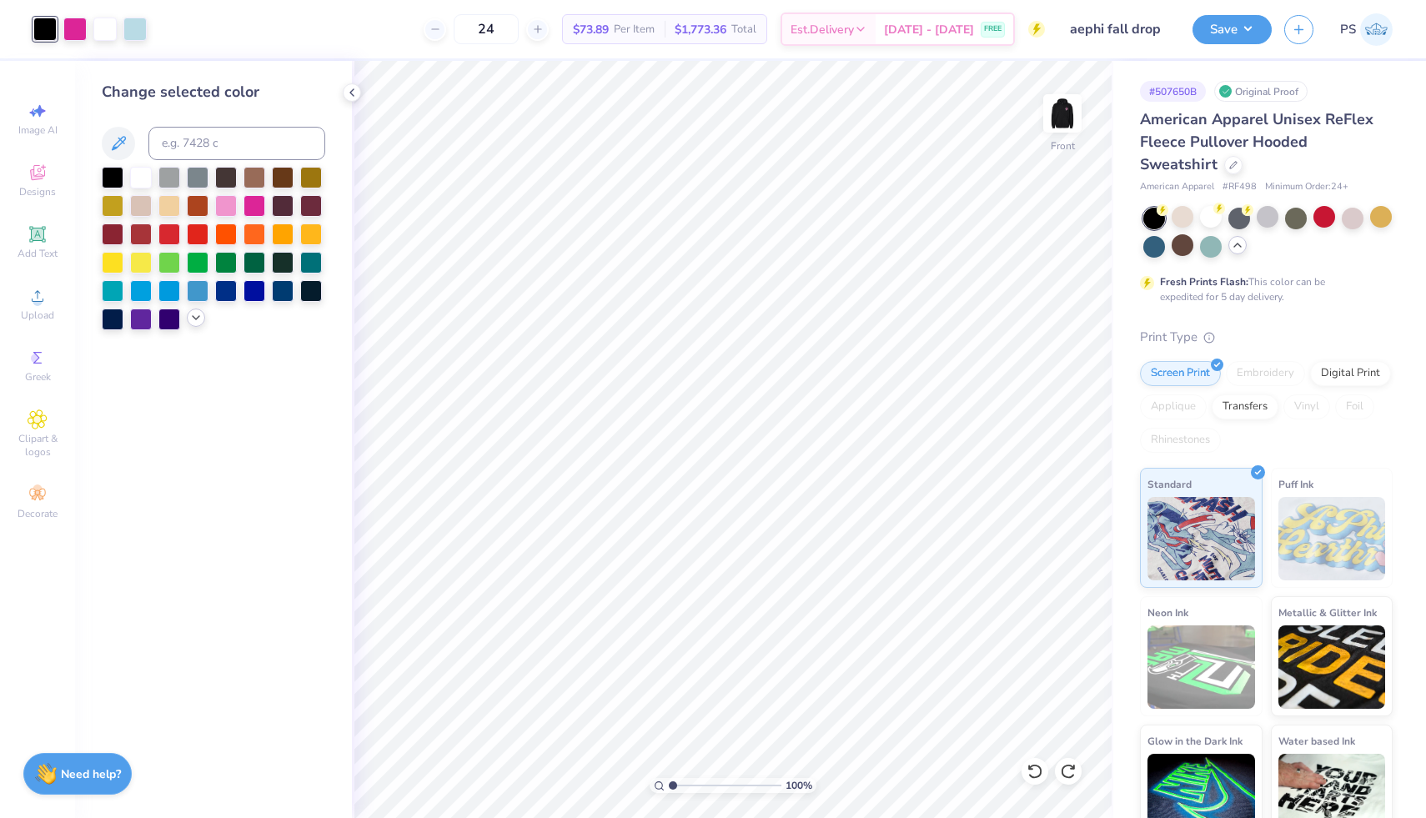
click at [197, 319] on icon at bounding box center [195, 317] width 13 height 13
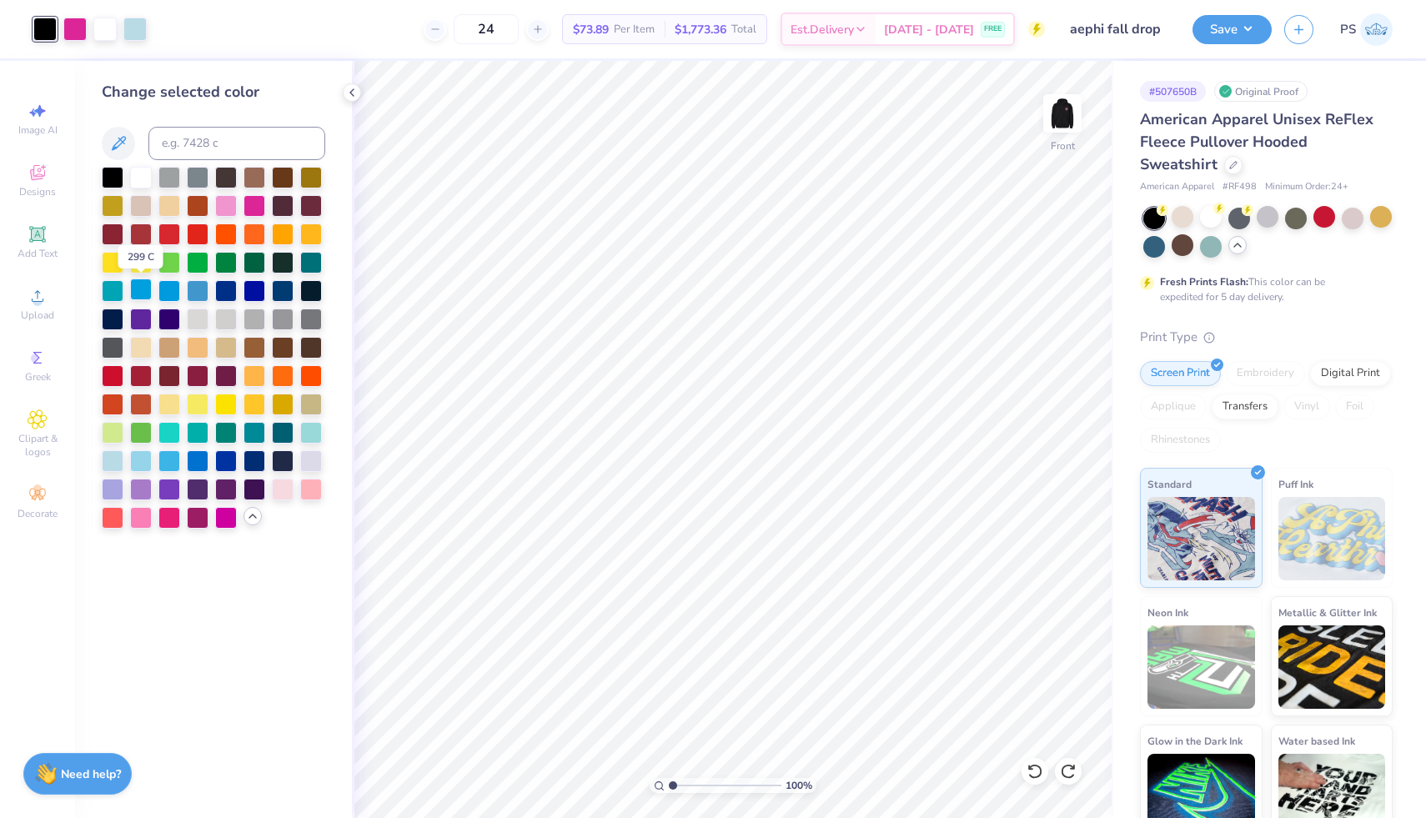
click at [134, 287] on div at bounding box center [141, 289] width 22 height 22
click at [1036, 774] on icon at bounding box center [1034, 771] width 17 height 17
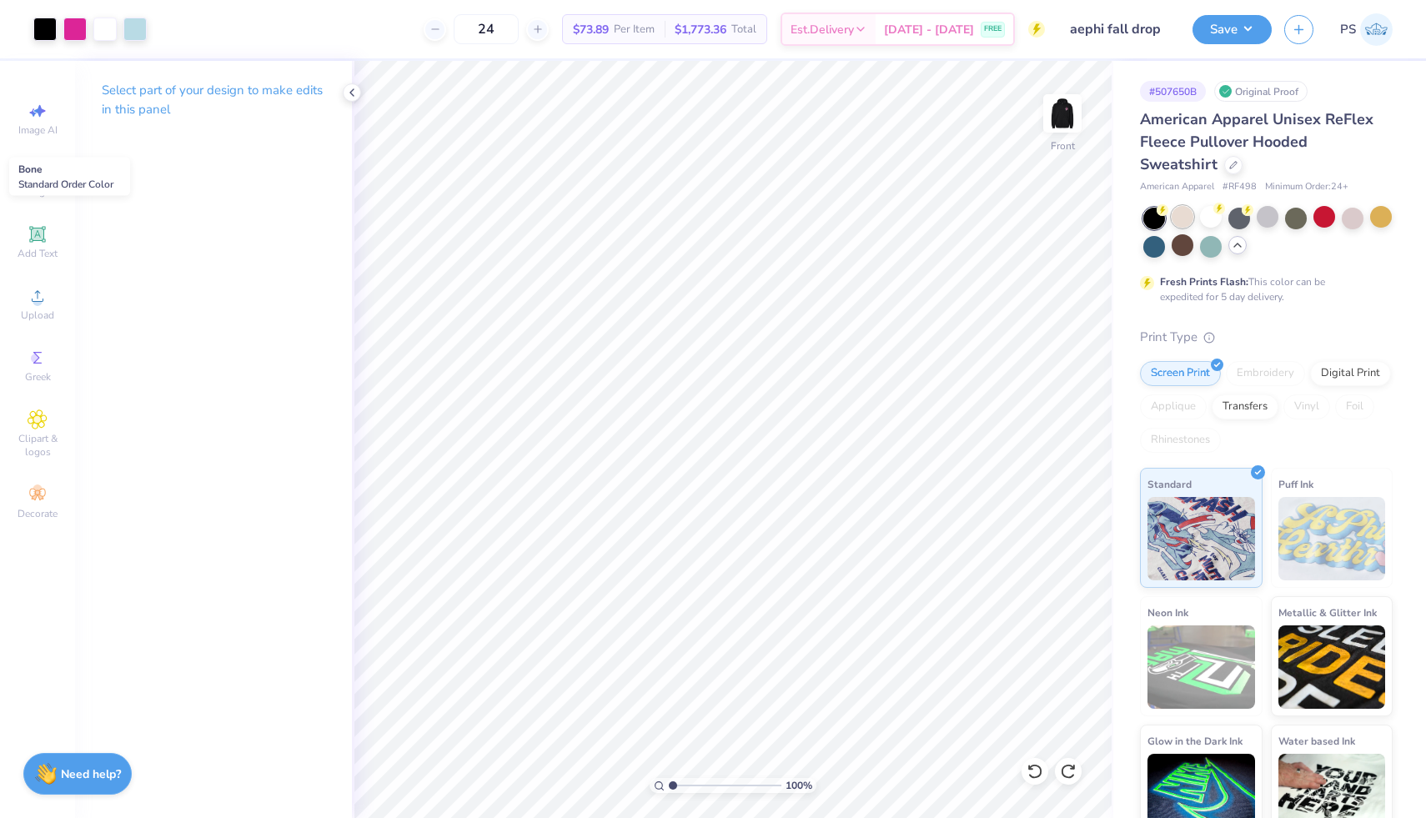
click at [1189, 218] on div at bounding box center [1182, 217] width 22 height 22
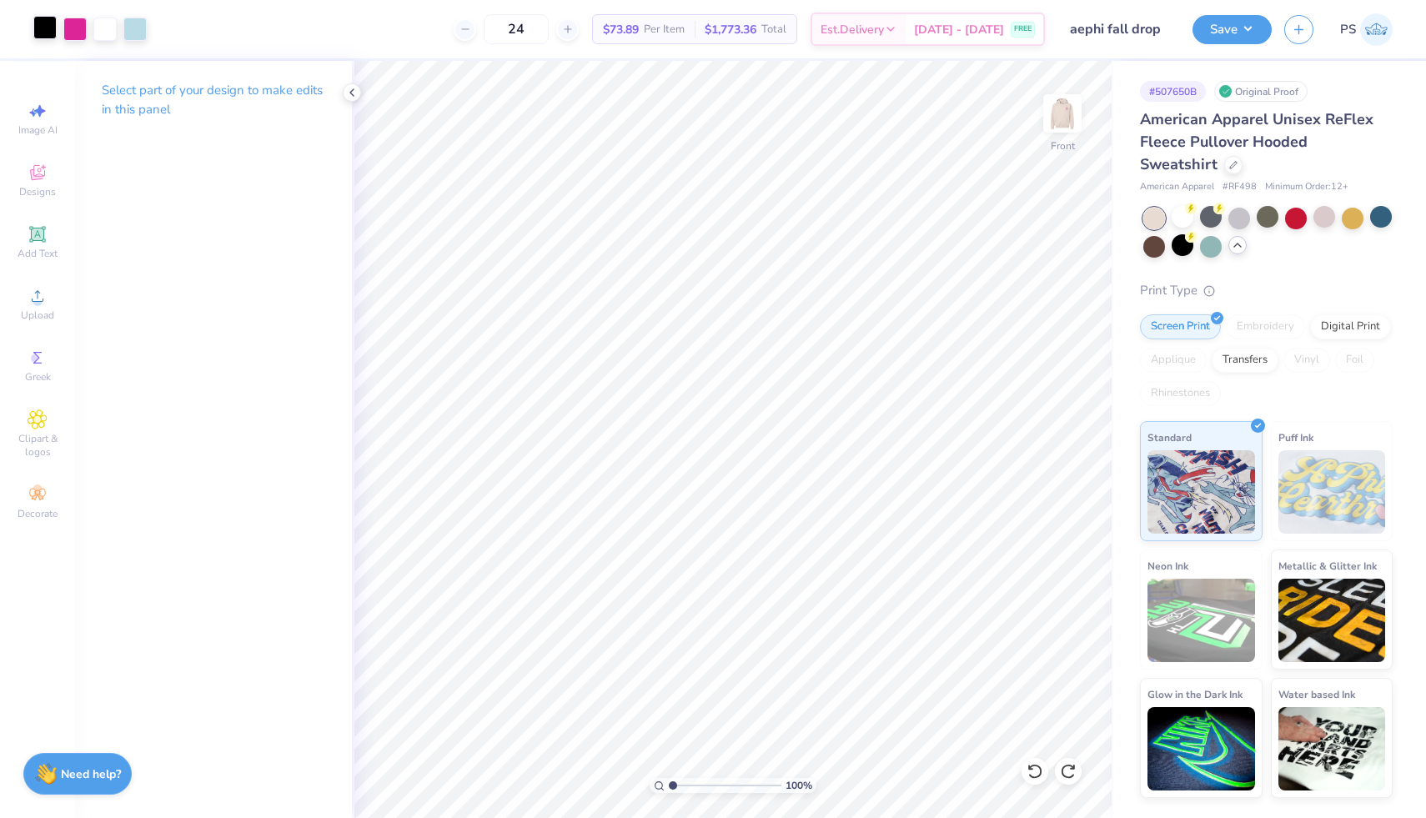
click at [45, 27] on div at bounding box center [44, 27] width 23 height 23
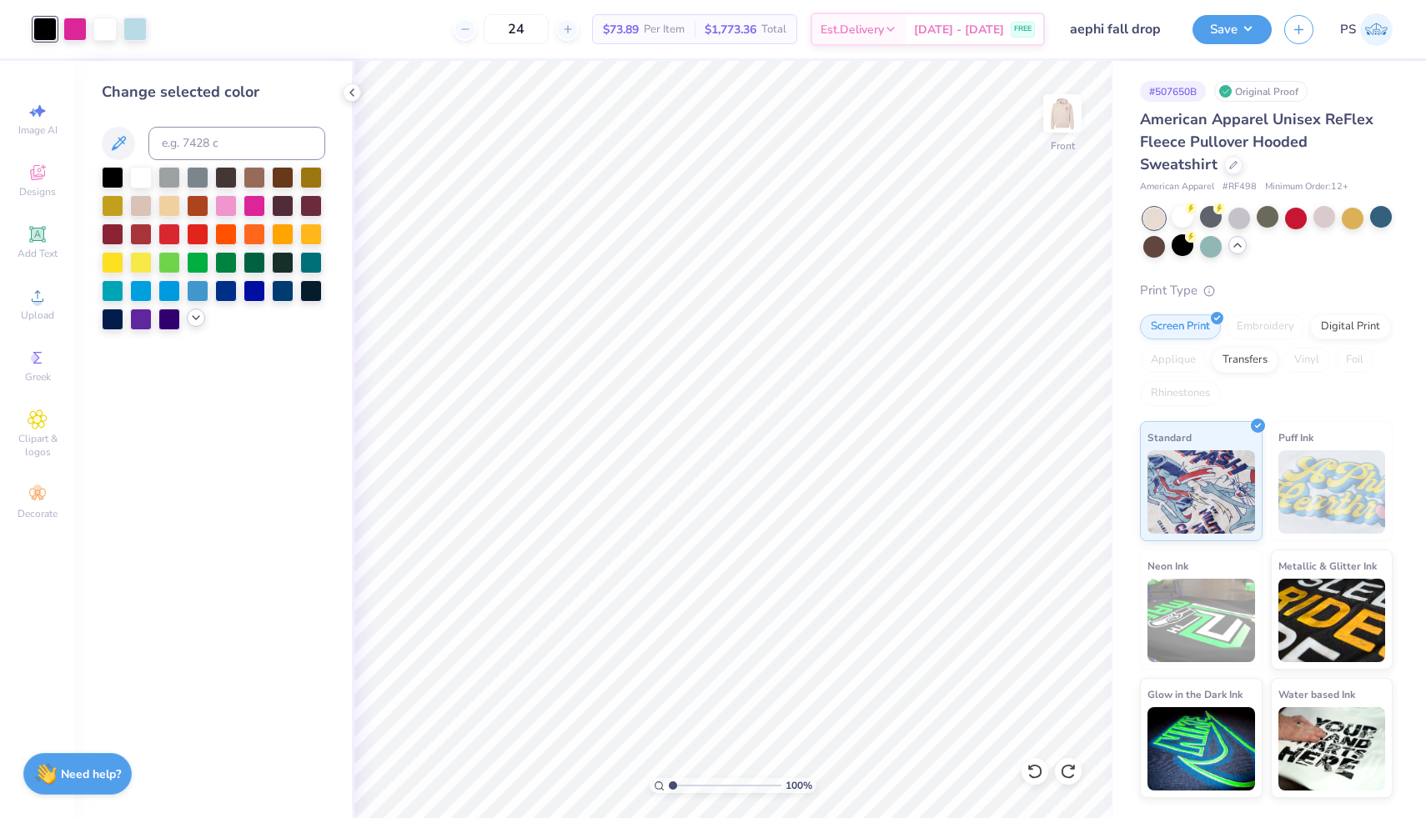
click at [197, 320] on icon at bounding box center [195, 317] width 13 height 13
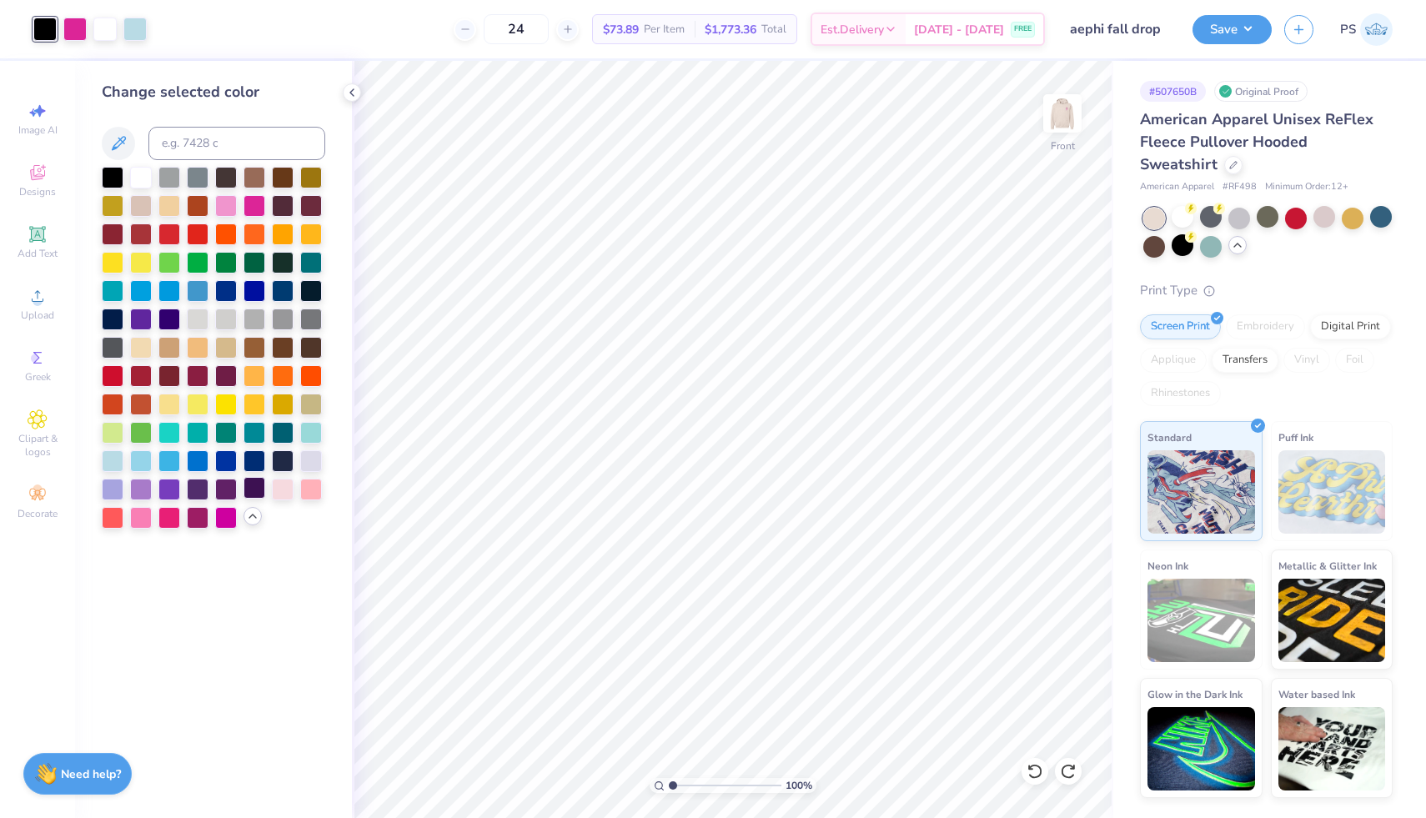
click at [262, 494] on div at bounding box center [254, 488] width 22 height 22
click at [289, 462] on div at bounding box center [283, 460] width 22 height 22
click at [258, 459] on div at bounding box center [254, 460] width 22 height 22
click at [234, 459] on div at bounding box center [226, 460] width 22 height 22
click at [308, 461] on div at bounding box center [311, 460] width 22 height 22
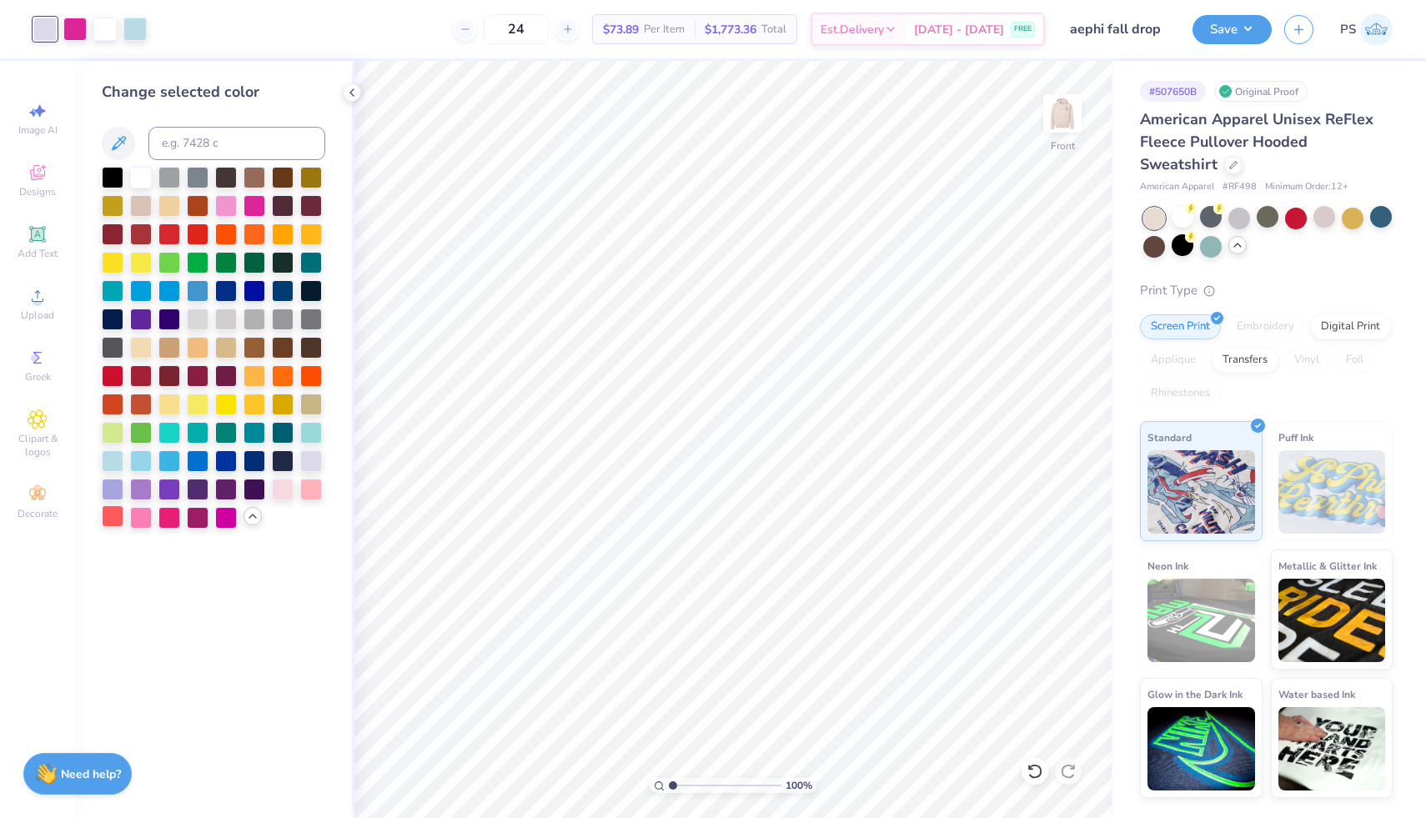
click at [113, 514] on div at bounding box center [113, 516] width 22 height 22
click at [201, 519] on div at bounding box center [198, 516] width 22 height 22
click at [110, 316] on div at bounding box center [113, 318] width 22 height 22
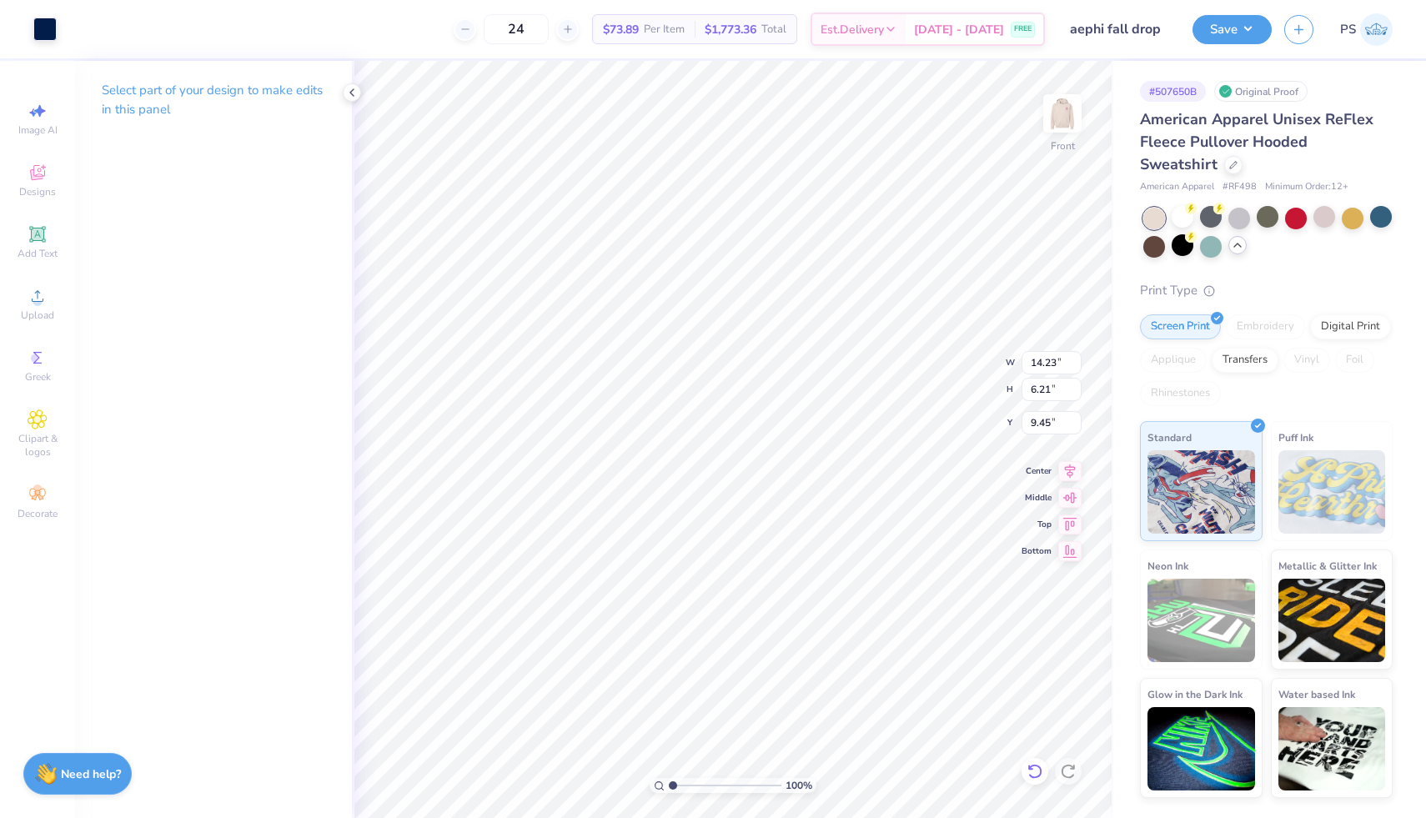
click at [1032, 769] on icon at bounding box center [1034, 771] width 17 height 17
type input "8.13"
type input "14.86"
click at [47, 23] on div at bounding box center [44, 27] width 23 height 23
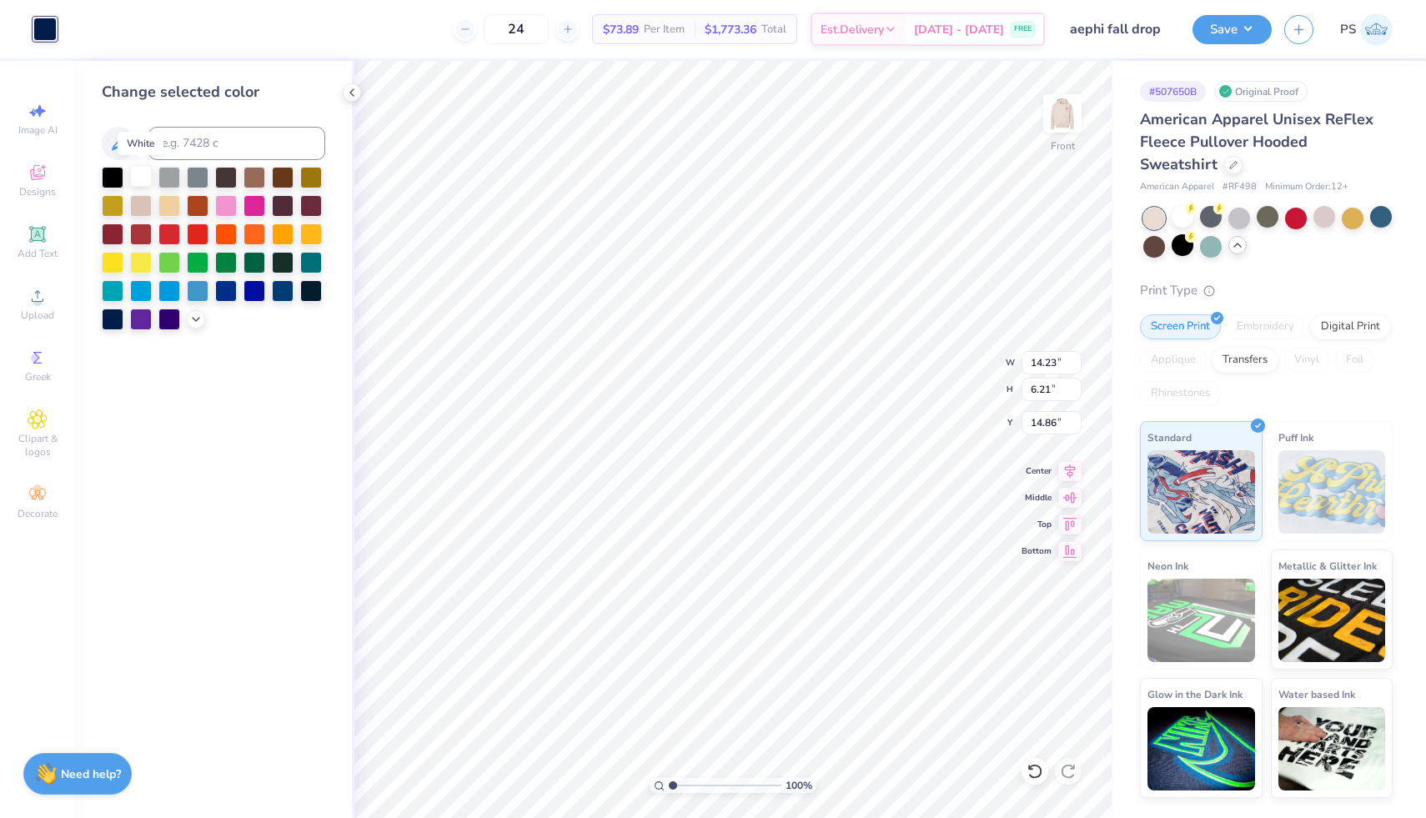
click at [138, 175] on div at bounding box center [141, 176] width 22 height 22
click at [201, 323] on icon at bounding box center [195, 317] width 13 height 13
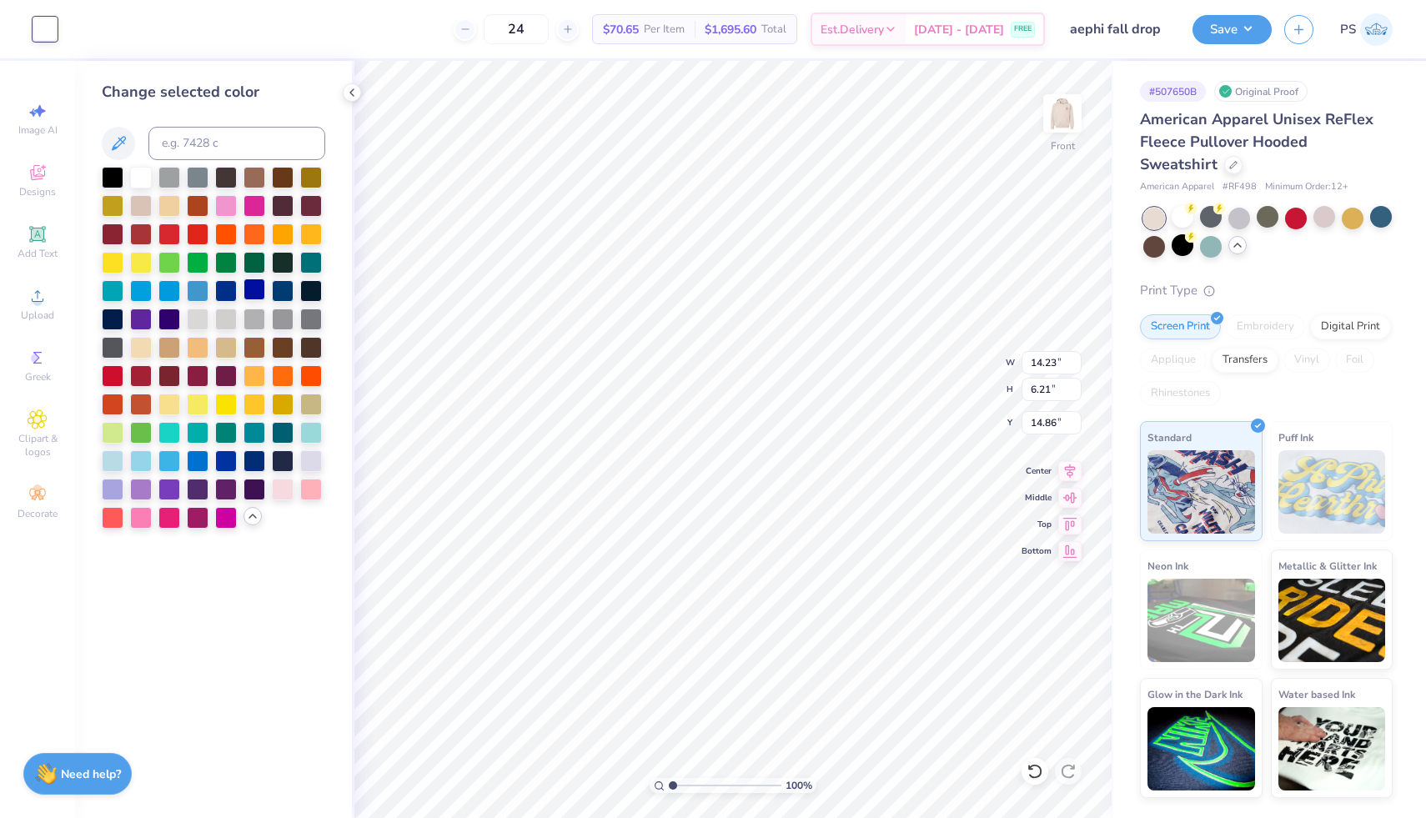
click at [254, 293] on div at bounding box center [254, 289] width 22 height 22
click at [141, 458] on div at bounding box center [141, 460] width 22 height 22
click at [225, 481] on div at bounding box center [226, 488] width 22 height 22
click at [223, 524] on div at bounding box center [226, 516] width 22 height 22
click at [196, 521] on div at bounding box center [198, 516] width 22 height 22
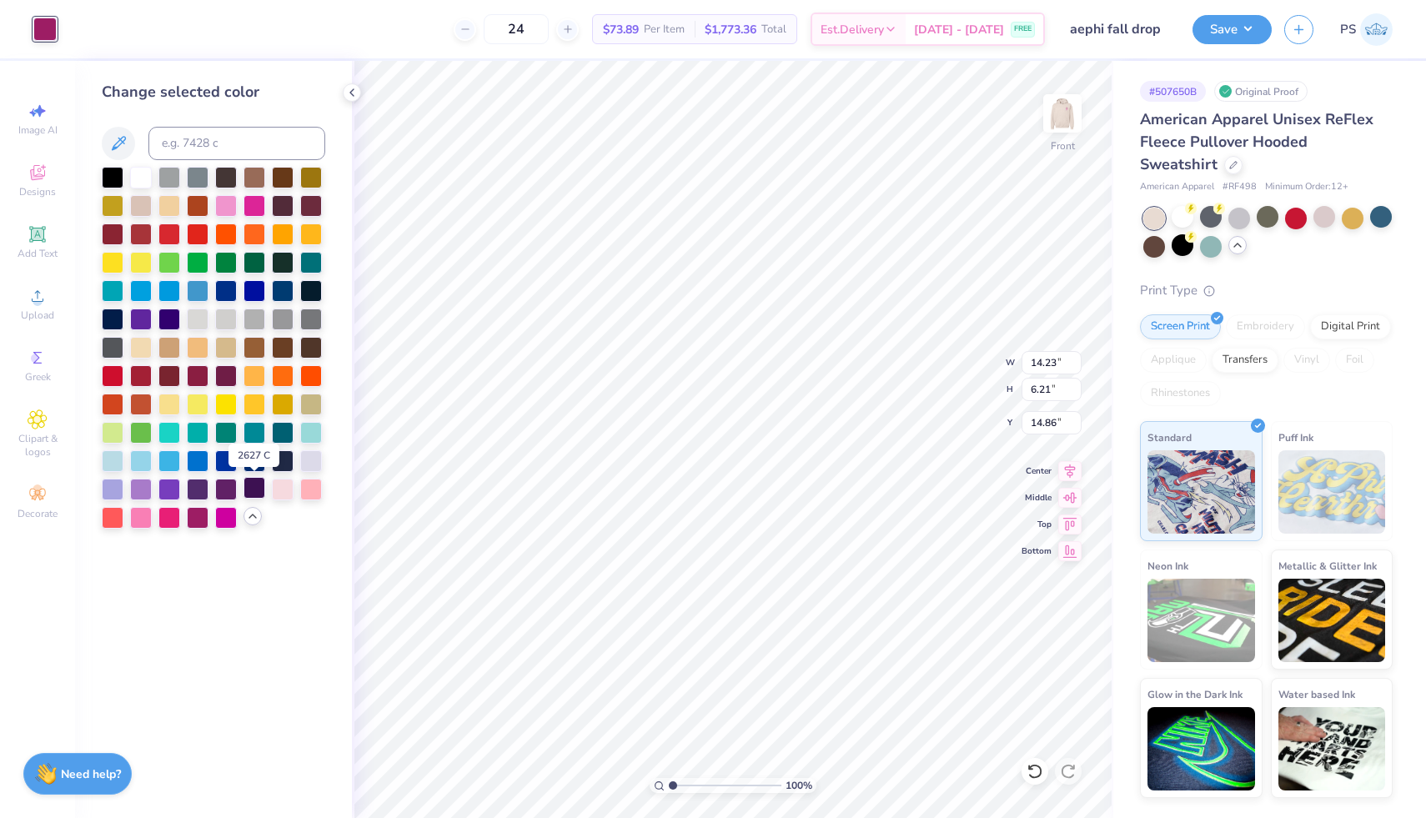
click at [257, 490] on div at bounding box center [254, 488] width 22 height 22
click at [113, 177] on div at bounding box center [113, 176] width 22 height 22
type input "13.02"
type input "4.31"
type input "8.20"
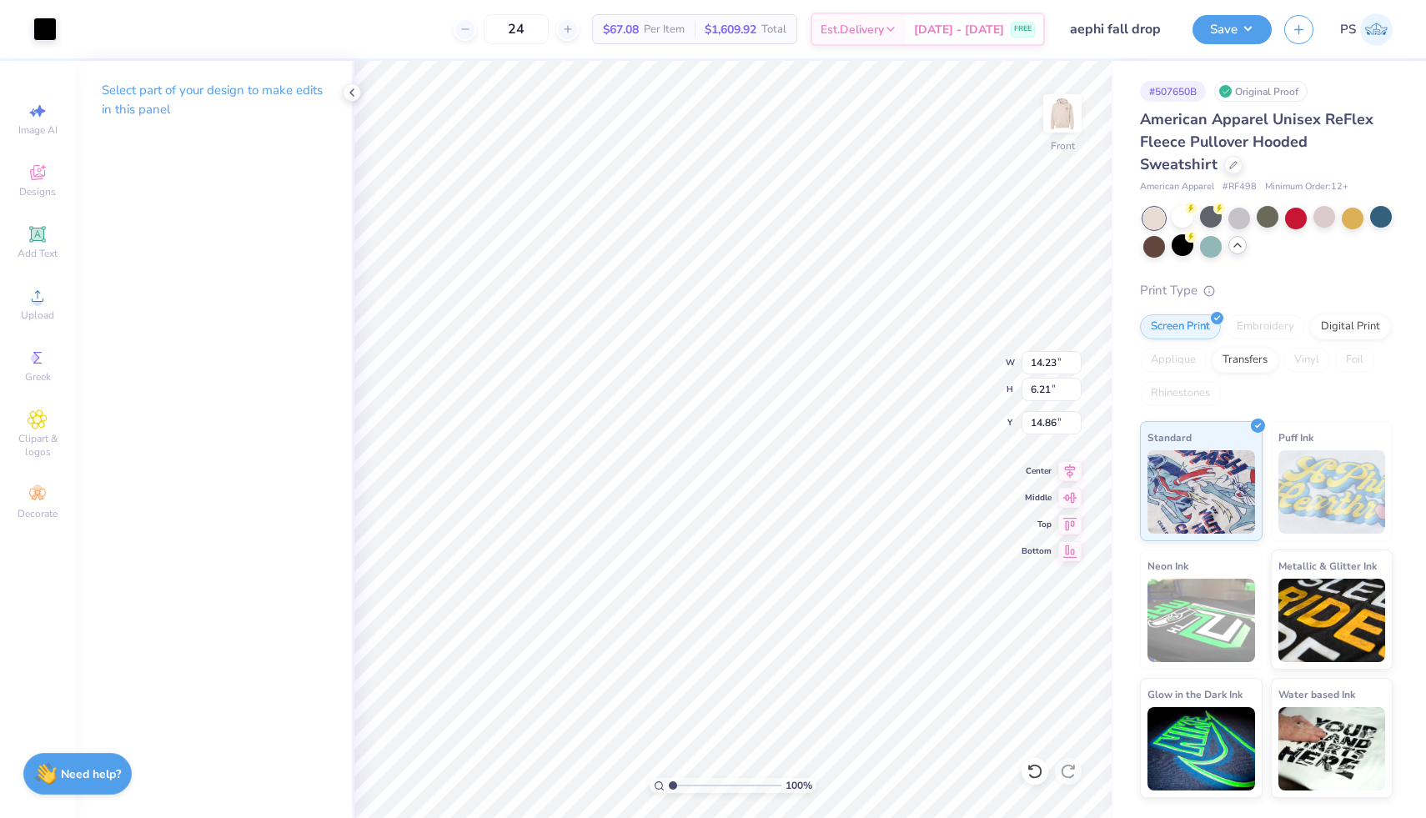
type input "7.77"
type input "10.38"
type input "4.53"
type input "9.44"
type input "21.98"
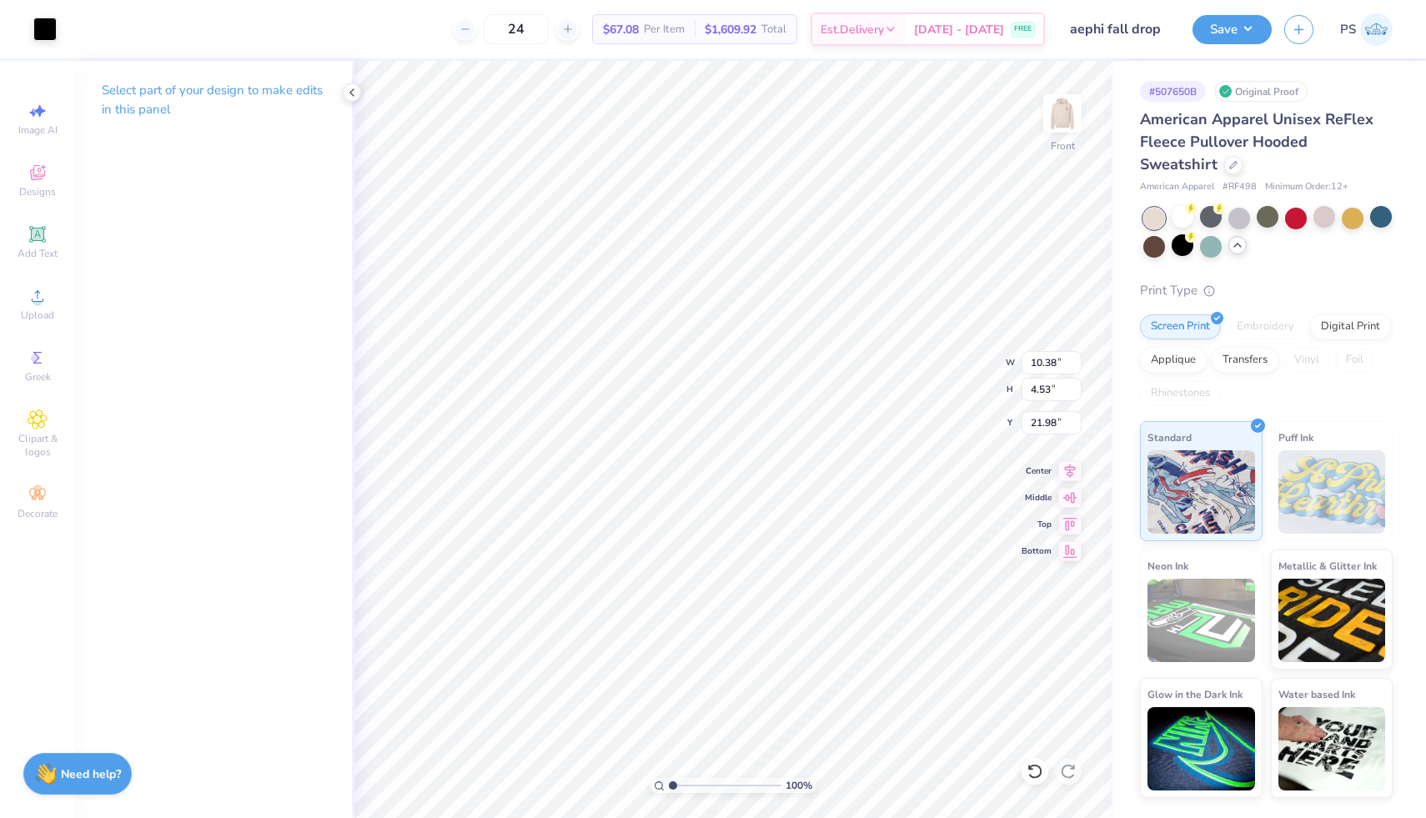
type input "7.00"
type input "3.05"
type input "23.46"
type input "23.07"
click at [1059, 114] on img at bounding box center [1062, 113] width 67 height 67
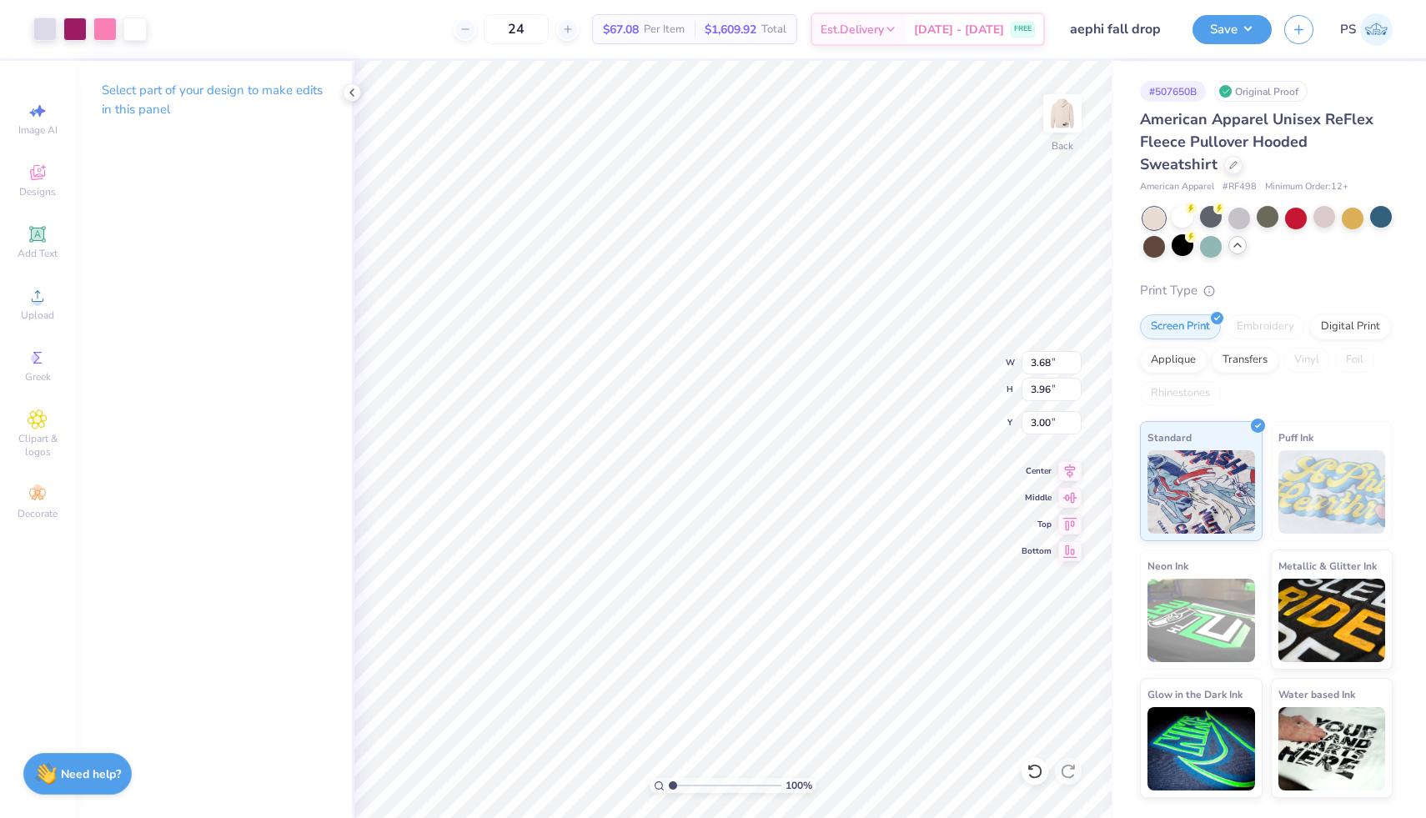
type input "4.77"
type input "5.13"
click at [1064, 123] on img at bounding box center [1062, 113] width 67 height 67
click at [46, 28] on div at bounding box center [44, 27] width 23 height 23
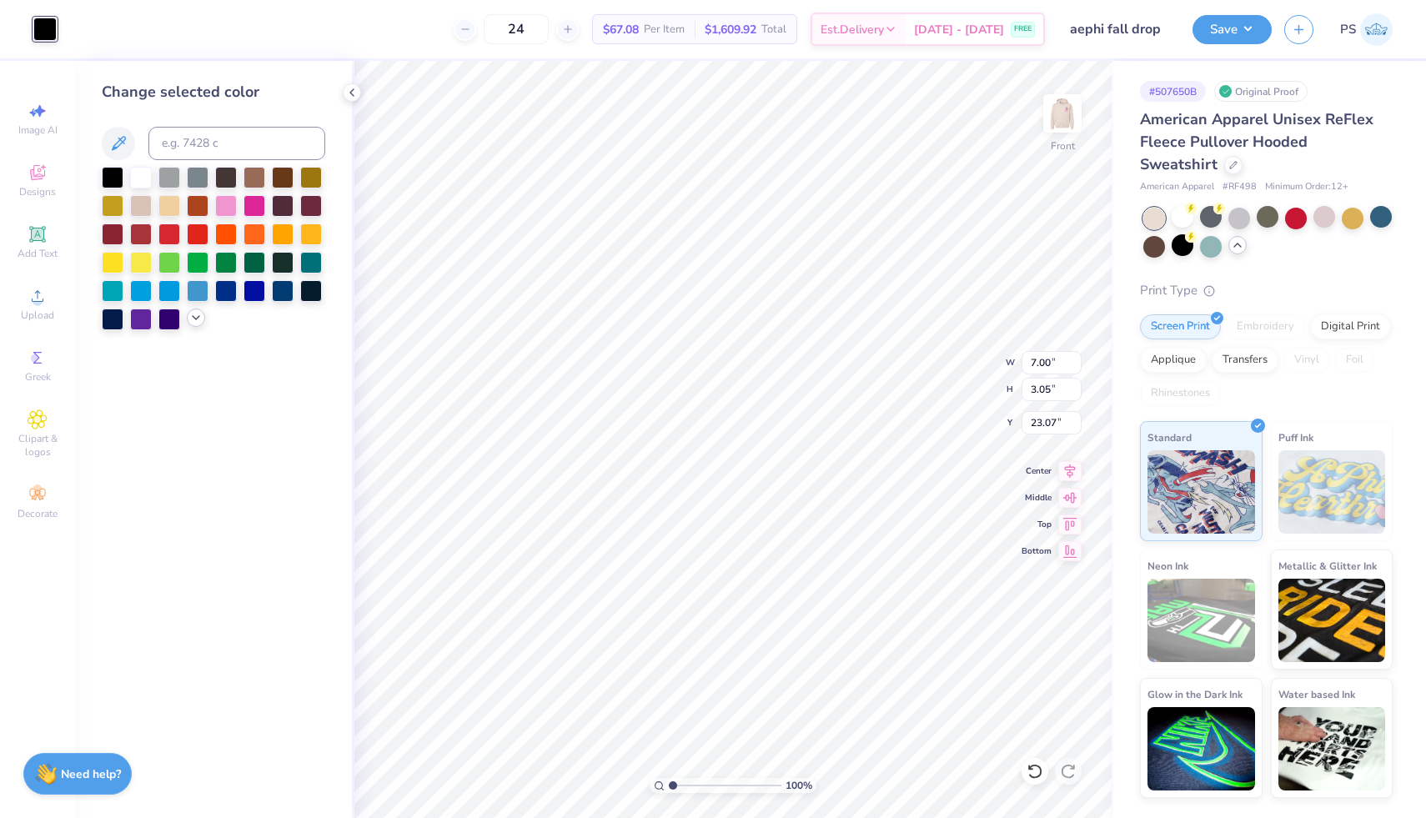
click at [201, 319] on icon at bounding box center [195, 317] width 13 height 13
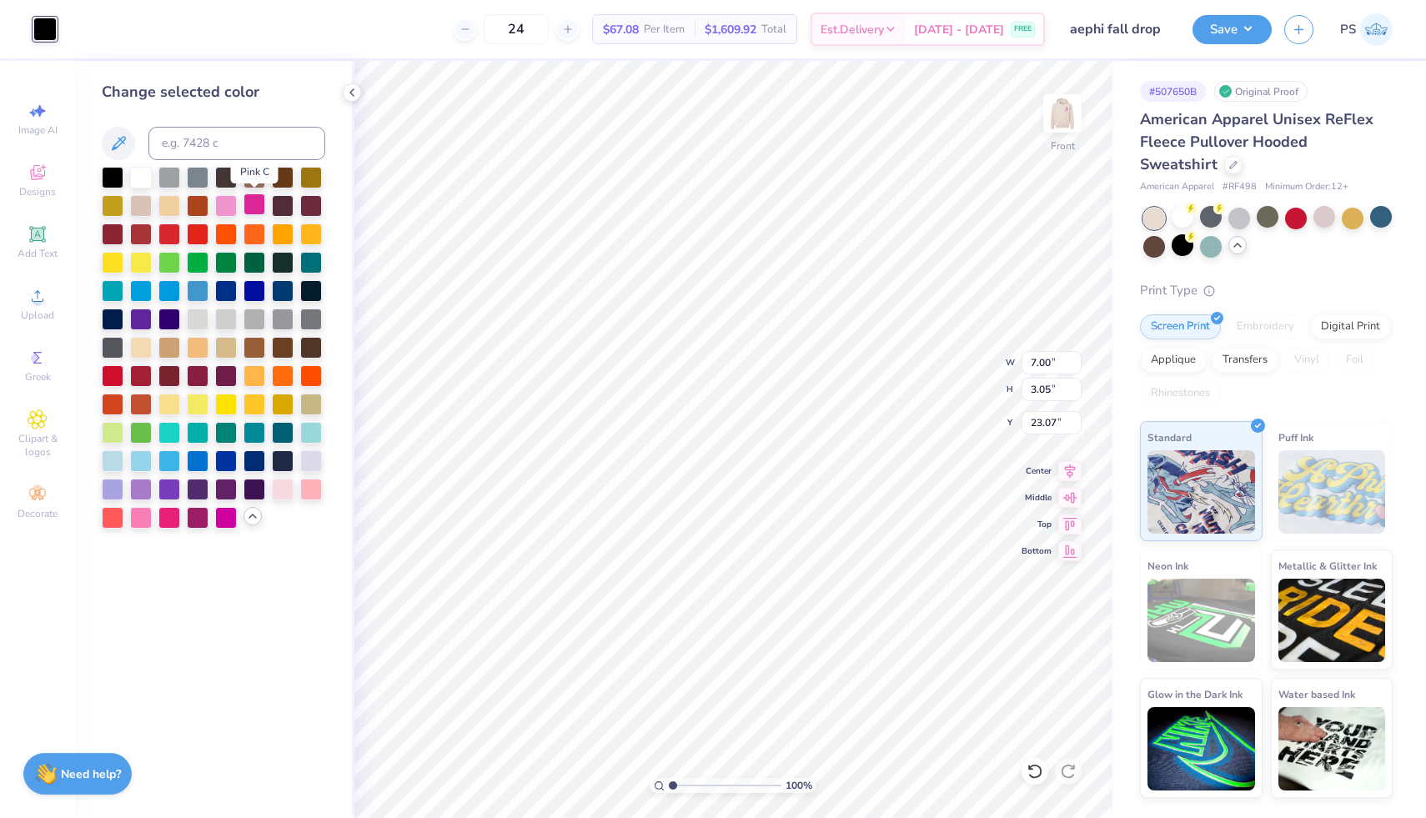
click at [258, 205] on div at bounding box center [254, 204] width 22 height 22
click at [228, 203] on div at bounding box center [226, 204] width 22 height 22
click at [253, 494] on div at bounding box center [254, 488] width 22 height 22
click at [198, 515] on div at bounding box center [198, 516] width 22 height 22
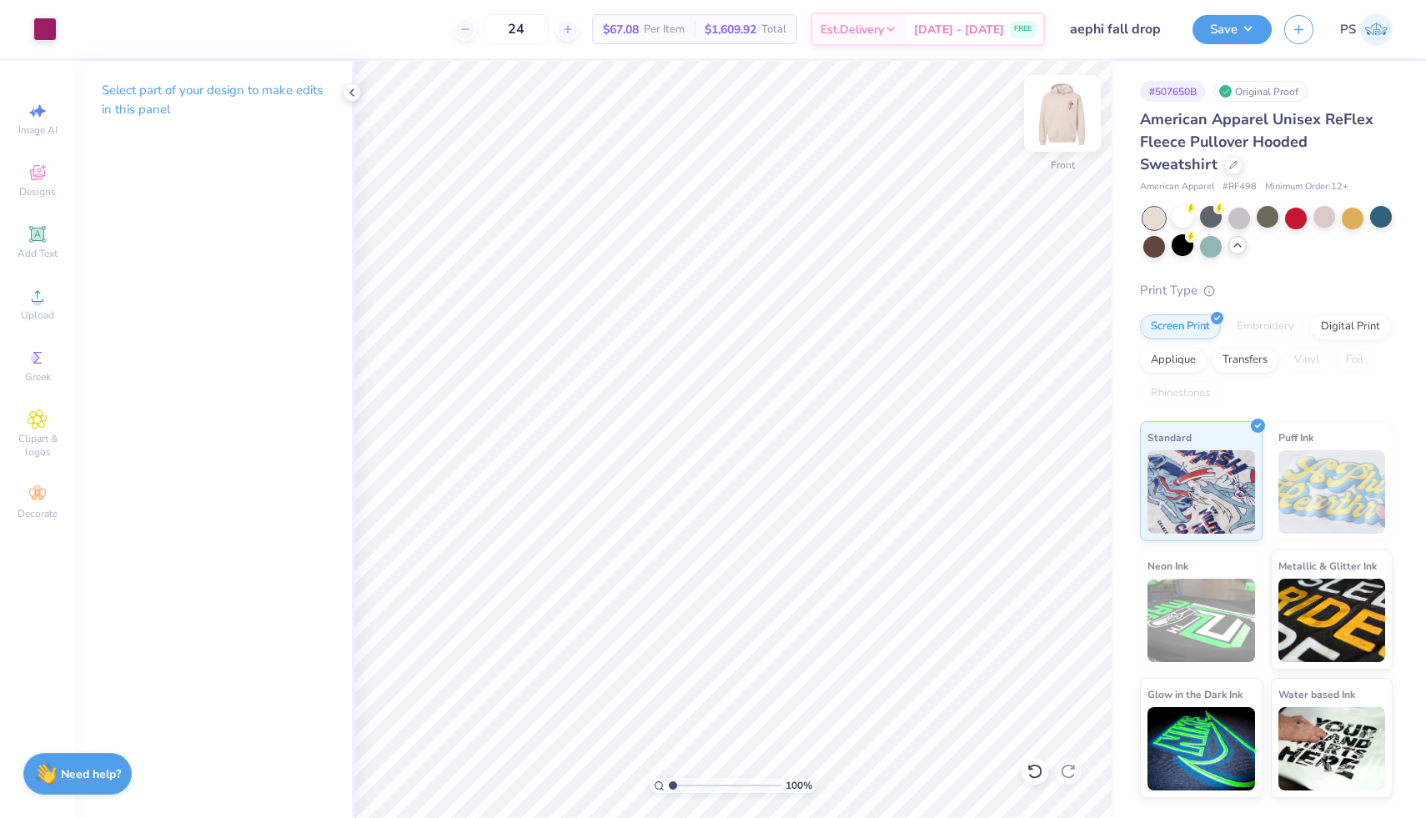
click at [1062, 116] on img at bounding box center [1062, 113] width 67 height 67
click at [1065, 119] on img at bounding box center [1062, 113] width 67 height 67
type input "9.90"
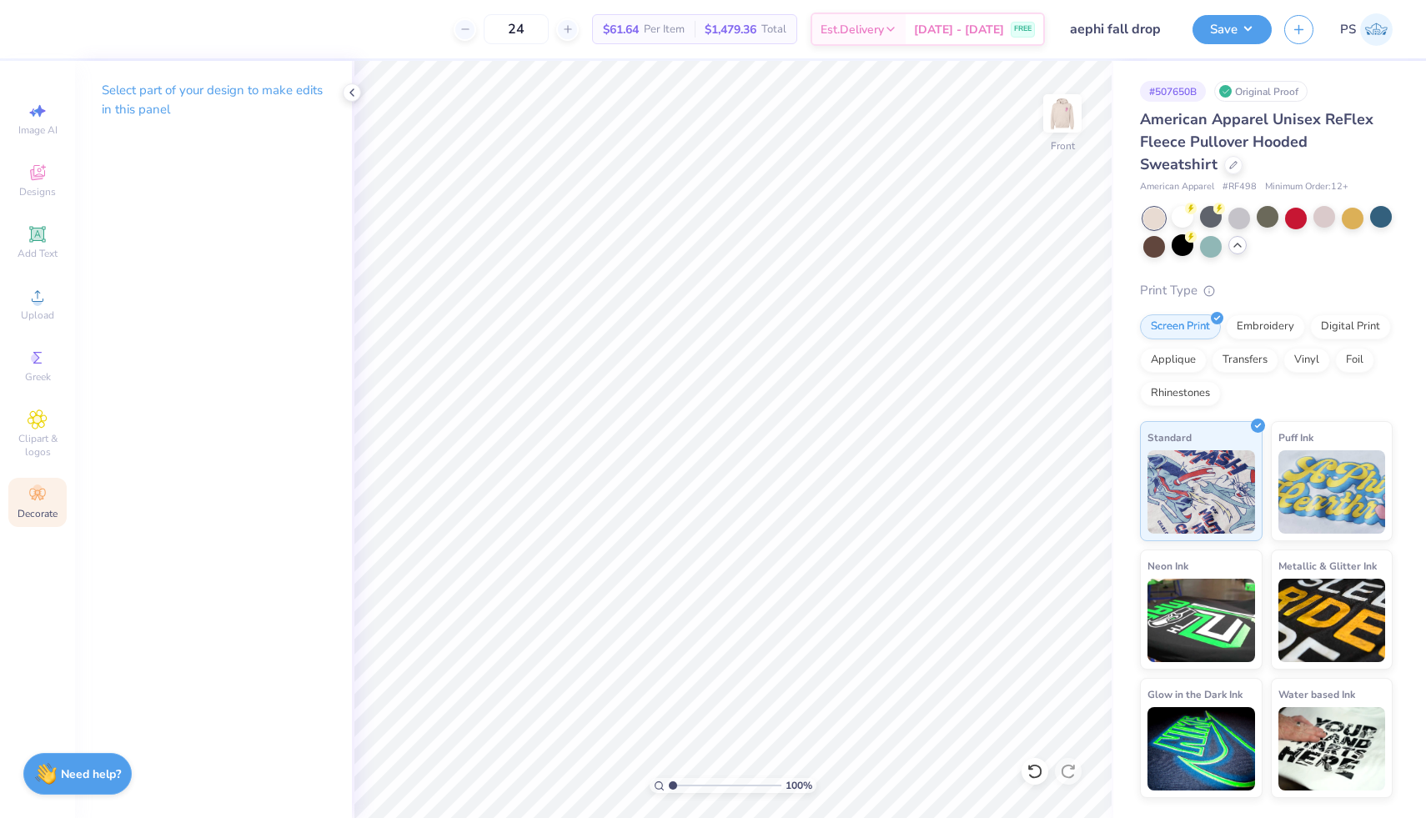
click at [45, 481] on div "Decorate" at bounding box center [37, 502] width 58 height 49
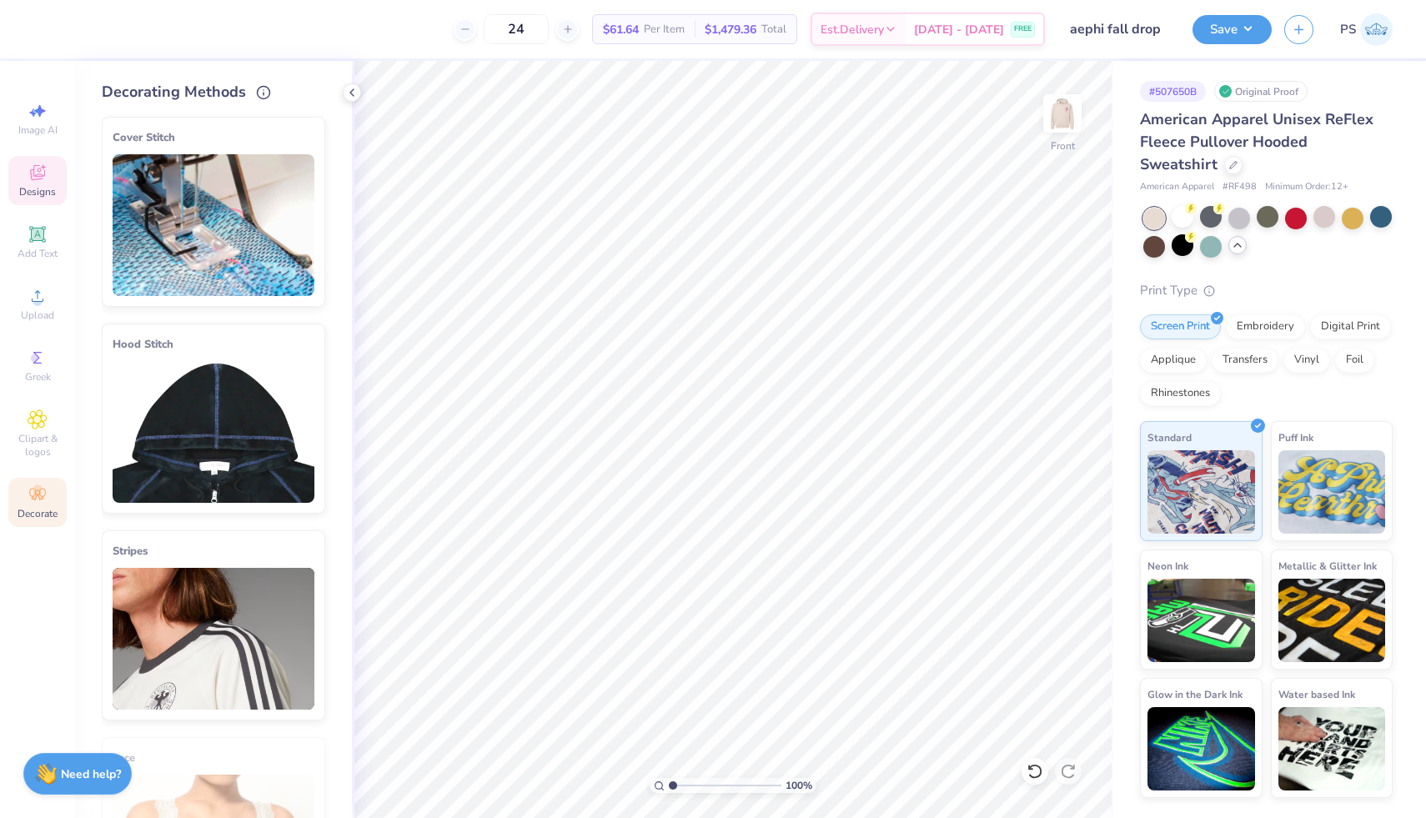
click at [47, 187] on span "Designs" at bounding box center [37, 191] width 37 height 13
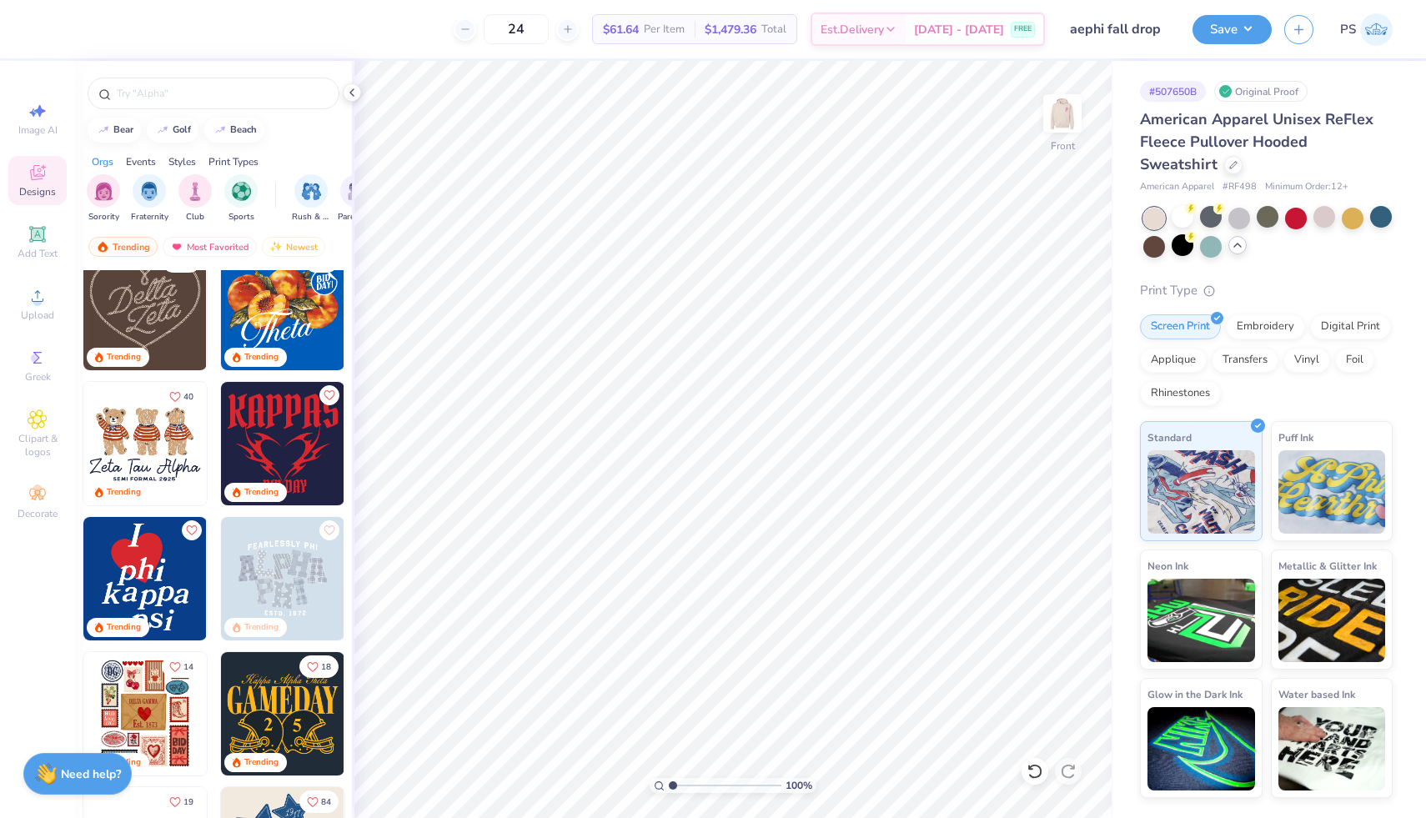
scroll to position [423, 0]
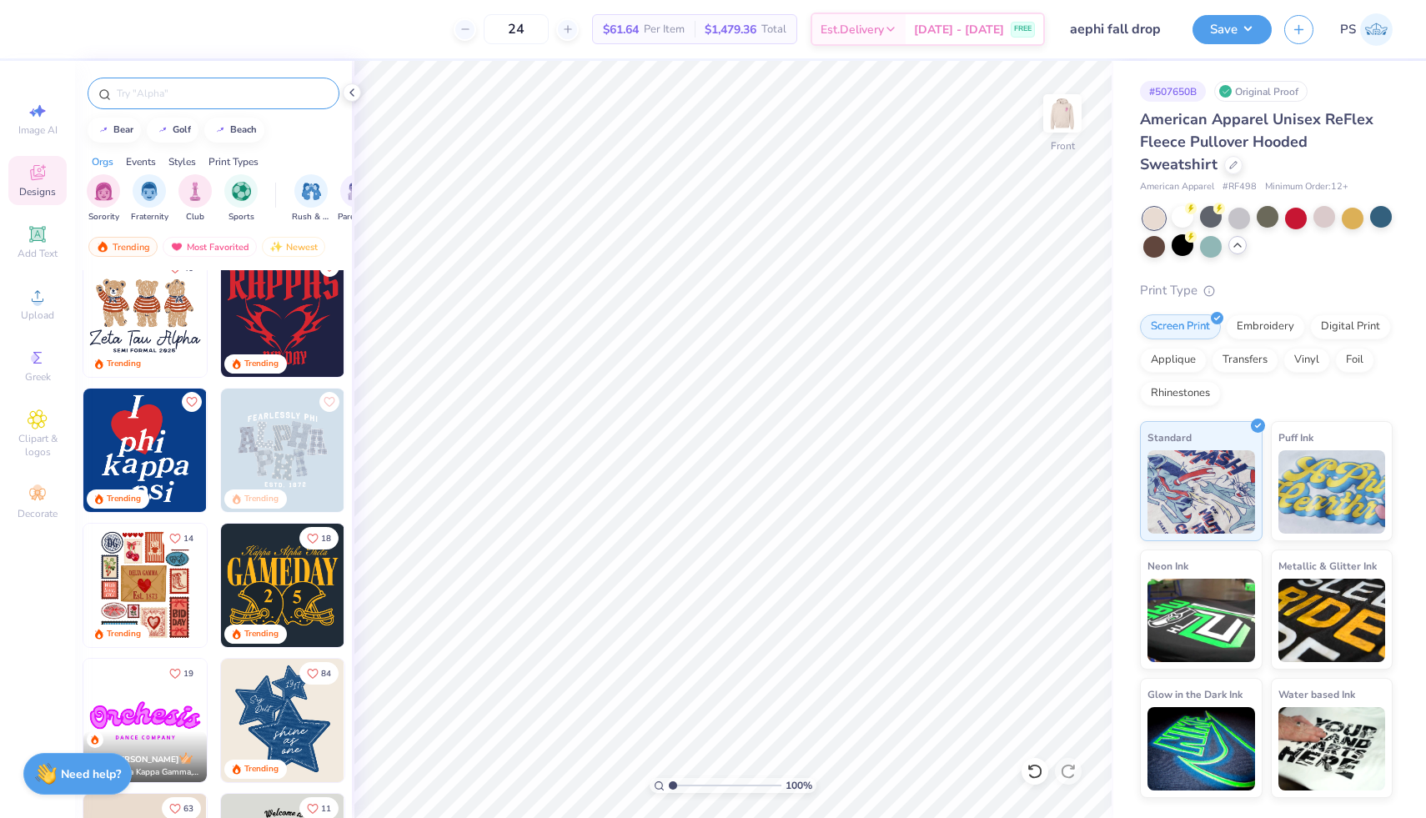
click at [222, 88] on input "text" at bounding box center [221, 93] width 213 height 17
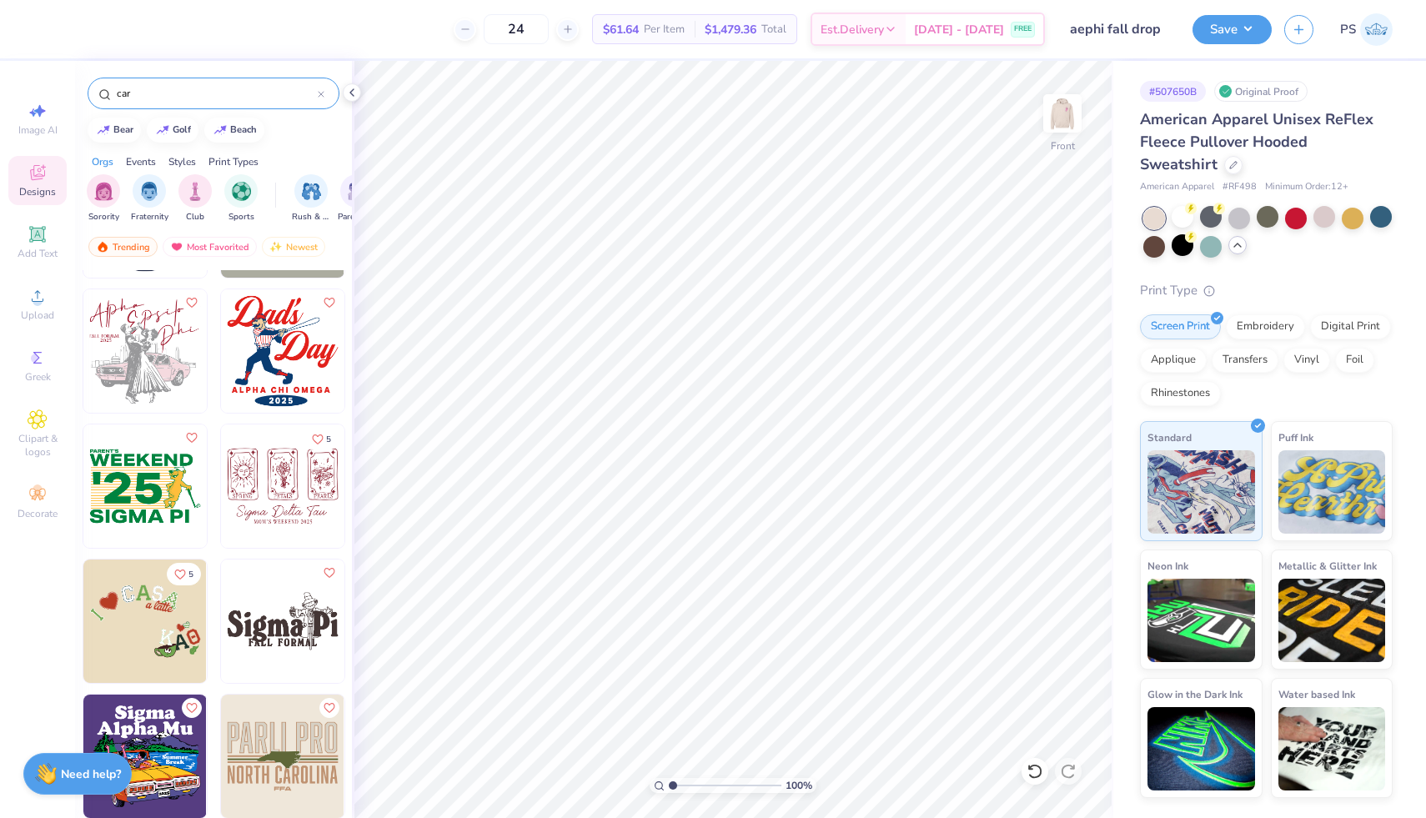
scroll to position [7137, 0]
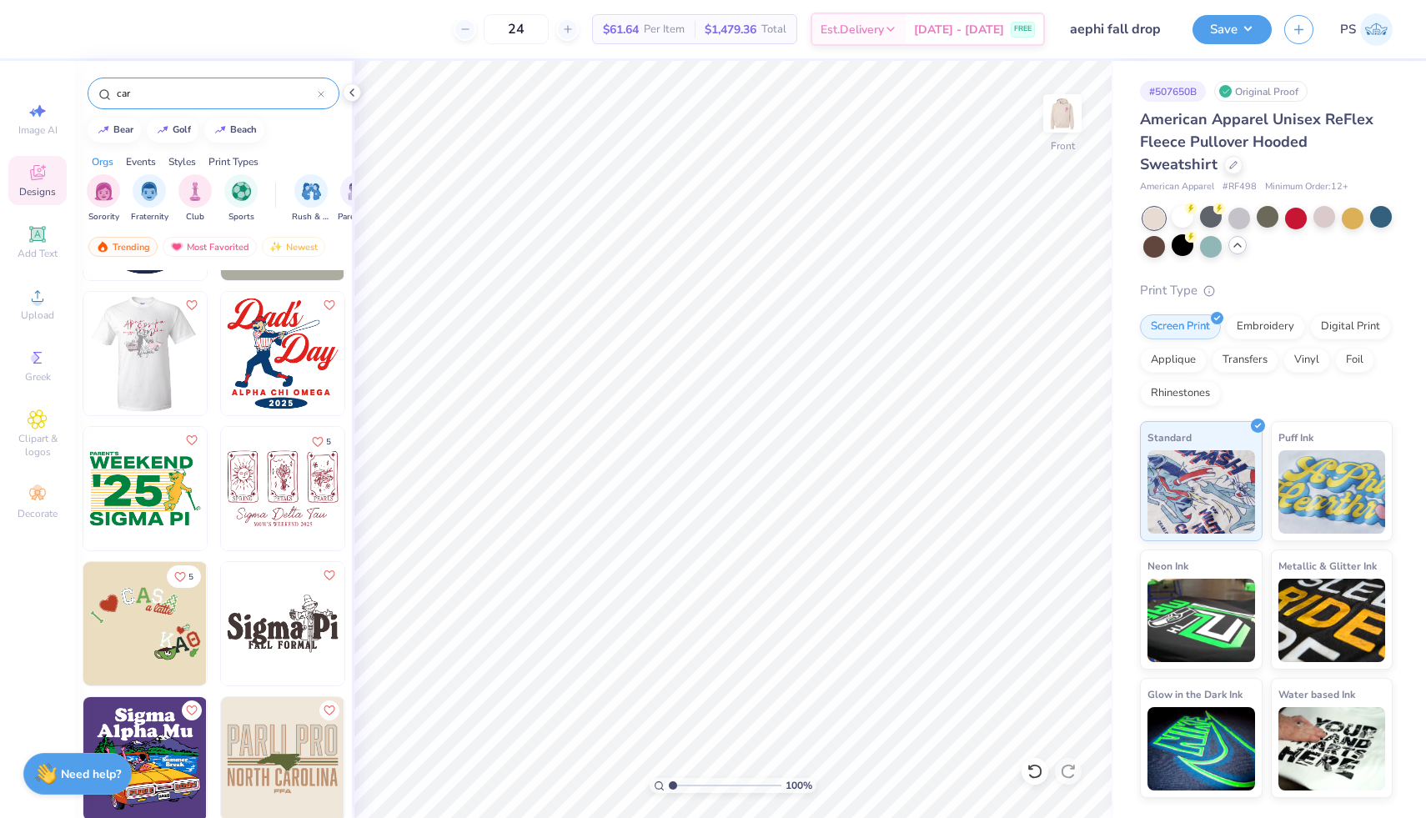
type input "car"
click at [83, 356] on img at bounding box center [20, 353] width 123 height 123
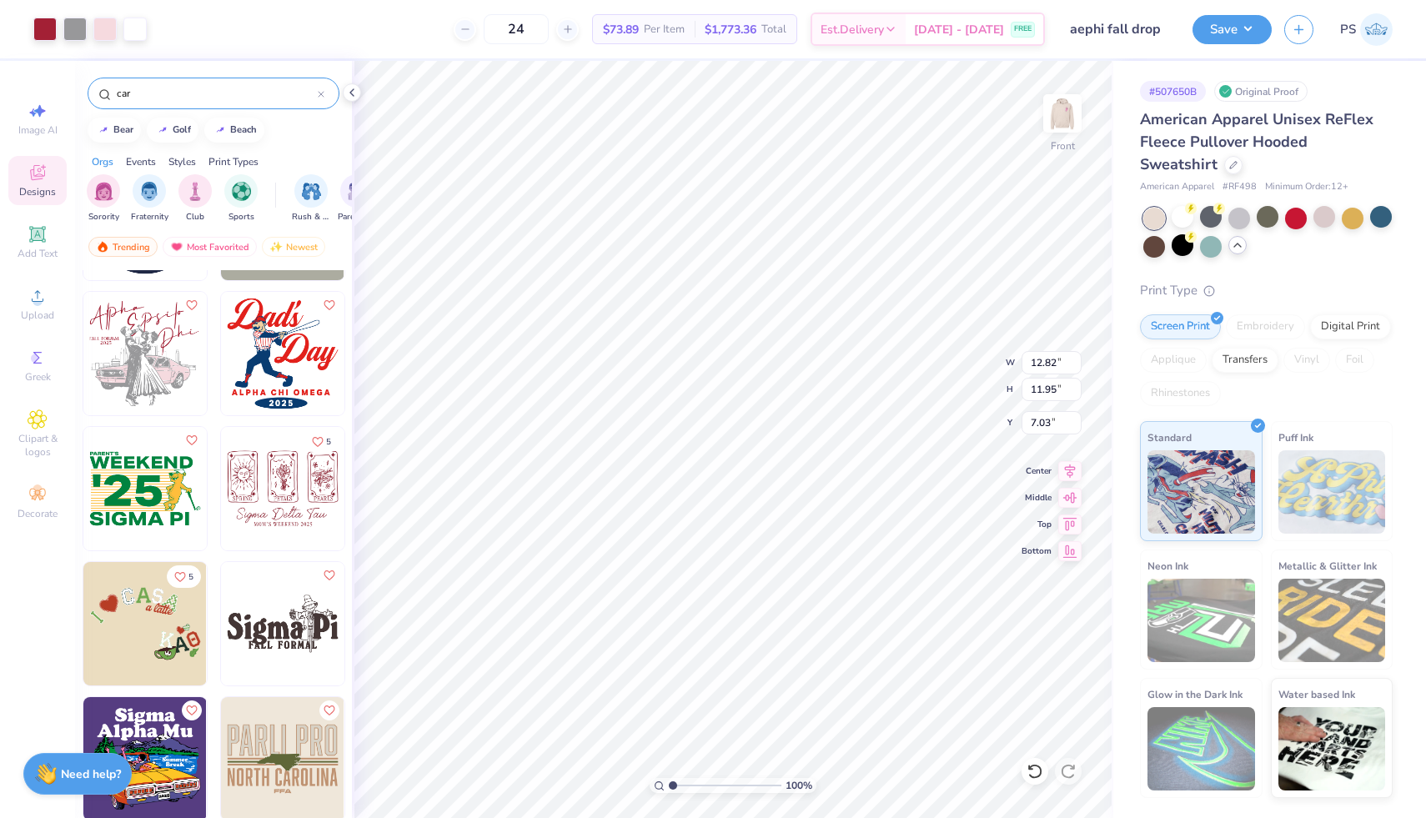
type input "7.03"
type input "6.54"
type input "4.52"
type input "7.39"
type input "9.86"
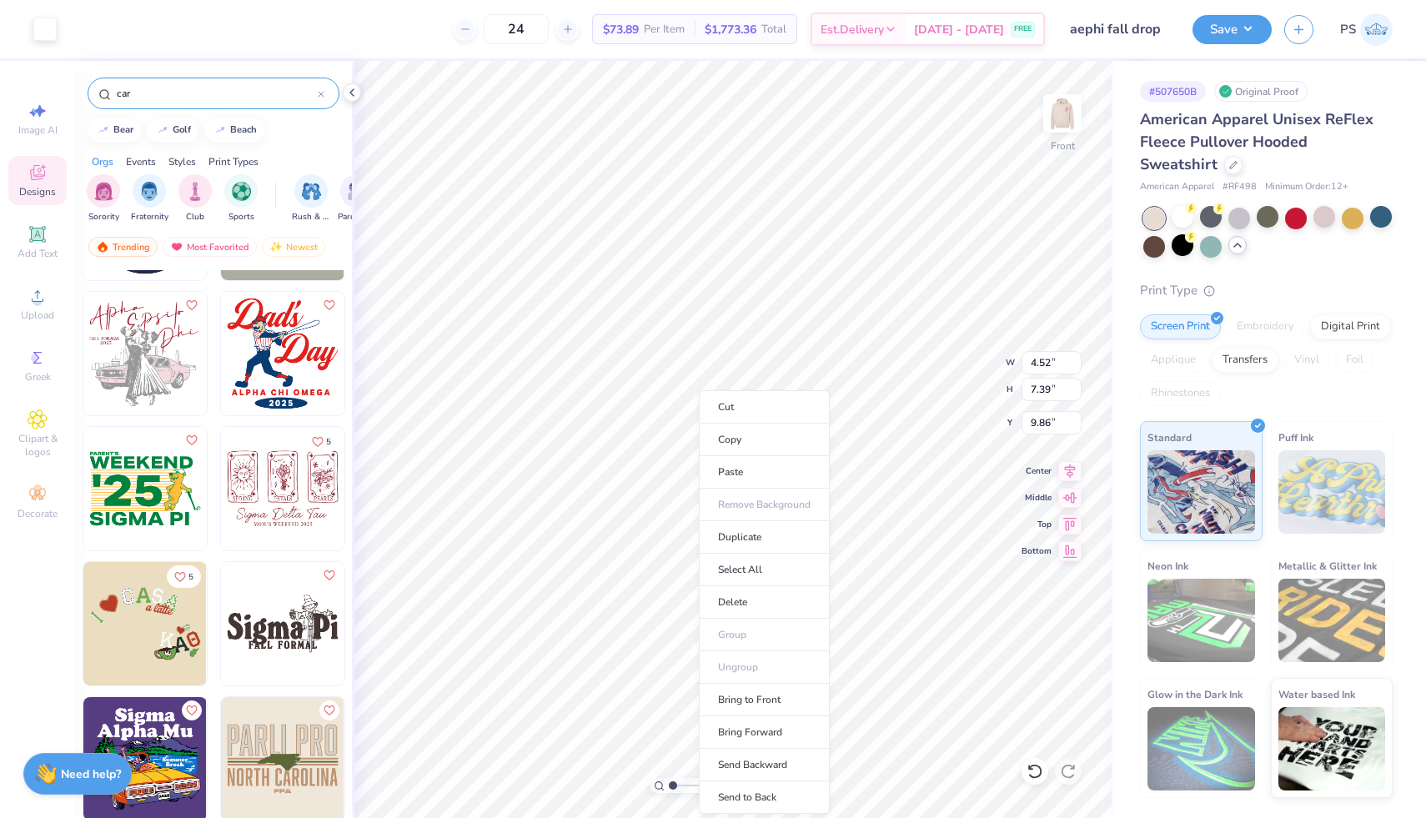
type input "5.83"
type input "9.43"
type input "8.93"
type input "9.93"
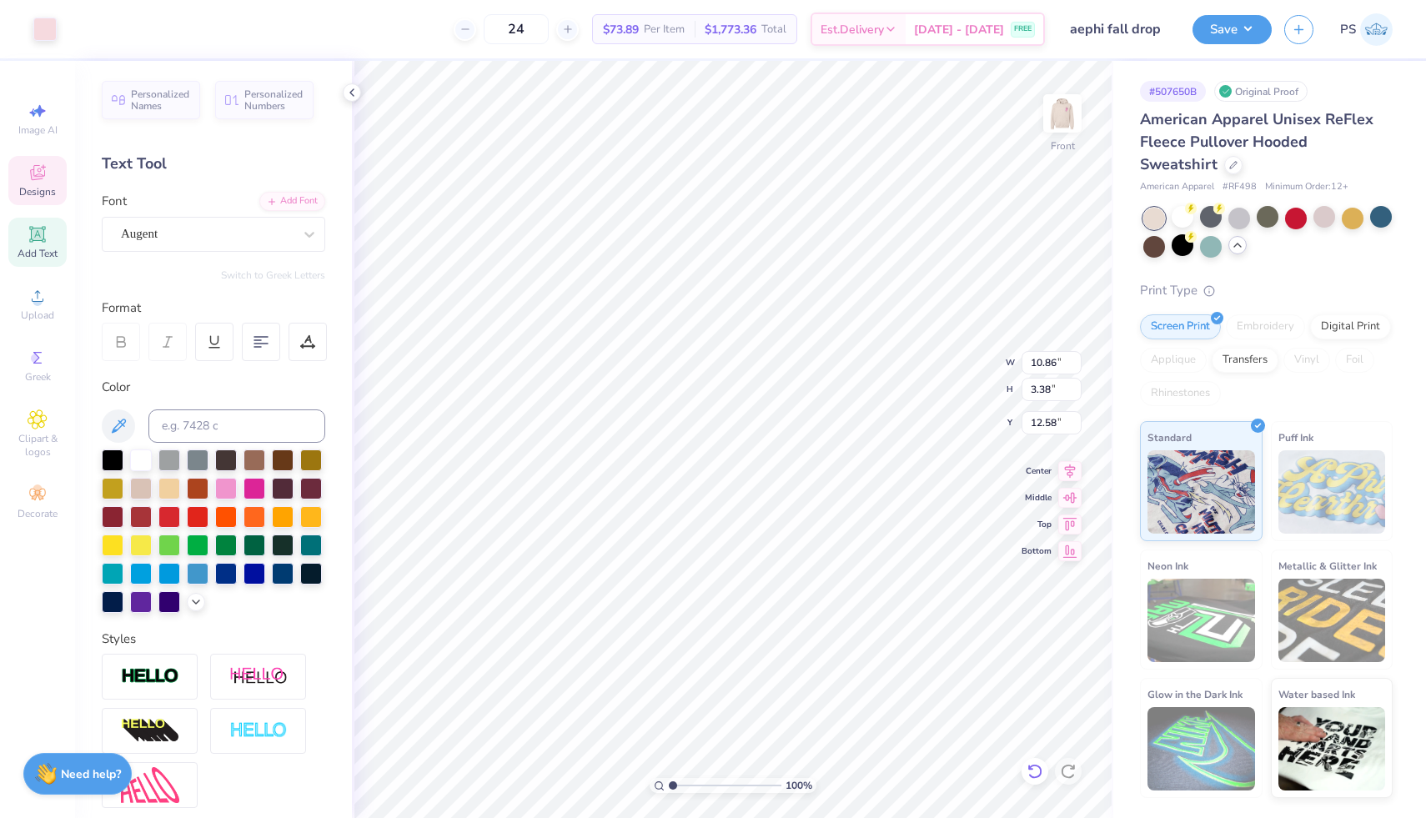
click at [1038, 769] on icon at bounding box center [1034, 771] width 17 height 17
type input "12.68"
click at [1038, 769] on icon at bounding box center [1034, 771] width 17 height 17
type input "12.67"
type input "12.64"
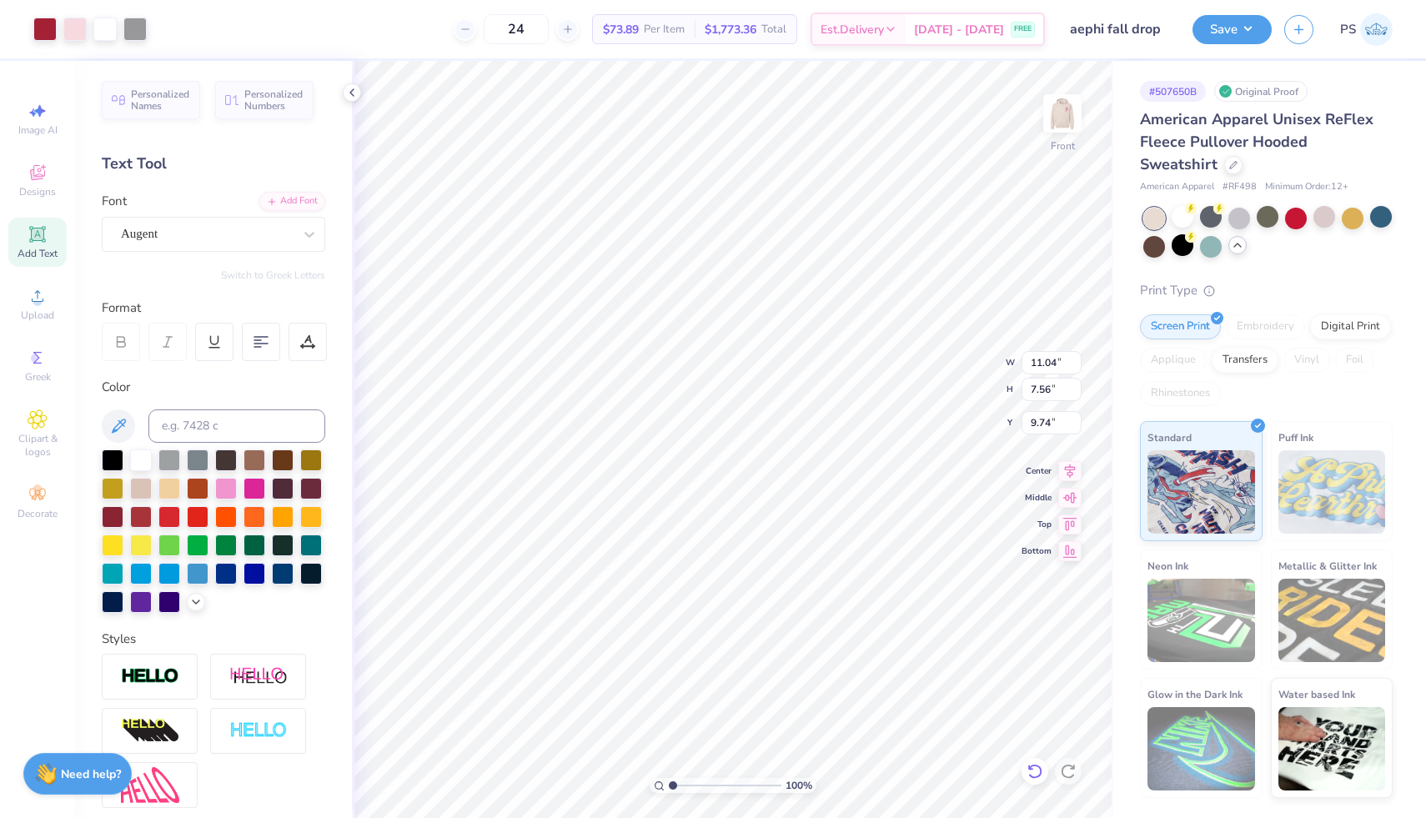
click at [1040, 764] on icon at bounding box center [1034, 771] width 17 height 17
type input "9.29"
type input "13.12"
click at [51, 24] on div at bounding box center [44, 27] width 23 height 23
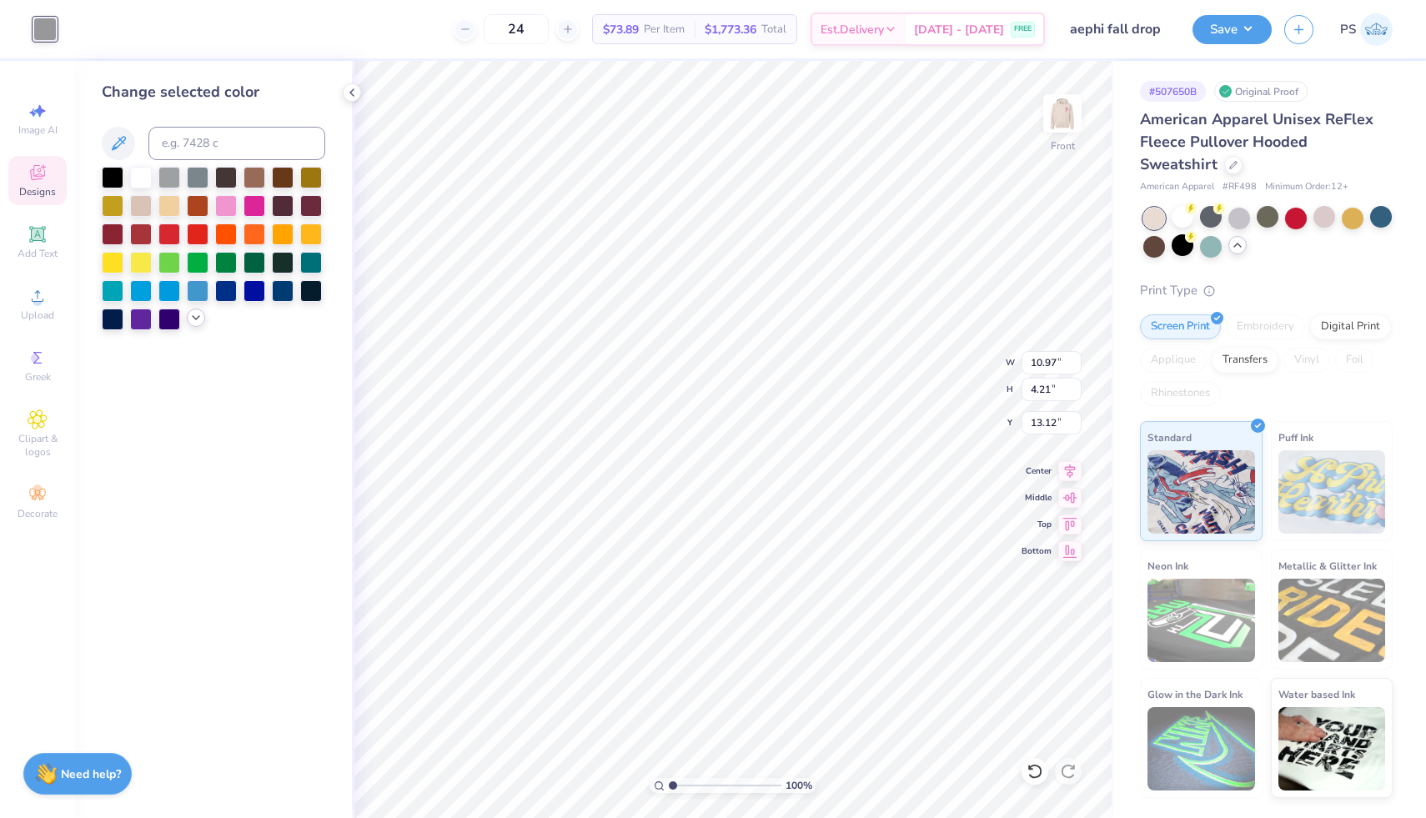
click at [202, 318] on icon at bounding box center [195, 317] width 13 height 13
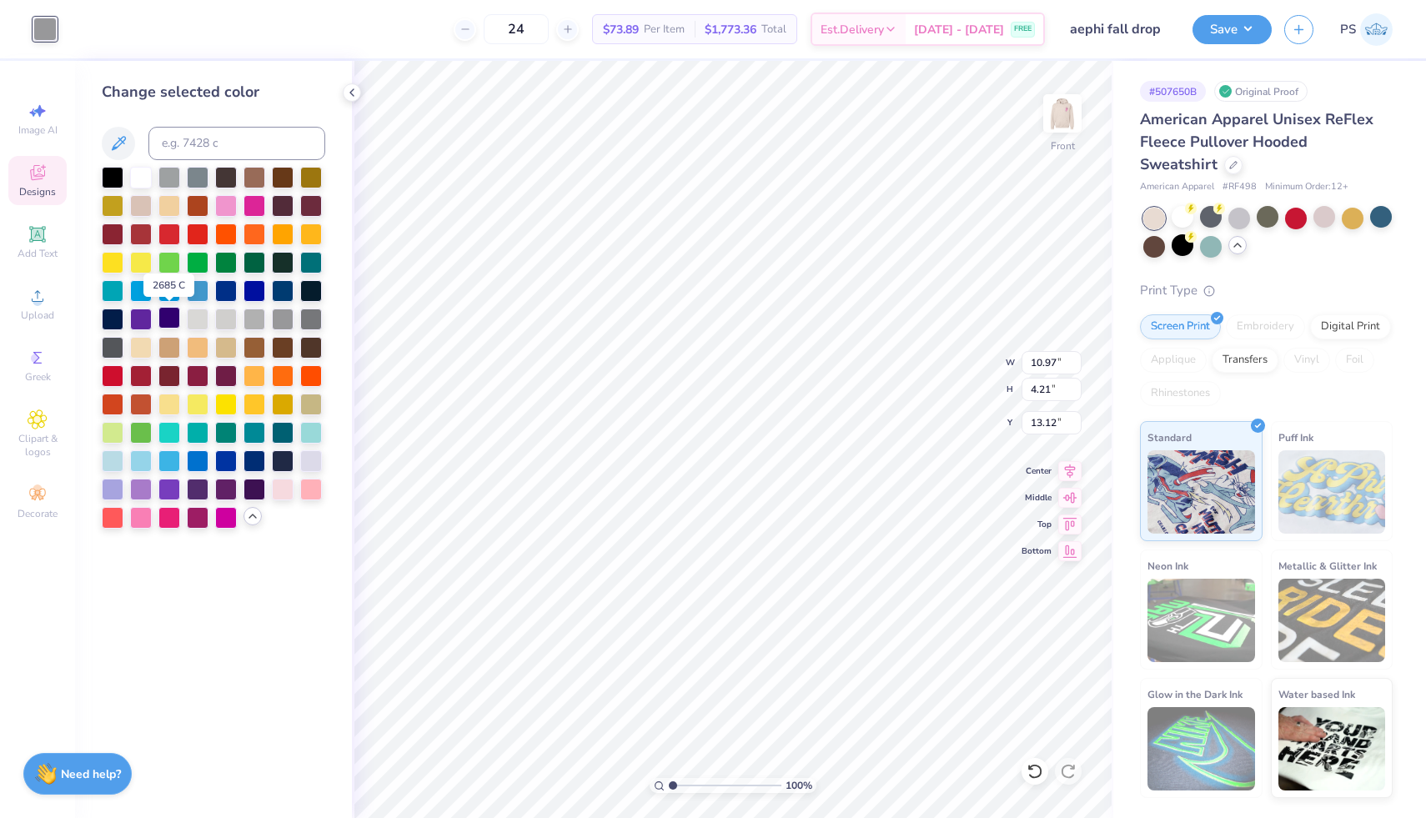
click at [171, 323] on div at bounding box center [169, 318] width 22 height 22
click at [197, 519] on div at bounding box center [198, 516] width 22 height 22
click at [253, 483] on div at bounding box center [254, 488] width 22 height 22
click at [229, 373] on div at bounding box center [226, 374] width 22 height 22
type input "8.48"
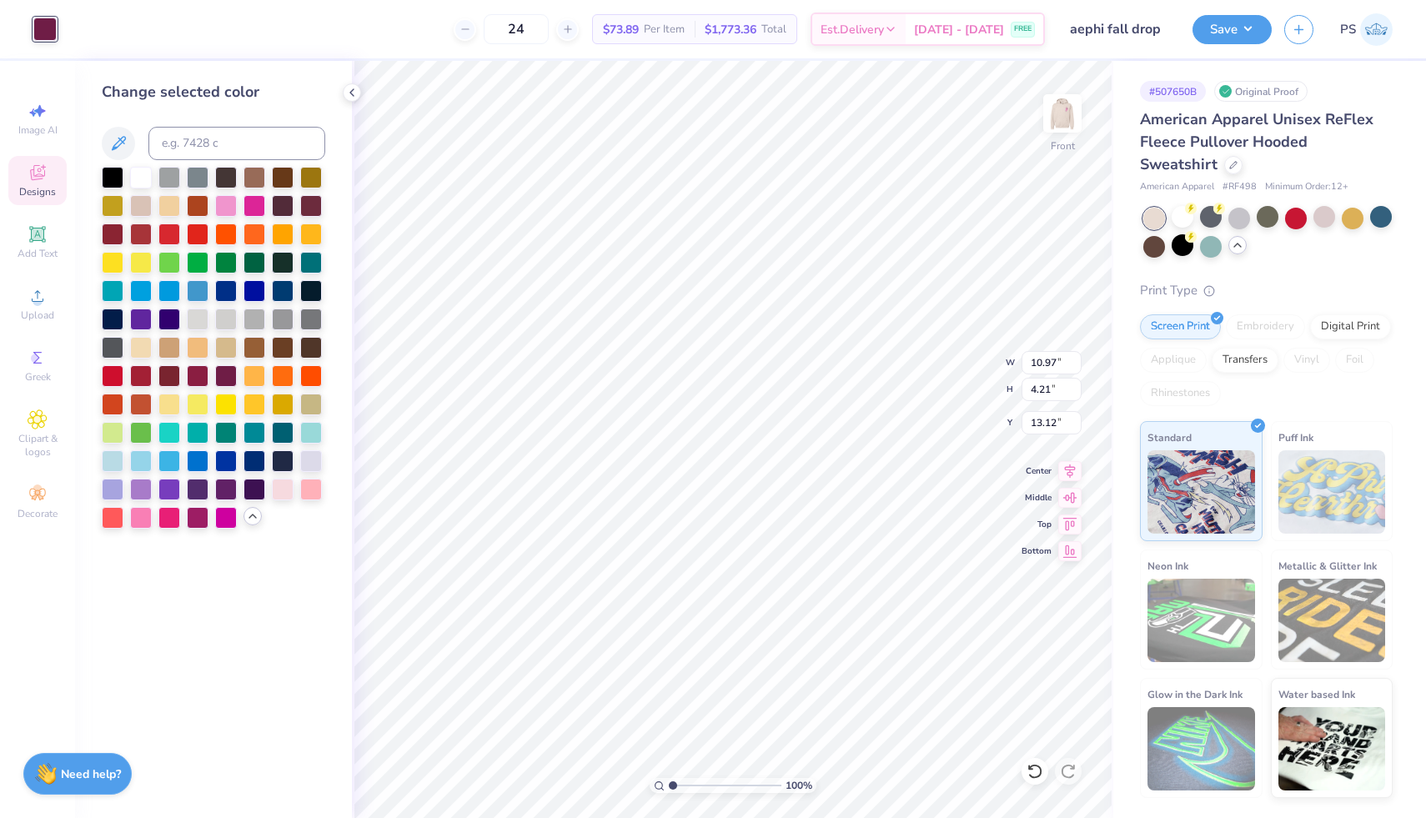
type input "3.32"
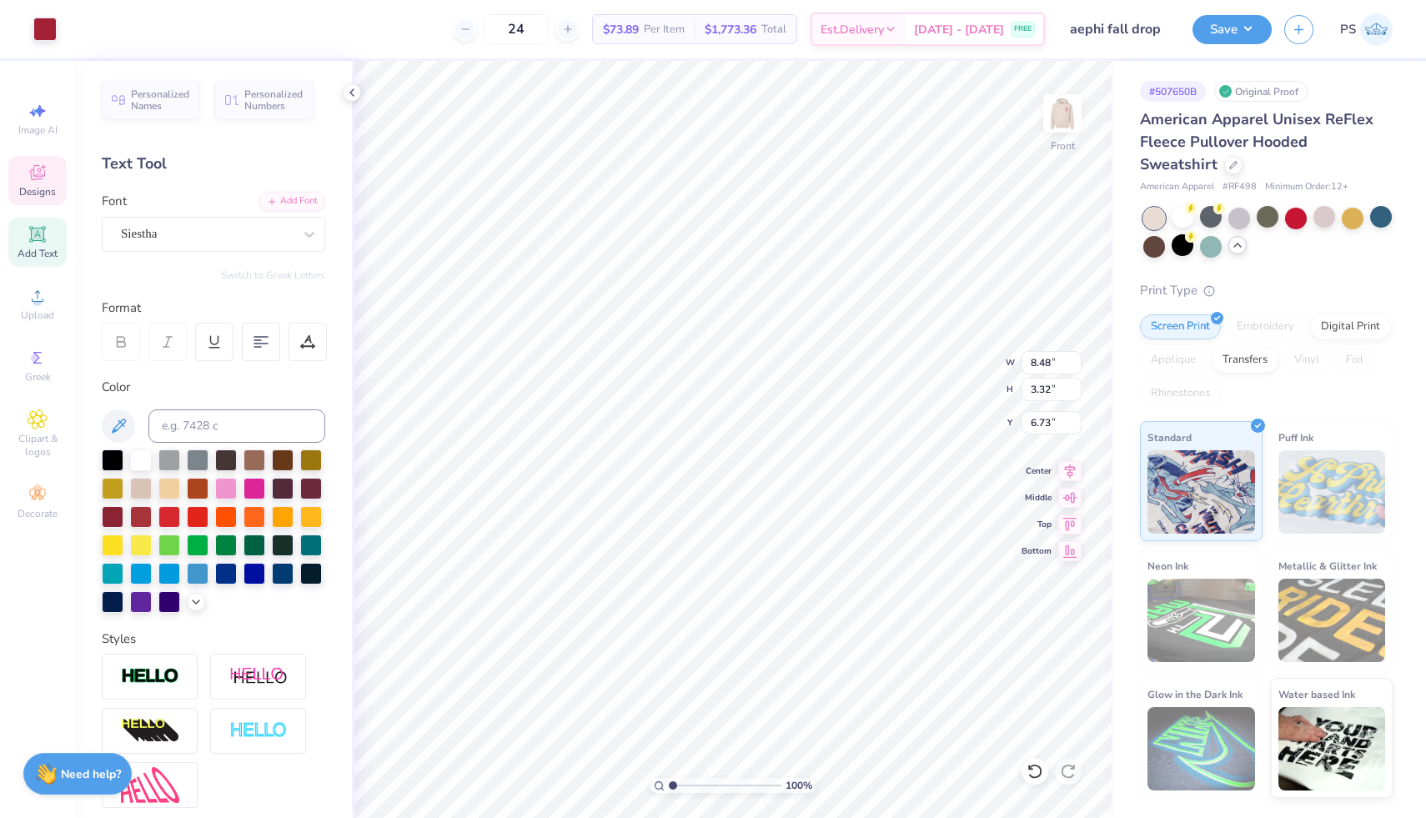
type input "6.54"
click at [1039, 768] on icon at bounding box center [1034, 771] width 14 height 15
click at [1040, 769] on icon at bounding box center [1034, 771] width 14 height 15
click at [1069, 775] on icon at bounding box center [1068, 771] width 17 height 17
click at [45, 27] on div at bounding box center [44, 27] width 23 height 23
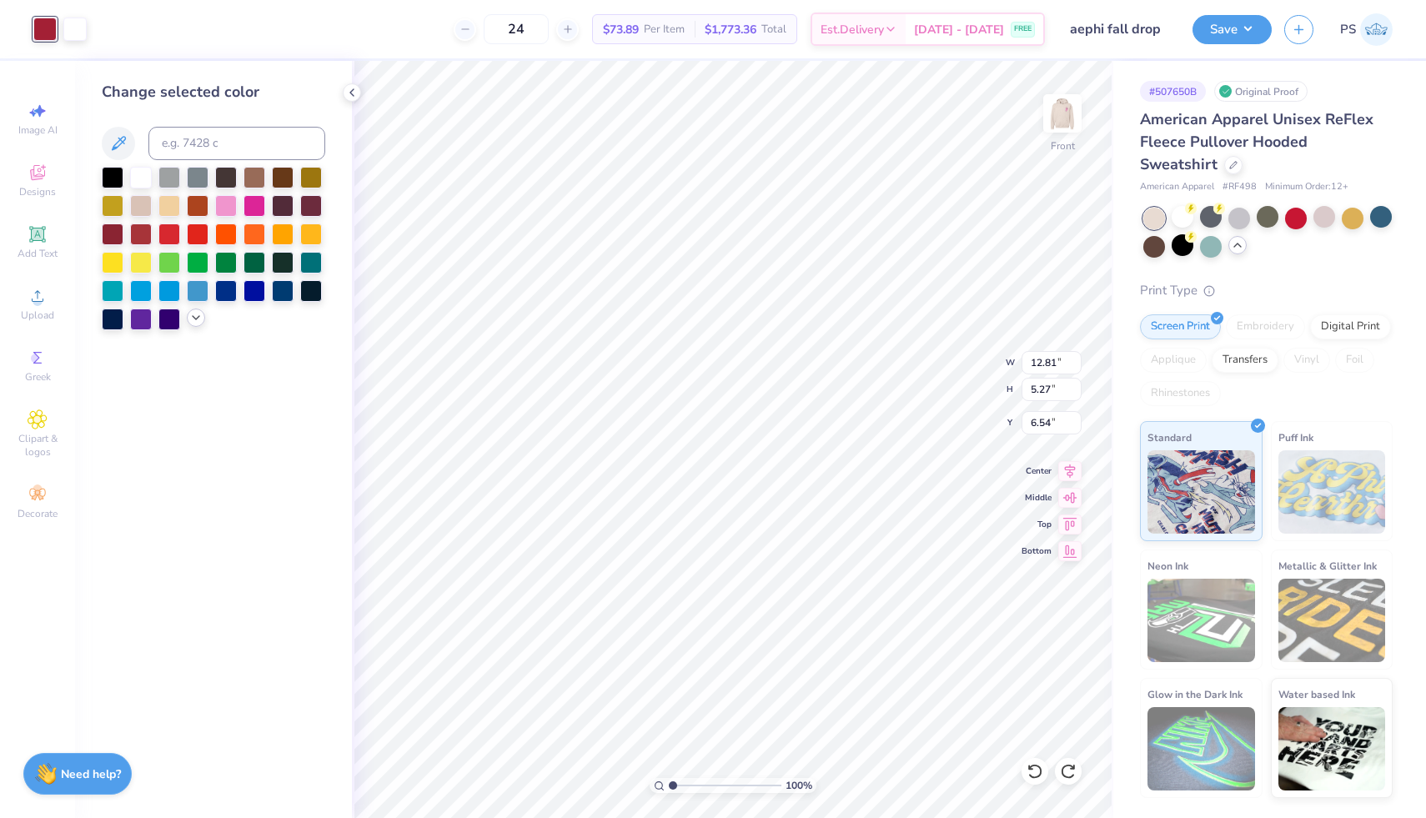
click at [196, 317] on icon at bounding box center [195, 317] width 13 height 13
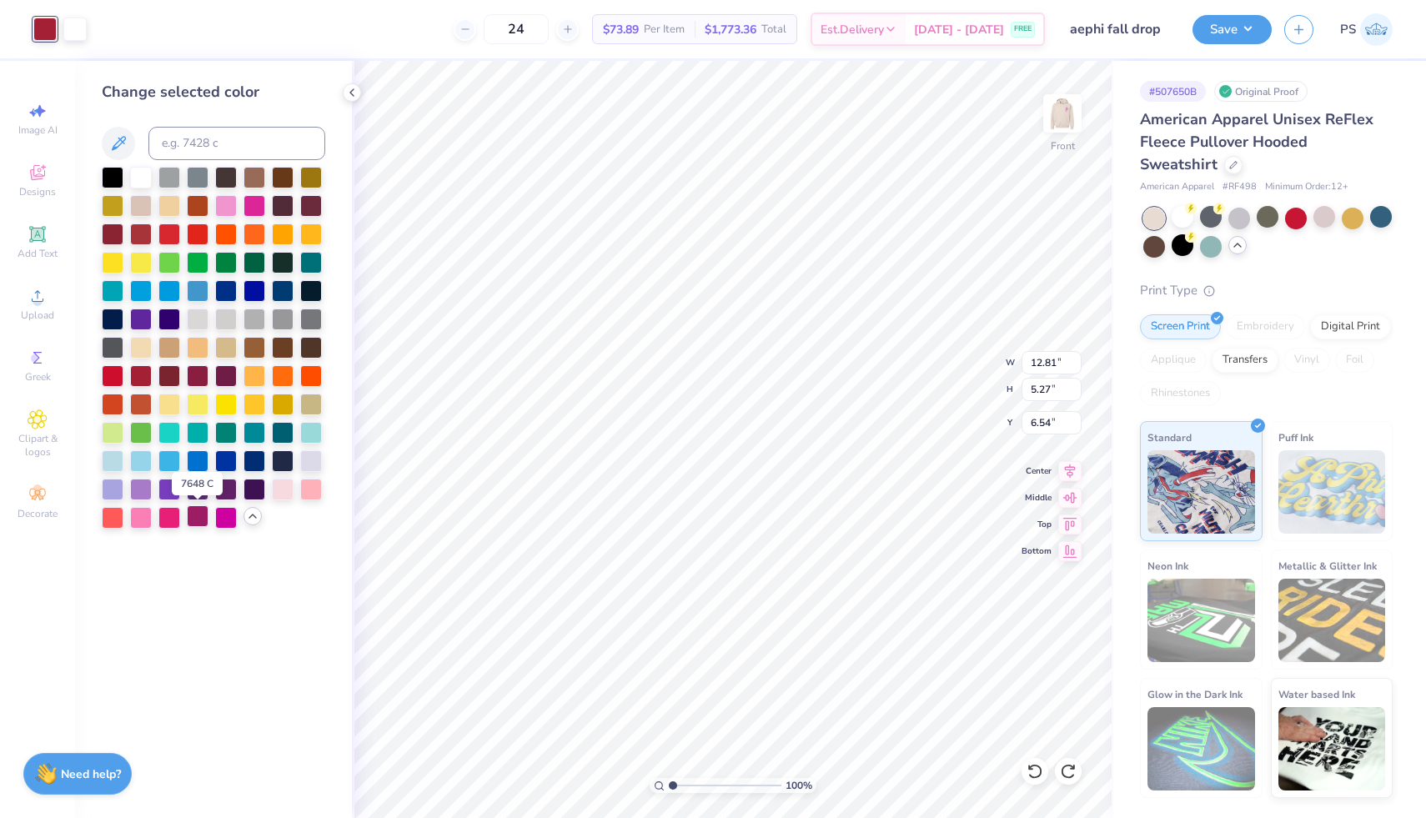
click at [195, 519] on div at bounding box center [198, 516] width 22 height 22
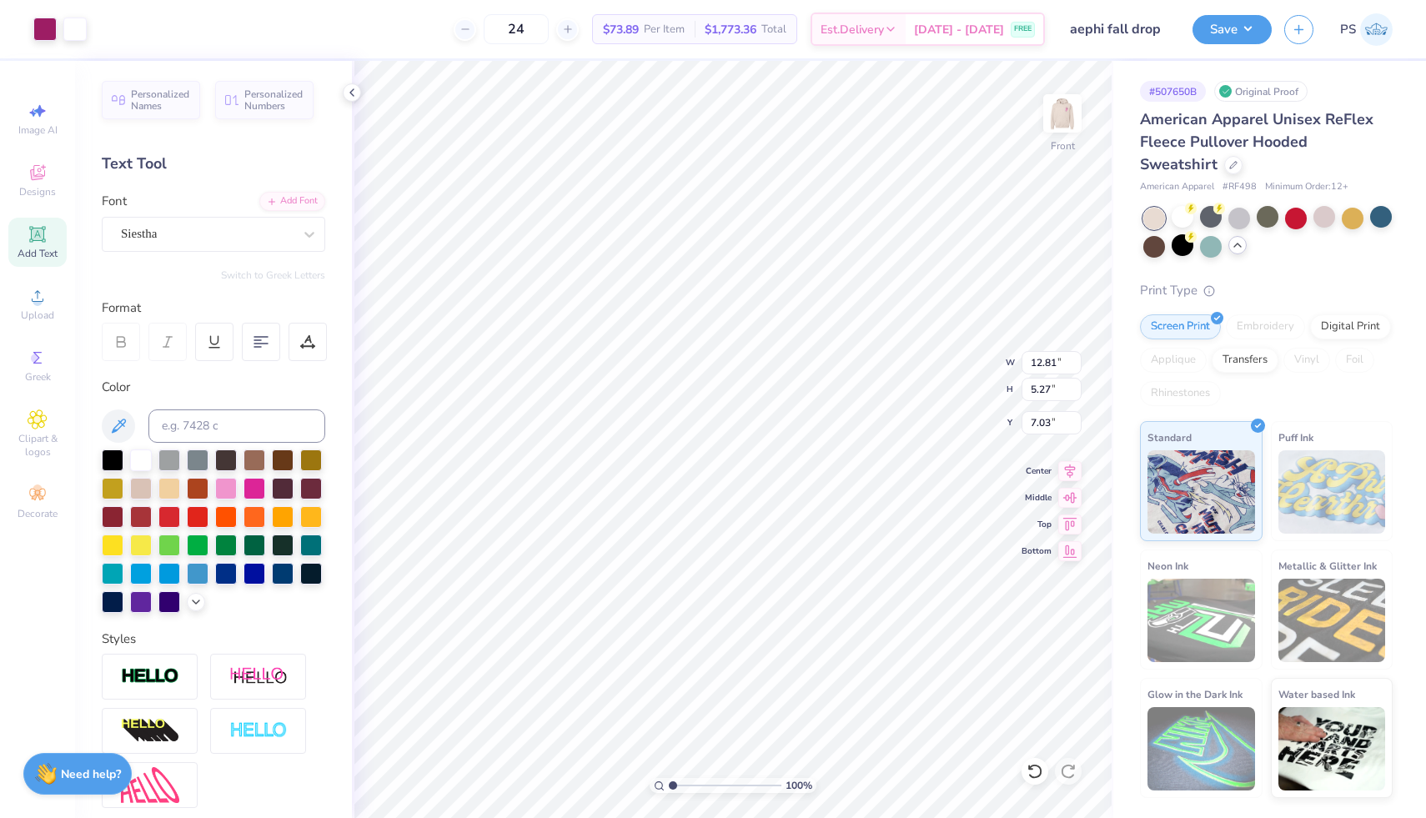
type input "7.03"
click at [1056, 123] on img at bounding box center [1062, 113] width 67 height 67
click at [1056, 123] on img at bounding box center [1061, 113] width 33 height 33
click at [33, 31] on div at bounding box center [44, 27] width 23 height 23
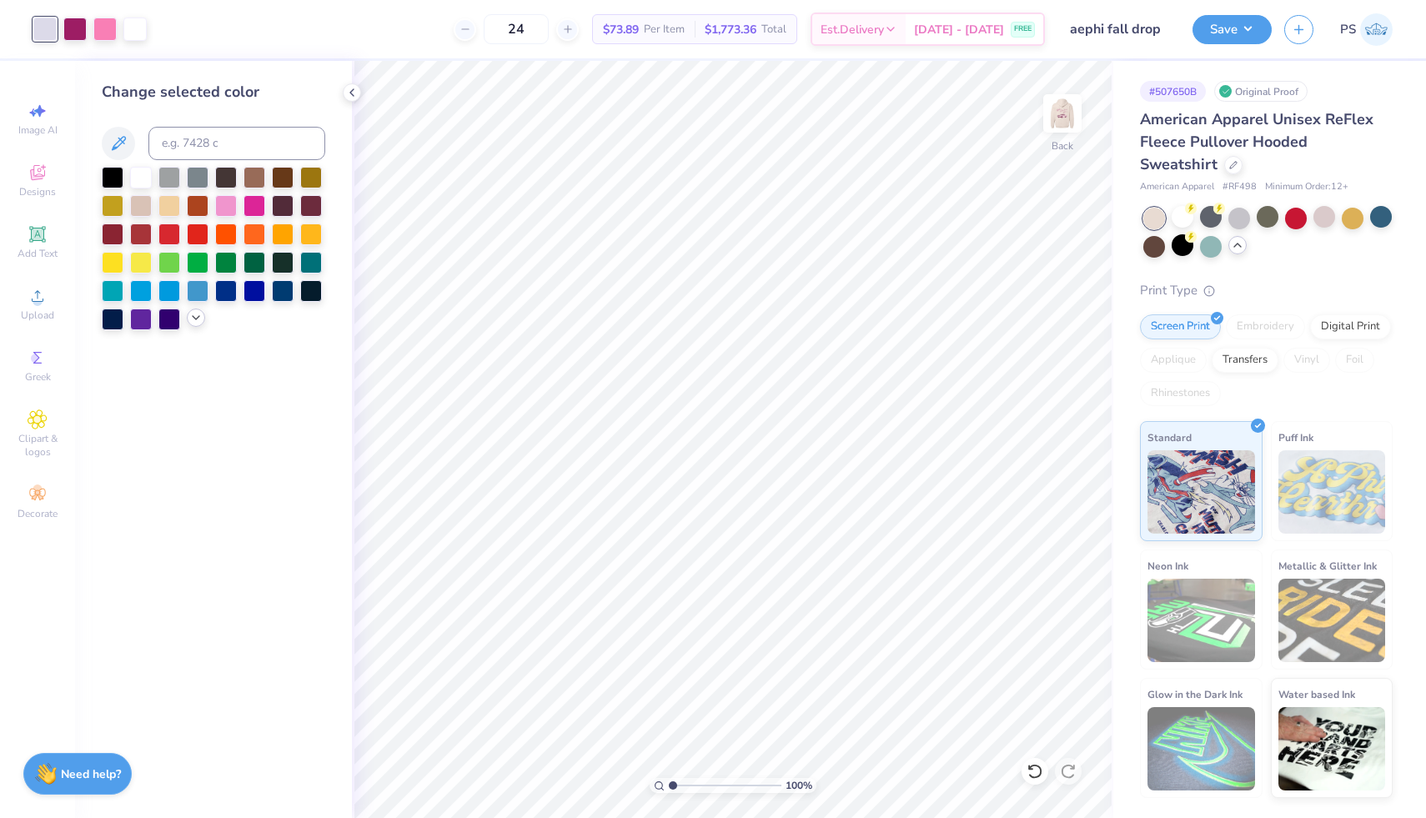
click at [199, 320] on icon at bounding box center [195, 317] width 13 height 13
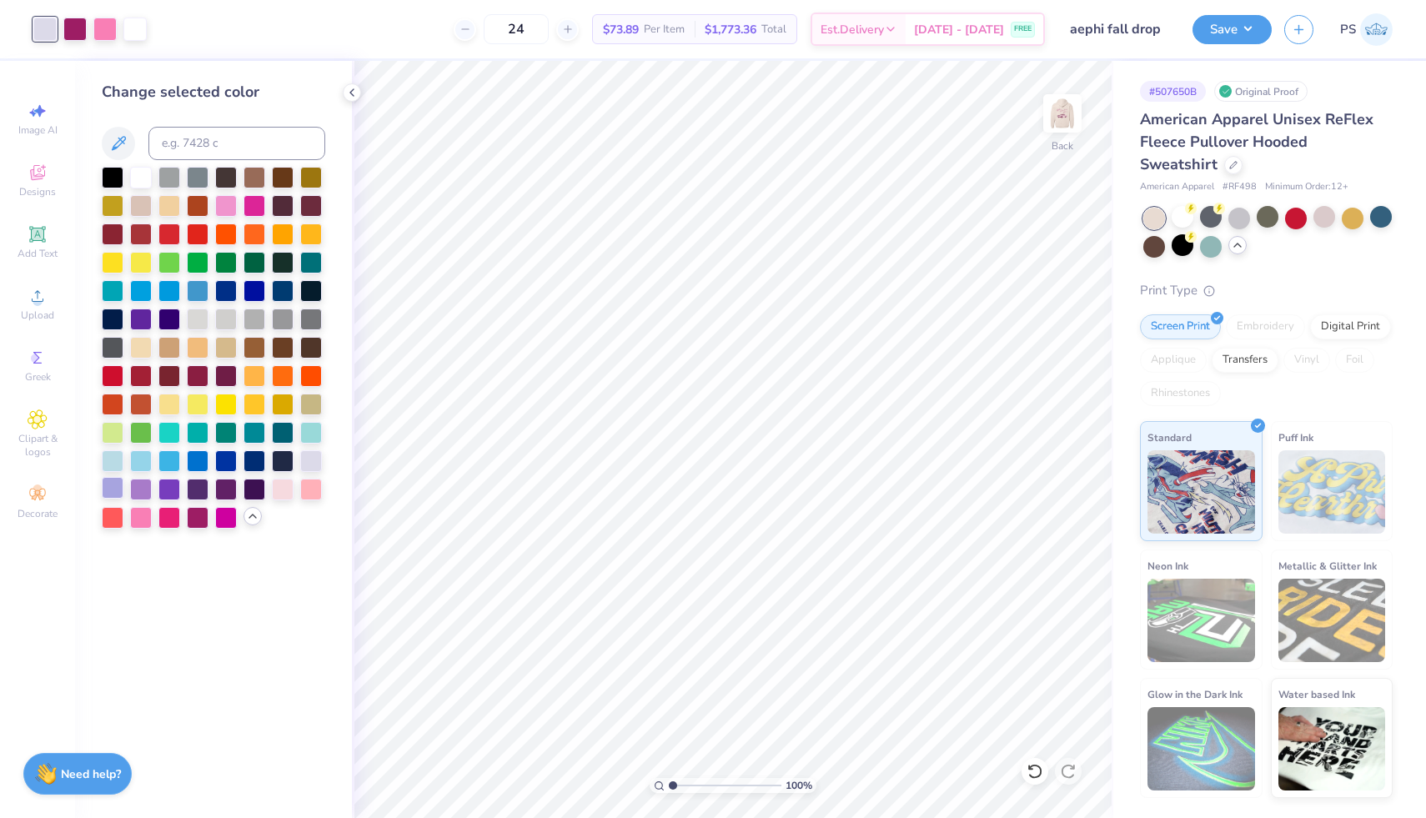
click at [115, 490] on div at bounding box center [113, 488] width 22 height 22
click at [313, 464] on div at bounding box center [311, 460] width 22 height 22
click at [293, 482] on div at bounding box center [283, 488] width 22 height 22
click at [1062, 112] on img at bounding box center [1062, 113] width 67 height 67
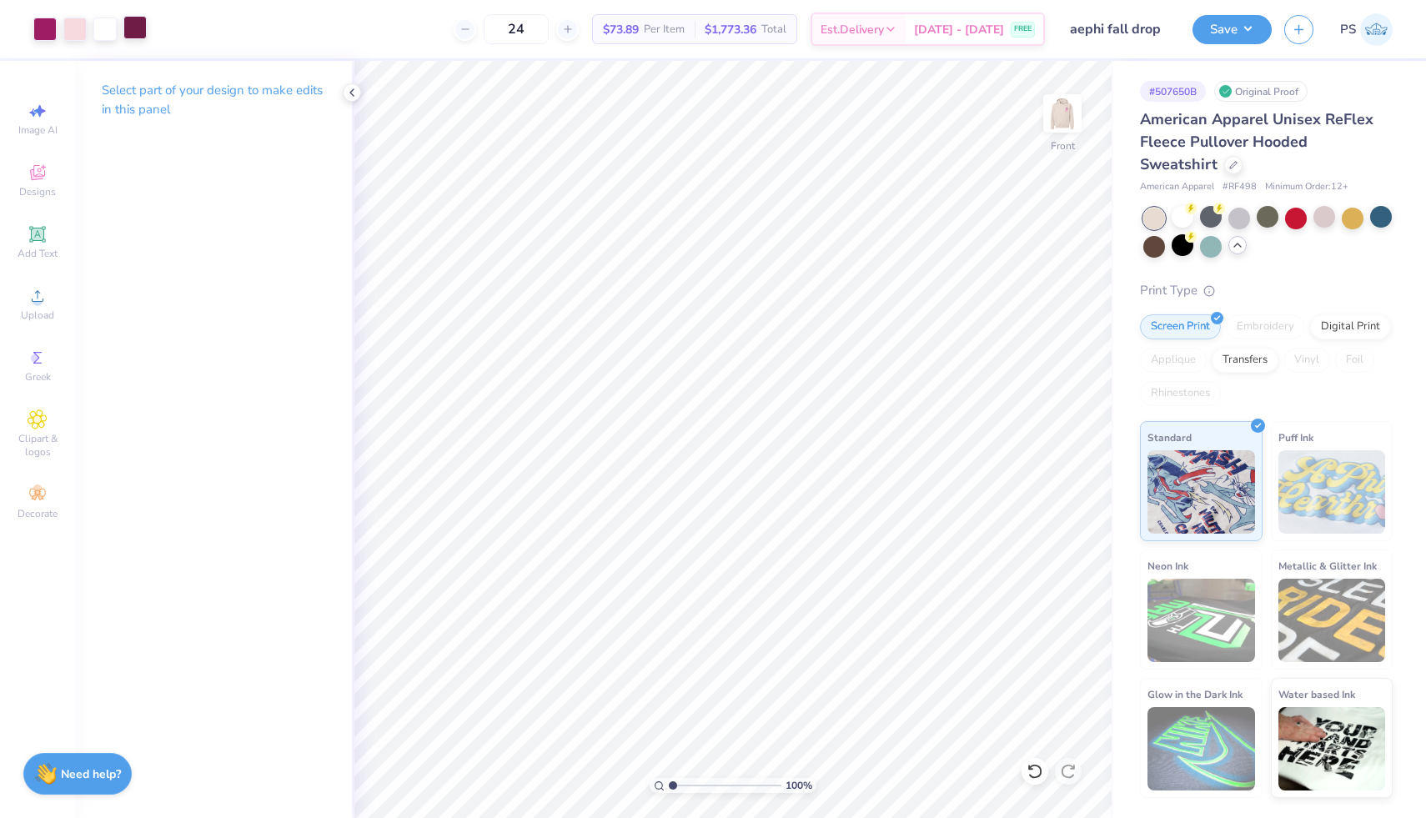
click at [142, 30] on div at bounding box center [134, 27] width 23 height 23
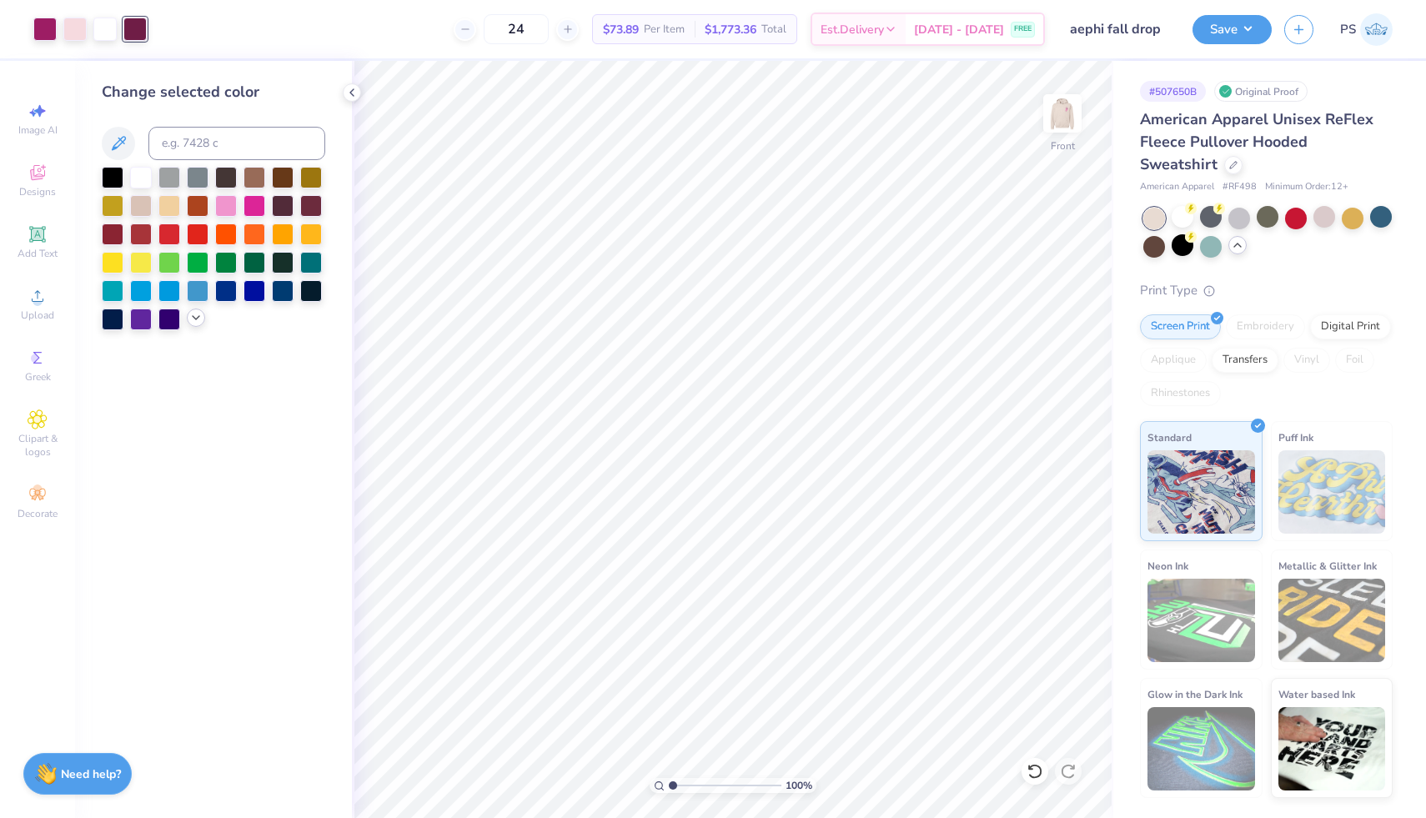
click at [198, 324] on div at bounding box center [196, 317] width 18 height 18
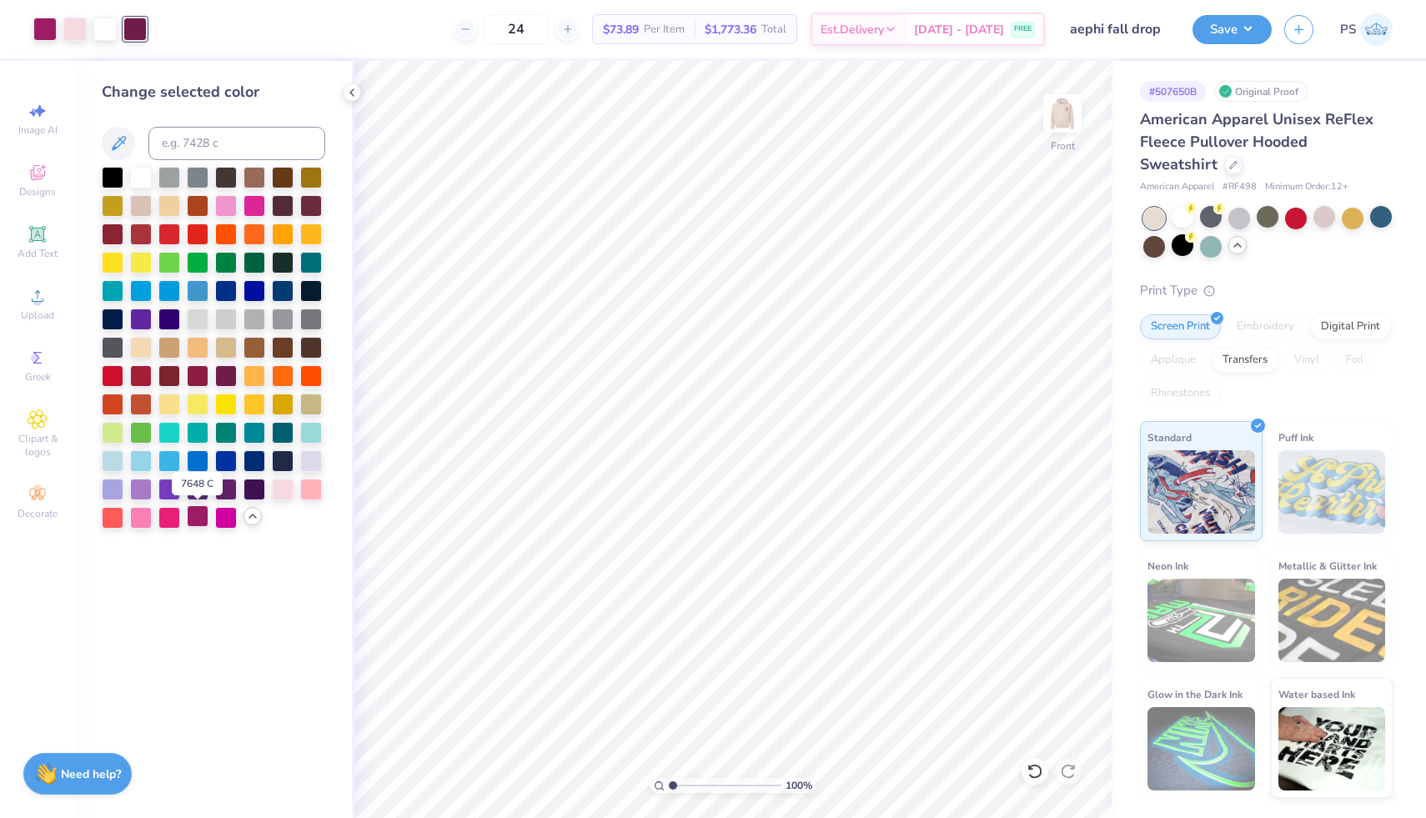
click at [200, 513] on div at bounding box center [198, 516] width 22 height 22
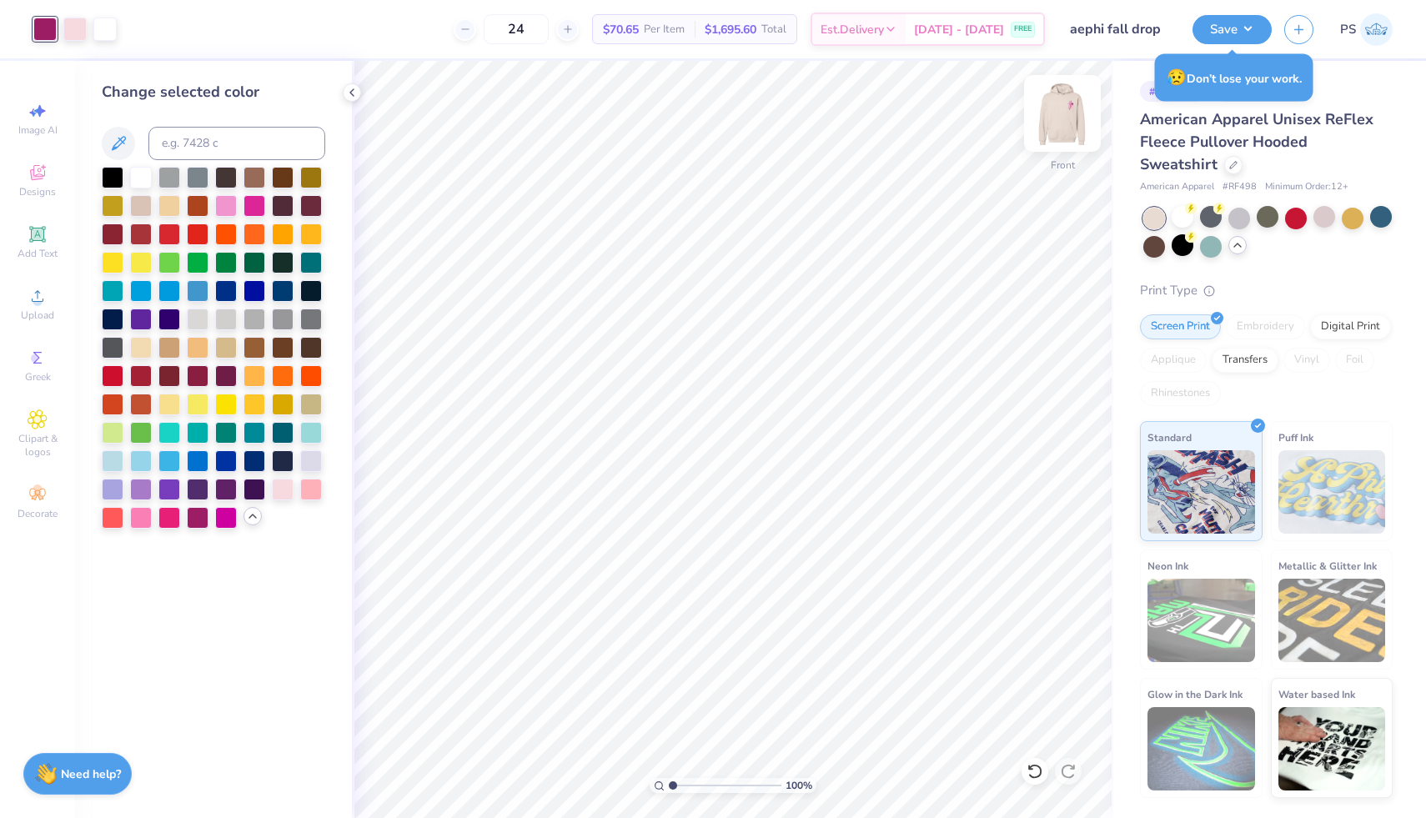
click at [1069, 102] on img at bounding box center [1062, 113] width 67 height 67
click at [1063, 128] on img at bounding box center [1062, 113] width 67 height 67
click at [1063, 128] on img at bounding box center [1061, 113] width 33 height 33
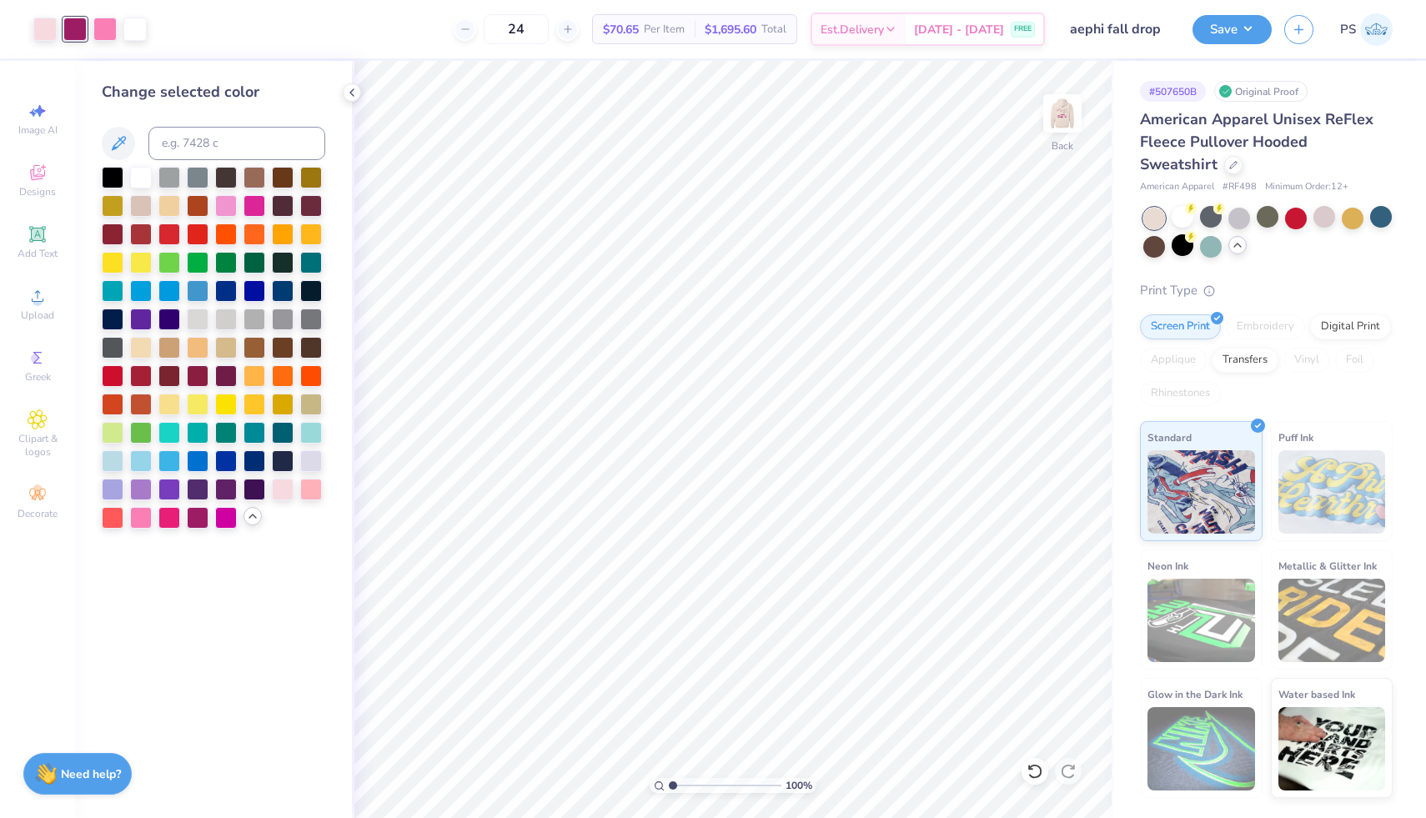
click at [1063, 128] on img at bounding box center [1061, 113] width 33 height 33
click at [1075, 107] on img at bounding box center [1062, 113] width 67 height 67
click at [1179, 249] on div at bounding box center [1182, 245] width 22 height 22
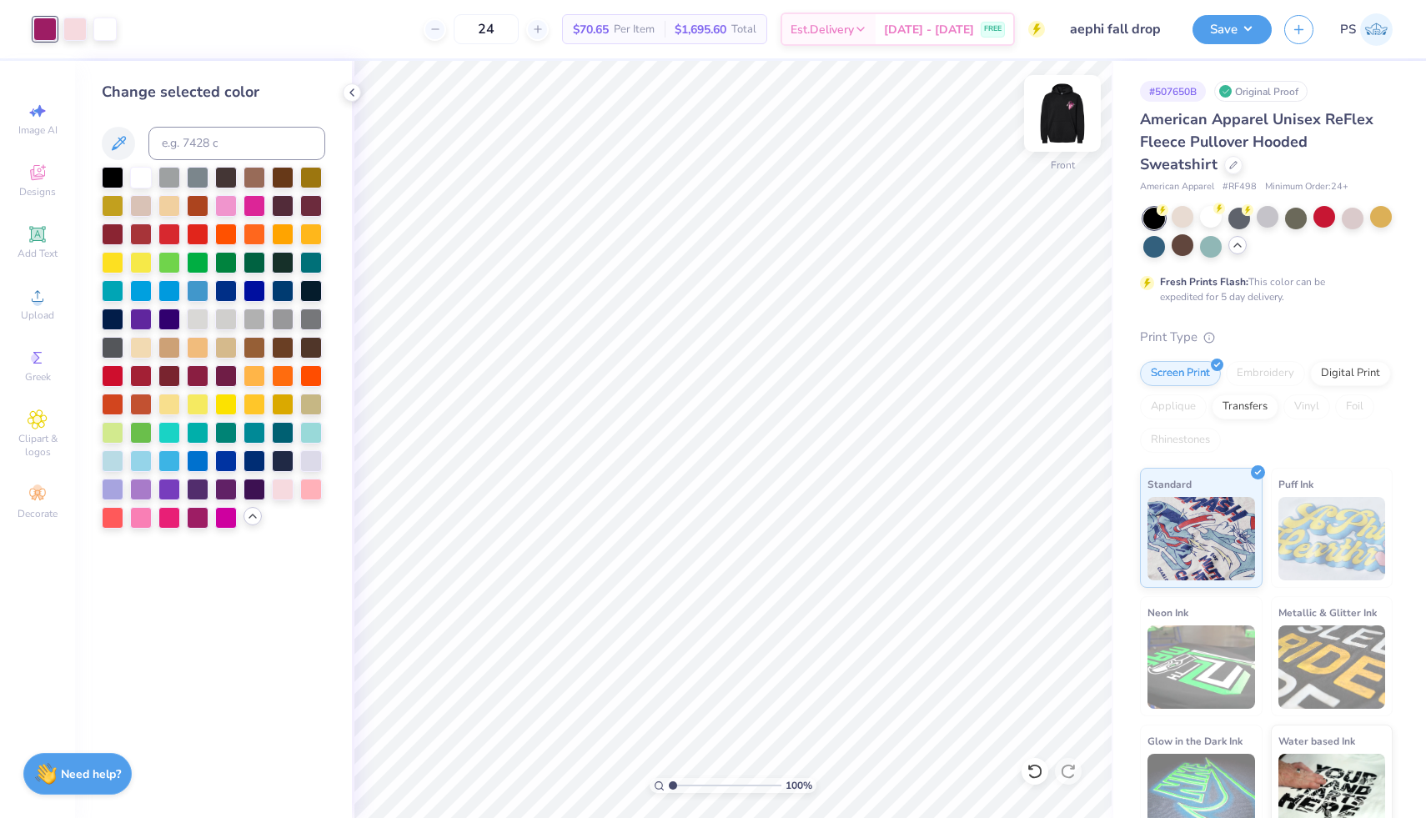
click at [1059, 109] on img at bounding box center [1062, 113] width 67 height 67
click at [1066, 118] on img at bounding box center [1062, 113] width 67 height 67
click at [254, 494] on div at bounding box center [254, 488] width 22 height 22
click at [106, 460] on div at bounding box center [113, 460] width 22 height 22
click at [288, 492] on div at bounding box center [283, 488] width 22 height 22
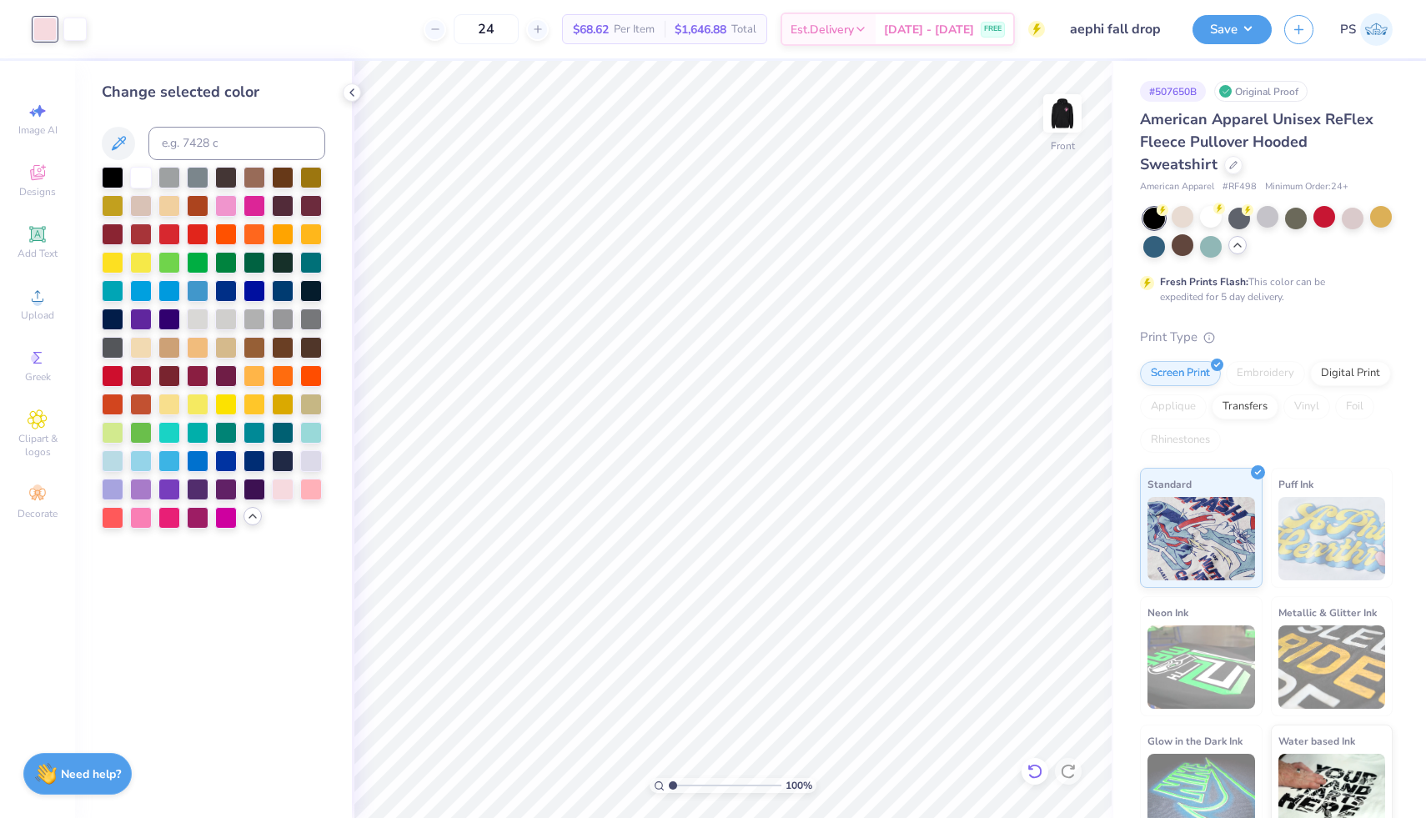
click at [1040, 767] on icon at bounding box center [1034, 771] width 17 height 17
click at [228, 517] on div at bounding box center [226, 516] width 22 height 22
click at [1035, 774] on icon at bounding box center [1034, 771] width 17 height 17
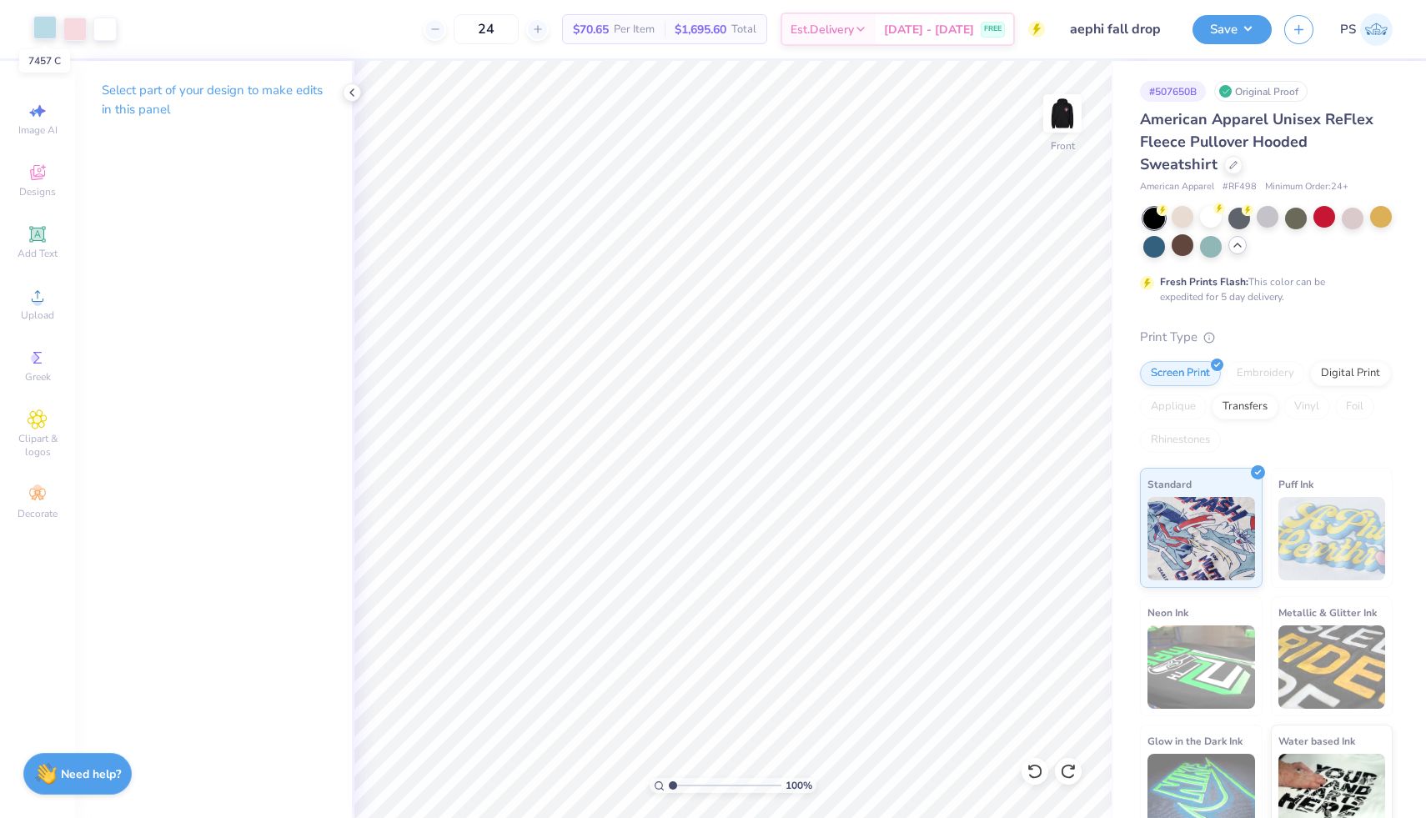
click at [36, 31] on div at bounding box center [44, 27] width 23 height 23
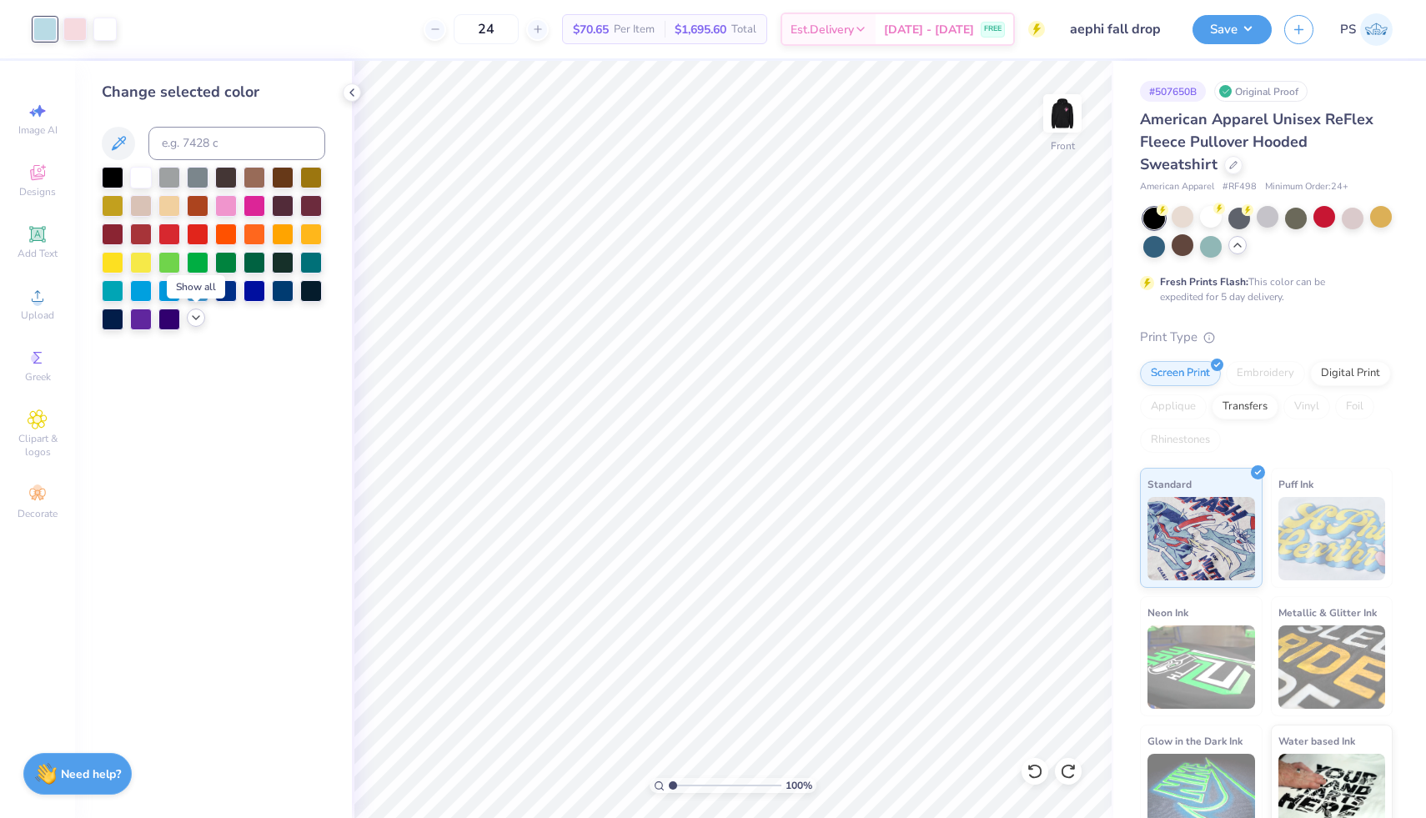
click at [199, 322] on icon at bounding box center [195, 317] width 13 height 13
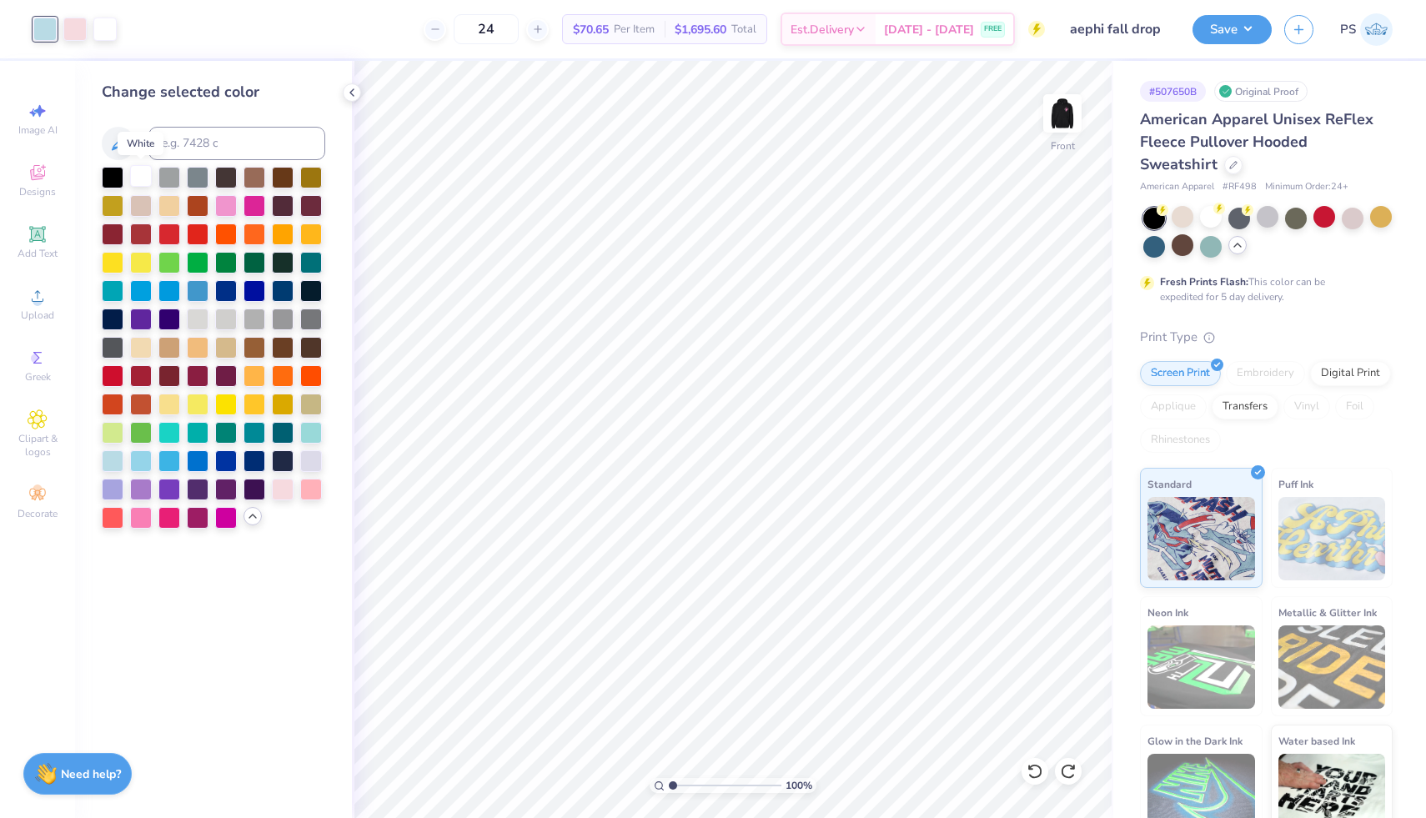
click at [135, 175] on div at bounding box center [141, 176] width 22 height 22
click at [72, 30] on div at bounding box center [74, 27] width 23 height 23
click at [220, 489] on div at bounding box center [226, 488] width 22 height 22
click at [248, 487] on div at bounding box center [254, 488] width 22 height 22
click at [282, 489] on div at bounding box center [283, 488] width 22 height 22
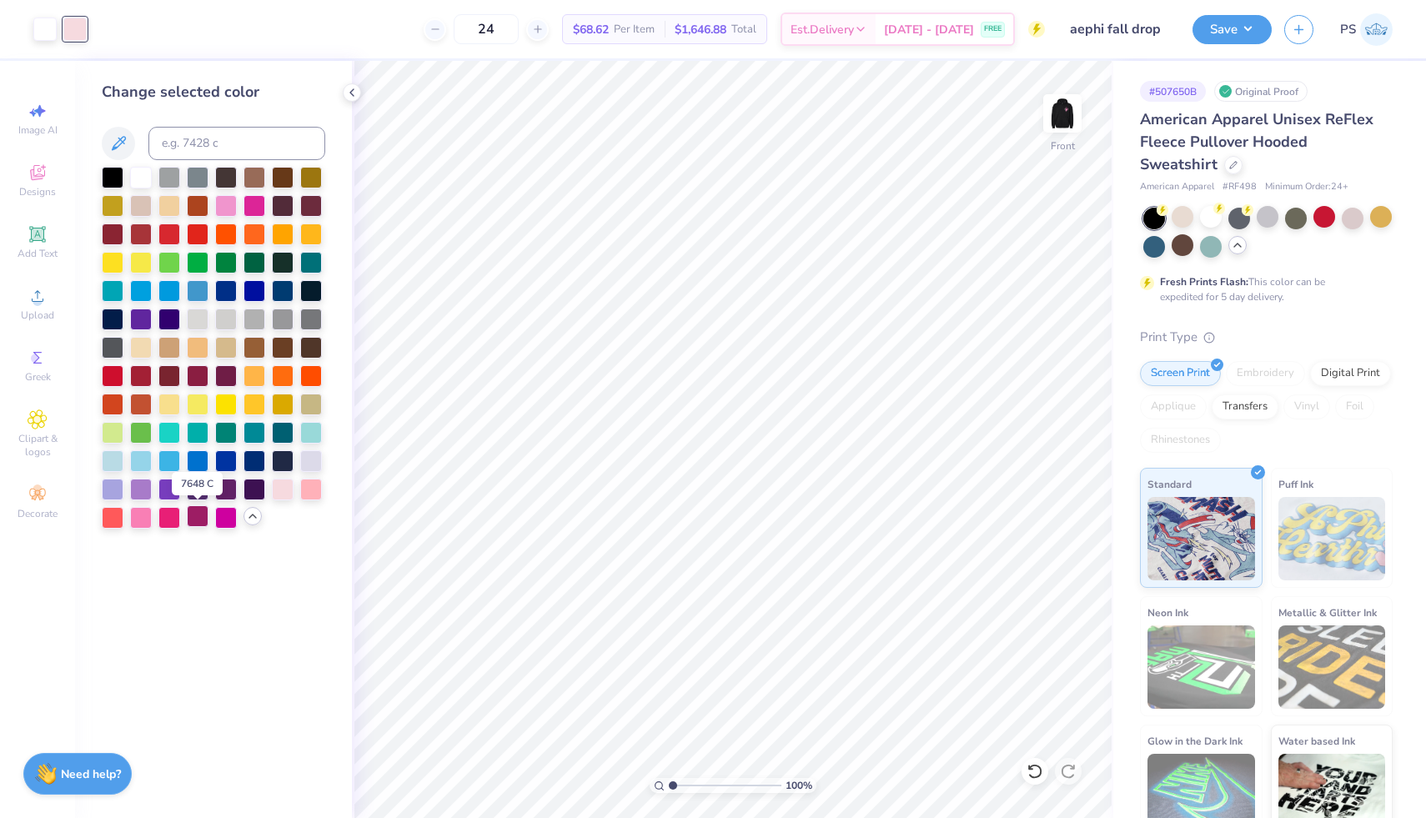
click at [193, 519] on div at bounding box center [198, 516] width 22 height 22
click at [41, 28] on div at bounding box center [44, 27] width 23 height 23
click at [290, 489] on div at bounding box center [283, 488] width 22 height 22
click at [311, 457] on div at bounding box center [311, 460] width 22 height 22
click at [313, 435] on div at bounding box center [311, 431] width 22 height 22
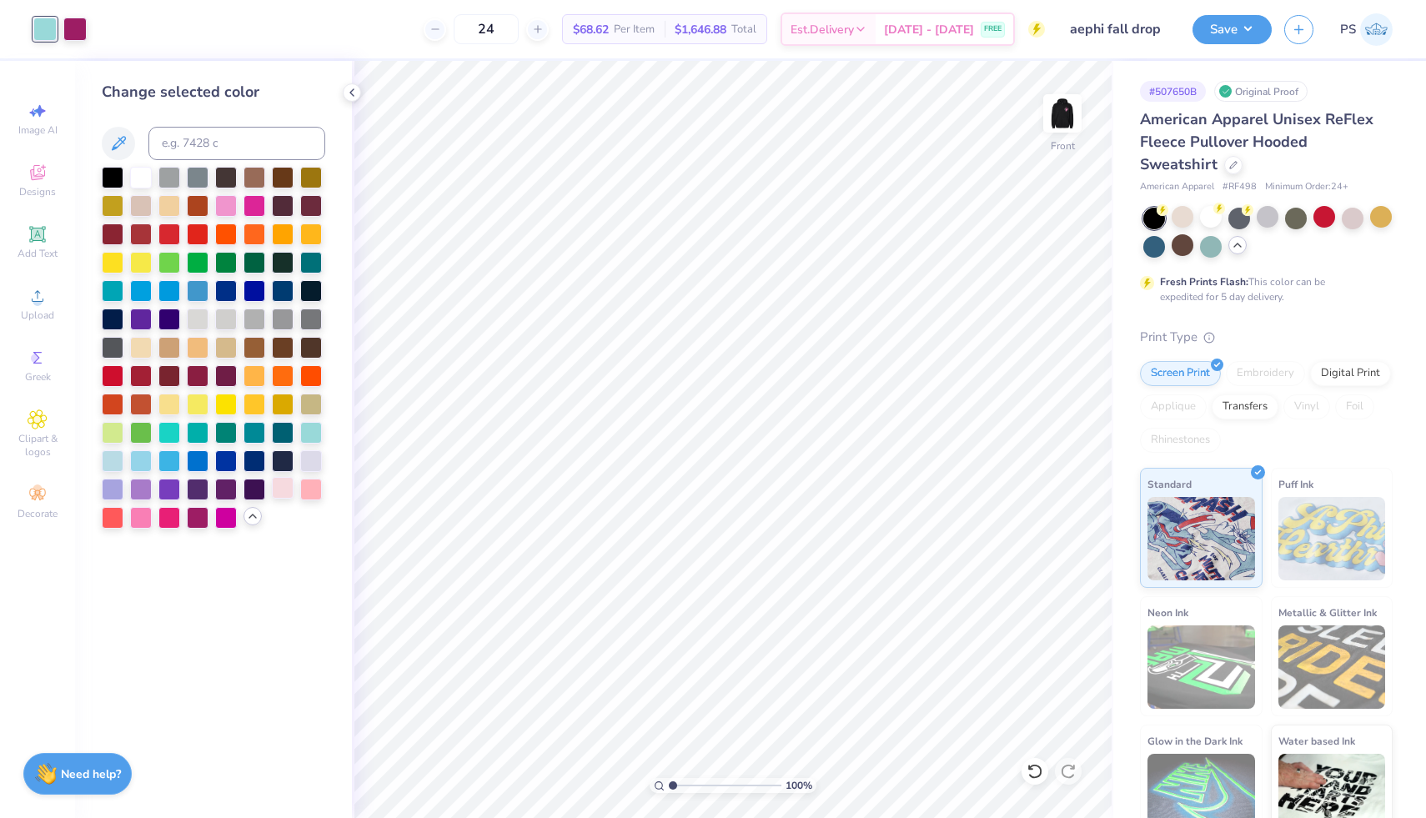
click at [288, 488] on div at bounding box center [283, 488] width 22 height 22
click at [1055, 118] on img at bounding box center [1062, 113] width 67 height 67
click at [163, 492] on div at bounding box center [169, 488] width 22 height 22
click at [175, 516] on div at bounding box center [169, 516] width 22 height 22
click at [203, 516] on div at bounding box center [198, 516] width 22 height 22
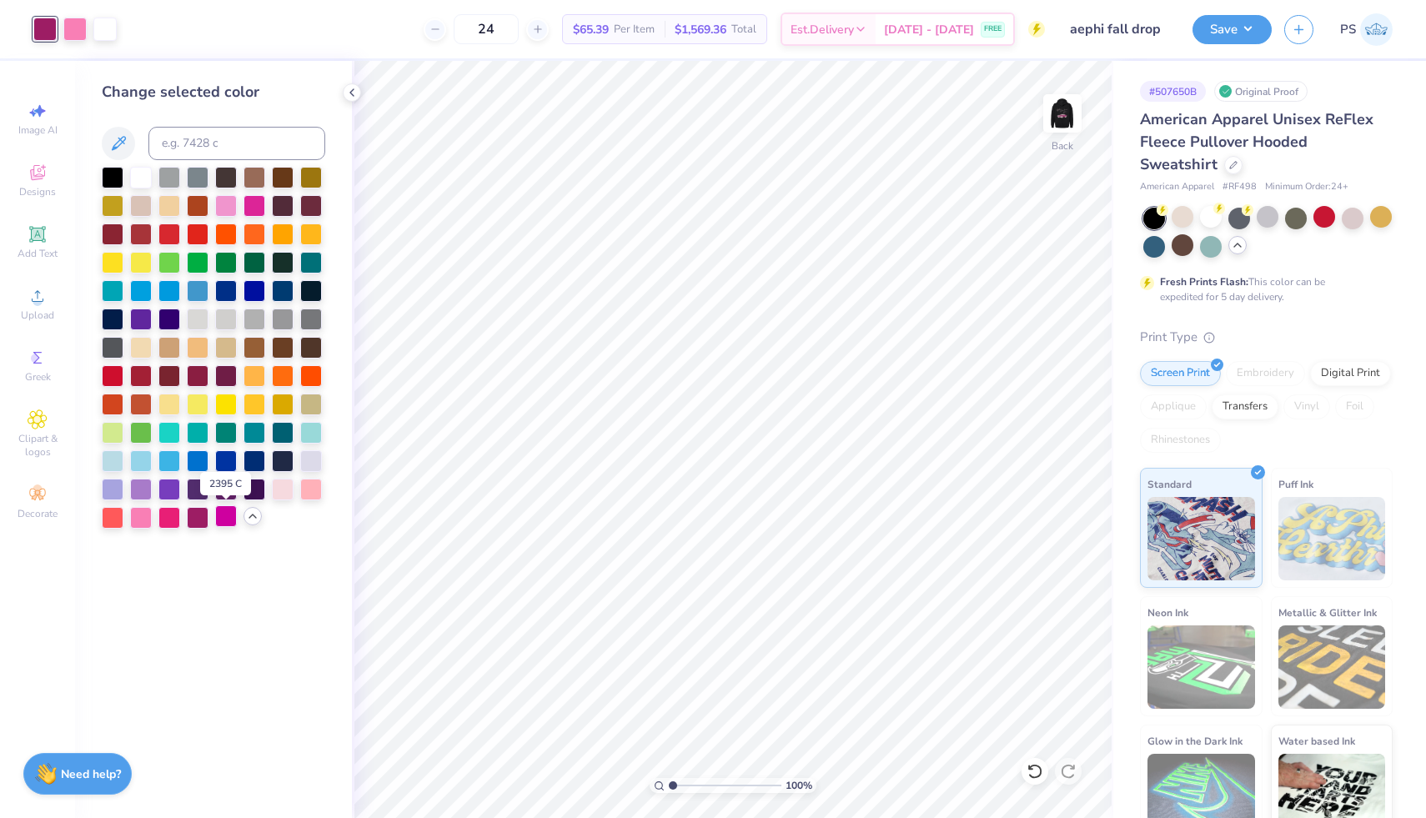
click at [221, 513] on div at bounding box center [226, 516] width 22 height 22
click at [1032, 765] on icon at bounding box center [1034, 771] width 14 height 15
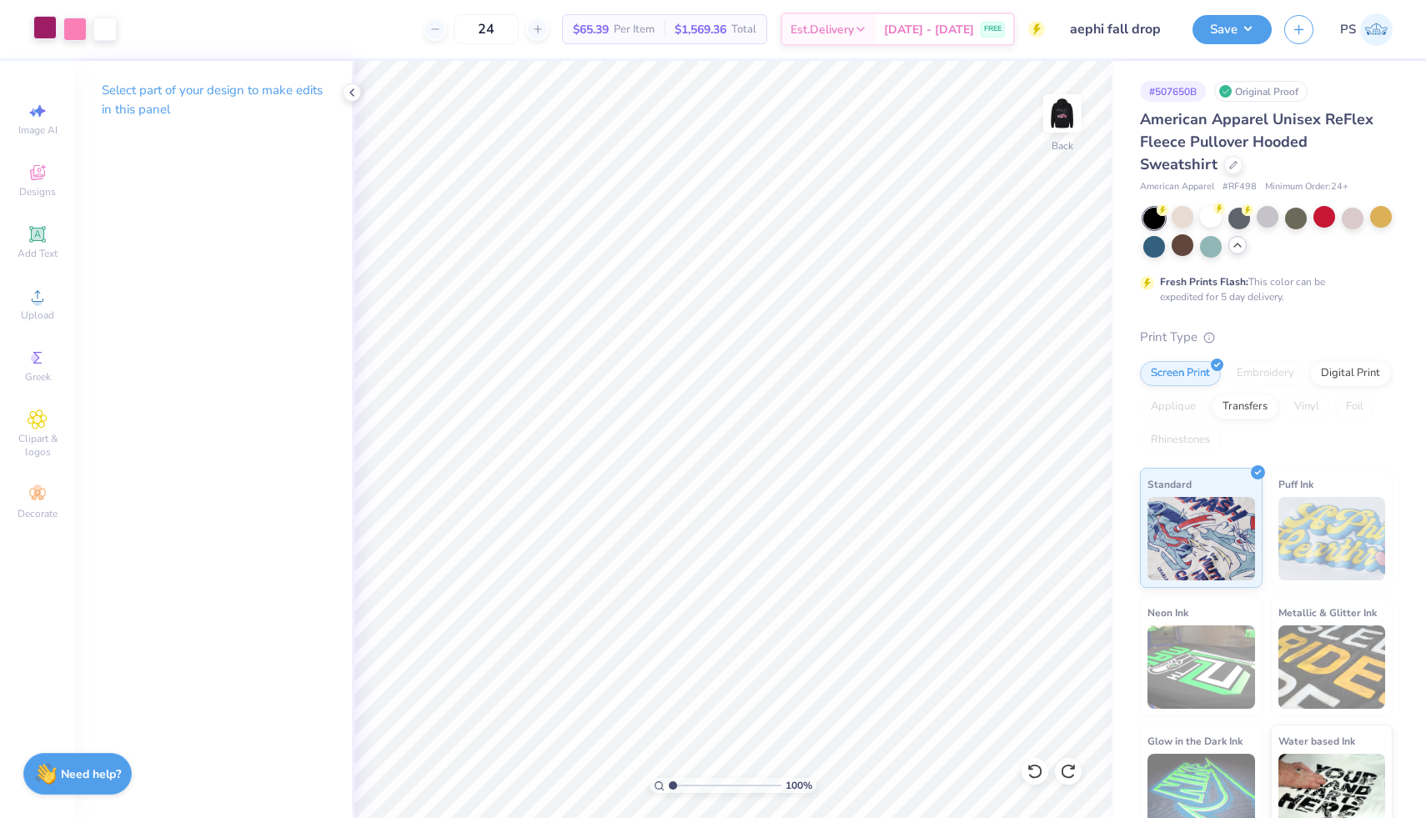
click at [44, 28] on div at bounding box center [44, 27] width 23 height 23
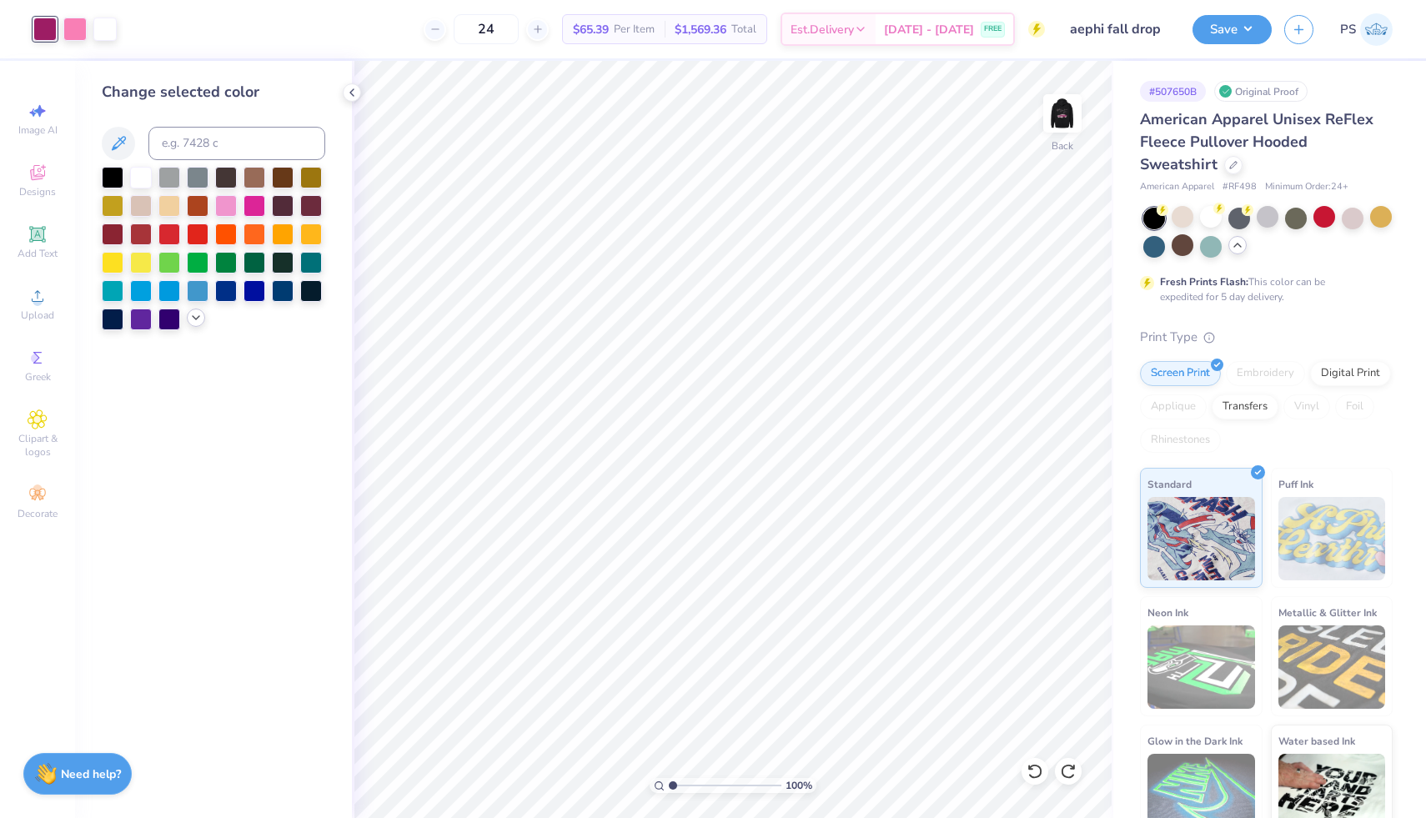
click at [193, 318] on icon at bounding box center [195, 317] width 13 height 13
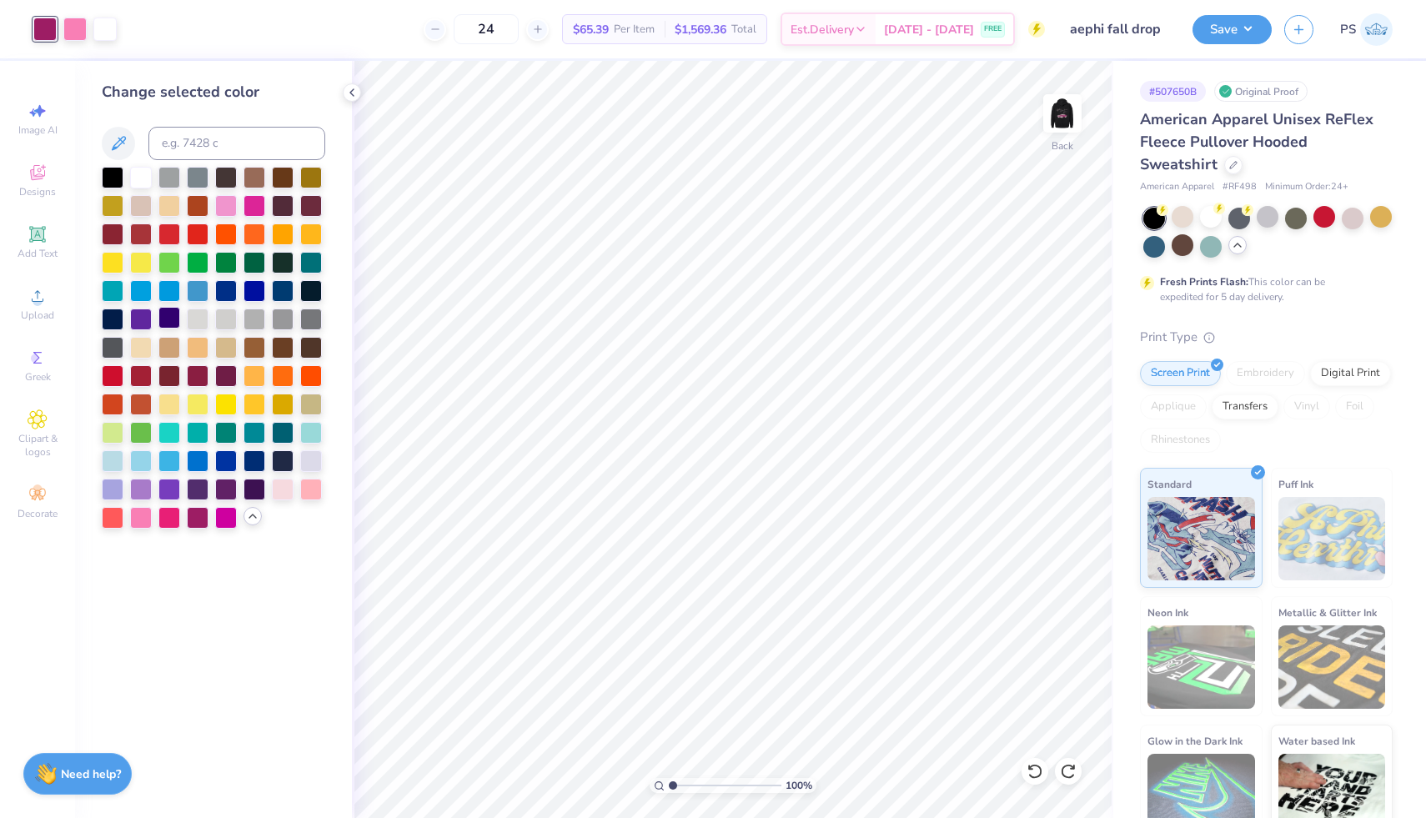
click at [171, 322] on div at bounding box center [169, 318] width 22 height 22
click at [222, 518] on div at bounding box center [226, 516] width 22 height 22
click at [259, 492] on div at bounding box center [254, 488] width 22 height 22
click at [281, 437] on div at bounding box center [283, 431] width 22 height 22
click at [304, 433] on div at bounding box center [311, 431] width 22 height 22
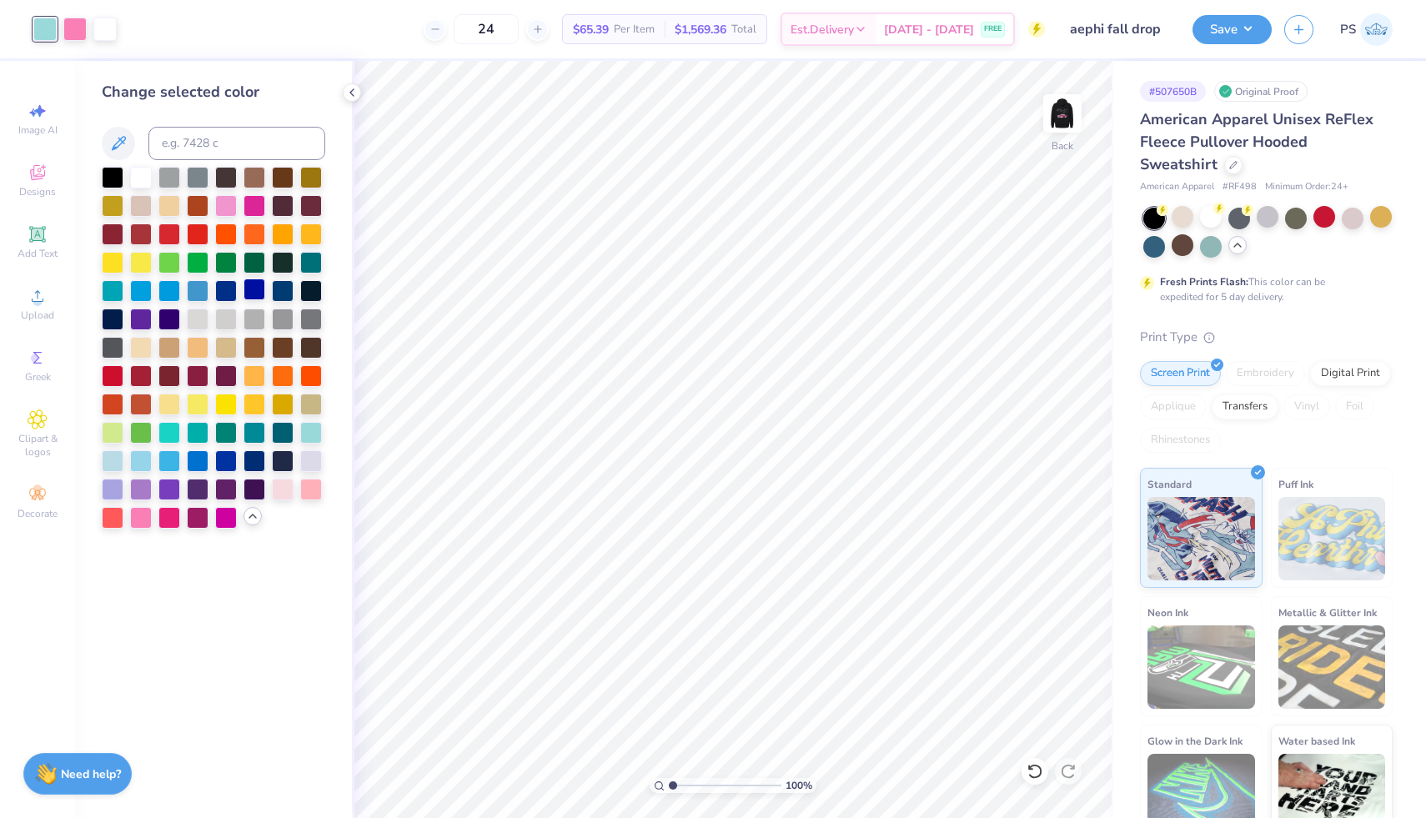
click at [263, 288] on div at bounding box center [254, 289] width 22 height 22
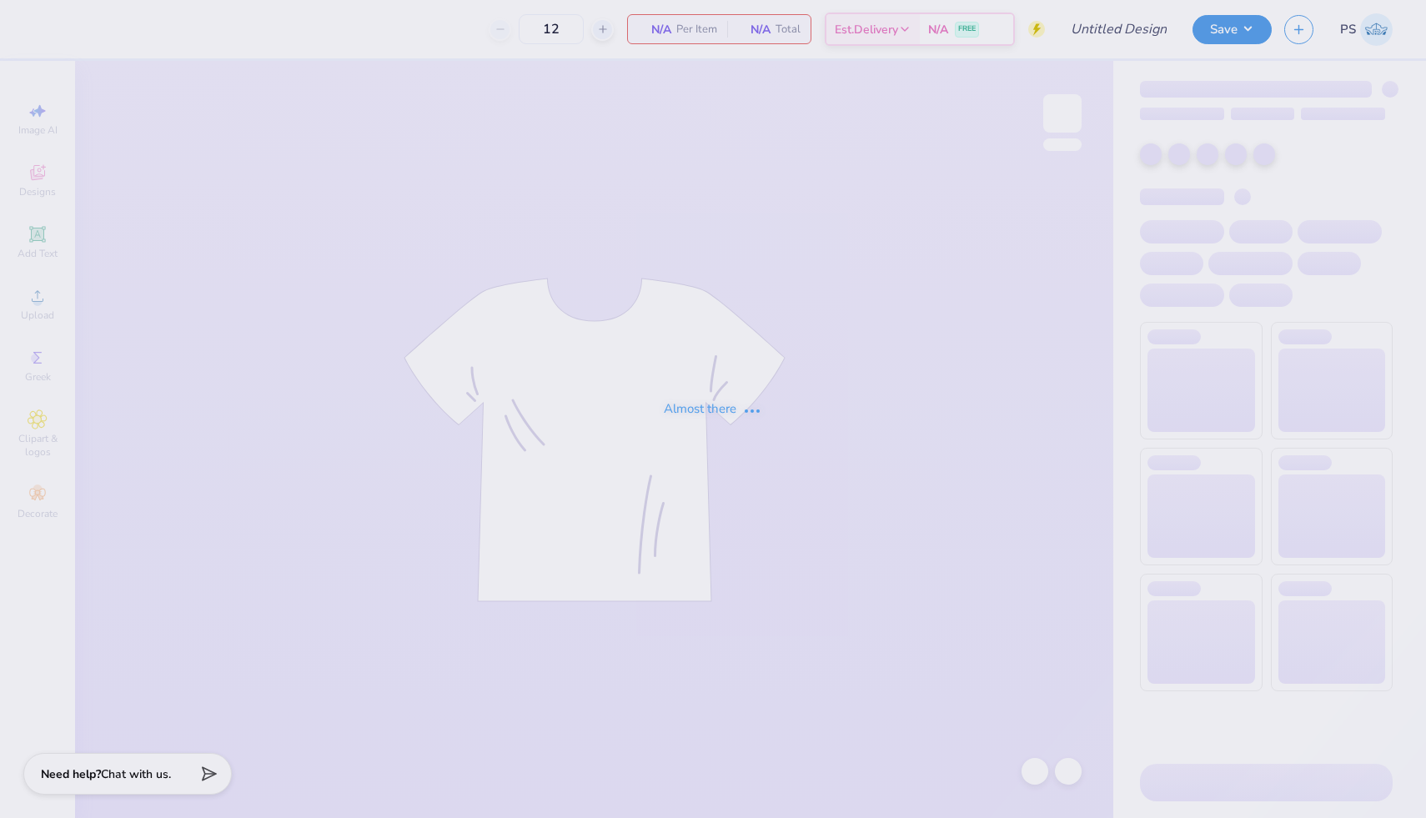
type input "aephi fall drop"
type input "24"
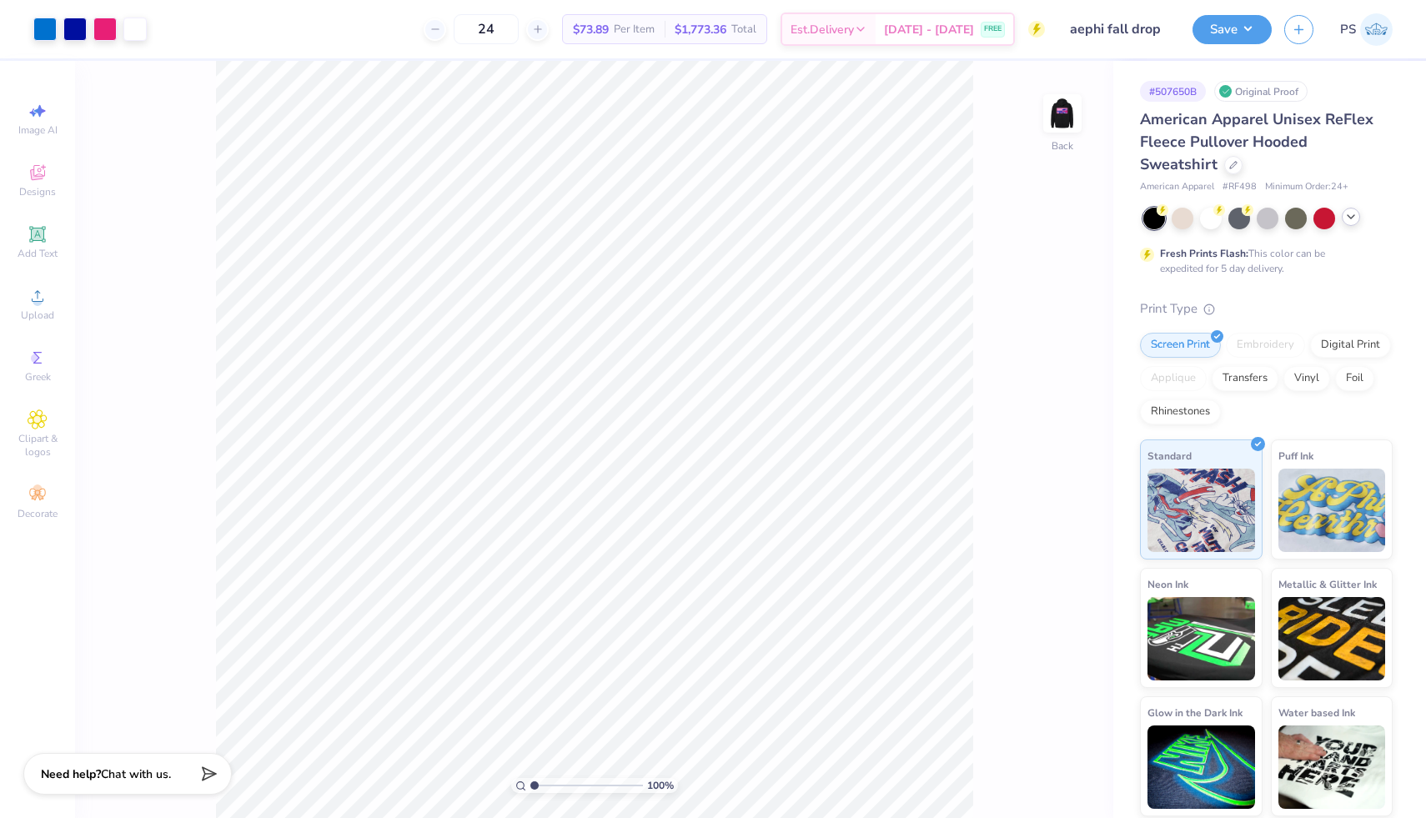
click at [1354, 217] on icon at bounding box center [1350, 216] width 13 height 13
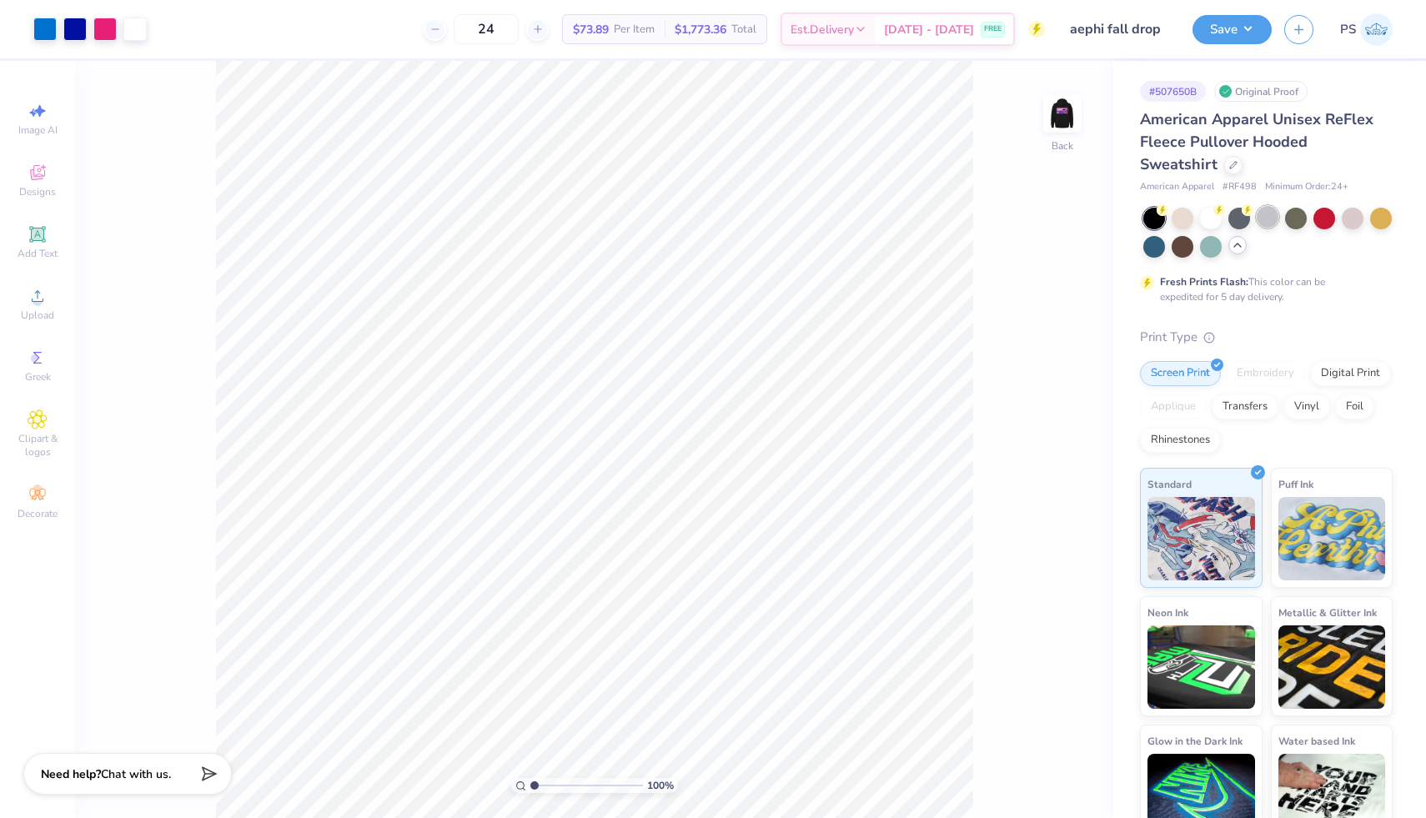
click at [1278, 218] on div at bounding box center [1267, 217] width 22 height 22
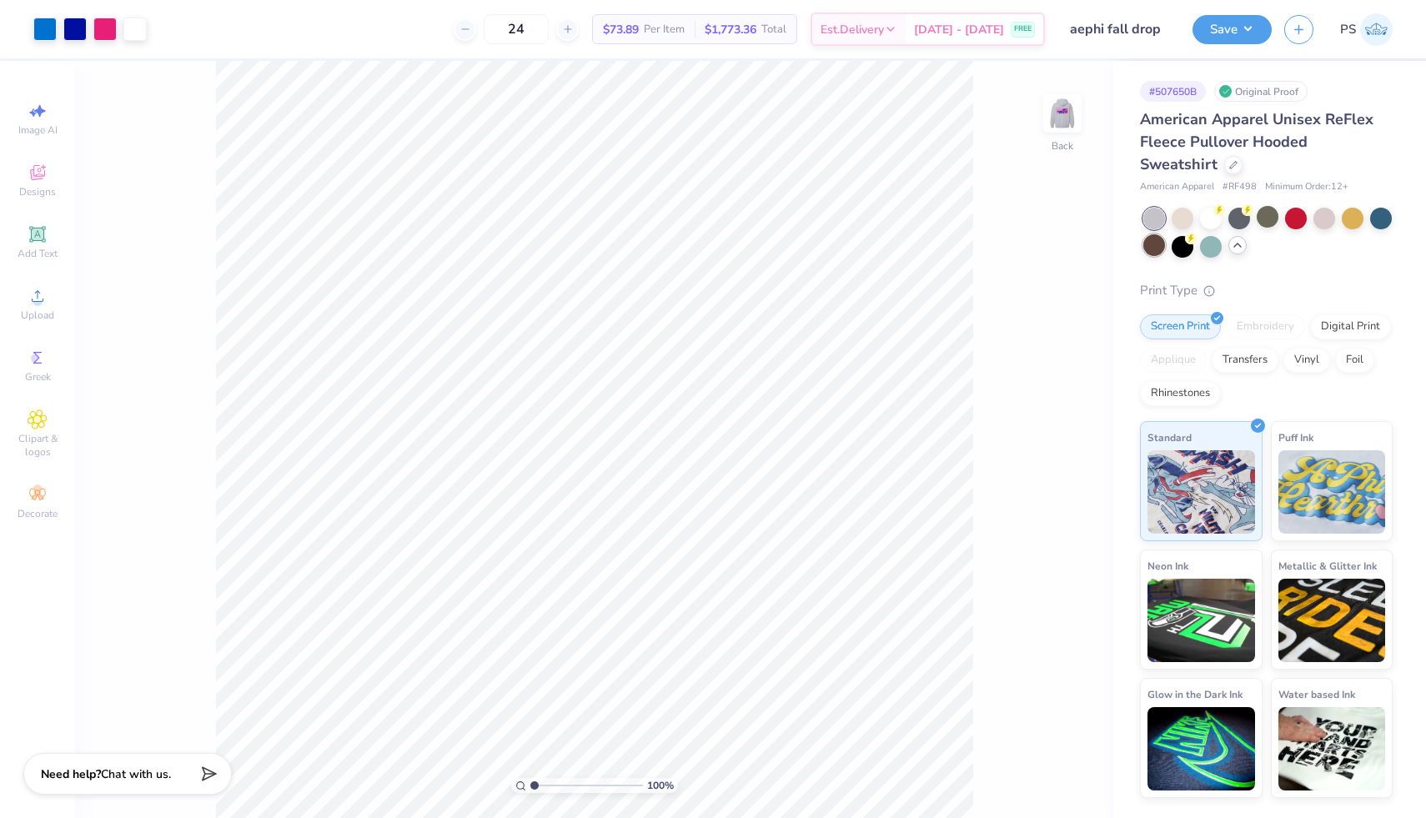
click at [1158, 243] on div at bounding box center [1154, 245] width 22 height 22
click at [1206, 247] on div at bounding box center [1211, 245] width 22 height 22
click at [1356, 212] on div at bounding box center [1352, 217] width 22 height 22
click at [1229, 166] on icon at bounding box center [1233, 163] width 8 height 8
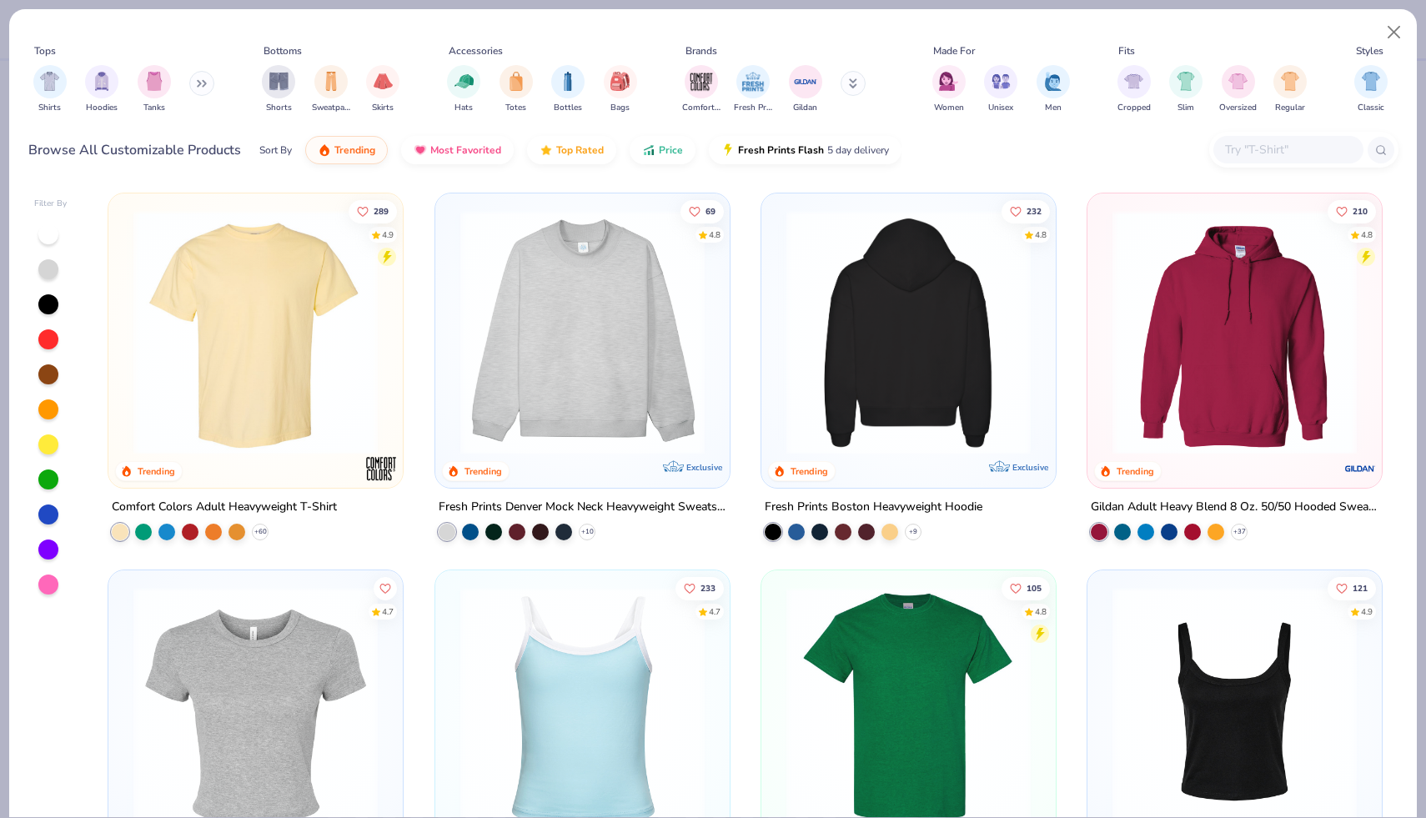
click at [876, 328] on img at bounding box center [908, 332] width 261 height 244
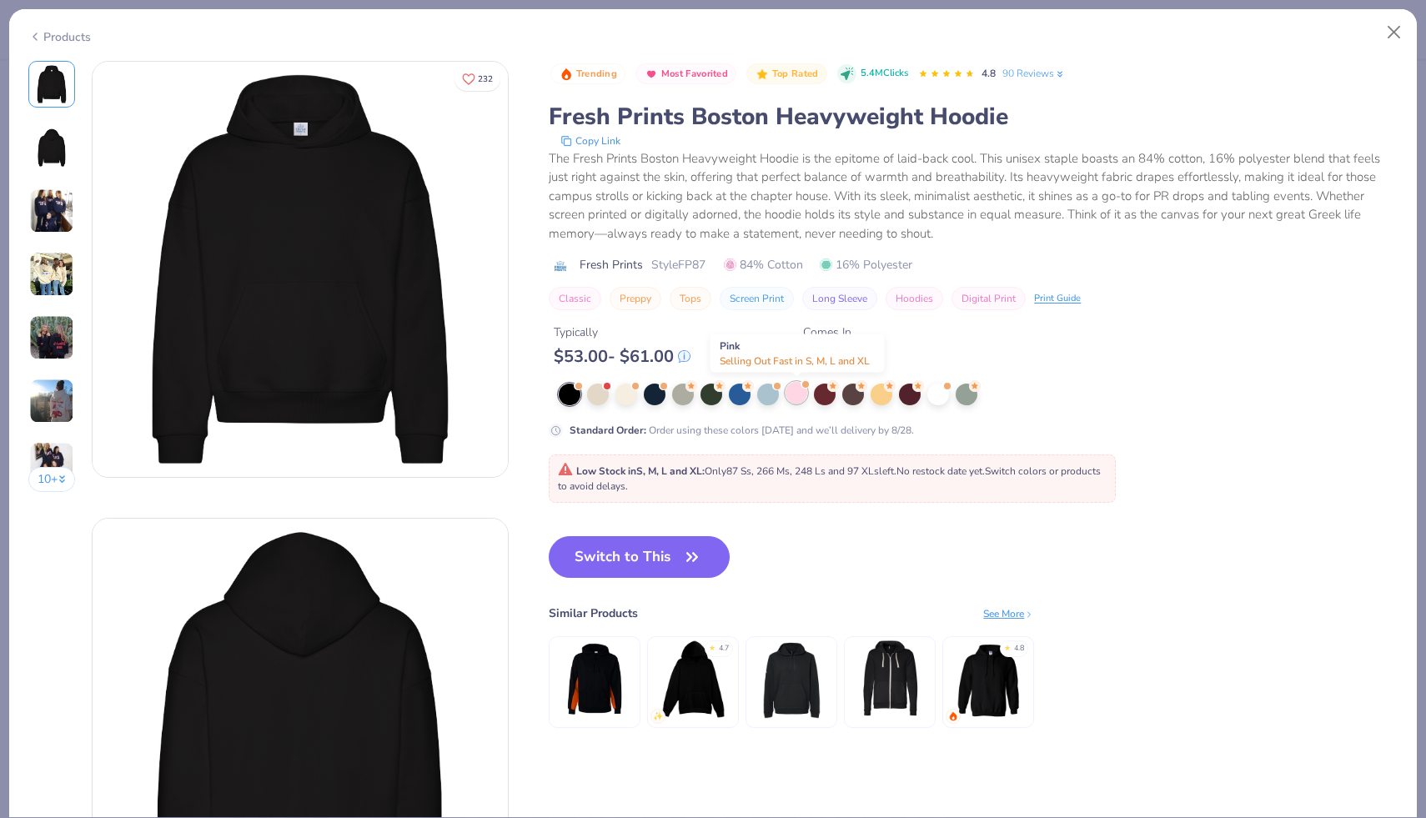
click at [795, 389] on div at bounding box center [796, 393] width 22 height 22
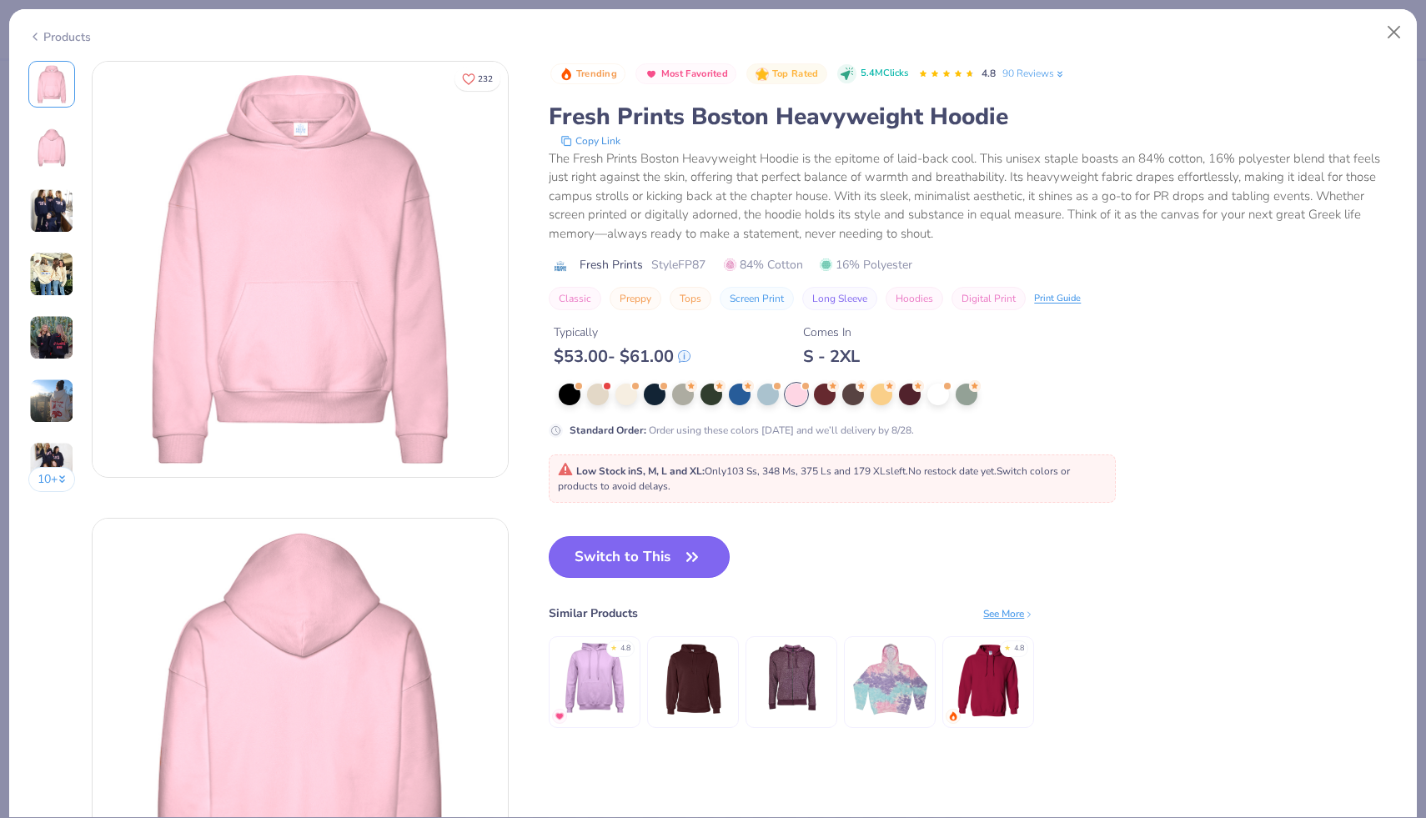
click at [668, 544] on button "Switch to This" at bounding box center [639, 557] width 181 height 42
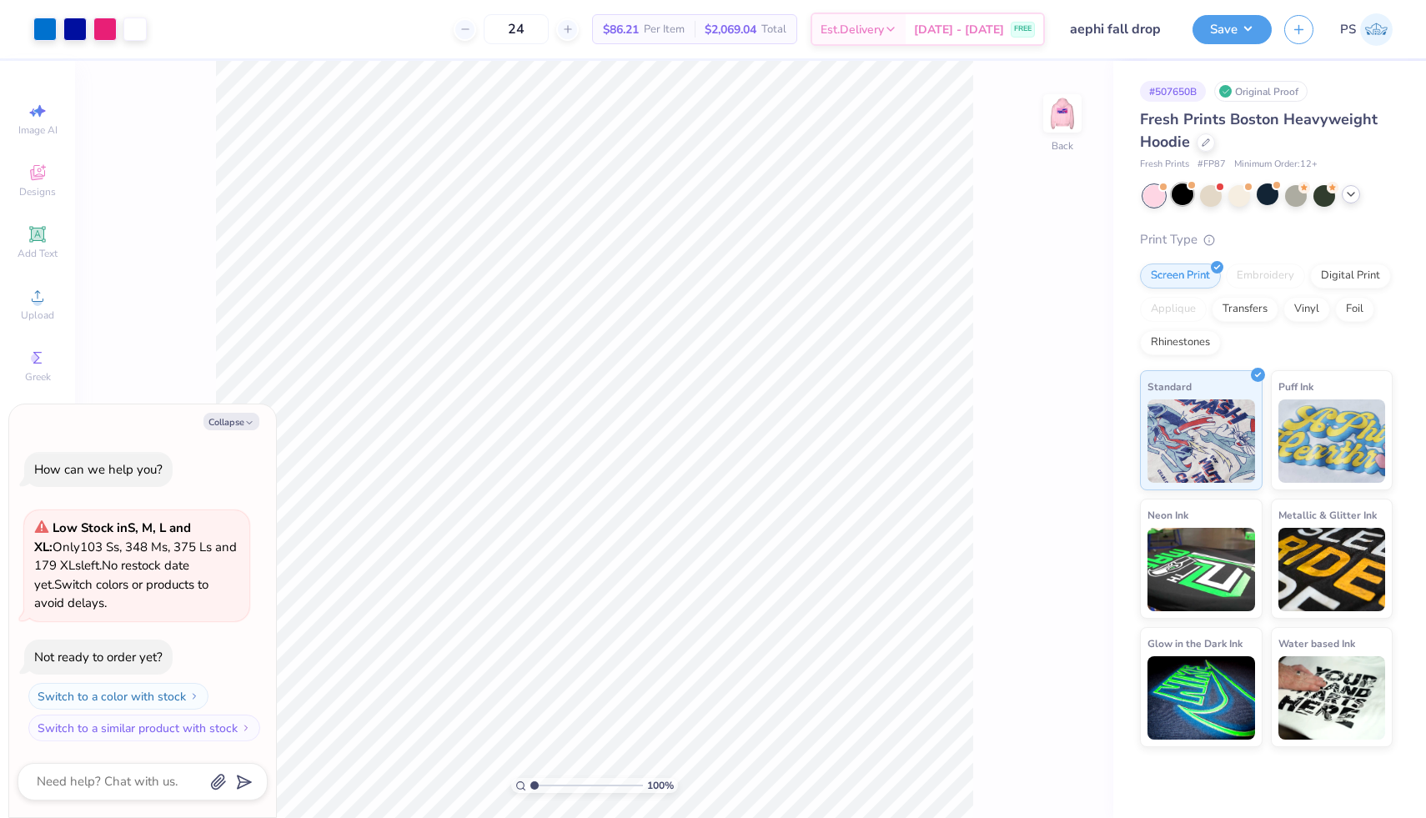
click at [1181, 196] on div at bounding box center [1182, 194] width 22 height 22
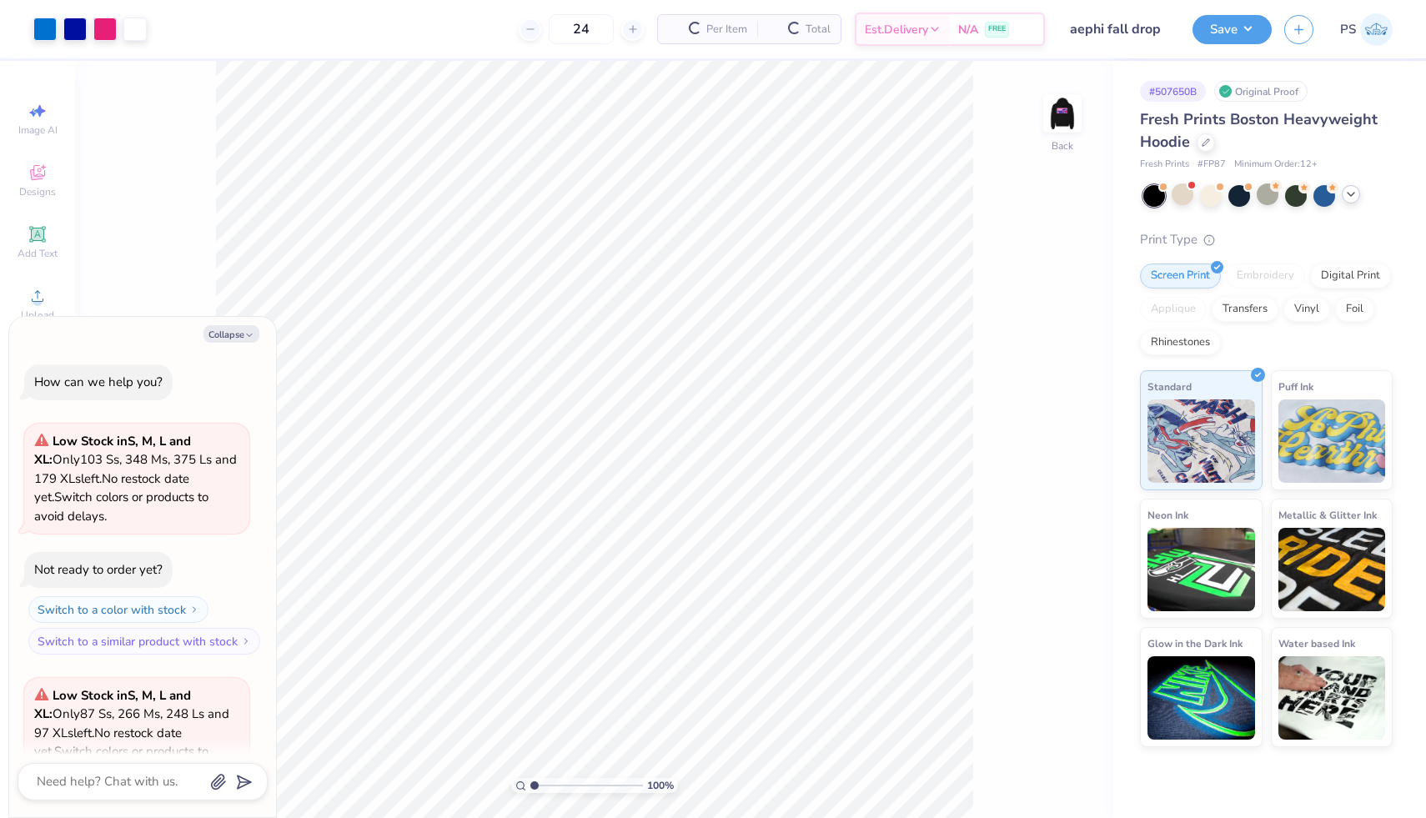
scroll to position [167, 0]
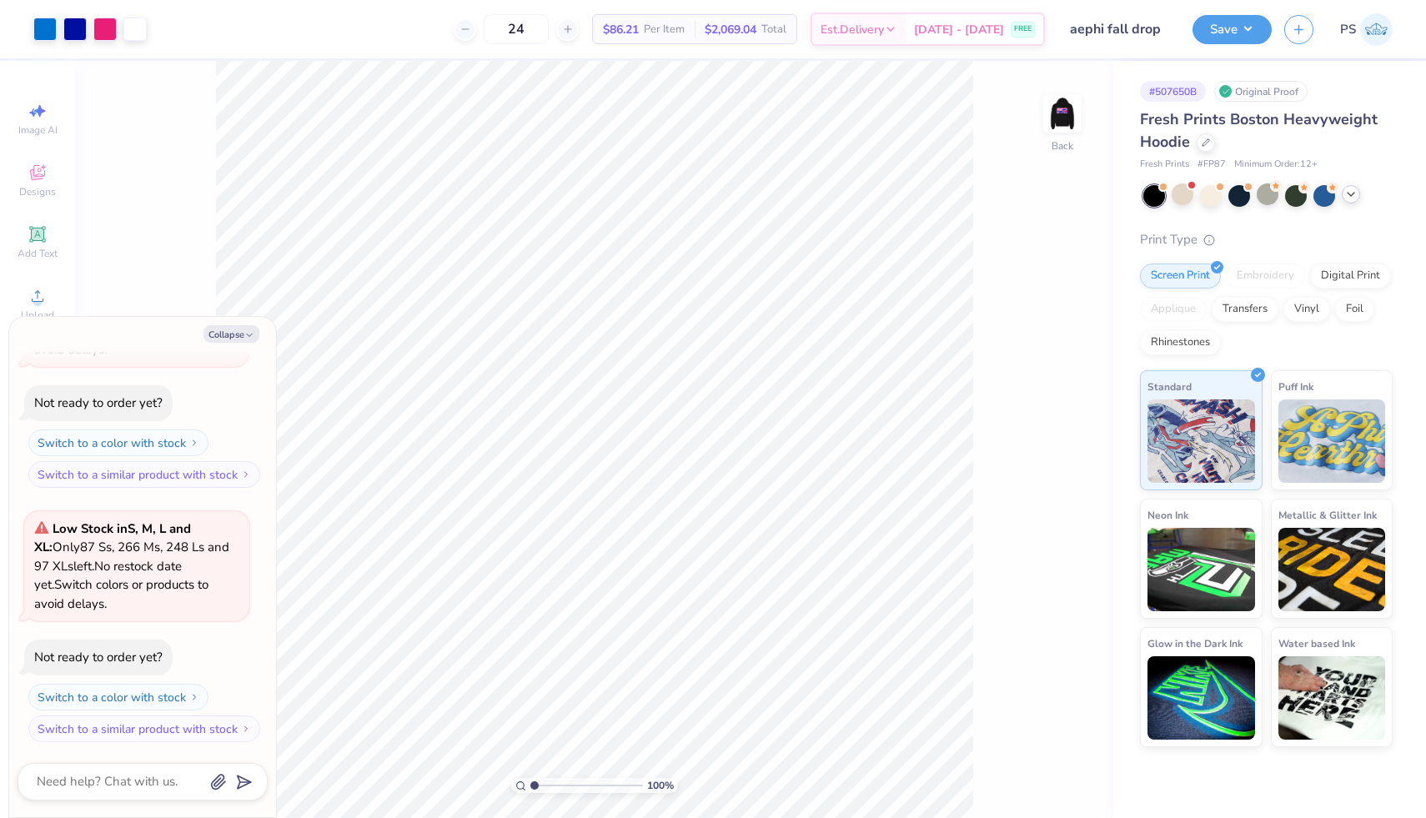
click at [1351, 189] on icon at bounding box center [1350, 194] width 13 height 13
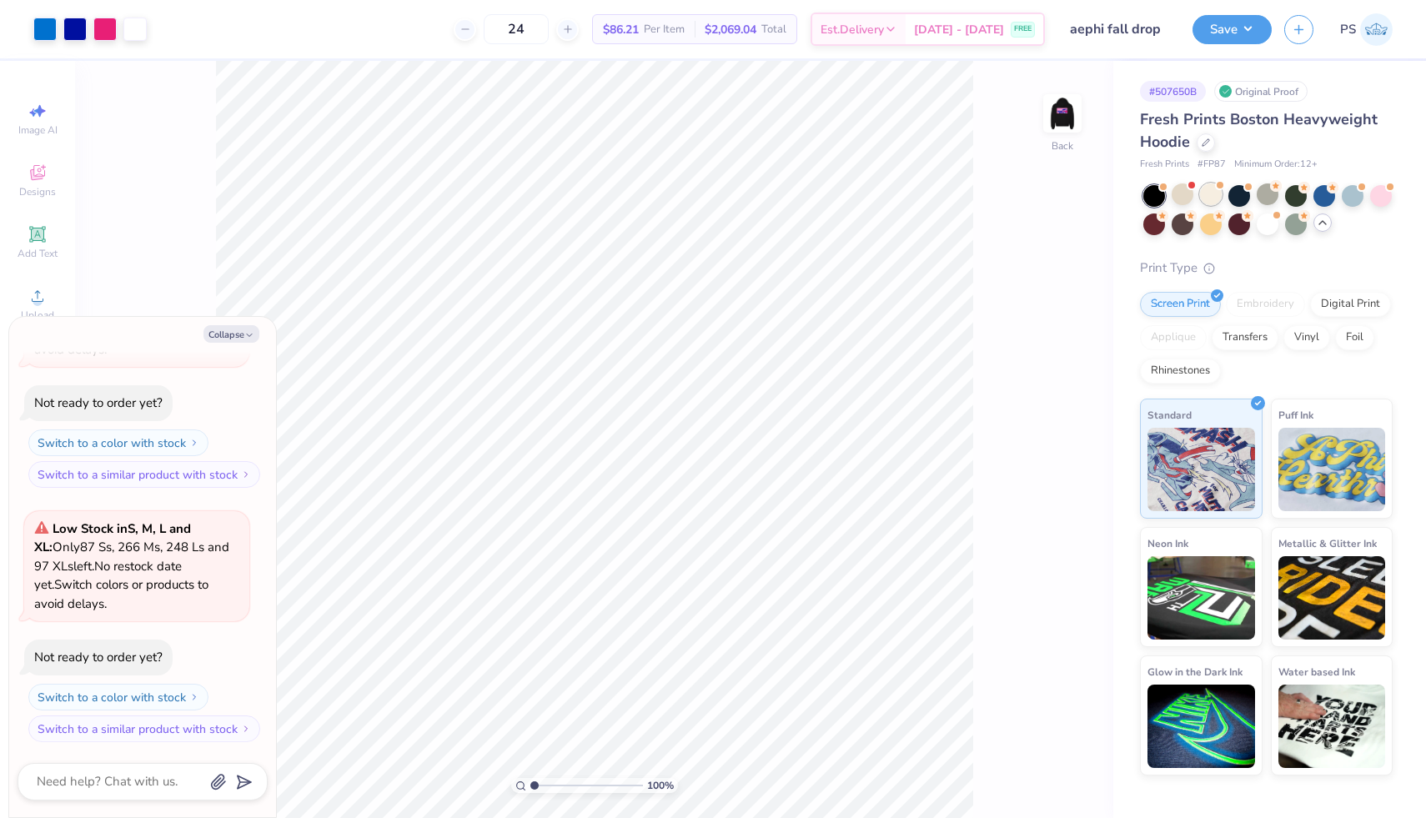
click at [1205, 193] on div at bounding box center [1211, 194] width 22 height 22
click at [1206, 194] on div at bounding box center [1211, 194] width 22 height 22
click at [1238, 223] on div at bounding box center [1239, 223] width 22 height 22
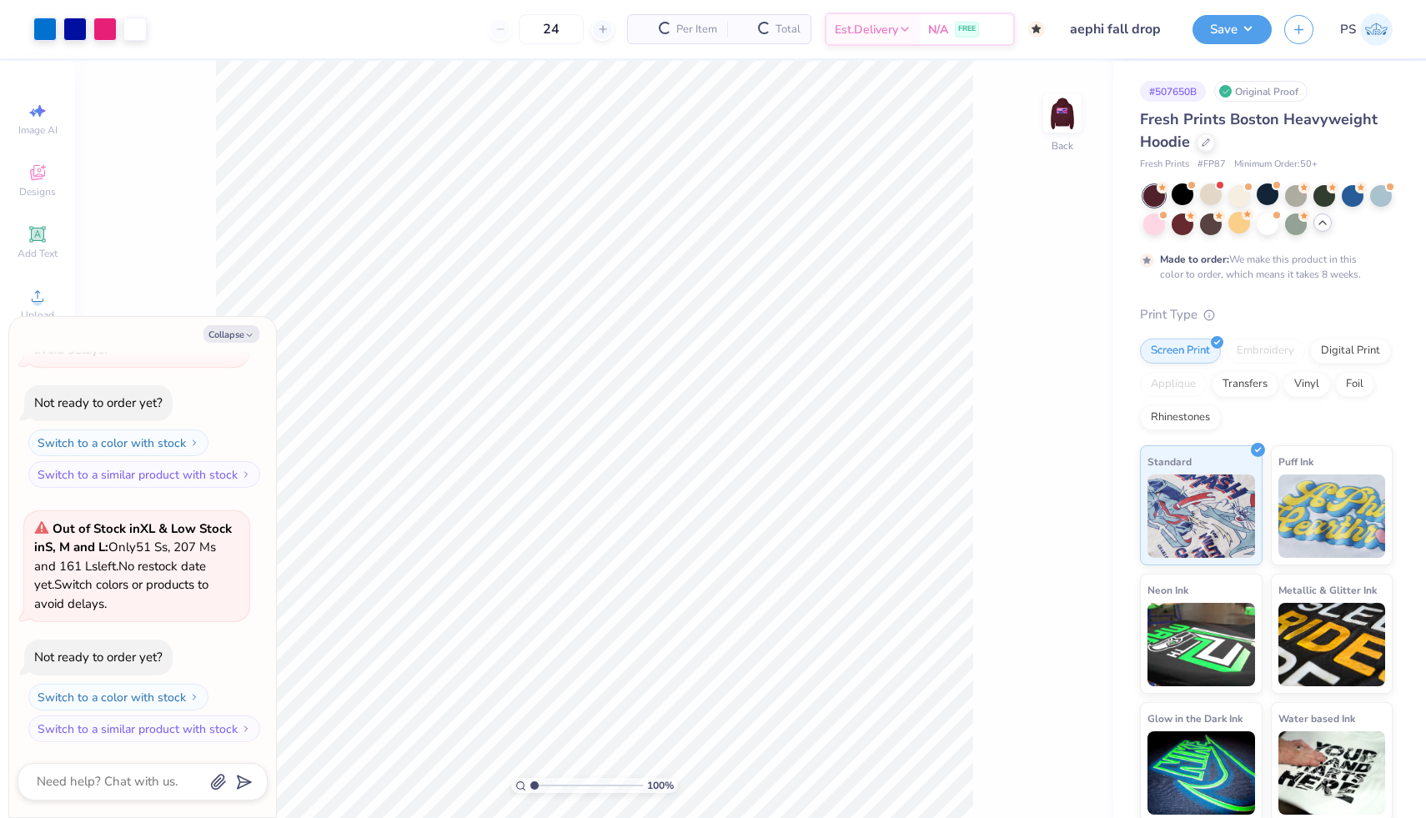
type textarea "x"
type input "50"
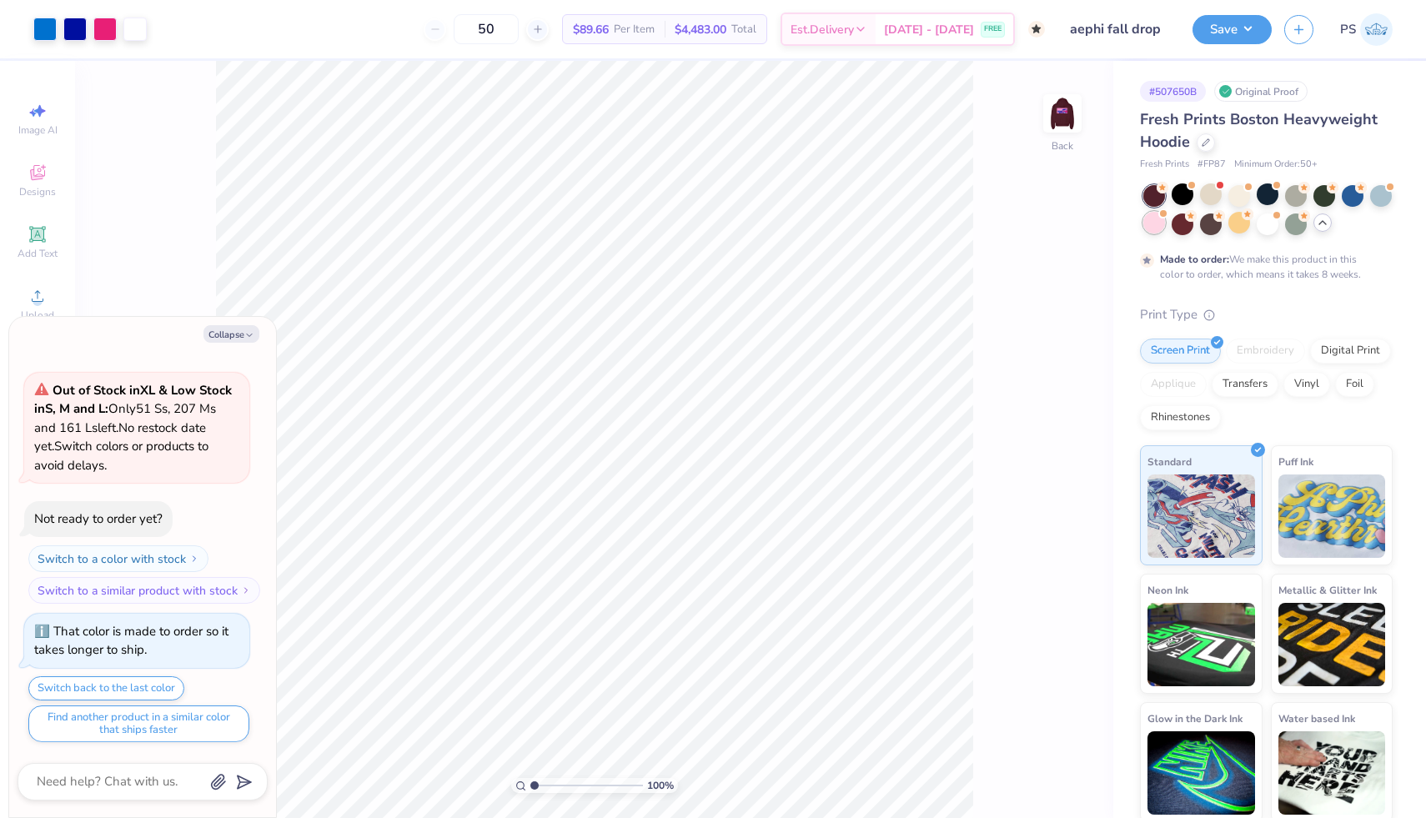
click at [1156, 221] on div at bounding box center [1154, 223] width 22 height 22
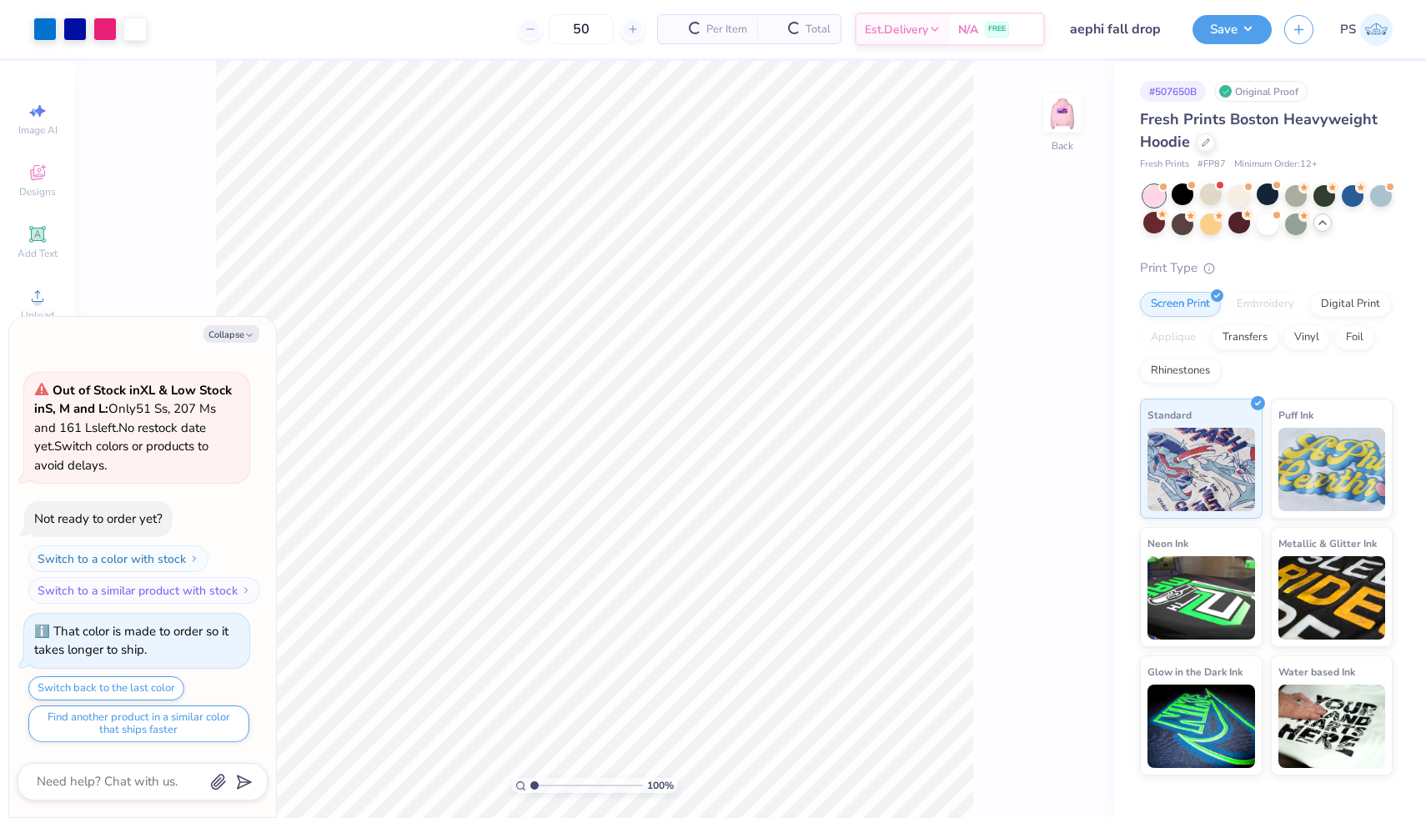
scroll to position [1170, 0]
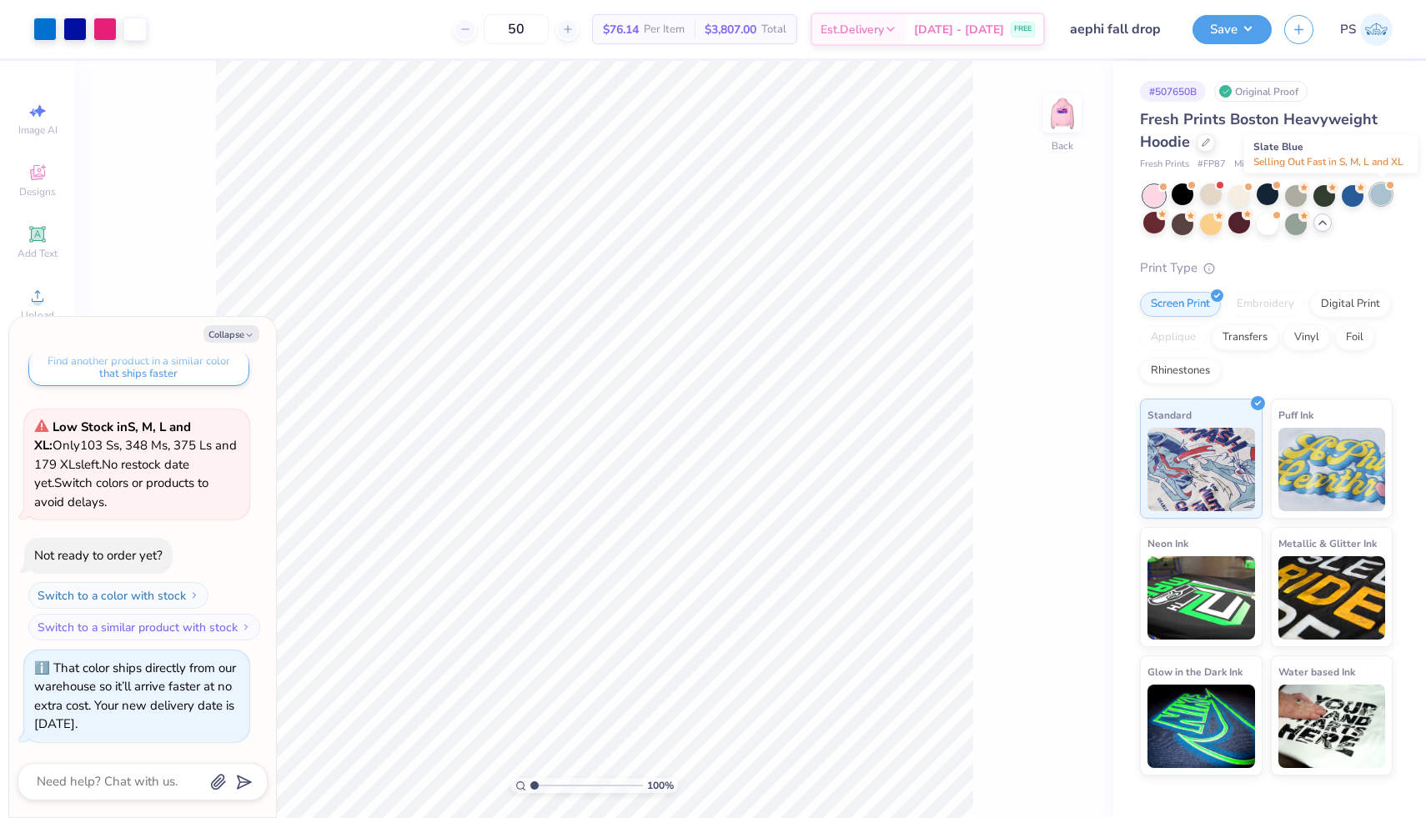
click at [1386, 196] on div at bounding box center [1381, 194] width 22 height 22
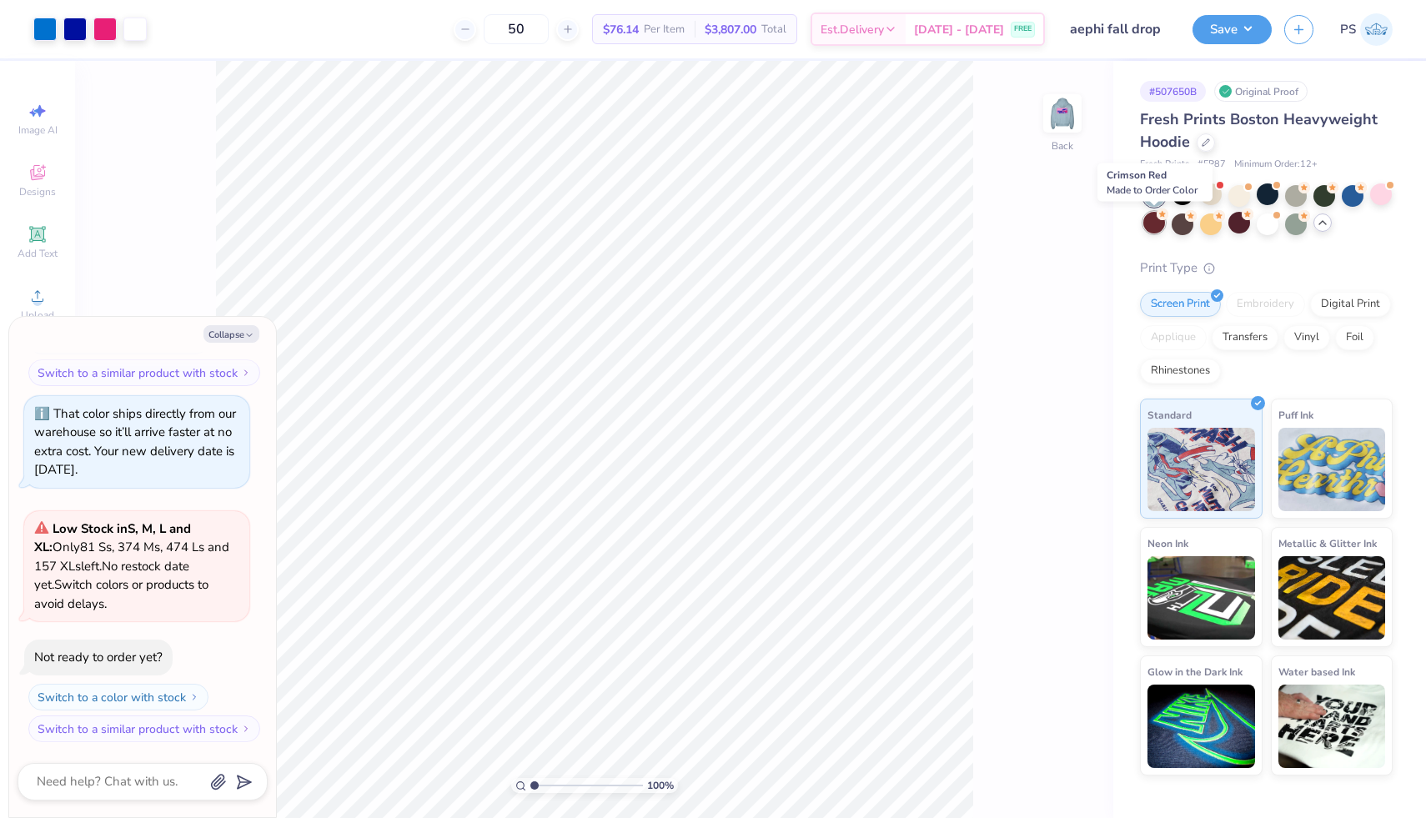
click at [1159, 223] on div at bounding box center [1154, 223] width 22 height 22
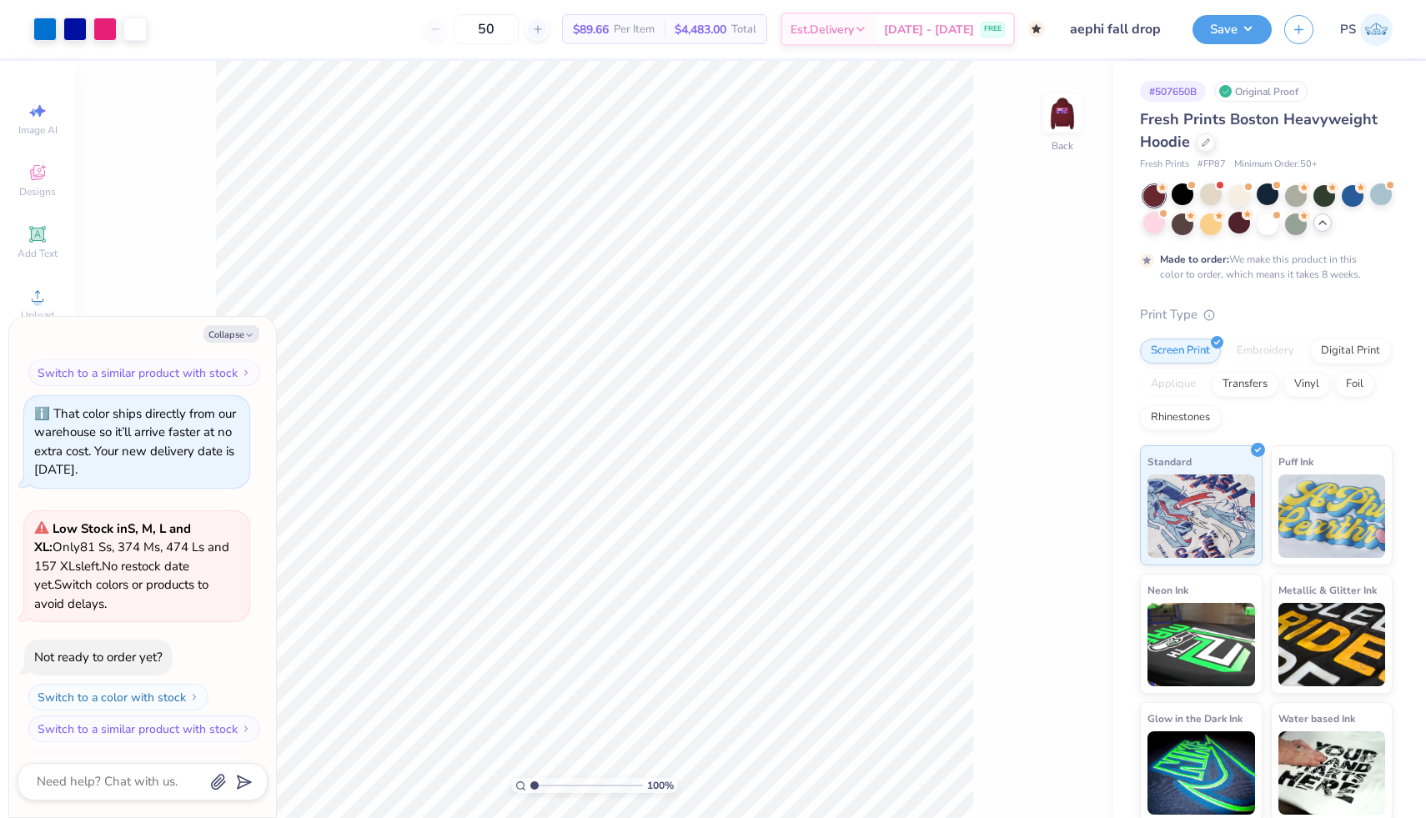
scroll to position [1581, 0]
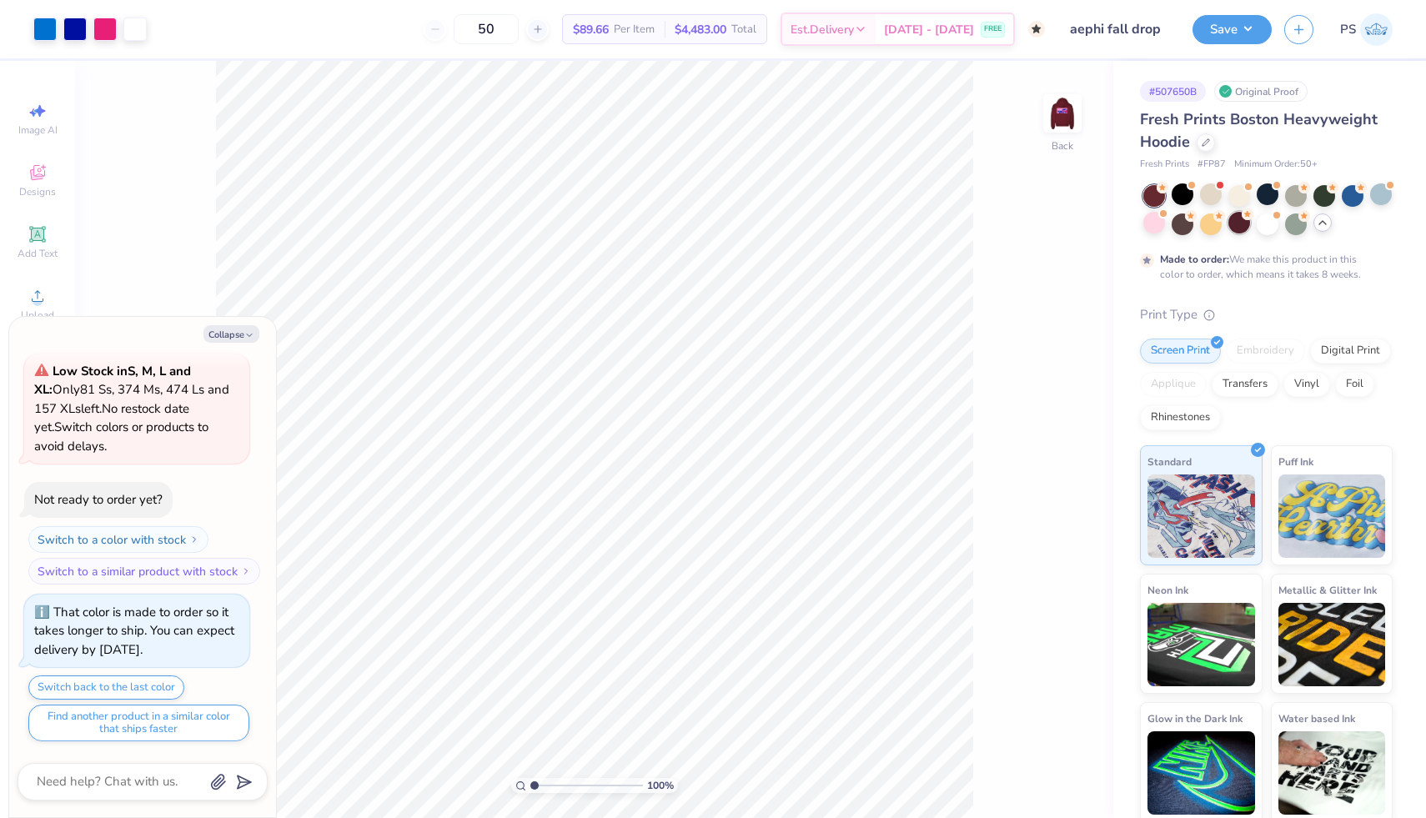
click at [1235, 231] on div at bounding box center [1239, 223] width 22 height 22
click at [1175, 227] on div at bounding box center [1182, 223] width 22 height 22
click at [1177, 226] on div at bounding box center [1182, 223] width 22 height 22
click at [1061, 103] on img at bounding box center [1062, 113] width 67 height 67
type textarea "x"
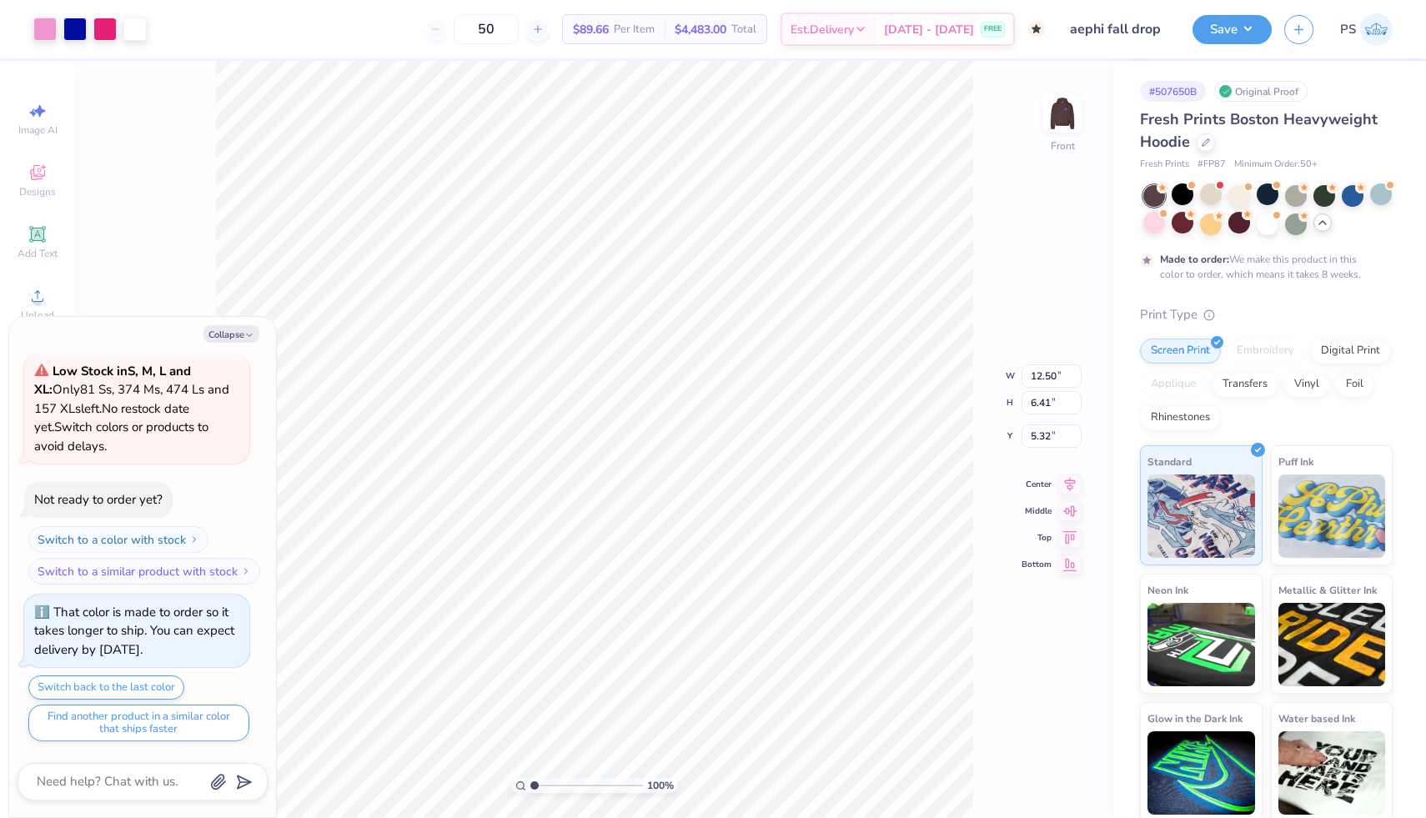
type input "5.70"
type textarea "x"
type input "5.00"
type textarea "x"
type input "12.22"
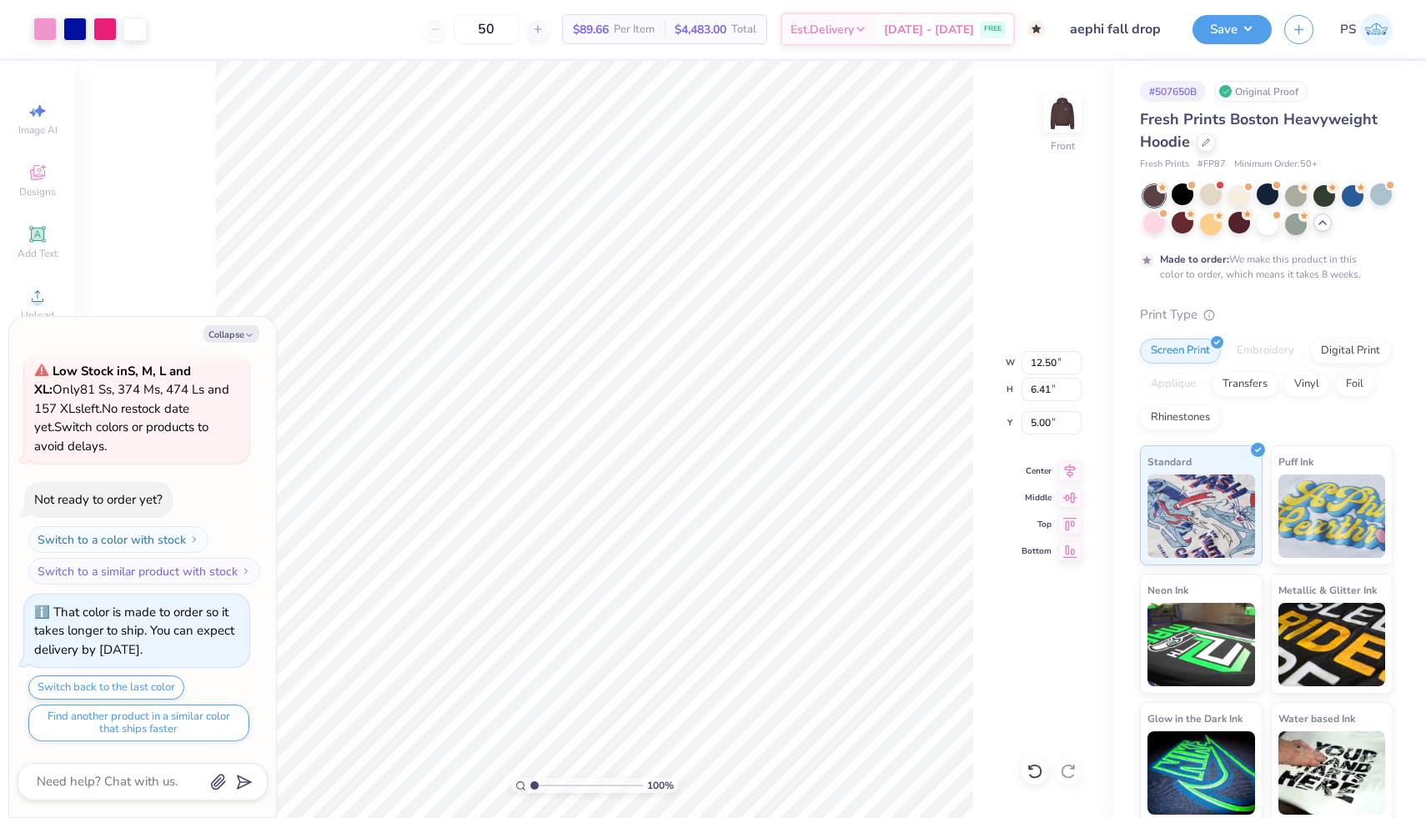
type input "6.13"
type input "5.14"
type textarea "x"
type input "13.35"
type textarea "x"
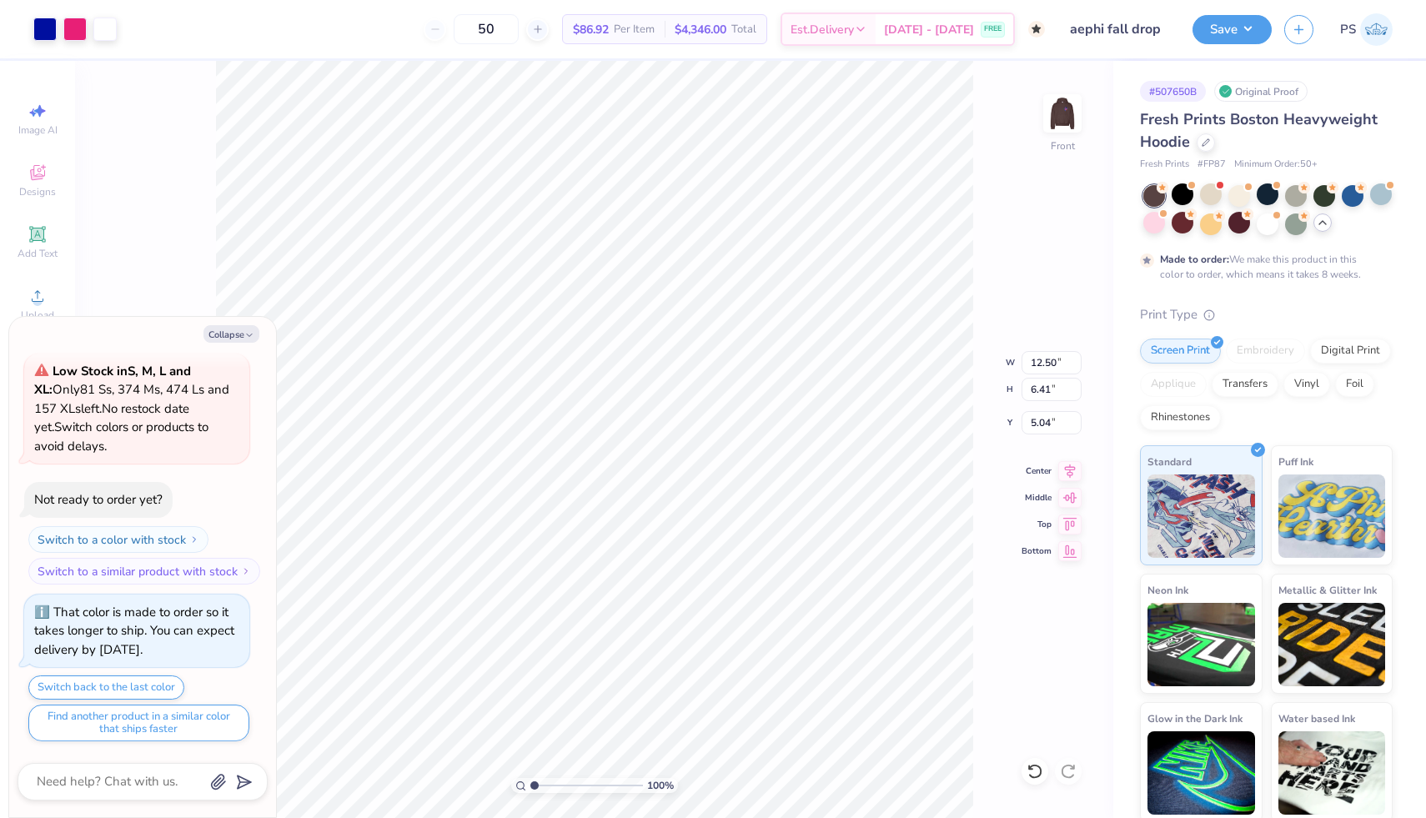
type input "5.00"
type textarea "x"
type input "7.38"
type textarea "x"
type input "7.39"
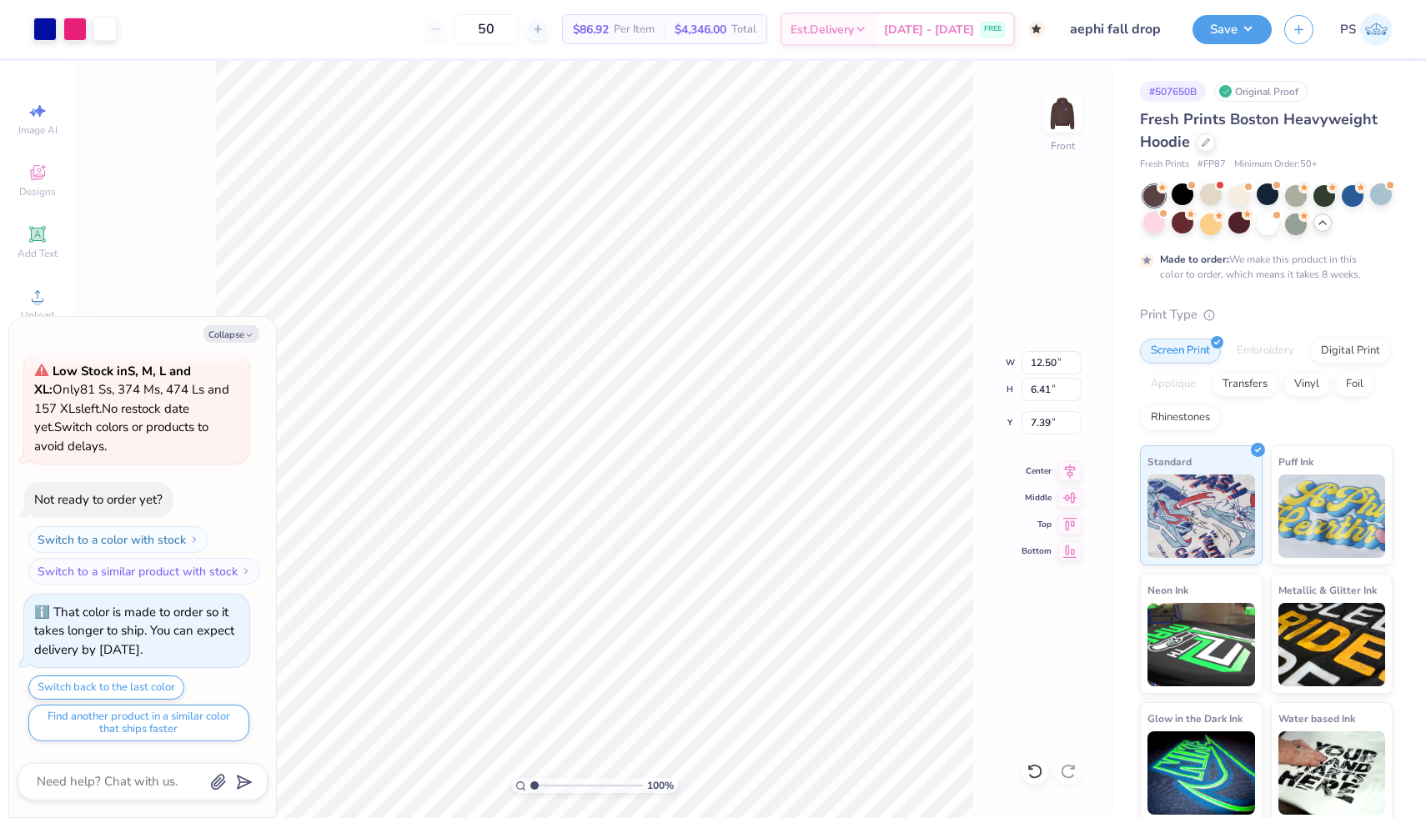
type textarea "x"
type input "6.95"
type textarea "x"
type input "6.86"
type textarea "x"
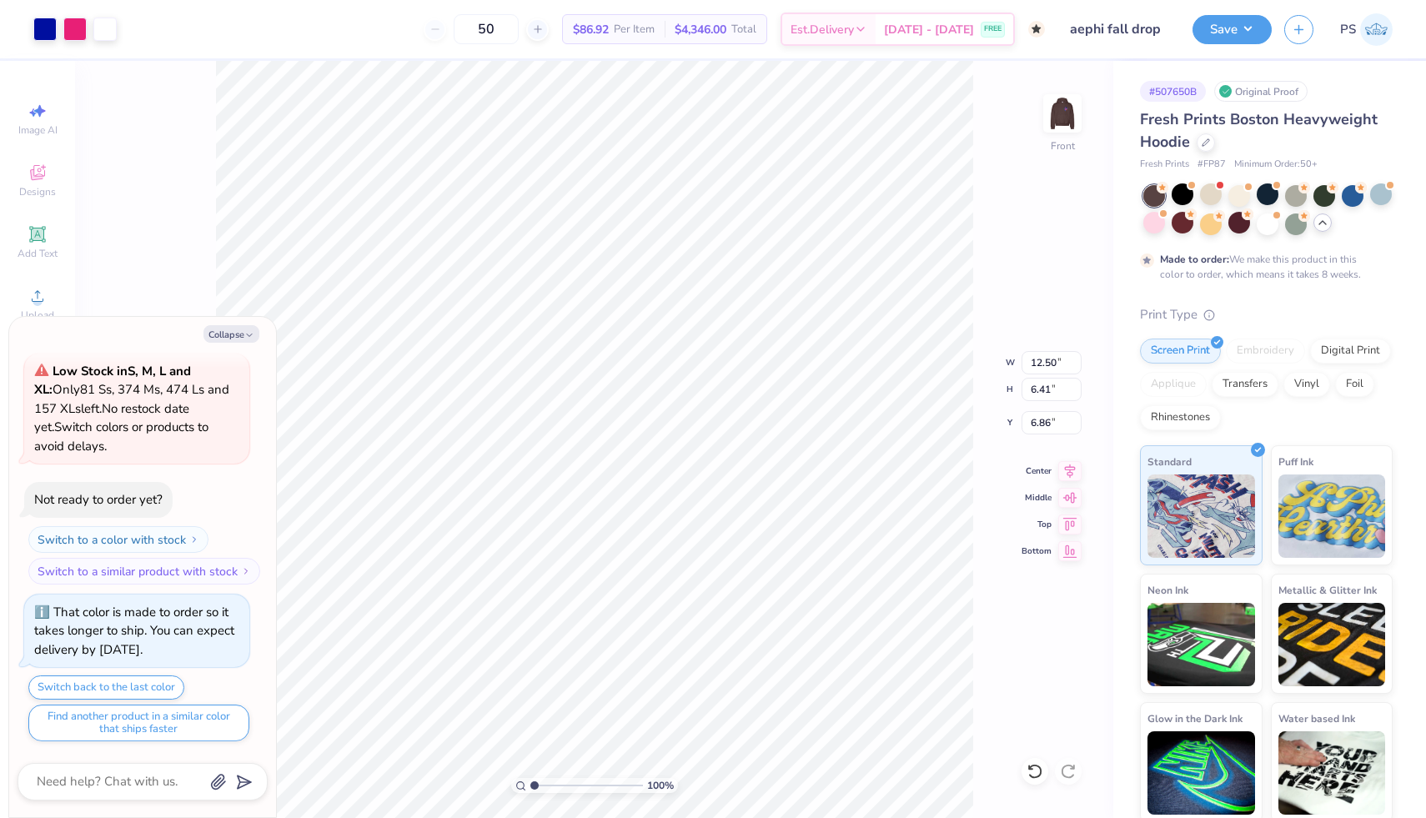
type input "6.23"
type textarea "x"
type input "13.00"
type input "6.67"
type textarea "x"
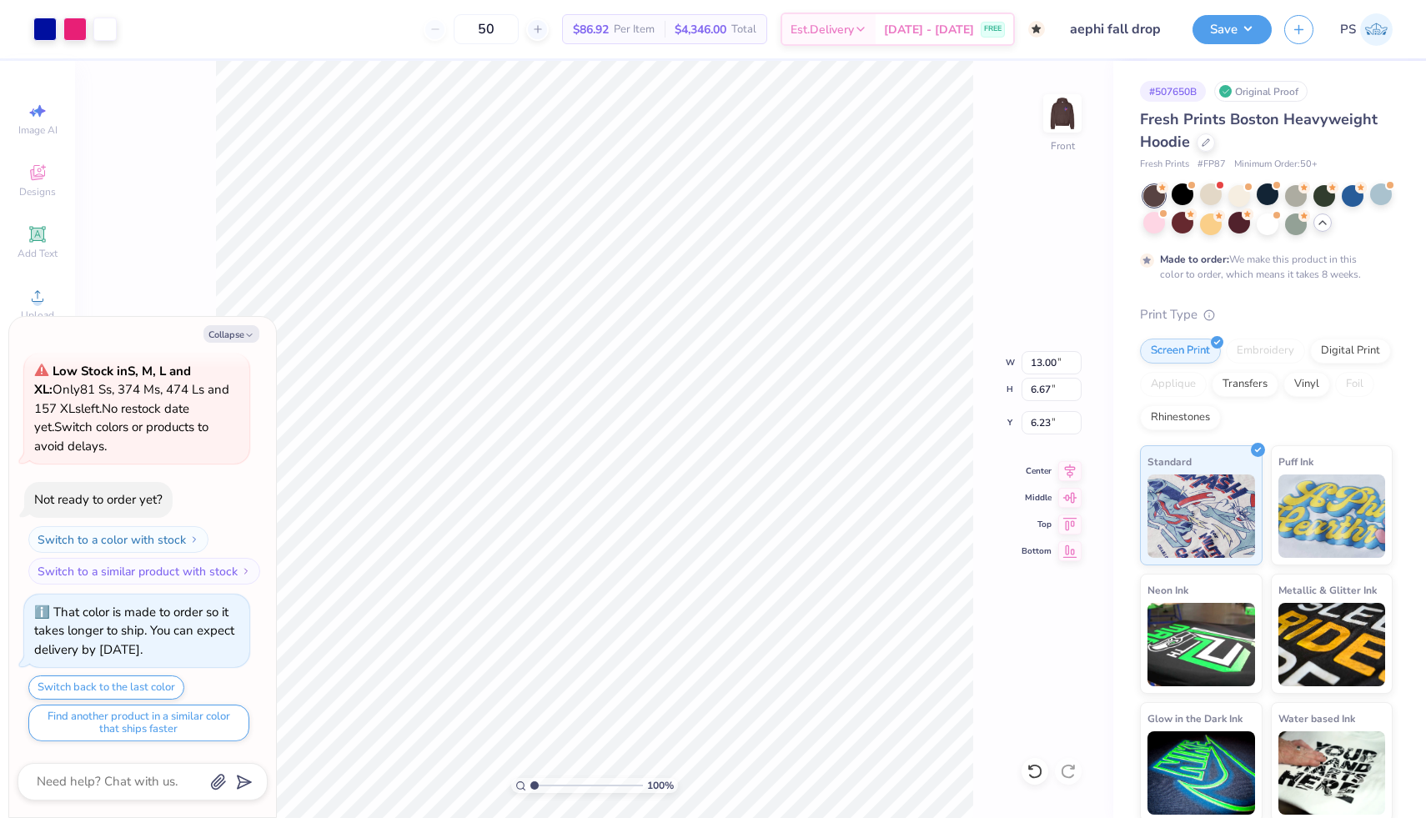
type input "6.86"
type textarea "x"
type input "6.17"
click at [68, 26] on div at bounding box center [74, 27] width 23 height 23
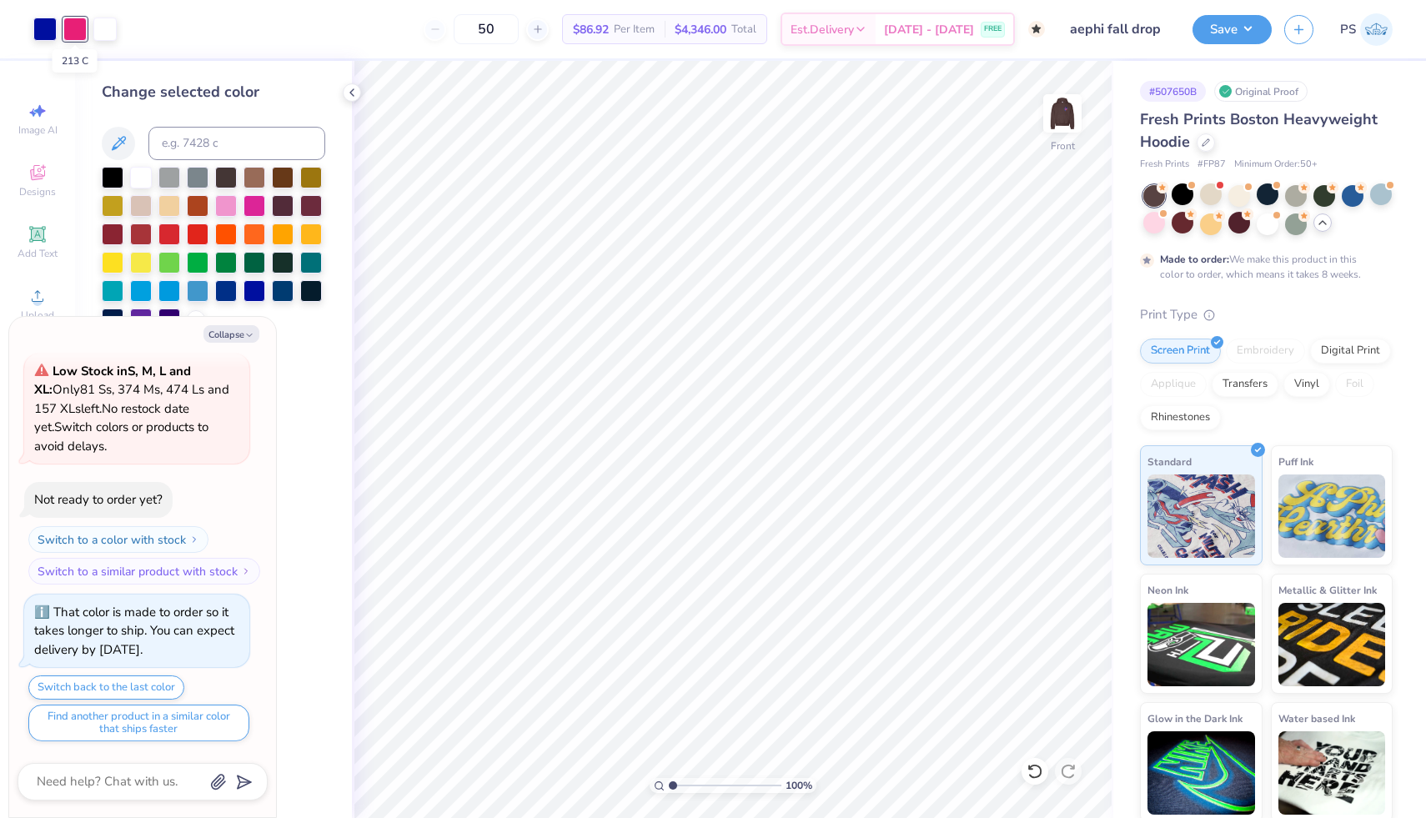
click at [74, 33] on div at bounding box center [74, 29] width 23 height 23
type textarea "x"
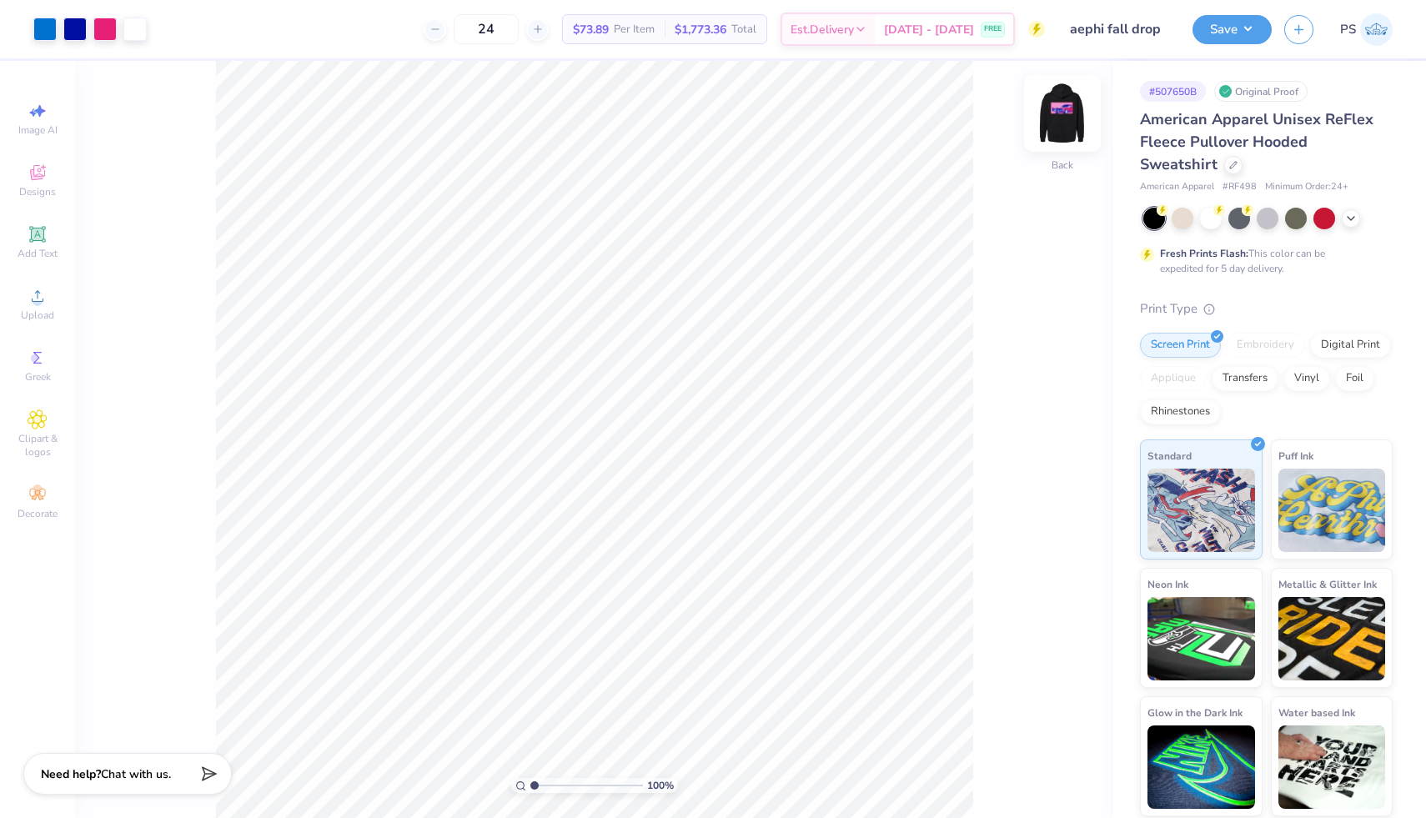
click at [1070, 113] on img at bounding box center [1062, 113] width 67 height 67
click at [1069, 114] on img at bounding box center [1062, 113] width 67 height 67
click at [103, 26] on div at bounding box center [104, 27] width 23 height 23
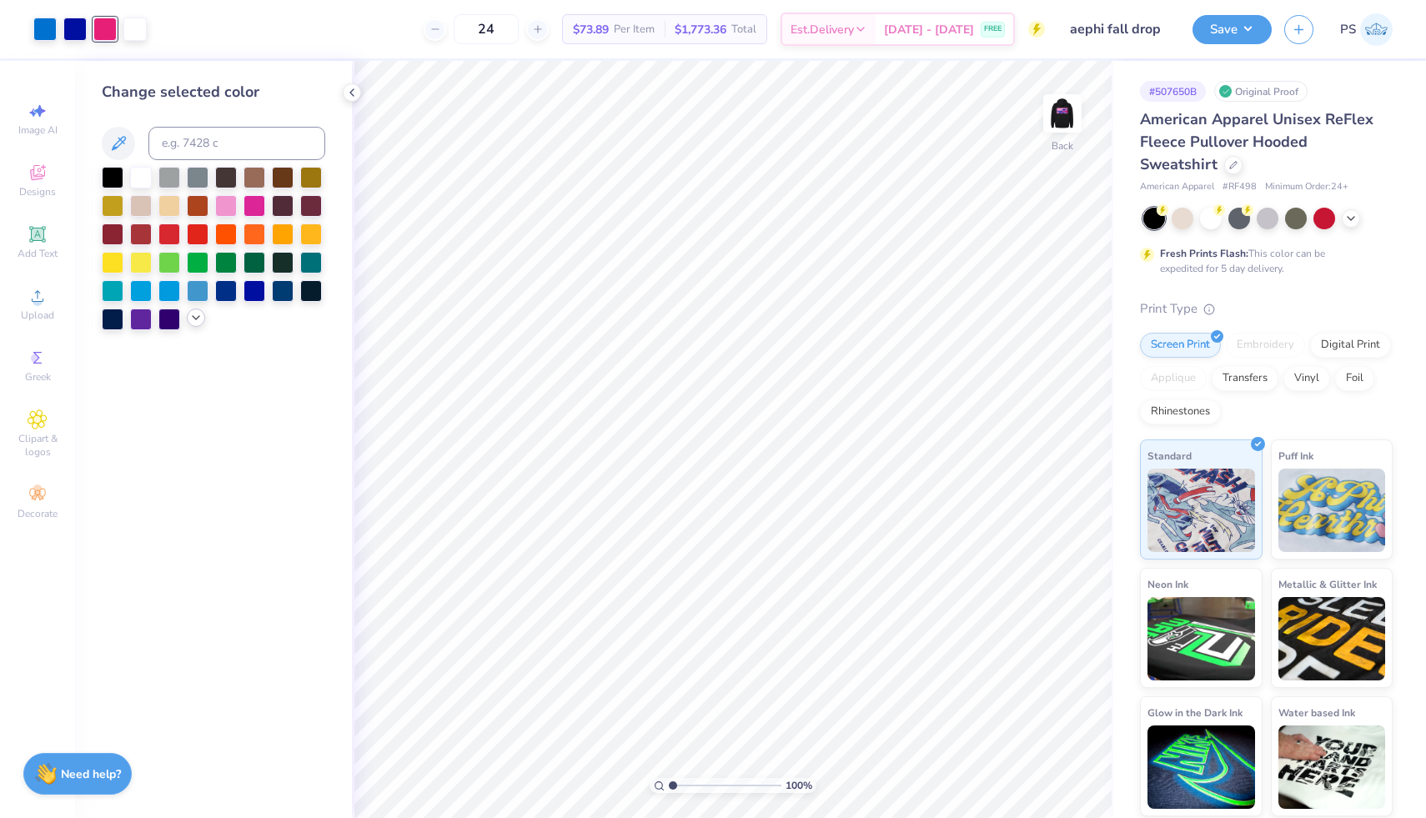
click at [194, 323] on icon at bounding box center [195, 317] width 13 height 13
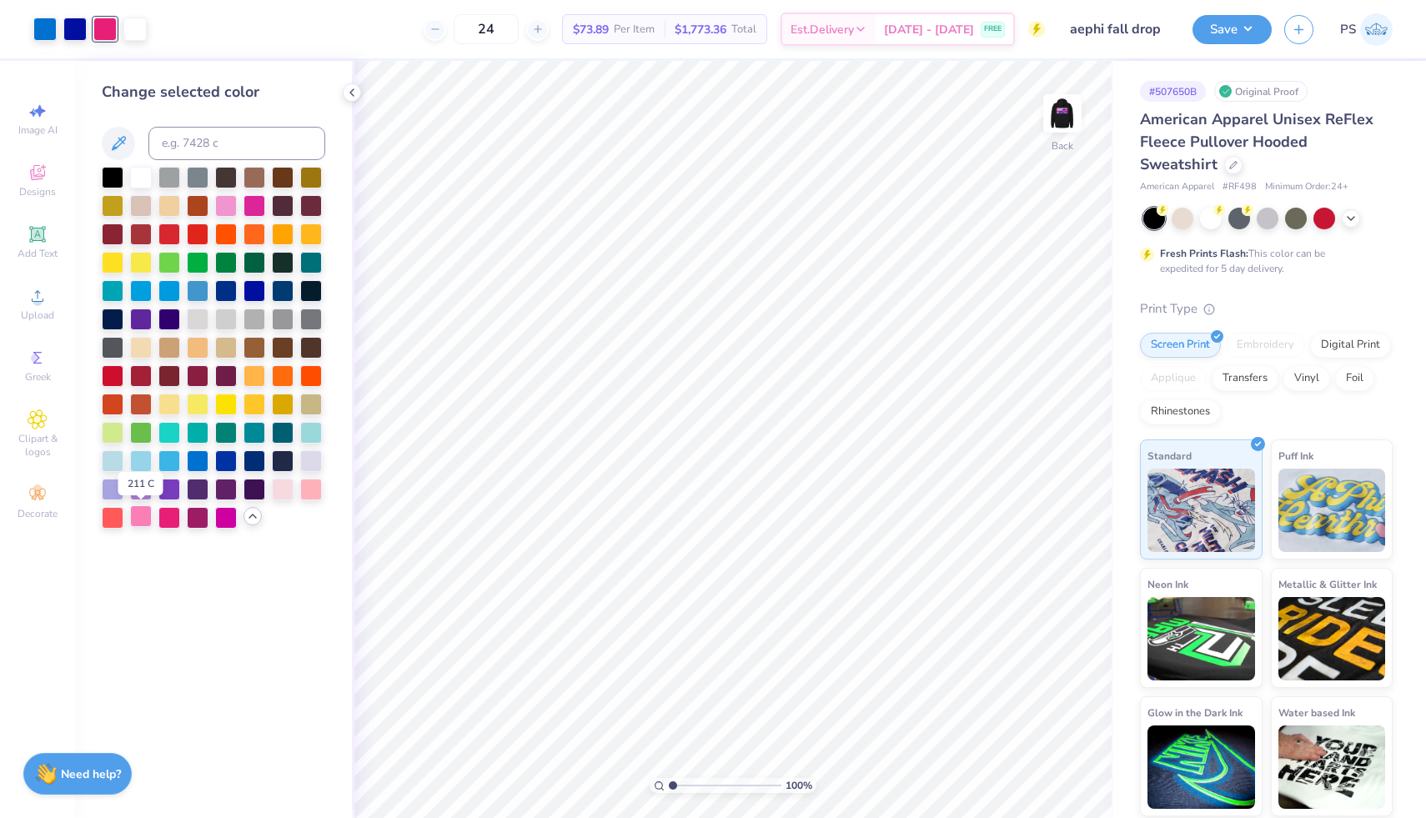
click at [142, 515] on div at bounding box center [141, 516] width 22 height 22
click at [255, 202] on div at bounding box center [254, 204] width 22 height 22
click at [167, 517] on div at bounding box center [169, 516] width 22 height 22
click at [313, 485] on div at bounding box center [311, 488] width 22 height 22
click at [164, 517] on div at bounding box center [169, 516] width 22 height 22
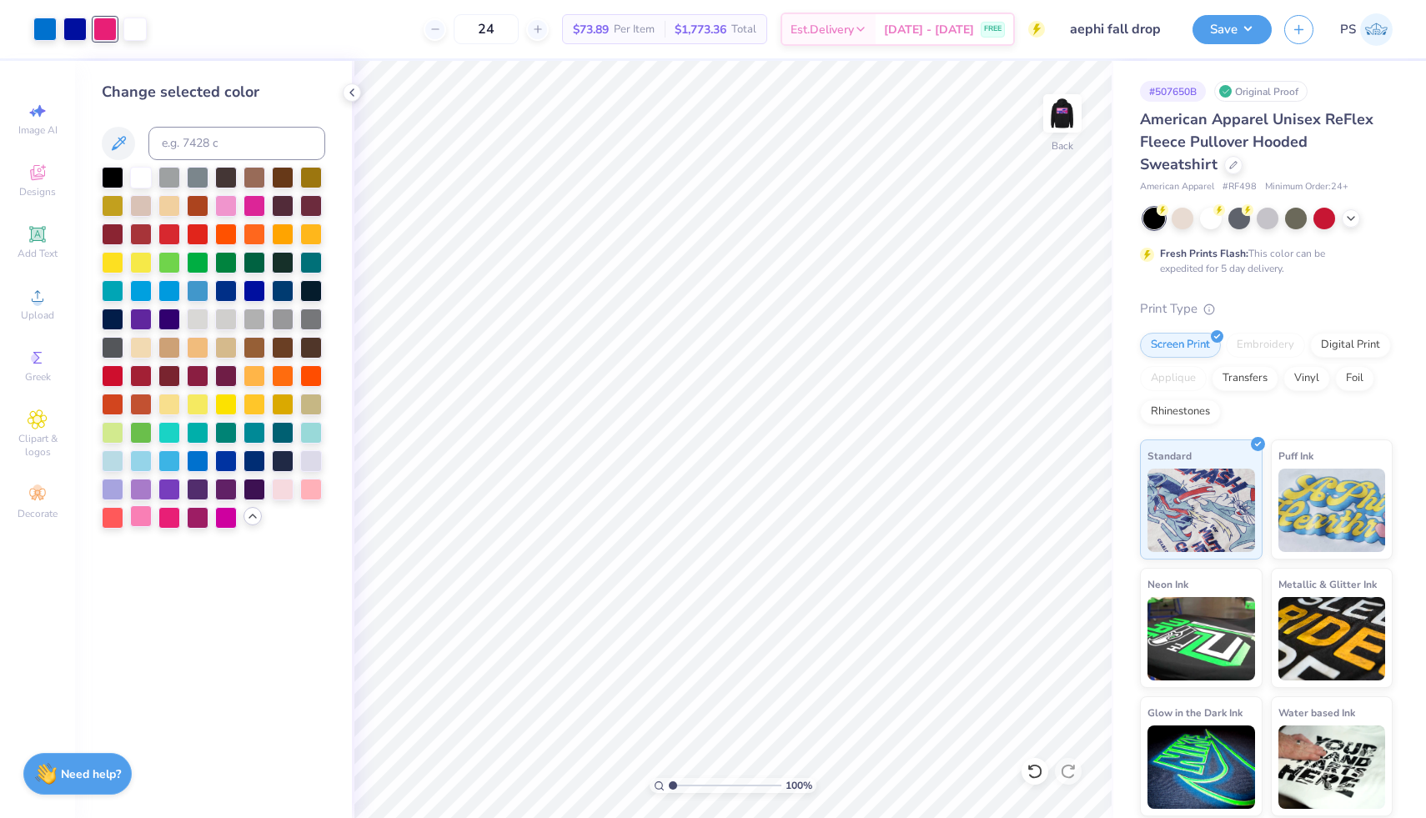
click at [141, 519] on div at bounding box center [141, 516] width 22 height 22
click at [223, 211] on div at bounding box center [226, 204] width 22 height 22
click at [141, 519] on div at bounding box center [141, 516] width 22 height 22
click at [1060, 113] on img at bounding box center [1062, 113] width 67 height 67
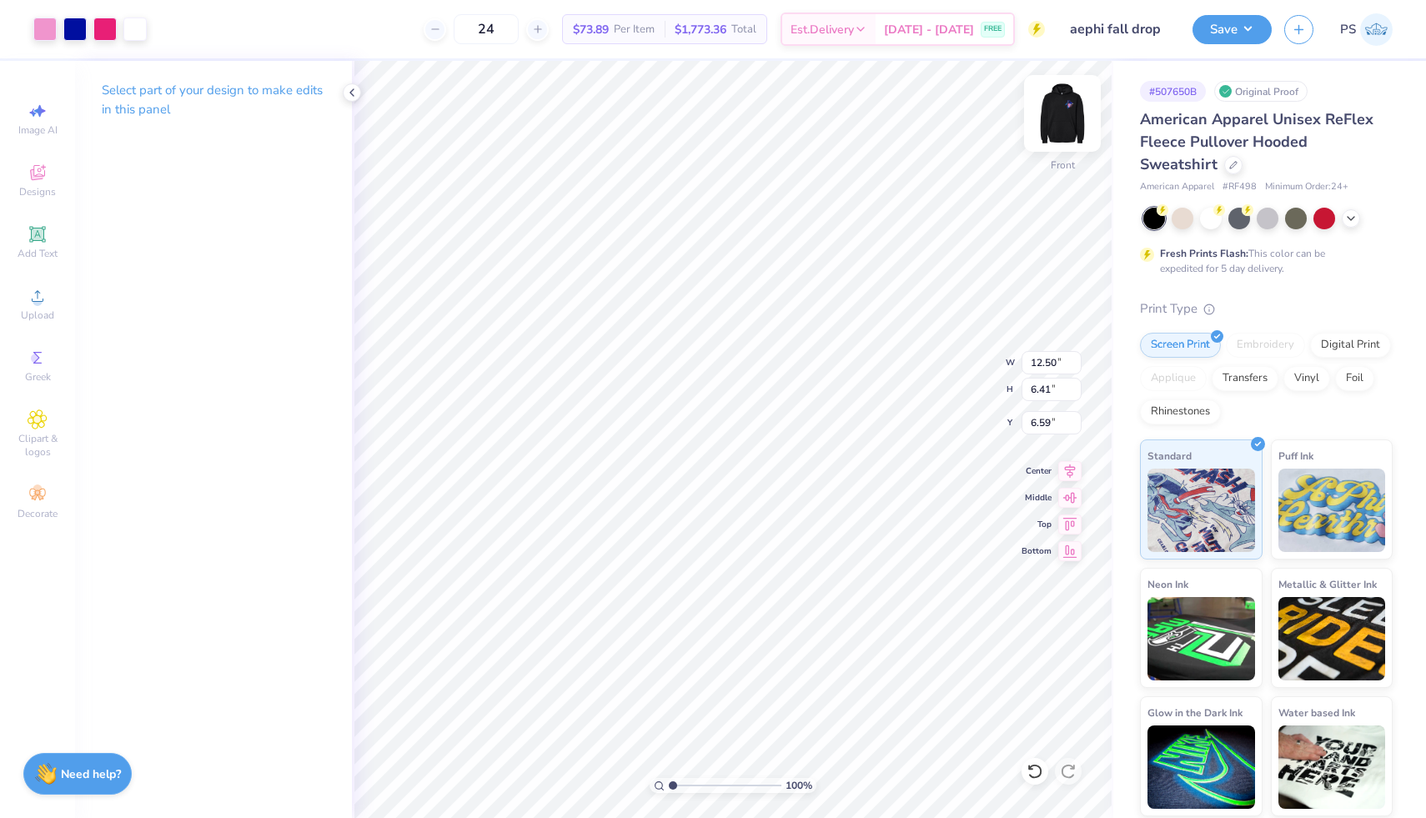
type input "6.00"
type input "12.22"
type input "6.13"
type input "16.50"
click at [1033, 768] on icon at bounding box center [1034, 771] width 17 height 17
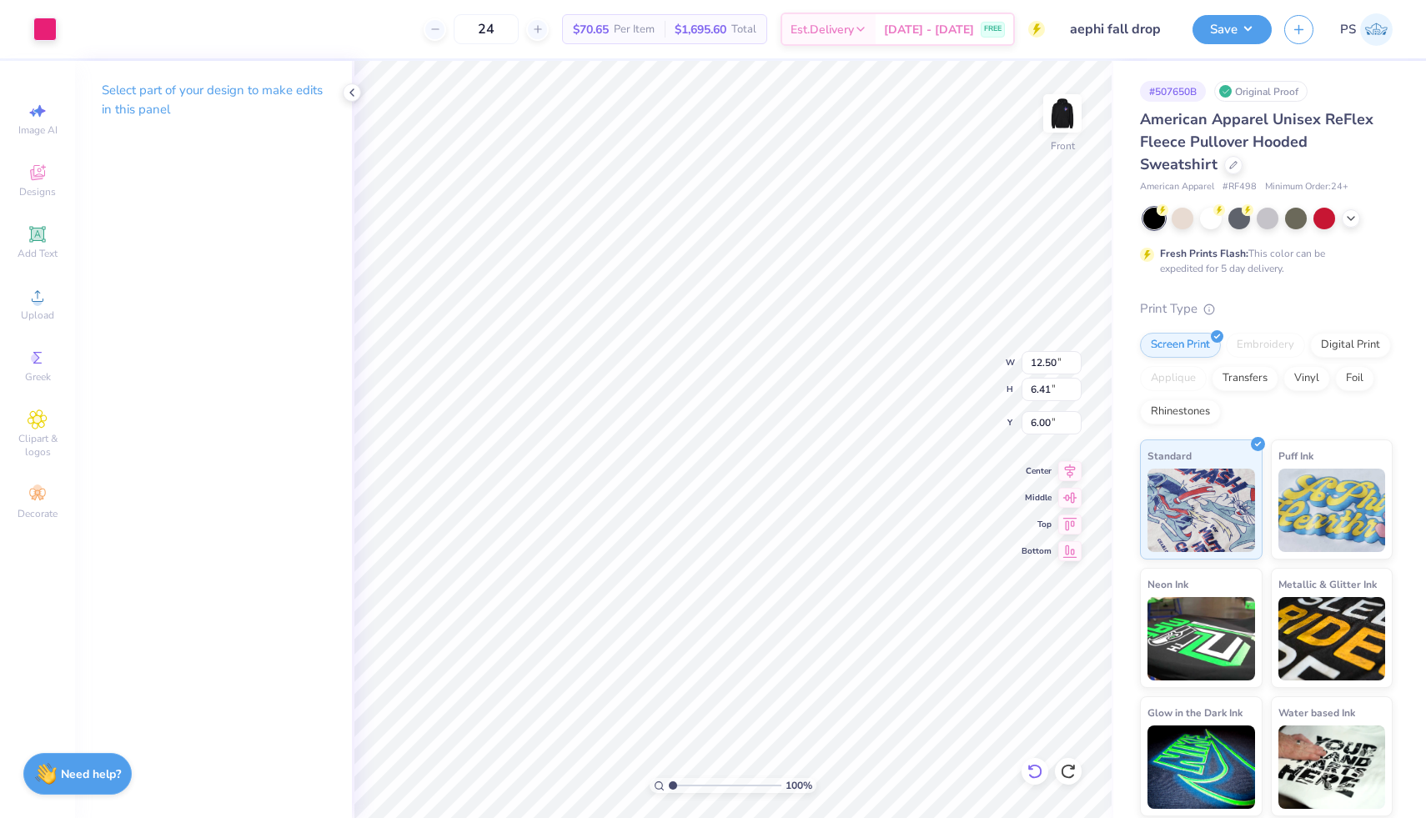
type input "16.78"
click at [1071, 109] on img at bounding box center [1062, 113] width 67 height 67
click at [1357, 217] on div at bounding box center [1350, 217] width 18 height 18
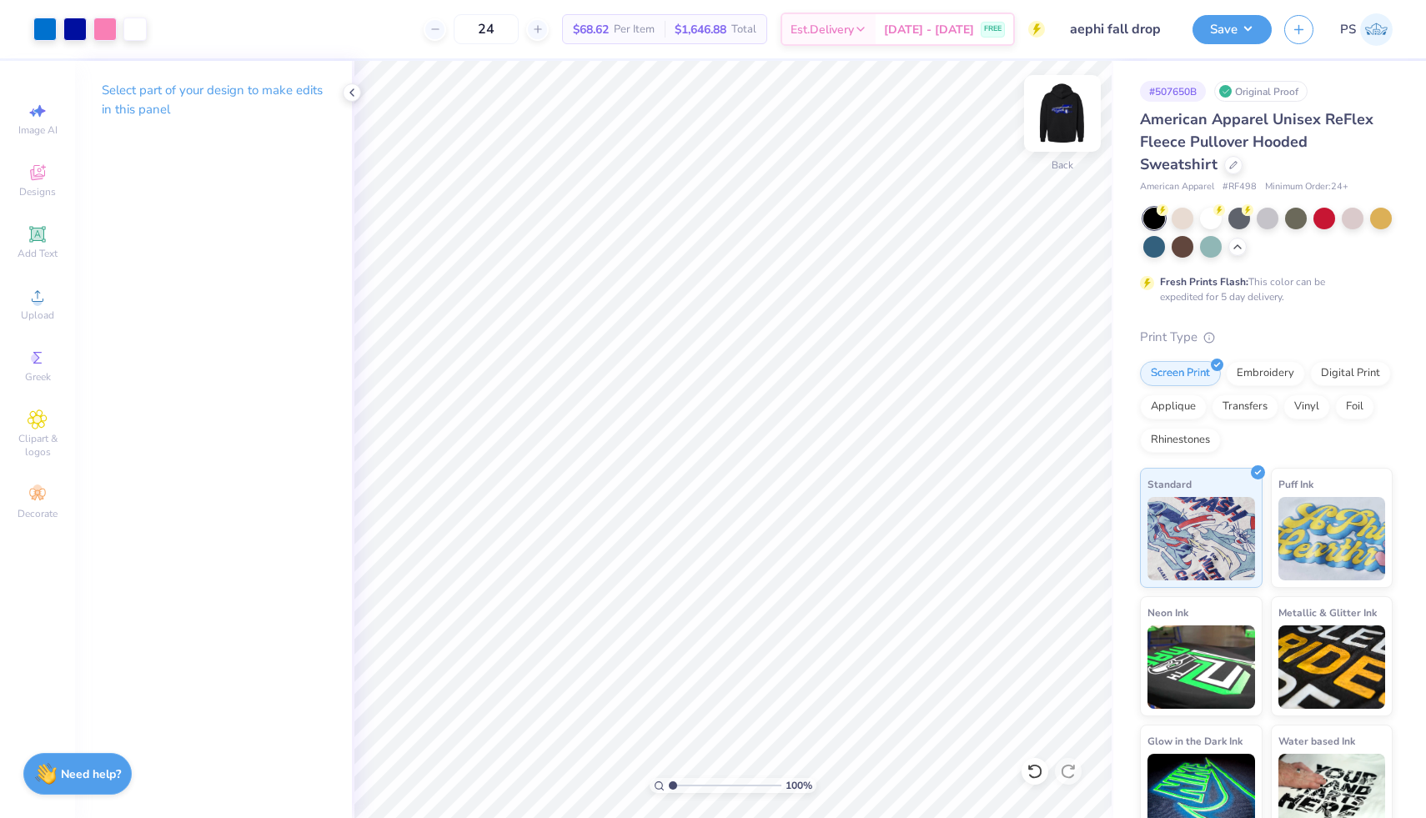
click at [1076, 125] on img at bounding box center [1062, 113] width 67 height 67
click at [43, 32] on div at bounding box center [44, 27] width 23 height 23
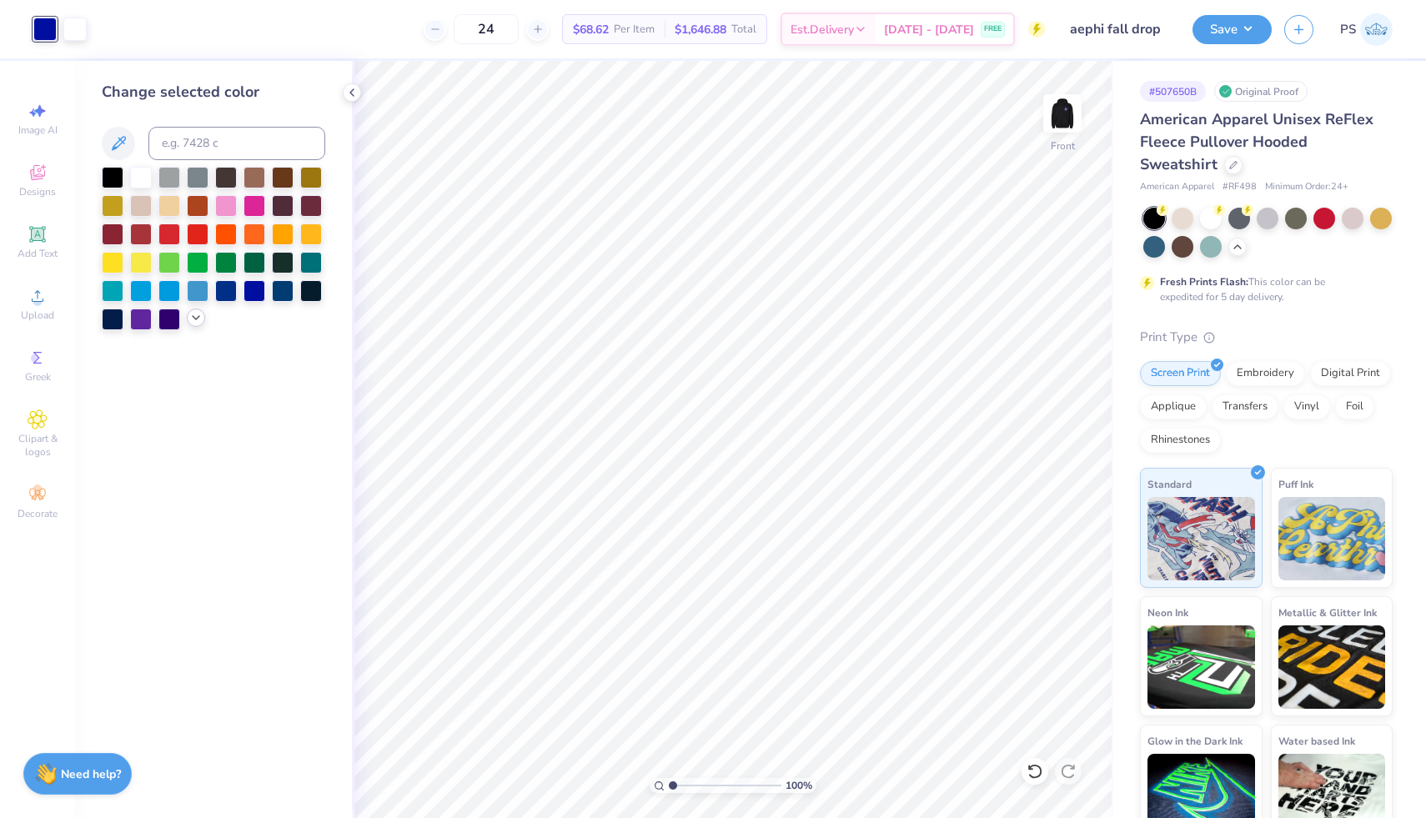
click at [199, 323] on icon at bounding box center [195, 317] width 13 height 13
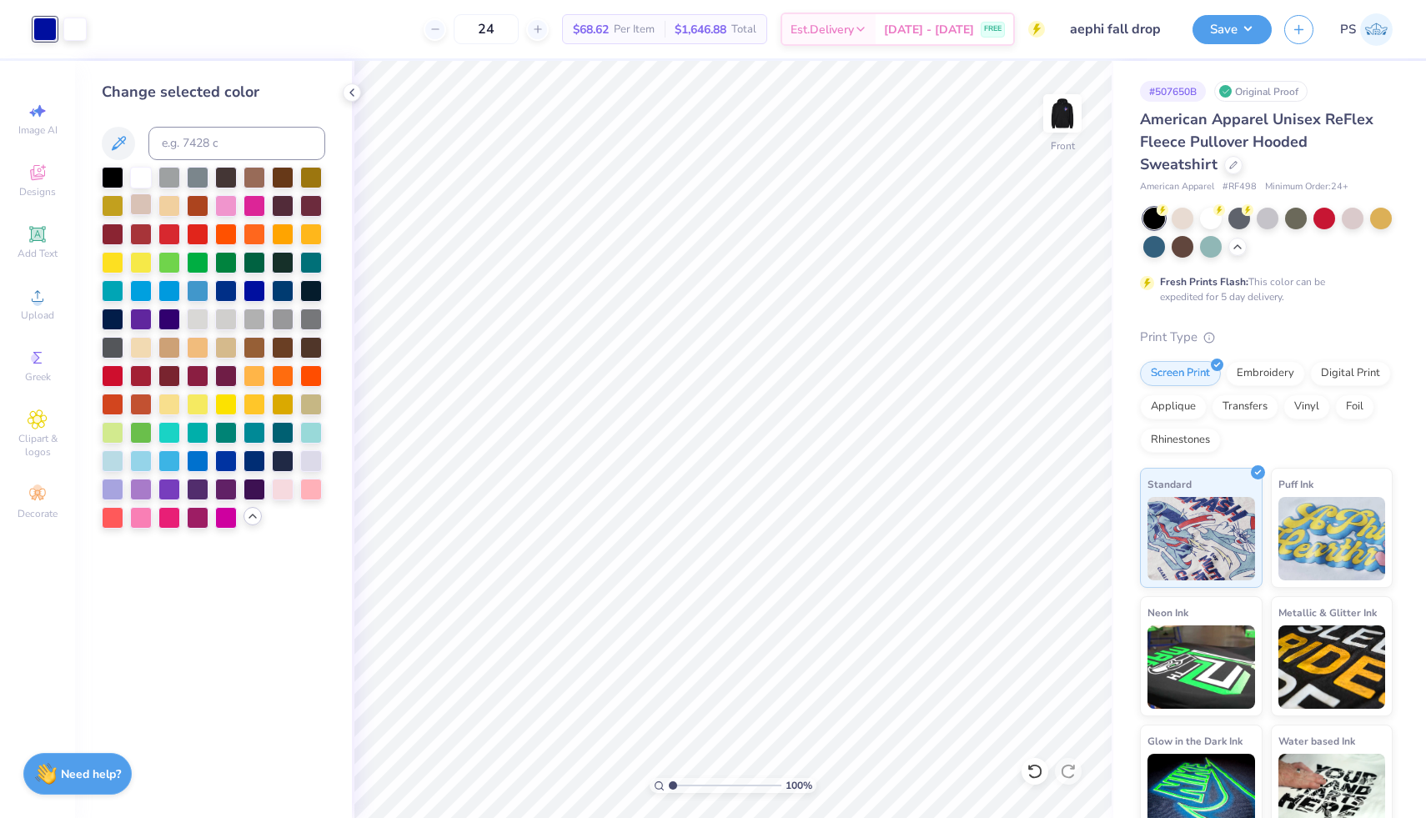
click at [142, 203] on div at bounding box center [141, 204] width 22 height 22
click at [141, 173] on div at bounding box center [141, 176] width 22 height 22
click at [1035, 769] on icon at bounding box center [1034, 771] width 17 height 17
click at [46, 33] on div at bounding box center [44, 27] width 23 height 23
click at [222, 514] on div at bounding box center [226, 516] width 22 height 22
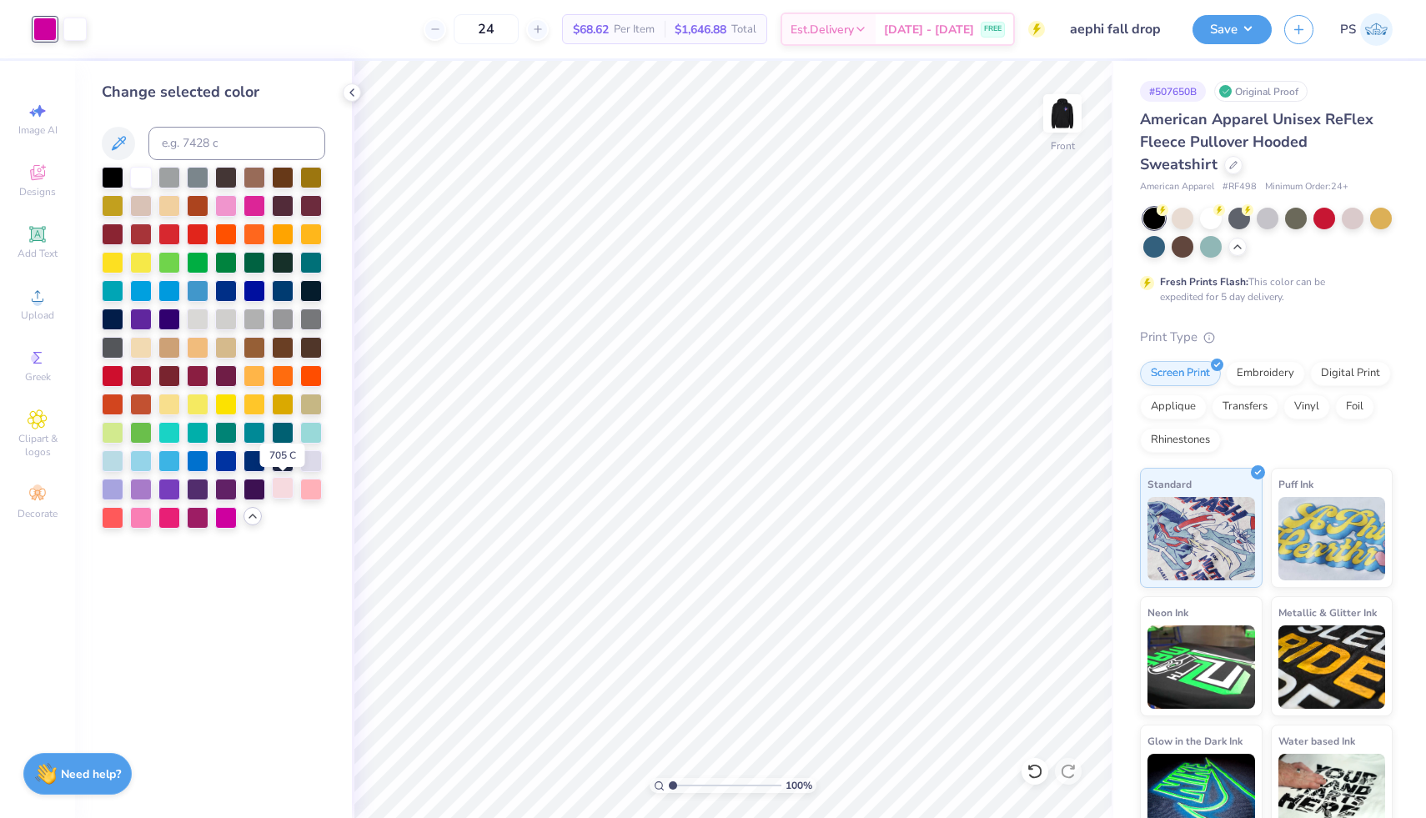
click at [293, 485] on div at bounding box center [283, 488] width 22 height 22
click at [248, 485] on div at bounding box center [254, 488] width 22 height 22
click at [112, 492] on div at bounding box center [113, 488] width 22 height 22
click at [168, 523] on div at bounding box center [169, 516] width 22 height 22
click at [222, 203] on div at bounding box center [226, 204] width 22 height 22
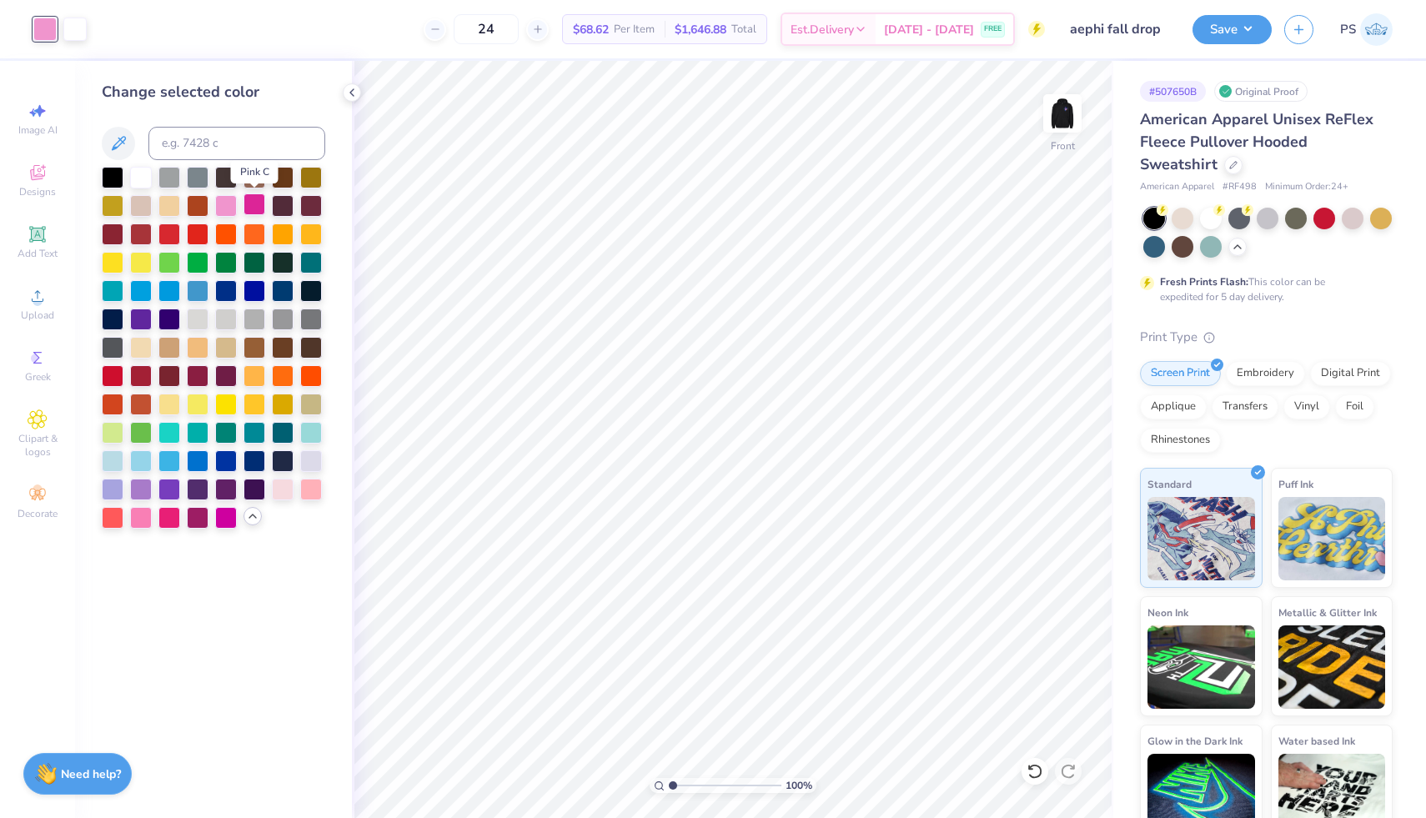
click at [255, 208] on div at bounding box center [254, 204] width 22 height 22
click at [1060, 113] on img at bounding box center [1062, 113] width 67 height 67
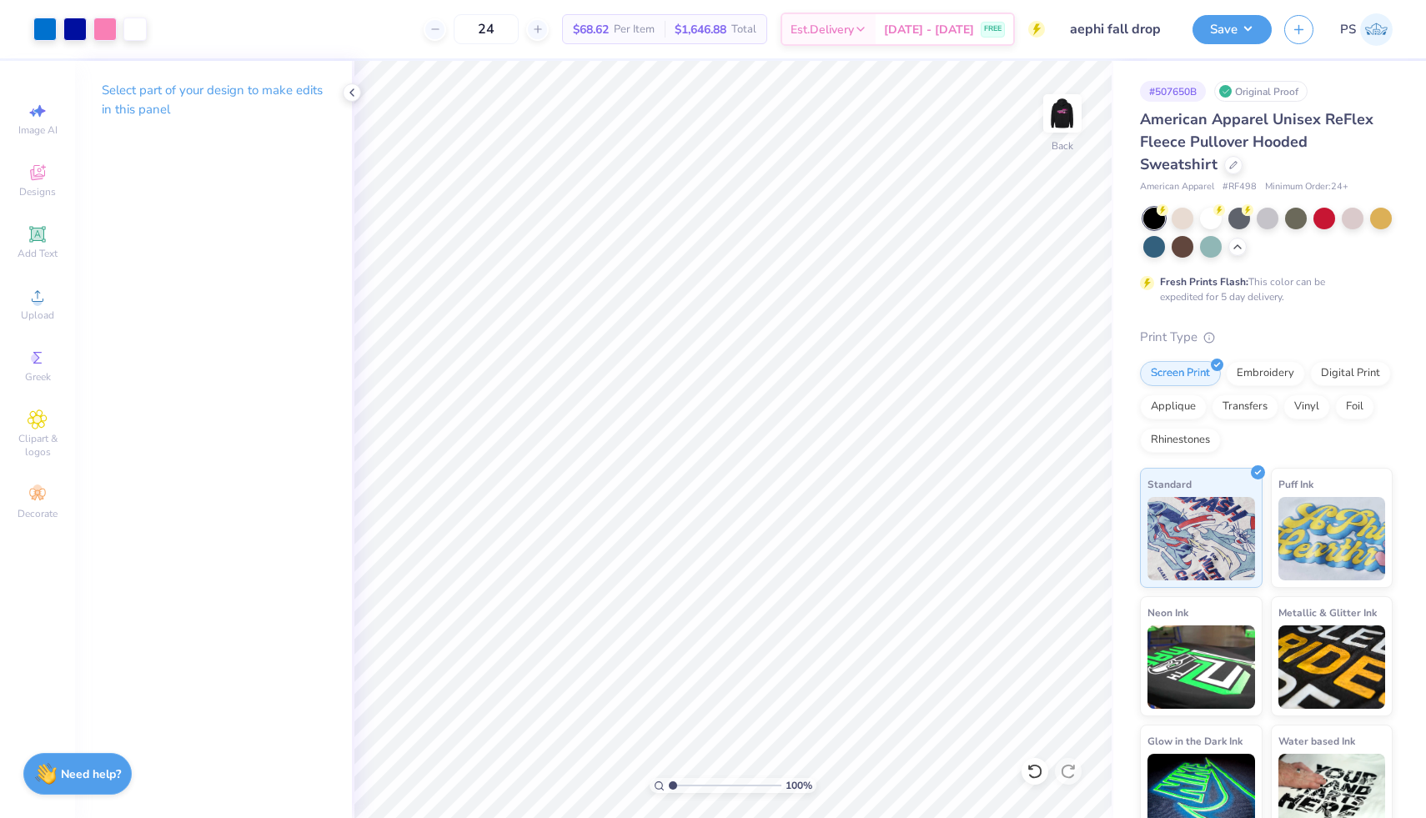
click at [1060, 113] on img at bounding box center [1061, 113] width 33 height 33
click at [1060, 113] on img at bounding box center [1062, 113] width 67 height 67
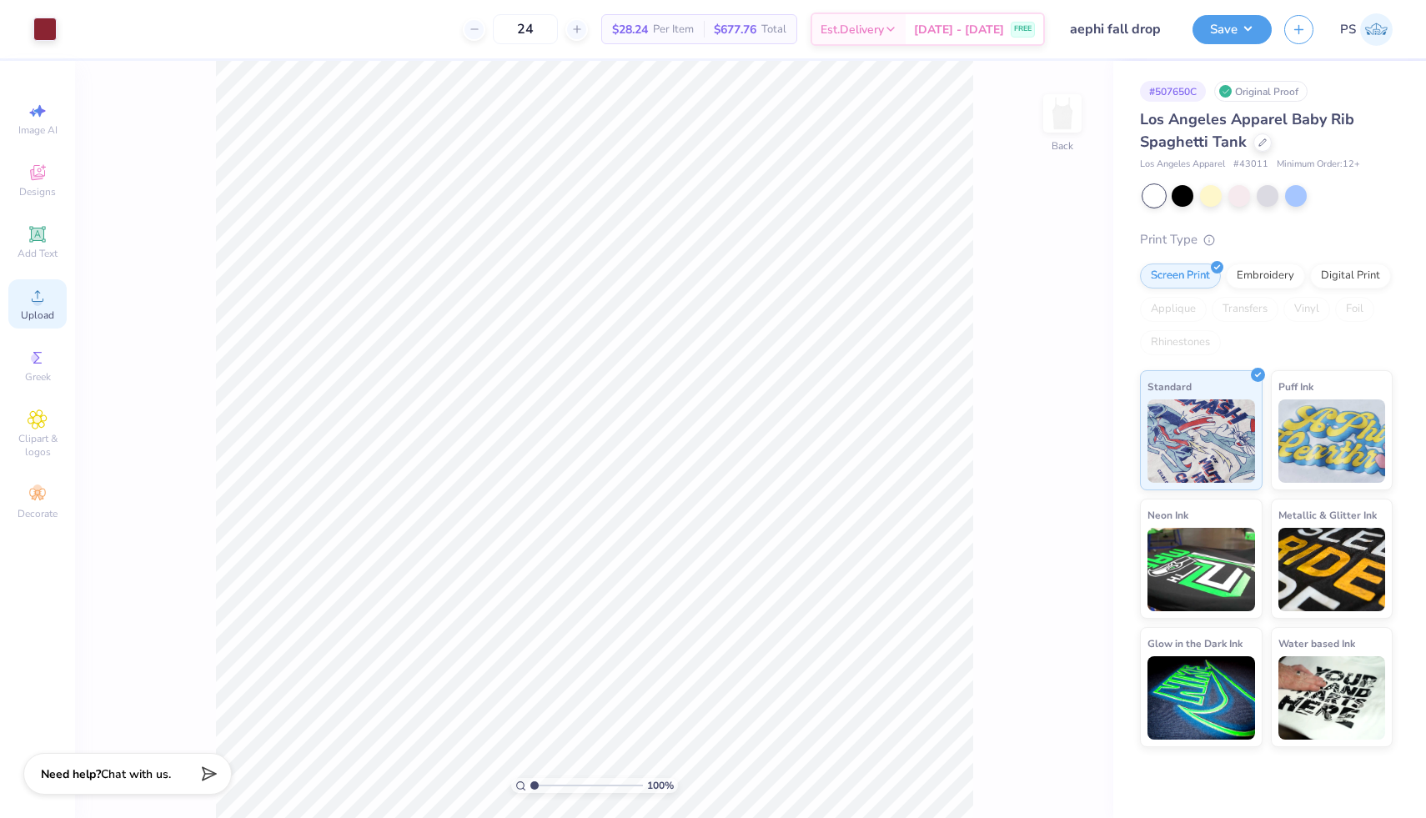
click at [45, 294] on icon at bounding box center [38, 296] width 20 height 20
click at [45, 425] on icon at bounding box center [37, 419] width 19 height 20
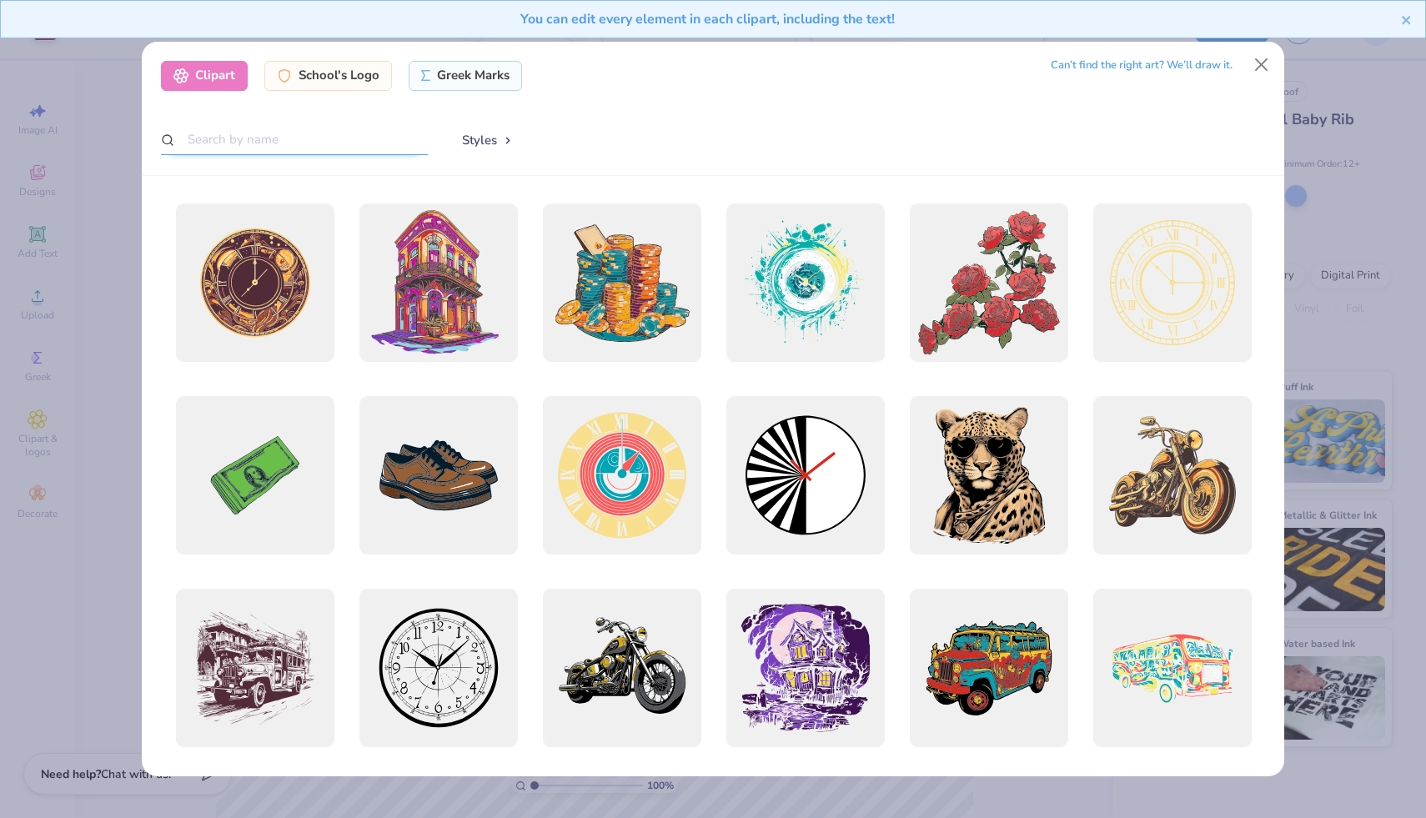
click at [243, 146] on input "text" at bounding box center [294, 139] width 267 height 31
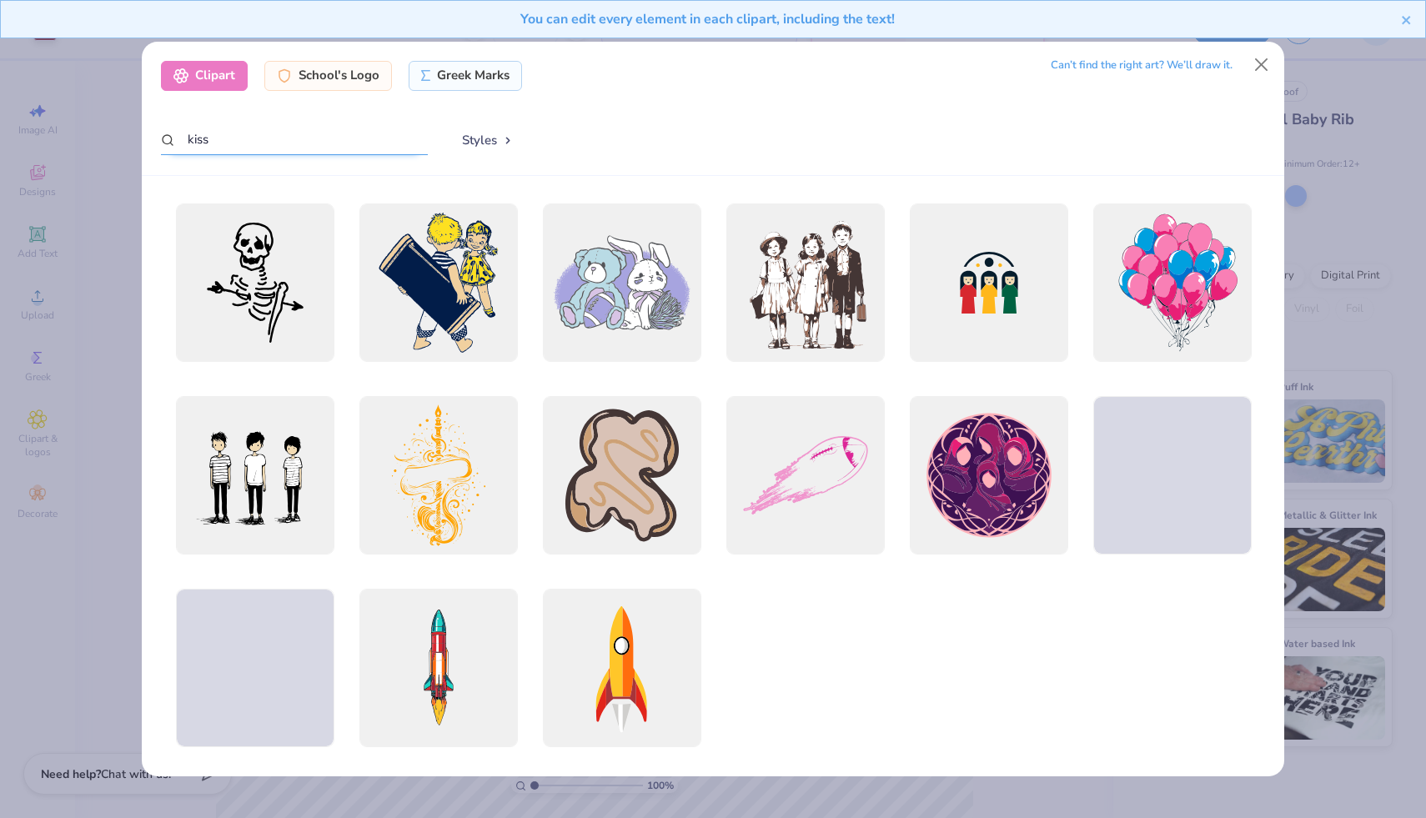
scroll to position [2719, 0]
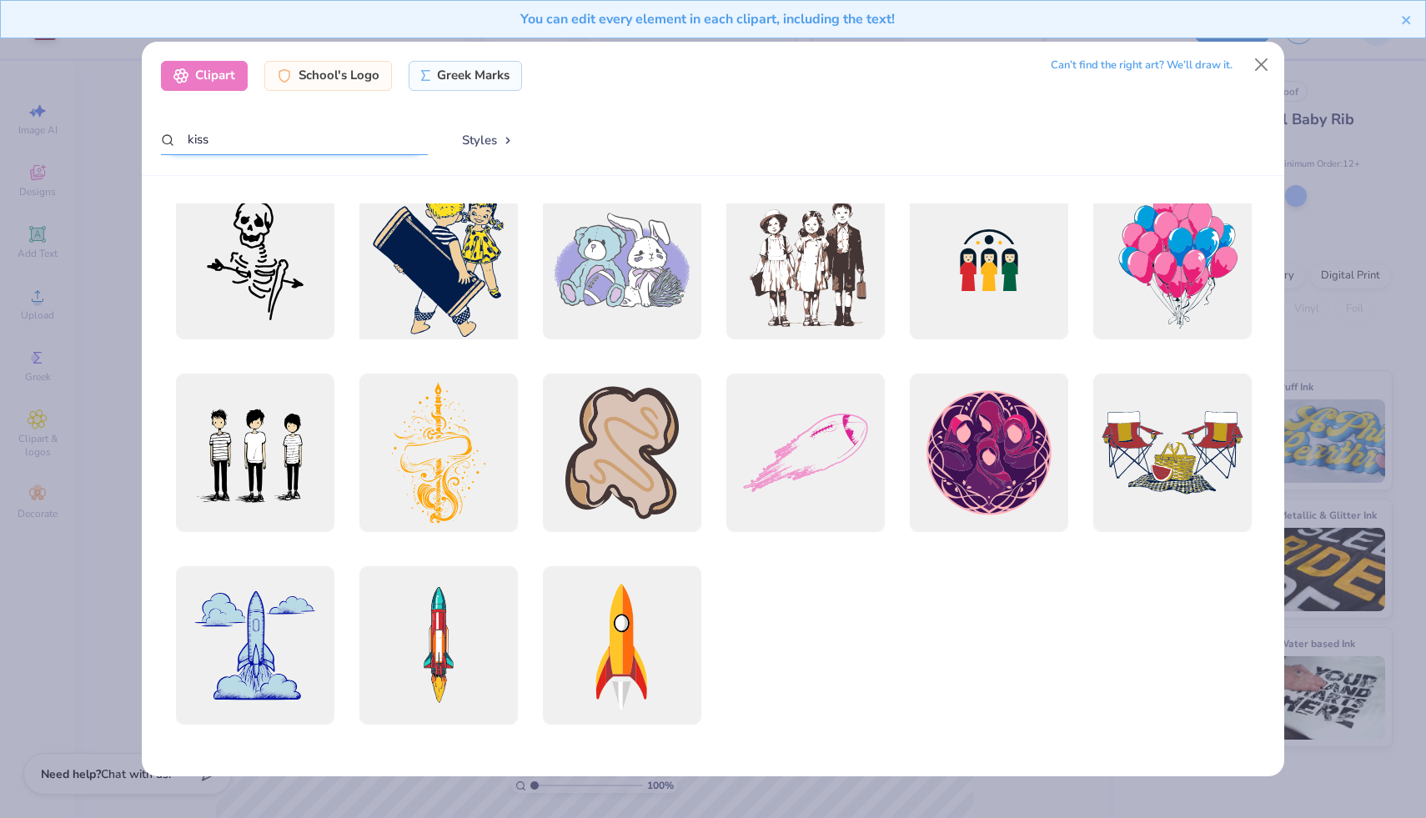
type input "kissy"
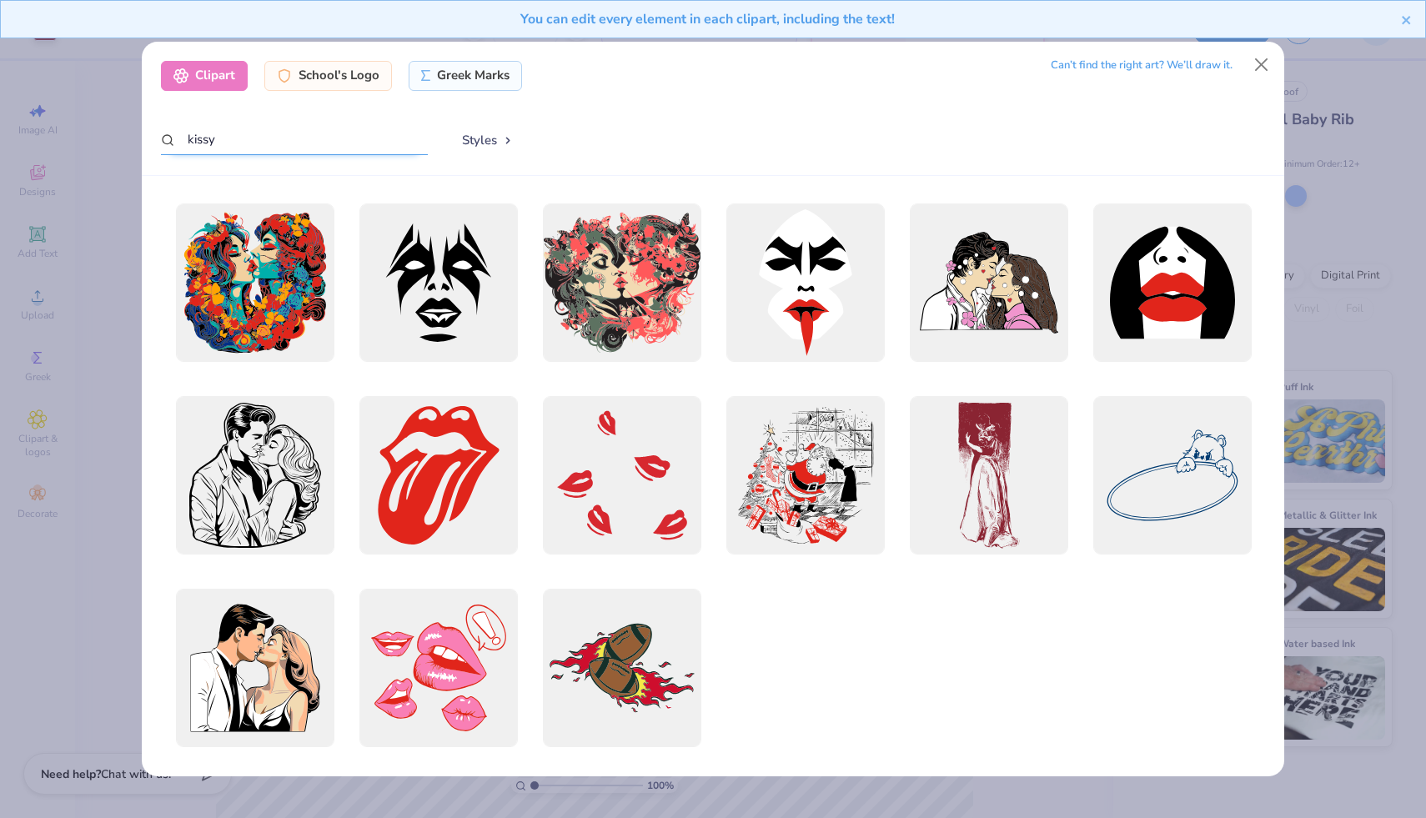
drag, startPoint x: 235, startPoint y: 135, endPoint x: 180, endPoint y: 138, distance: 55.1
click at [180, 138] on input "kissy" at bounding box center [294, 139] width 267 height 31
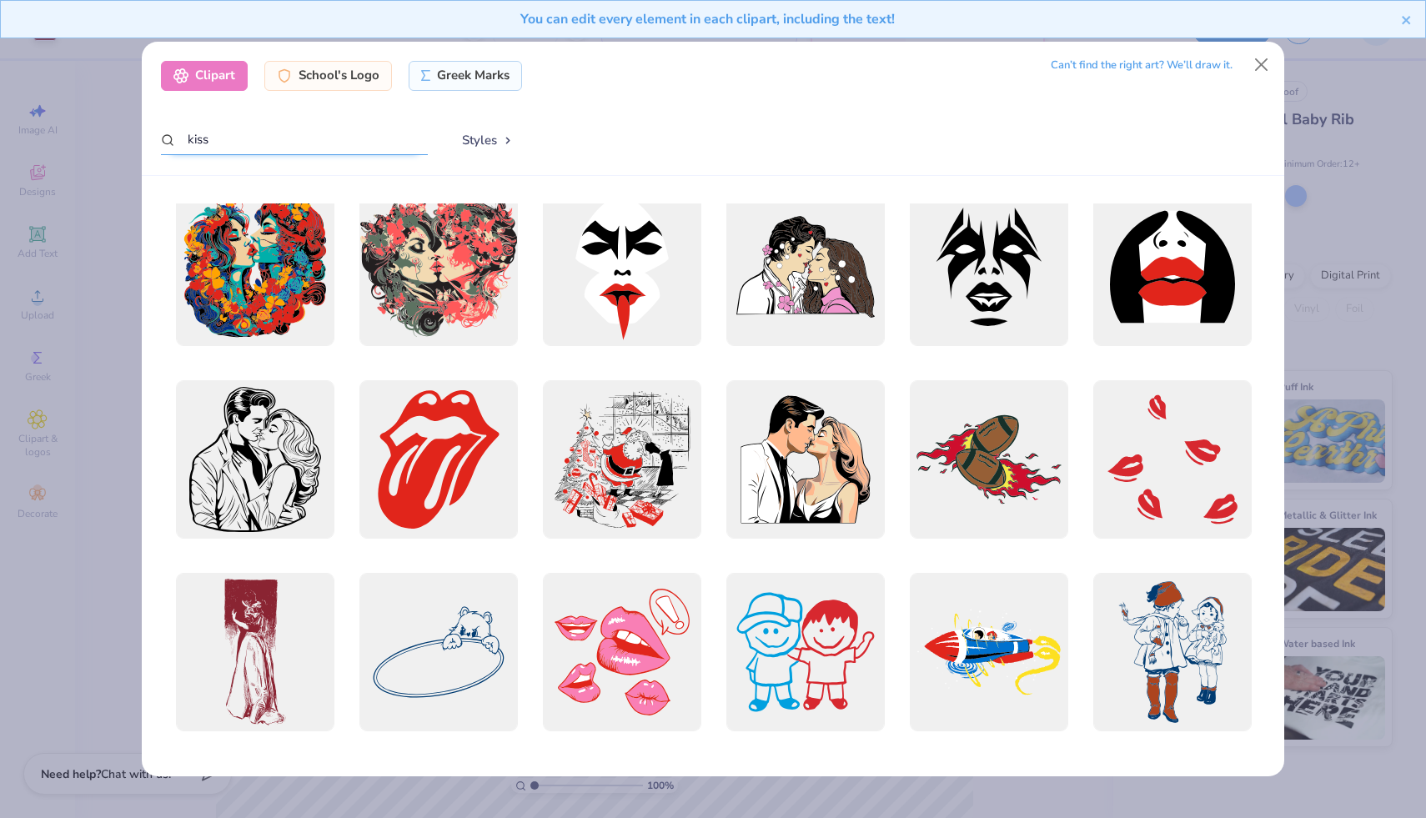
scroll to position [0, 0]
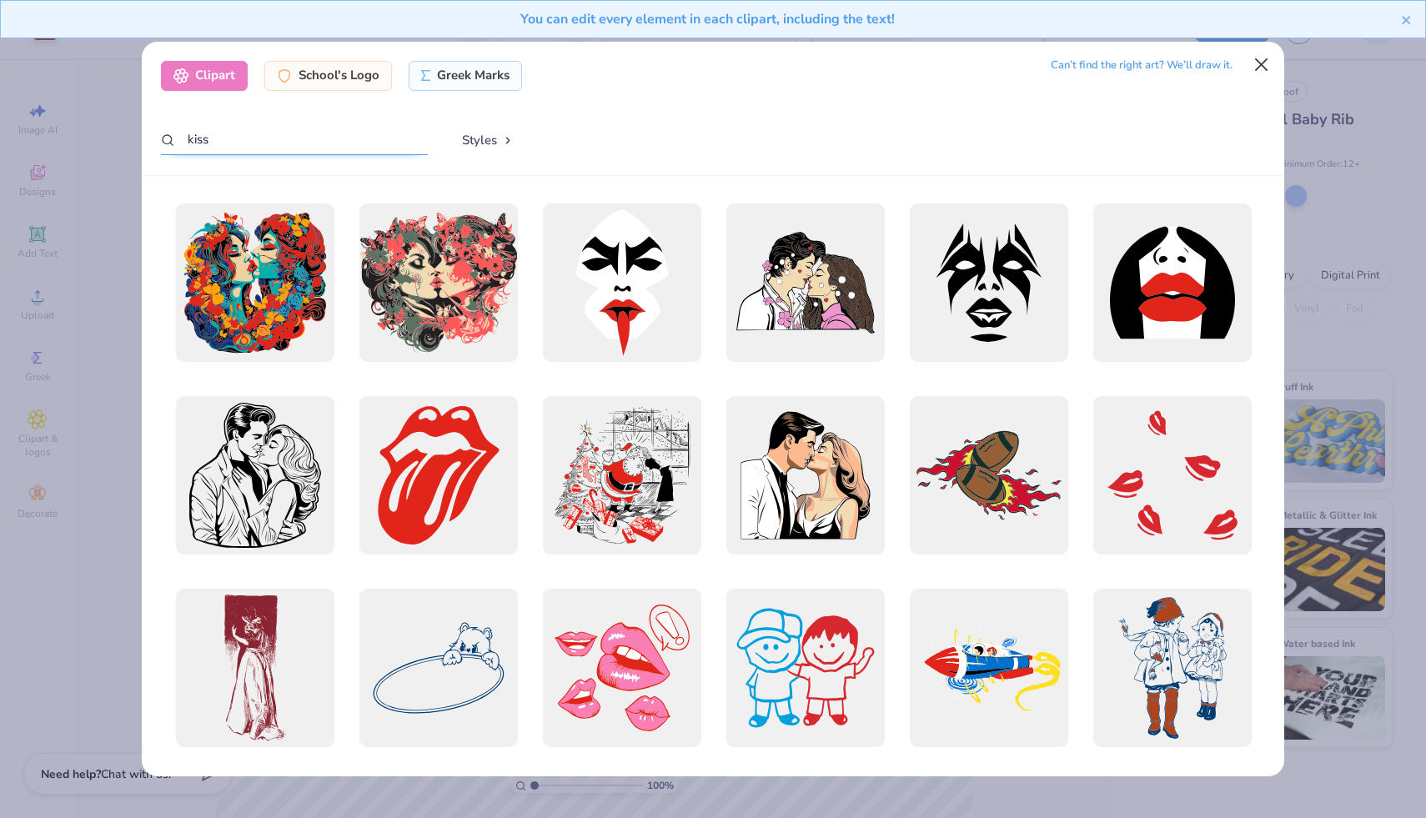
type input "kiss"
click at [1265, 68] on button "Close" at bounding box center [1261, 65] width 32 height 32
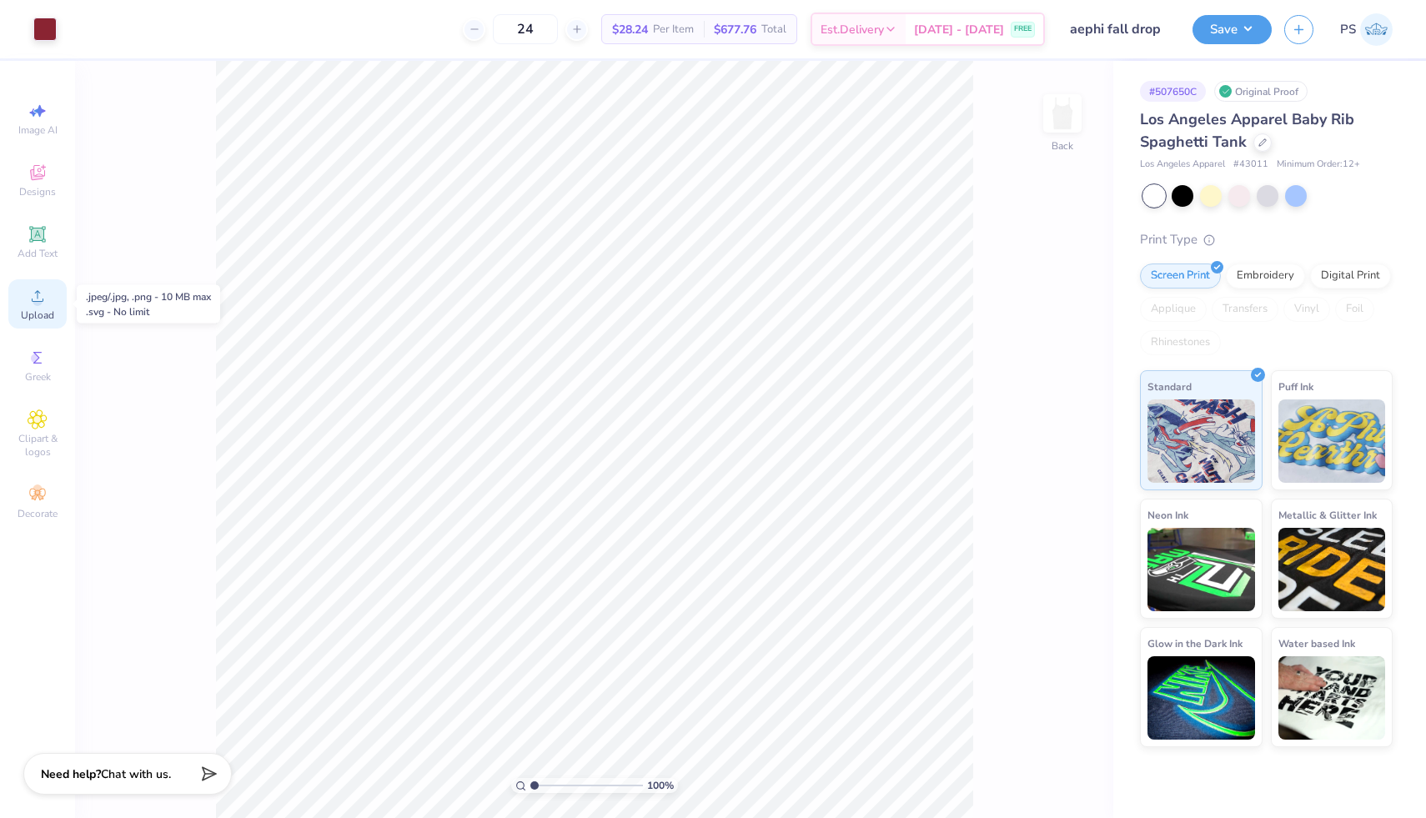
click at [47, 305] on icon at bounding box center [38, 296] width 20 height 20
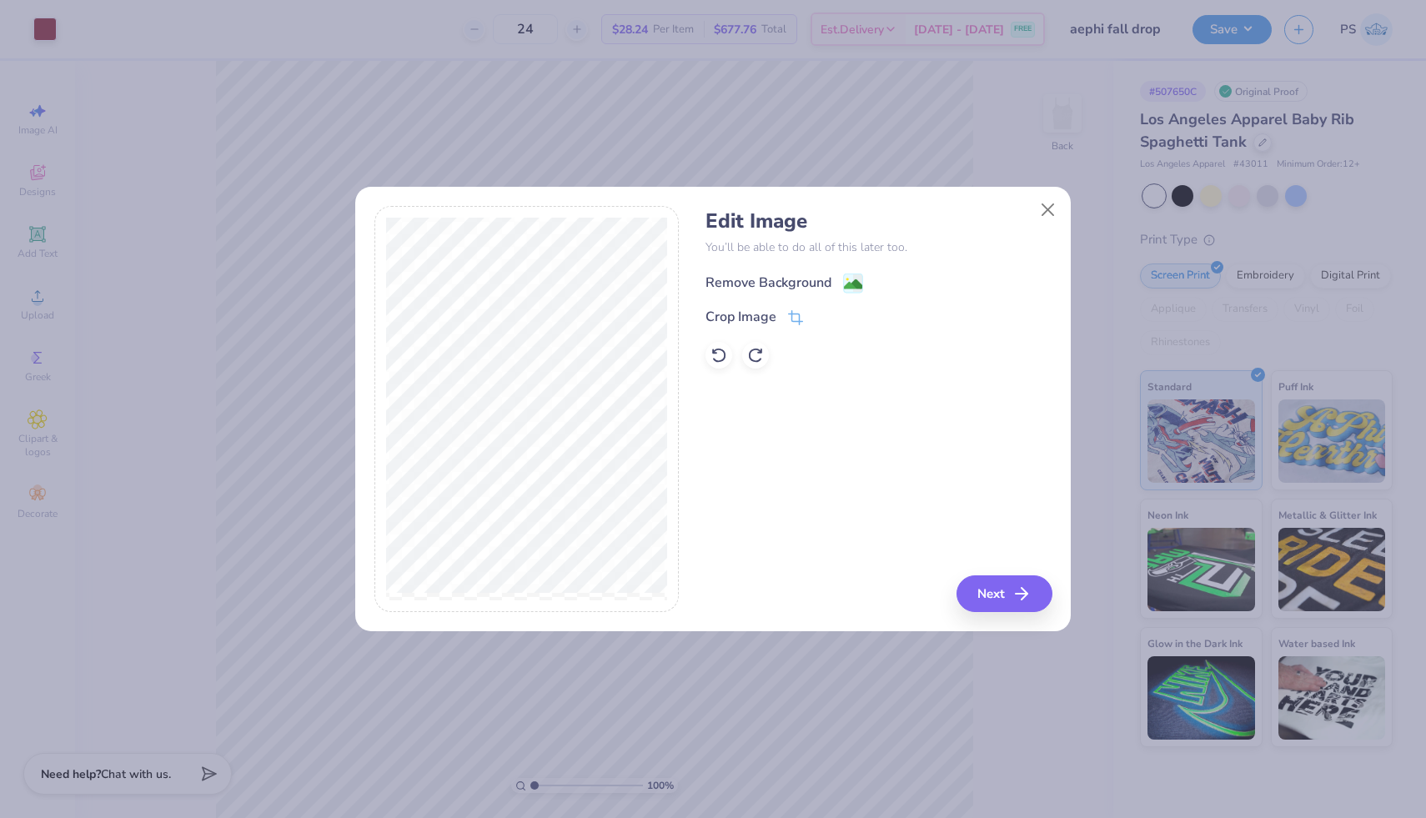
click at [846, 281] on image at bounding box center [853, 284] width 18 height 18
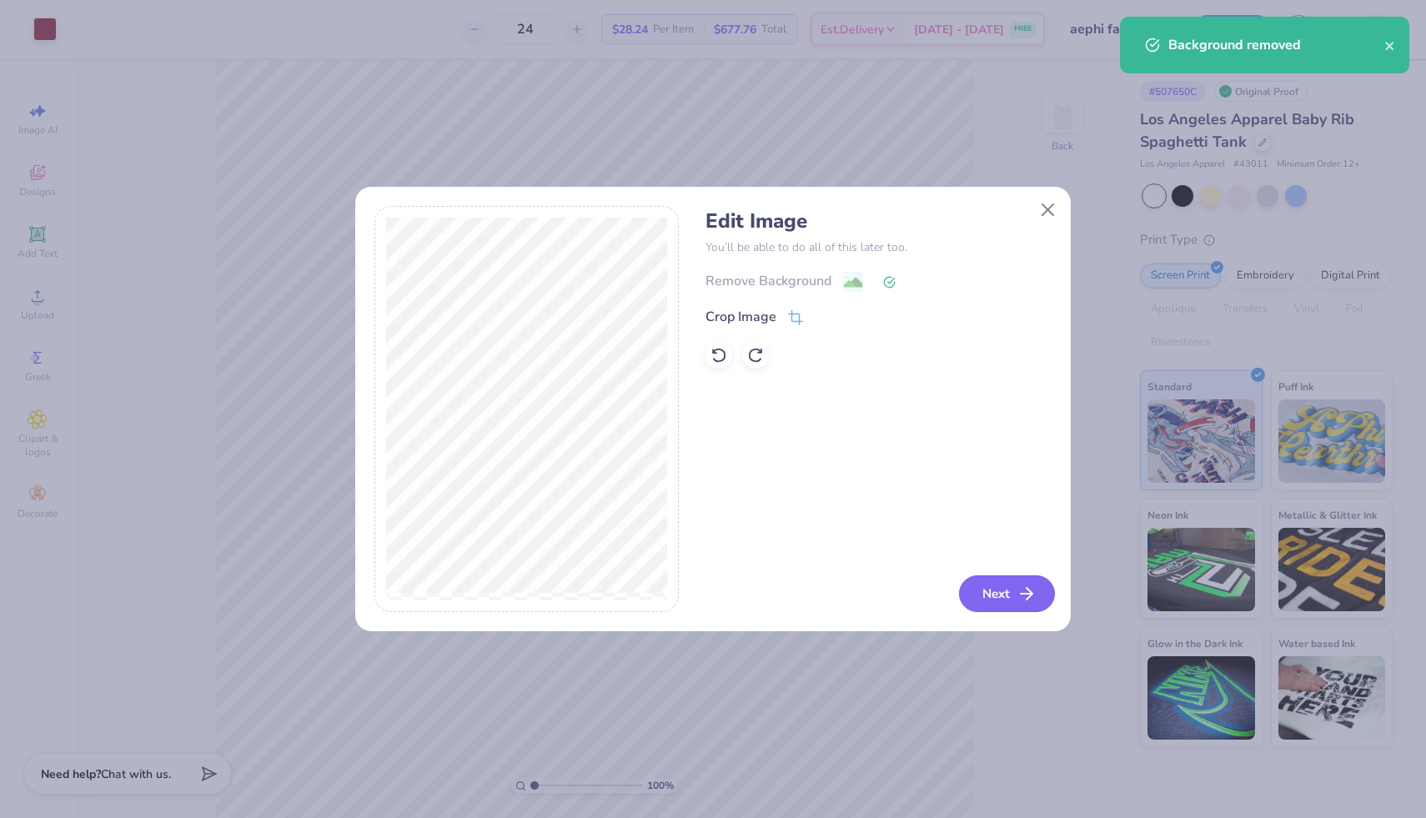
click at [1009, 604] on button "Next" at bounding box center [1007, 593] width 96 height 37
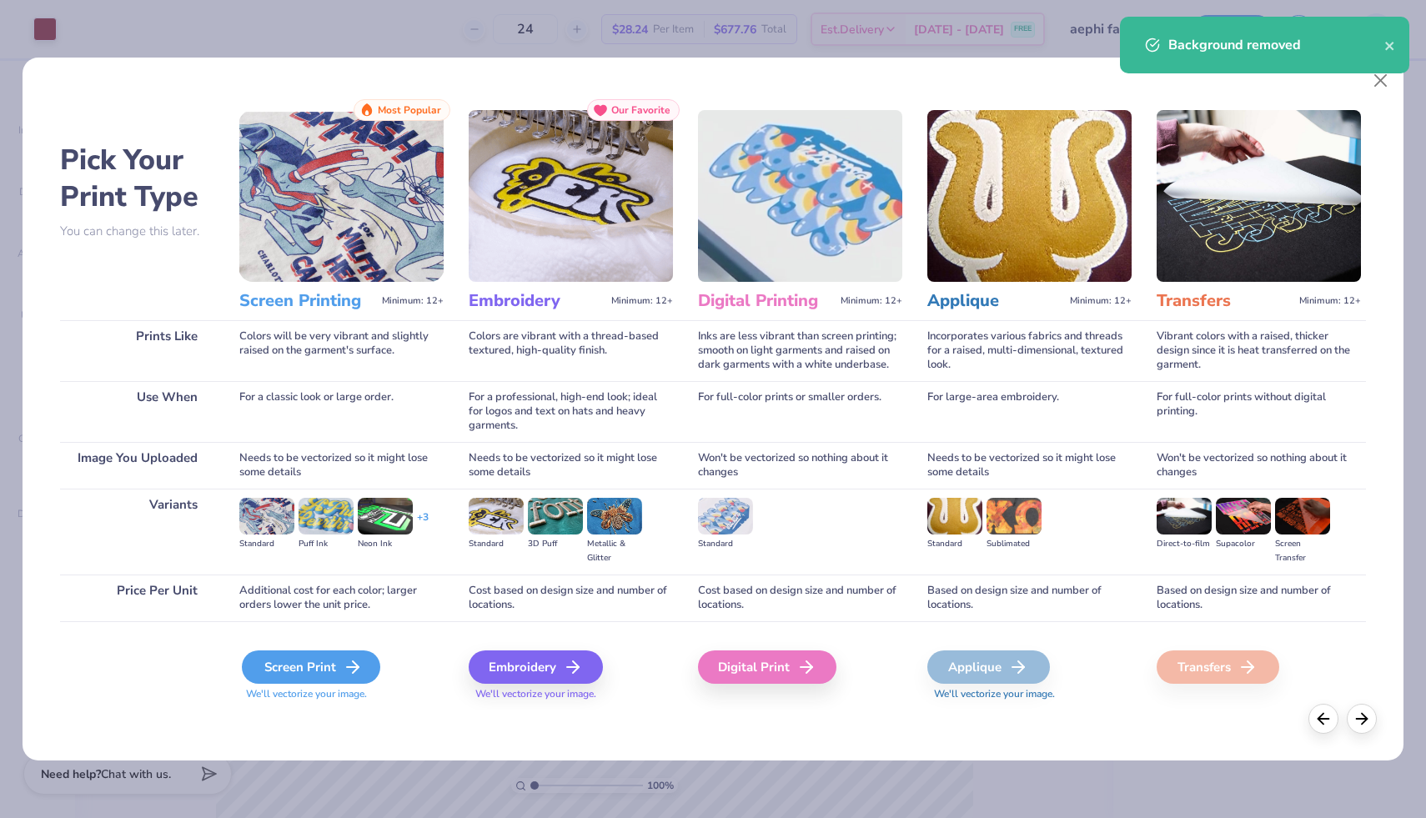
click at [324, 671] on div "Screen Print" at bounding box center [311, 666] width 138 height 33
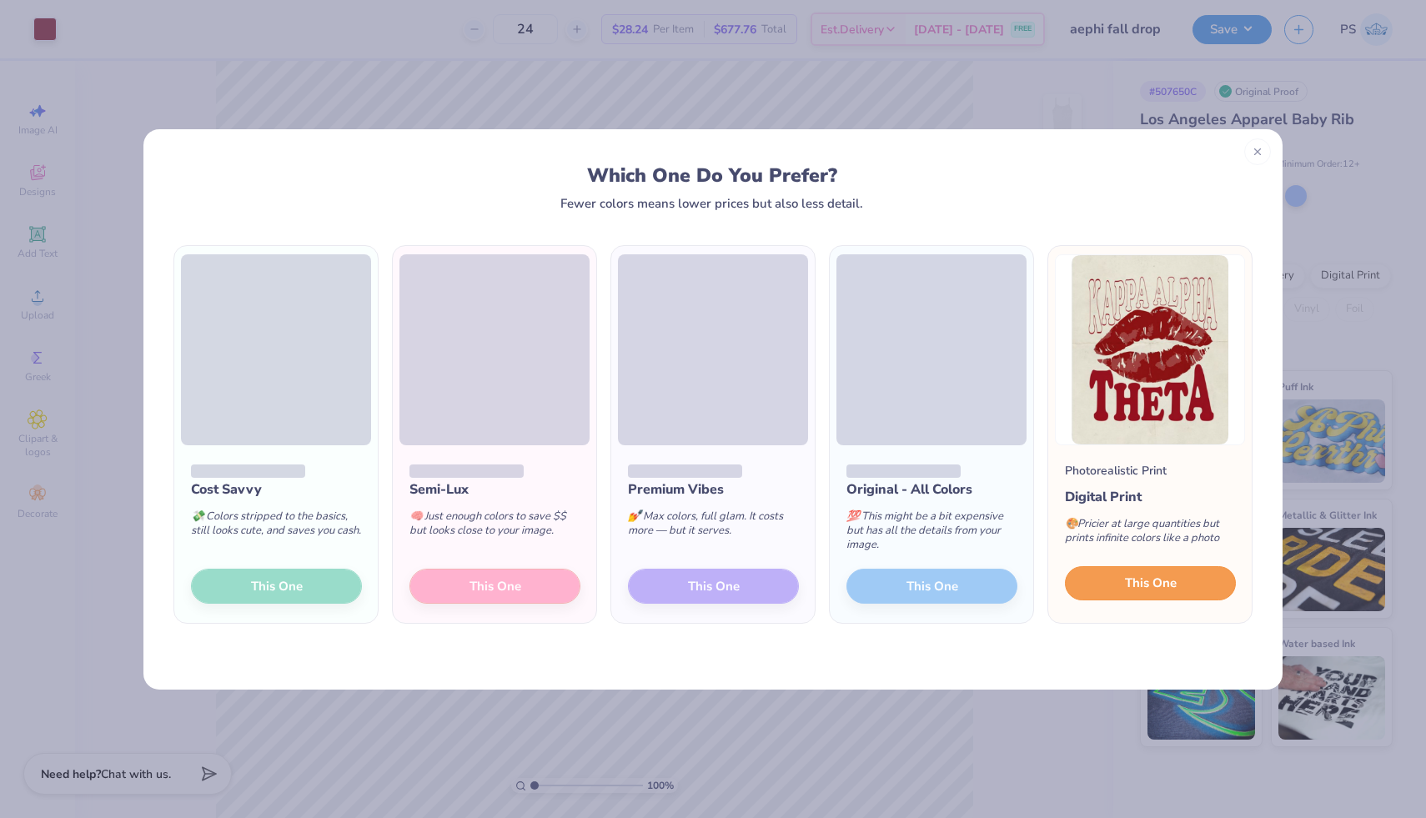
click at [1120, 580] on button "This One" at bounding box center [1150, 583] width 171 height 35
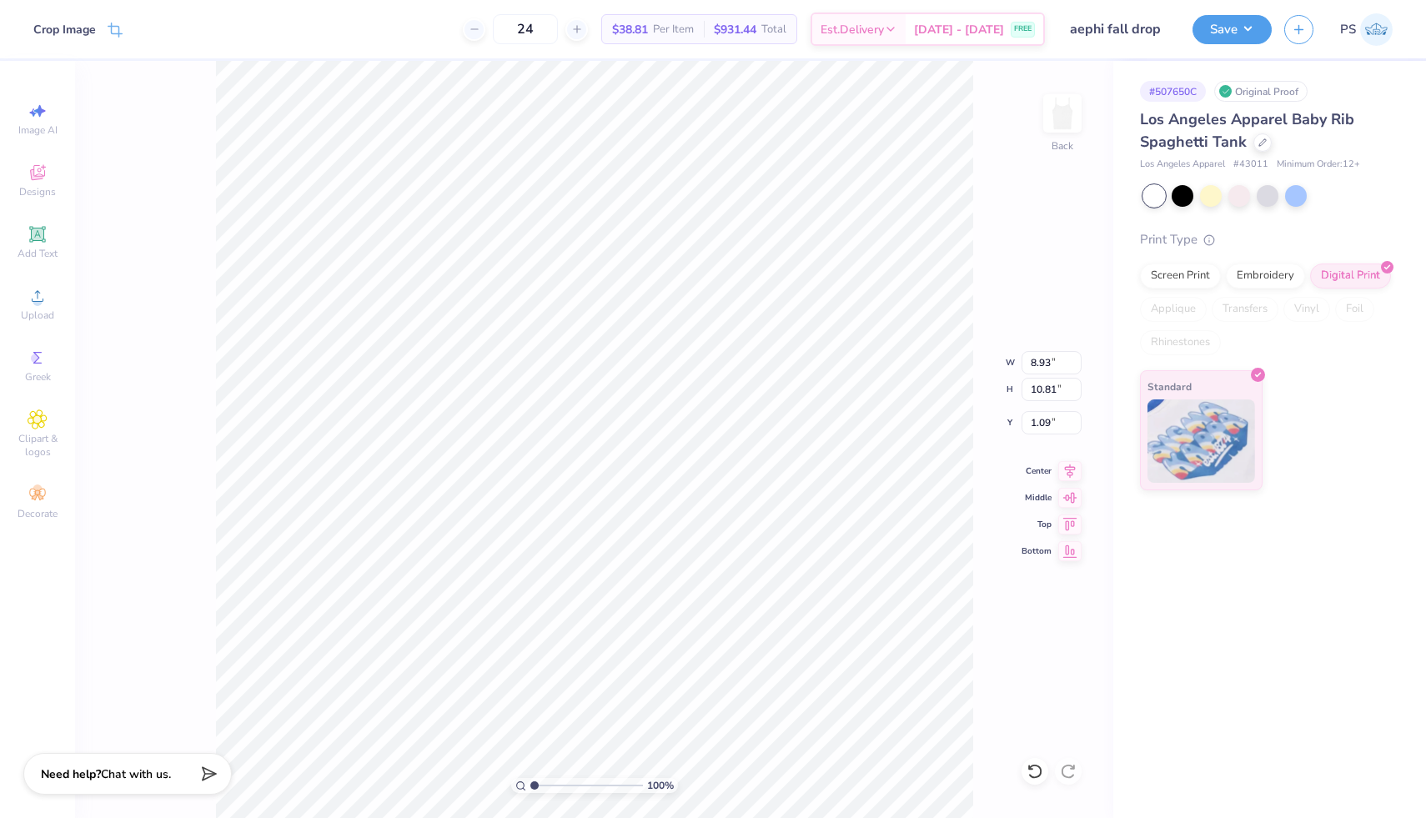
type input "4.19"
type input "5.08"
type input "6.83"
type input "7.00"
type input "8.00"
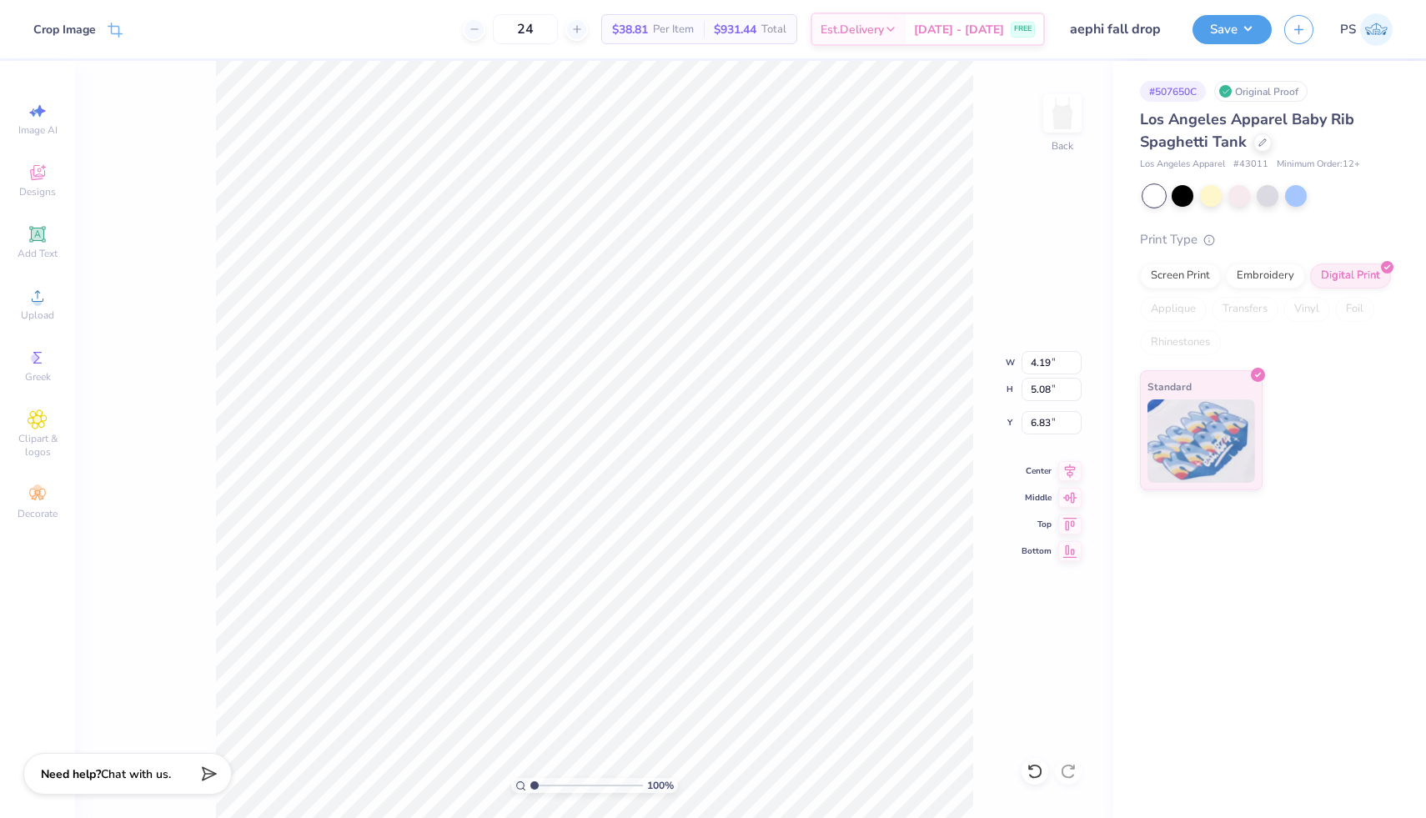
type input "1.00"
type input "2.19"
type input "6.55"
type input "7.94"
type input "2.16"
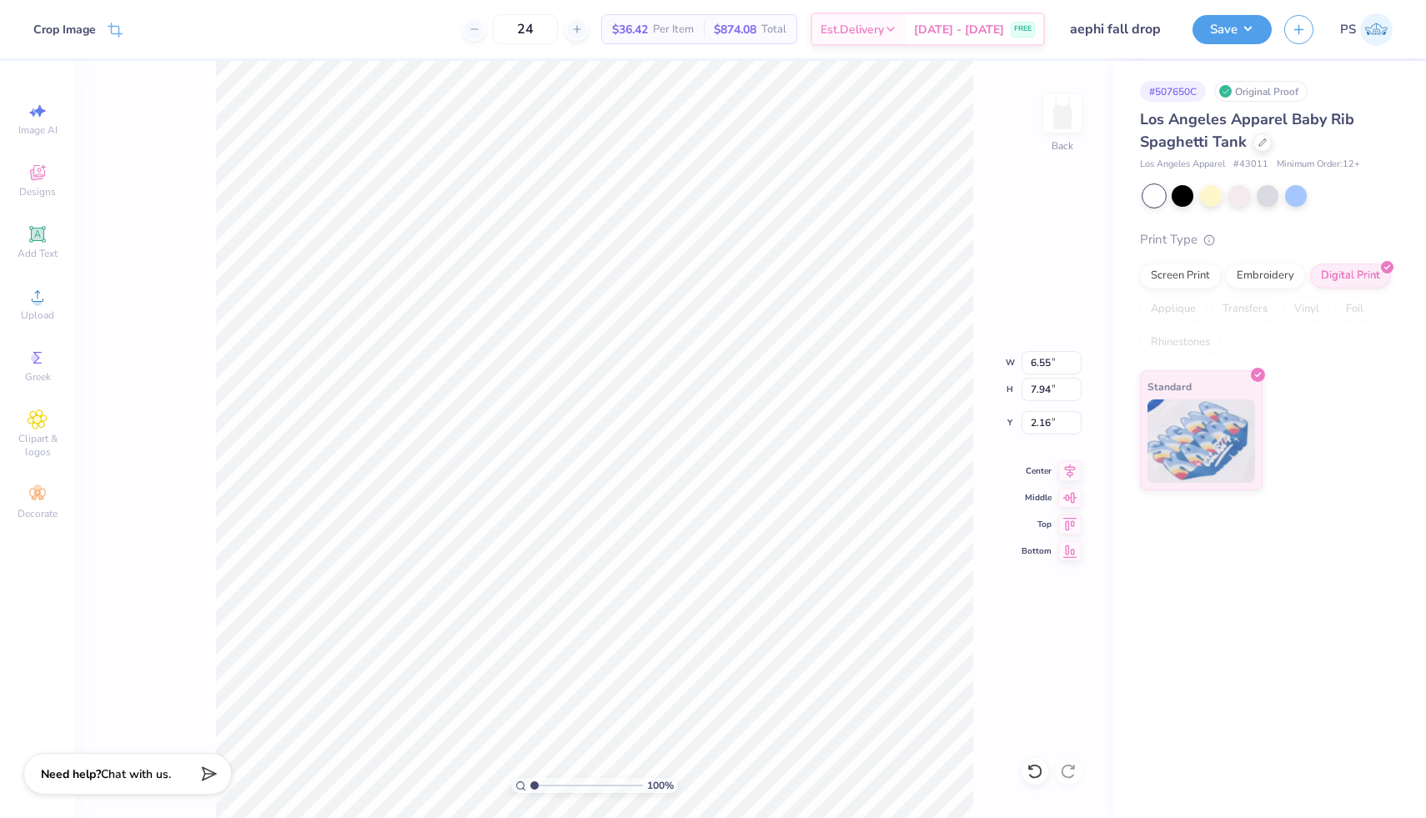
type input "2.04"
click at [48, 125] on span "Image AI" at bounding box center [37, 129] width 39 height 13
select select "4"
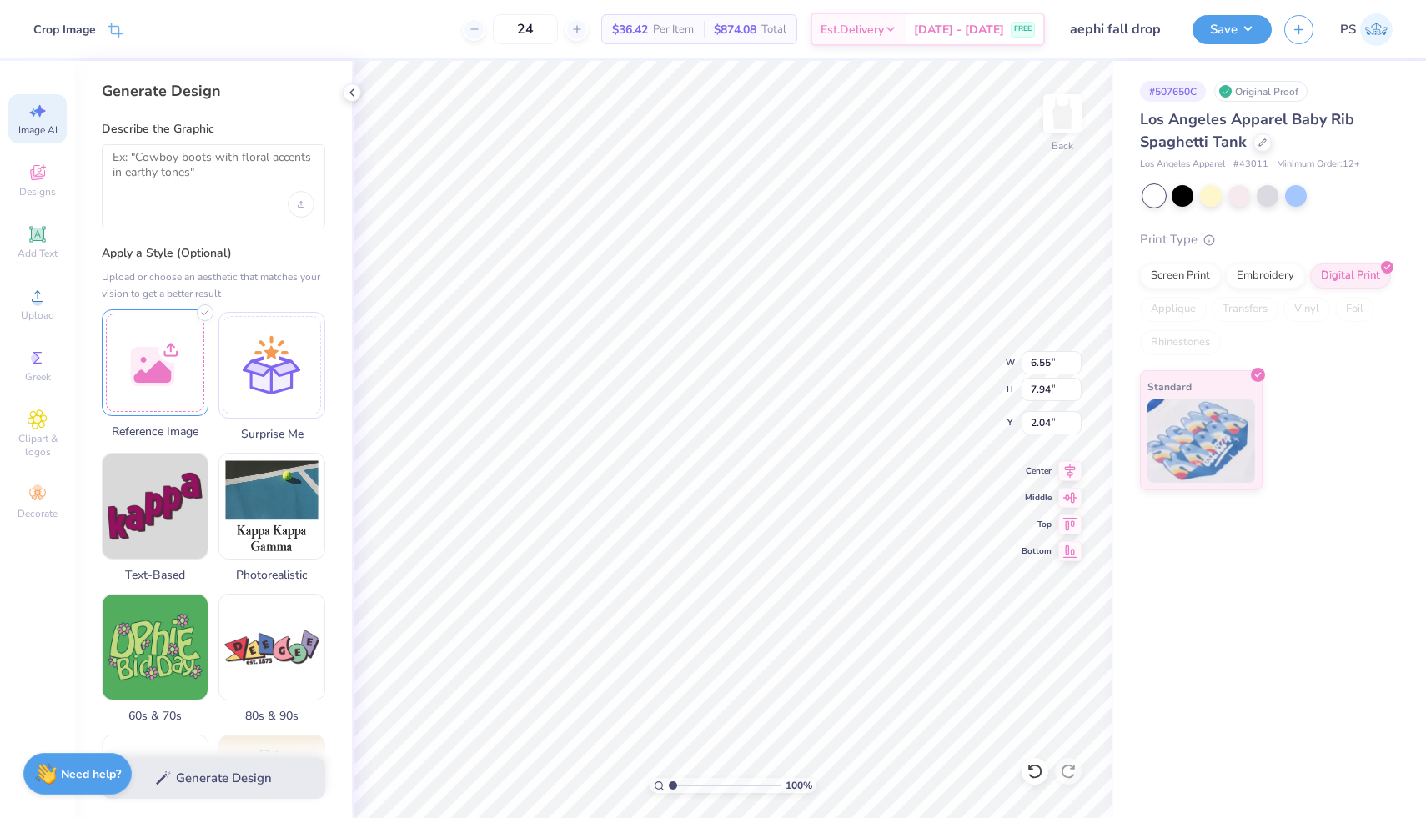
click at [189, 385] on div at bounding box center [155, 362] width 107 height 107
click at [269, 186] on textarea at bounding box center [214, 171] width 202 height 42
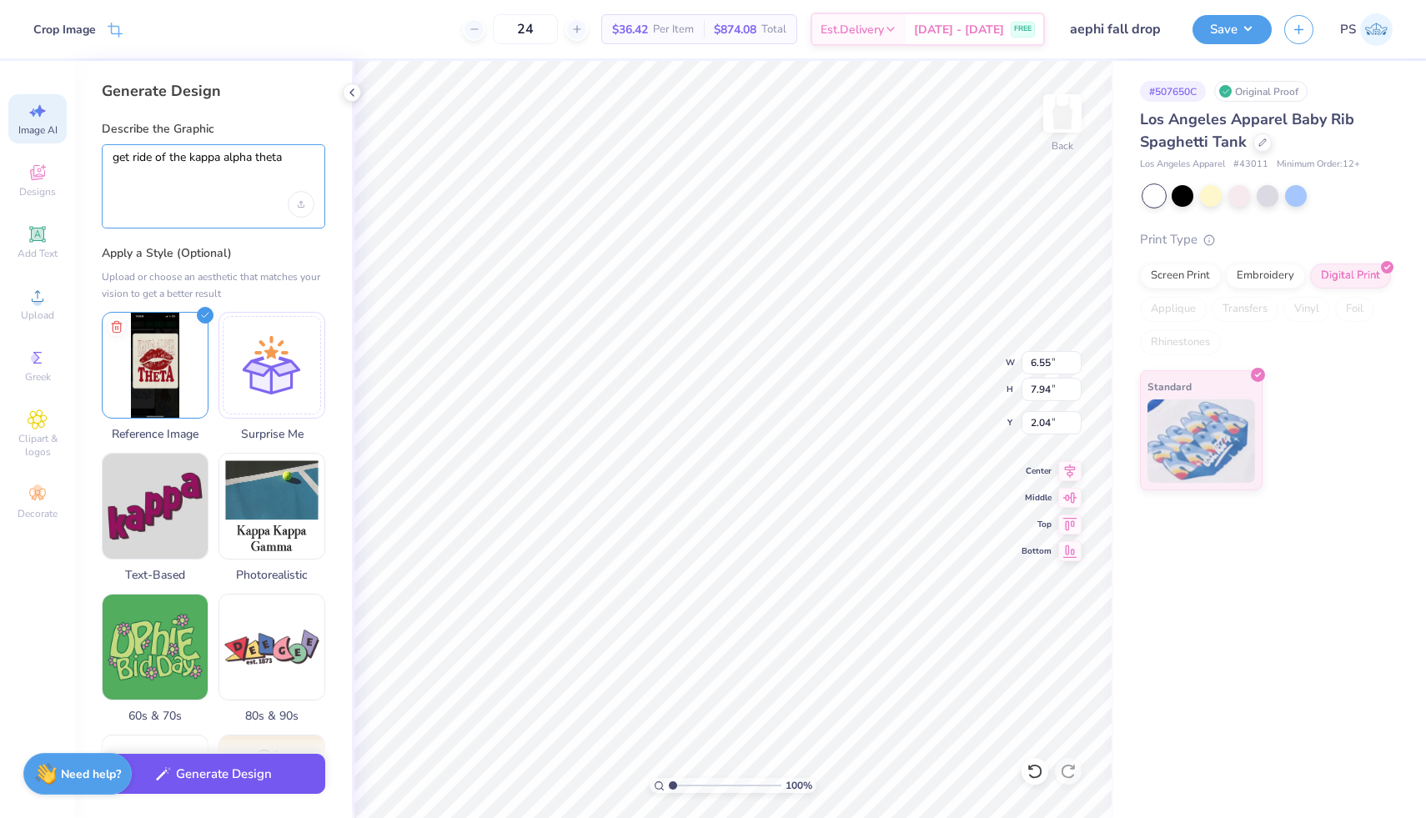
type textarea "get ride of the kappa alpha theta"
click at [232, 778] on button "Generate Design" at bounding box center [213, 774] width 223 height 41
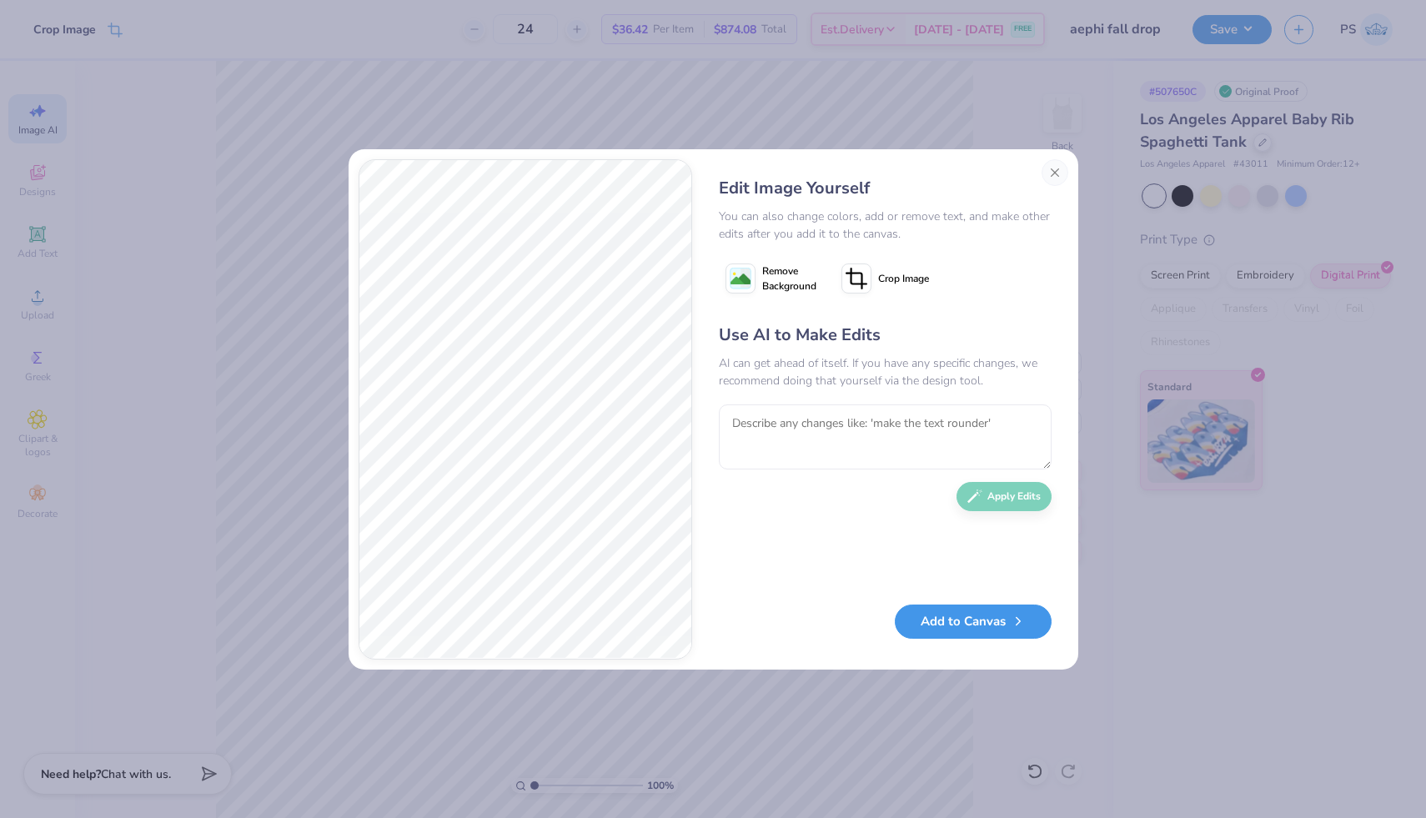
click at [949, 623] on button "Add to Canvas" at bounding box center [973, 621] width 157 height 34
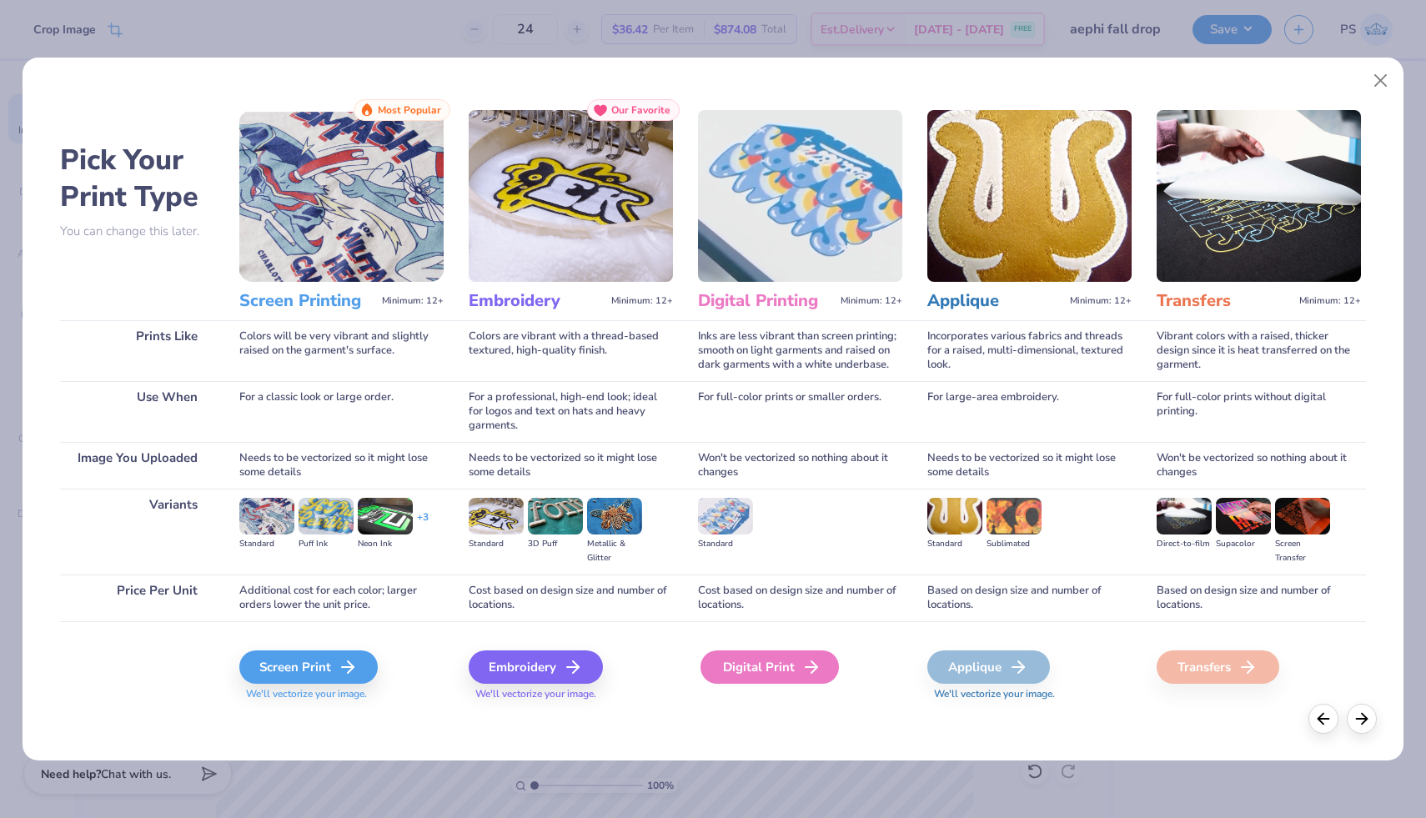
click at [764, 677] on div "Digital Print" at bounding box center [769, 666] width 138 height 33
click at [763, 674] on div "Digital Print" at bounding box center [769, 666] width 138 height 33
click at [353, 672] on icon at bounding box center [353, 667] width 20 height 20
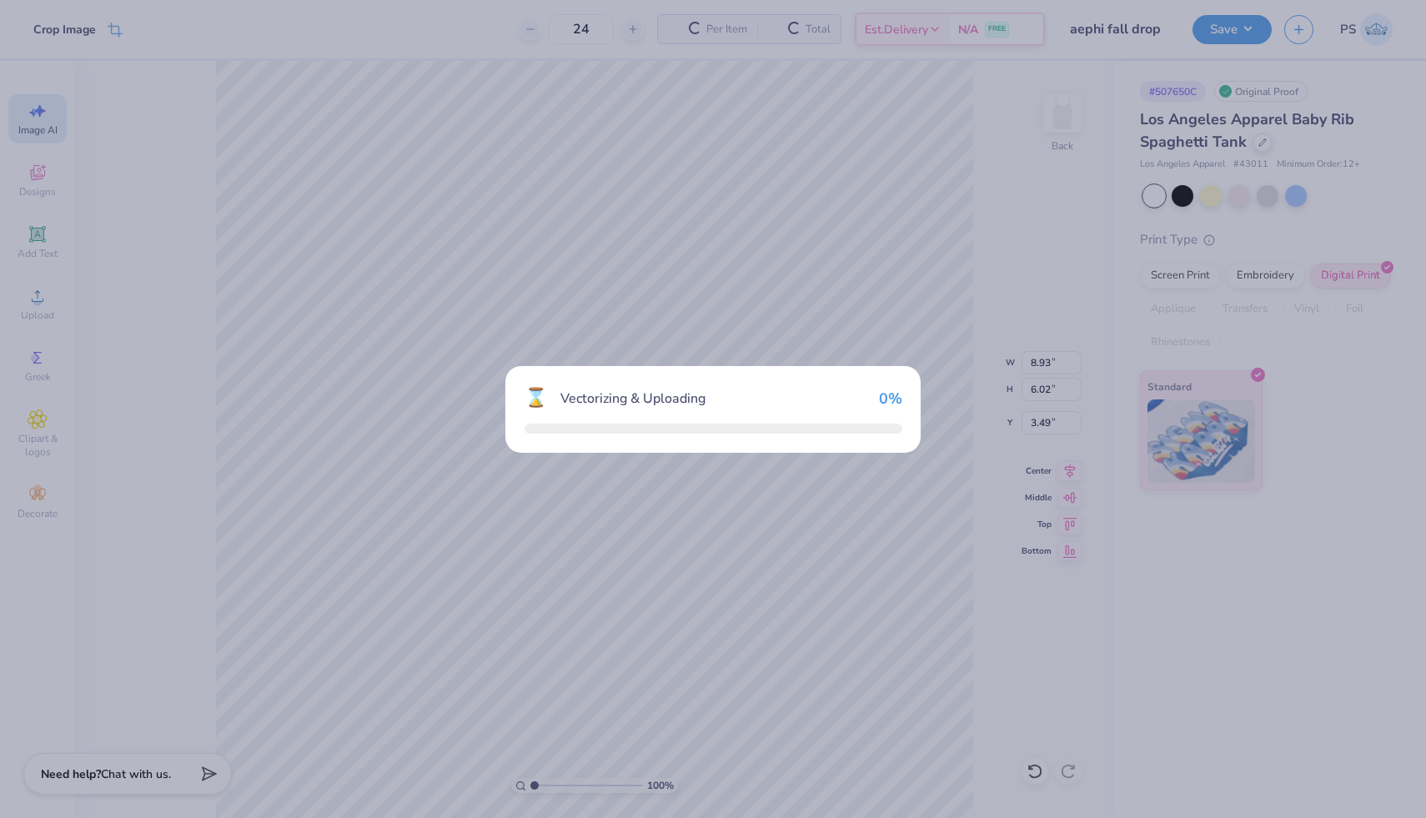
type input "8.93"
type input "6.02"
type input "3.49"
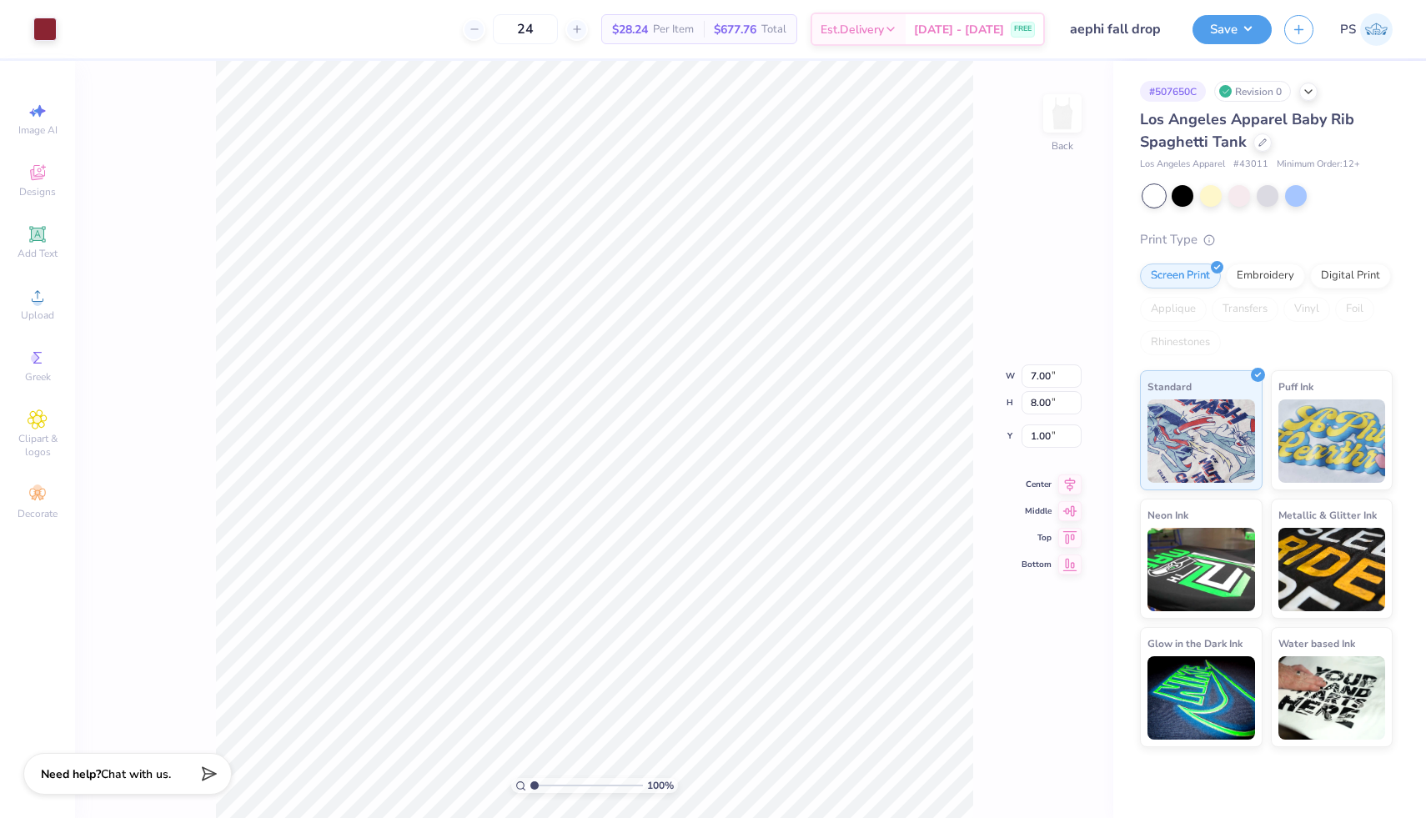
type input "2.75"
type input "3.00"
type input "6.00"
type input "6.54"
type input "3.60"
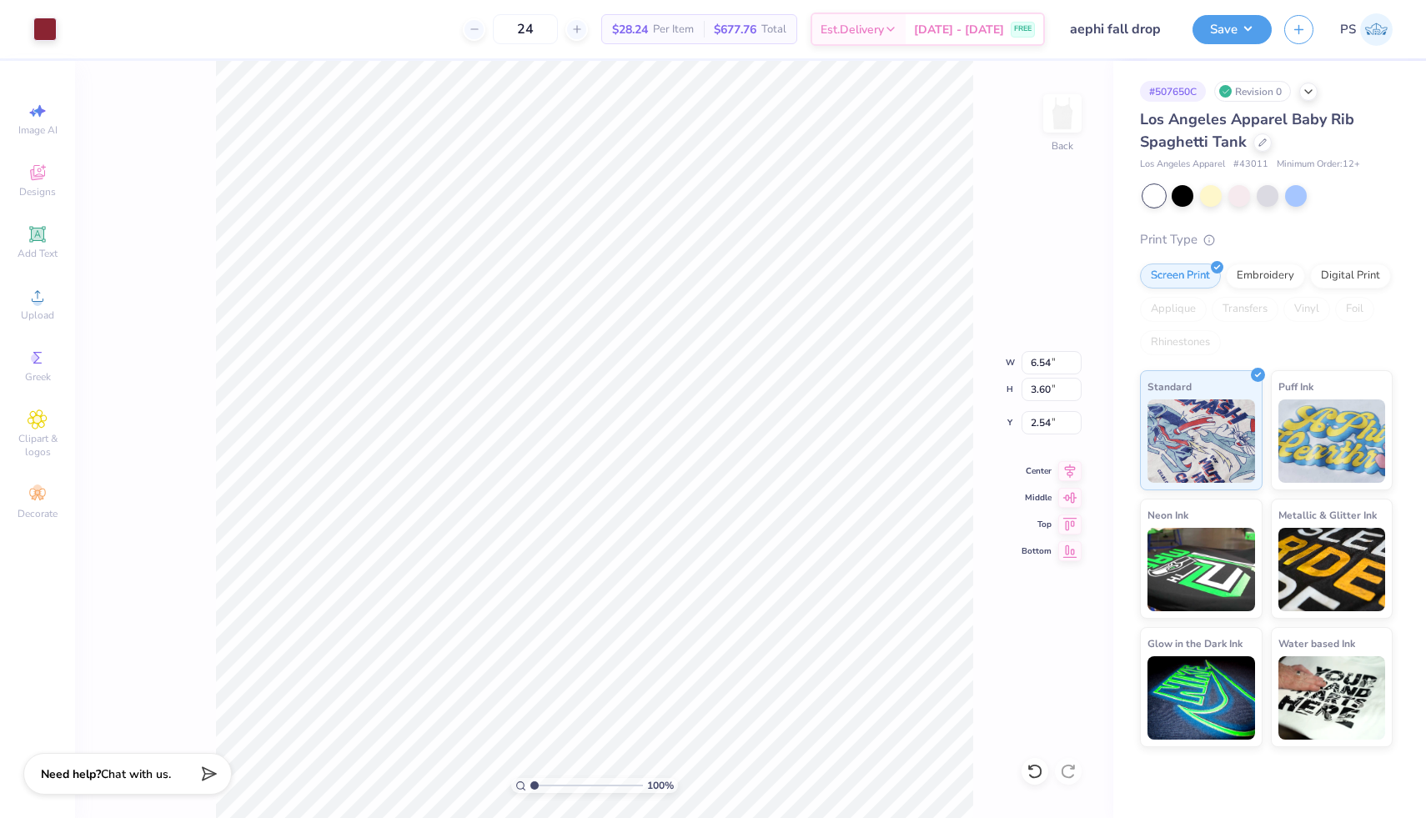
type input "2.54"
click at [32, 318] on span "Upload" at bounding box center [37, 314] width 33 height 13
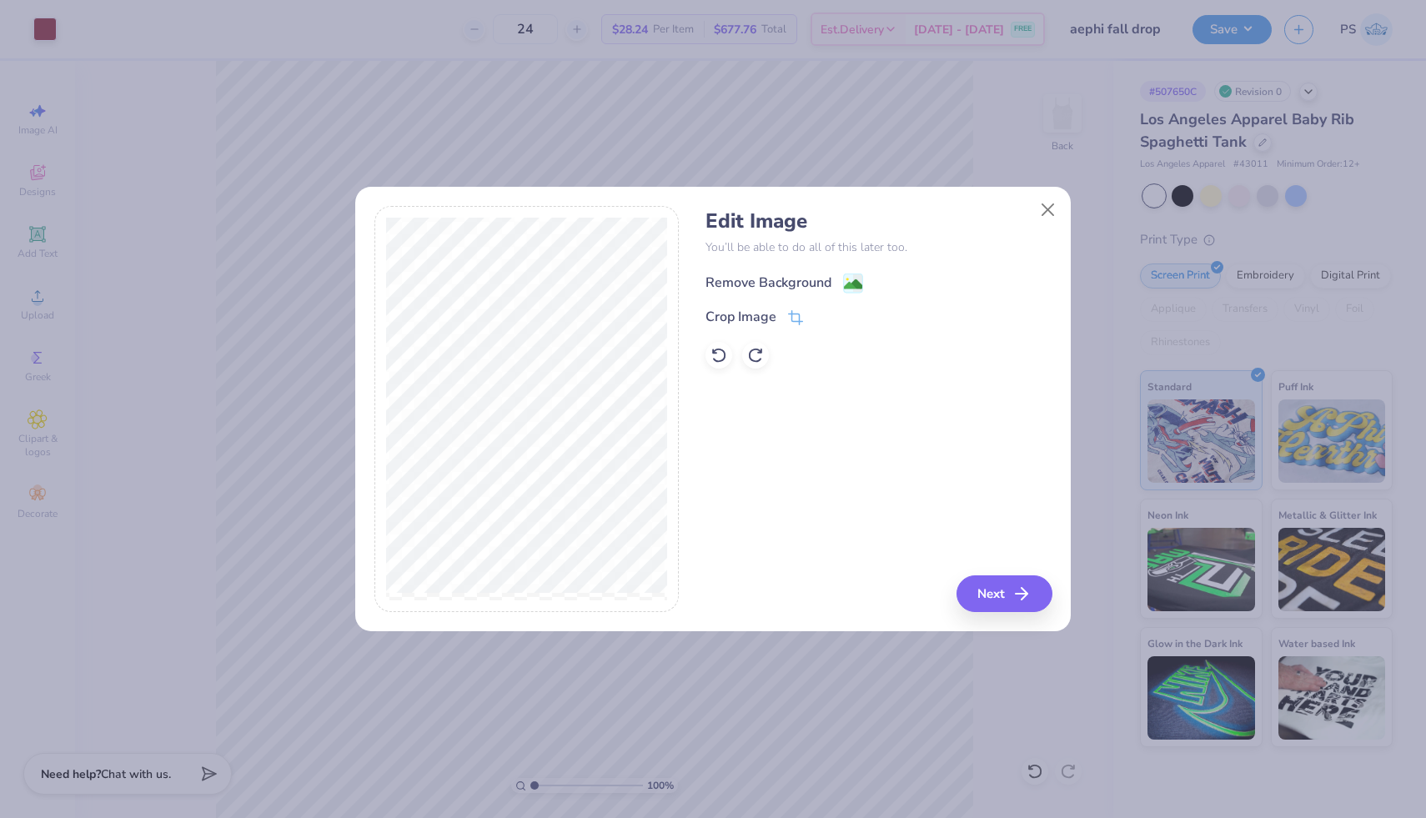
click at [787, 281] on div "Remove Background" at bounding box center [768, 283] width 126 height 20
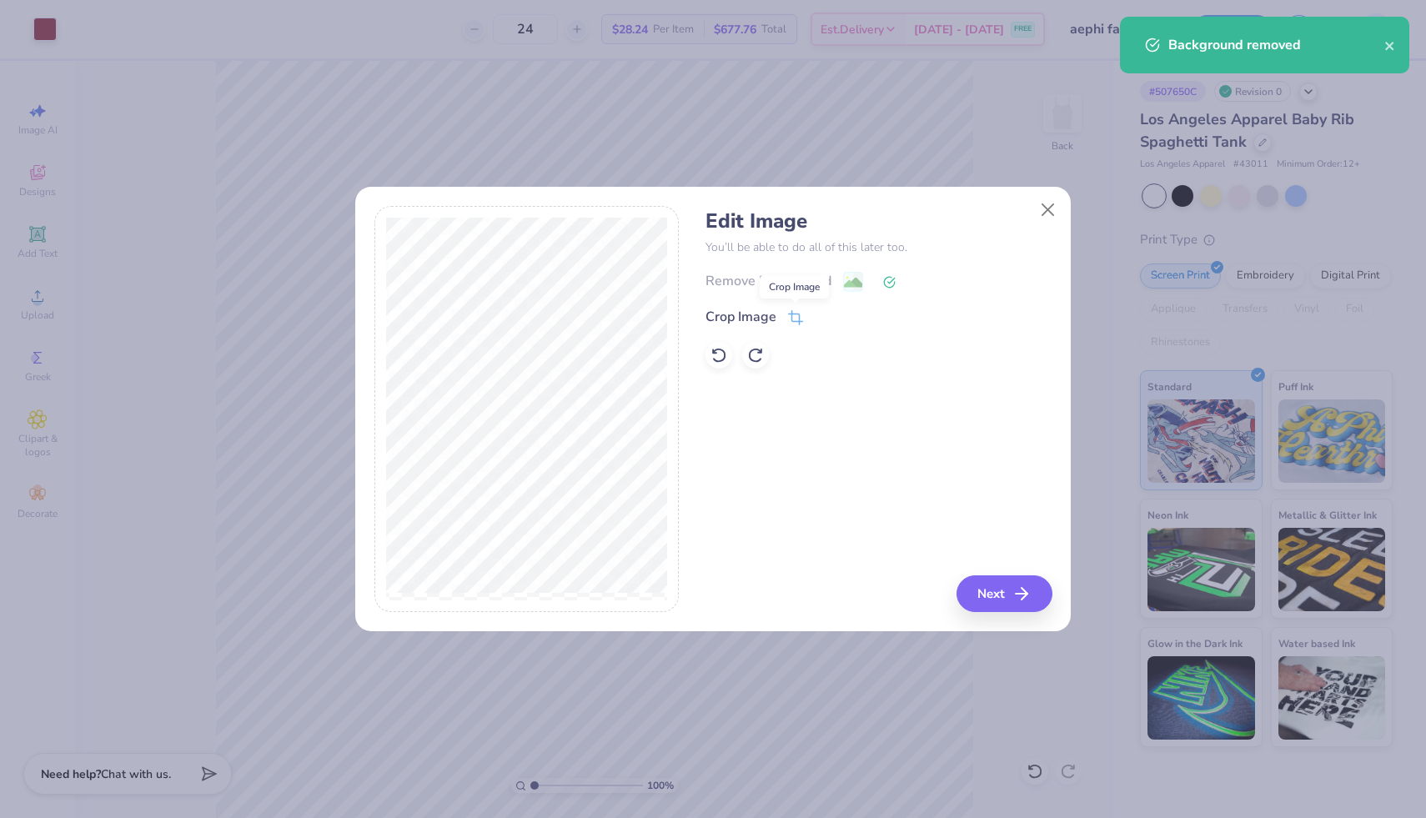
click at [794, 313] on icon at bounding box center [795, 317] width 15 height 15
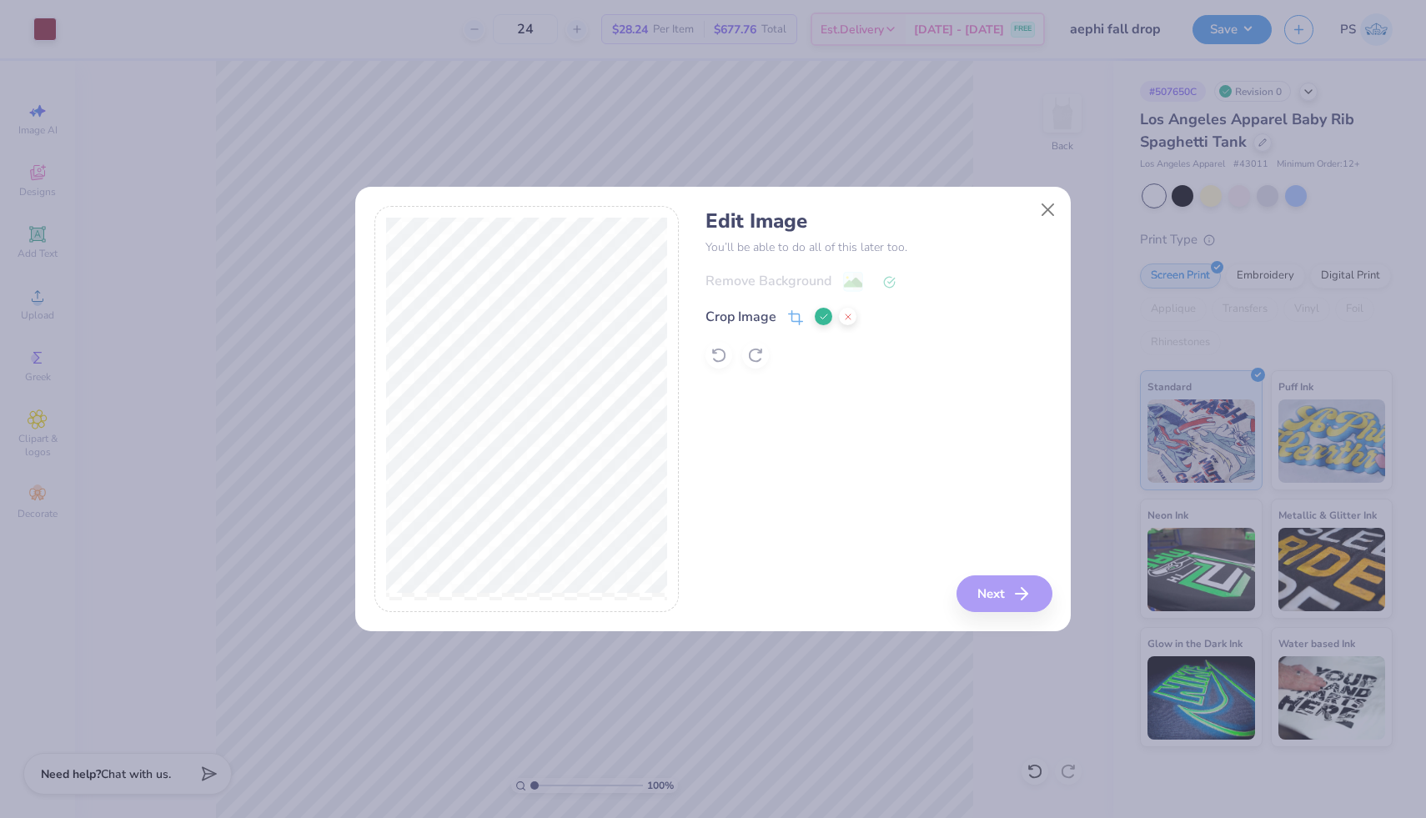
click at [685, 262] on div "Edit Image You’ll be able to do all of this later too. Remove Background Crop I…" at bounding box center [713, 409] width 678 height 407
click at [719, 356] on div "Remove Background Crop Image" at bounding box center [878, 320] width 346 height 98
click at [717, 346] on div "Remove Background Crop Image" at bounding box center [878, 320] width 346 height 98
click at [749, 315] on div "Crop Image" at bounding box center [740, 317] width 71 height 20
click at [846, 313] on icon at bounding box center [848, 317] width 10 height 10
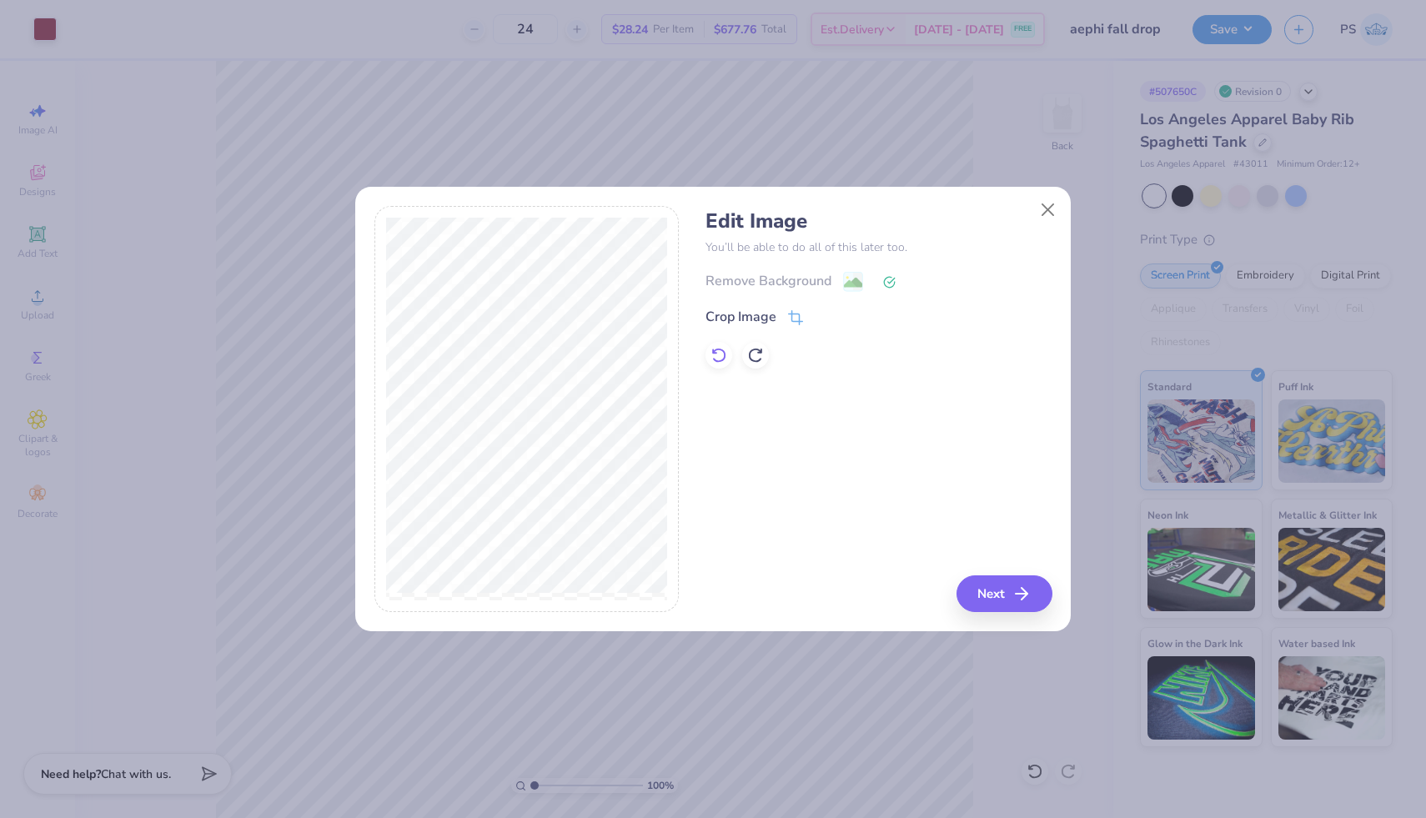
click at [716, 356] on icon at bounding box center [718, 355] width 17 height 17
click at [1043, 213] on button "Close" at bounding box center [1048, 210] width 32 height 32
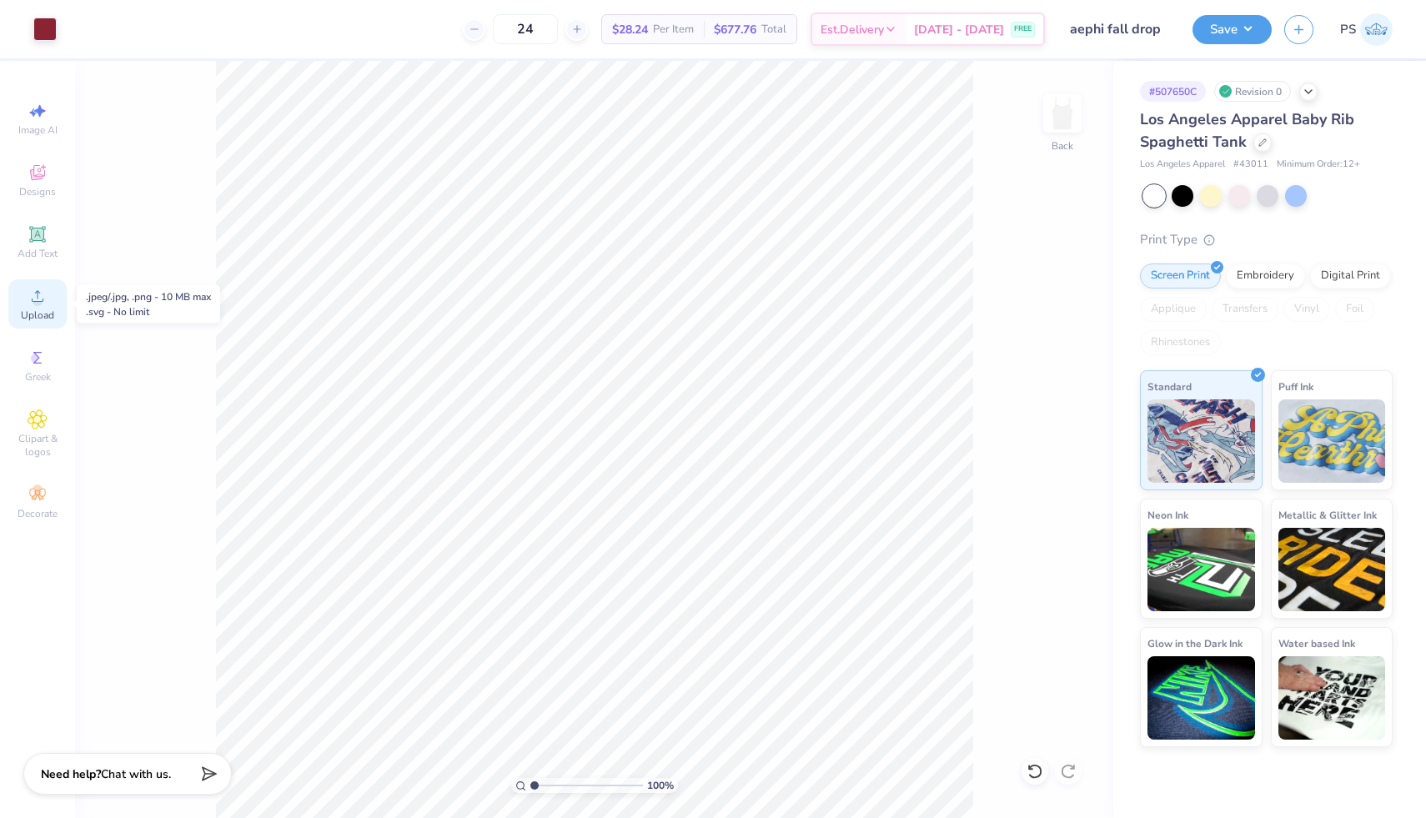
click at [35, 286] on icon at bounding box center [38, 296] width 20 height 20
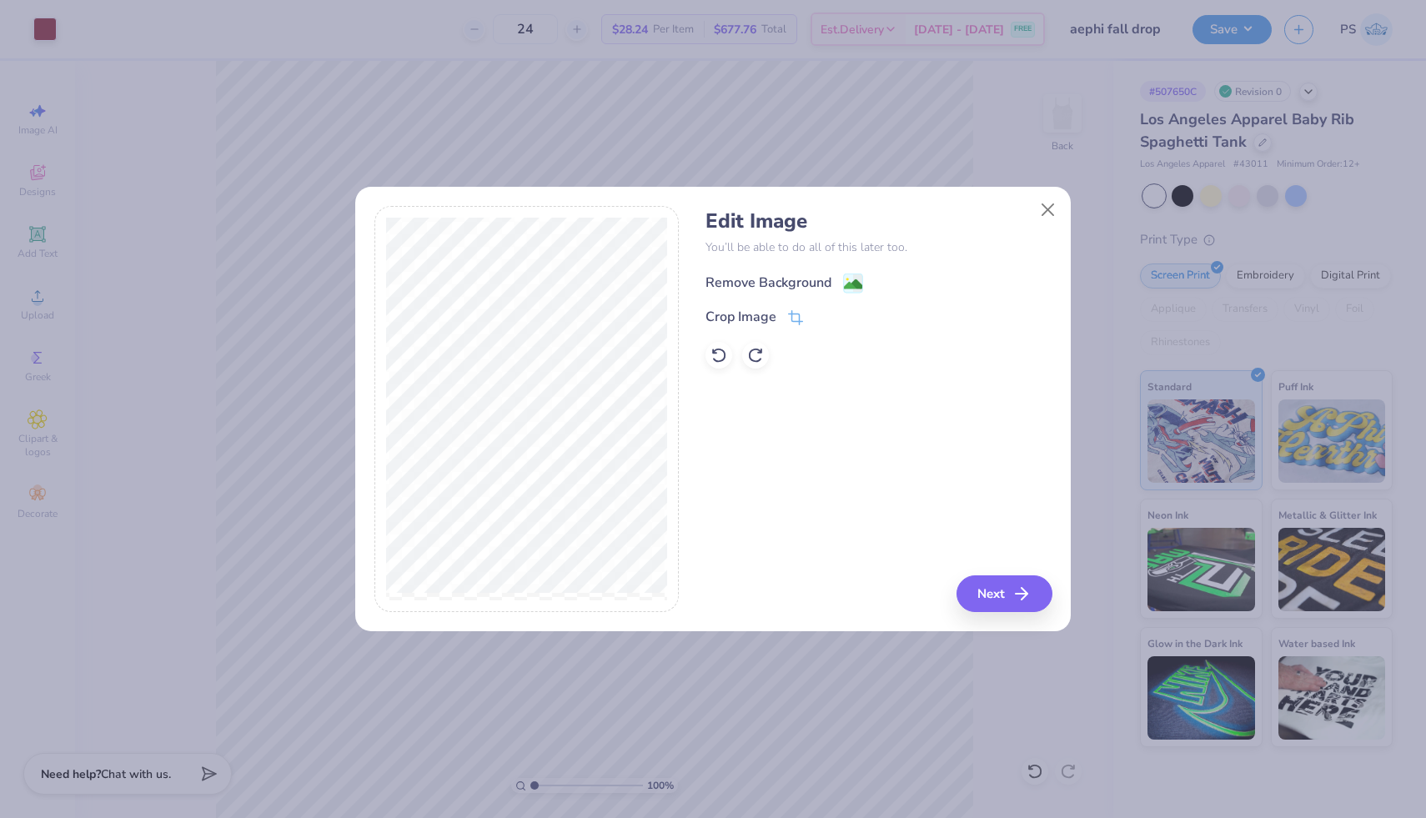
click at [847, 282] on image at bounding box center [853, 284] width 18 height 18
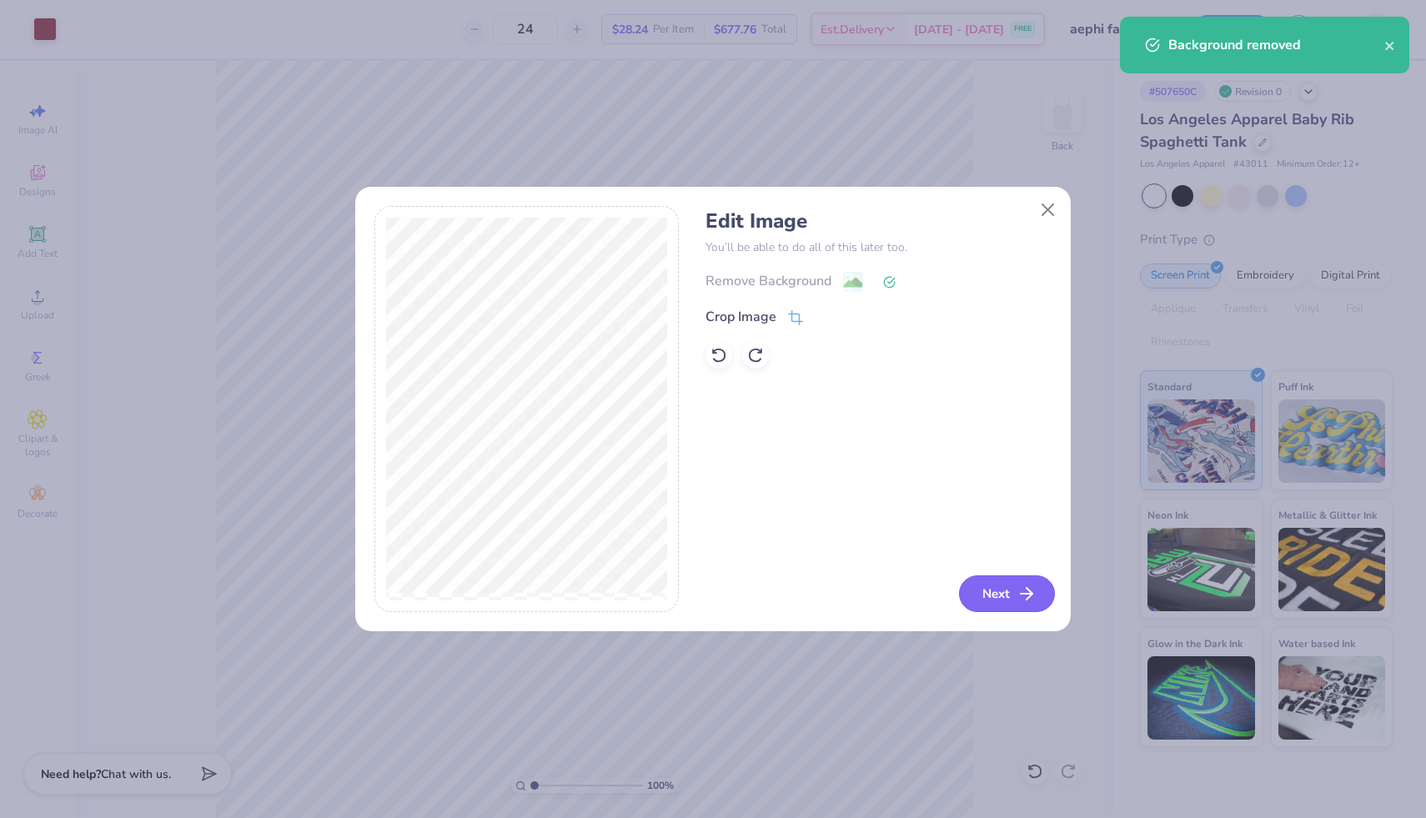
click at [1018, 609] on button "Next" at bounding box center [1007, 593] width 96 height 37
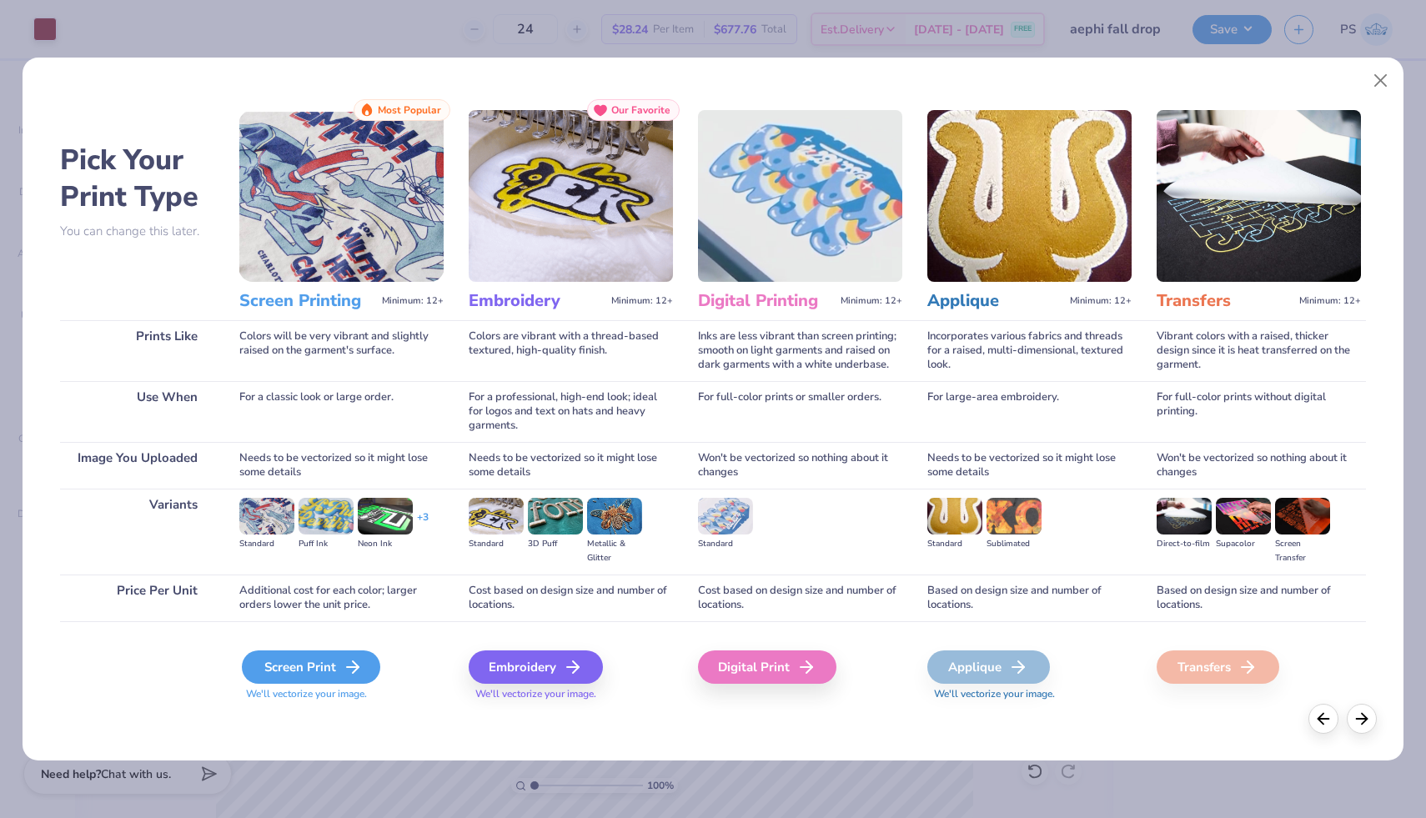
click at [313, 660] on div "Screen Print" at bounding box center [311, 666] width 138 height 33
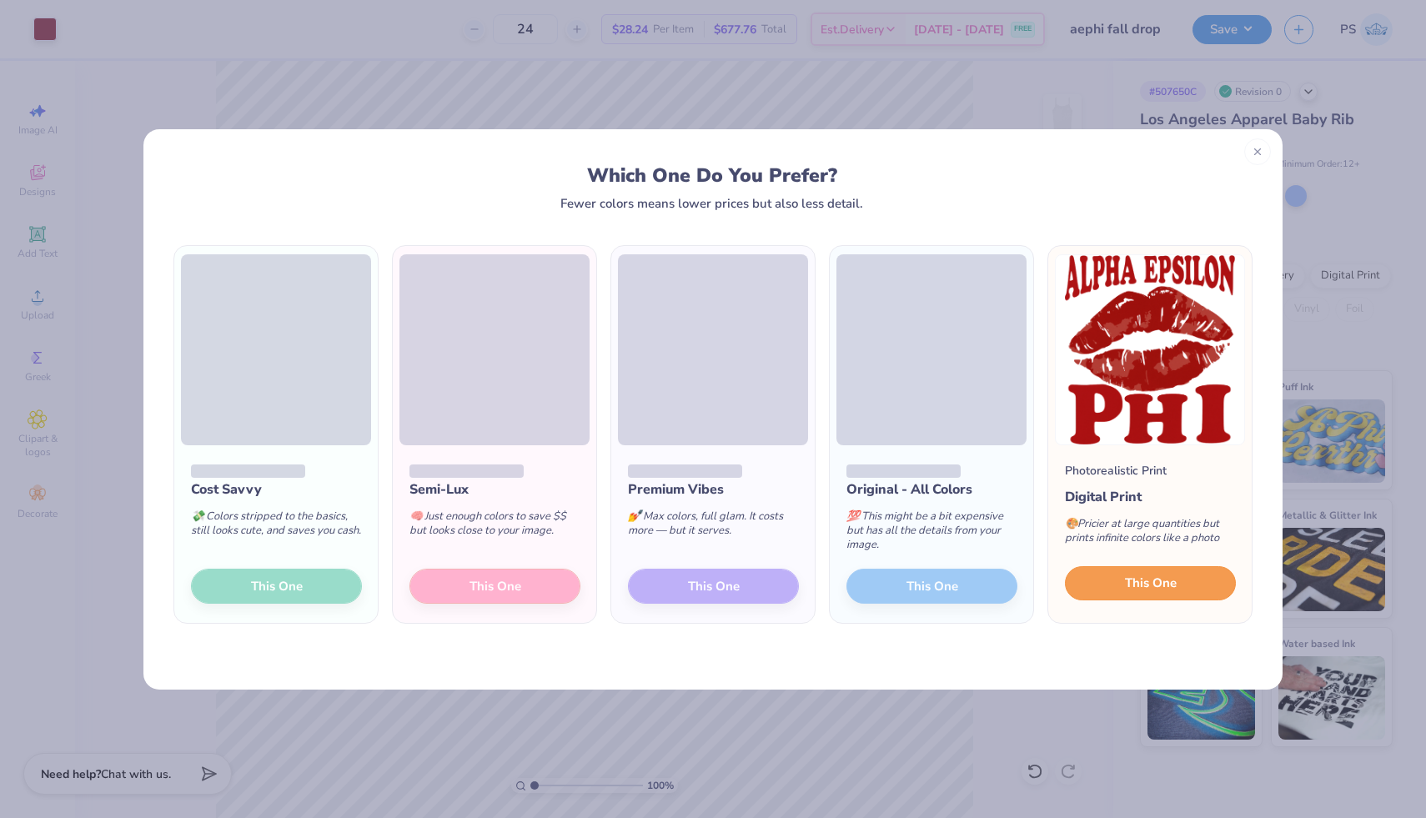
click at [1109, 589] on button "This One" at bounding box center [1150, 583] width 171 height 35
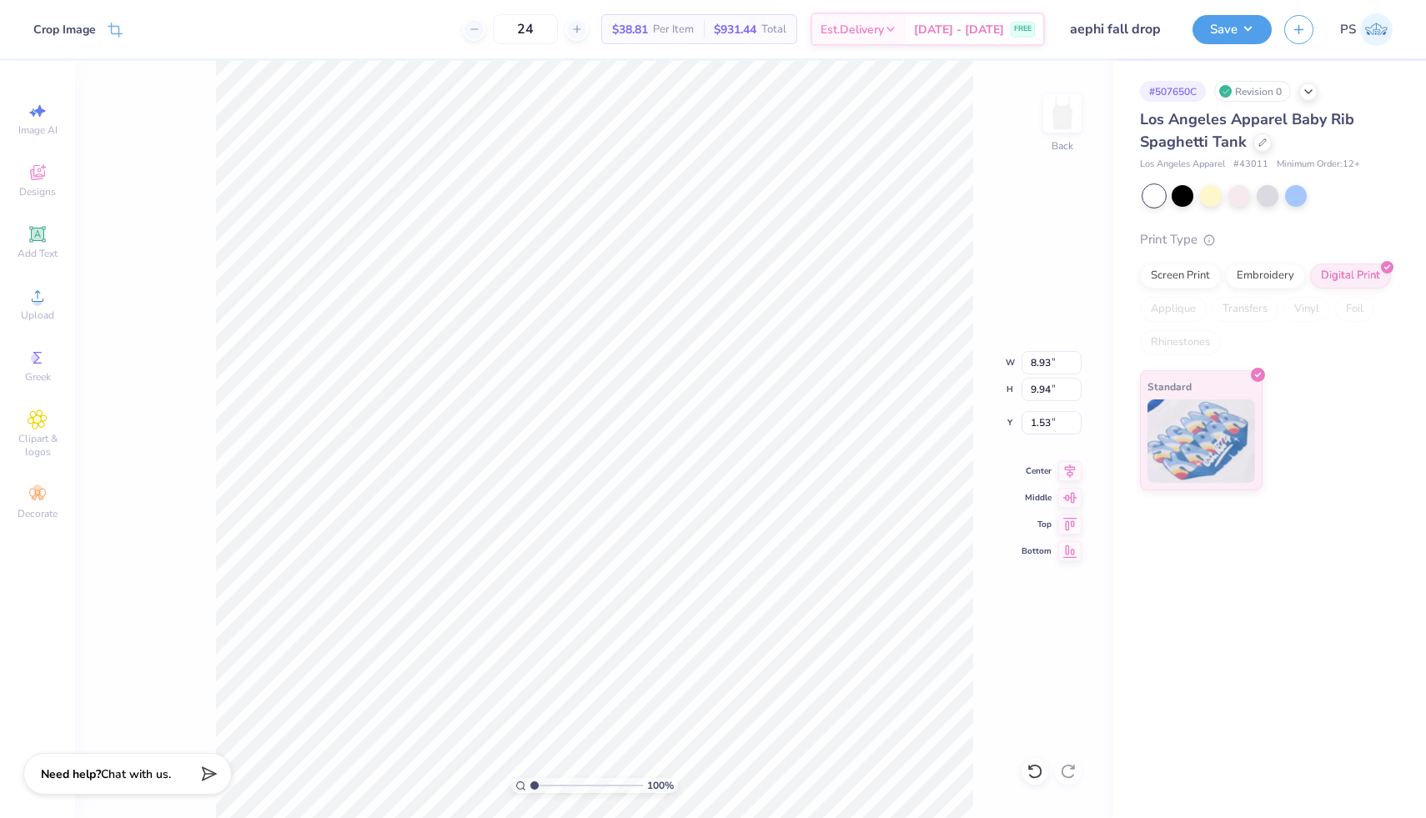
type input "6.62"
type input "7.36"
type input "4.04"
click at [1161, 281] on div "Screen Print" at bounding box center [1180, 273] width 81 height 25
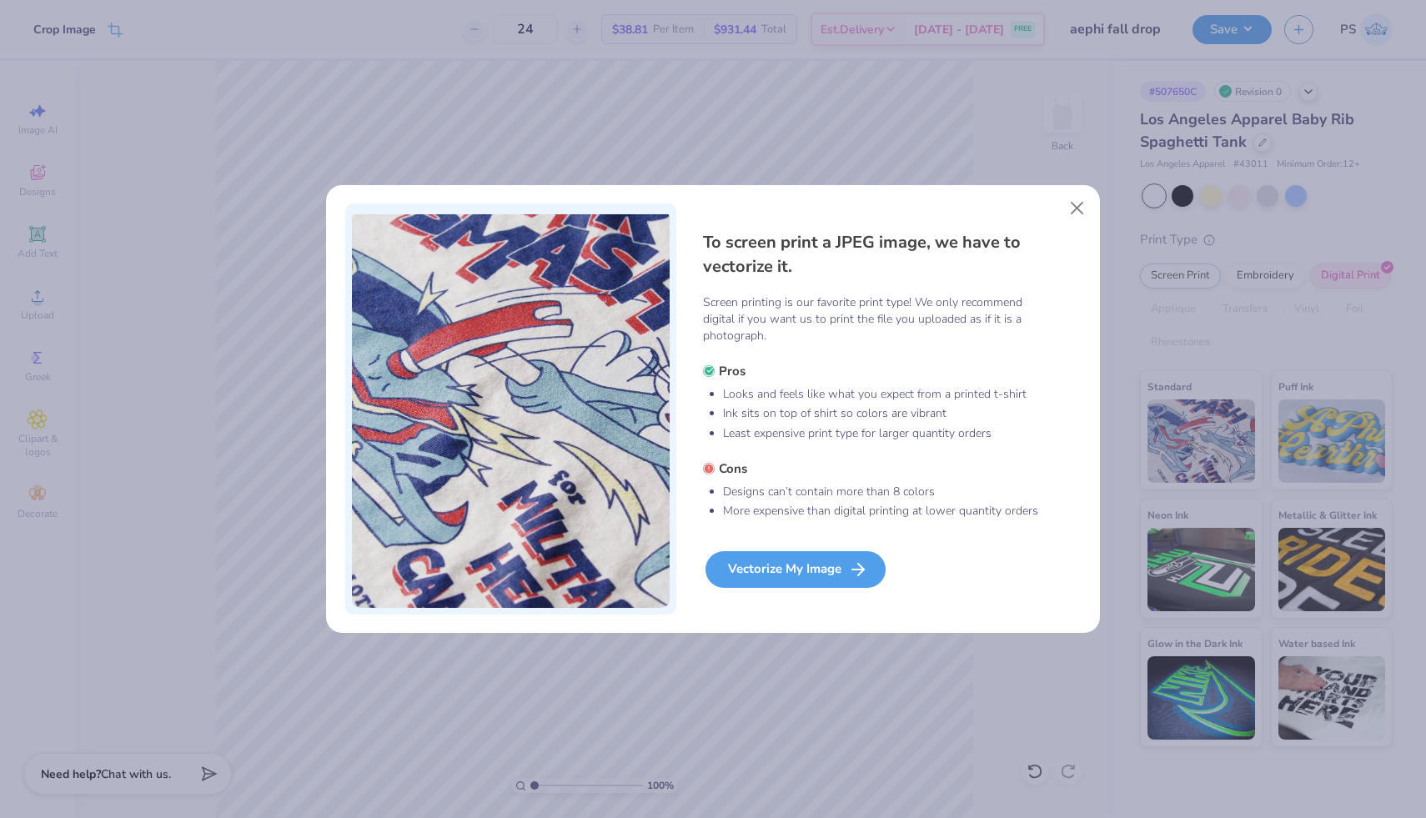
click at [783, 568] on div "Vectorize My Image" at bounding box center [795, 569] width 180 height 37
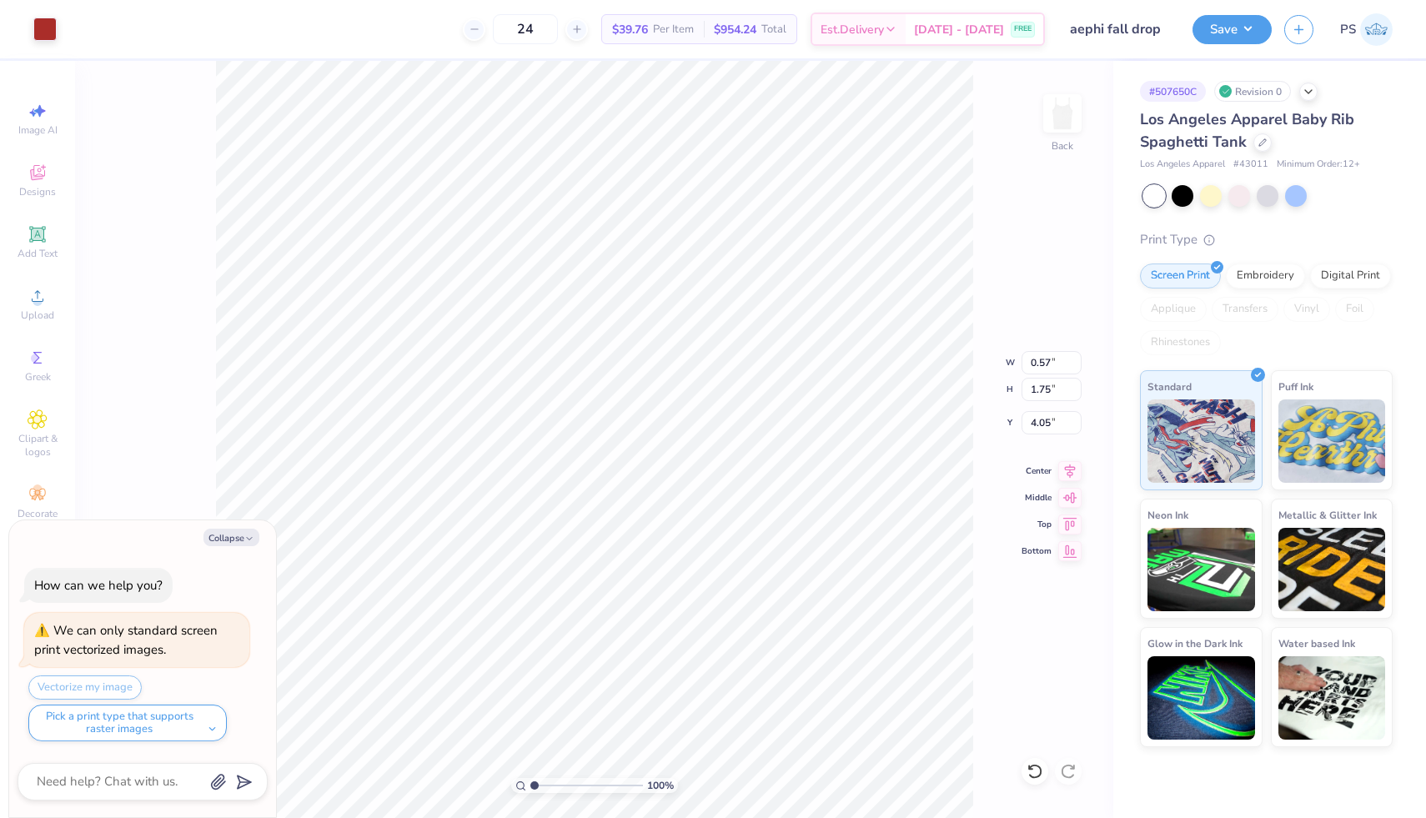
type textarea "x"
type input "3.90"
type textarea "x"
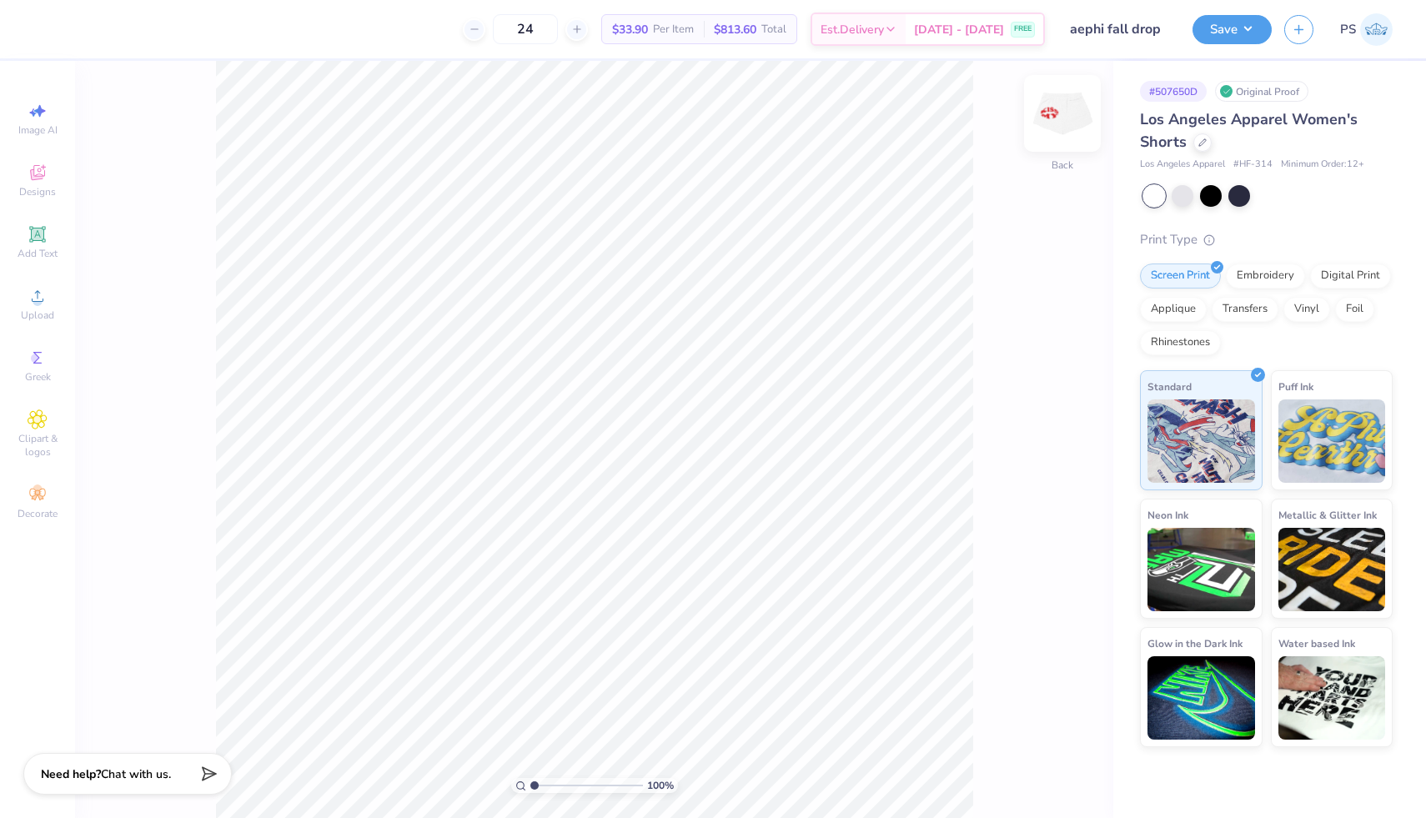
click at [1069, 123] on img at bounding box center [1062, 113] width 67 height 67
type input "2.30"
type input "1.47"
type input "5.58"
click at [1058, 113] on img at bounding box center [1062, 113] width 67 height 67
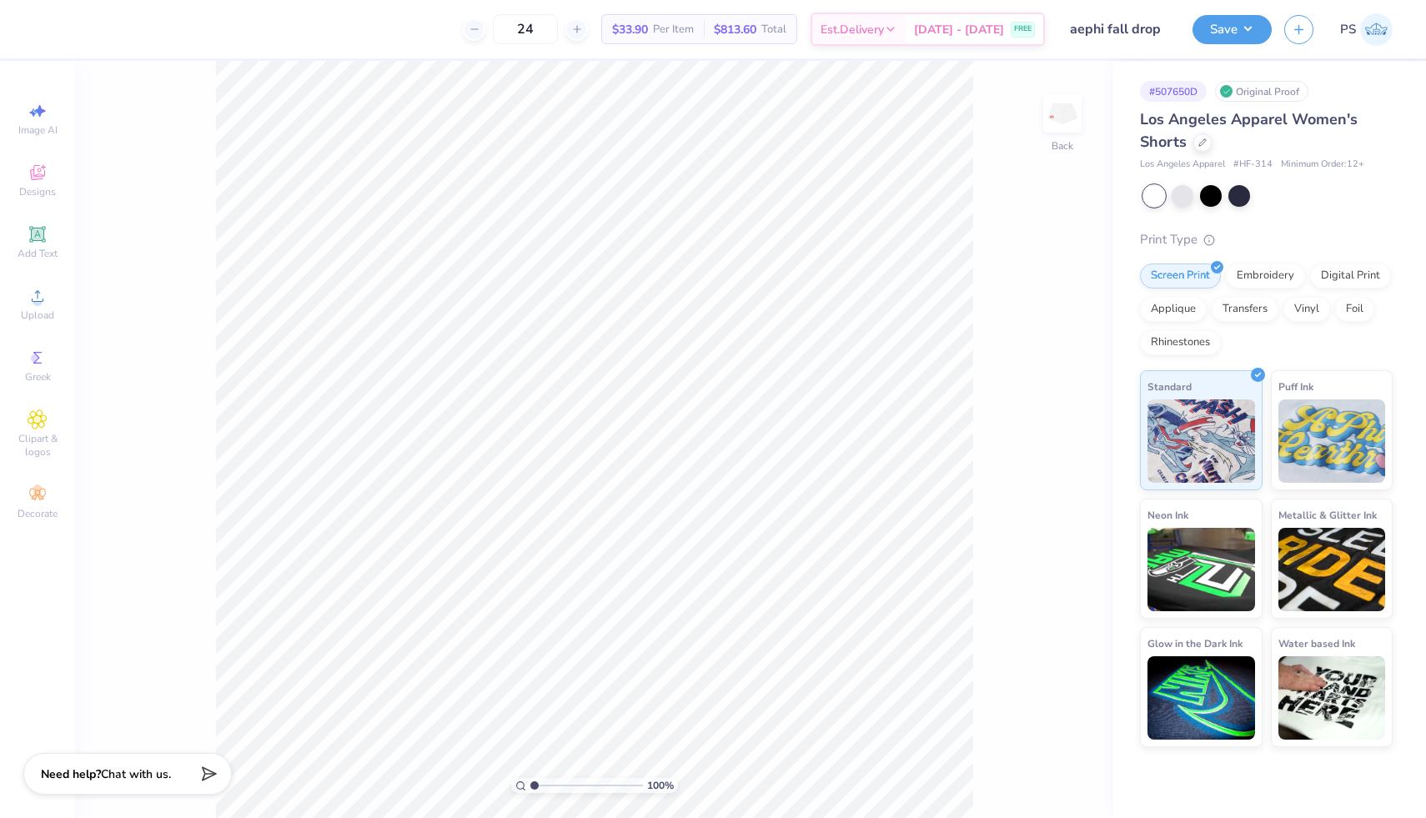
click at [1058, 113] on img at bounding box center [1061, 113] width 33 height 33
click at [44, 201] on div "Designs" at bounding box center [37, 180] width 58 height 49
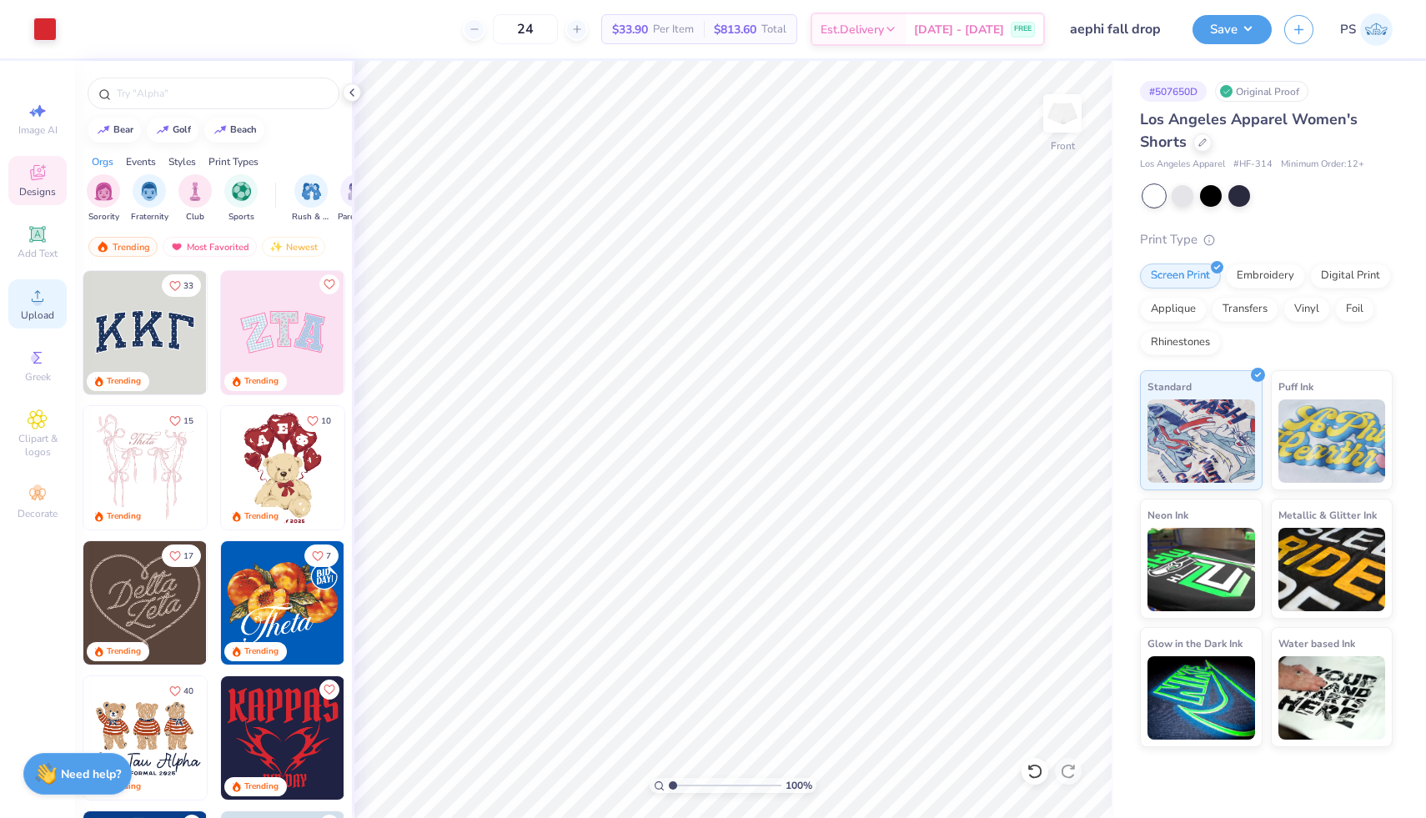
click at [40, 307] on div "Upload" at bounding box center [37, 303] width 58 height 49
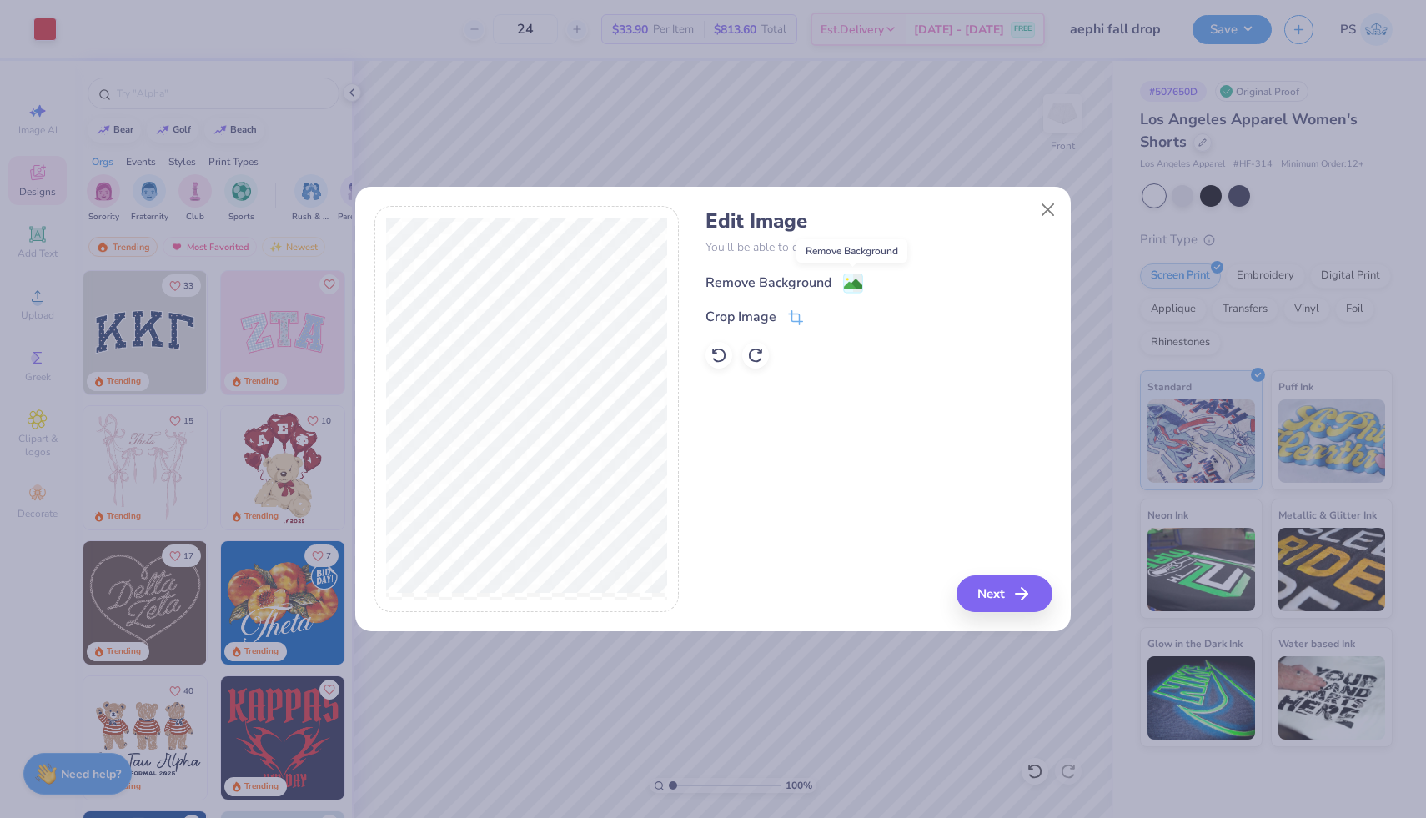
click at [857, 280] on image at bounding box center [853, 284] width 18 height 18
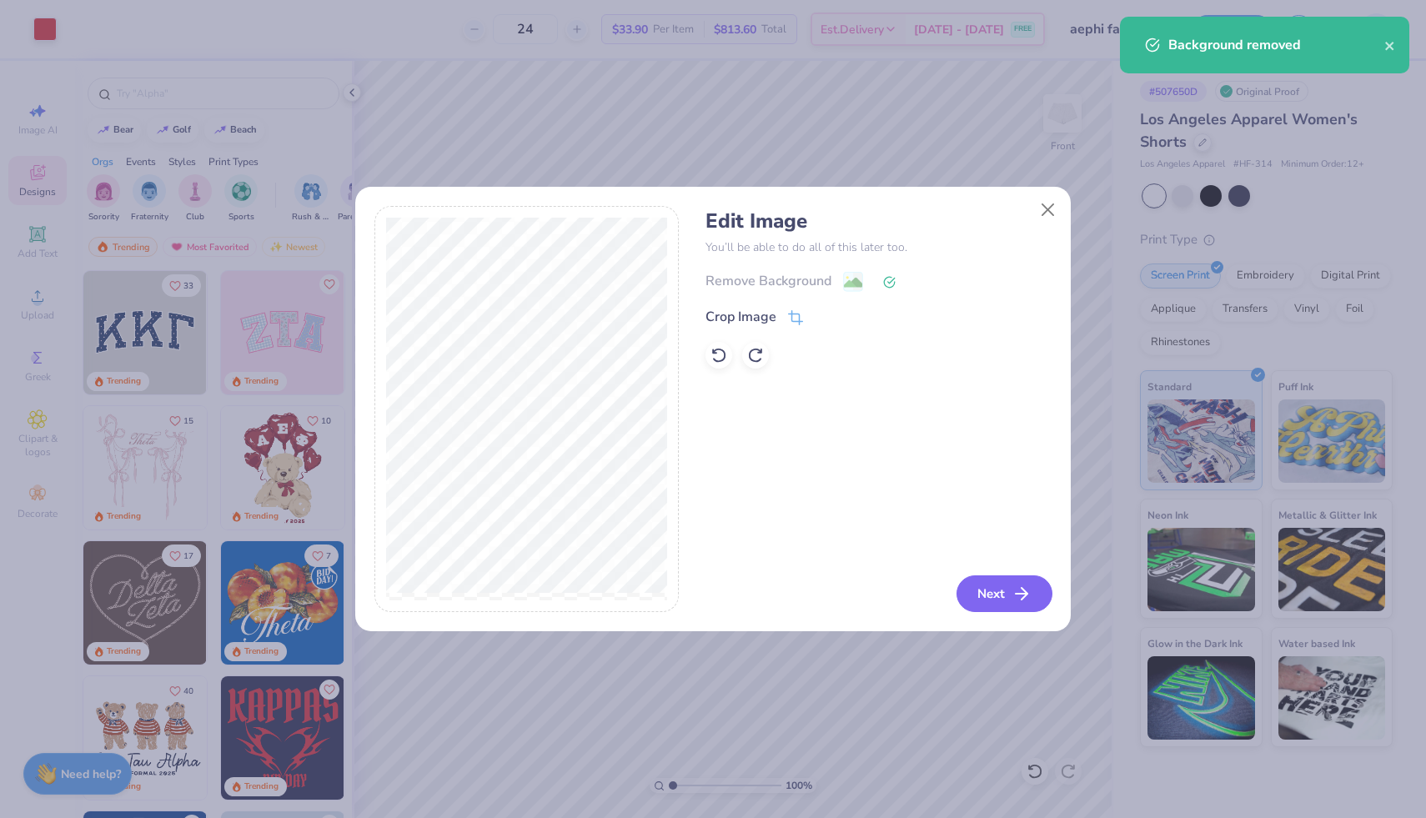
click at [997, 592] on button "Next" at bounding box center [1004, 593] width 96 height 37
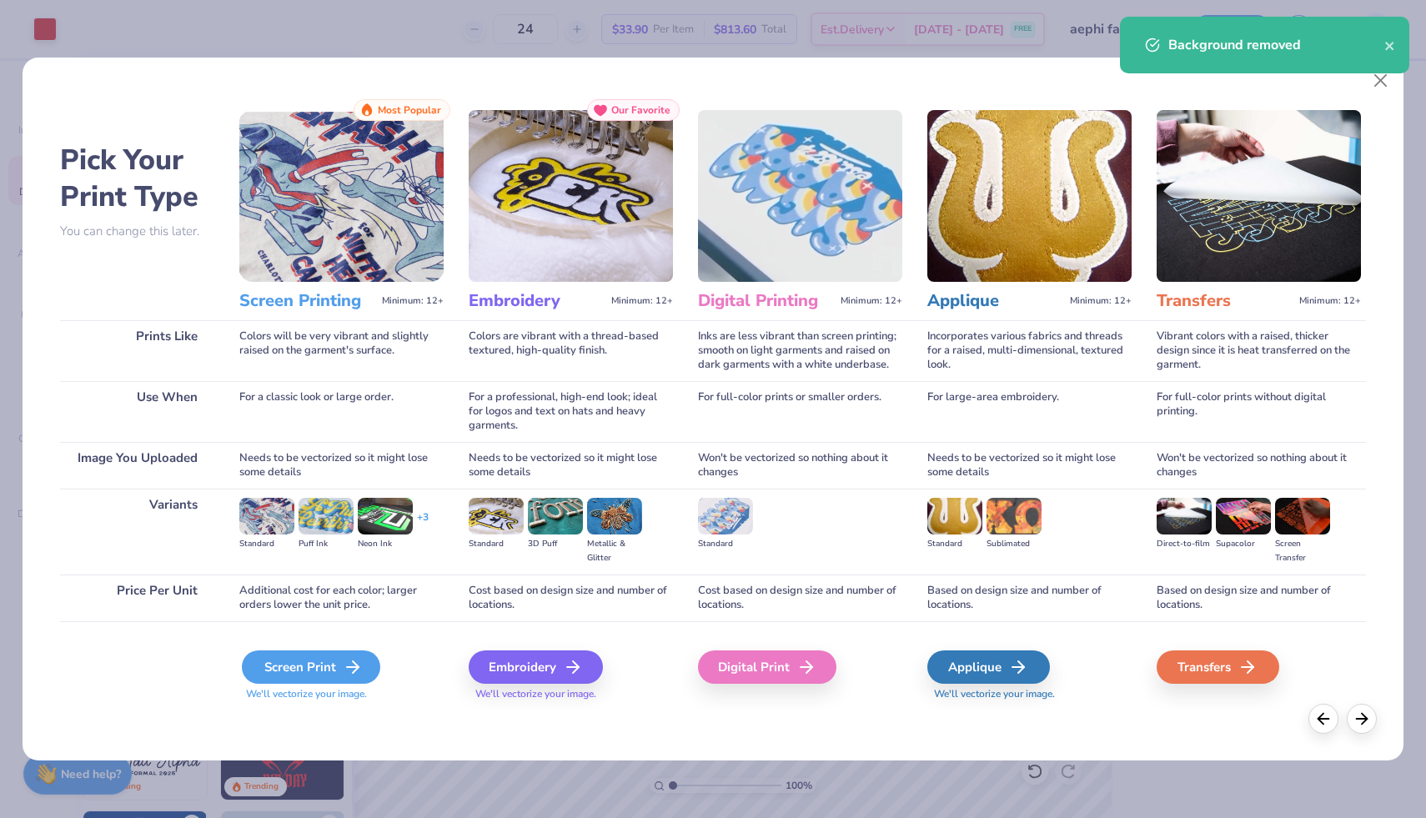
click at [343, 666] on icon at bounding box center [353, 667] width 20 height 20
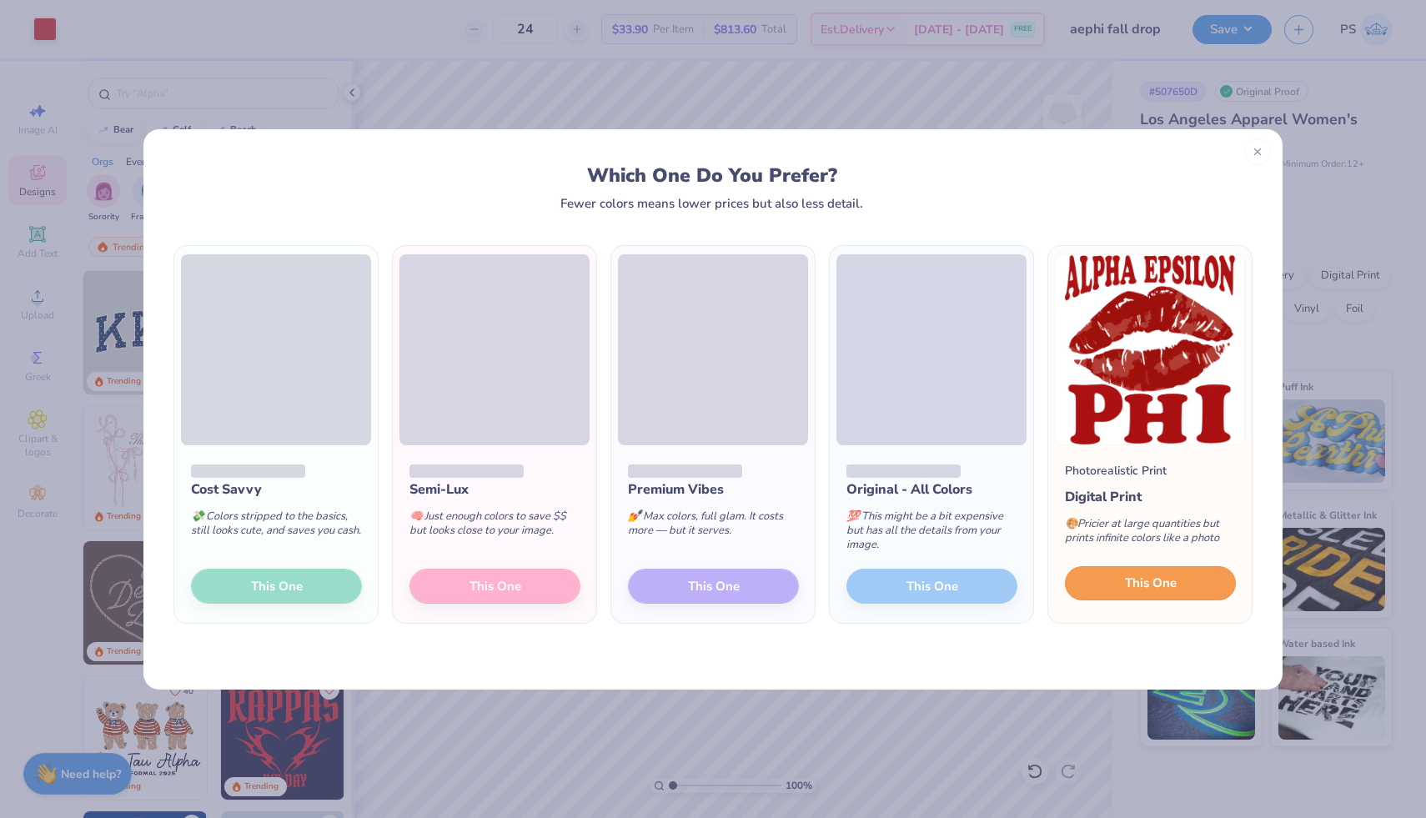
click at [1093, 585] on button "This One" at bounding box center [1150, 583] width 171 height 35
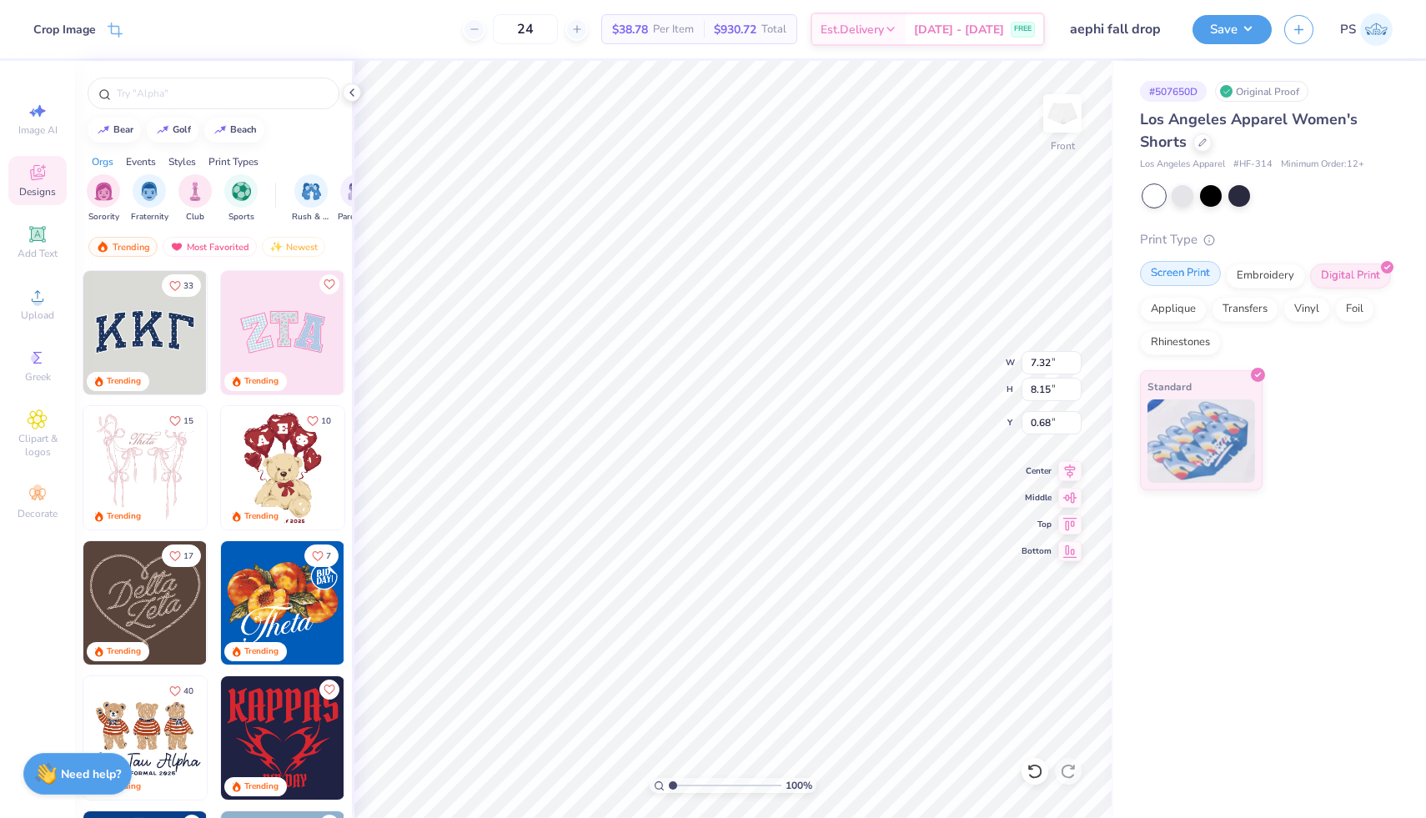
click at [1170, 273] on div "Screen Print" at bounding box center [1180, 273] width 81 height 25
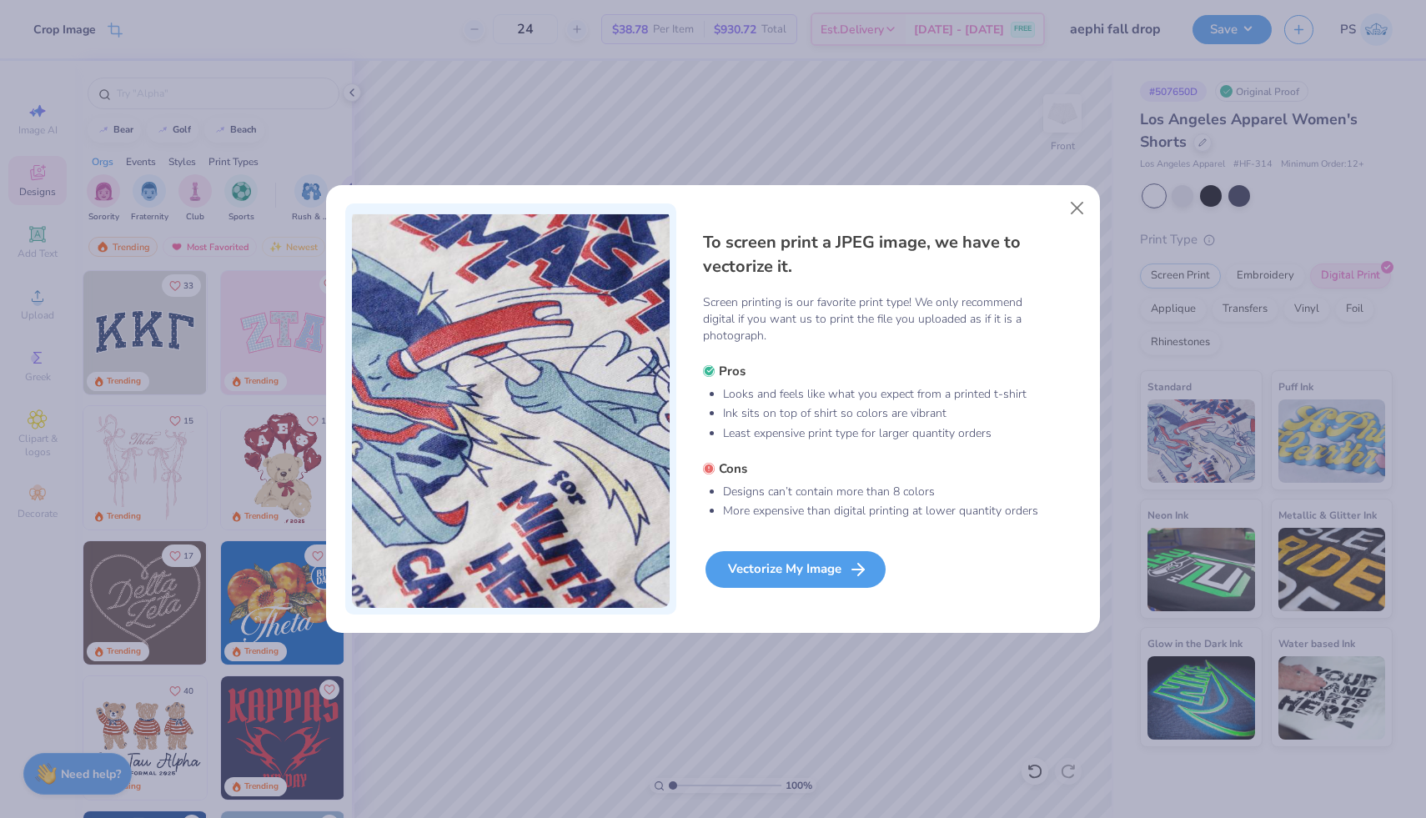
click at [804, 574] on div "Vectorize My Image" at bounding box center [795, 569] width 180 height 37
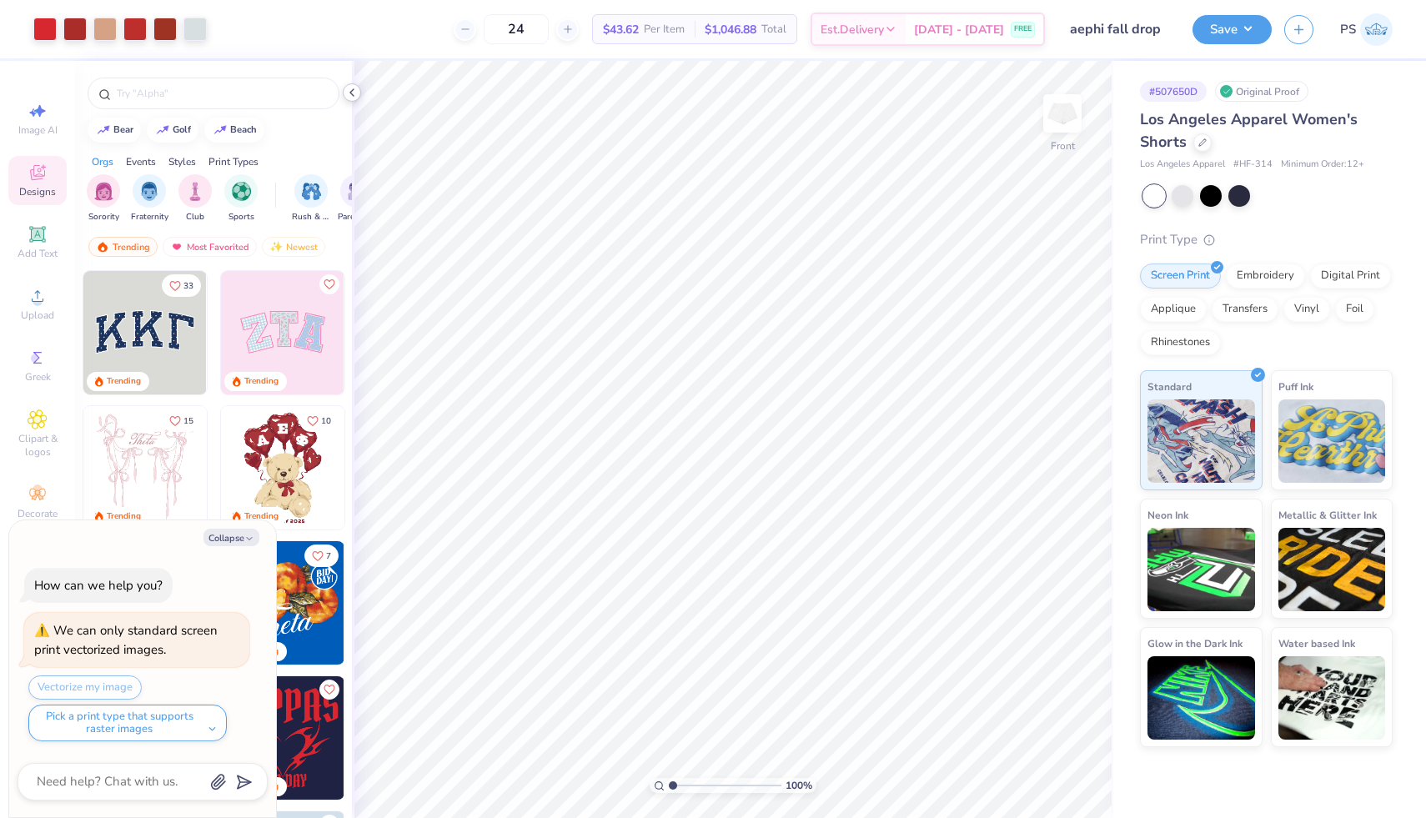
click at [356, 92] on icon at bounding box center [351, 92] width 13 height 13
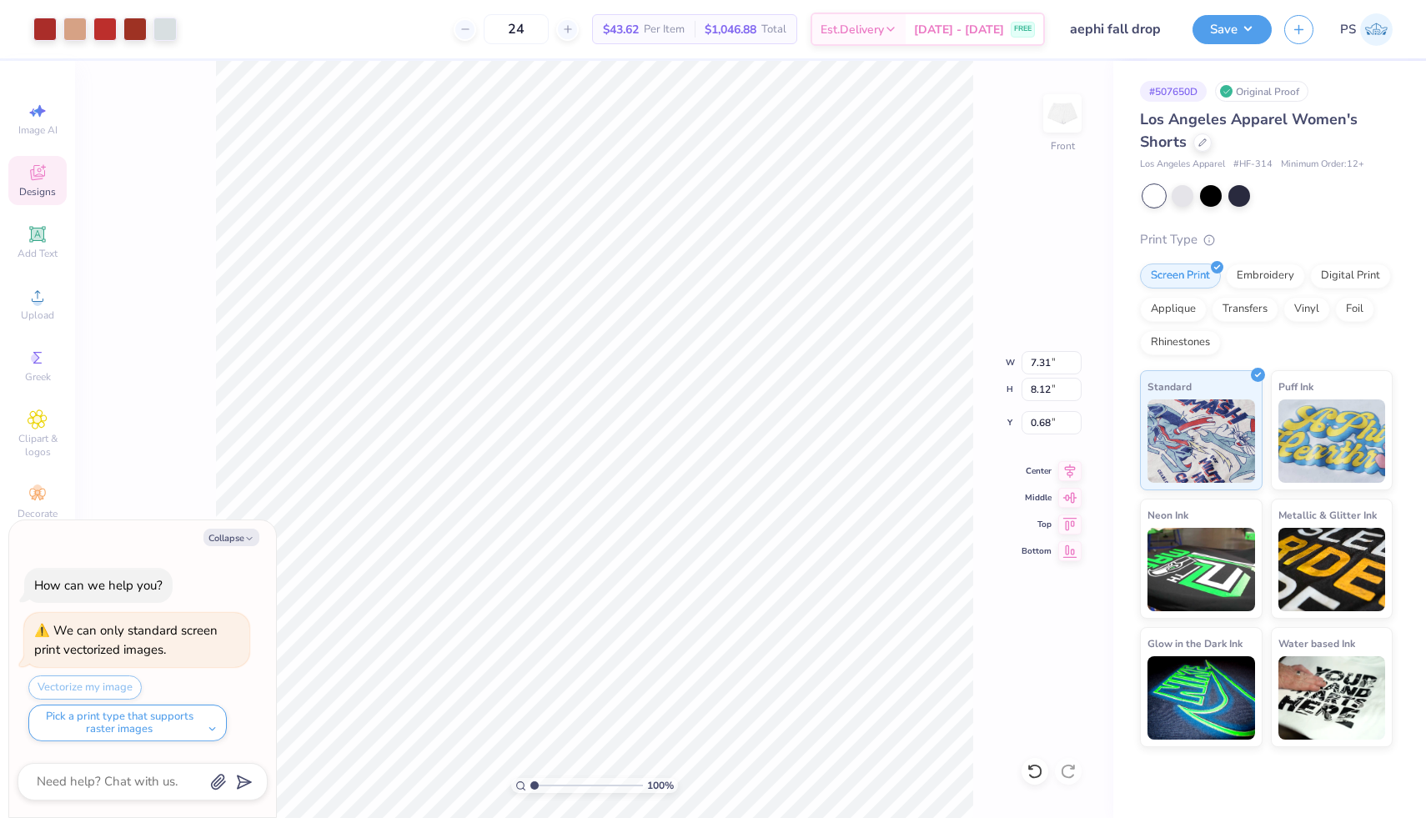
type textarea "x"
type input "0.69"
type textarea "x"
type input "3.24"
type input "3.60"
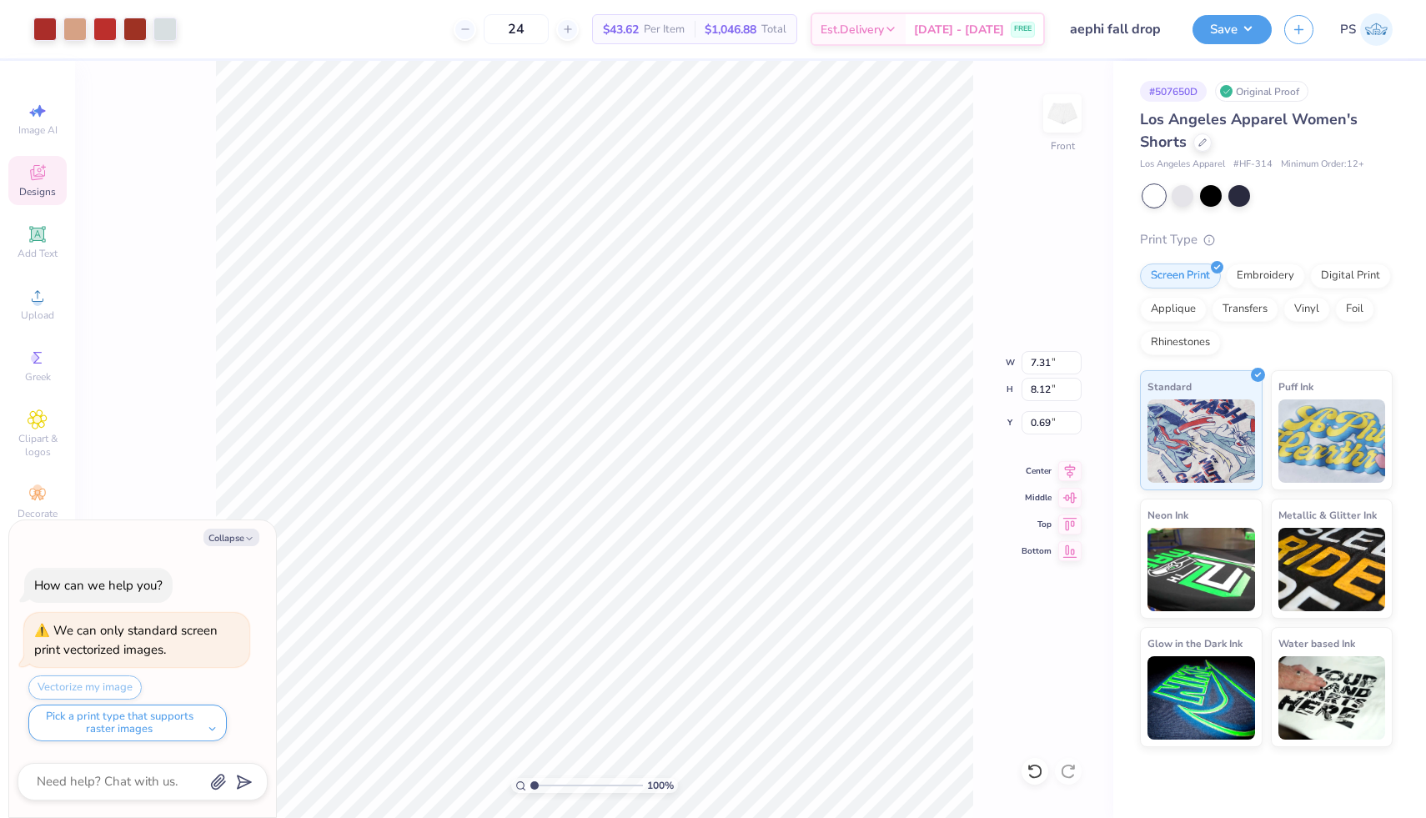
type input "5.22"
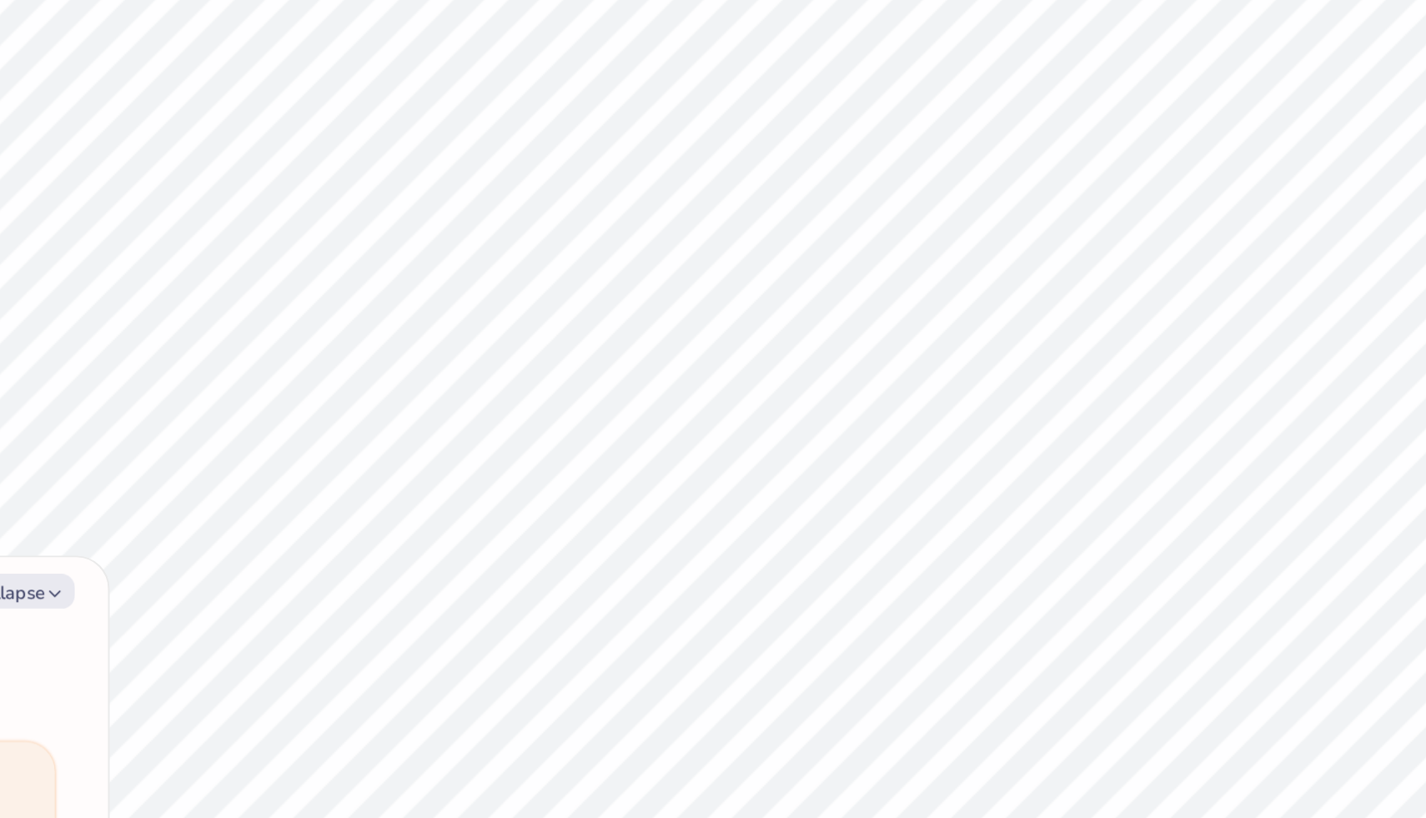
type textarea "x"
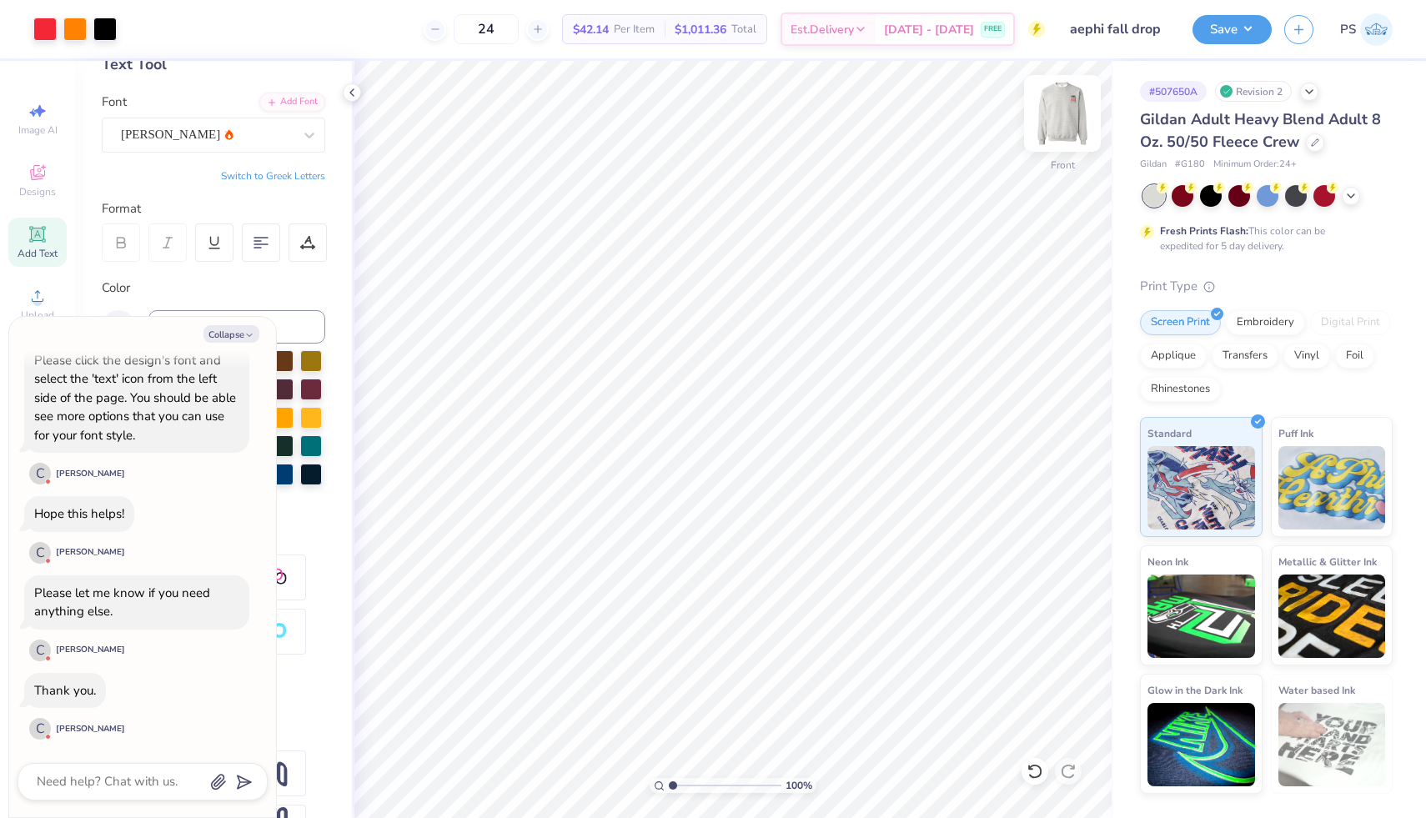
click at [1058, 129] on img at bounding box center [1062, 113] width 67 height 67
click at [248, 334] on icon "button" at bounding box center [249, 335] width 10 height 10
type textarea "x"
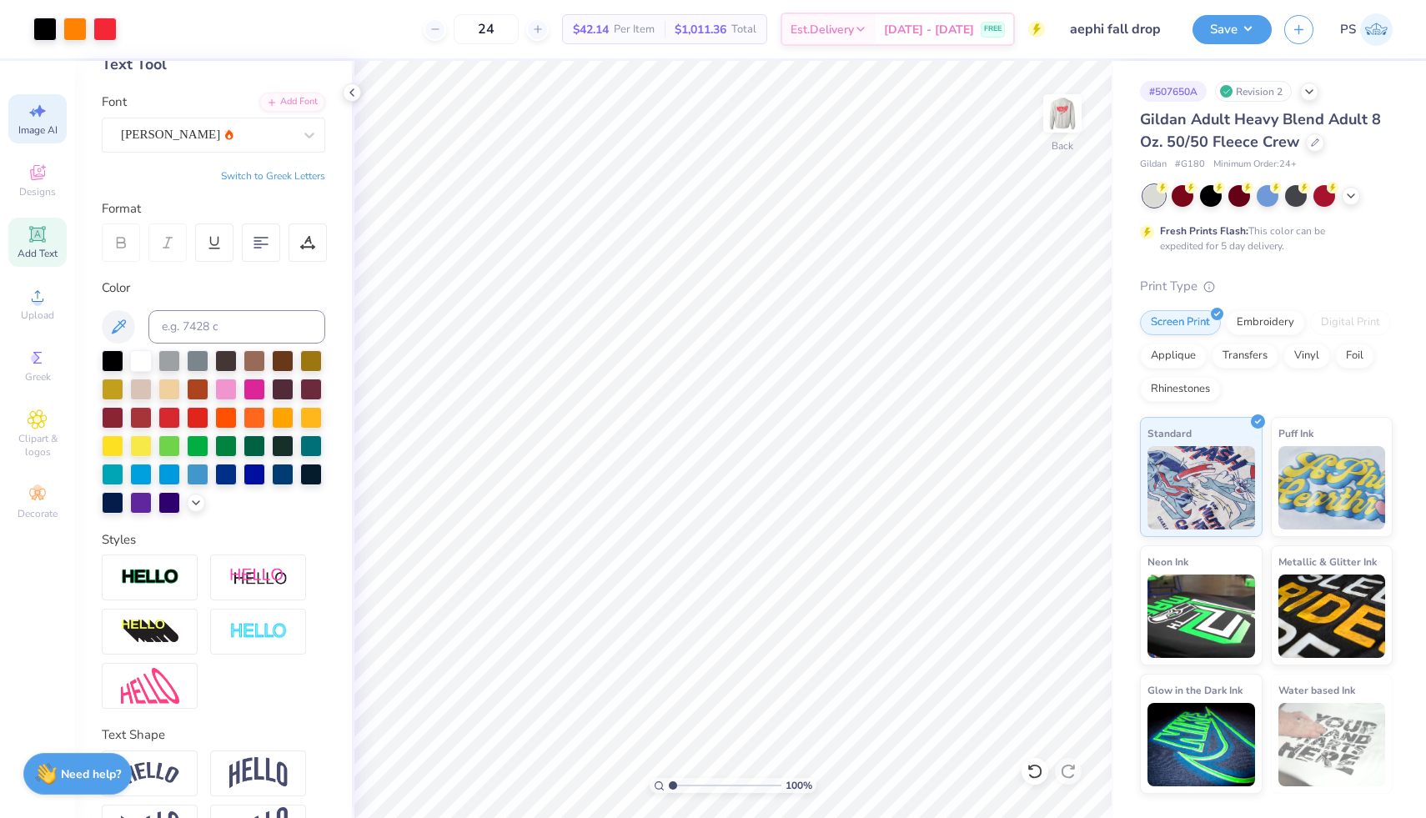
click at [51, 123] on span "Image AI" at bounding box center [37, 129] width 39 height 13
select select "4"
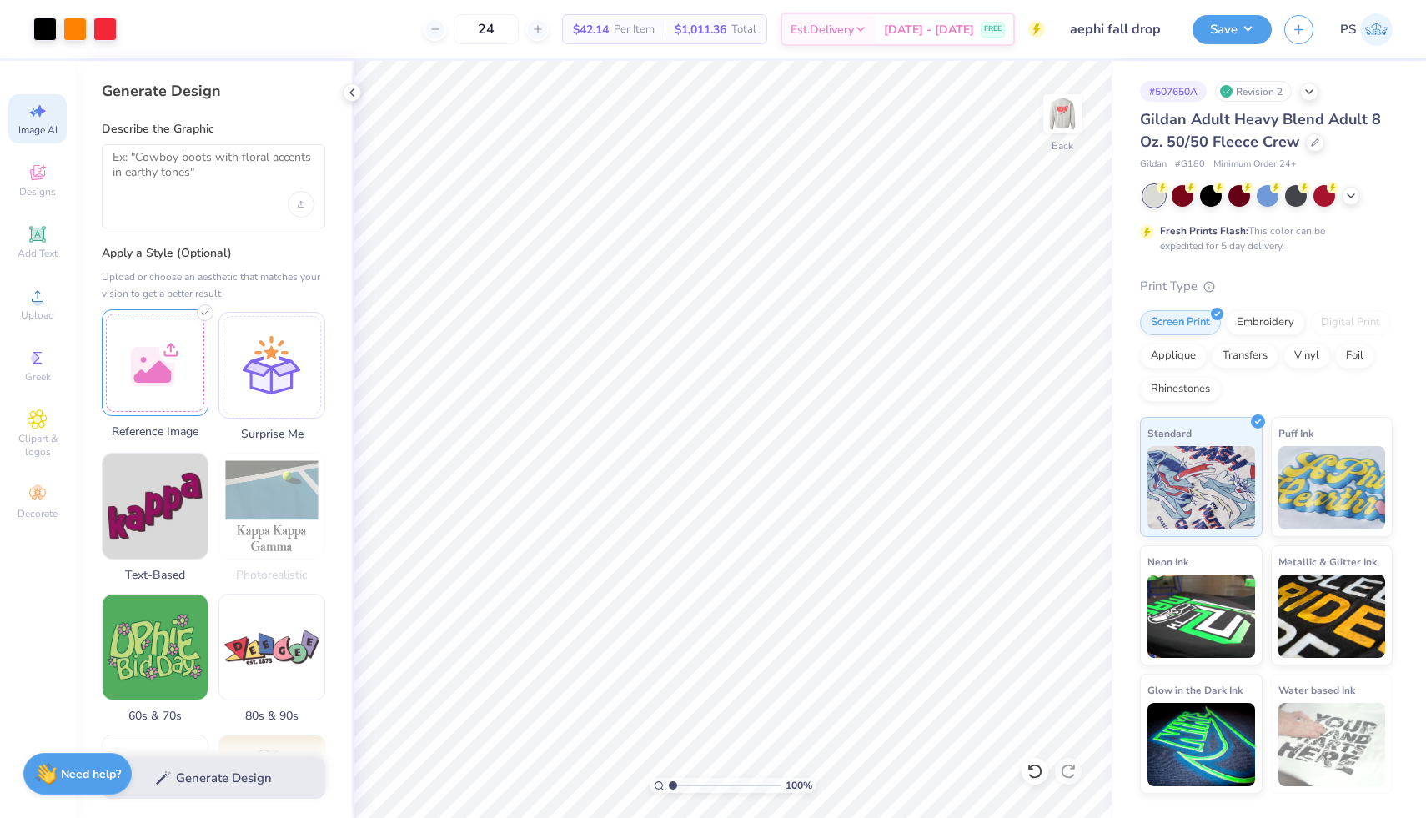
click at [160, 359] on div at bounding box center [155, 362] width 107 height 107
click at [174, 174] on textarea at bounding box center [214, 171] width 202 height 42
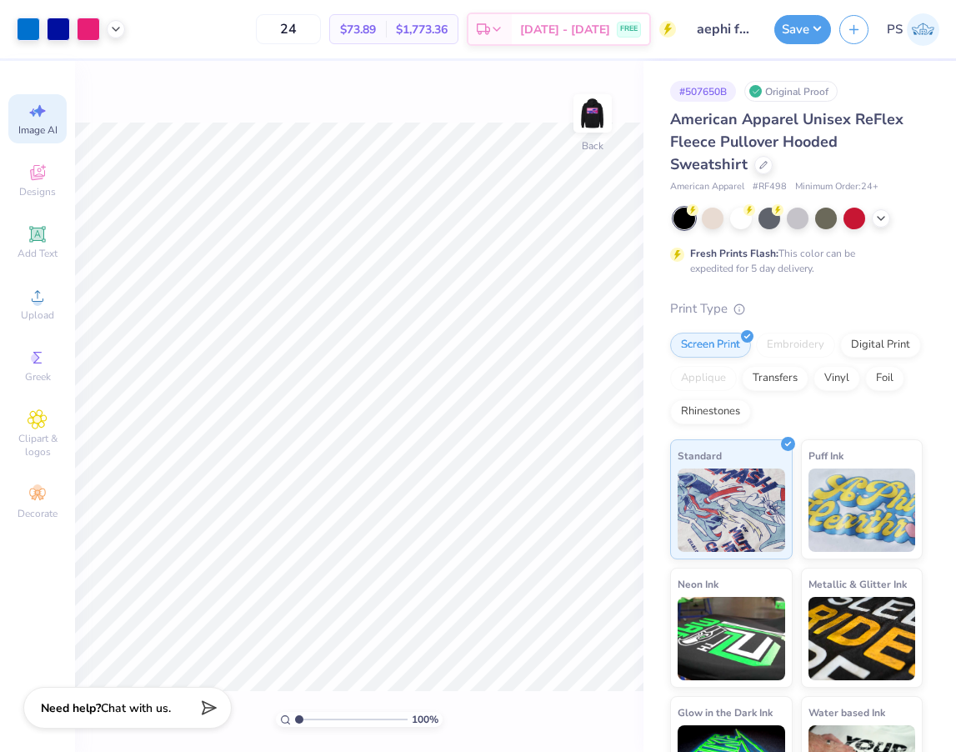
click at [29, 123] on div "Image AI" at bounding box center [37, 118] width 58 height 49
select select "4"
click at [41, 120] on icon at bounding box center [38, 111] width 20 height 20
select select "4"
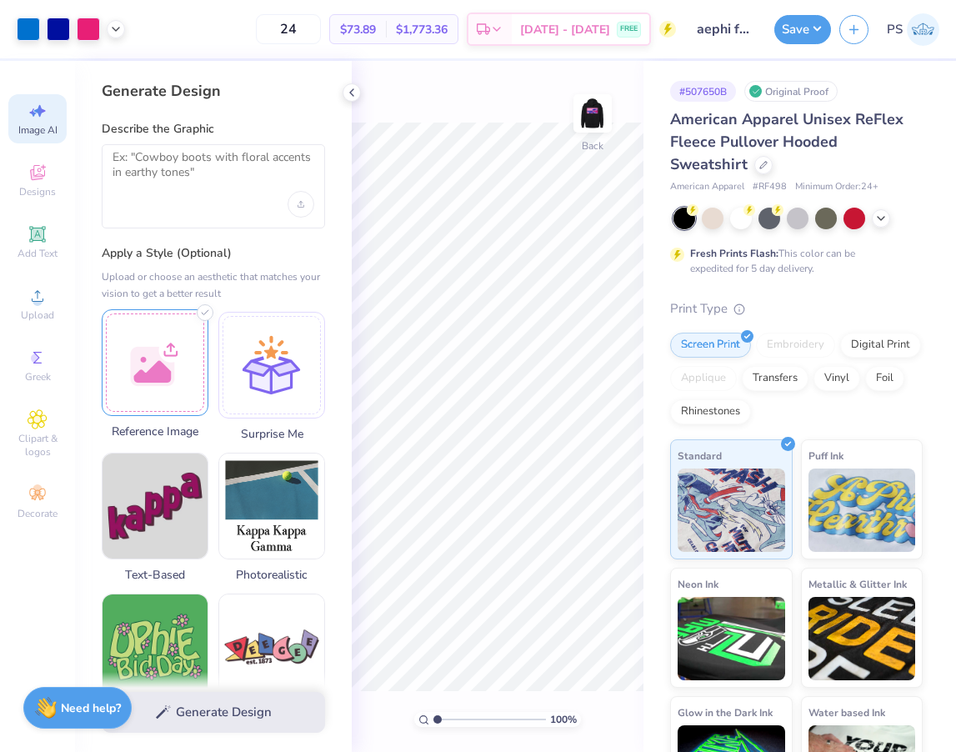
click at [165, 345] on div at bounding box center [155, 362] width 107 height 107
click at [221, 204] on div at bounding box center [213, 186] width 223 height 84
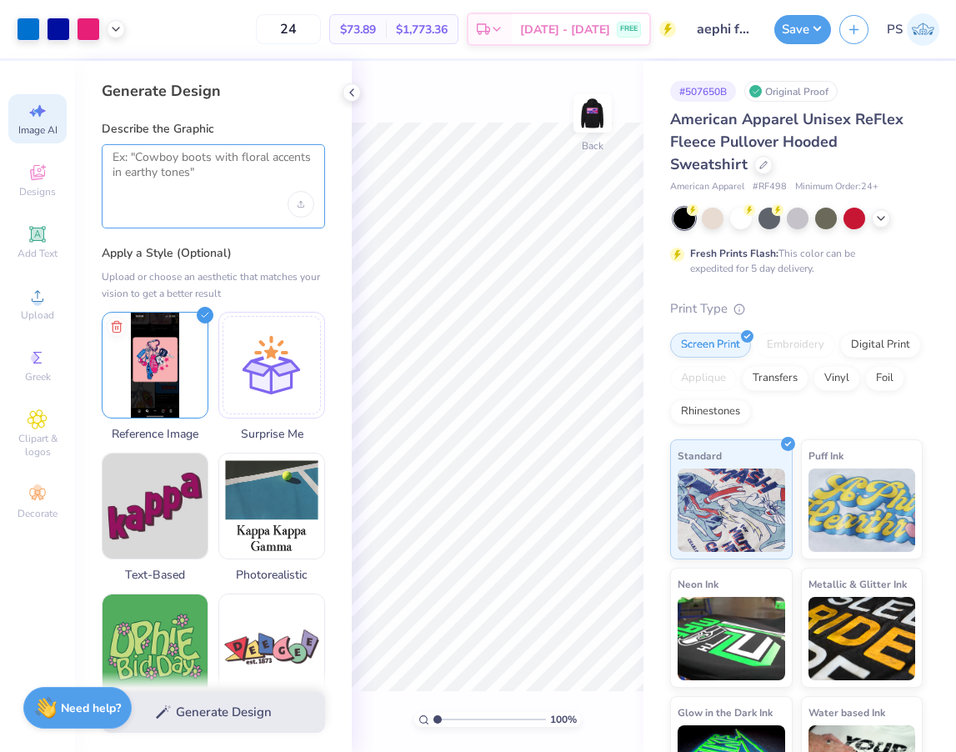
click at [238, 163] on textarea at bounding box center [214, 171] width 202 height 42
paste textarea "phi where it says kkg and alpha Epsilon Phi Where it says big little reveal and…"
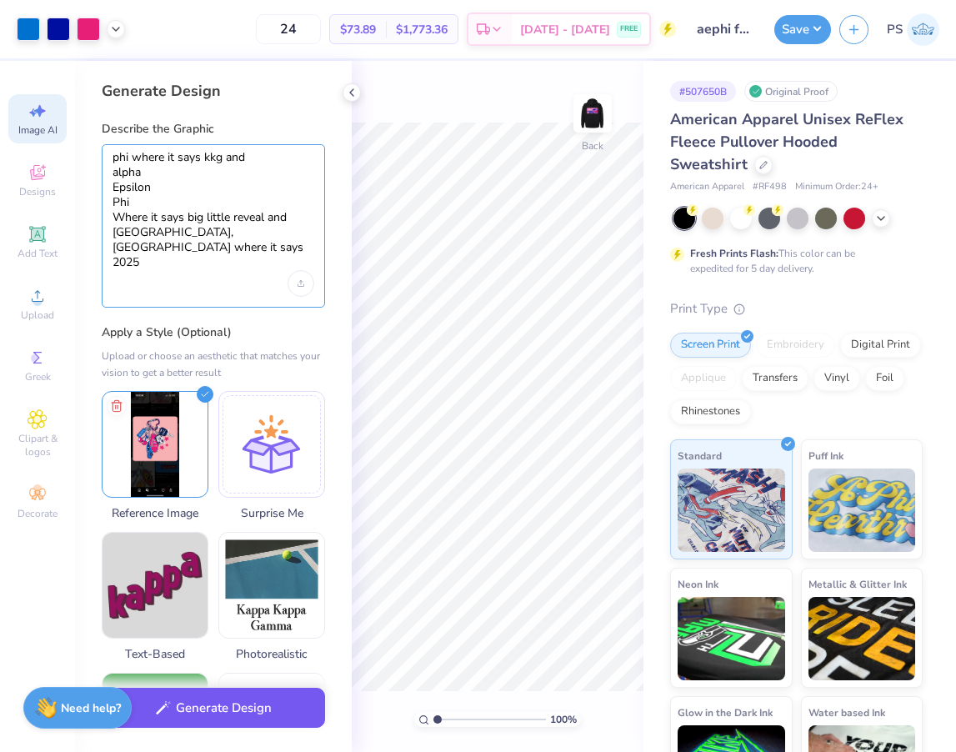
type textarea "phi where it says kkg and alpha Epsilon Phi Where it says big little reveal and…"
click at [197, 699] on button "Generate Design" at bounding box center [213, 708] width 223 height 41
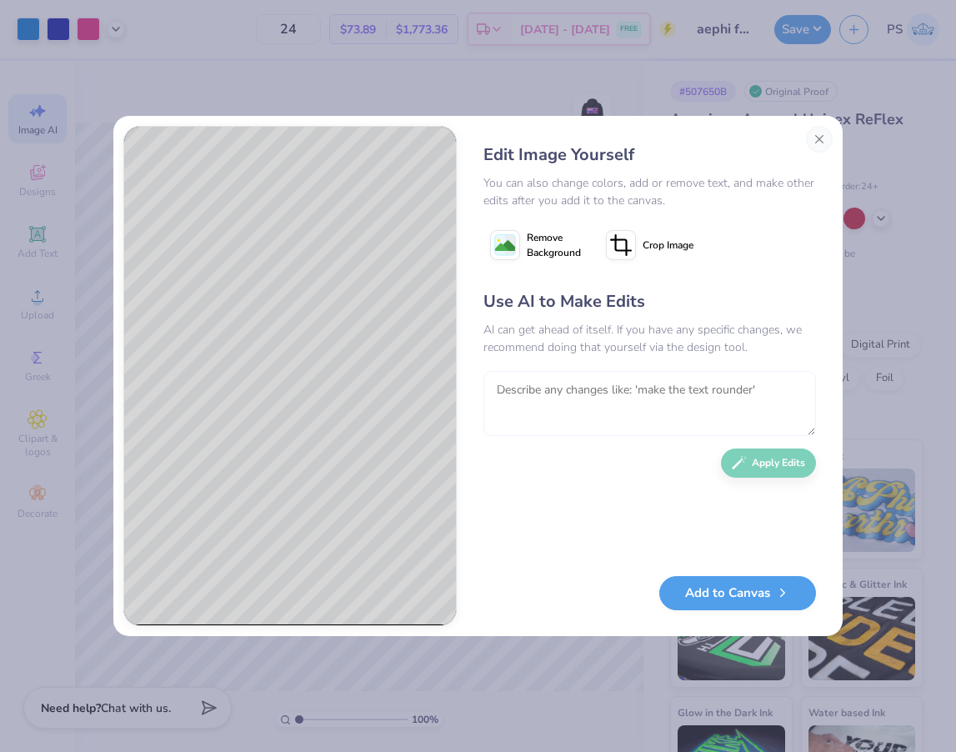
click at [596, 378] on textarea at bounding box center [650, 403] width 333 height 65
click at [729, 392] on textarea "To enrich screen reader interactions, please activate Accessibility in Grammarl…" at bounding box center [650, 403] width 333 height 65
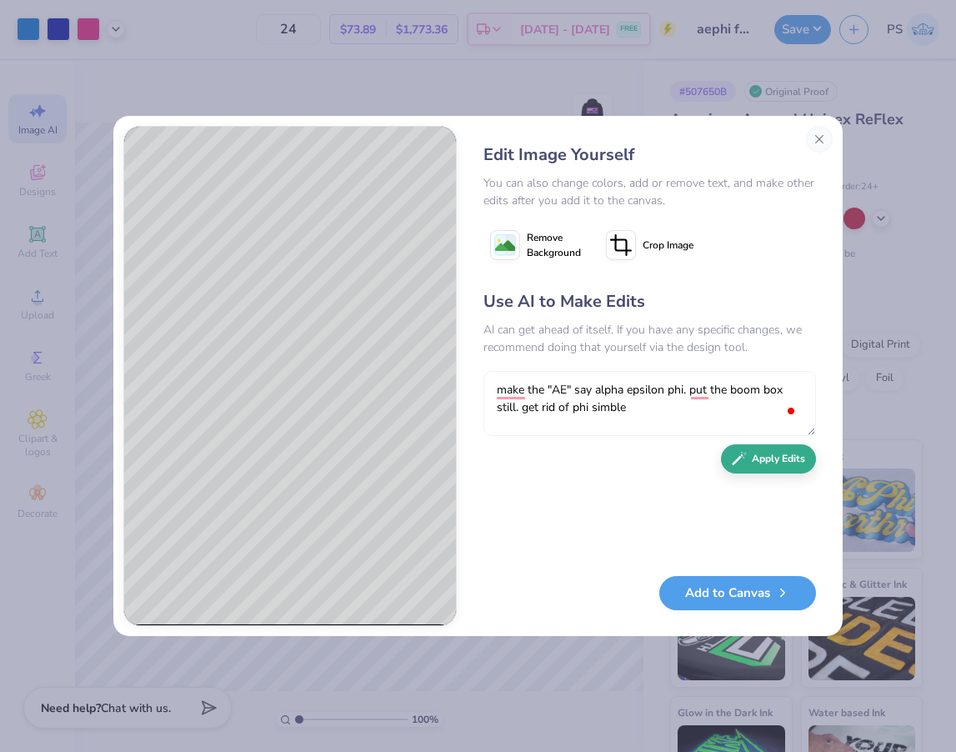
type textarea "make the "AE" say alpha epsilon phi. put the boom box still. get rid of phi sim…"
click at [772, 460] on button "Apply Edits" at bounding box center [768, 458] width 95 height 29
